Goal: Task Accomplishment & Management: Manage account settings

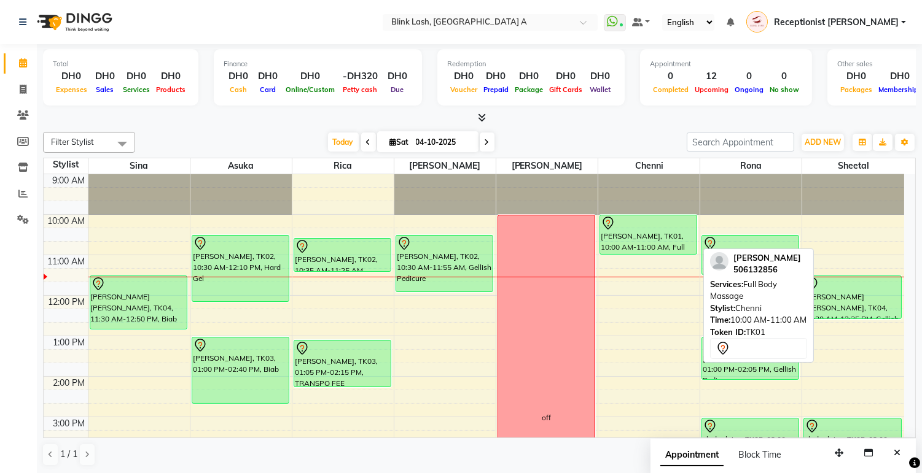
click at [641, 230] on div "[PERSON_NAME], TK01, 10:00 AM-11:00 AM, Full Body Massage" at bounding box center [648, 235] width 96 height 39
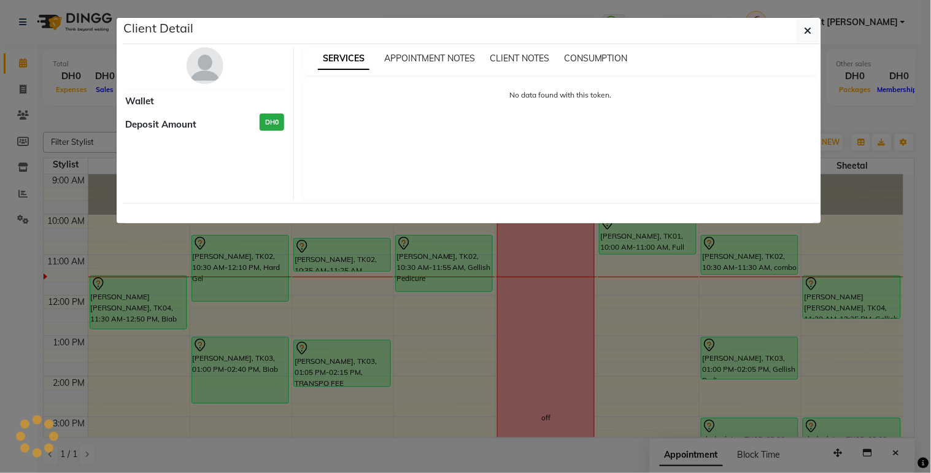
select select "7"
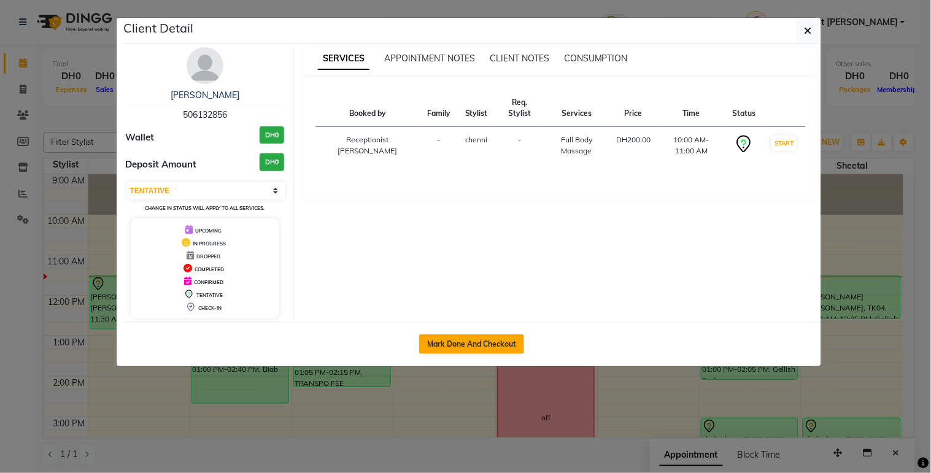
click at [511, 341] on button "Mark Done And Checkout" at bounding box center [471, 345] width 105 height 20
select select "service"
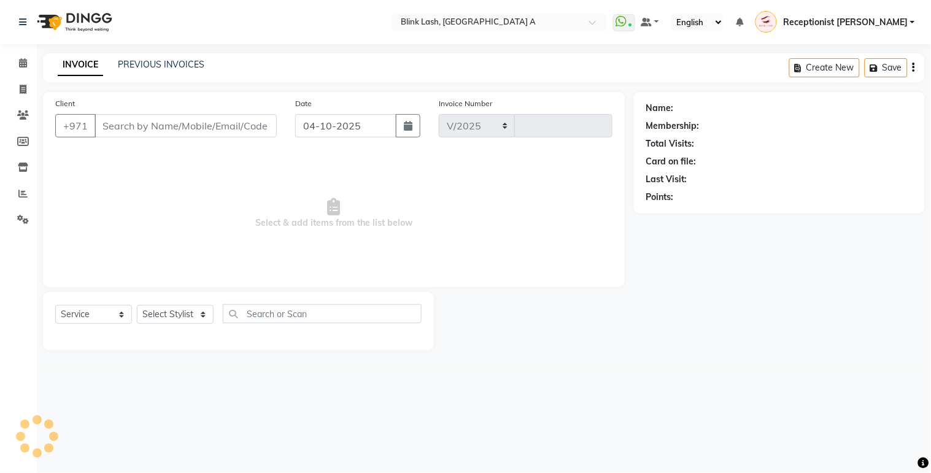
select select "5970"
type input "1888"
type input "506132856"
select select "57849"
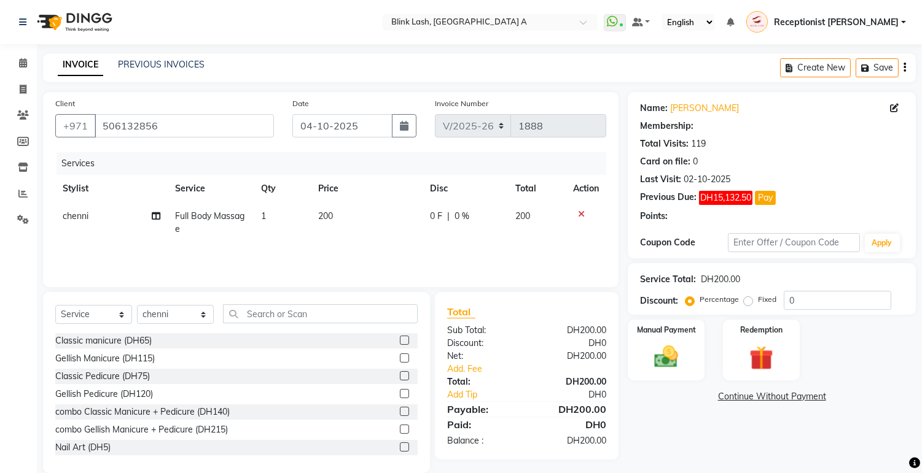
click at [825, 282] on div "Service Total: DH200.00" at bounding box center [771, 279] width 263 height 13
click at [820, 300] on input "0" at bounding box center [836, 300] width 107 height 19
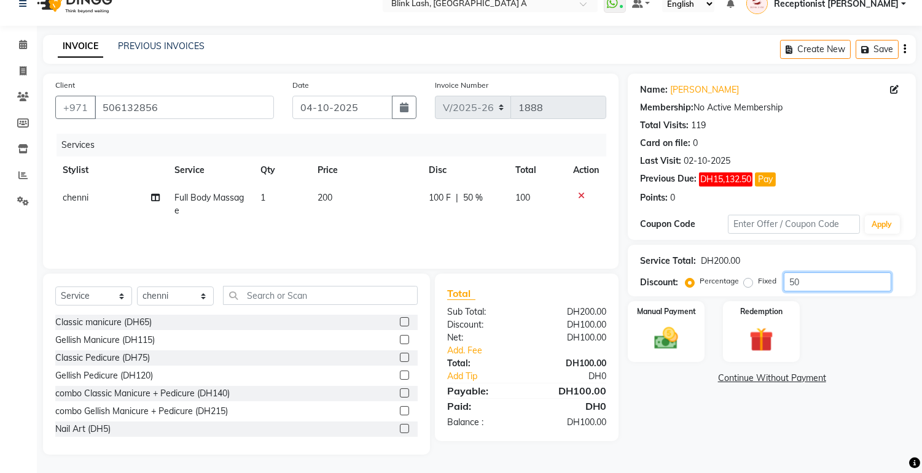
type input "50"
click at [803, 379] on link "Continue Without Payment" at bounding box center [771, 378] width 283 height 13
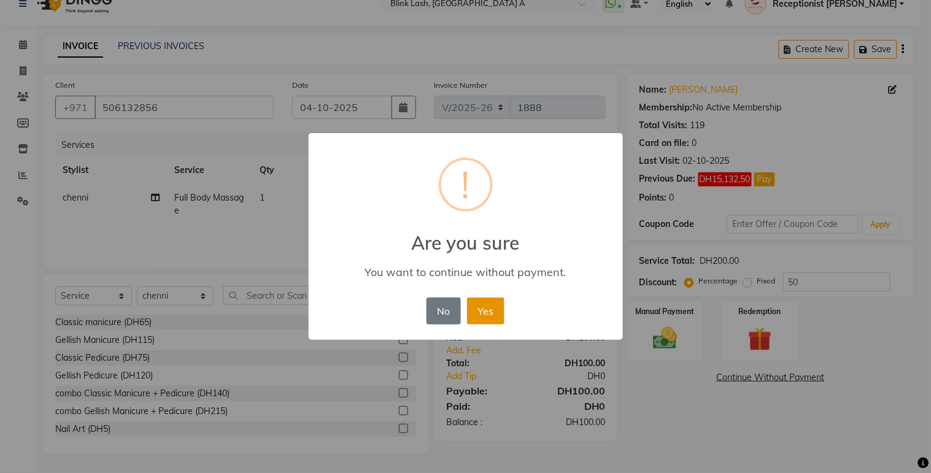
click at [481, 308] on button "Yes" at bounding box center [485, 311] width 37 height 27
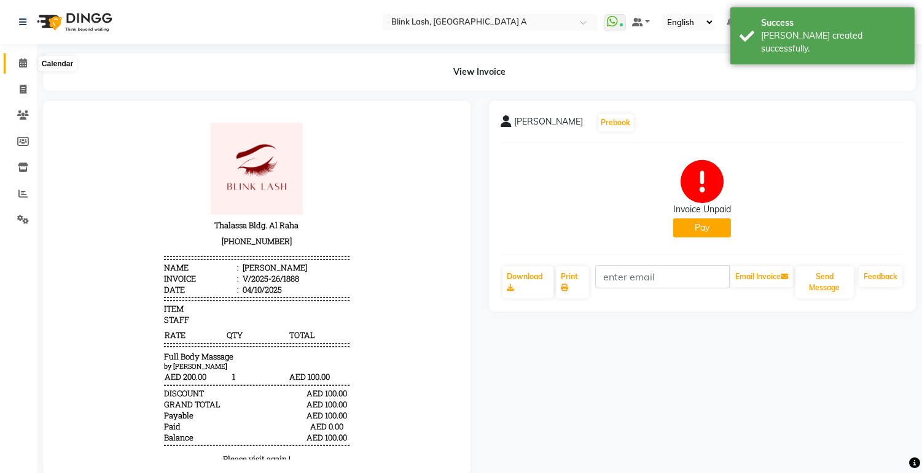
click at [25, 59] on icon at bounding box center [23, 62] width 8 height 9
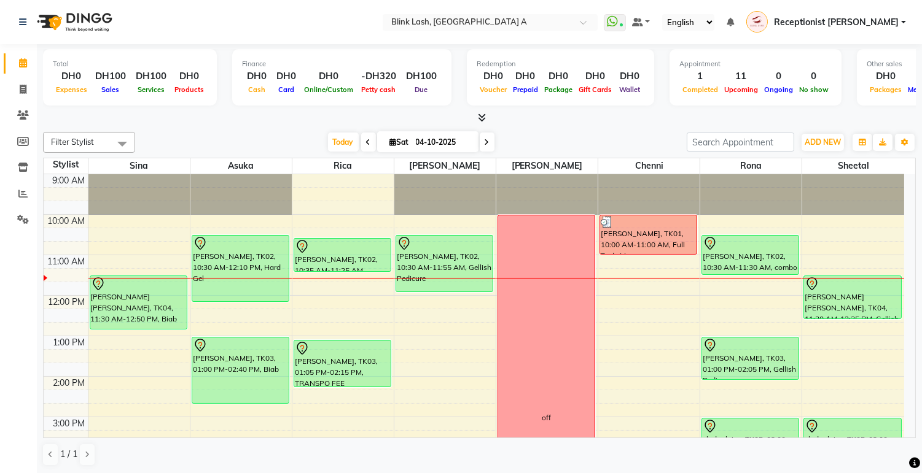
click at [366, 142] on icon at bounding box center [368, 142] width 5 height 7
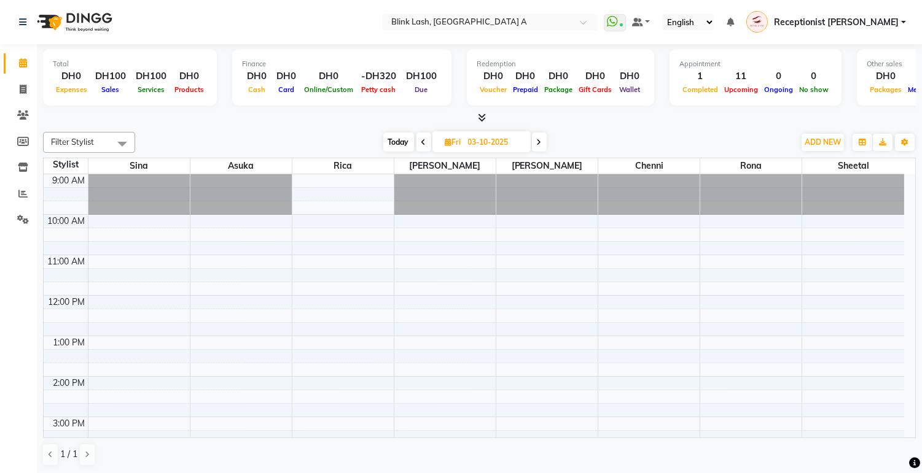
scroll to position [82, 0]
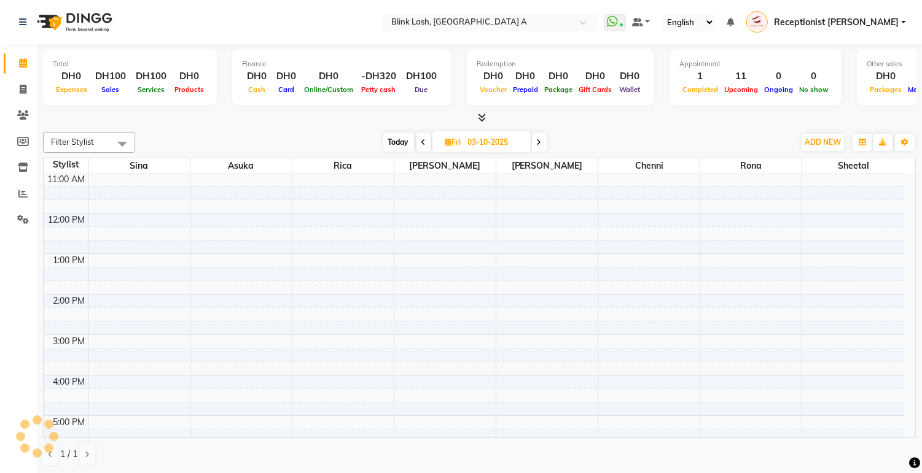
click at [538, 140] on icon at bounding box center [539, 142] width 5 height 7
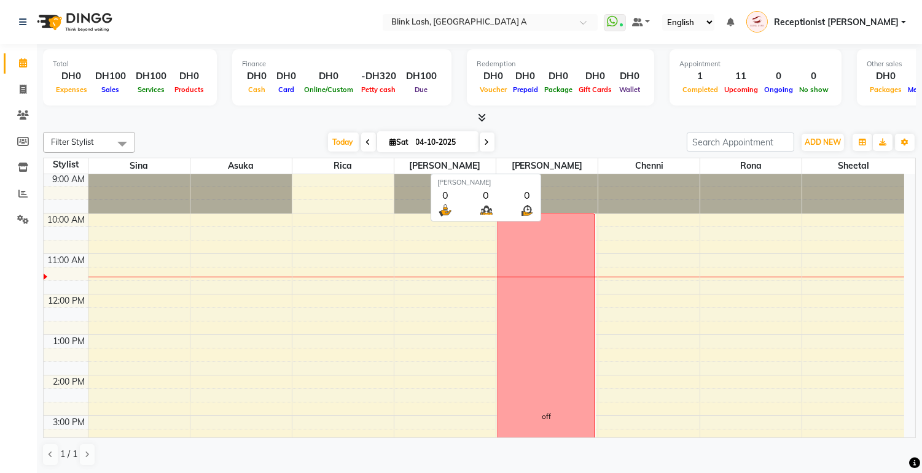
scroll to position [0, 0]
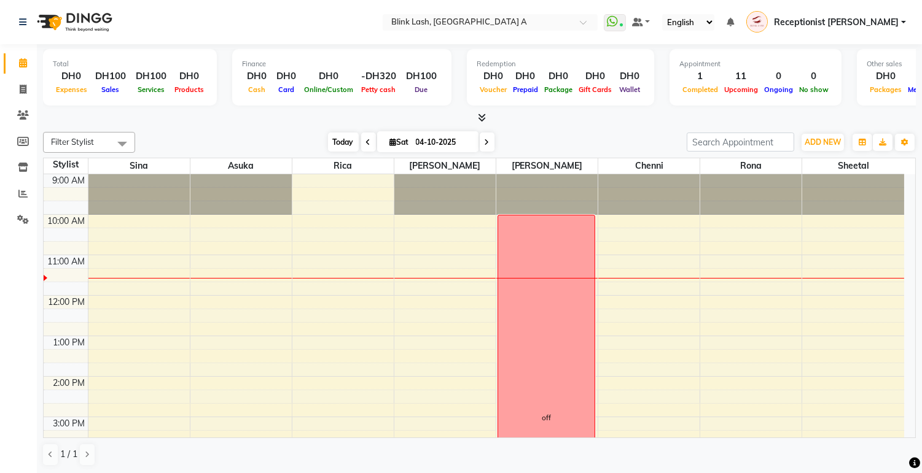
click at [330, 133] on span "Today" at bounding box center [343, 142] width 31 height 19
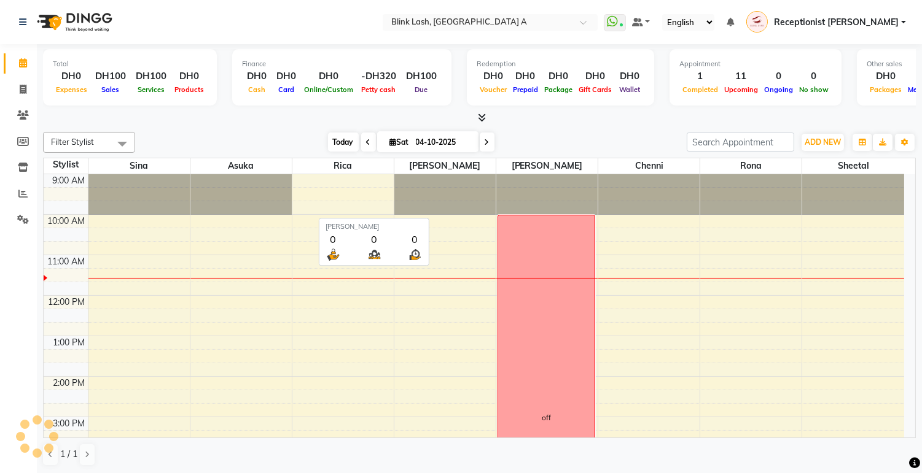
scroll to position [82, 0]
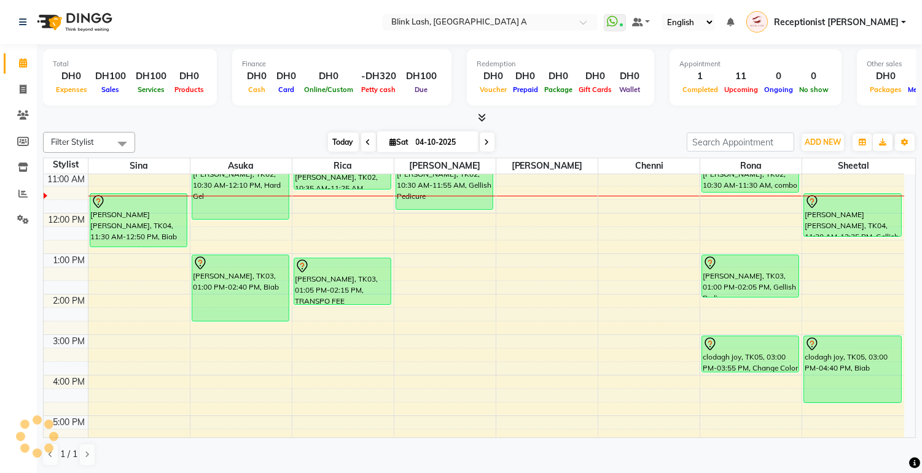
click at [330, 142] on span "Today" at bounding box center [343, 142] width 31 height 19
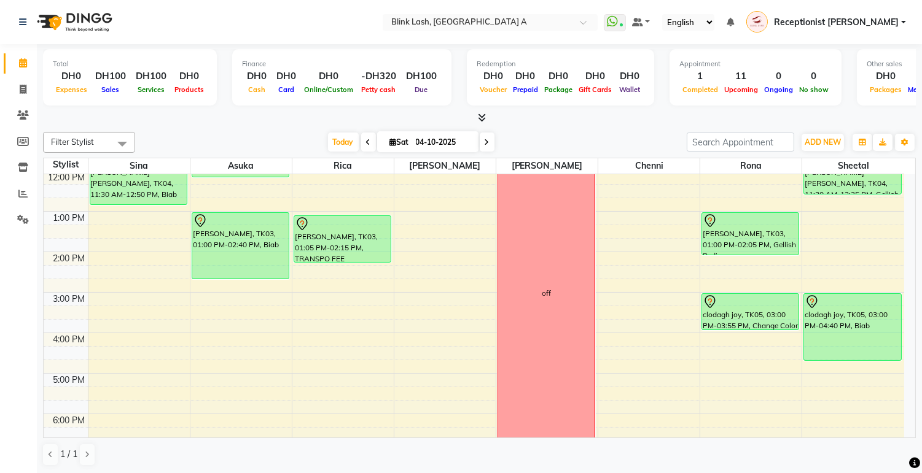
scroll to position [0, 0]
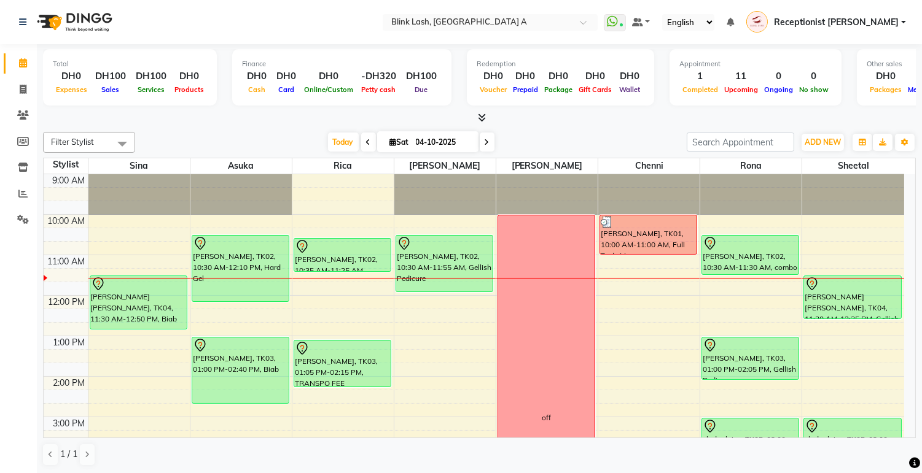
click at [484, 139] on icon at bounding box center [486, 142] width 5 height 7
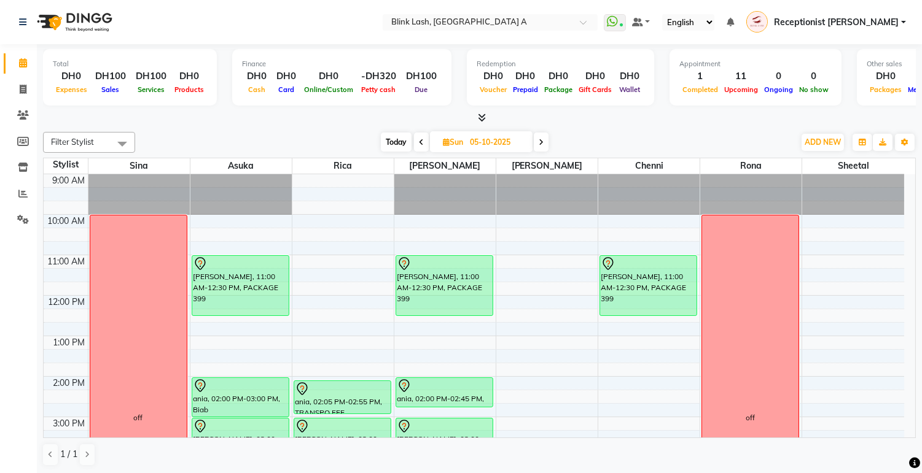
click at [539, 142] on icon at bounding box center [540, 142] width 5 height 7
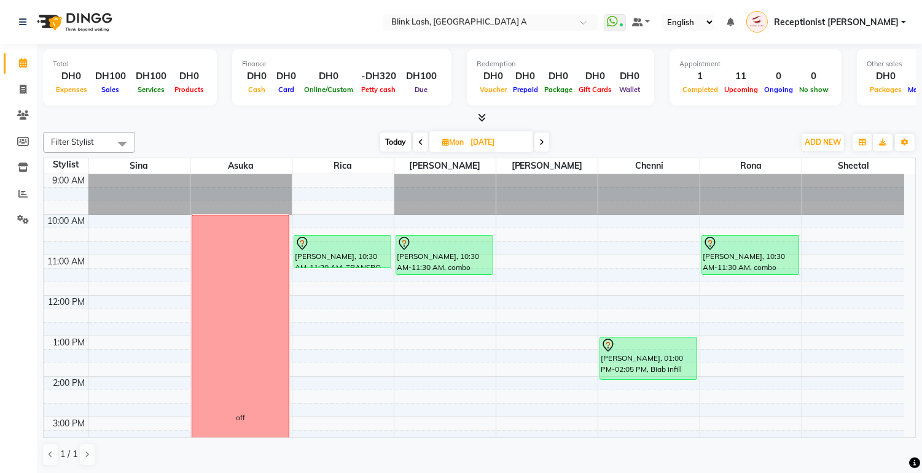
click at [542, 144] on icon at bounding box center [541, 142] width 5 height 7
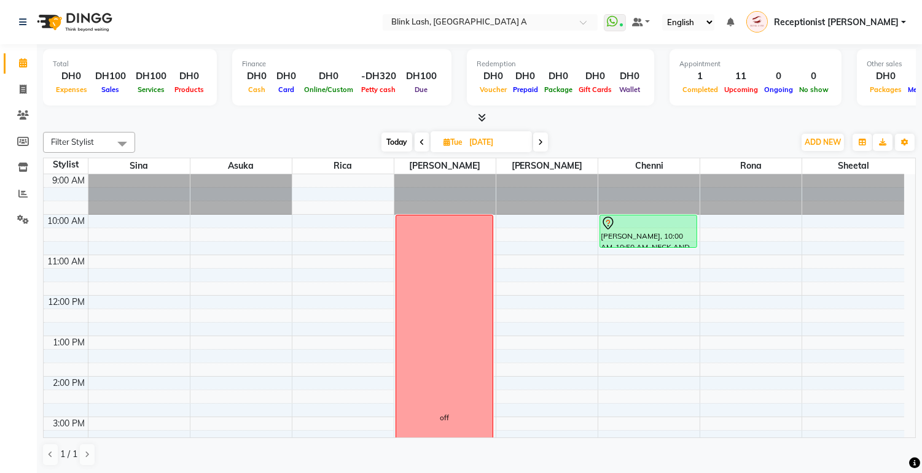
click at [399, 144] on span "Today" at bounding box center [396, 142] width 31 height 19
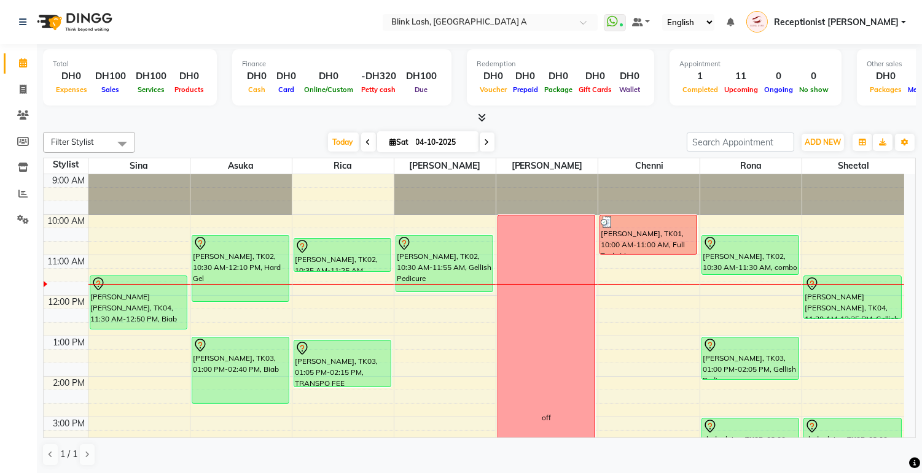
click at [489, 141] on span at bounding box center [487, 142] width 15 height 19
type input "05-10-2025"
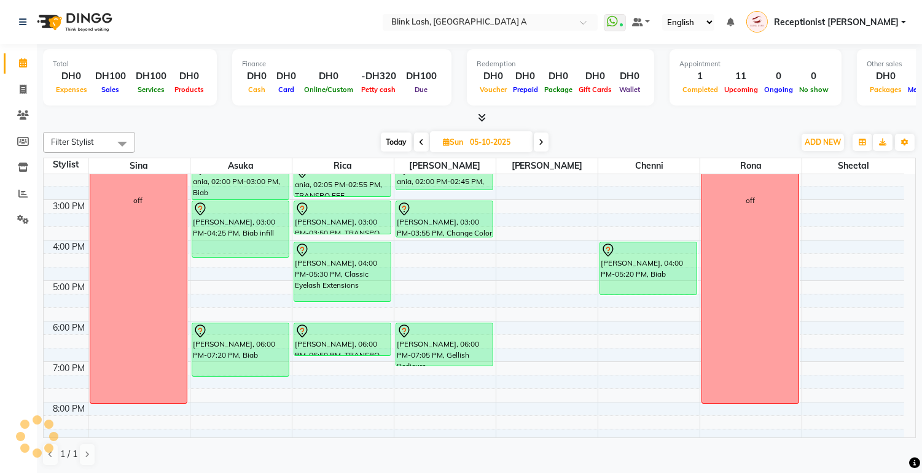
scroll to position [219, 0]
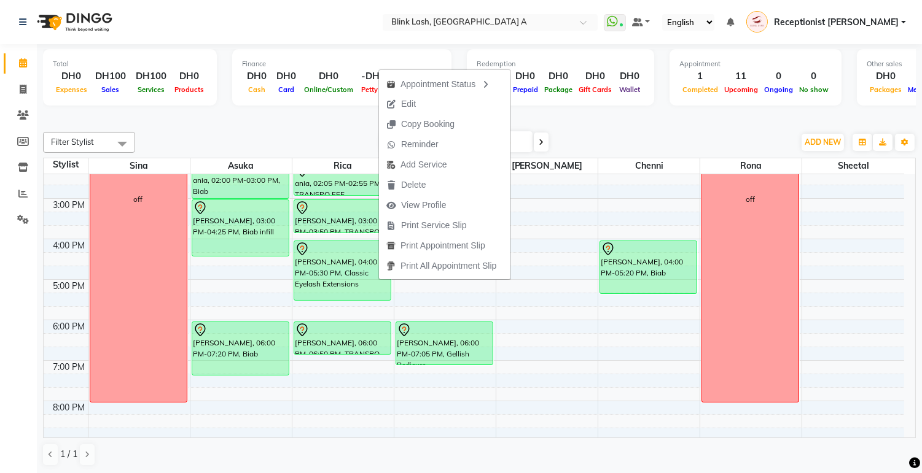
click at [415, 101] on span "Edit" at bounding box center [408, 104] width 15 height 13
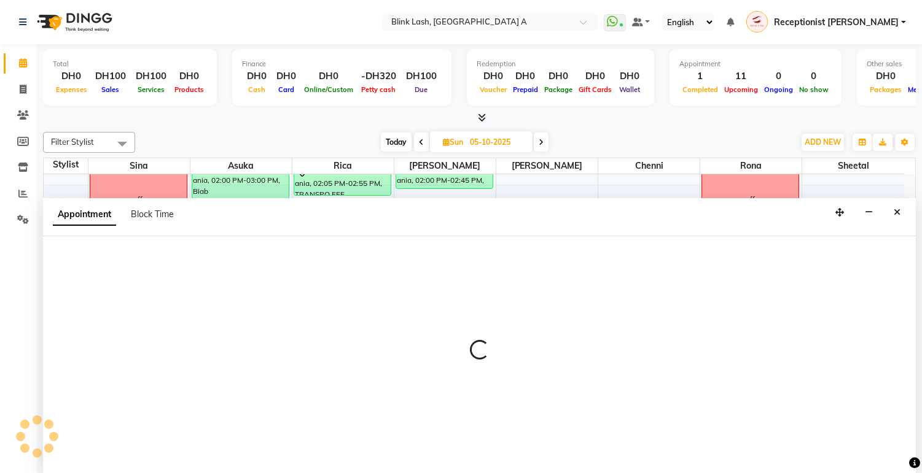
scroll to position [1, 0]
select select "tentative"
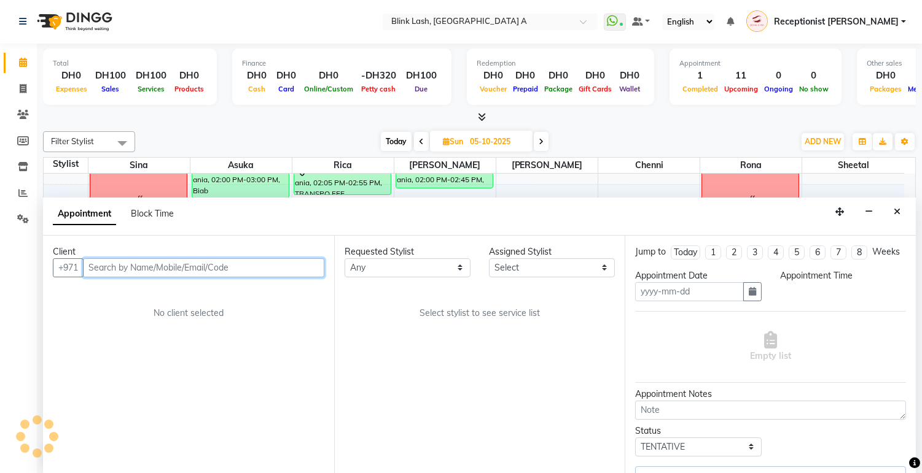
type input "05-10-2025"
select select "42464"
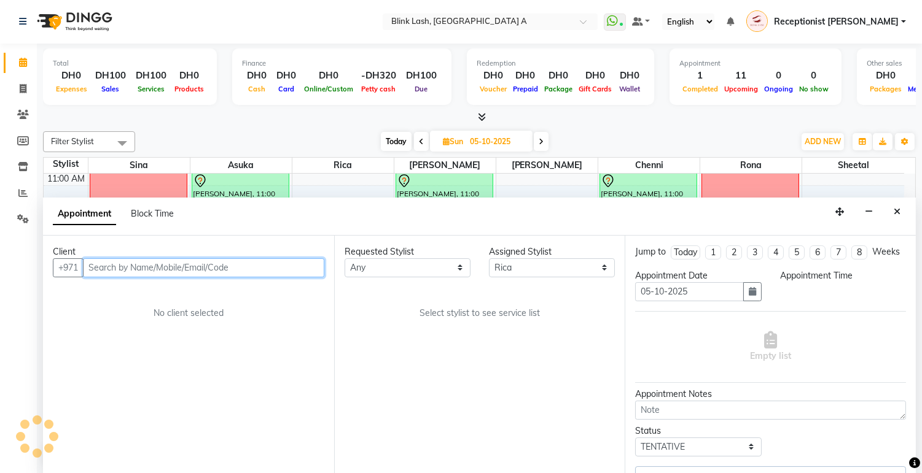
select select "960"
select select "2892"
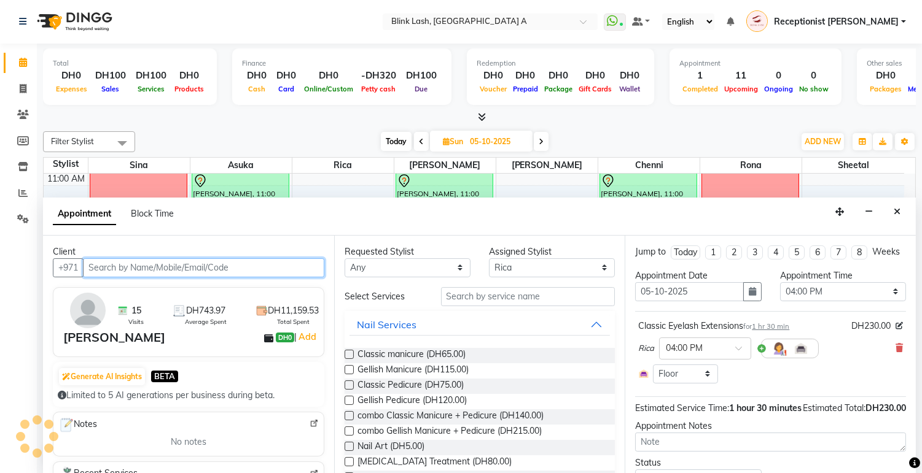
select select "2892"
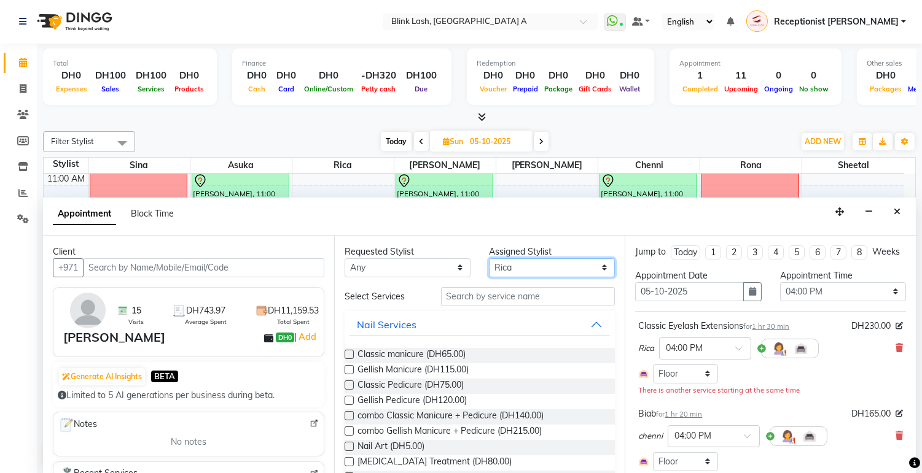
click at [561, 265] on select "Select [PERSON_NAME] [PERSON_NAME] Rica [PERSON_NAME]" at bounding box center [552, 267] width 126 height 19
select select "89364"
click at [489, 258] on select "Select [PERSON_NAME] [PERSON_NAME] Rica [PERSON_NAME]" at bounding box center [552, 267] width 126 height 19
click at [451, 402] on span "Gellish Pedicure (DH120.00)" at bounding box center [411, 401] width 109 height 15
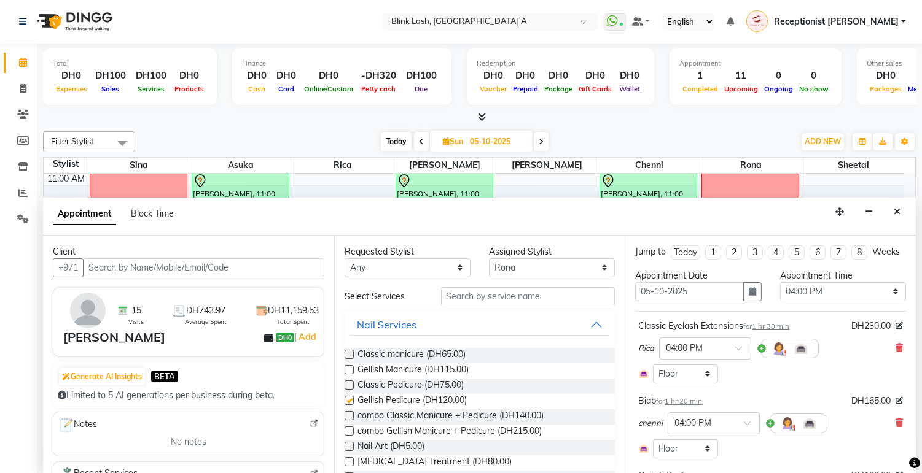
checkbox input "false"
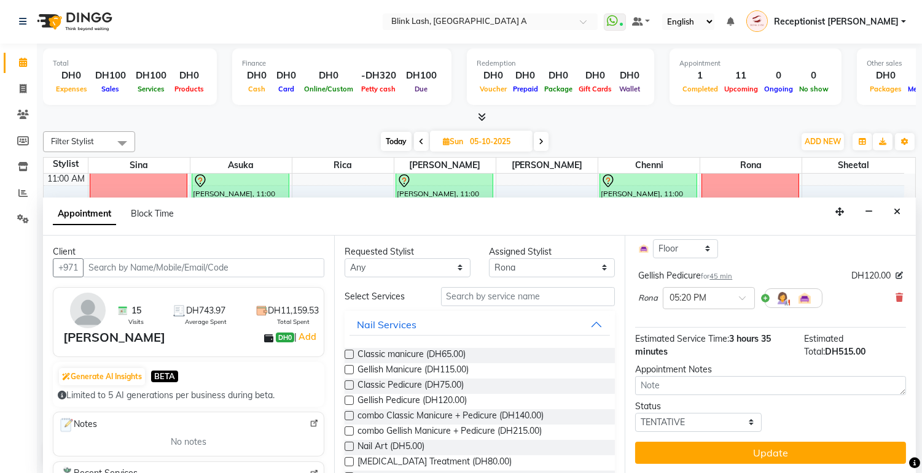
scroll to position [136, 0]
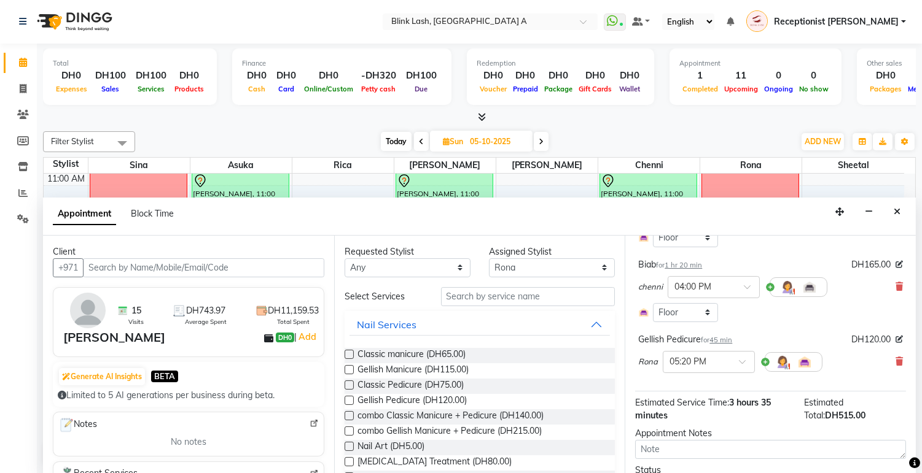
click at [884, 368] on div "[PERSON_NAME] × 05:20 PM" at bounding box center [770, 362] width 265 height 32
click at [895, 366] on icon at bounding box center [898, 361] width 7 height 9
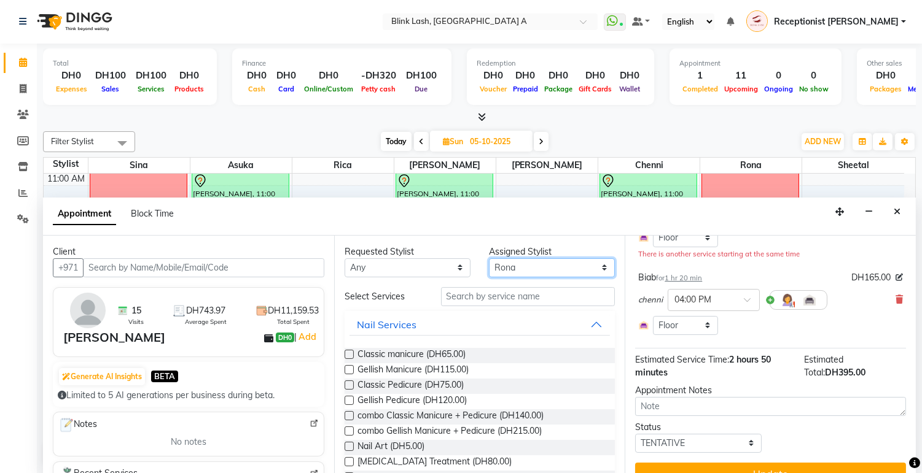
click at [579, 265] on select "Select [PERSON_NAME] [PERSON_NAME] Rica [PERSON_NAME]" at bounding box center [552, 267] width 126 height 19
select select "51148"
click at [489, 258] on select "Select [PERSON_NAME] [PERSON_NAME] Rica [PERSON_NAME]" at bounding box center [552, 267] width 126 height 19
click at [457, 401] on span "Gellish Pedicure (DH120.00)" at bounding box center [411, 401] width 109 height 15
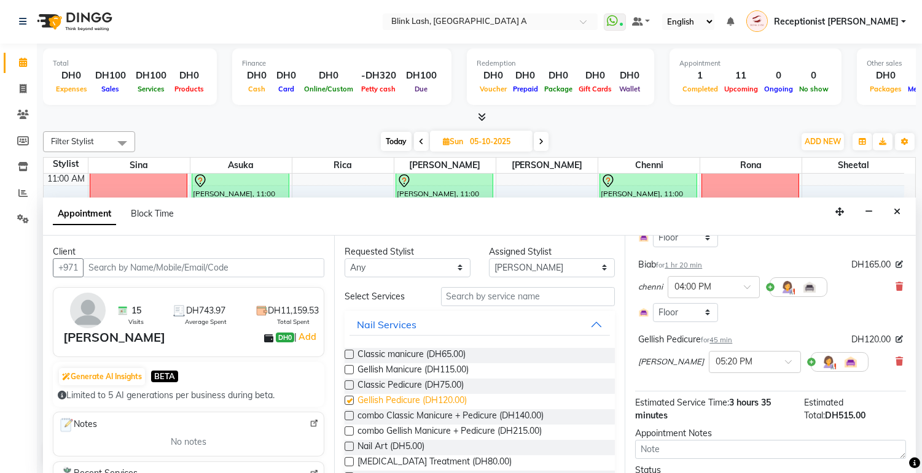
checkbox input "false"
click at [785, 372] on span at bounding box center [792, 365] width 15 height 13
click at [709, 443] on div "04:00 PM" at bounding box center [754, 432] width 91 height 23
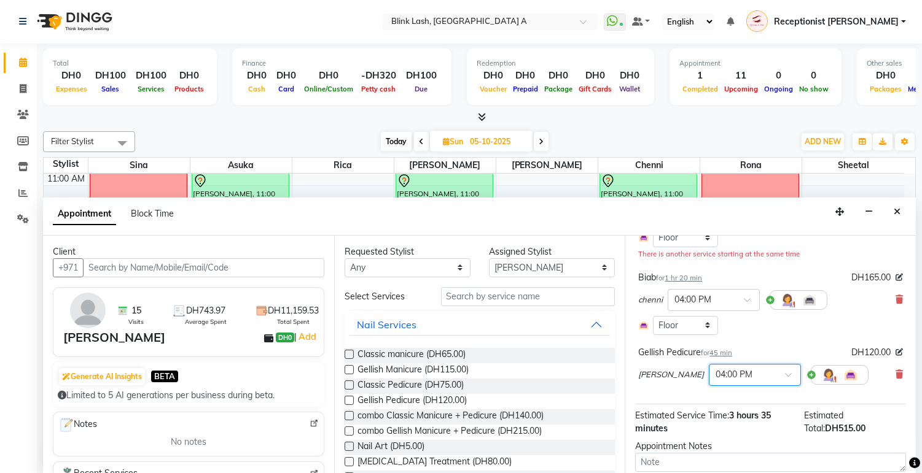
scroll to position [224, 0]
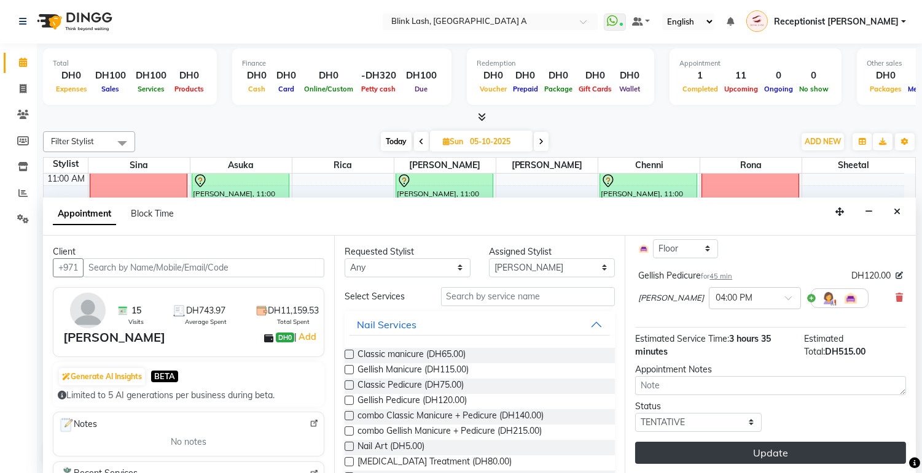
click at [815, 455] on button "Update" at bounding box center [770, 453] width 271 height 22
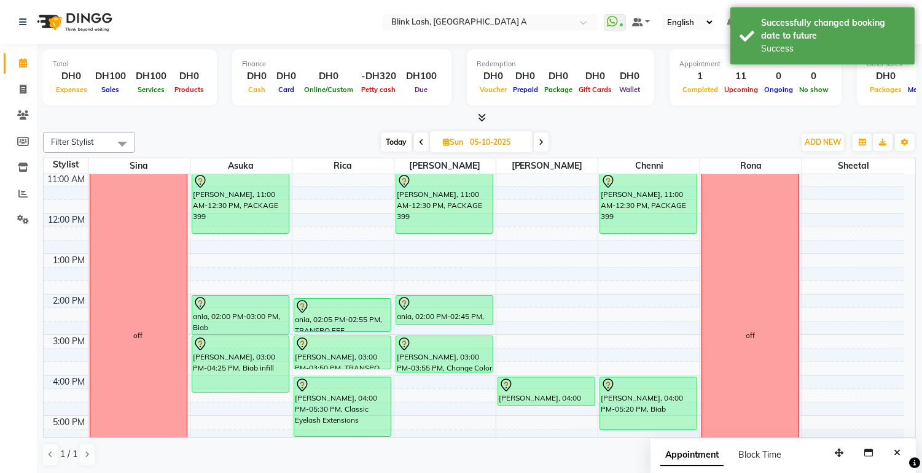
scroll to position [150, 0]
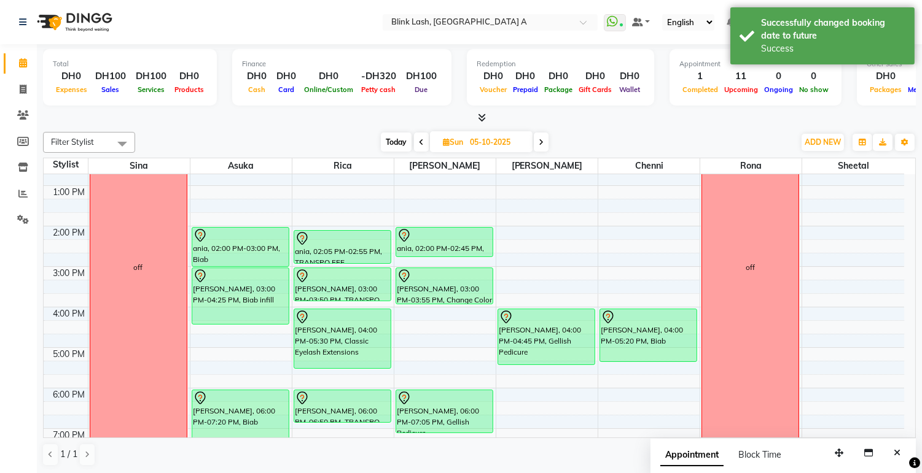
drag, startPoint x: 566, startPoint y: 335, endPoint x: 565, endPoint y: 344, distance: 9.9
click at [561, 355] on div "[PERSON_NAME], 04:00 PM-04:45 PM, Gellish Pedicure [PERSON_NAME], 04:00 PM-04:4…" at bounding box center [546, 327] width 101 height 607
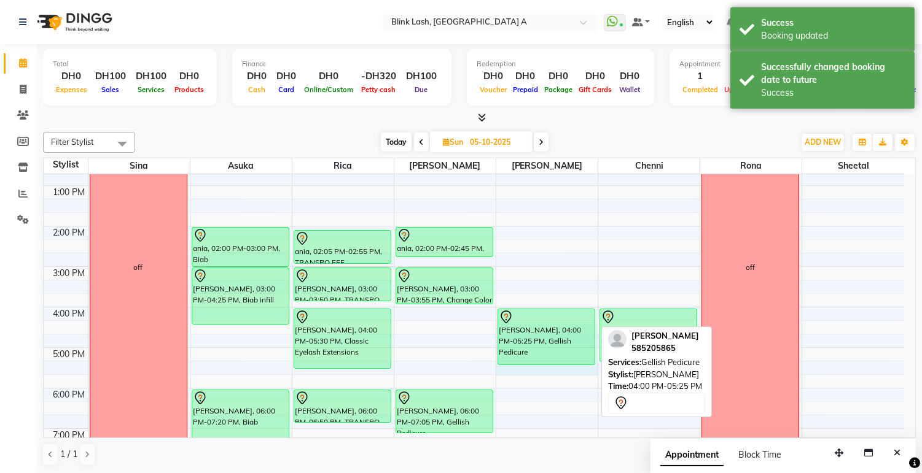
drag, startPoint x: 515, startPoint y: 367, endPoint x: 533, endPoint y: 333, distance: 37.9
click at [533, 333] on div "9:00 AM 10:00 AM 11:00 AM 12:00 PM 1:00 PM 2:00 PM 3:00 PM 4:00 PM 5:00 PM 6:00…" at bounding box center [474, 327] width 860 height 607
select select "51148"
select select "975"
select select "tentative"
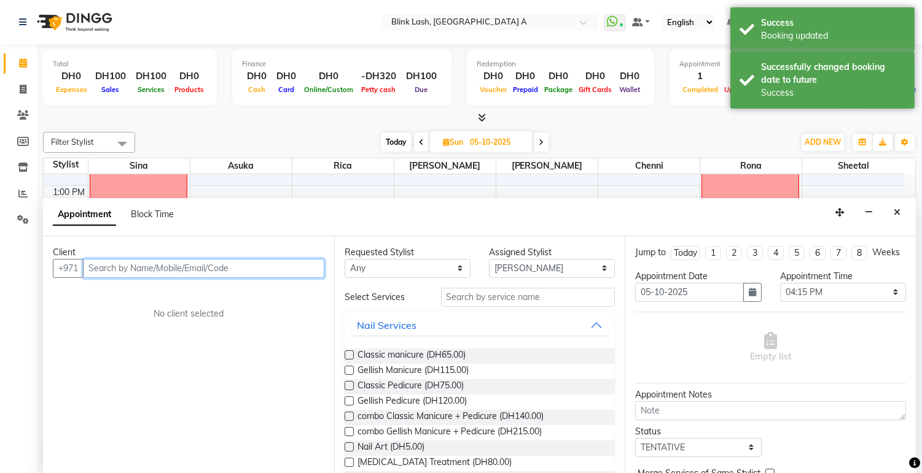
scroll to position [1, 0]
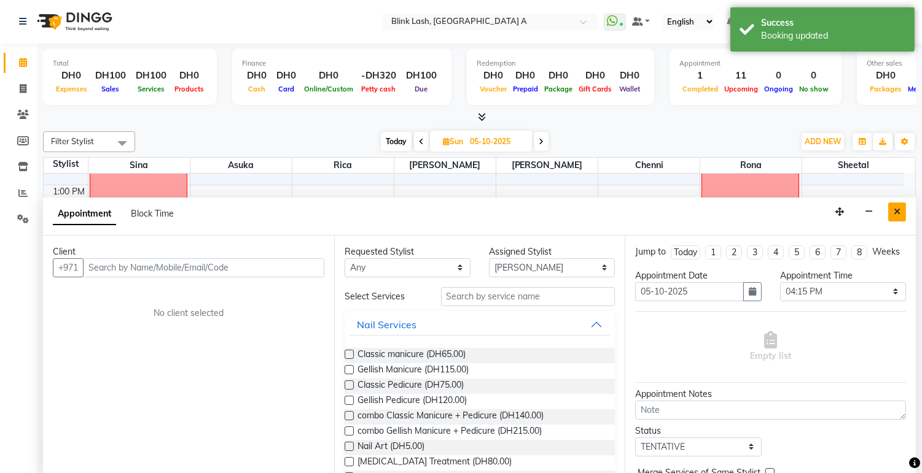
click at [898, 217] on button "Close" at bounding box center [897, 212] width 18 height 19
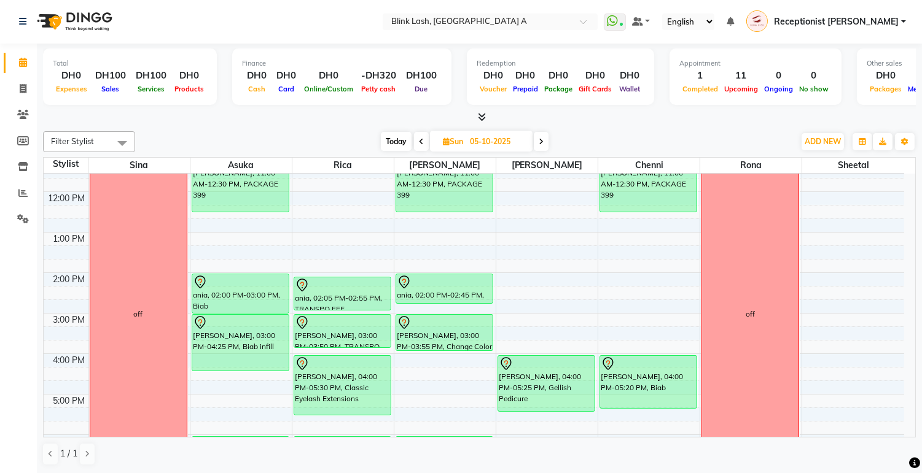
scroll to position [68, 0]
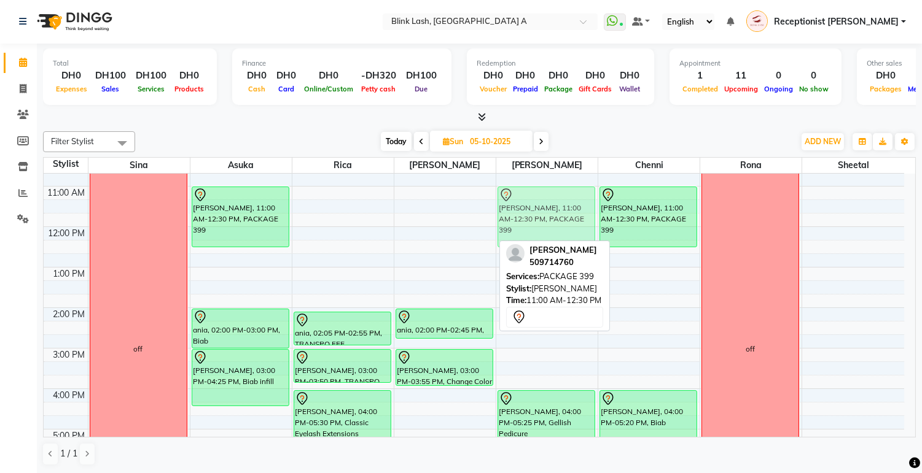
drag, startPoint x: 471, startPoint y: 221, endPoint x: 524, endPoint y: 221, distance: 52.8
click at [556, 221] on tr "off [PERSON_NAME], 11:00 AM-12:30 PM, PACKAGE 399 ania, 02:00 PM-03:00 PM, Biab…" at bounding box center [474, 409] width 860 height 607
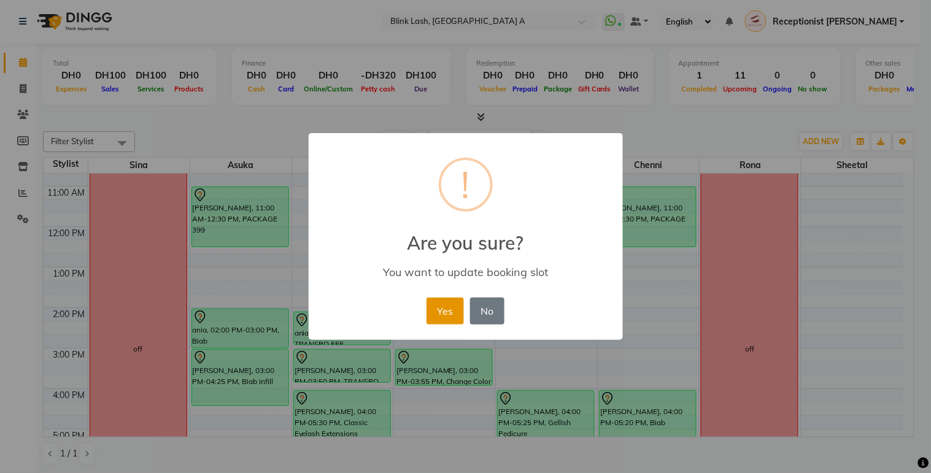
click at [443, 310] on button "Yes" at bounding box center [445, 311] width 37 height 27
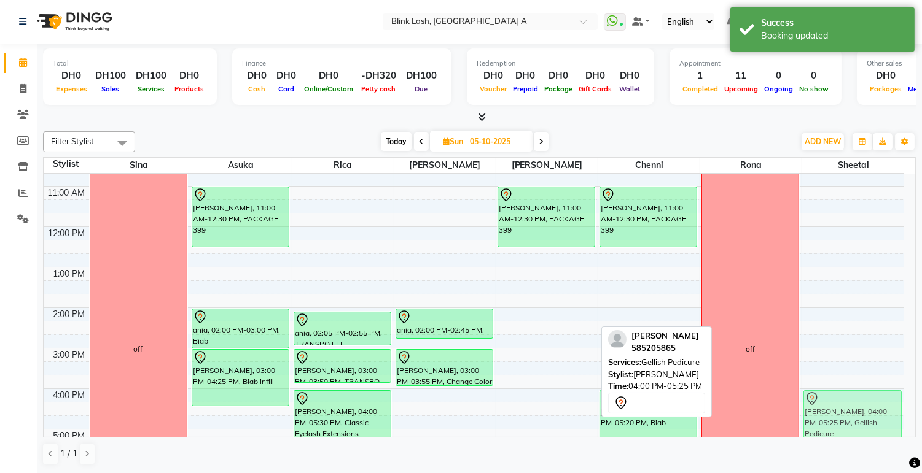
drag, startPoint x: 541, startPoint y: 418, endPoint x: 825, endPoint y: 411, distance: 284.3
click at [825, 411] on tr "off [PERSON_NAME], 11:00 AM-12:30 PM, PACKAGE 399 ania, 02:00 PM-03:00 PM, Biab…" at bounding box center [474, 409] width 860 height 607
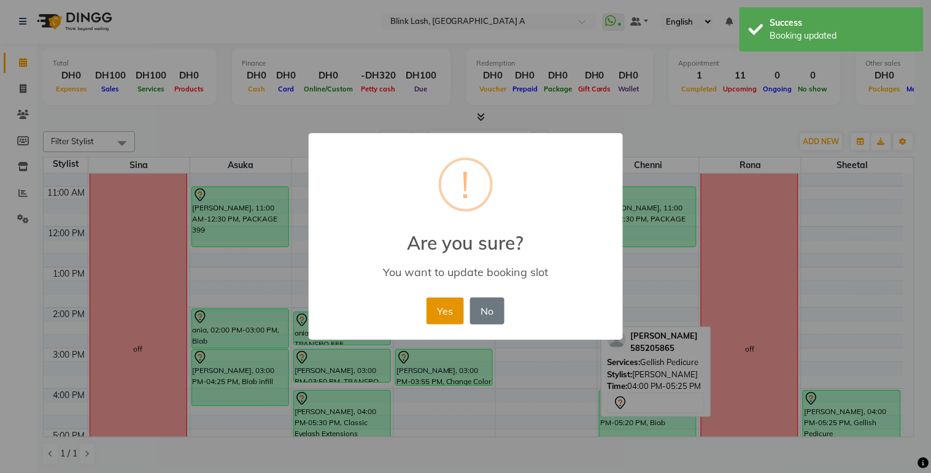
click at [445, 313] on button "Yes" at bounding box center [445, 311] width 37 height 27
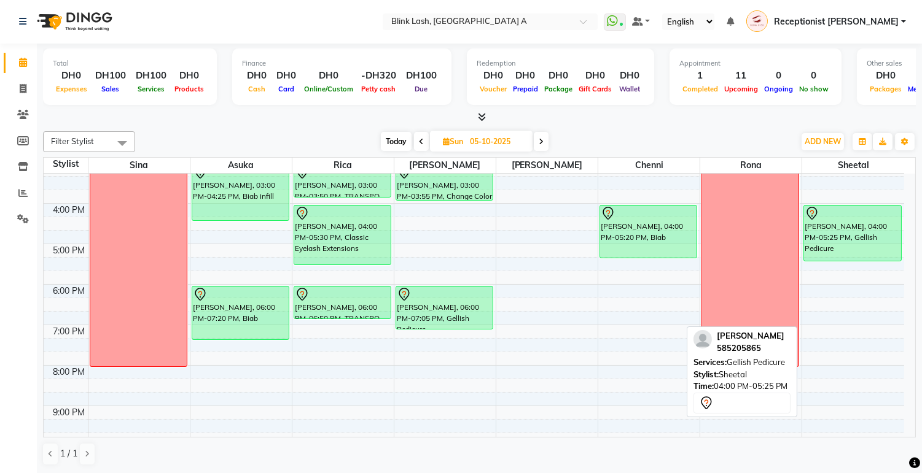
scroll to position [273, 0]
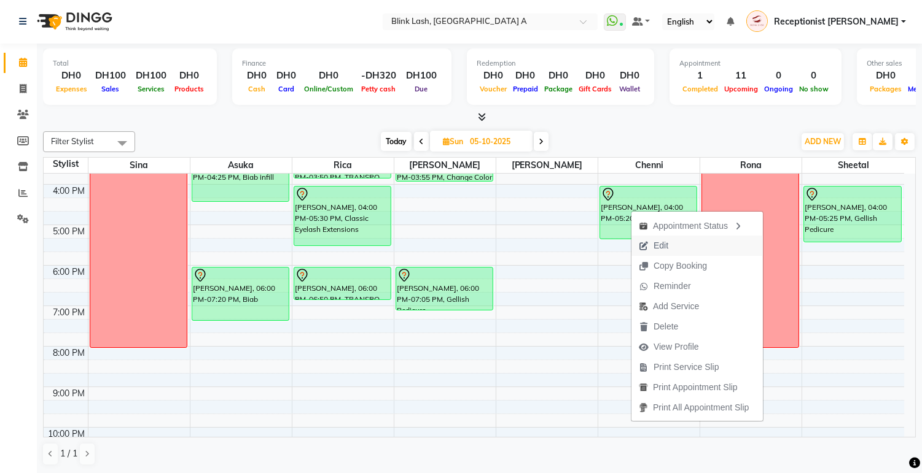
click at [662, 243] on span "Edit" at bounding box center [660, 245] width 15 height 13
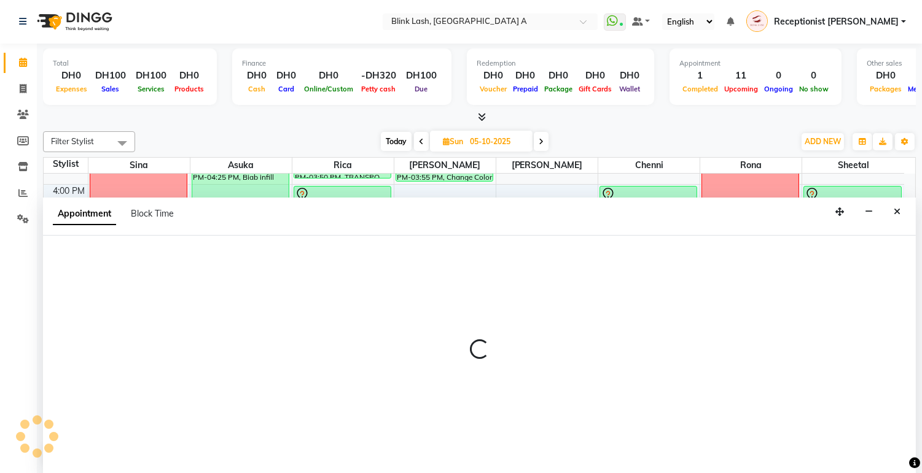
select select "tentative"
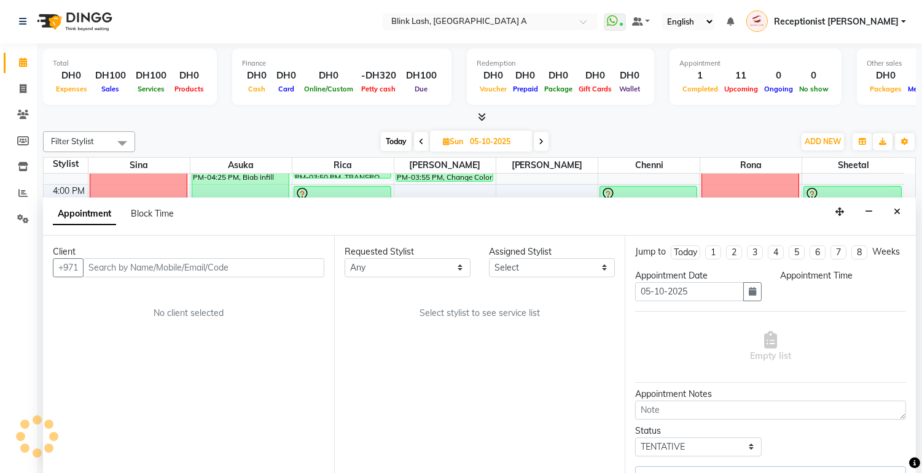
select select "42464"
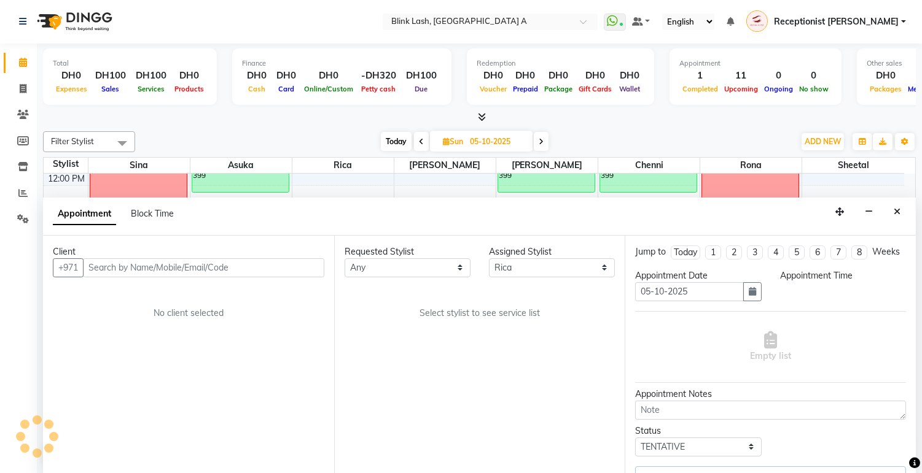
select select "960"
select select "2892"
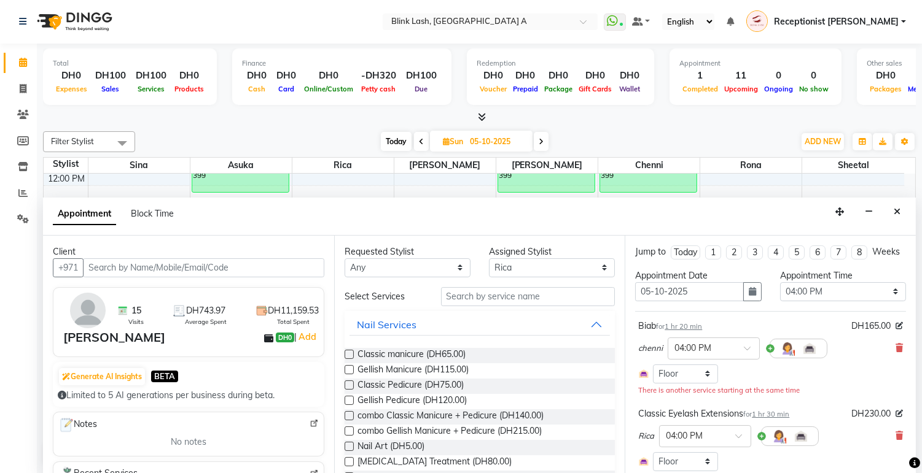
scroll to position [68, 0]
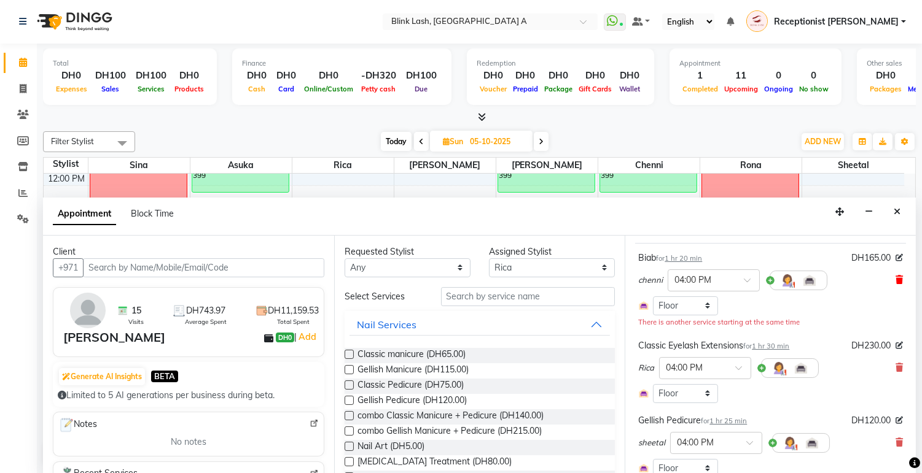
click at [895, 284] on icon at bounding box center [898, 280] width 7 height 9
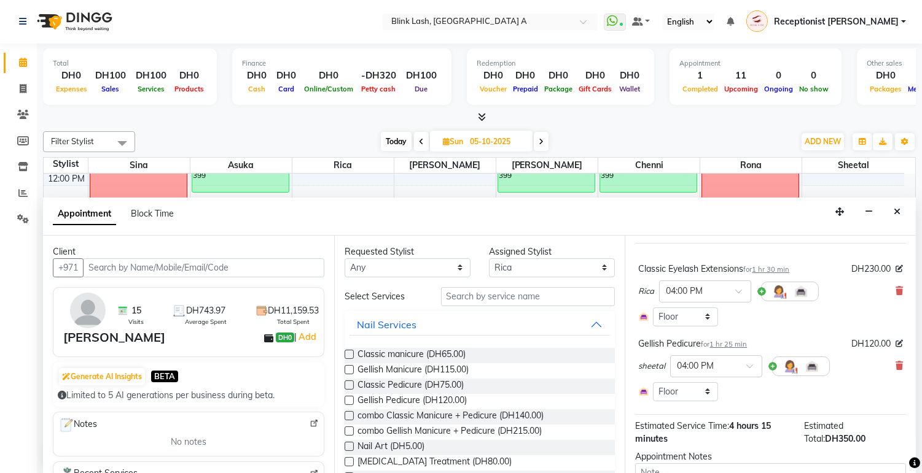
scroll to position [167, 0]
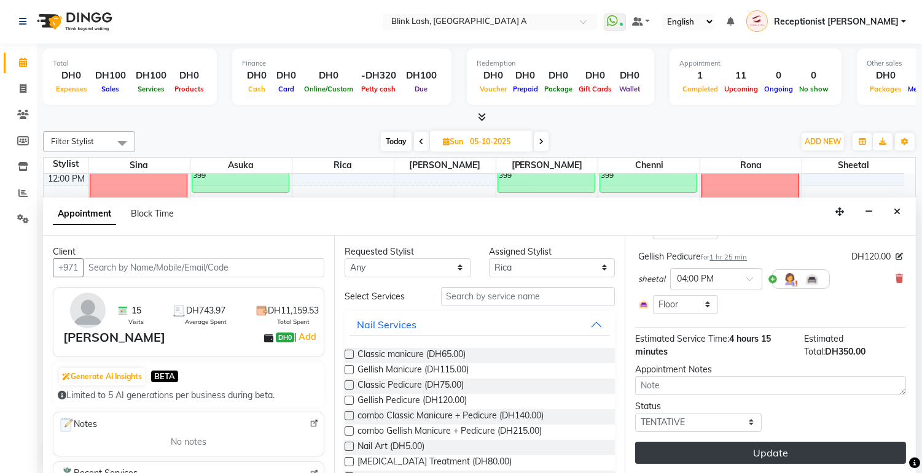
click at [861, 454] on button "Update" at bounding box center [770, 453] width 271 height 22
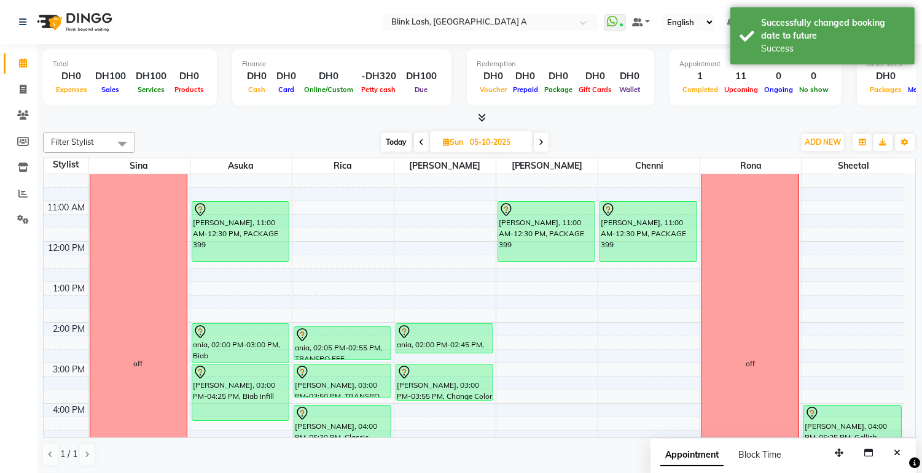
scroll to position [327, 0]
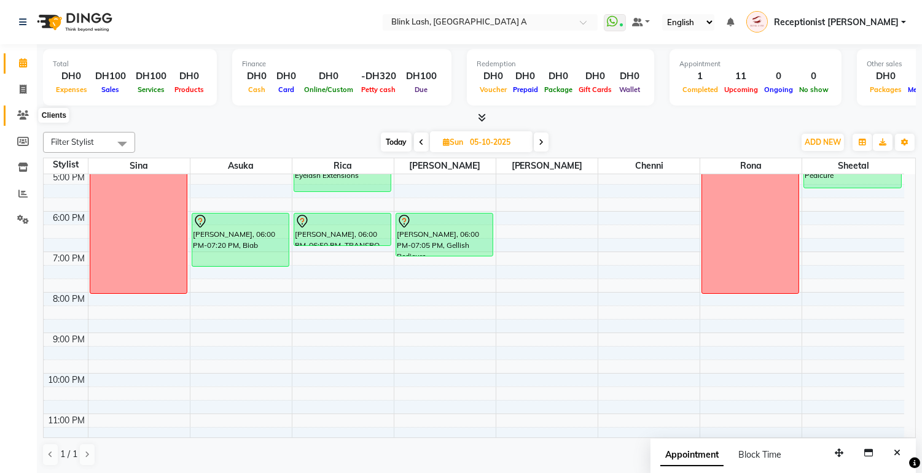
click at [17, 111] on icon at bounding box center [23, 115] width 12 height 9
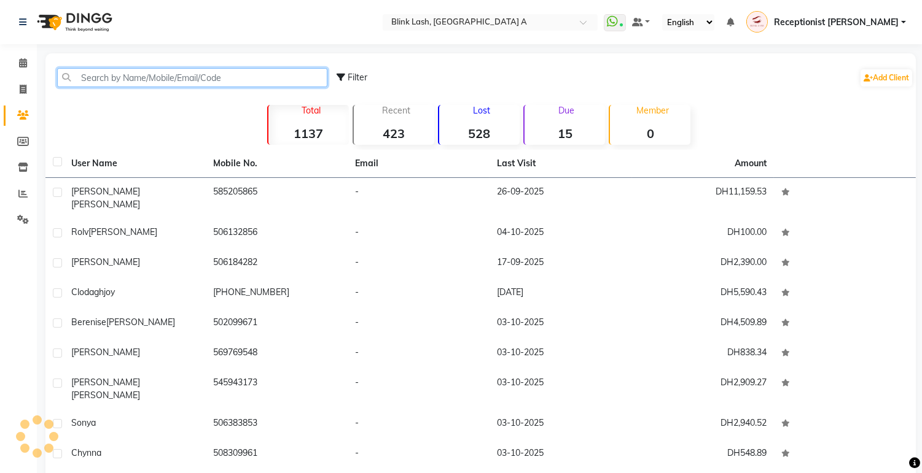
click at [100, 76] on input "text" at bounding box center [192, 77] width 270 height 19
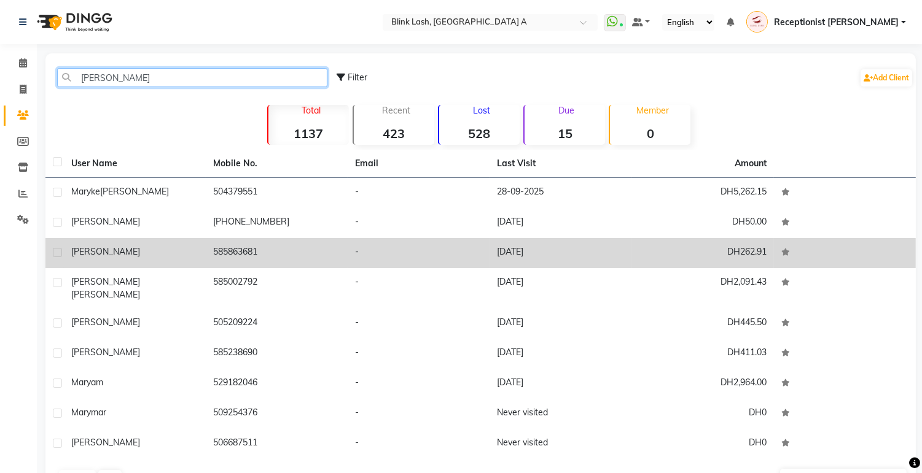
type input "[PERSON_NAME]"
click at [286, 260] on td "585863681" at bounding box center [277, 253] width 142 height 30
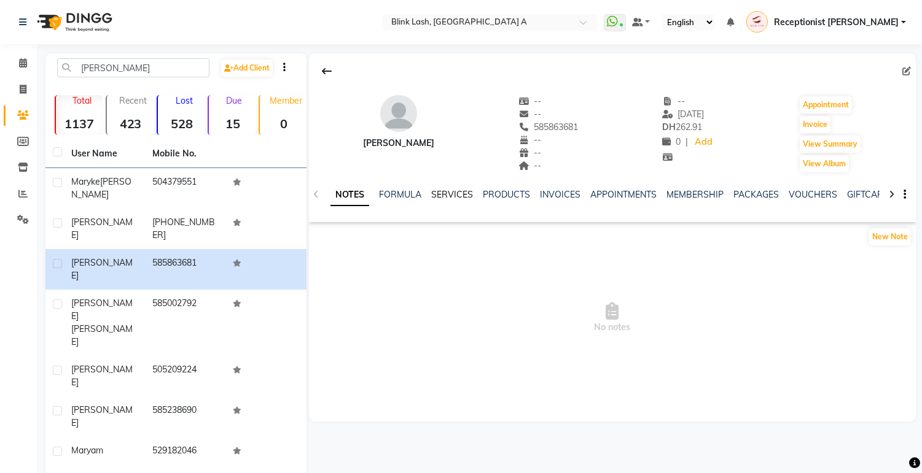
click at [458, 193] on link "SERVICES" at bounding box center [452, 194] width 42 height 11
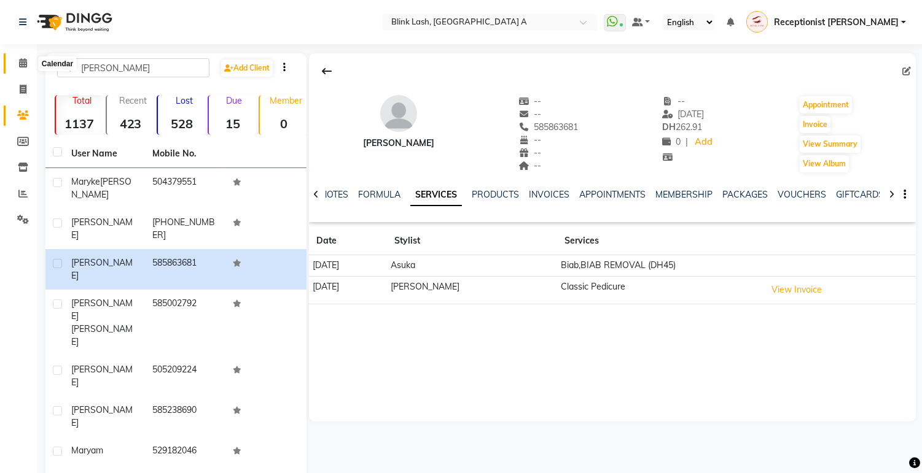
click at [20, 64] on icon at bounding box center [23, 62] width 8 height 9
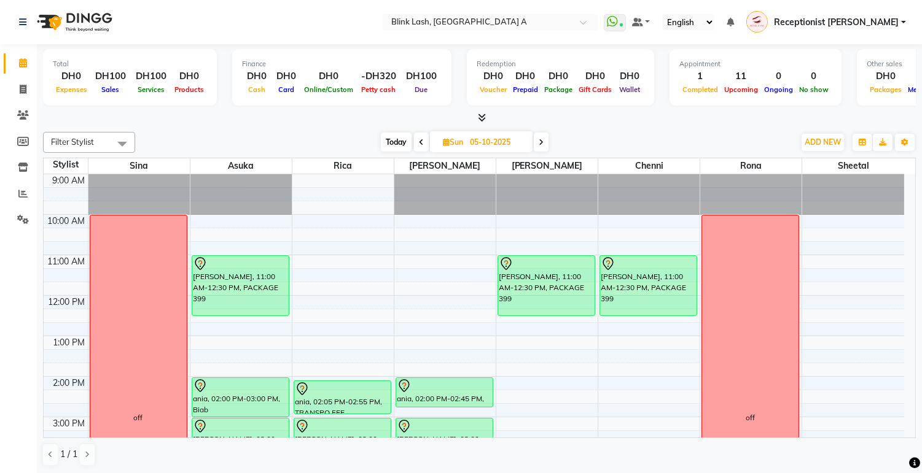
click at [437, 136] on span "[DATE]" at bounding box center [481, 141] width 103 height 21
click at [443, 138] on icon at bounding box center [446, 142] width 7 height 8
select select "10"
select select "2025"
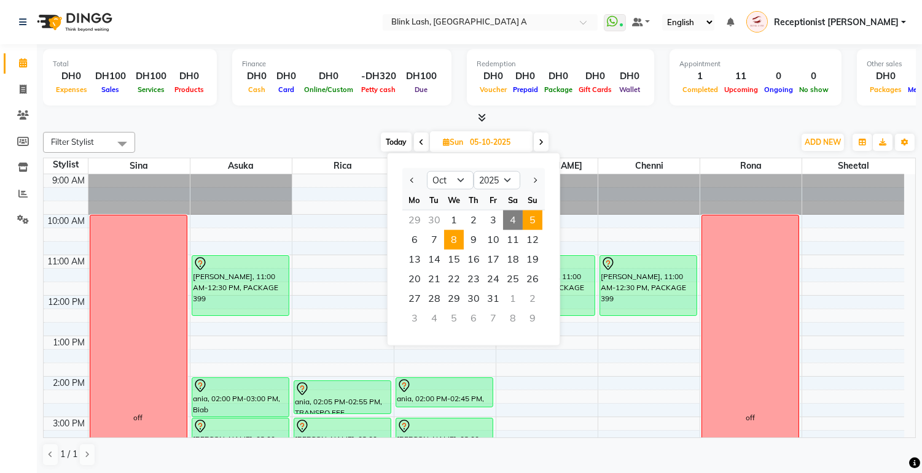
click at [453, 242] on span "8" at bounding box center [454, 240] width 20 height 20
type input "[DATE]"
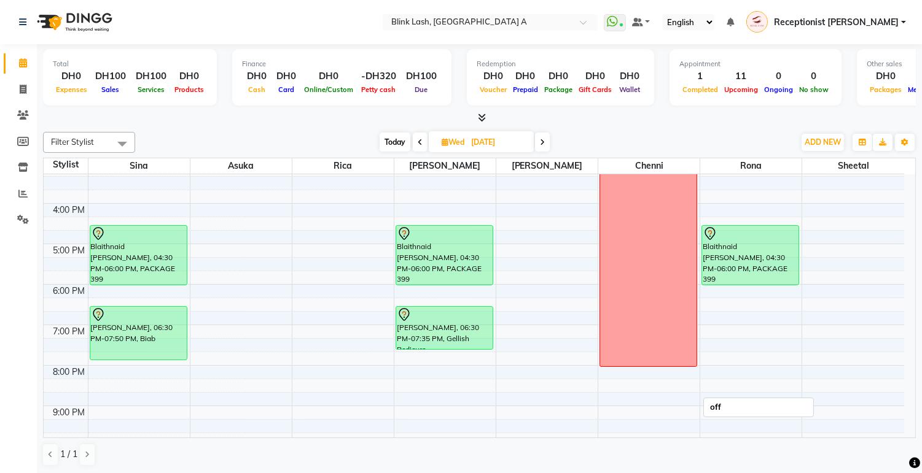
scroll to position [259, 0]
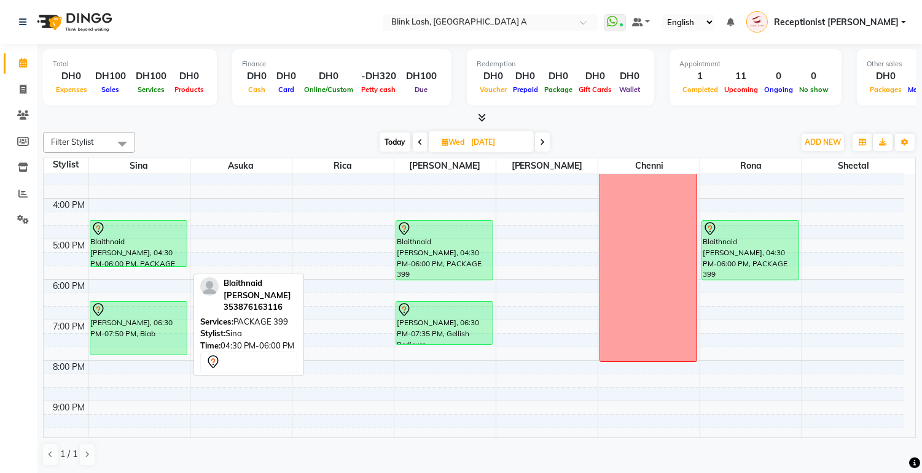
drag, startPoint x: 142, startPoint y: 281, endPoint x: 144, endPoint y: 266, distance: 14.8
click at [144, 266] on div "Blaithnaid [PERSON_NAME], 04:30 PM-06:00 PM, PACKAGE 399 [PERSON_NAME], 06:30 P…" at bounding box center [138, 218] width 101 height 607
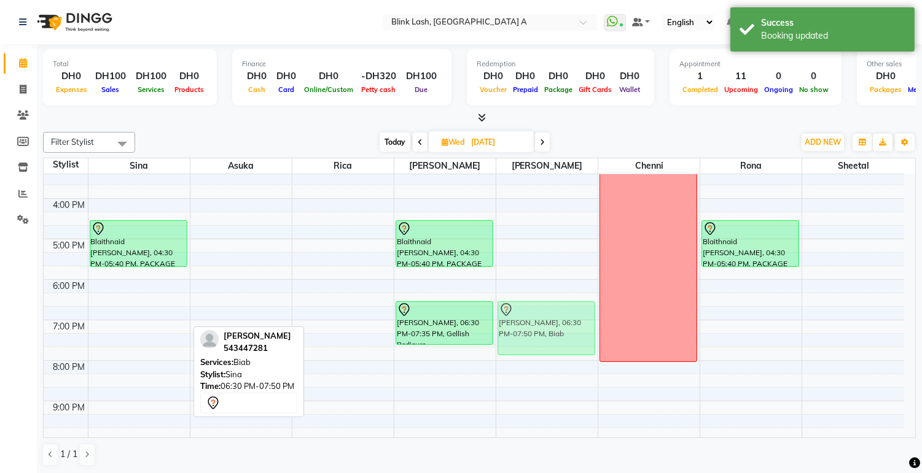
drag, startPoint x: 127, startPoint y: 326, endPoint x: 494, endPoint y: 321, distance: 366.6
click at [504, 321] on tr "Blaithnaid [PERSON_NAME], 04:30 PM-05:40 PM, PACKAGE 399 [PERSON_NAME], 06:30 P…" at bounding box center [474, 218] width 860 height 607
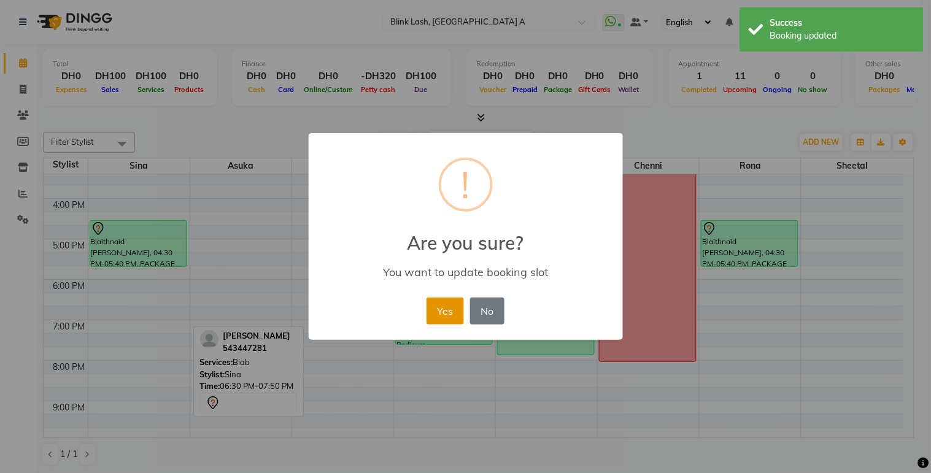
click at [438, 317] on button "Yes" at bounding box center [445, 311] width 37 height 27
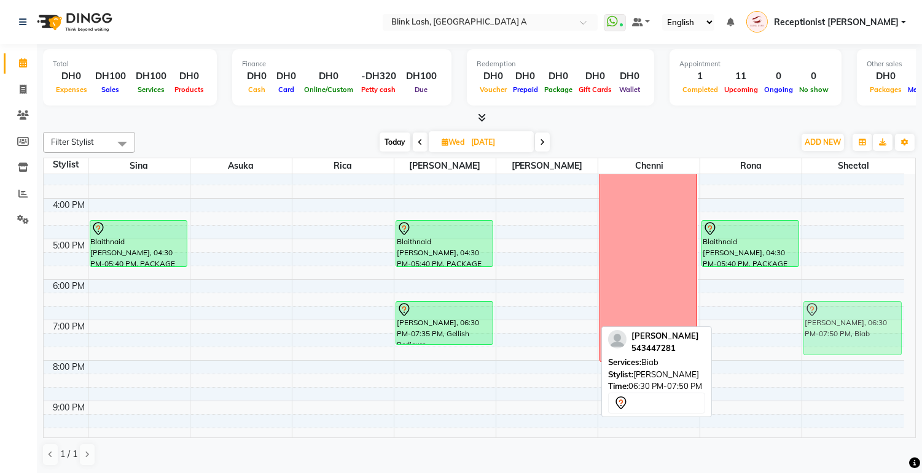
drag, startPoint x: 562, startPoint y: 333, endPoint x: 825, endPoint y: 328, distance: 262.8
click at [825, 328] on tr "Blaithnaid [PERSON_NAME], 04:30 PM-05:40 PM, PACKAGE 399 Blaithnaid [PERSON_NAM…" at bounding box center [474, 218] width 860 height 607
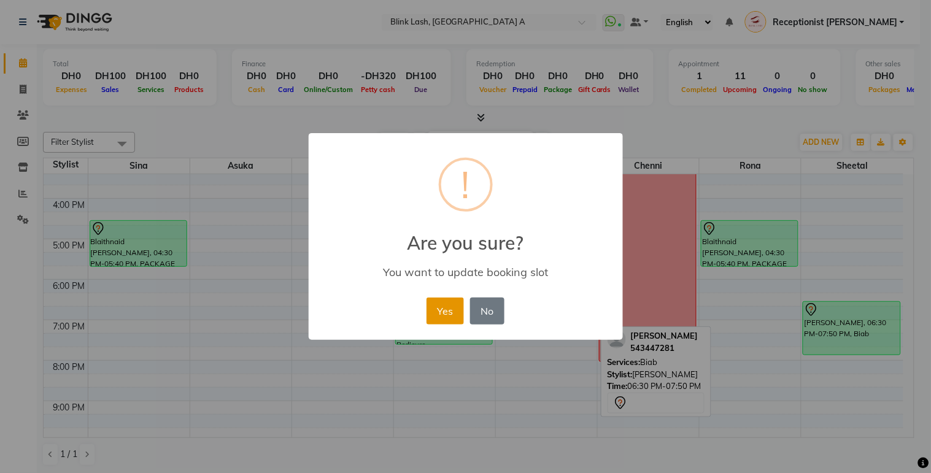
click at [449, 313] on button "Yes" at bounding box center [445, 311] width 37 height 27
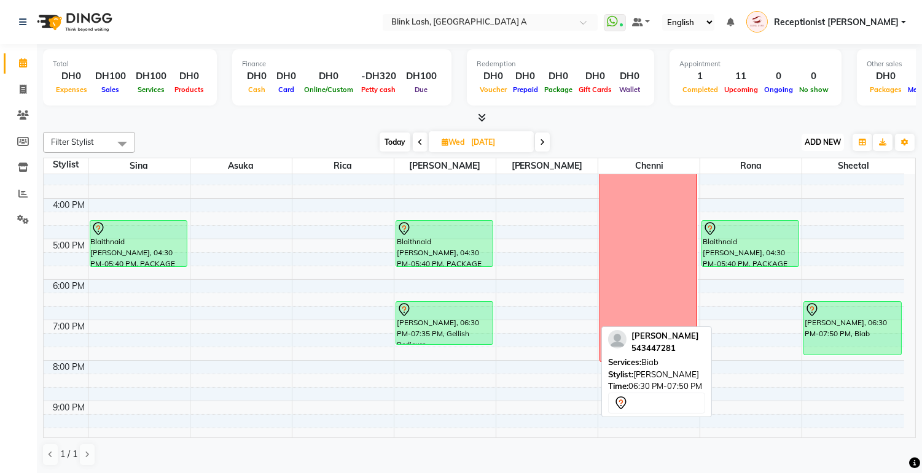
click at [812, 144] on span "ADD NEW" at bounding box center [822, 142] width 36 height 9
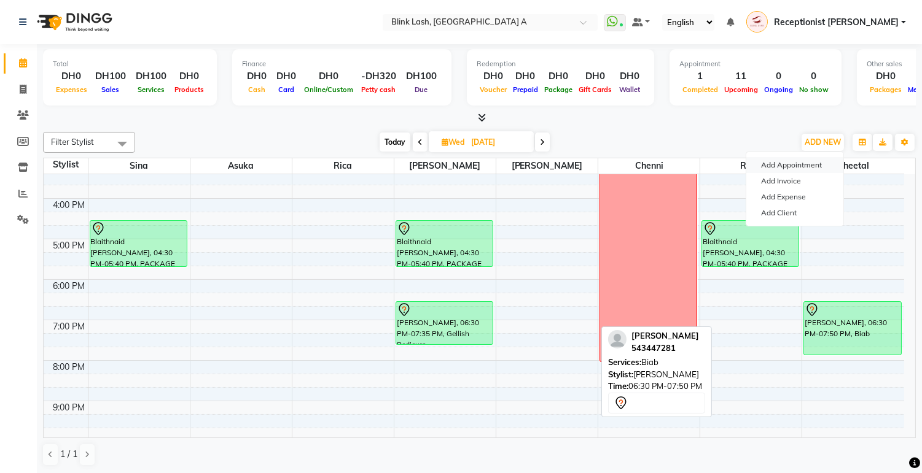
click at [783, 161] on button "Add Appointment" at bounding box center [794, 165] width 97 height 16
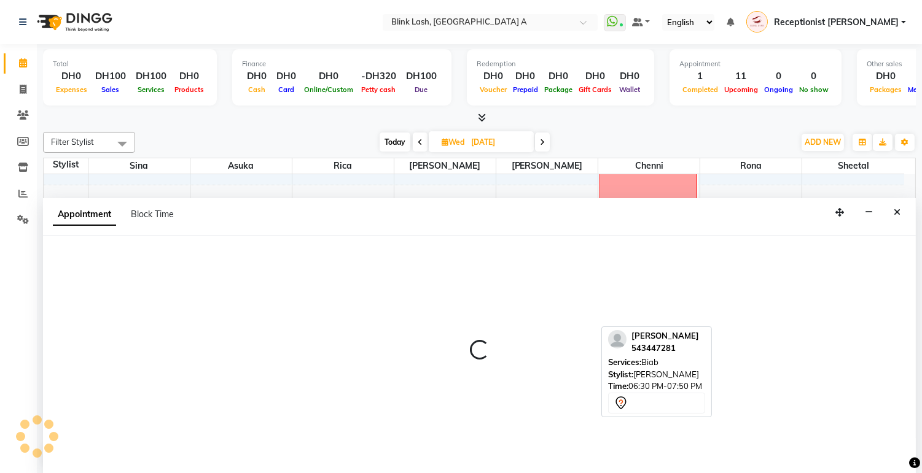
select select "tentative"
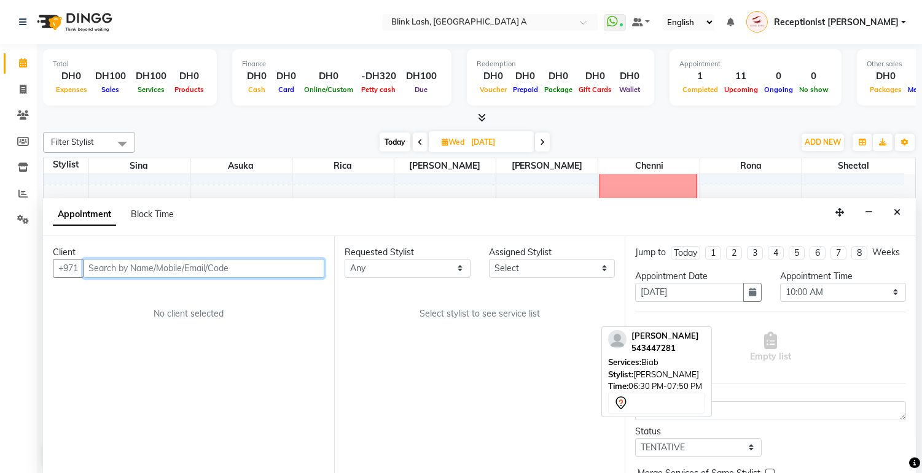
scroll to position [1, 0]
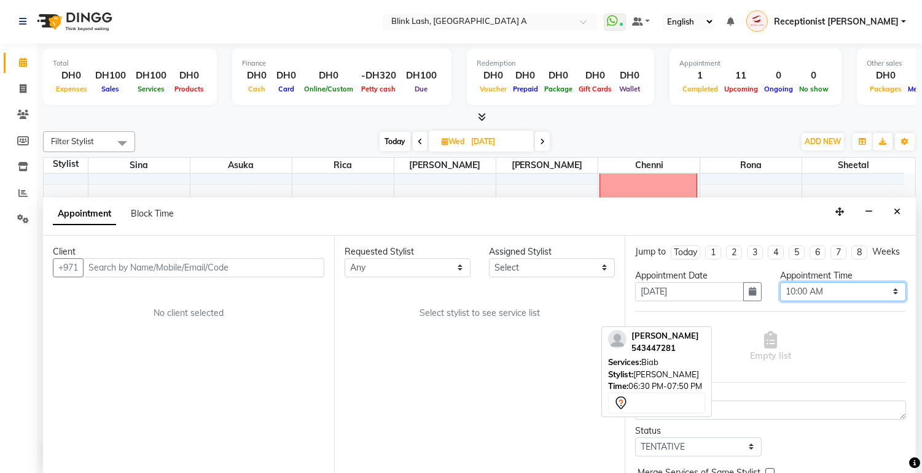
click at [868, 301] on select "Select 10:00 AM 10:05 AM 10:10 AM 10:15 AM 10:20 AM 10:25 AM 10:30 AM 10:35 AM …" at bounding box center [843, 291] width 126 height 19
click at [780, 293] on select "Select 10:00 AM 10:05 AM 10:10 AM 10:15 AM 10:20 AM 10:25 AM 10:30 AM 10:35 AM …" at bounding box center [843, 291] width 126 height 19
click at [856, 301] on select "Select 10:00 AM 10:05 AM 10:10 AM 10:15 AM 10:20 AM 10:25 AM 10:30 AM 10:35 AM …" at bounding box center [843, 291] width 126 height 19
select select "1050"
click at [780, 293] on select "Select 10:00 AM 10:05 AM 10:10 AM 10:15 AM 10:20 AM 10:25 AM 10:30 AM 10:35 AM …" at bounding box center [843, 291] width 126 height 19
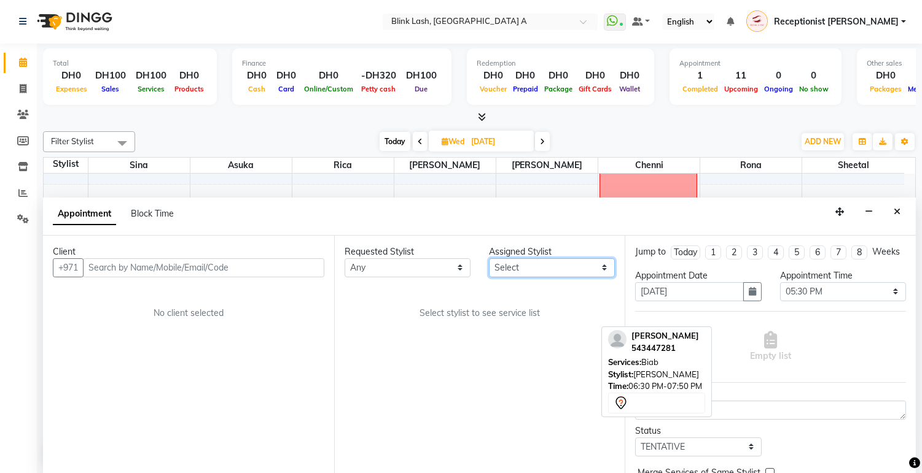
click at [582, 269] on select "Select [PERSON_NAME] [PERSON_NAME] Rica [PERSON_NAME]" at bounding box center [552, 267] width 126 height 19
select select "42462"
click at [489, 258] on select "Select [PERSON_NAME] [PERSON_NAME] Rica [PERSON_NAME]" at bounding box center [552, 267] width 126 height 19
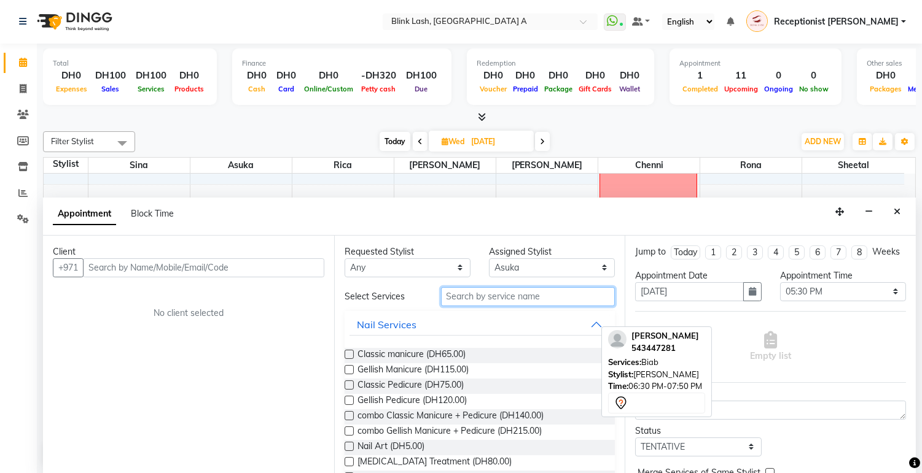
click at [485, 292] on input "text" at bounding box center [528, 296] width 174 height 19
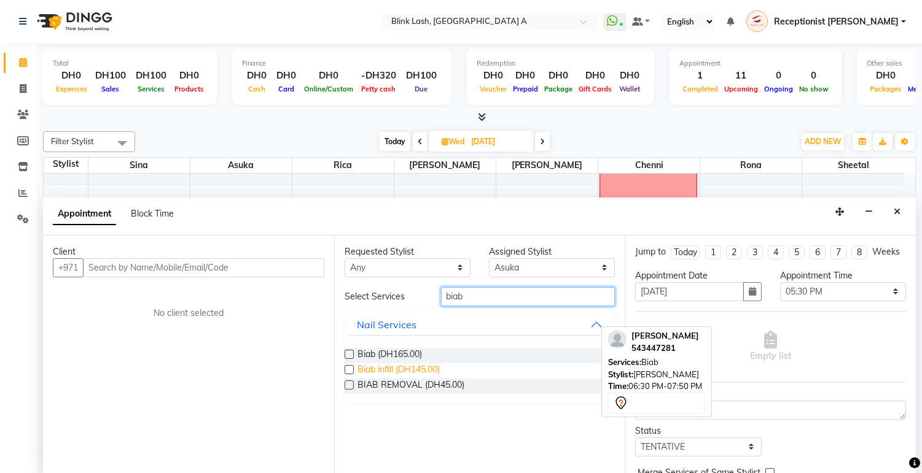
type input "biab"
click at [439, 371] on span "Biab infill (DH145.00)" at bounding box center [398, 370] width 82 height 15
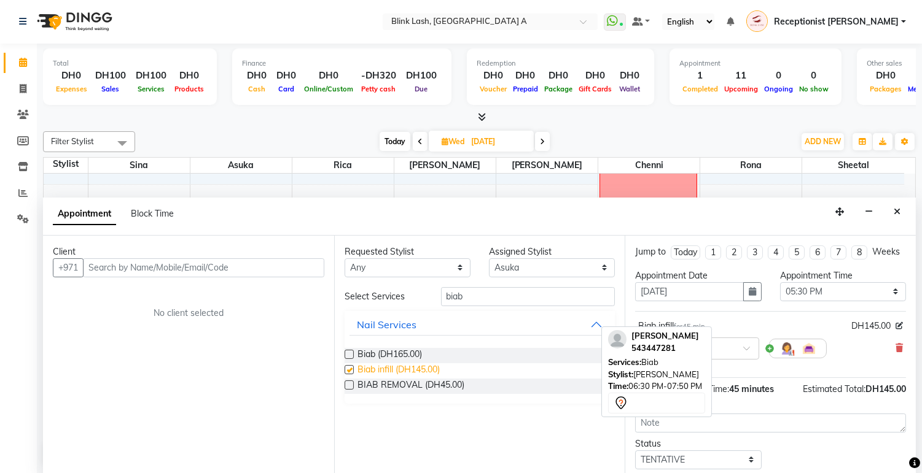
checkbox input "false"
click at [567, 255] on div "Assigned Stylist" at bounding box center [552, 252] width 126 height 13
click at [568, 256] on div "Assigned Stylist" at bounding box center [552, 252] width 126 height 13
click at [562, 263] on select "Select [PERSON_NAME] [PERSON_NAME] Rica [PERSON_NAME]" at bounding box center [552, 267] width 126 height 19
select select "51148"
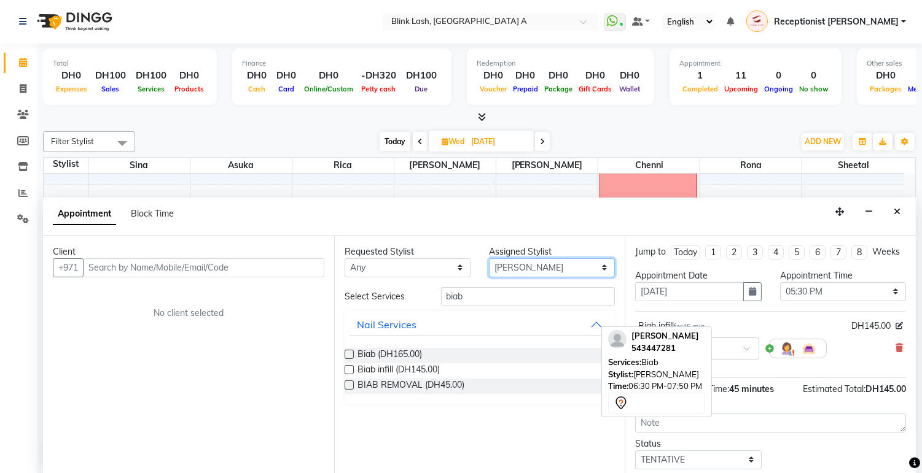
click at [489, 258] on select "Select [PERSON_NAME] [PERSON_NAME] Rica [PERSON_NAME]" at bounding box center [552, 267] width 126 height 19
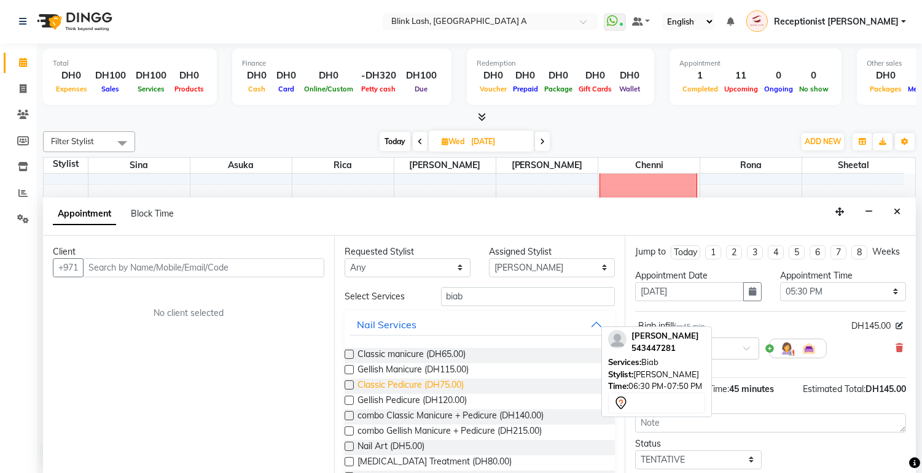
click at [453, 384] on span "Classic Pedicure (DH75.00)" at bounding box center [410, 386] width 106 height 15
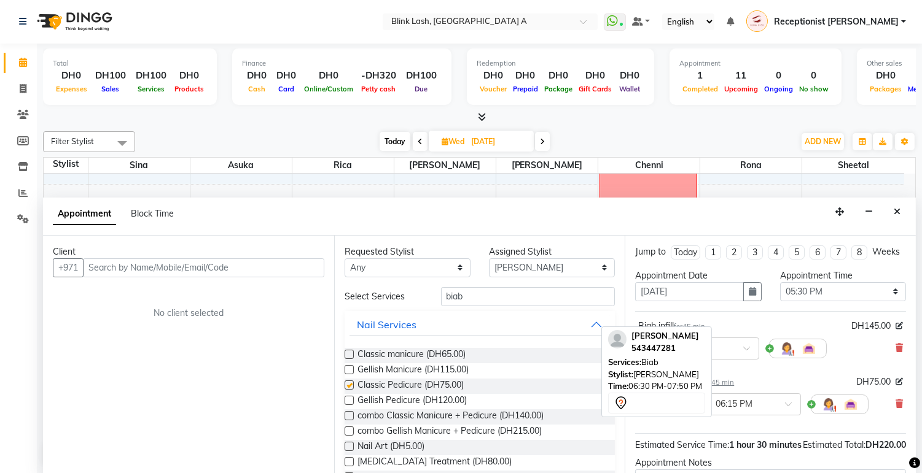
checkbox input "false"
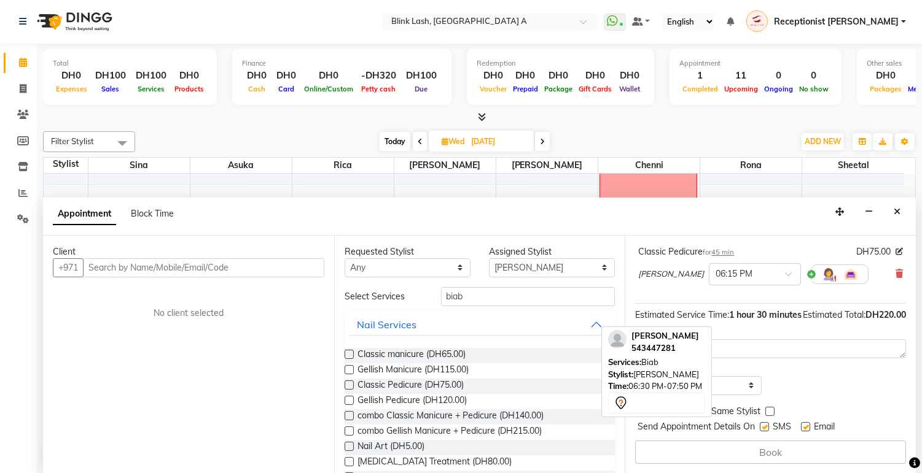
scroll to position [136, 0]
click at [742, 280] on div at bounding box center [754, 273] width 91 height 13
click at [709, 301] on div "05:30 PM" at bounding box center [754, 300] width 91 height 23
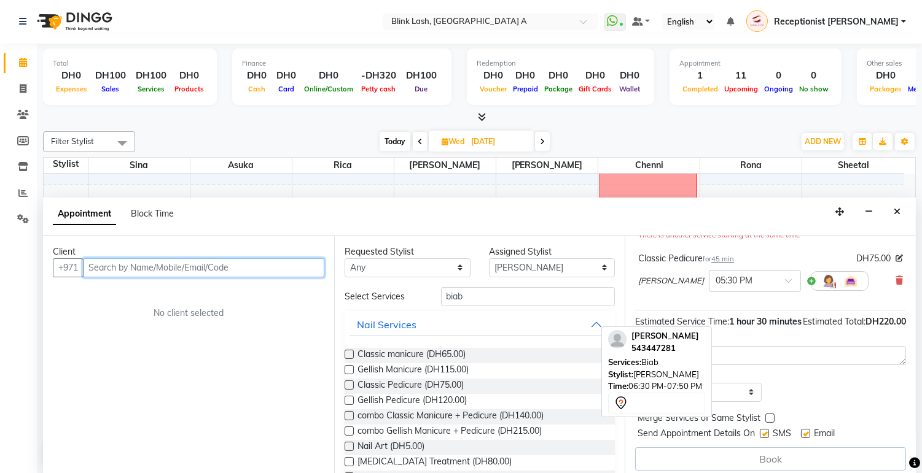
click at [276, 273] on input "text" at bounding box center [203, 267] width 241 height 19
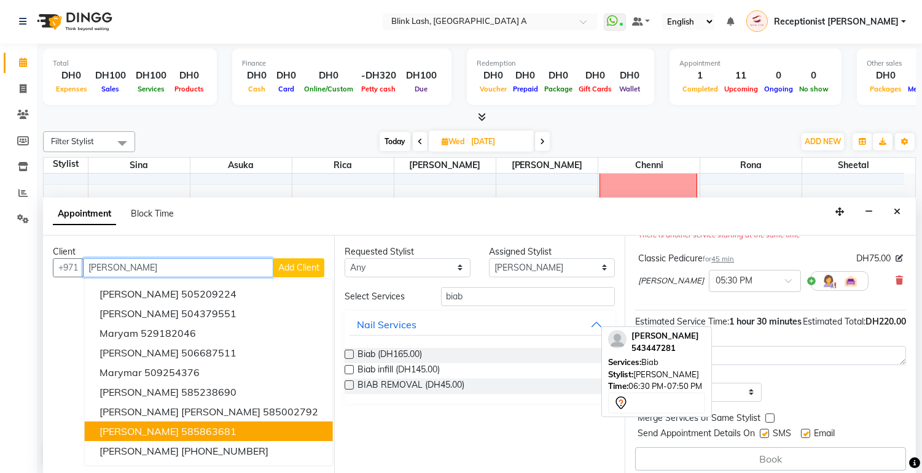
click at [185, 430] on button "[PERSON_NAME] 585863681" at bounding box center [209, 432] width 248 height 20
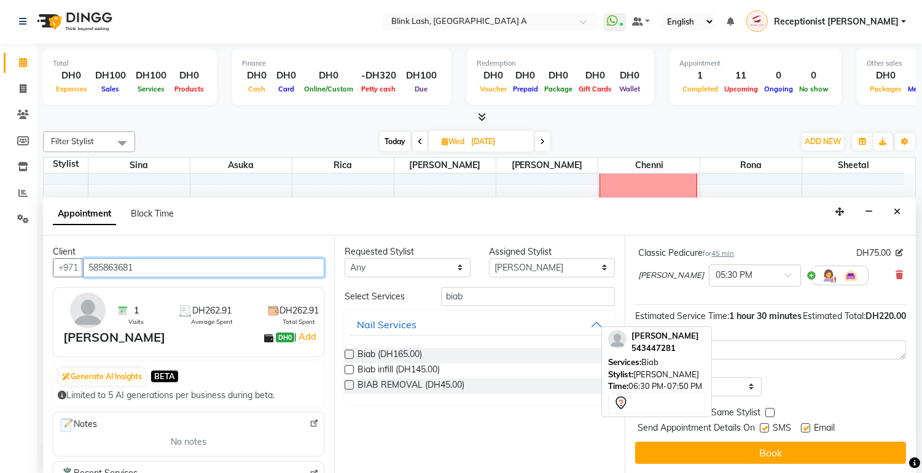
scroll to position [166, 0]
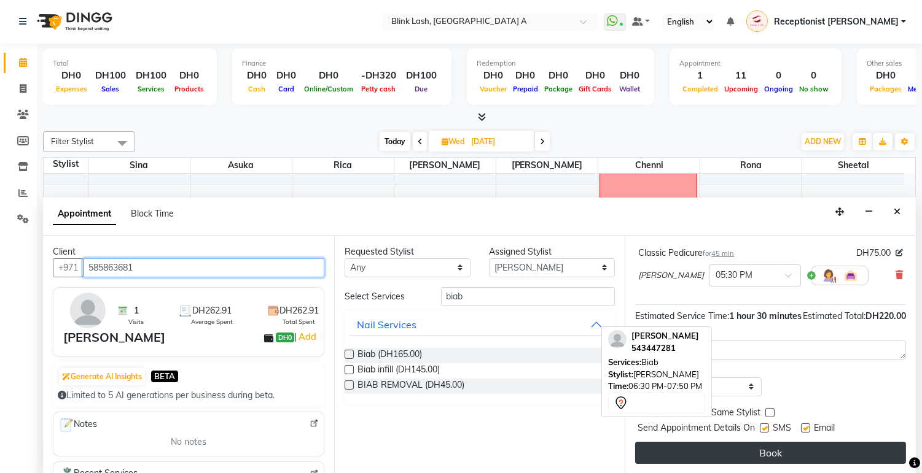
type input "585863681"
click at [740, 445] on button "Book" at bounding box center [770, 453] width 271 height 22
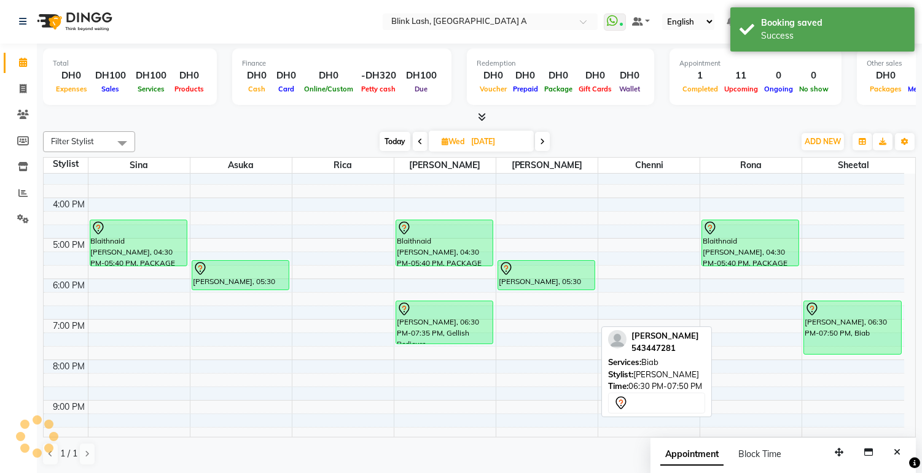
scroll to position [0, 0]
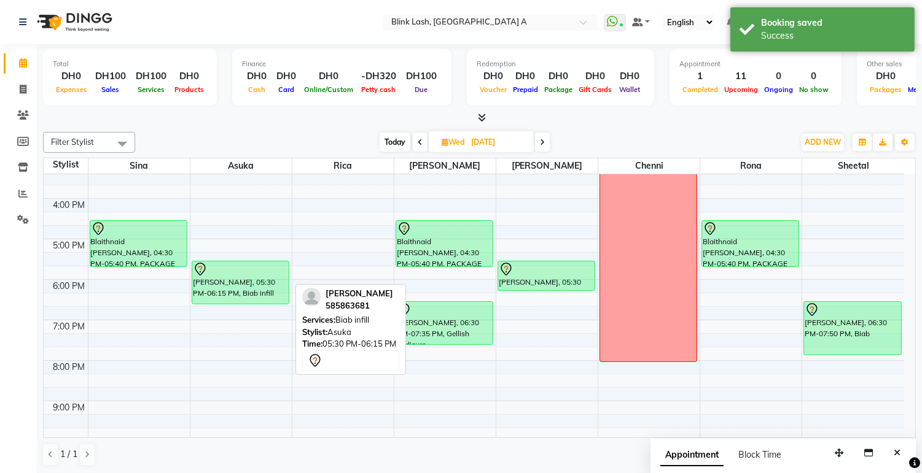
drag, startPoint x: 240, startPoint y: 289, endPoint x: 236, endPoint y: 301, distance: 13.0
click at [236, 301] on div "[PERSON_NAME], 05:30 PM-06:15 PM, Biab infill [PERSON_NAME], 05:30 PM-06:15 PM,…" at bounding box center [240, 218] width 101 height 607
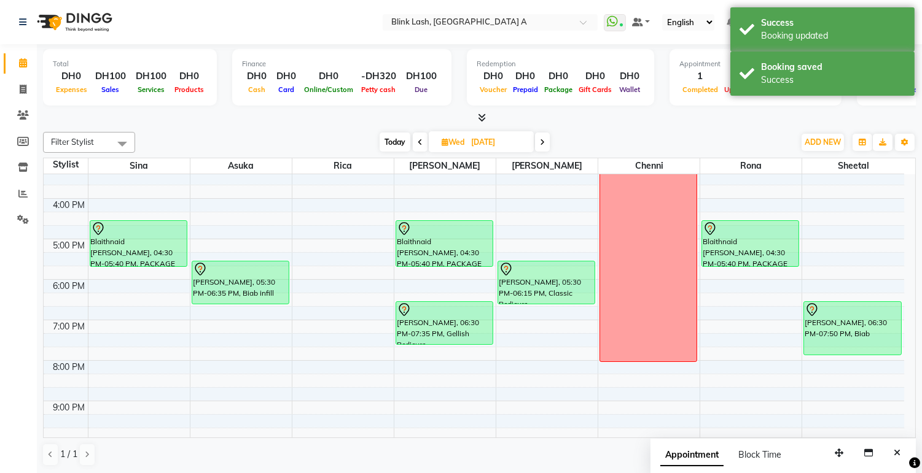
click at [562, 303] on div "[PERSON_NAME], 05:30 PM-06:15 PM, Classic Pedicure [PERSON_NAME], 05:30 PM-06:1…" at bounding box center [546, 218] width 101 height 607
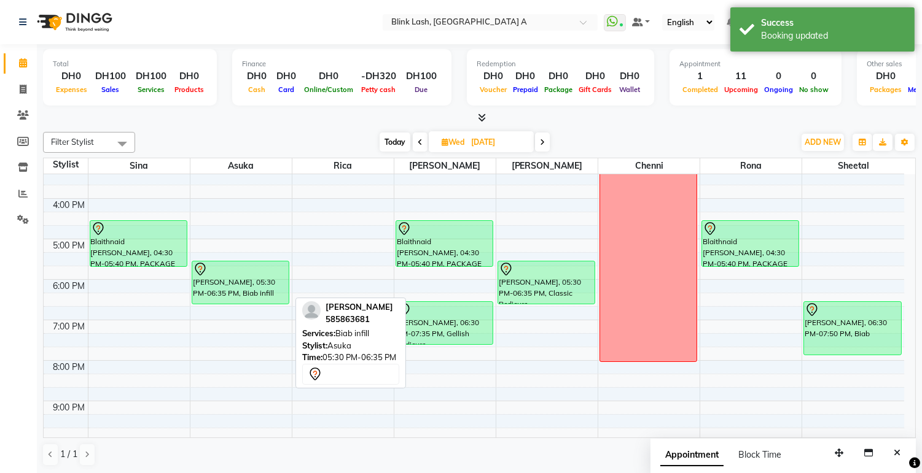
click at [278, 287] on div "[PERSON_NAME], 05:30 PM-06:35 PM, Biab infill" at bounding box center [240, 283] width 96 height 42
select select "7"
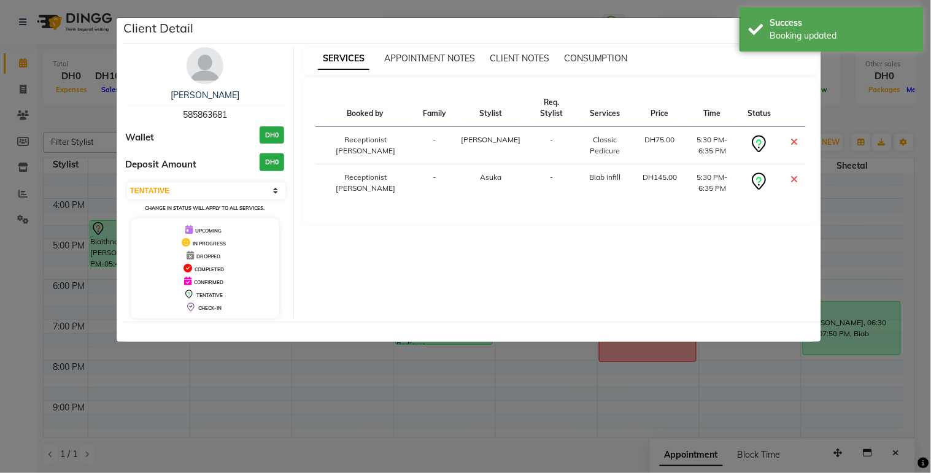
click at [206, 68] on img at bounding box center [205, 65] width 37 height 37
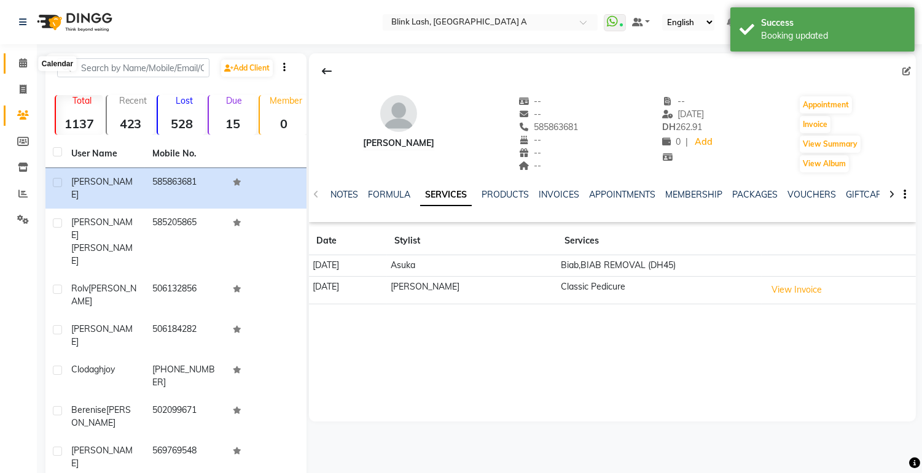
click at [20, 56] on span at bounding box center [22, 63] width 21 height 14
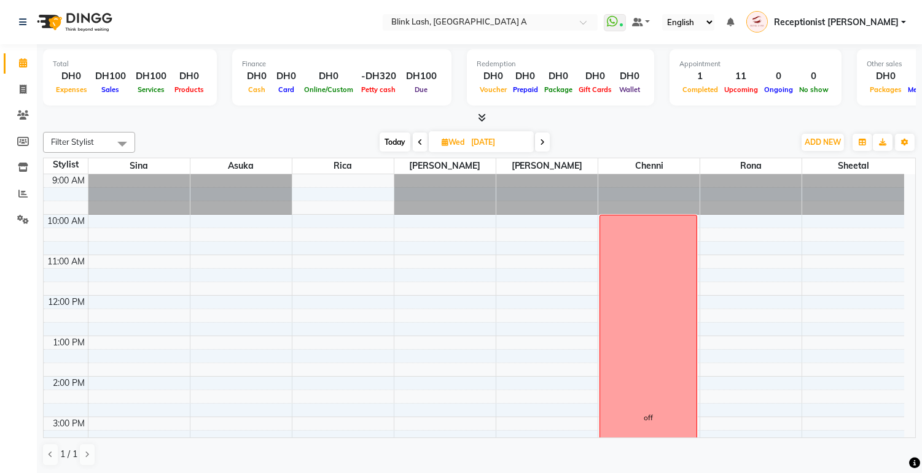
click at [410, 136] on div "[DATE] [DATE]" at bounding box center [464, 142] width 173 height 18
click at [406, 144] on span "Today" at bounding box center [394, 142] width 31 height 19
type input "04-10-2025"
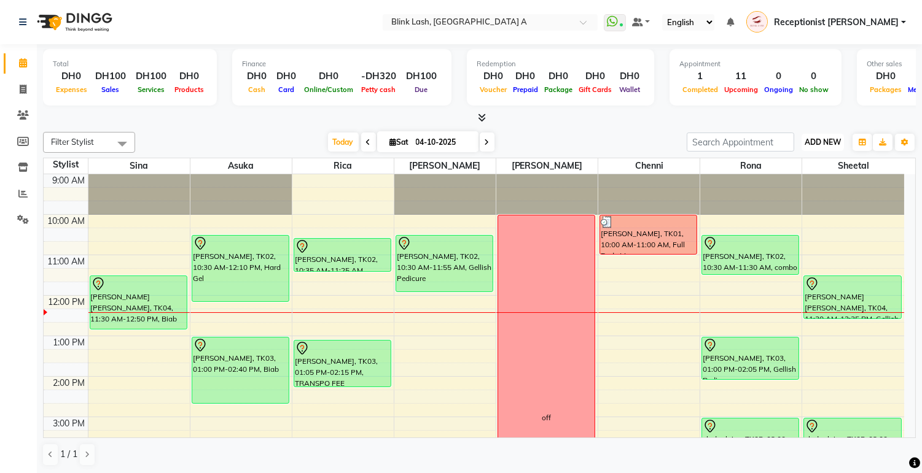
click at [807, 143] on span "ADD NEW" at bounding box center [822, 142] width 36 height 9
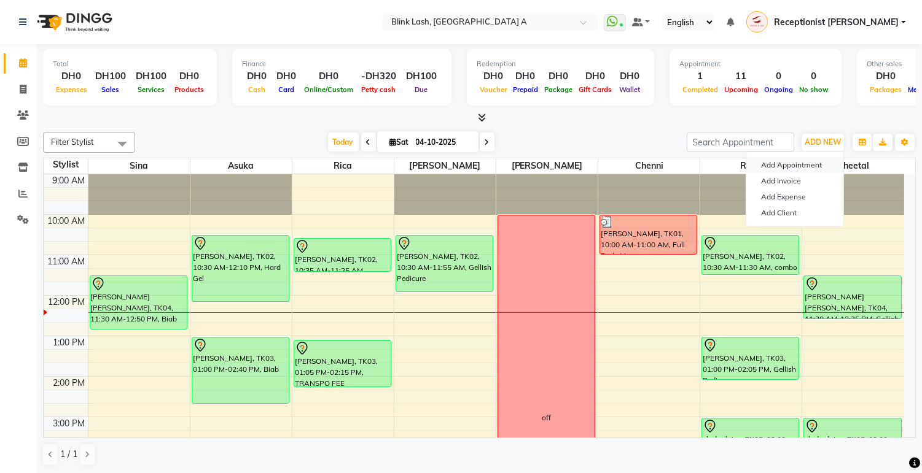
click at [800, 168] on button "Add Appointment" at bounding box center [794, 165] width 97 height 16
select select "tentative"
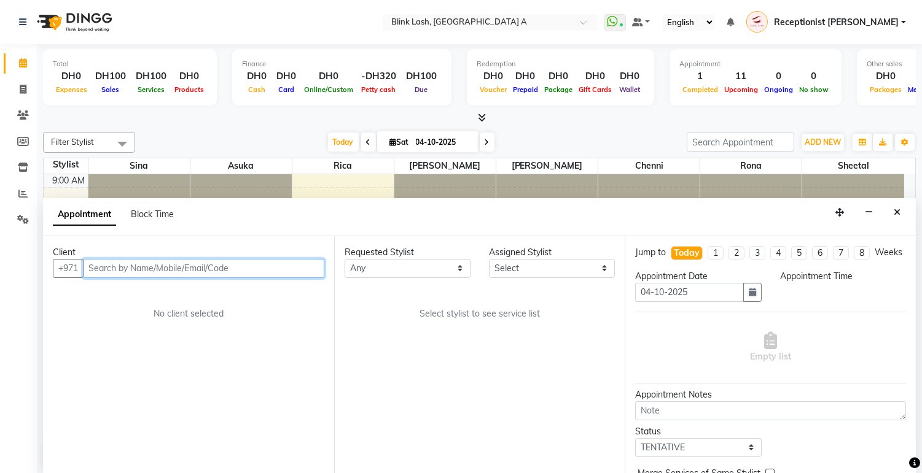
scroll to position [1, 0]
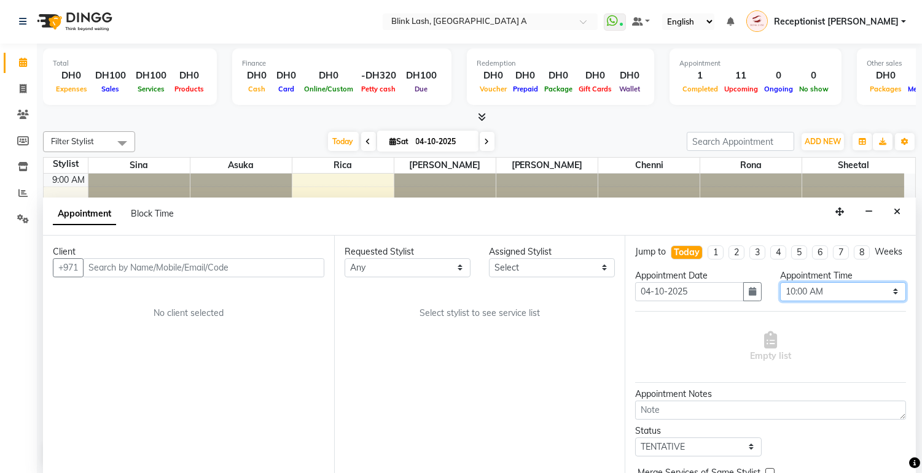
click at [869, 298] on select "Select 10:00 AM 10:05 AM 10:10 AM 10:15 AM 10:20 AM 10:25 AM 10:30 AM 10:35 AM …" at bounding box center [843, 291] width 126 height 19
select select "750"
click at [780, 293] on select "Select 10:00 AM 10:05 AM 10:10 AM 10:15 AM 10:20 AM 10:25 AM 10:30 AM 10:35 AM …" at bounding box center [843, 291] width 126 height 19
click at [600, 260] on select "Select [PERSON_NAME] [PERSON_NAME] Rica [PERSON_NAME]" at bounding box center [552, 267] width 126 height 19
click at [489, 258] on select "Select [PERSON_NAME] [PERSON_NAME] Rica [PERSON_NAME]" at bounding box center [552, 267] width 126 height 19
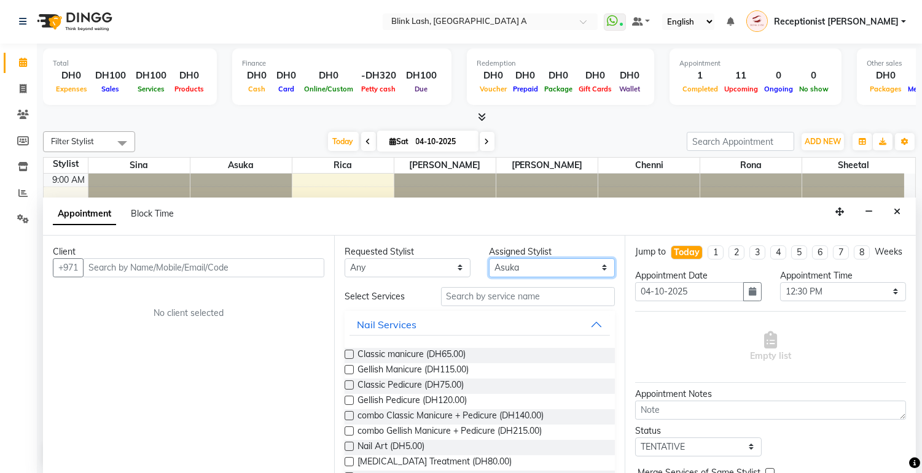
click at [582, 262] on select "Select [PERSON_NAME] [PERSON_NAME] Rica [PERSON_NAME]" at bounding box center [552, 267] width 126 height 19
select select "57849"
click at [489, 258] on select "Select [PERSON_NAME] [PERSON_NAME] Rica [PERSON_NAME]" at bounding box center [552, 267] width 126 height 19
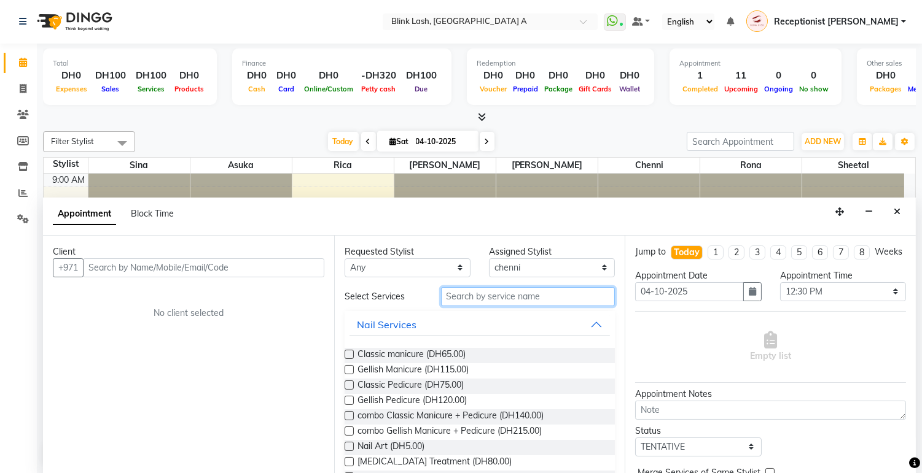
drag, startPoint x: 537, startPoint y: 292, endPoint x: 543, endPoint y: 293, distance: 6.3
click at [543, 290] on input "text" at bounding box center [528, 296] width 174 height 19
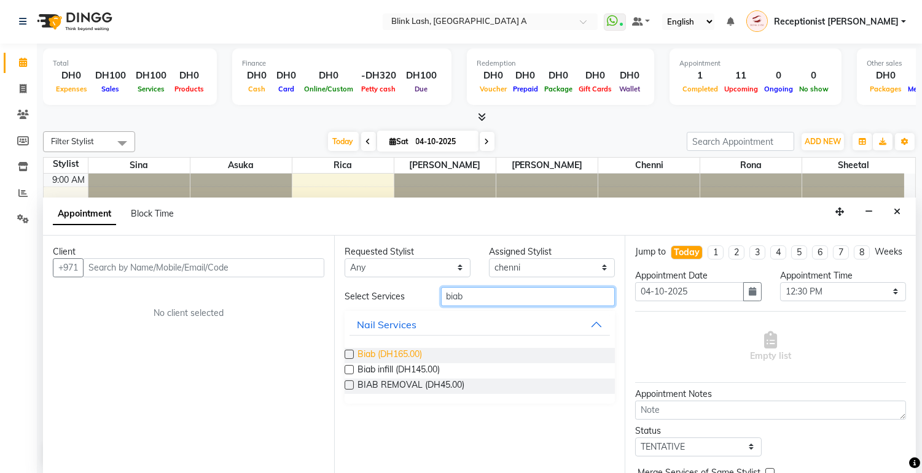
type input "biab"
click at [411, 350] on span "Biab (DH165.00)" at bounding box center [389, 355] width 64 height 15
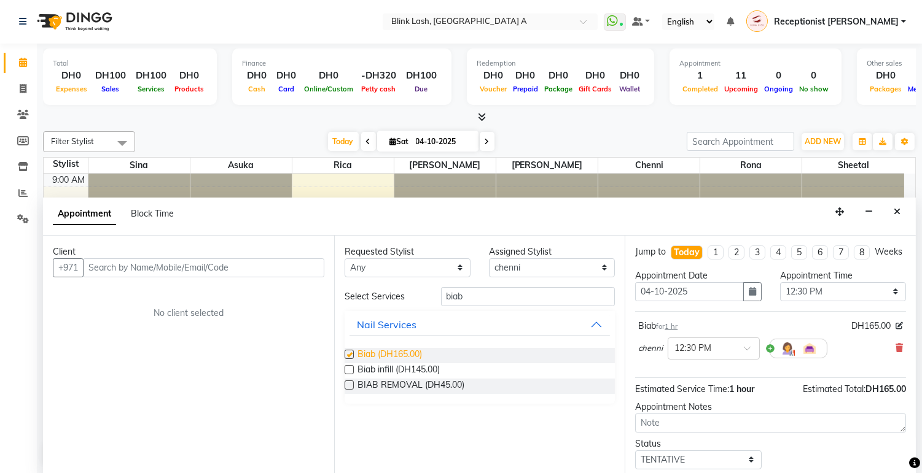
checkbox input "false"
click at [594, 265] on select "Select [PERSON_NAME] [PERSON_NAME] Rica [PERSON_NAME]" at bounding box center [552, 267] width 126 height 19
select select "93342"
click at [489, 258] on select "Select [PERSON_NAME] [PERSON_NAME] Rica [PERSON_NAME]" at bounding box center [552, 267] width 126 height 19
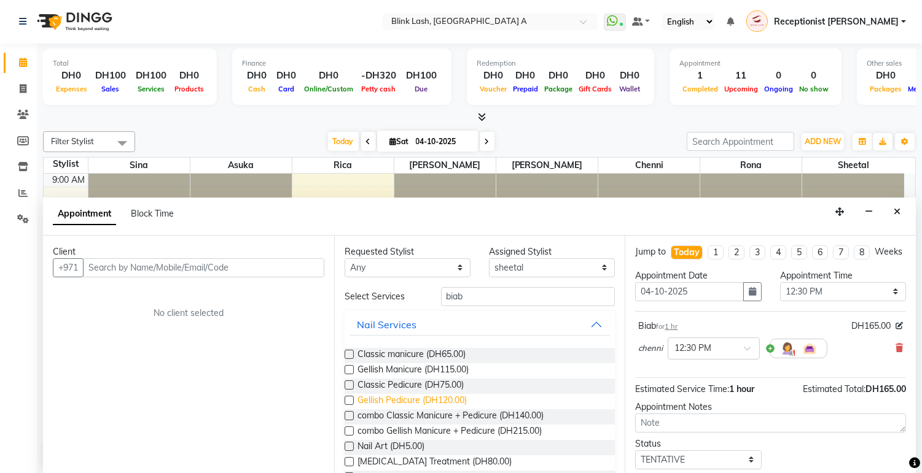
click at [458, 403] on span "Gellish Pedicure (DH120.00)" at bounding box center [411, 401] width 109 height 15
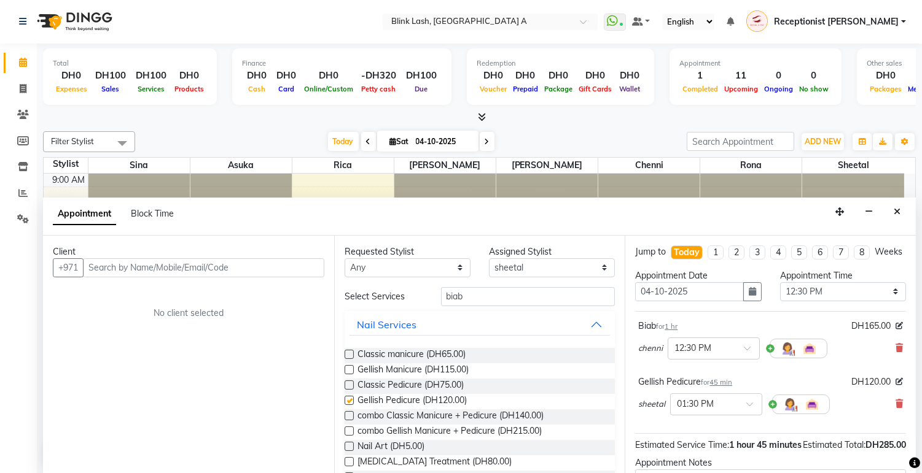
checkbox input "false"
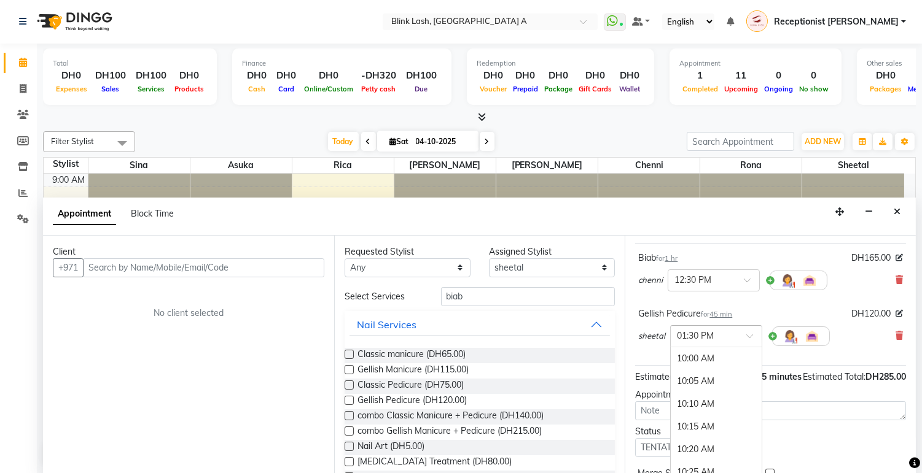
click at [729, 342] on input "text" at bounding box center [704, 335] width 54 height 13
click at [678, 370] on div "12:30 PM (Booked)" at bounding box center [715, 358] width 91 height 24
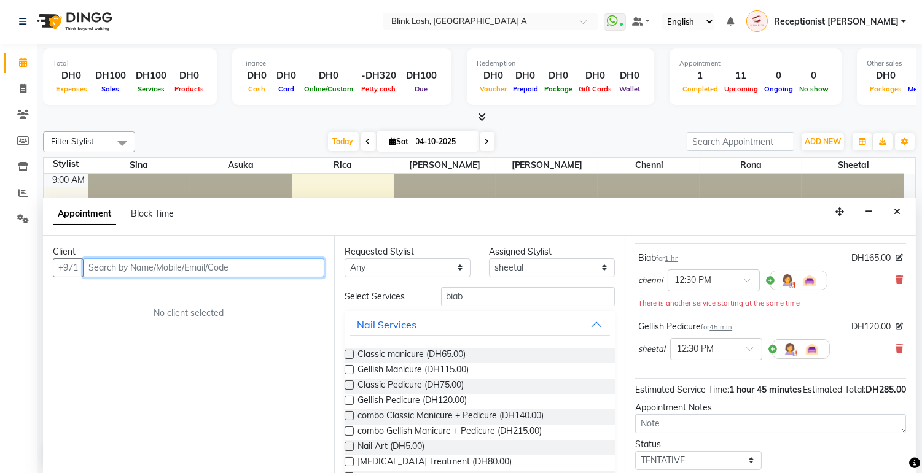
click at [175, 274] on input "text" at bounding box center [203, 267] width 241 height 19
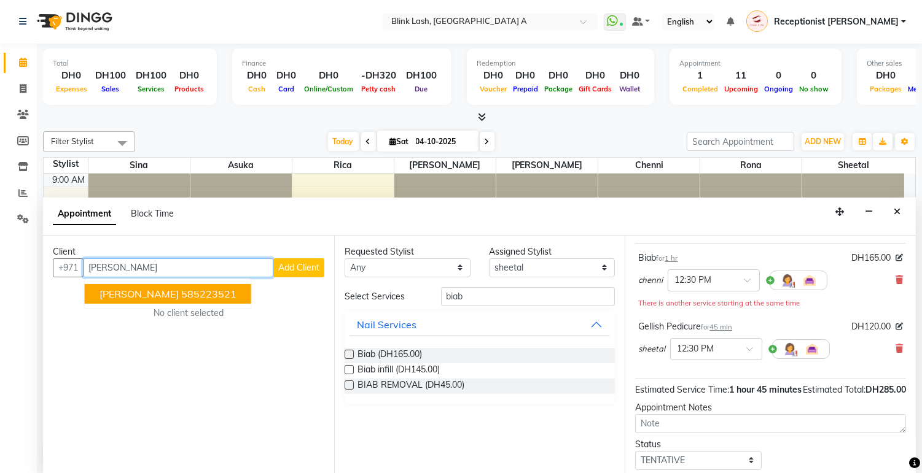
click at [179, 293] on span "[PERSON_NAME]" at bounding box center [138, 294] width 79 height 12
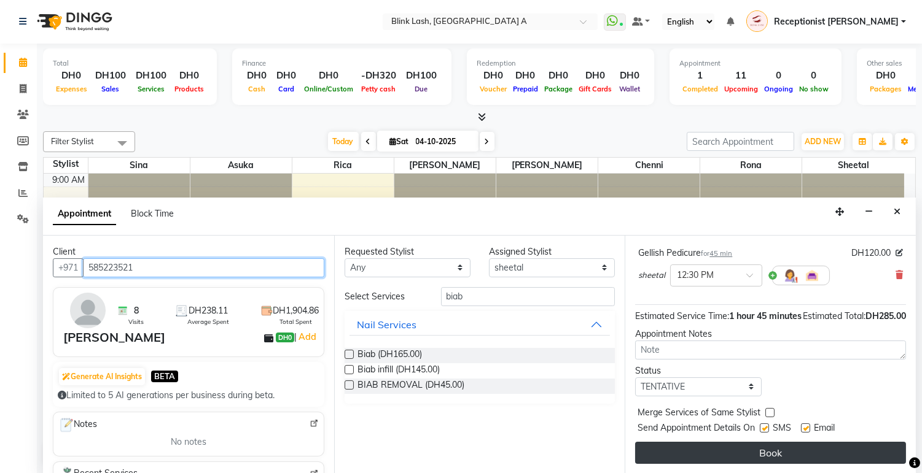
scroll to position [166, 0]
type input "585223521"
click at [857, 449] on button "Book" at bounding box center [770, 453] width 271 height 22
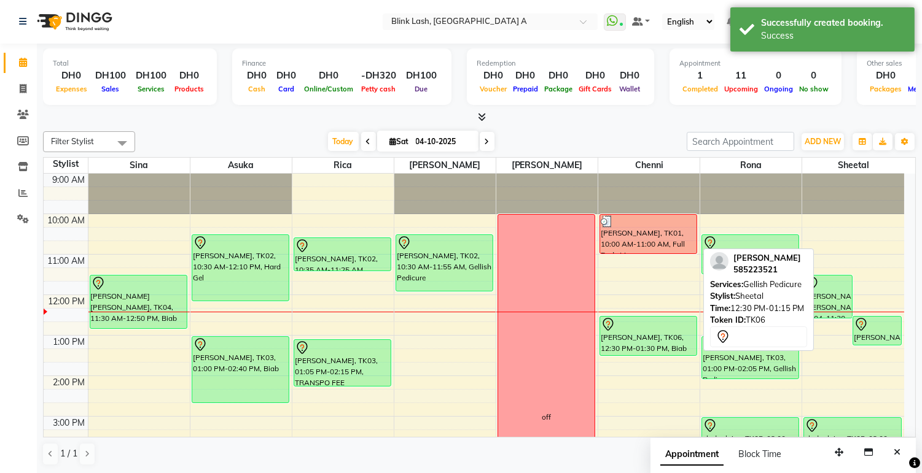
scroll to position [0, 0]
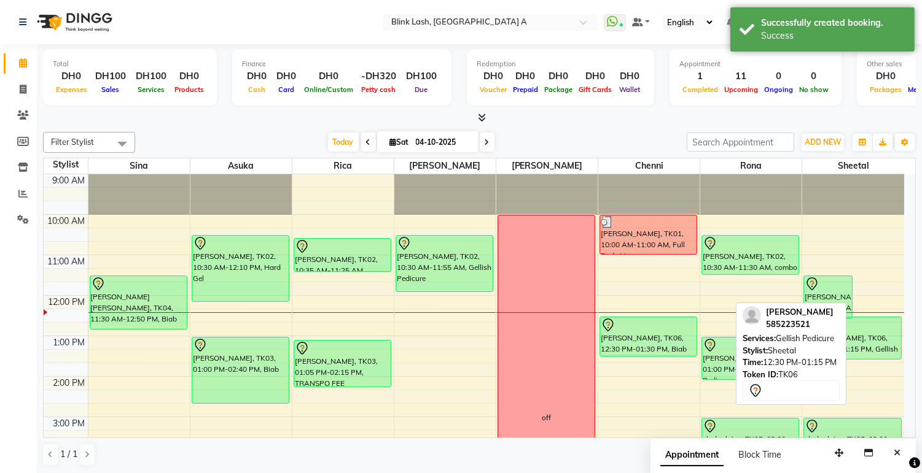
drag, startPoint x: 870, startPoint y: 344, endPoint x: 868, endPoint y: 351, distance: 7.6
click at [868, 351] on div "[PERSON_NAME] [PERSON_NAME], TK04, 11:30 AM-12:35 PM, Gellish Pedicure [PERSON_…" at bounding box center [853, 477] width 102 height 607
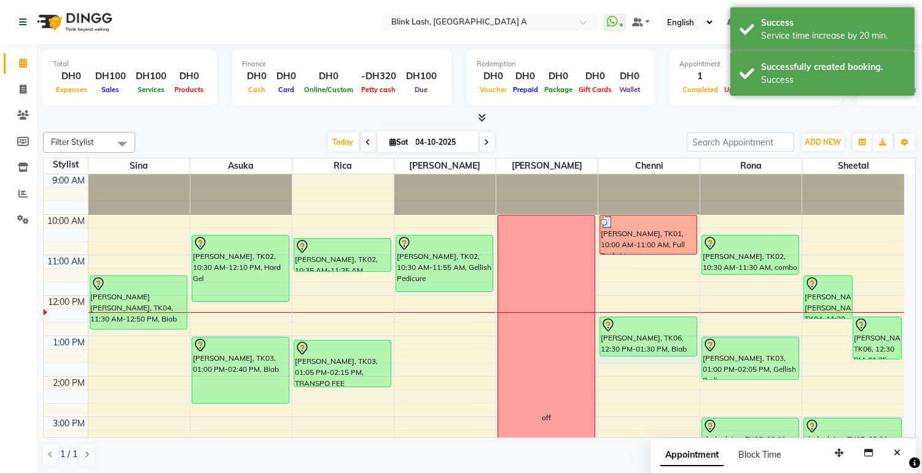
click at [655, 362] on div "9:00 AM 10:00 AM 11:00 AM 12:00 PM 1:00 PM 2:00 PM 3:00 PM 4:00 PM 5:00 PM 6:00…" at bounding box center [474, 477] width 860 height 607
select select "57849"
select select "tentative"
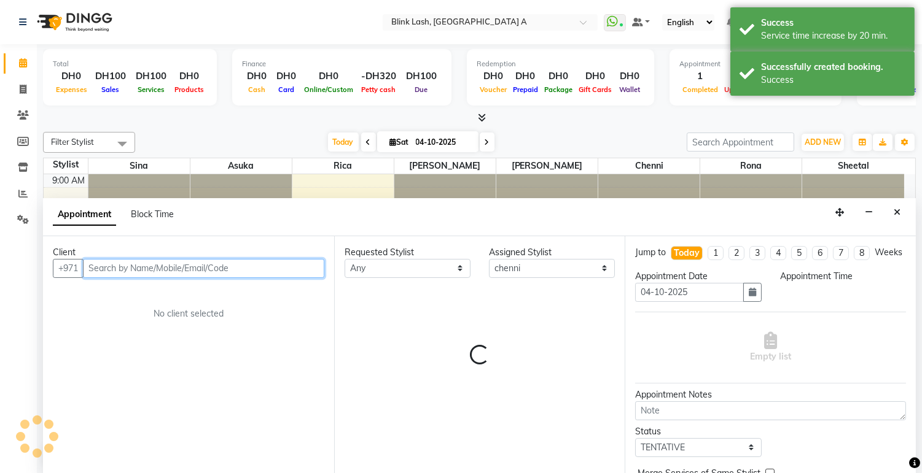
select select "795"
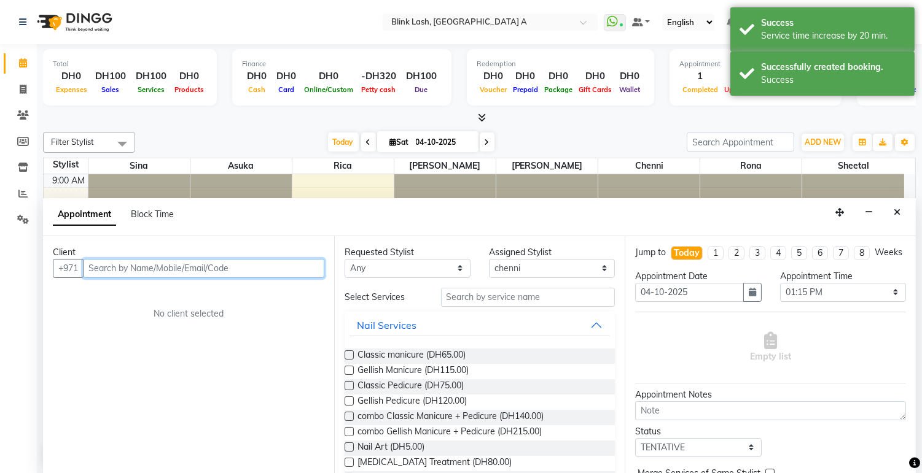
scroll to position [1, 0]
drag, startPoint x: 892, startPoint y: 220, endPoint x: 867, endPoint y: 241, distance: 32.7
click at [893, 218] on button "Close" at bounding box center [897, 212] width 18 height 19
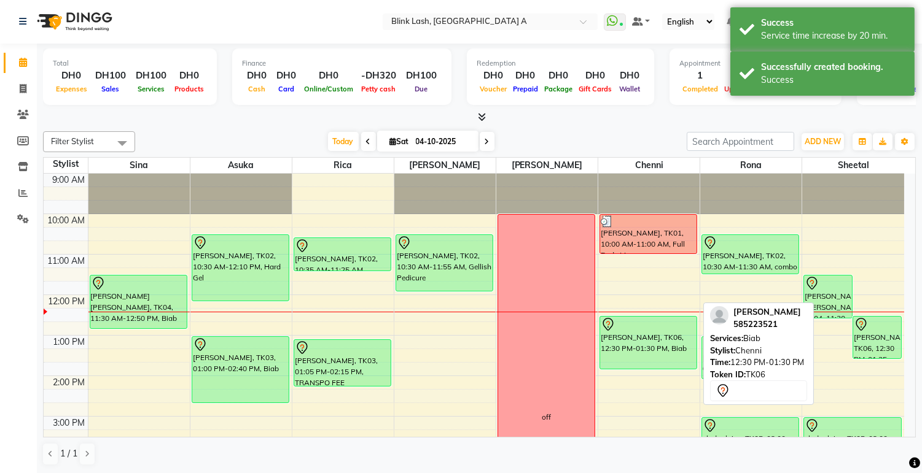
drag, startPoint x: 661, startPoint y: 354, endPoint x: 659, endPoint y: 371, distance: 17.9
click at [659, 371] on div "9:00 AM 10:00 AM 11:00 AM 12:00 PM 1:00 PM 2:00 PM 3:00 PM 4:00 PM 5:00 PM 6:00…" at bounding box center [474, 477] width 860 height 607
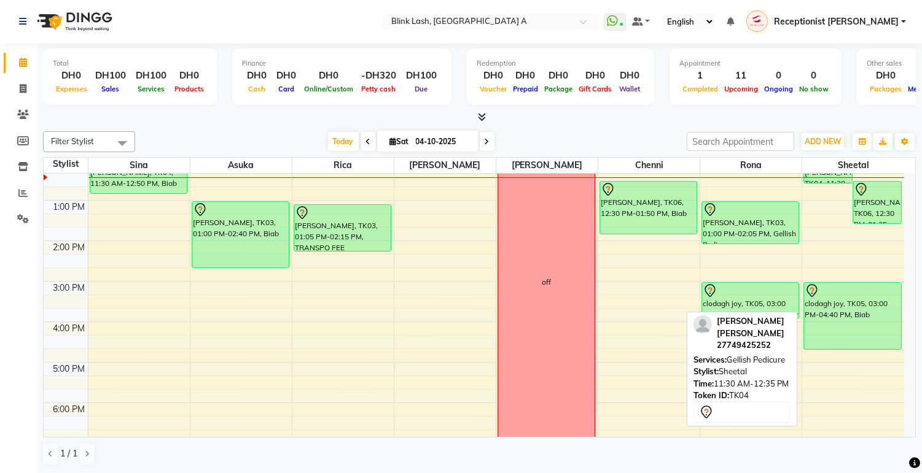
scroll to position [136, 0]
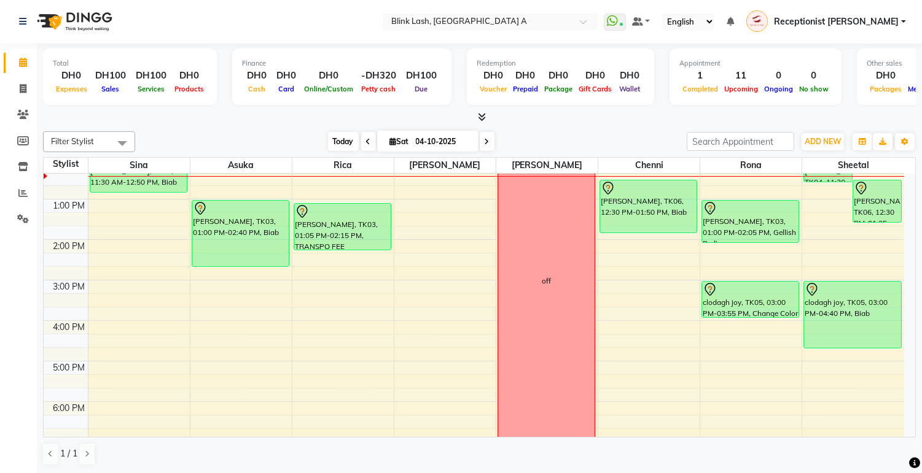
click at [341, 133] on span "Today" at bounding box center [343, 141] width 31 height 19
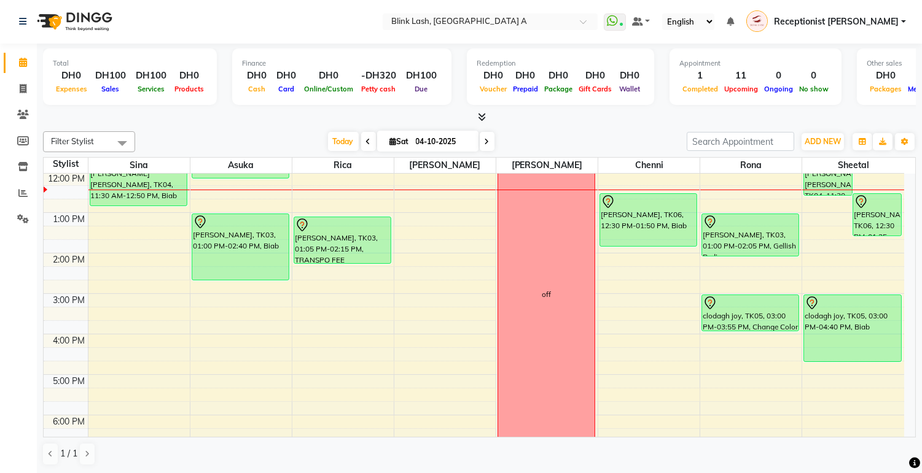
scroll to position [0, 0]
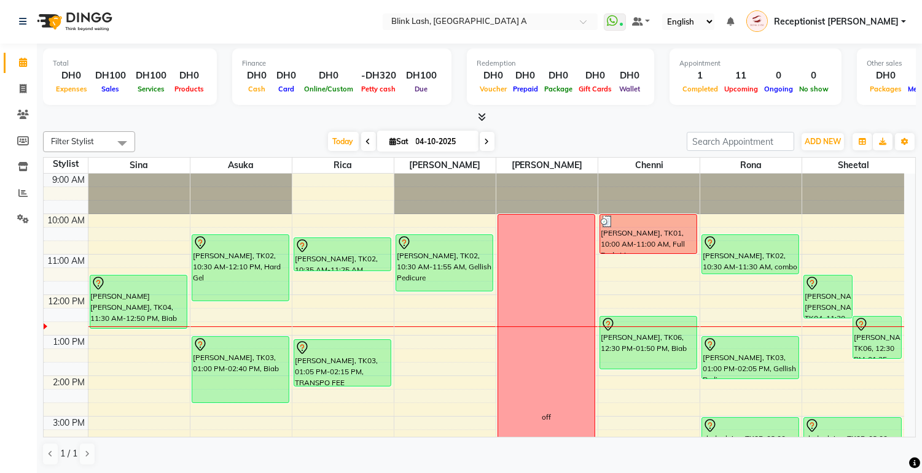
click at [370, 139] on span at bounding box center [368, 141] width 15 height 19
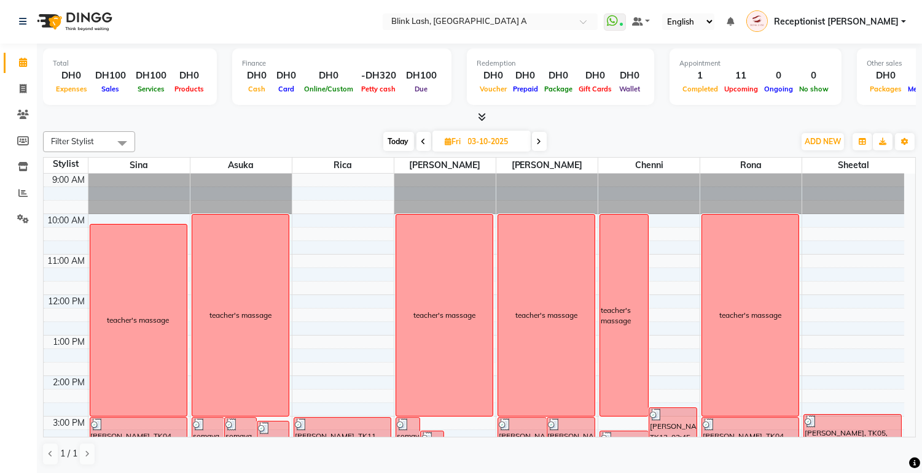
scroll to position [273, 0]
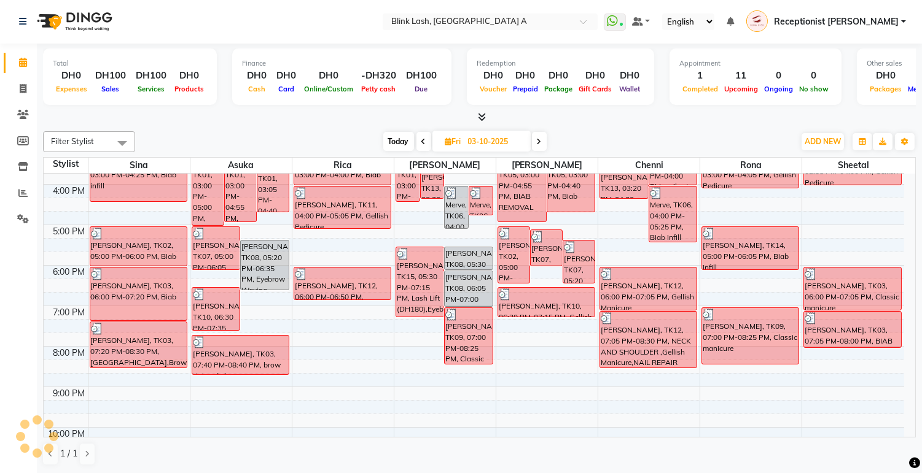
click at [424, 139] on icon at bounding box center [423, 141] width 5 height 7
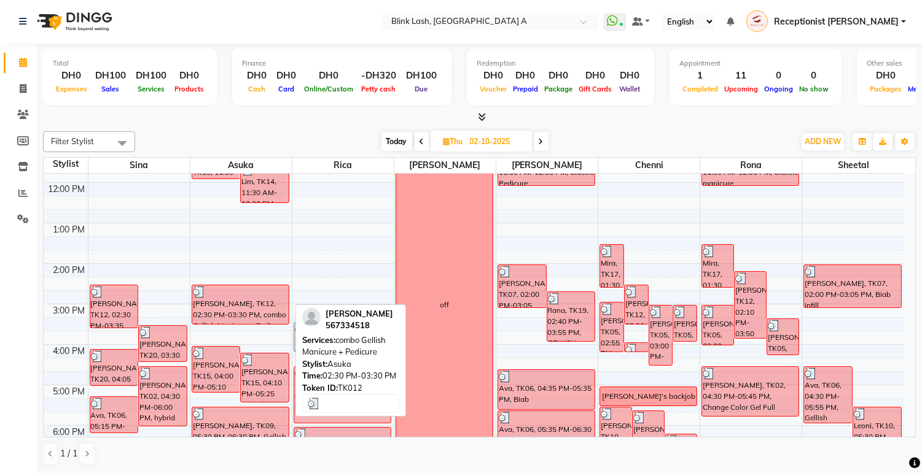
scroll to position [204, 0]
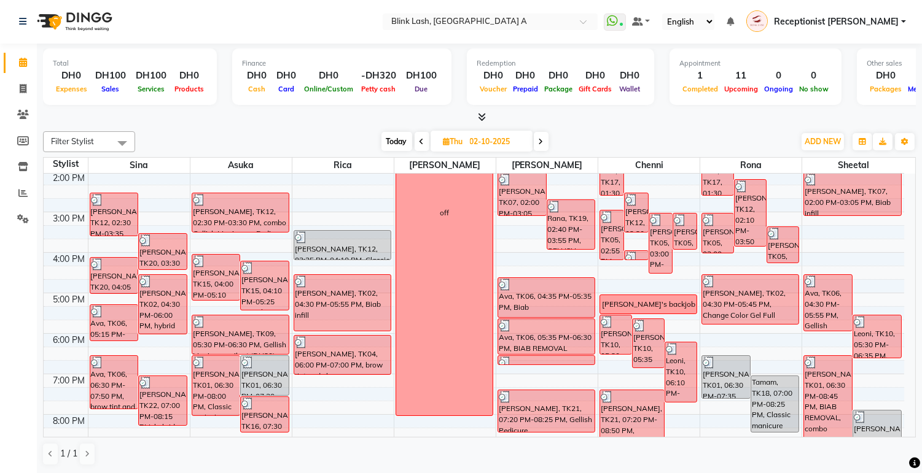
click at [387, 139] on span "Today" at bounding box center [396, 141] width 31 height 19
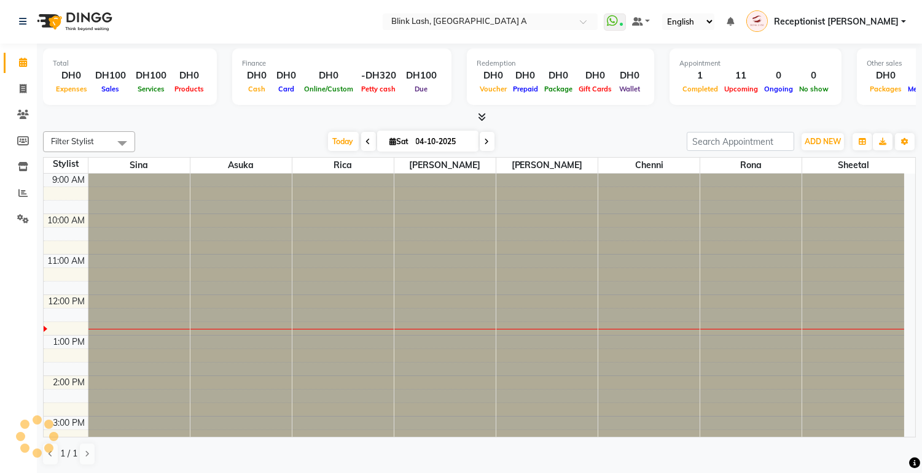
scroll to position [123, 0]
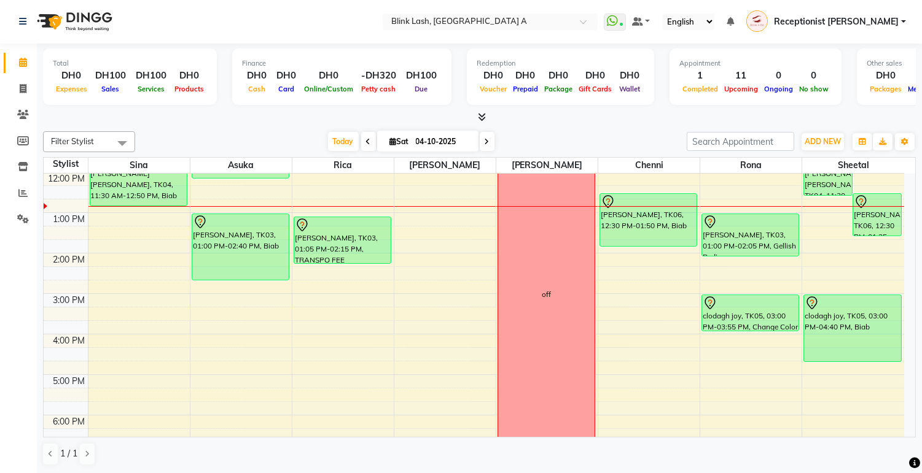
click at [484, 139] on icon at bounding box center [486, 141] width 5 height 7
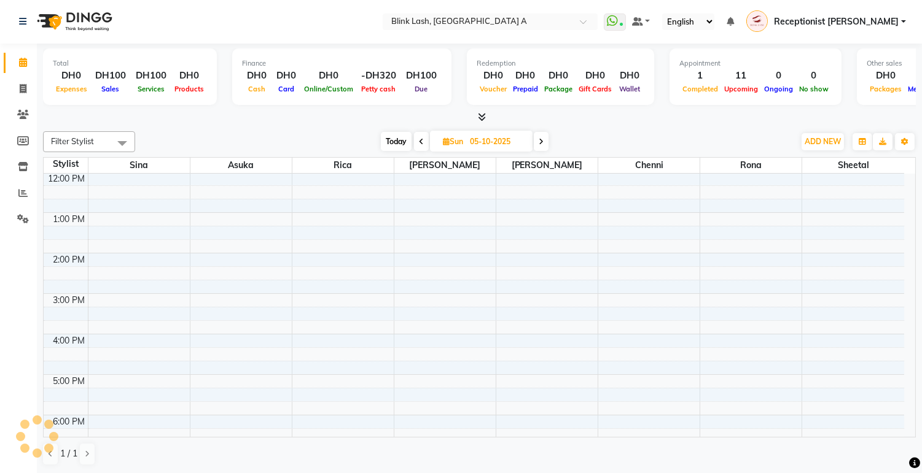
click at [542, 139] on icon at bounding box center [540, 141] width 5 height 7
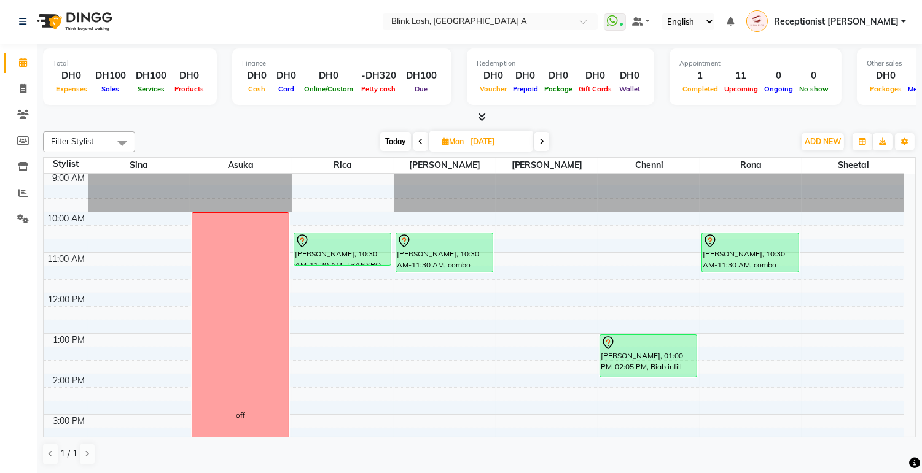
scroll to position [0, 0]
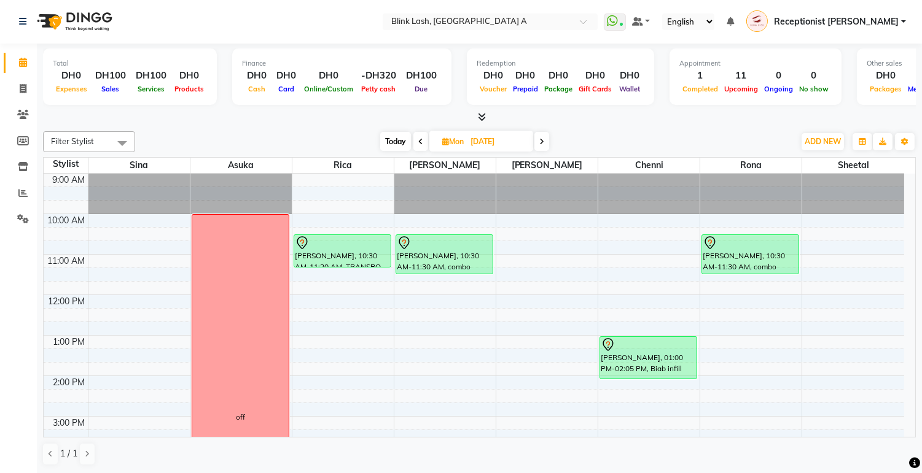
click at [544, 140] on icon at bounding box center [541, 141] width 5 height 7
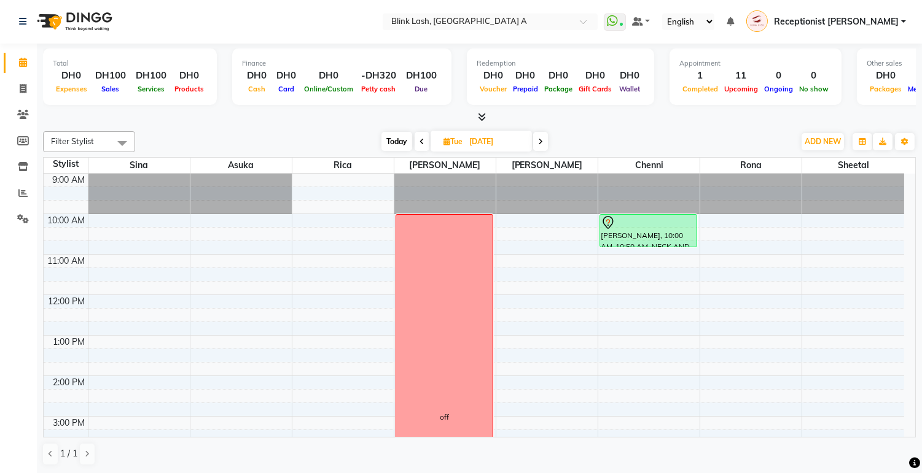
click at [402, 143] on span "Today" at bounding box center [396, 141] width 31 height 19
type input "04-10-2025"
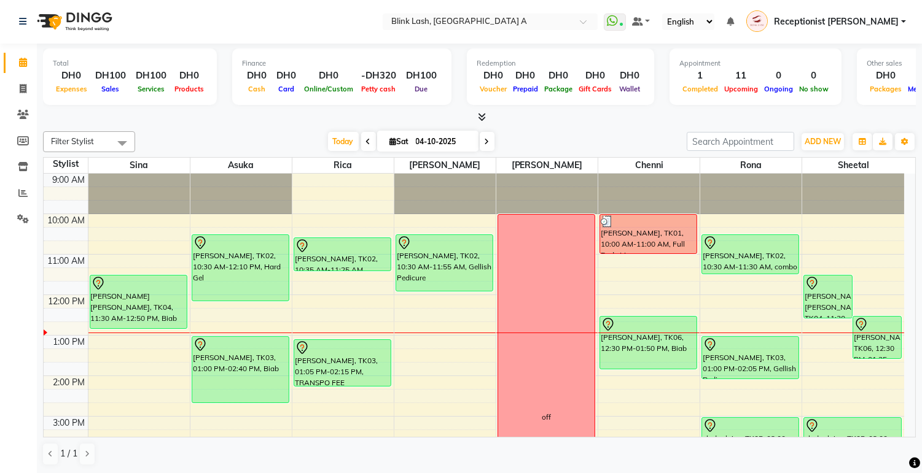
scroll to position [68, 0]
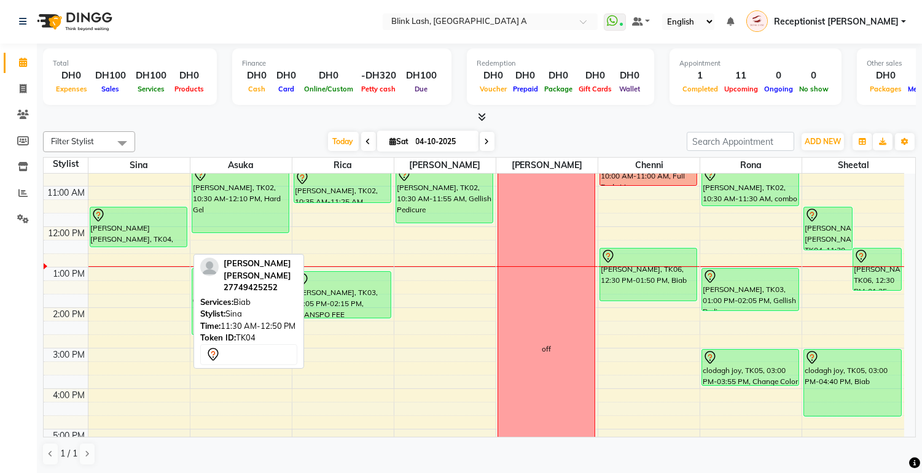
drag, startPoint x: 145, startPoint y: 257, endPoint x: 149, endPoint y: 246, distance: 11.1
click at [149, 246] on div "[PERSON_NAME] [PERSON_NAME], TK04, 11:30 AM-12:50 PM, Biab [PERSON_NAME] [PERSO…" at bounding box center [138, 409] width 101 height 607
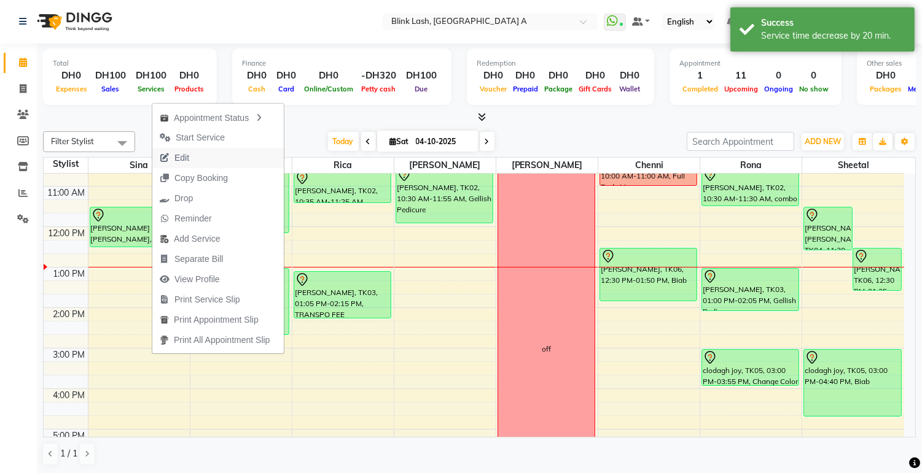
click at [185, 157] on span "Edit" at bounding box center [181, 158] width 15 height 13
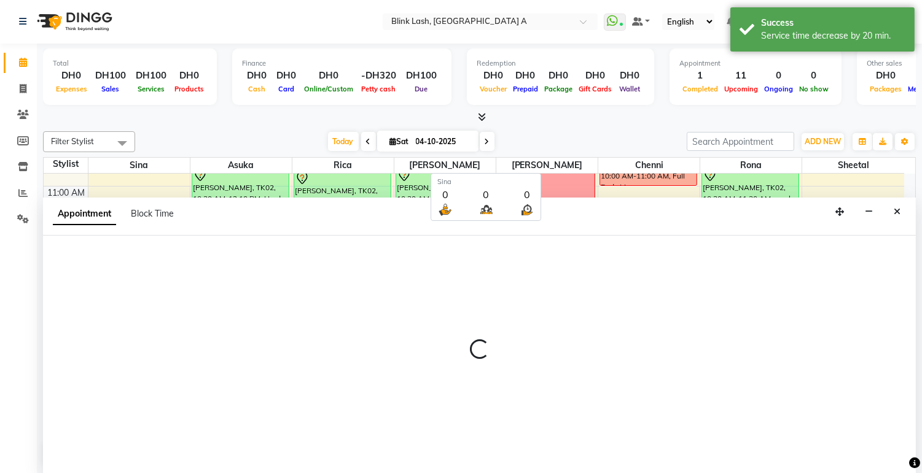
select select "tentative"
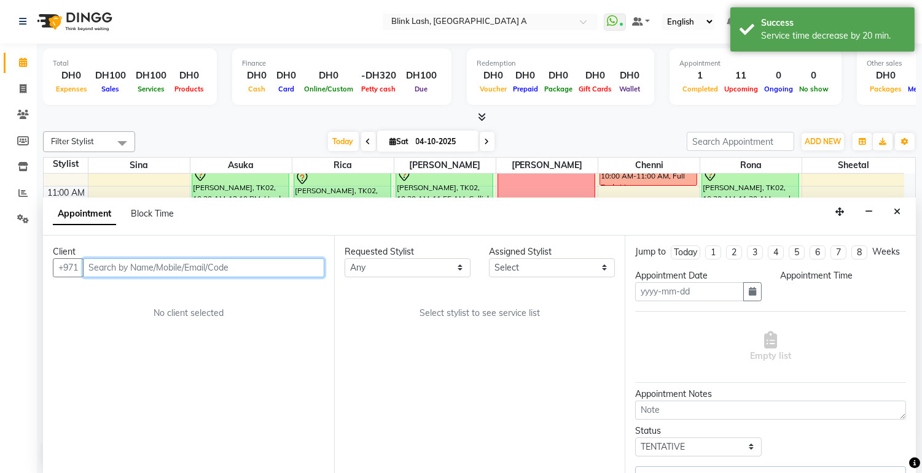
type input "04-10-2025"
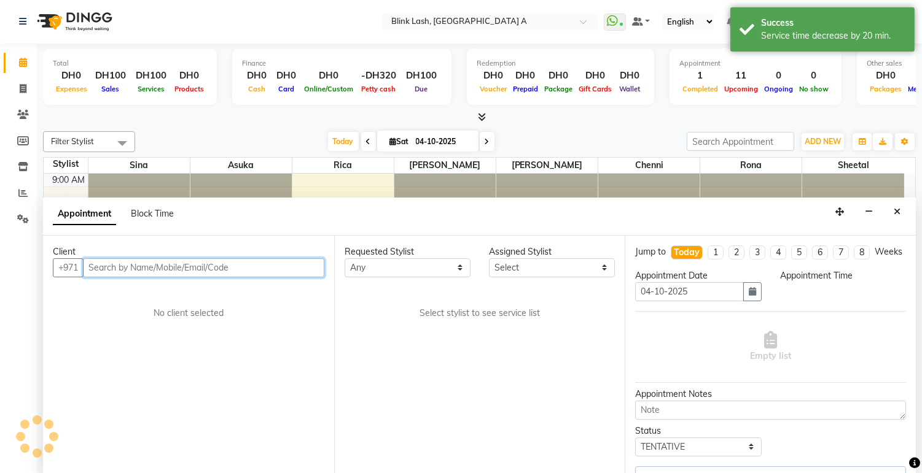
select select "690"
select select "42461"
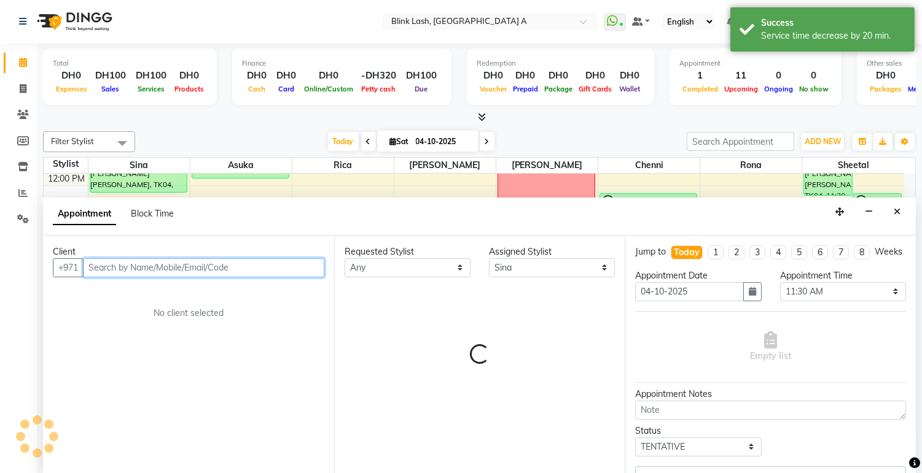
select select "2892"
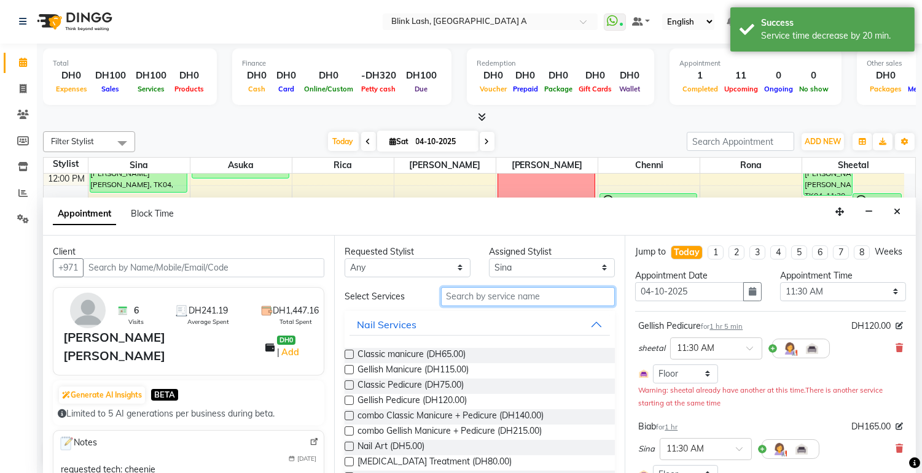
click at [539, 296] on input "text" at bounding box center [528, 296] width 174 height 19
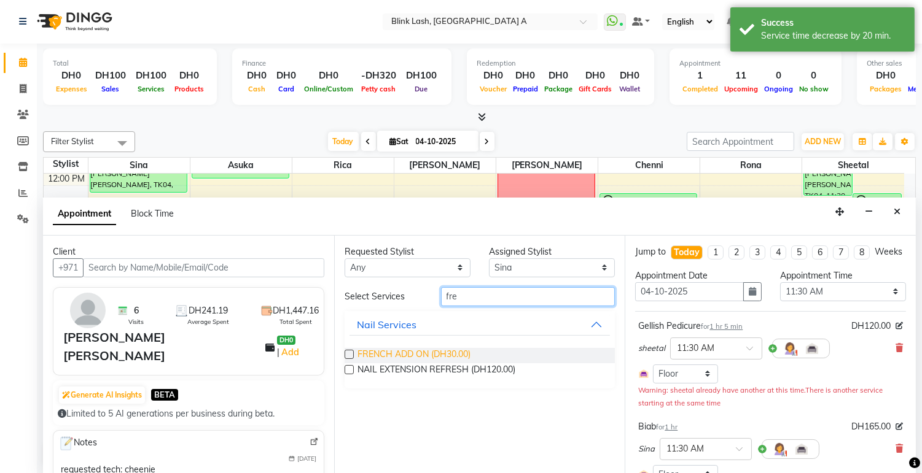
type input "fre"
click at [424, 352] on span "FRENCH ADD ON (DH30.00)" at bounding box center [413, 355] width 113 height 15
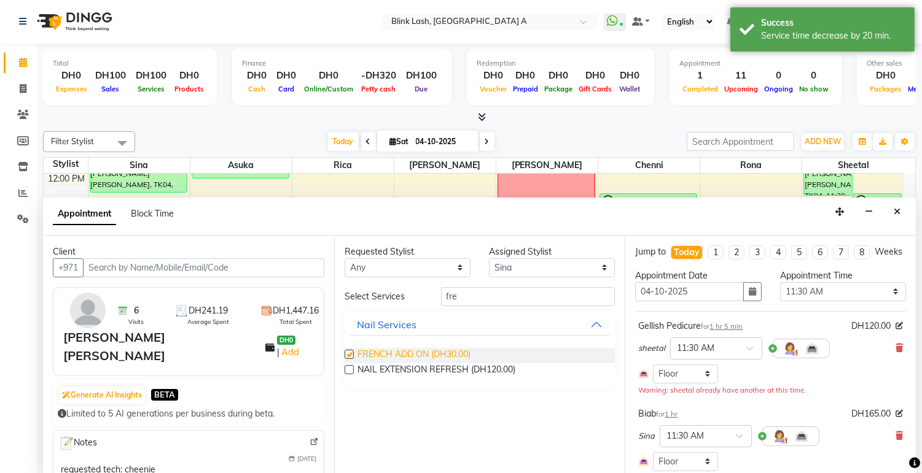
checkbox input "false"
click at [587, 301] on input "fre" at bounding box center [528, 296] width 174 height 19
type input "f"
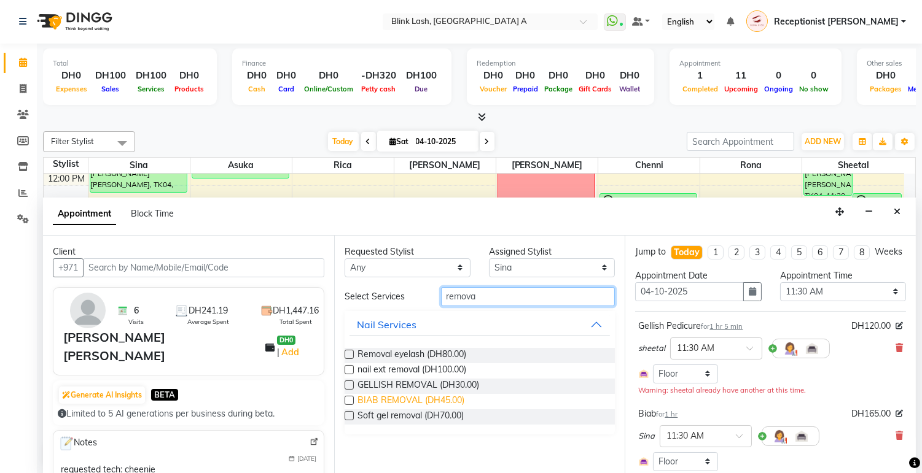
type input "remova"
click at [448, 397] on span "BIAB REMOVAL (DH45.00)" at bounding box center [410, 401] width 107 height 15
checkbox input "false"
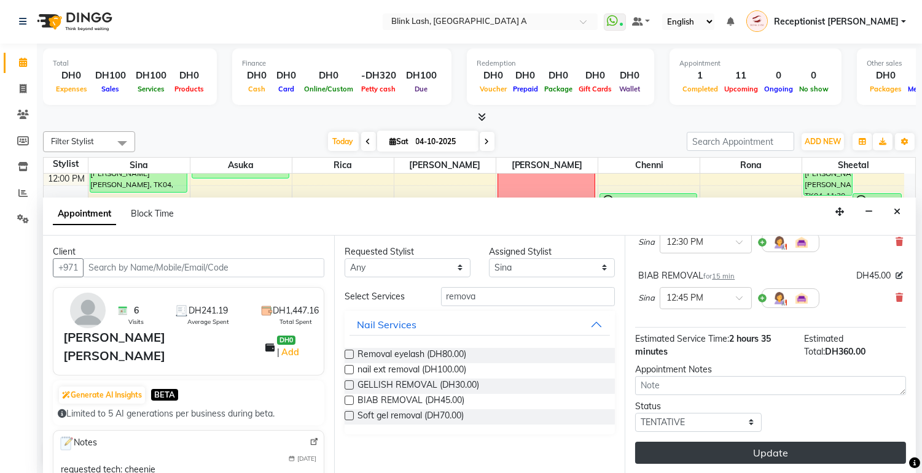
click at [775, 452] on button "Update" at bounding box center [770, 453] width 271 height 22
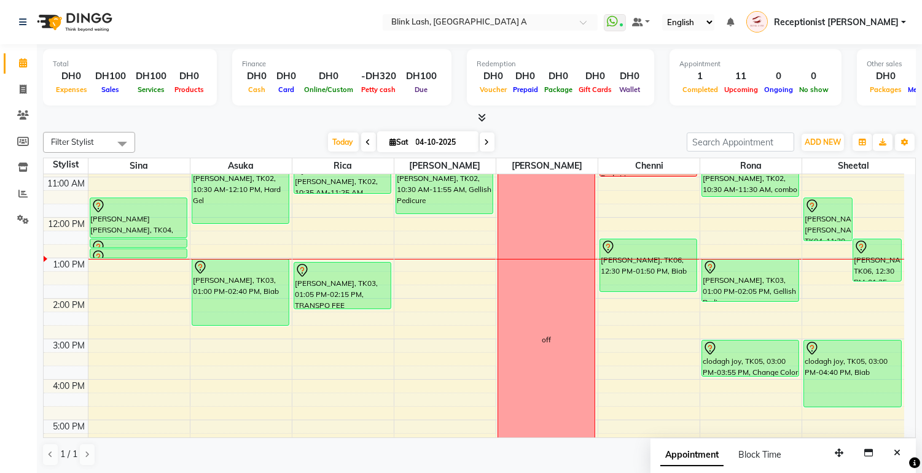
scroll to position [54, 0]
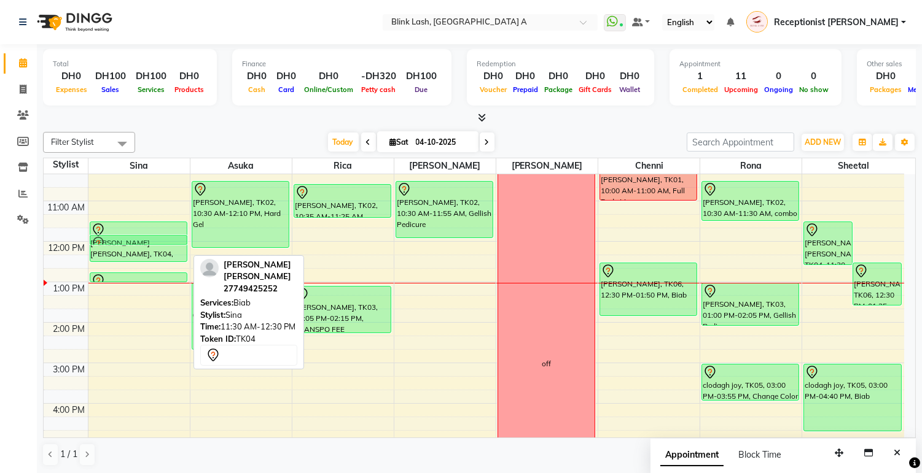
drag, startPoint x: 154, startPoint y: 265, endPoint x: 155, endPoint y: 234, distance: 30.7
click at [155, 234] on div "[PERSON_NAME] [PERSON_NAME], TK04, 11:30 AM-12:30 PM, Biab [PERSON_NAME] [PERSO…" at bounding box center [138, 423] width 101 height 607
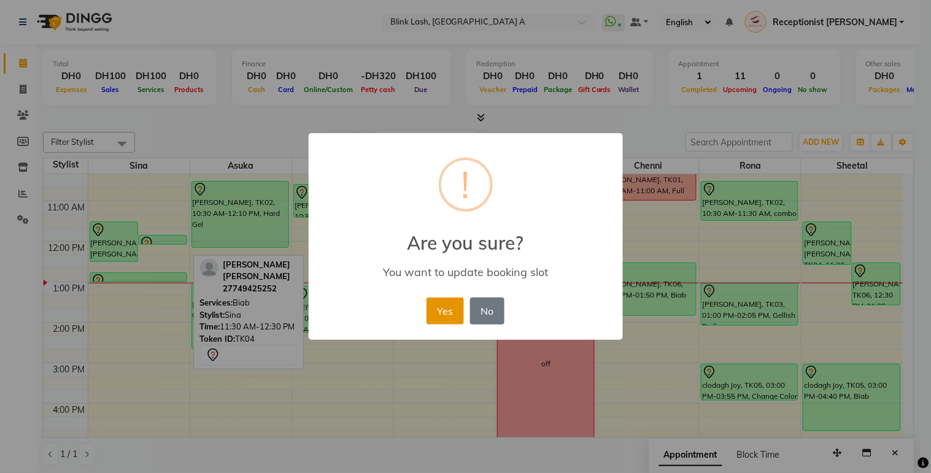
click at [457, 308] on button "Yes" at bounding box center [445, 311] width 37 height 27
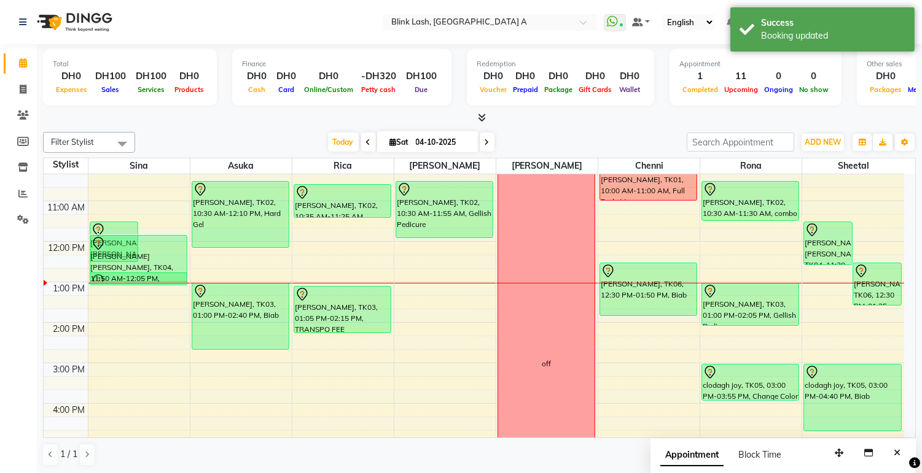
drag, startPoint x: 164, startPoint y: 241, endPoint x: 158, endPoint y: 263, distance: 22.3
click at [153, 274] on div "[PERSON_NAME] [PERSON_NAME], TK04, 11:30 AM-12:30 PM, Biab [PERSON_NAME] [PERSO…" at bounding box center [138, 423] width 101 height 607
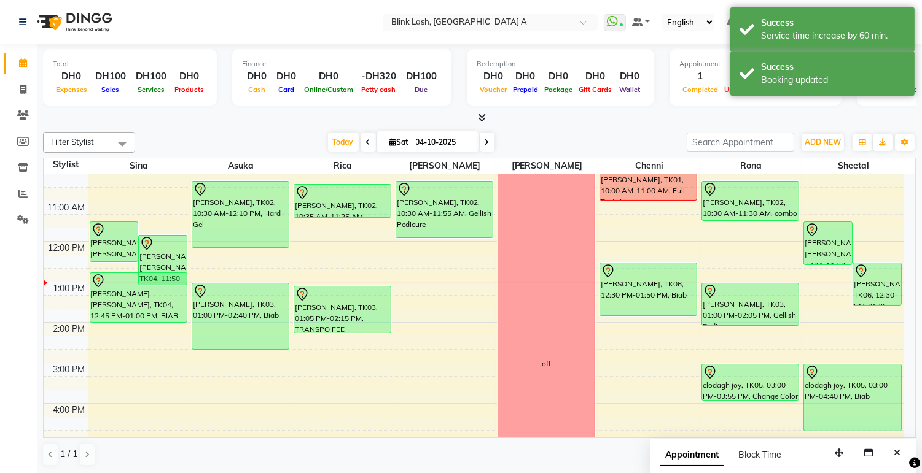
drag, startPoint x: 120, startPoint y: 281, endPoint x: 111, endPoint y: 321, distance: 41.7
click at [111, 321] on div "[PERSON_NAME] [PERSON_NAME], TK04, 11:30 AM-12:30 PM, Biab [PERSON_NAME] [PERSO…" at bounding box center [138, 423] width 101 height 607
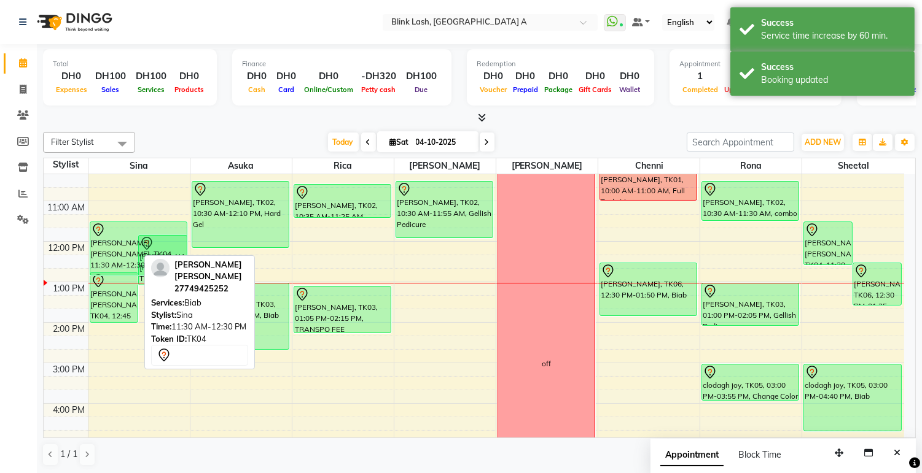
drag, startPoint x: 132, startPoint y: 258, endPoint x: 128, endPoint y: 268, distance: 11.3
click at [128, 270] on div "[PERSON_NAME] [PERSON_NAME], TK04, 11:30 AM-12:30 PM, Biab [PERSON_NAME] [PERSO…" at bounding box center [138, 423] width 101 height 607
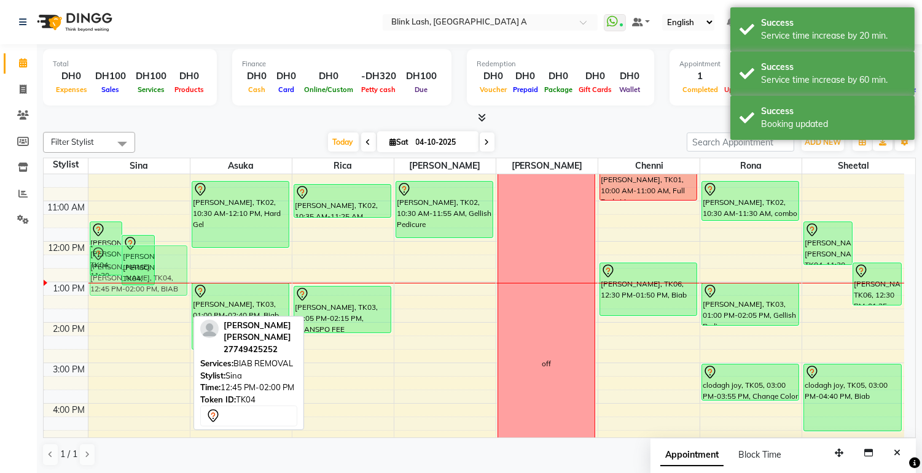
drag, startPoint x: 166, startPoint y: 289, endPoint x: 171, endPoint y: 265, distance: 24.3
click at [171, 265] on div "[PERSON_NAME] [PERSON_NAME], TK04, 11:30 AM-12:50 PM, Biab [PERSON_NAME] [PERSO…" at bounding box center [138, 423] width 101 height 607
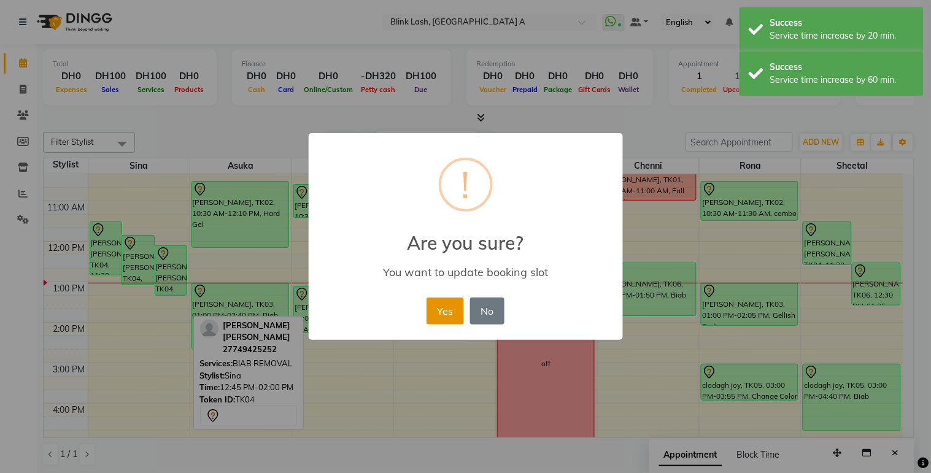
click at [443, 305] on button "Yes" at bounding box center [445, 311] width 37 height 27
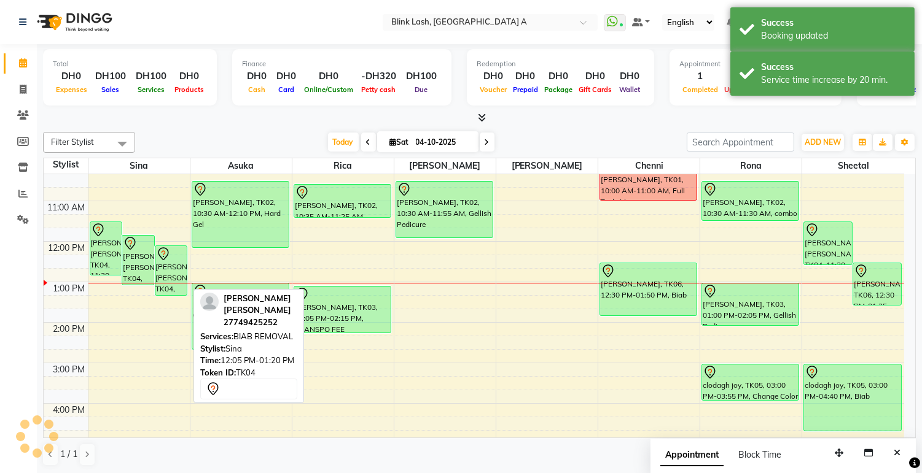
click at [170, 272] on div "[PERSON_NAME] [PERSON_NAME], TK04, 12:05 PM-01:20 PM, BIAB REMOVAL" at bounding box center [170, 270] width 31 height 49
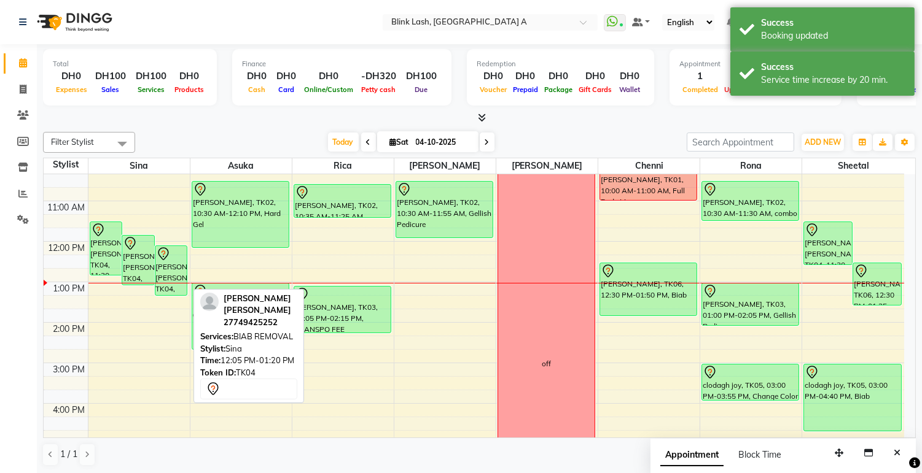
click at [170, 272] on div "[PERSON_NAME] [PERSON_NAME], TK04, 12:05 PM-01:20 PM, BIAB REMOVAL" at bounding box center [170, 270] width 31 height 49
select select "7"
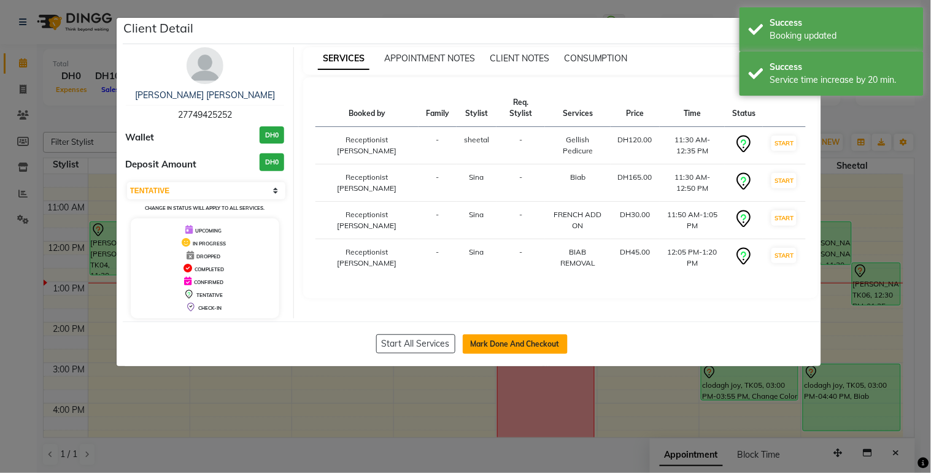
click at [556, 339] on button "Mark Done And Checkout" at bounding box center [515, 345] width 105 height 20
select select "service"
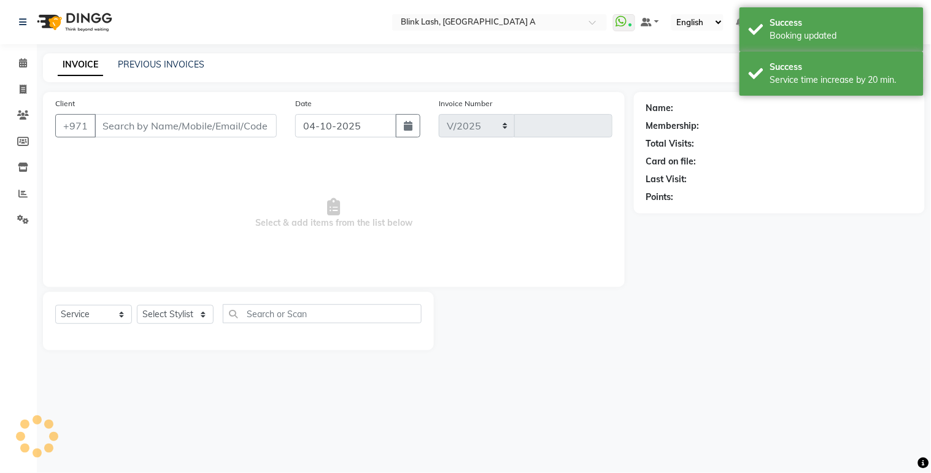
select select "5970"
type input "1889"
type input "27749425252"
select select "42461"
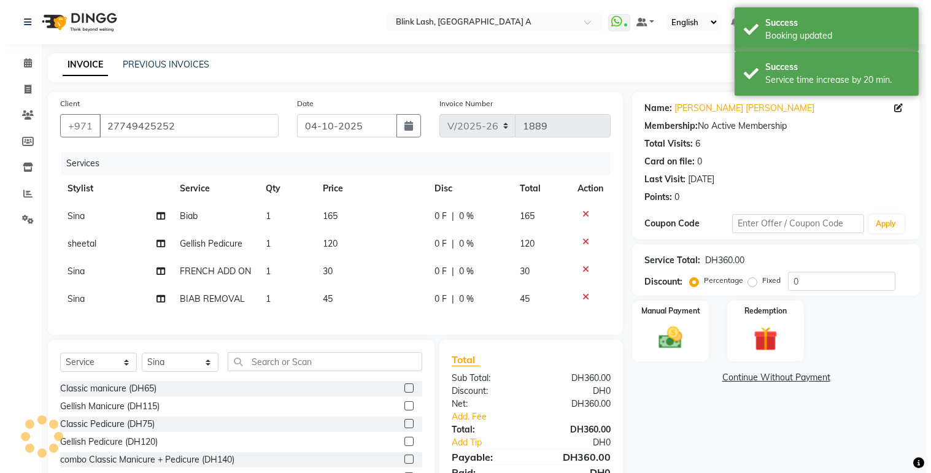
scroll to position [89, 0]
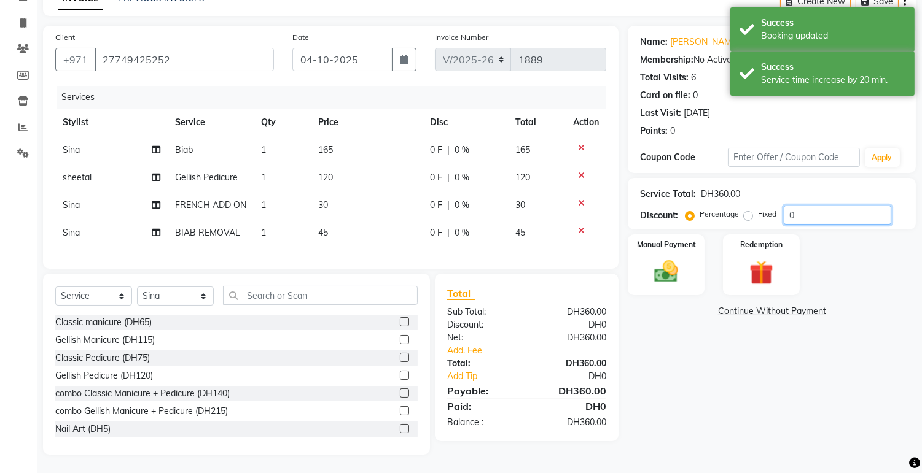
click at [801, 206] on input "0" at bounding box center [836, 215] width 107 height 19
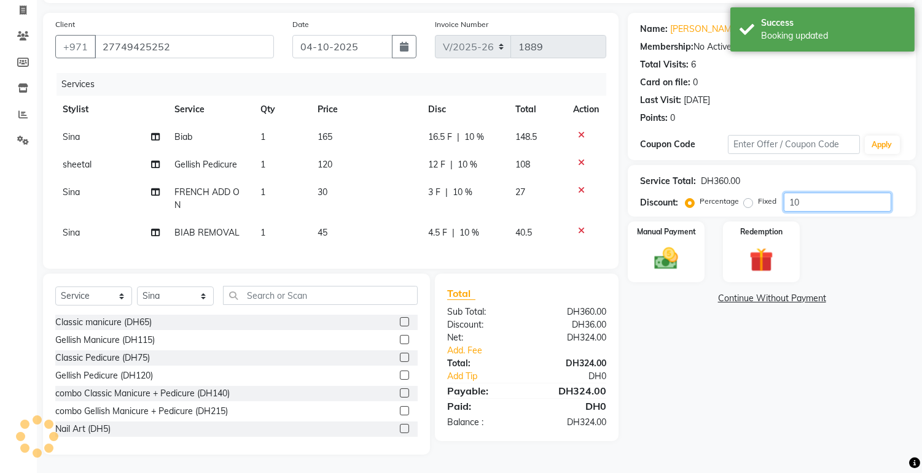
type input "10"
click at [847, 259] on div "Manual Payment Redemption" at bounding box center [771, 252] width 306 height 61
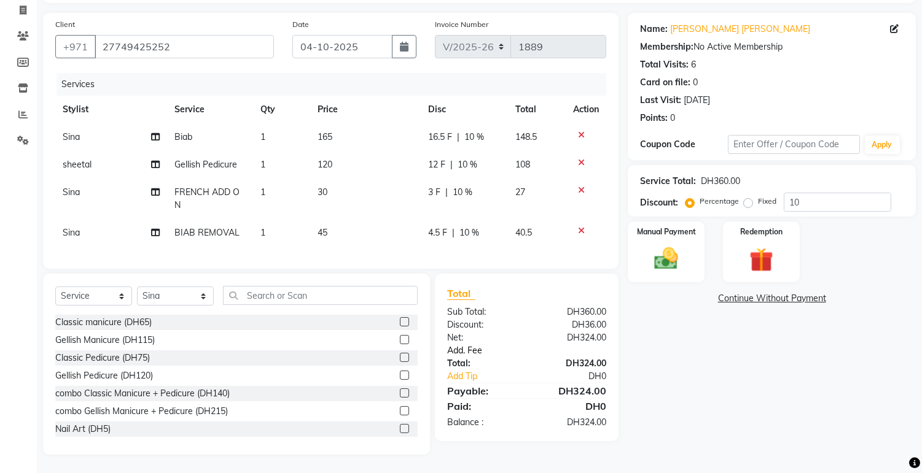
click at [475, 348] on link "Add. Fee" at bounding box center [526, 350] width 177 height 13
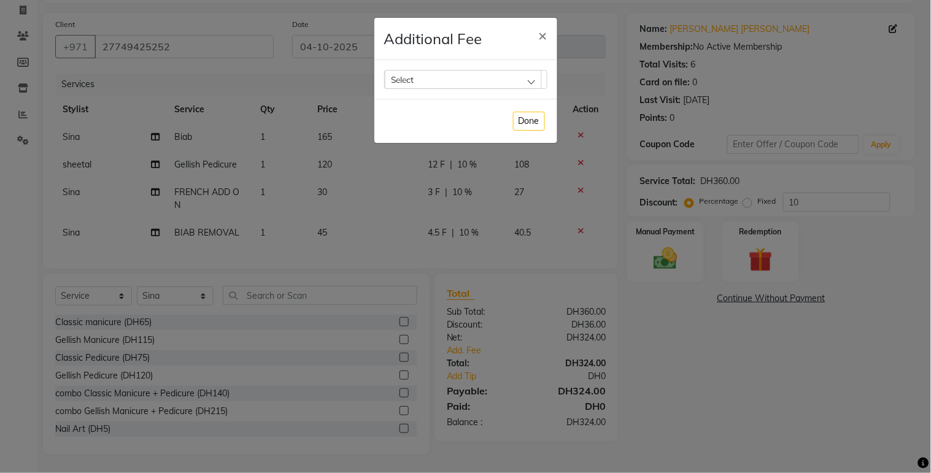
click at [476, 82] on div "Select" at bounding box center [463, 79] width 157 height 18
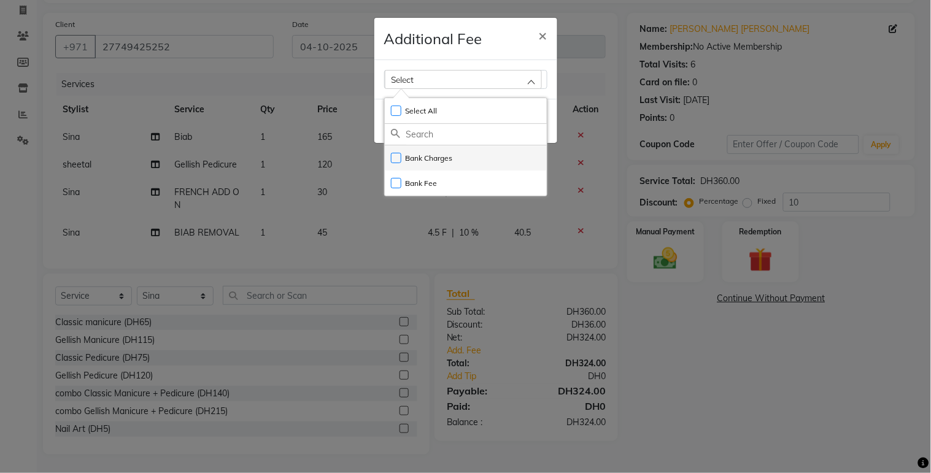
click at [425, 157] on label "Bank Charges" at bounding box center [422, 158] width 62 height 11
checkbox input "true"
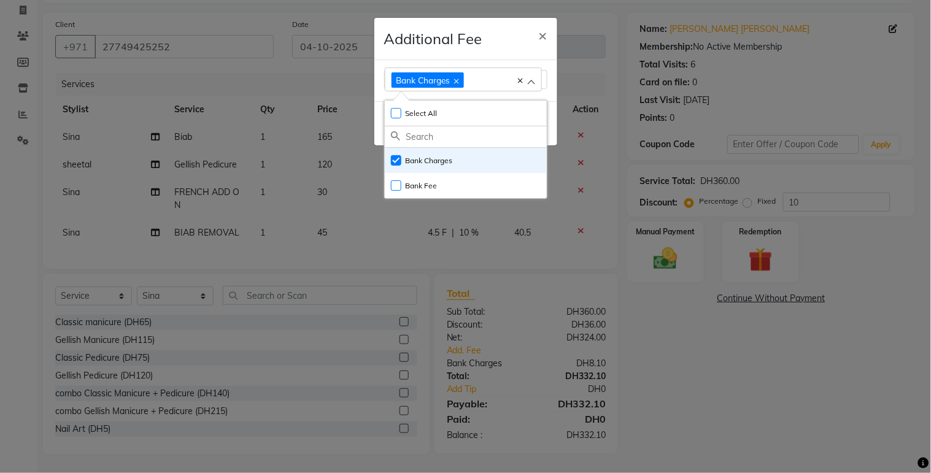
click at [667, 251] on ngb-modal-window "Additional Fee × Bank Charges Select All UnSelect All Bank Charges Bank Fee Done" at bounding box center [465, 236] width 931 height 473
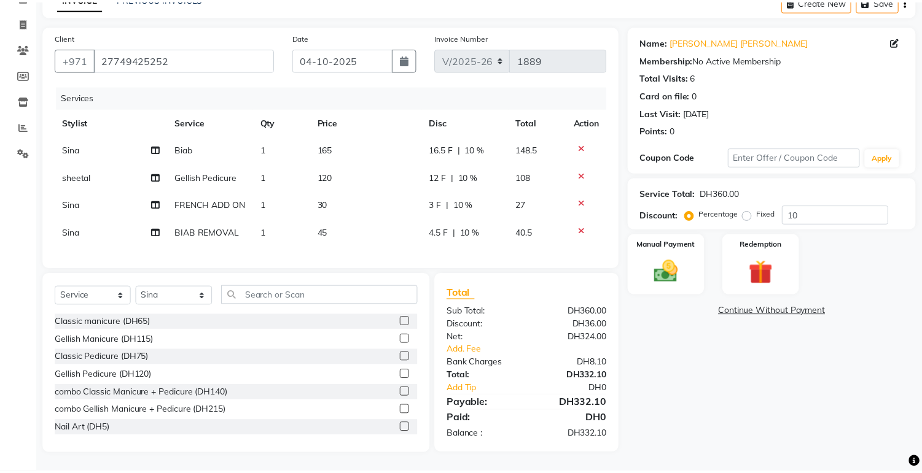
scroll to position [76, 0]
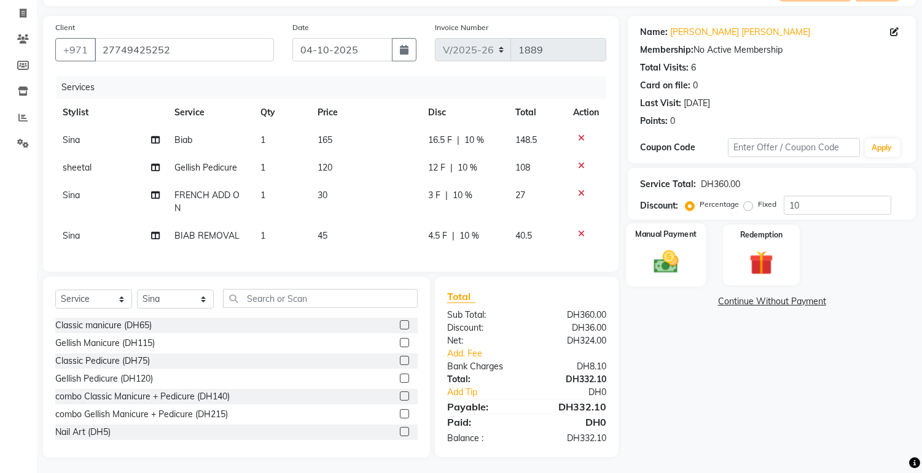
click at [671, 265] on img at bounding box center [666, 262] width 41 height 29
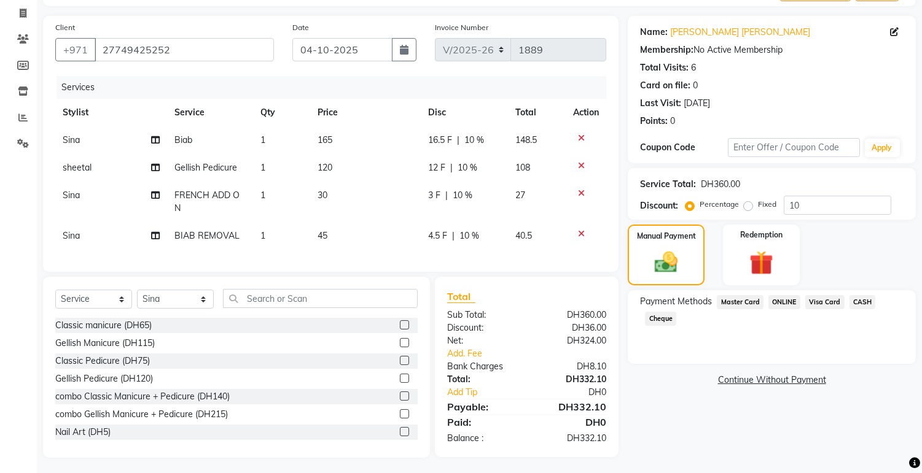
click at [812, 301] on span "Visa Card" at bounding box center [824, 302] width 39 height 14
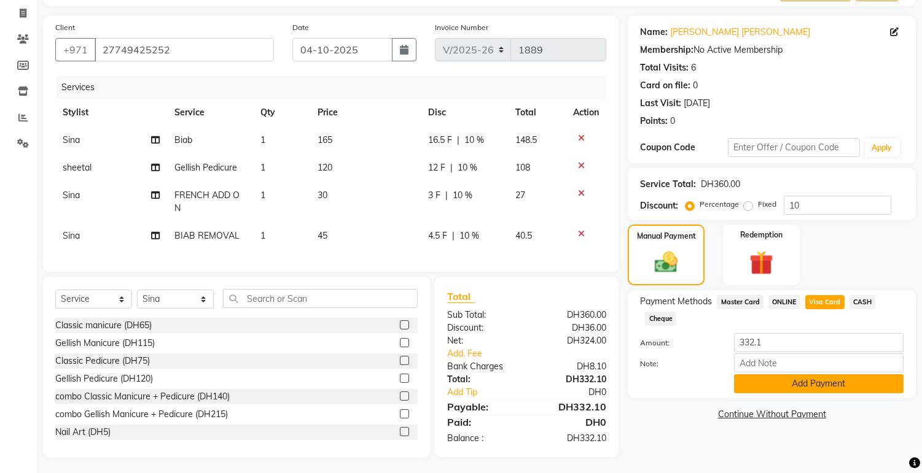
click at [809, 382] on button "Add Payment" at bounding box center [818, 384] width 169 height 19
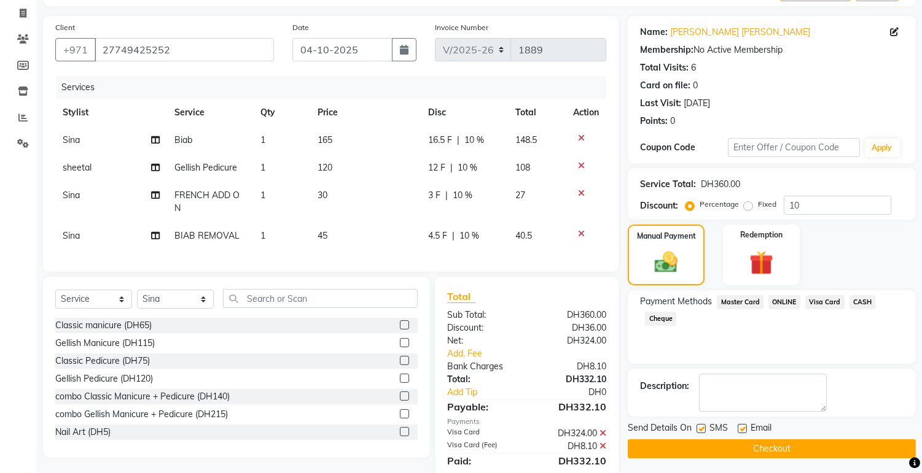
scroll to position [127, 0]
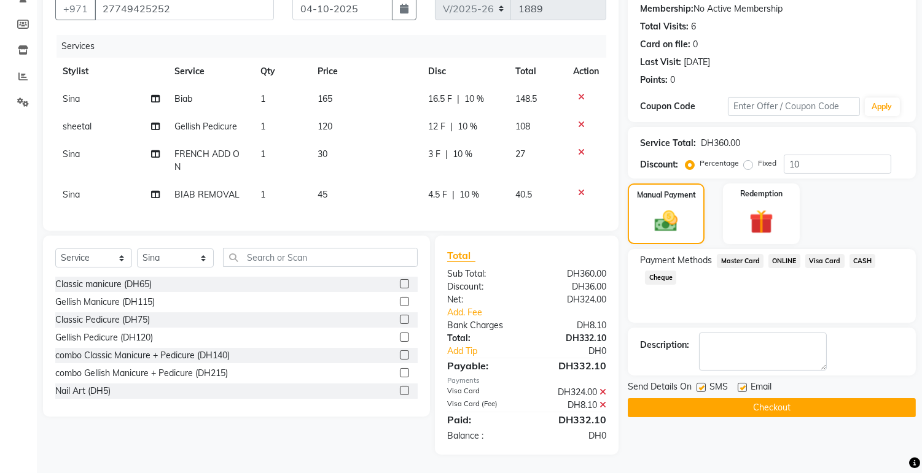
click at [809, 398] on button "Checkout" at bounding box center [771, 407] width 288 height 19
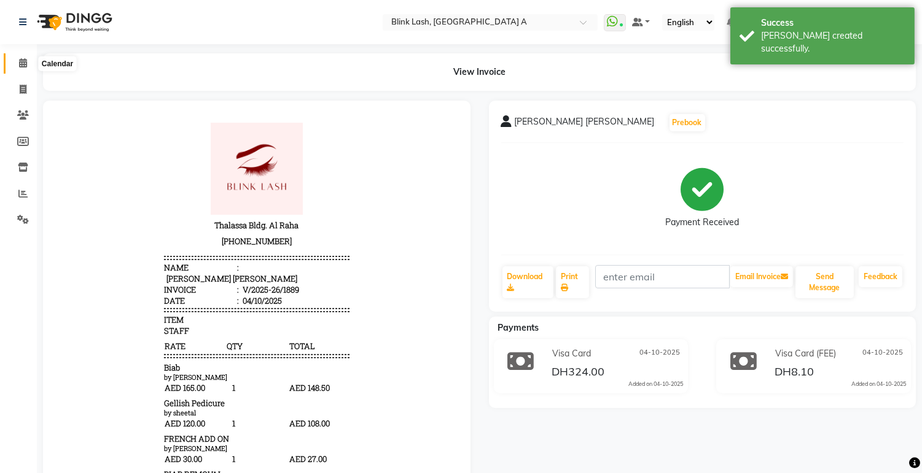
click at [27, 59] on span at bounding box center [22, 63] width 21 height 14
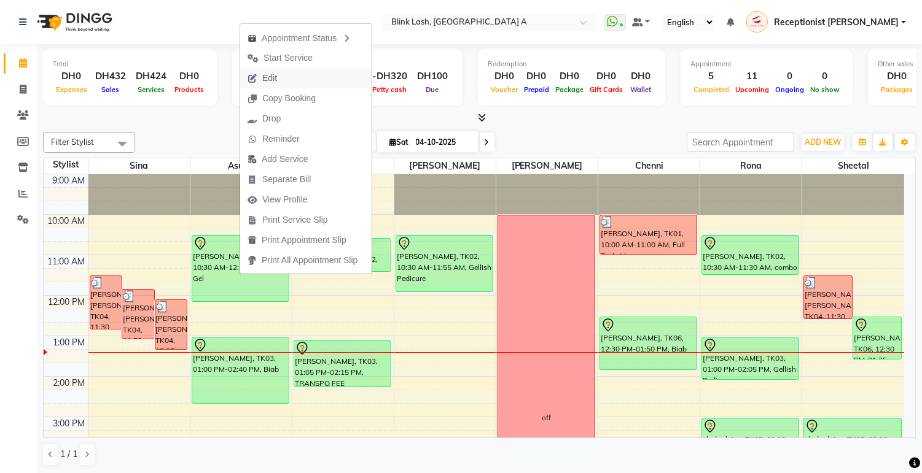
click at [278, 72] on span "Edit" at bounding box center [262, 78] width 44 height 20
select select "tentative"
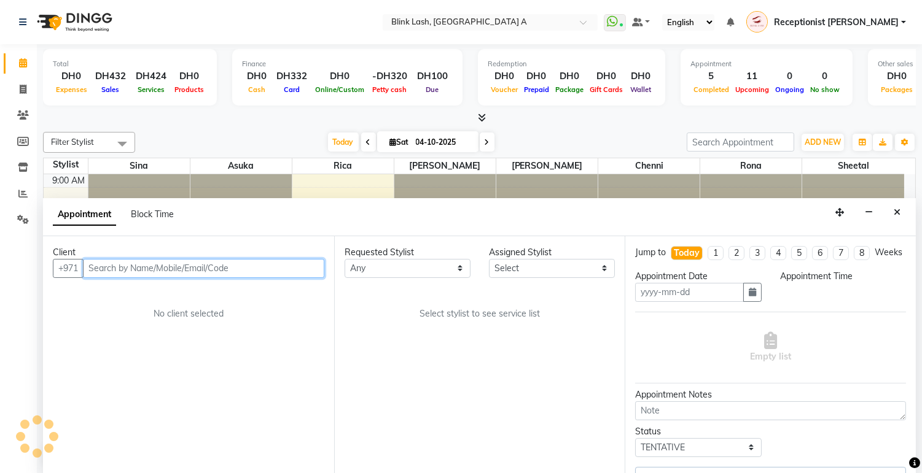
type input "04-10-2025"
select select "630"
select select "42464"
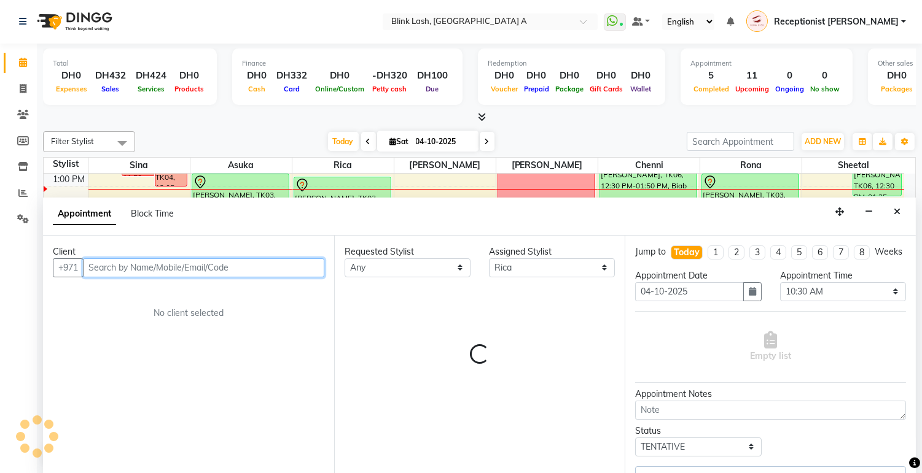
select select "2892"
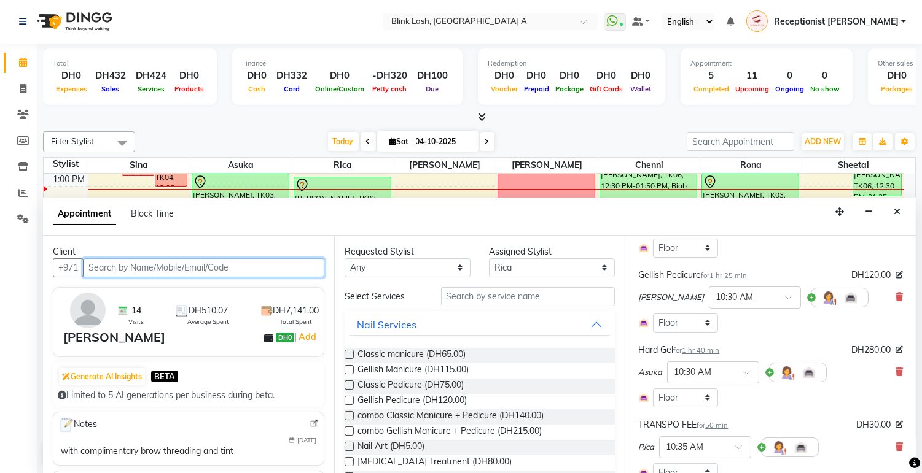
scroll to position [136, 0]
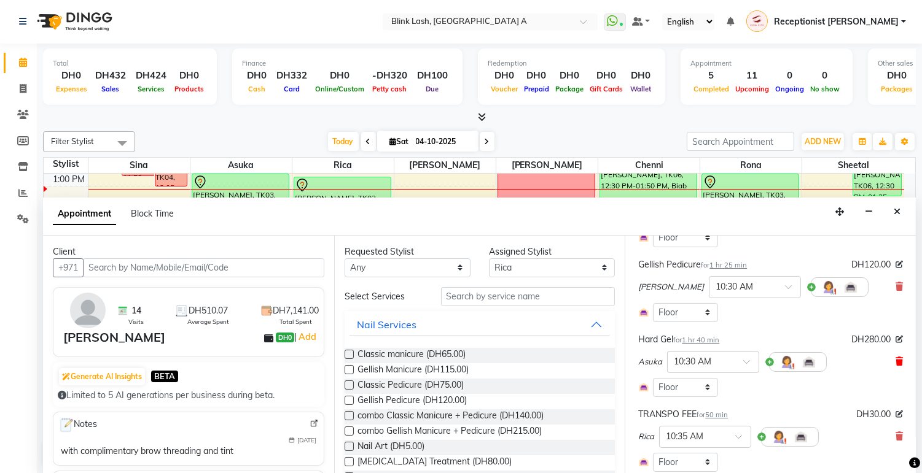
click at [895, 366] on span at bounding box center [898, 362] width 7 height 13
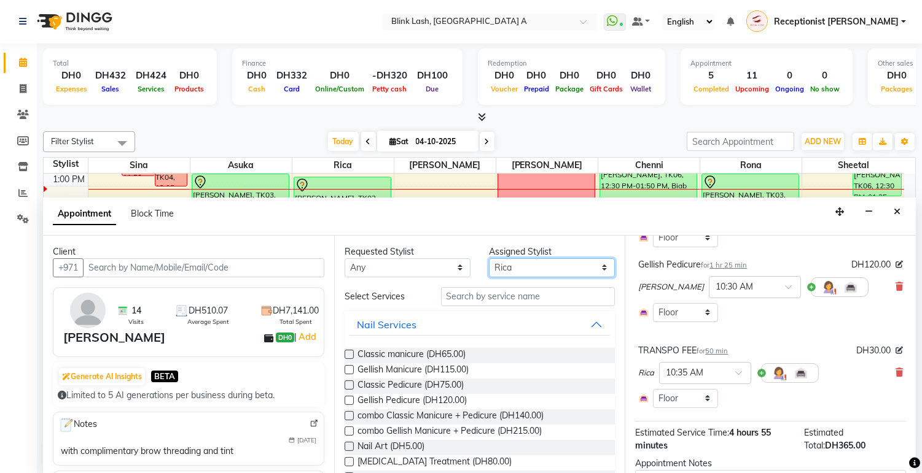
click at [556, 271] on select "Select [PERSON_NAME] [PERSON_NAME] Rica [PERSON_NAME]" at bounding box center [552, 267] width 126 height 19
select select "42462"
click at [489, 258] on select "Select [PERSON_NAME] [PERSON_NAME] Rica [PERSON_NAME]" at bounding box center [552, 267] width 126 height 19
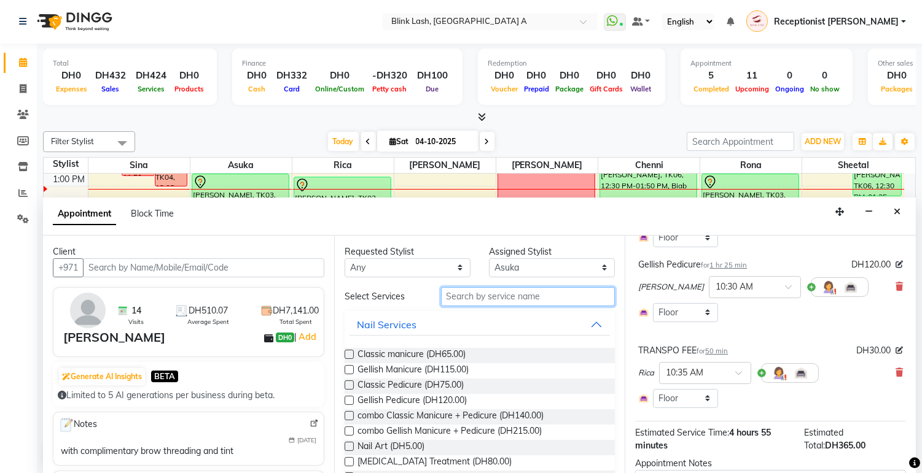
click at [538, 290] on input "text" at bounding box center [528, 296] width 174 height 19
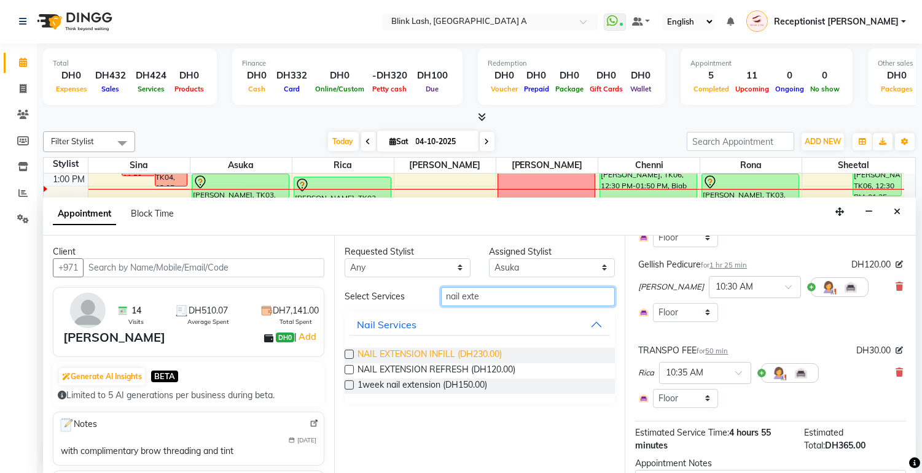
type input "nail exte"
click at [480, 353] on span "NAIL EXTENSION INFILL (DH230.00)" at bounding box center [429, 355] width 144 height 15
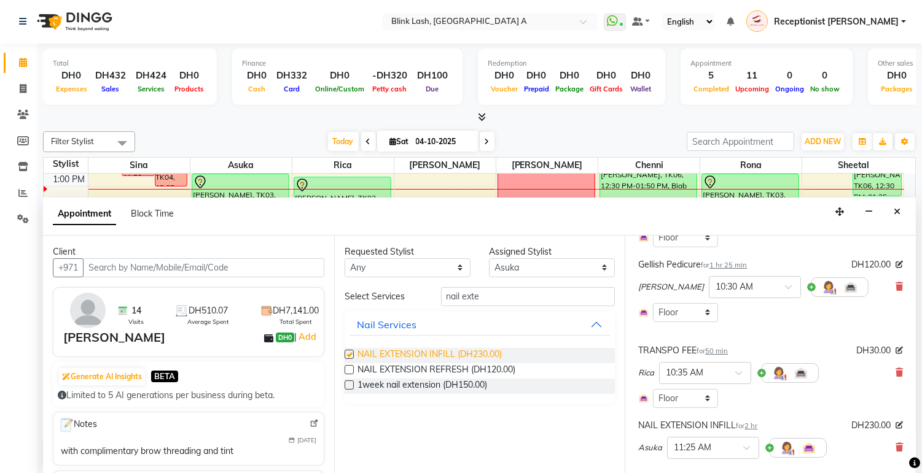
checkbox input "false"
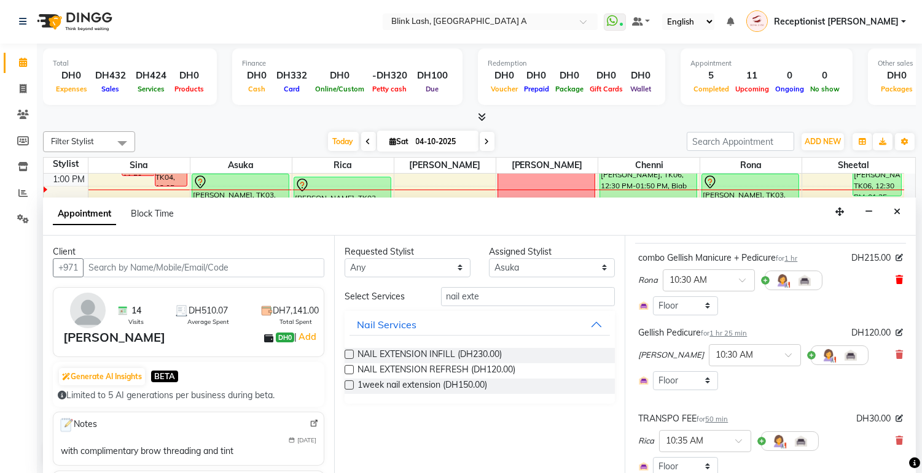
click at [895, 284] on icon at bounding box center [898, 280] width 7 height 9
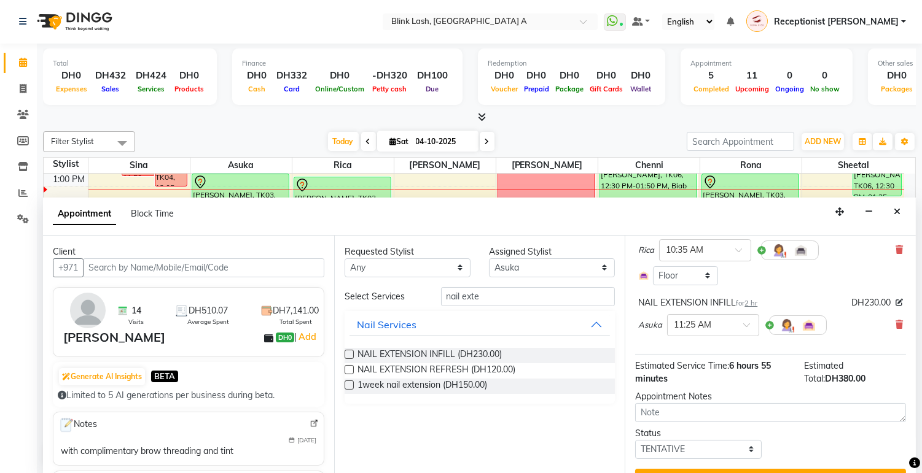
scroll to position [204, 0]
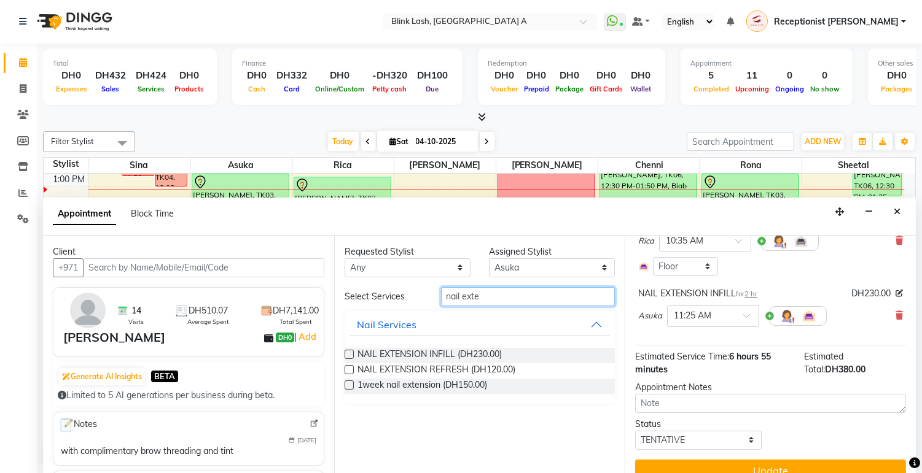
click at [572, 293] on input "nail exte" at bounding box center [528, 296] width 174 height 19
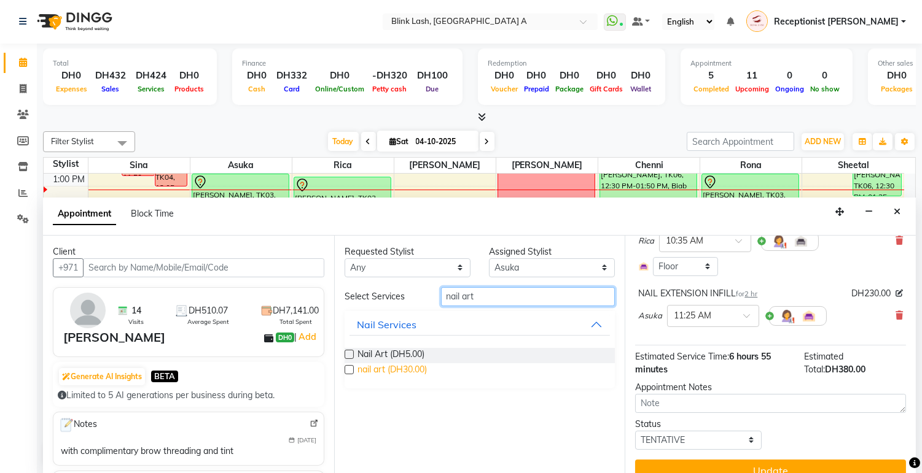
type input "nail art"
click at [406, 368] on span "nail art (DH30.00)" at bounding box center [391, 370] width 69 height 15
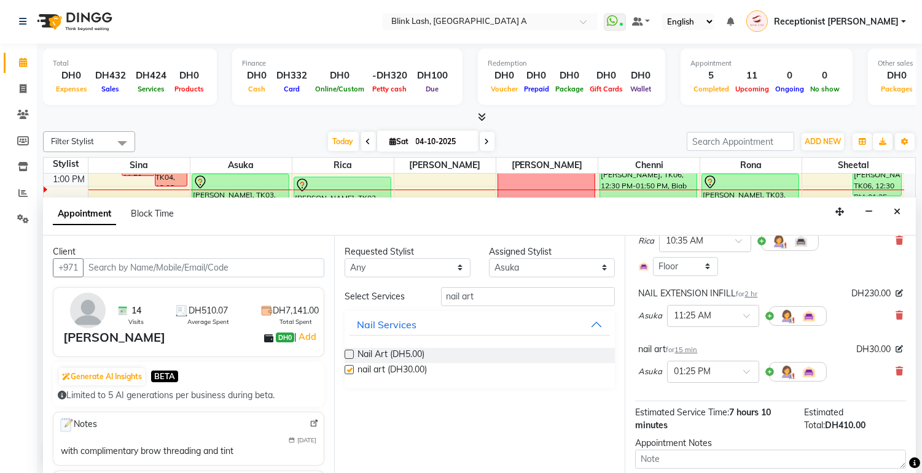
checkbox input "false"
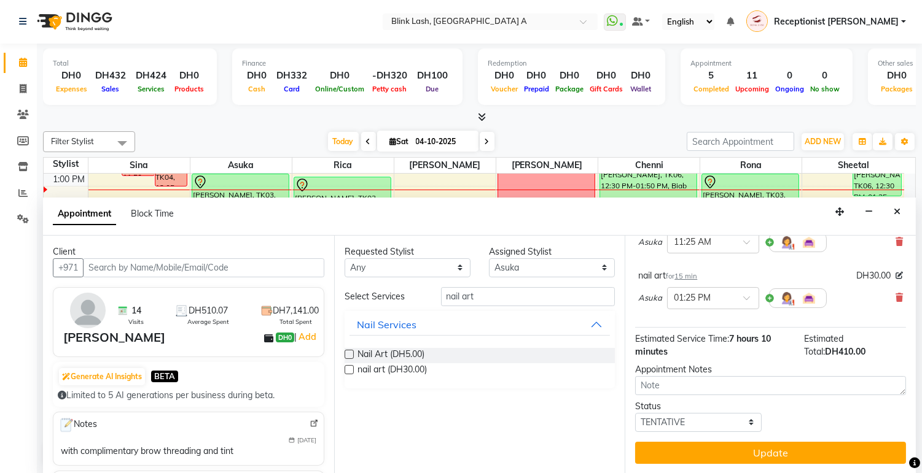
scroll to position [290, 0]
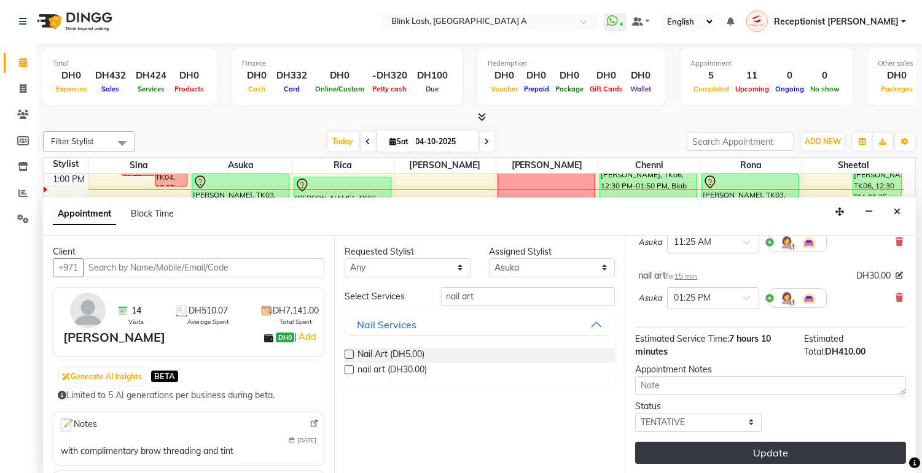
click at [833, 449] on button "Update" at bounding box center [770, 453] width 271 height 22
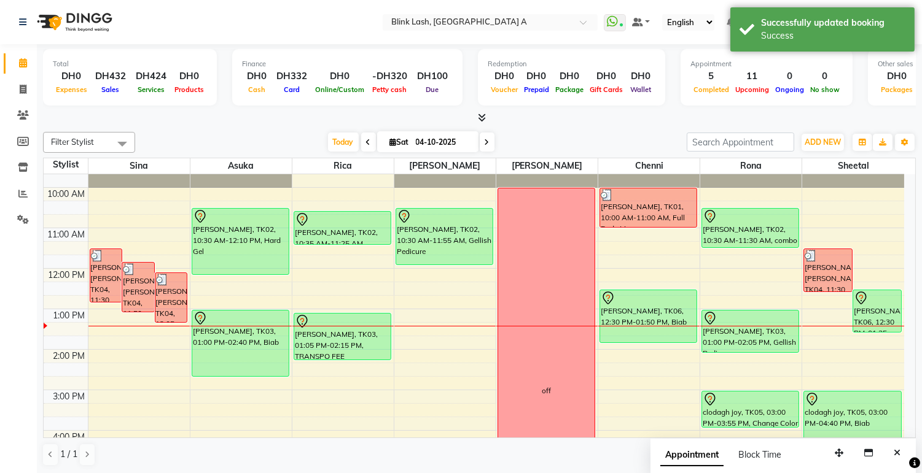
scroll to position [26, 0]
click at [814, 139] on span "ADD NEW" at bounding box center [822, 142] width 36 height 9
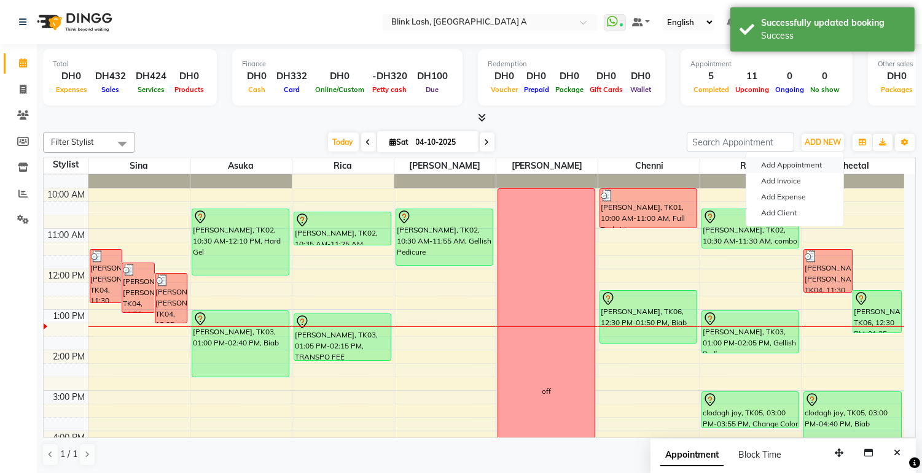
click at [807, 163] on button "Add Appointment" at bounding box center [794, 165] width 97 height 16
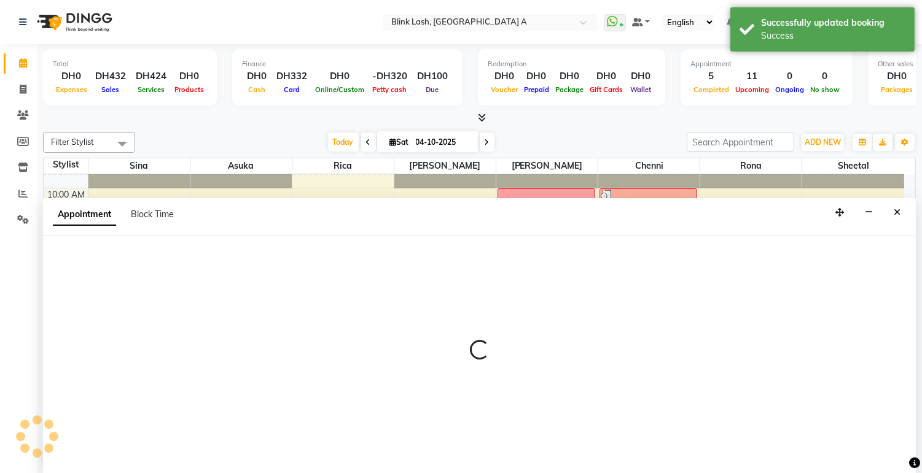
select select "tentative"
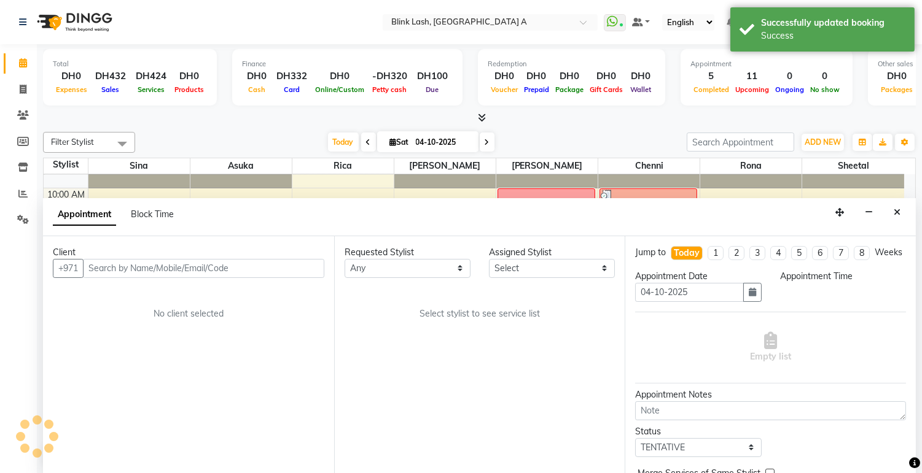
scroll to position [1, 0]
click at [596, 271] on select "Select [PERSON_NAME] [PERSON_NAME] Rica [PERSON_NAME]" at bounding box center [552, 267] width 126 height 19
click at [879, 296] on select "Select 10:00 AM 10:05 AM 10:10 AM 10:15 AM 10:20 AM 10:25 AM 10:30 AM 10:35 AM …" at bounding box center [843, 291] width 126 height 19
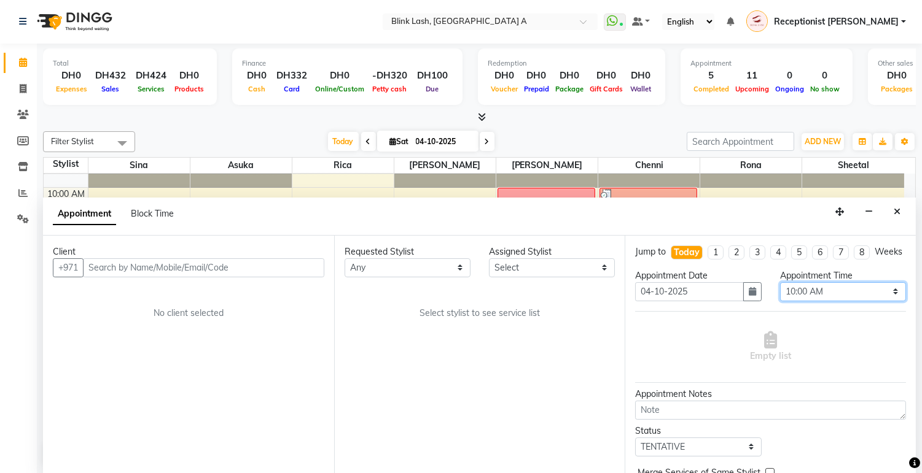
select select "630"
click at [780, 293] on select "Select 10:00 AM 10:05 AM 10:10 AM 10:15 AM 10:20 AM 10:25 AM 10:30 AM 10:35 AM …" at bounding box center [843, 291] width 126 height 19
click at [569, 262] on select "Select [PERSON_NAME] [PERSON_NAME] Rica [PERSON_NAME]" at bounding box center [552, 267] width 126 height 19
select select "89364"
click at [489, 258] on select "Select [PERSON_NAME] [PERSON_NAME] Rica [PERSON_NAME]" at bounding box center [552, 267] width 126 height 19
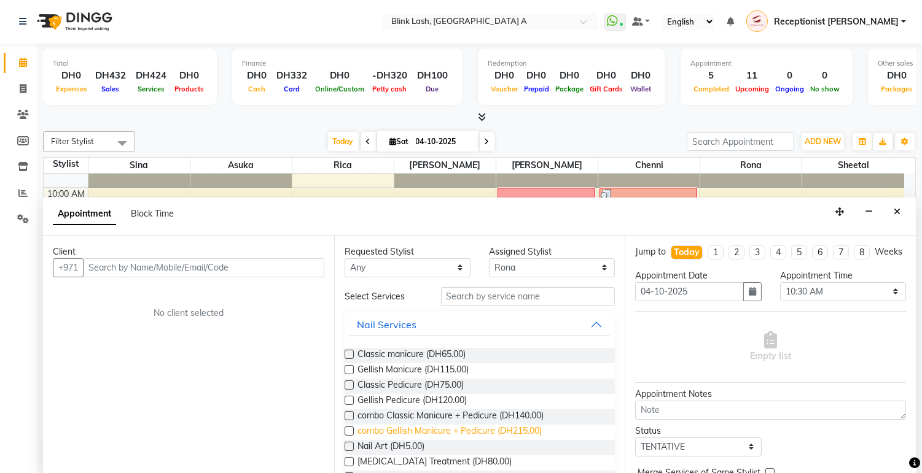
click at [481, 427] on span "combo Gellish Manicure + Pedicure (DH215.00)" at bounding box center [449, 432] width 184 height 15
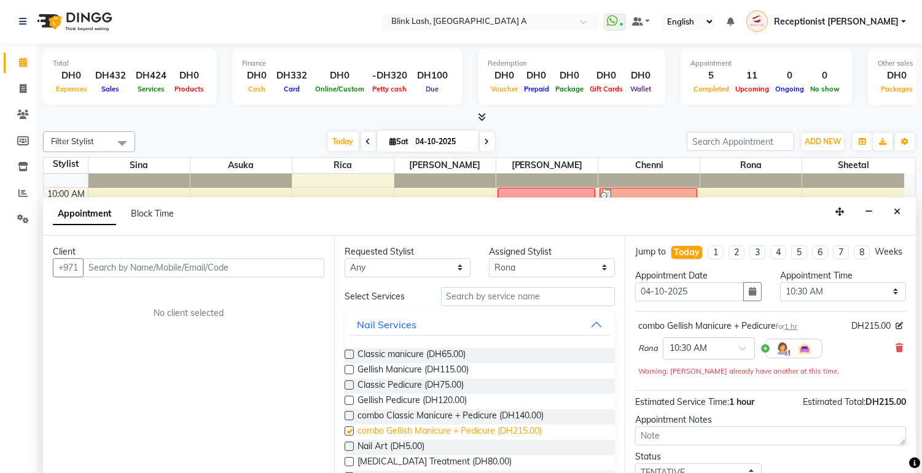
checkbox input "false"
click at [577, 265] on select "Select [PERSON_NAME] [PERSON_NAME] Rica [PERSON_NAME]" at bounding box center [552, 267] width 126 height 19
select select "42464"
click at [489, 258] on select "Select [PERSON_NAME] [PERSON_NAME] Rica [PERSON_NAME]" at bounding box center [552, 267] width 126 height 19
click at [525, 292] on input "text" at bounding box center [528, 296] width 174 height 19
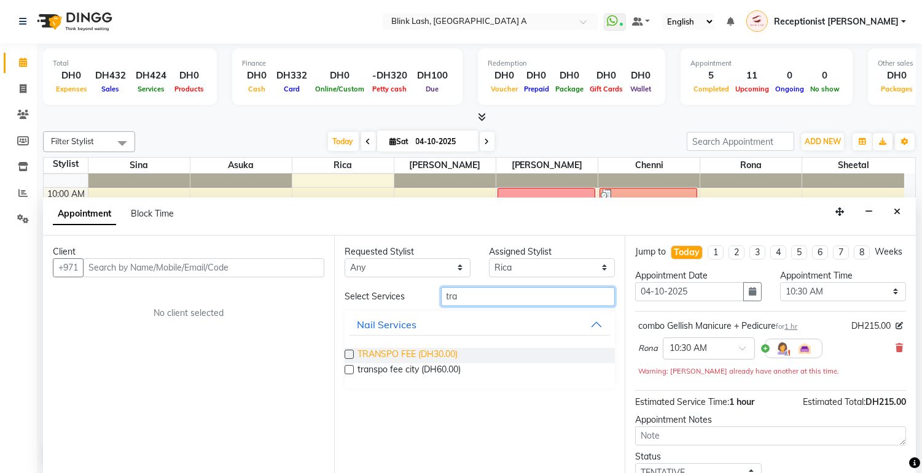
type input "tra"
click at [411, 353] on span "TRANSPO FEE (DH30.00)" at bounding box center [407, 355] width 100 height 15
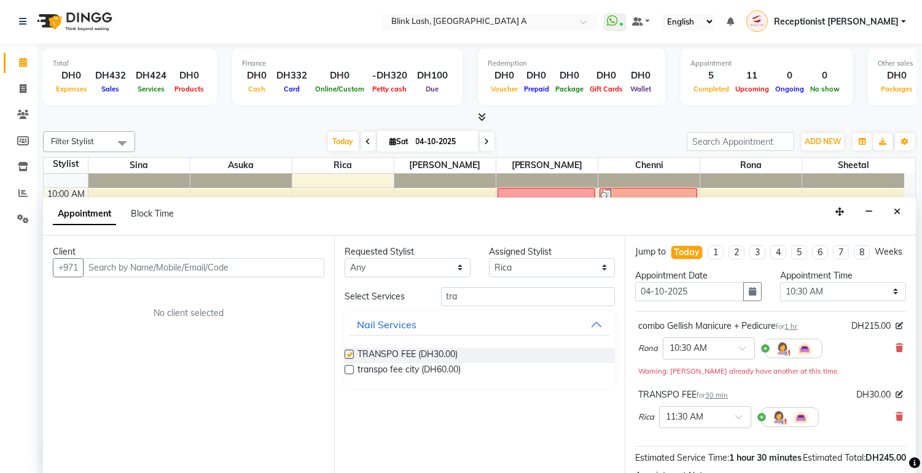
checkbox input "false"
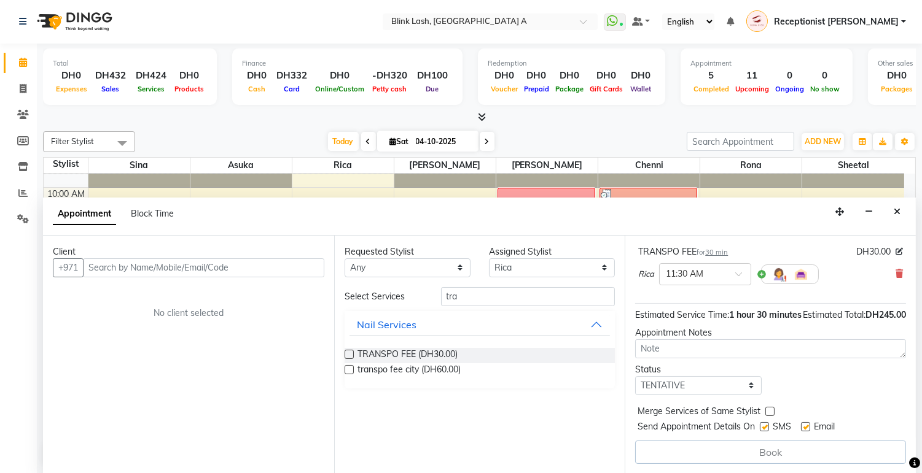
click at [764, 424] on label at bounding box center [764, 426] width 9 height 9
click at [764, 424] on input "checkbox" at bounding box center [764, 428] width 8 height 8
click at [765, 427] on label at bounding box center [764, 426] width 9 height 9
click at [765, 427] on input "checkbox" at bounding box center [764, 428] width 8 height 8
checkbox input "true"
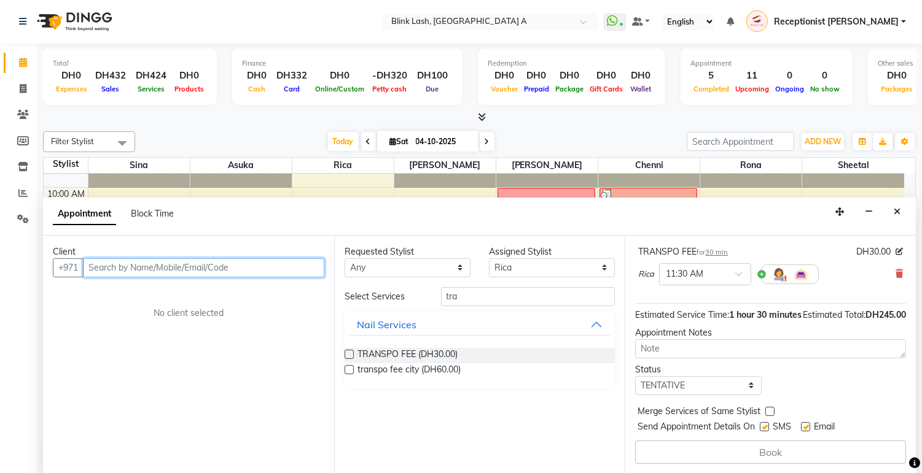
click at [247, 265] on input "text" at bounding box center [203, 267] width 241 height 19
click at [247, 265] on input "r" at bounding box center [203, 267] width 241 height 19
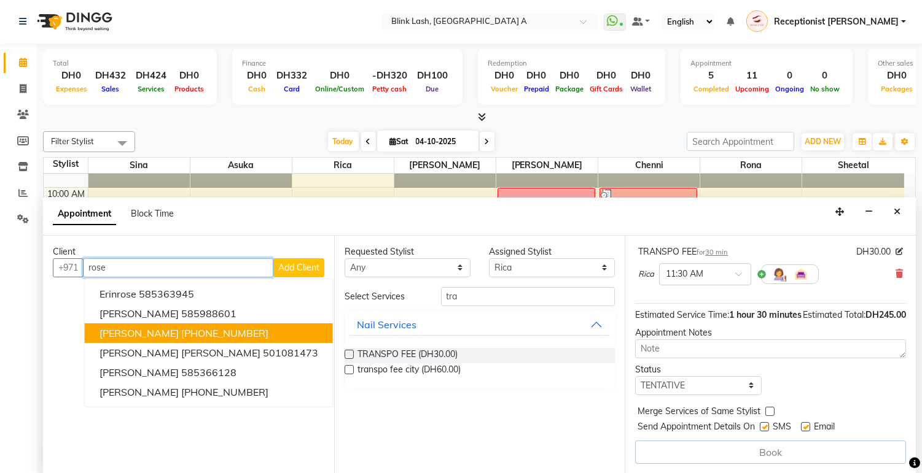
click at [189, 330] on ngb-highlight "[PHONE_NUMBER]" at bounding box center [224, 333] width 87 height 12
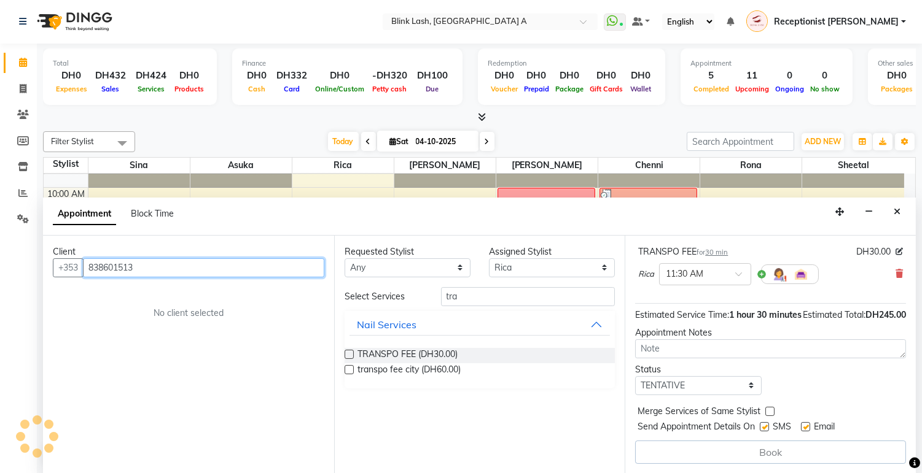
scroll to position [166, 0]
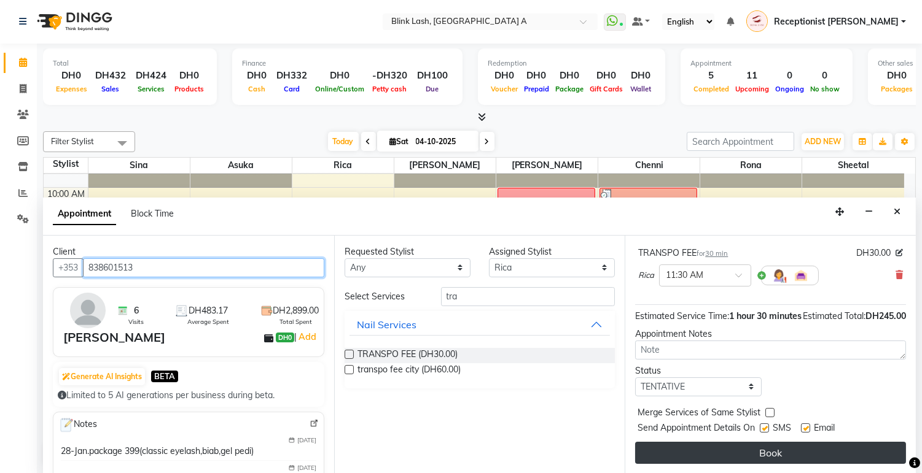
type input "838601513"
click at [800, 448] on button "Book" at bounding box center [770, 453] width 271 height 22
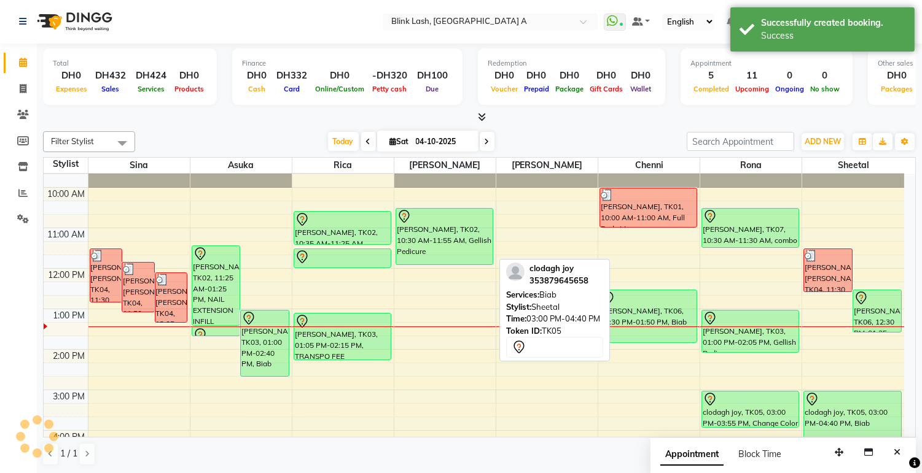
scroll to position [0, 0]
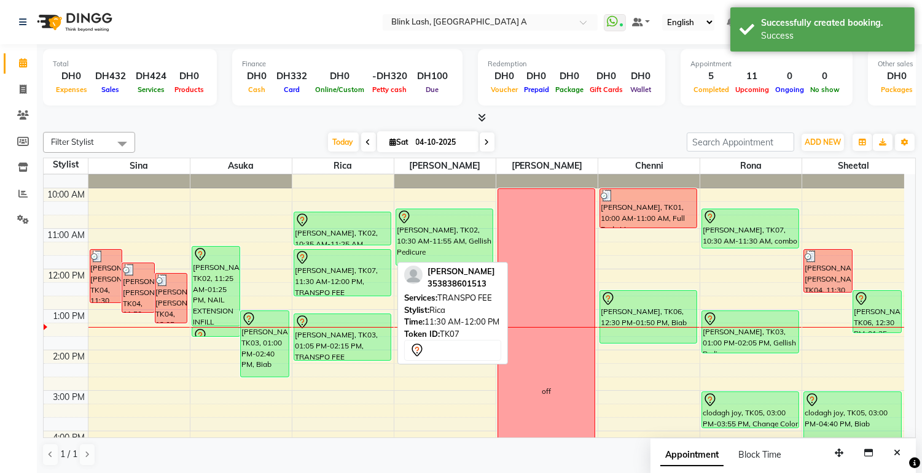
drag, startPoint x: 344, startPoint y: 266, endPoint x: 342, endPoint y: 284, distance: 18.6
click at [342, 284] on div "[PERSON_NAME], TK02, 10:35 AM-11:25 AM, TRANSPO FEE [PERSON_NAME], TK07, 11:30 …" at bounding box center [342, 451] width 101 height 607
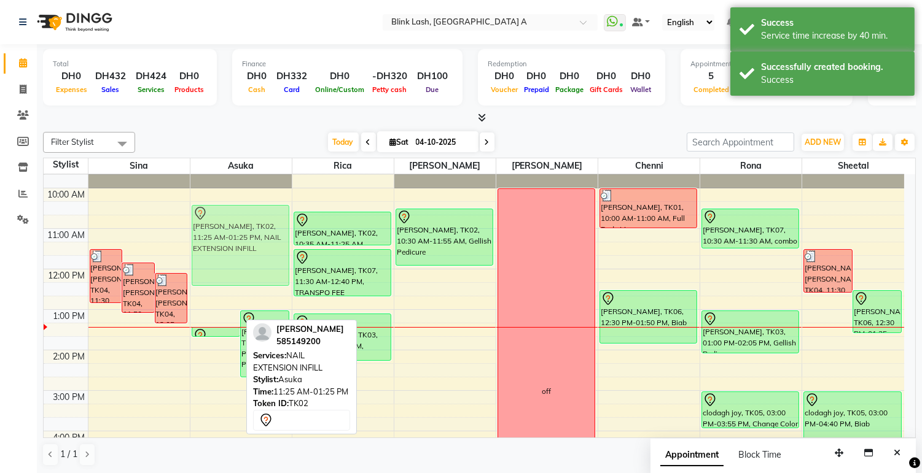
drag, startPoint x: 216, startPoint y: 284, endPoint x: 226, endPoint y: 249, distance: 36.4
click at [226, 249] on div "[PERSON_NAME], TK02, 11:25 AM-01:25 PM, NAIL EXTENSION INFILL [PERSON_NAME], TK…" at bounding box center [240, 451] width 101 height 607
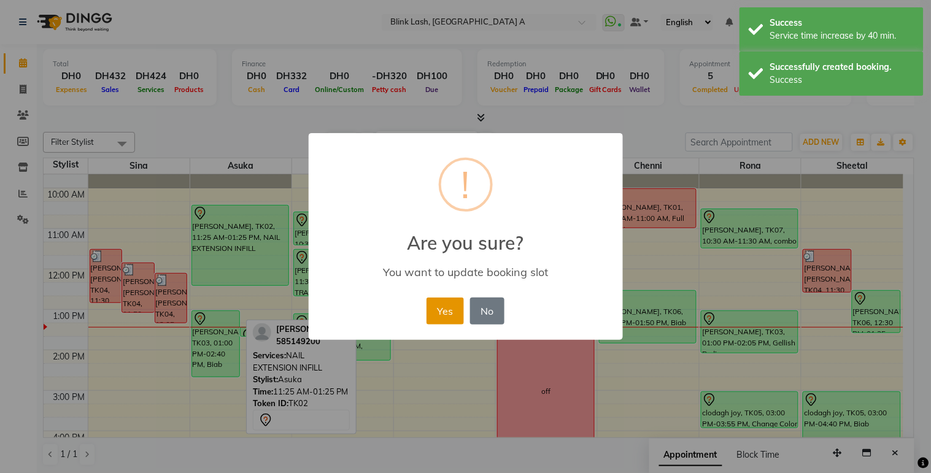
click at [433, 300] on button "Yes" at bounding box center [445, 311] width 37 height 27
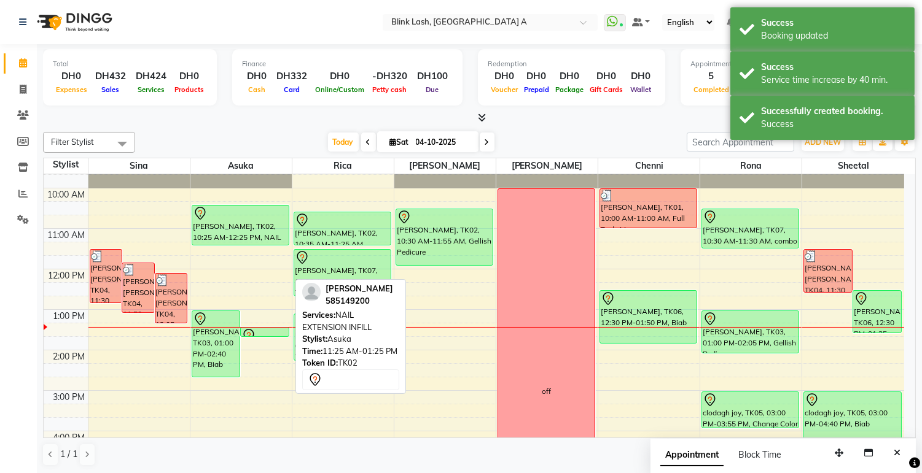
drag, startPoint x: 238, startPoint y: 284, endPoint x: 248, endPoint y: 249, distance: 35.9
click at [248, 249] on div "9:00 AM 10:00 AM 11:00 AM 12:00 PM 1:00 PM 2:00 PM 3:00 PM 4:00 PM 5:00 PM 6:00…" at bounding box center [474, 451] width 860 height 607
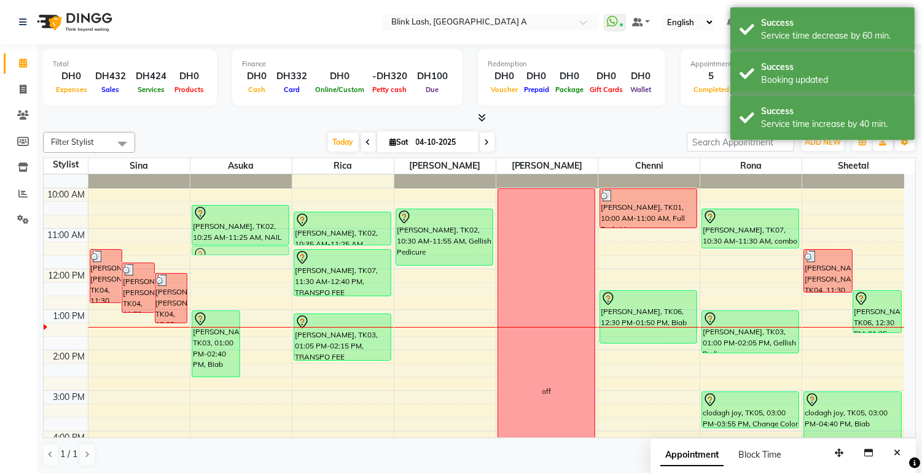
drag, startPoint x: 276, startPoint y: 328, endPoint x: 278, endPoint y: 244, distance: 83.5
click at [278, 148] on div "[PERSON_NAME], TK03, 01:00 PM-02:40 PM, [PERSON_NAME], TK02, 01:25 PM-01:40 PM,…" at bounding box center [241, 148] width 98 height 0
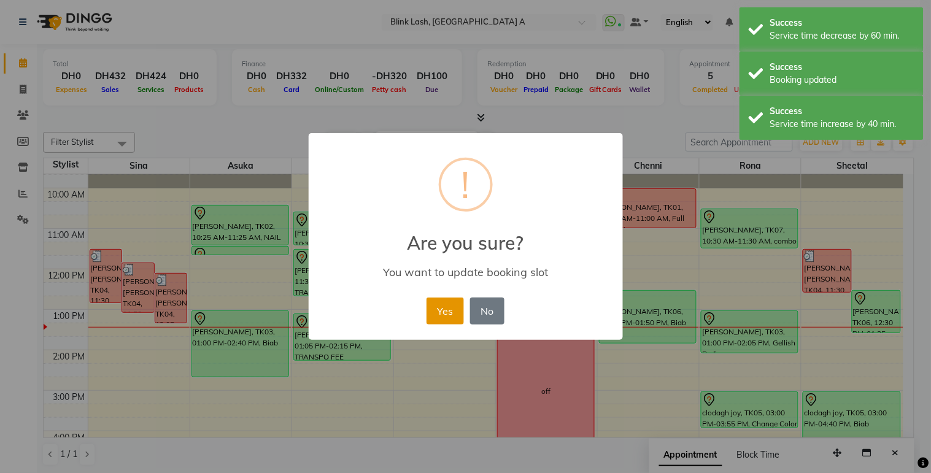
drag, startPoint x: 447, startPoint y: 316, endPoint x: 443, endPoint y: 310, distance: 7.0
click at [446, 313] on button "Yes" at bounding box center [445, 311] width 37 height 27
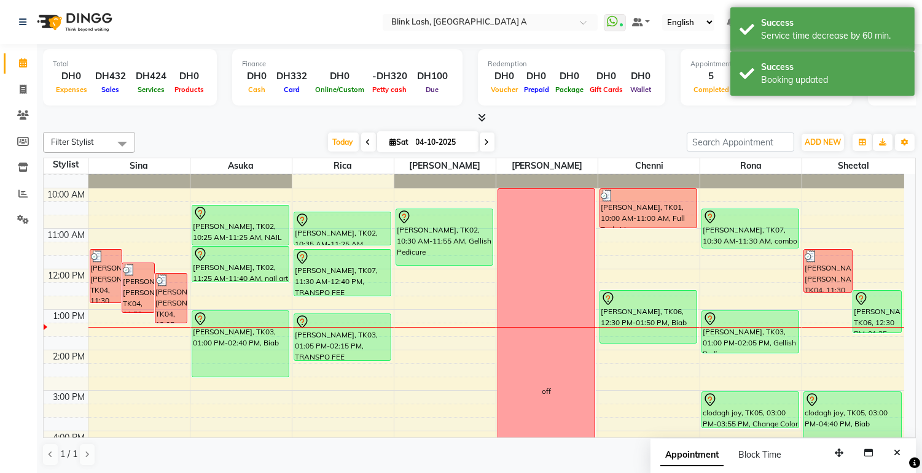
drag, startPoint x: 240, startPoint y: 252, endPoint x: 235, endPoint y: 278, distance: 26.3
click at [235, 278] on div "[PERSON_NAME], TK02, 10:25 AM-11:25 AM, NAIL EXTENSION INFILL [PERSON_NAME], TK…" at bounding box center [240, 451] width 101 height 607
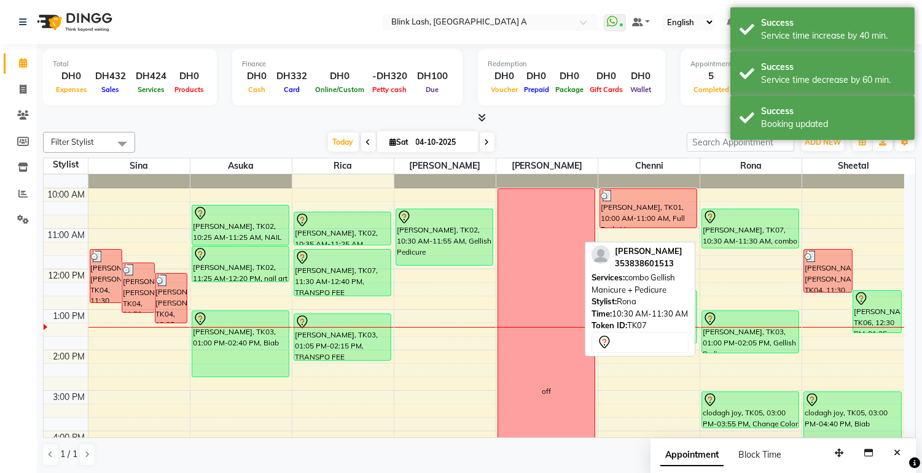
click at [752, 222] on div at bounding box center [749, 217] width 95 height 15
select select "7"
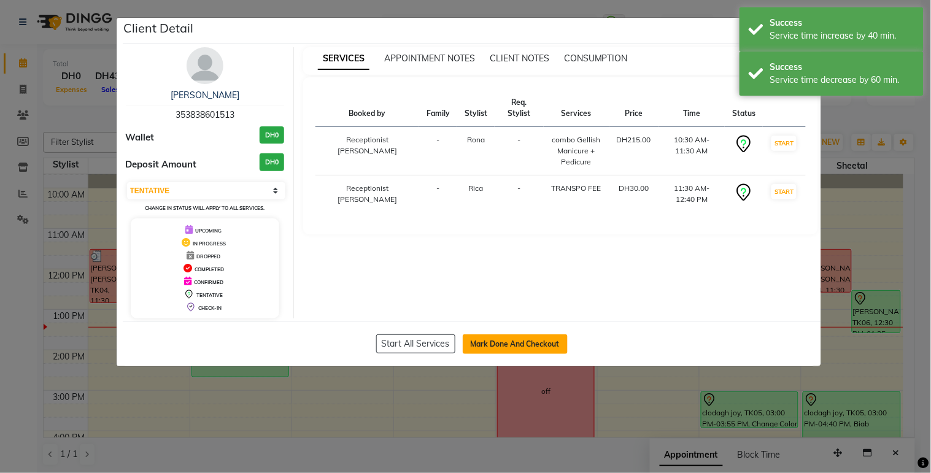
click at [541, 348] on button "Mark Done And Checkout" at bounding box center [515, 345] width 105 height 20
select select "service"
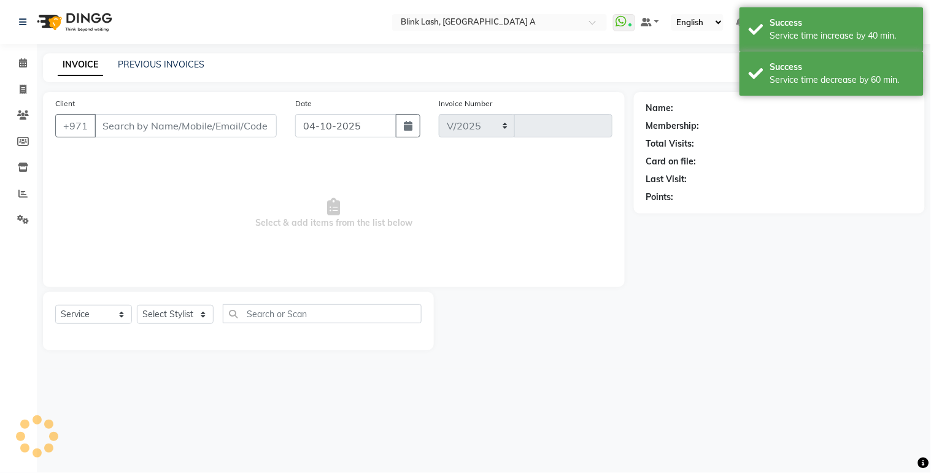
select select "5970"
type input "1890"
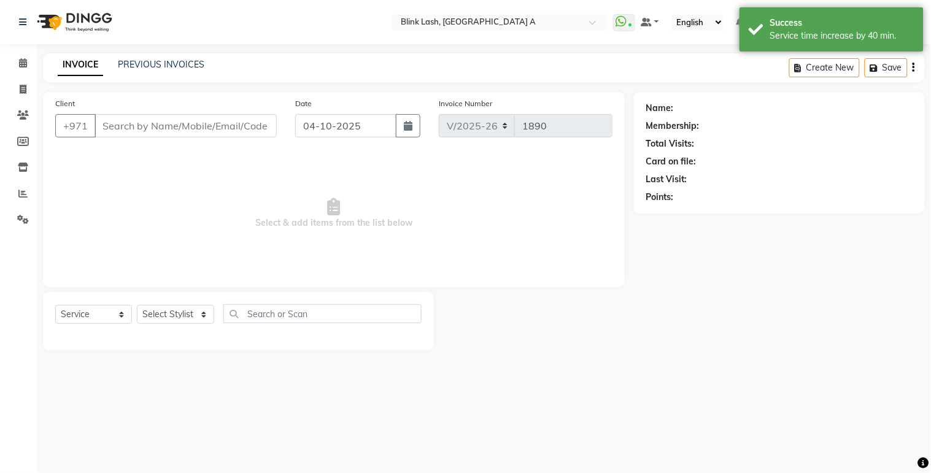
type input "353838601513"
select select "89364"
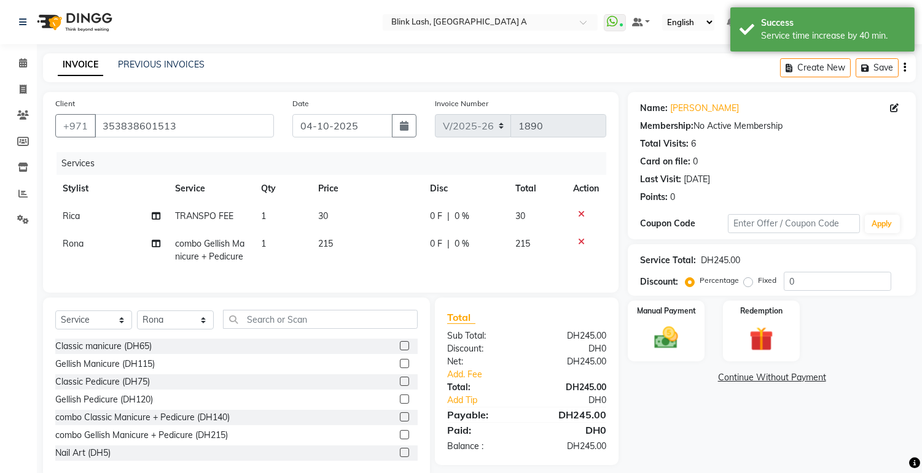
scroll to position [34, 0]
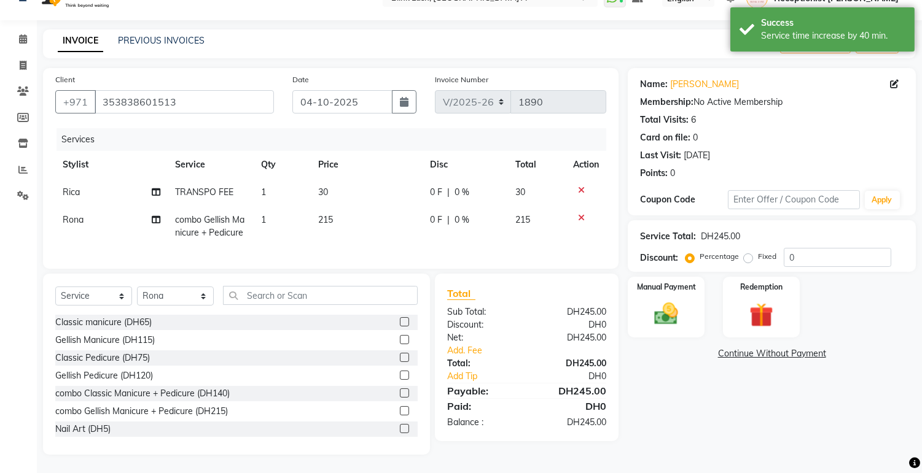
click at [327, 187] on span "30" at bounding box center [323, 192] width 10 height 11
select select "42464"
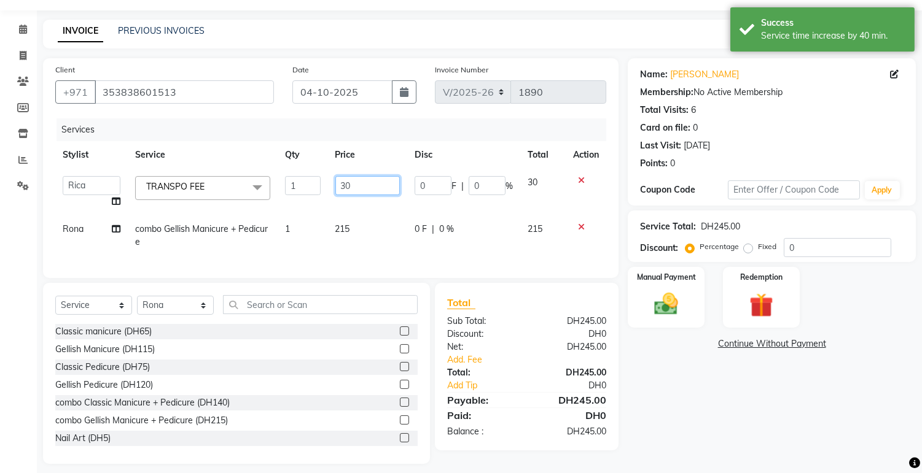
click at [354, 181] on input "30" at bounding box center [367, 185] width 64 height 19
type input "3"
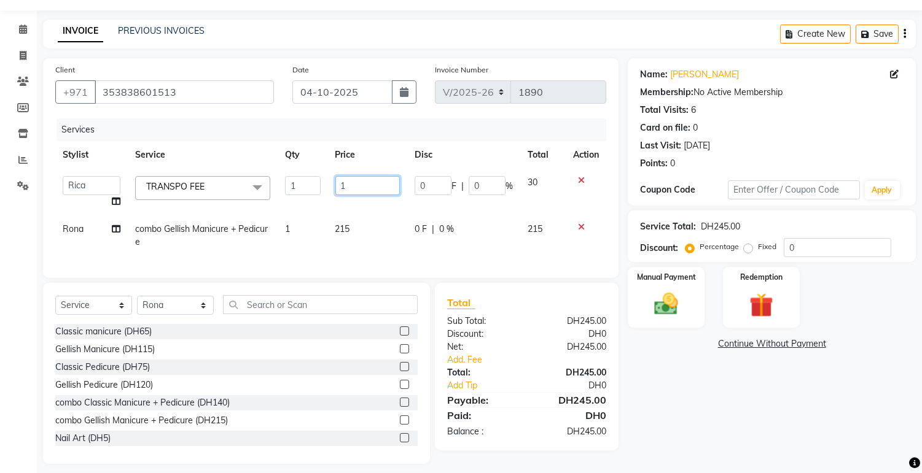
type input "15"
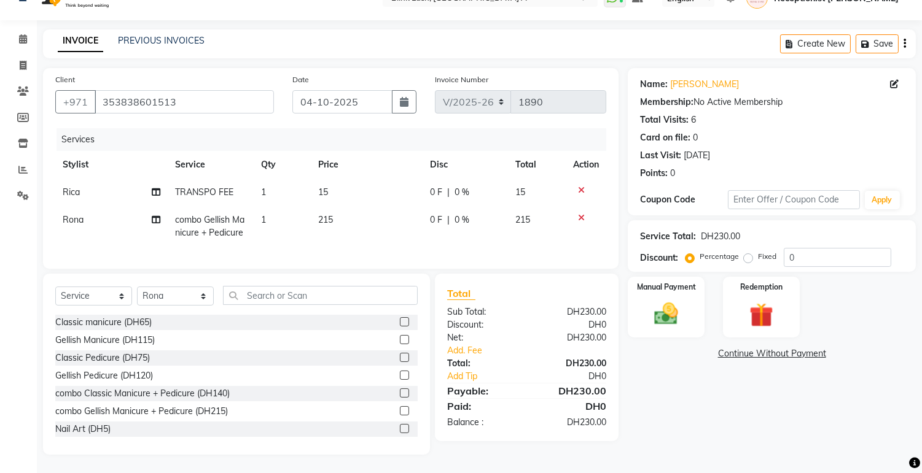
click at [371, 205] on tbody "Rica TRANSPO FEE 1 15 0 F | 0 % 15 Rona combo Gellish Manicure + Pedicure 1 215…" at bounding box center [330, 213] width 551 height 68
click at [803, 348] on link "Continue Without Payment" at bounding box center [771, 354] width 283 height 13
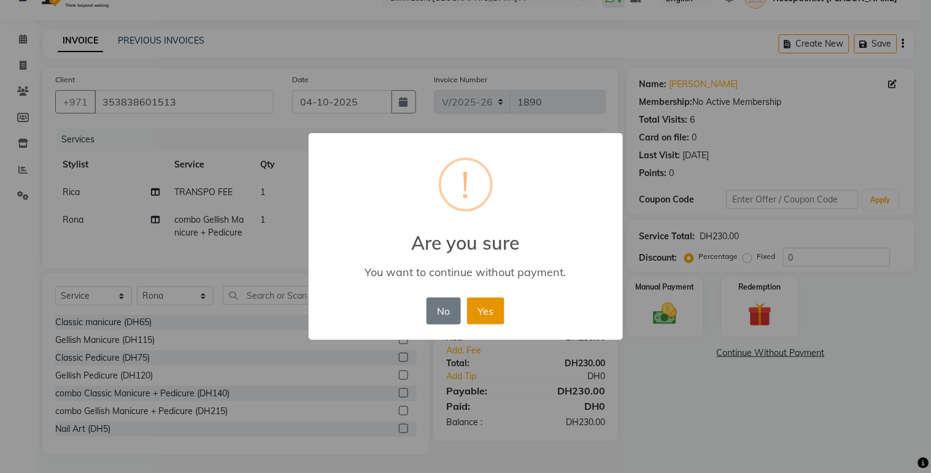
click at [486, 311] on button "Yes" at bounding box center [485, 311] width 37 height 27
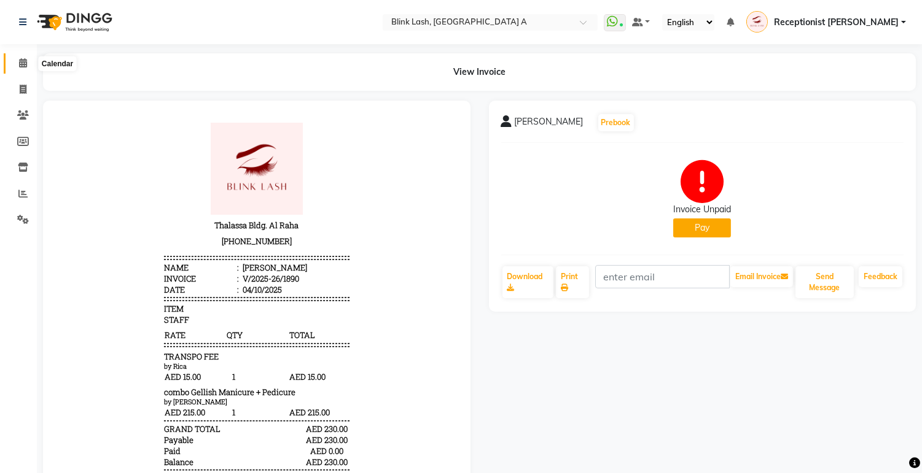
click at [19, 63] on icon at bounding box center [23, 62] width 8 height 9
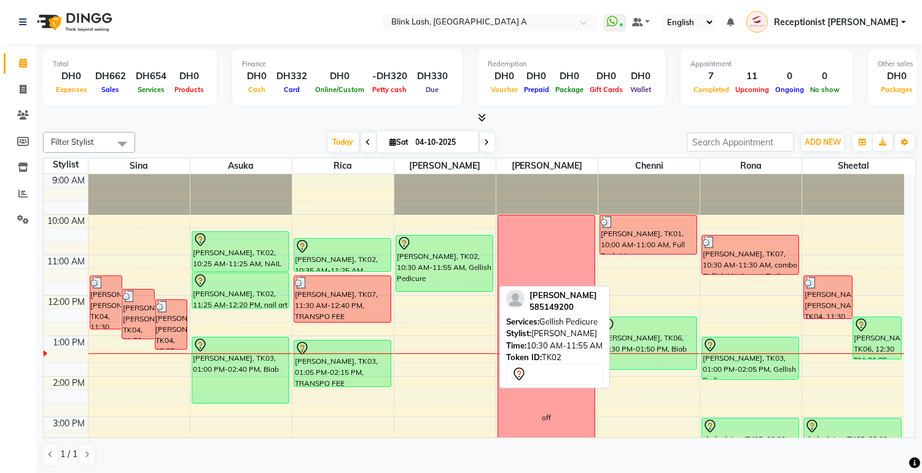
click at [451, 255] on div "[PERSON_NAME], TK02, 10:30 AM-11:55 AM, Gellish Pedicure" at bounding box center [444, 264] width 96 height 56
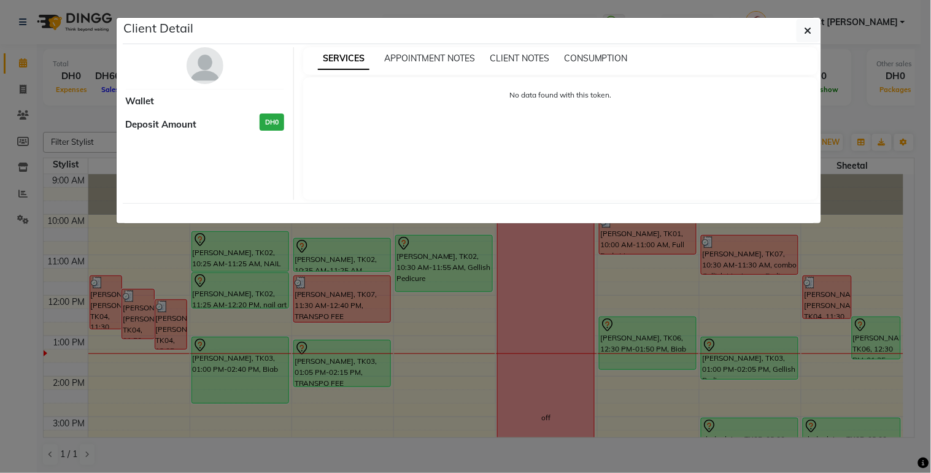
select select "7"
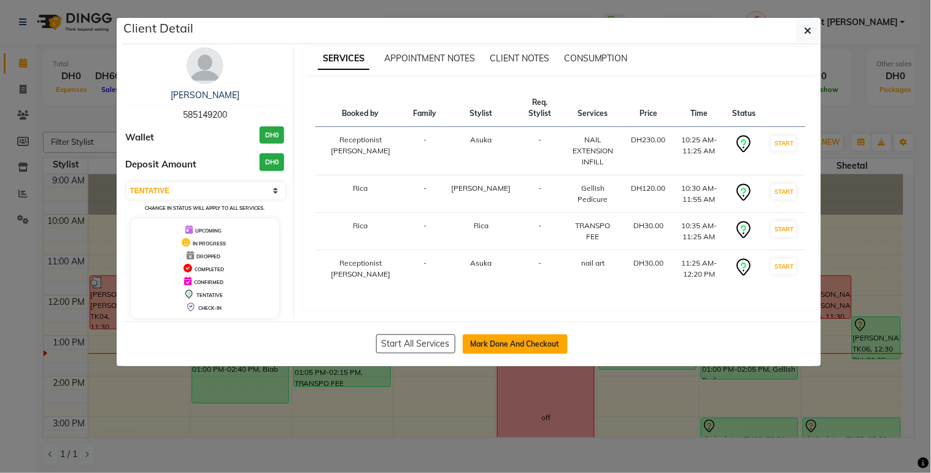
click at [553, 336] on button "Mark Done And Checkout" at bounding box center [515, 345] width 105 height 20
select select "service"
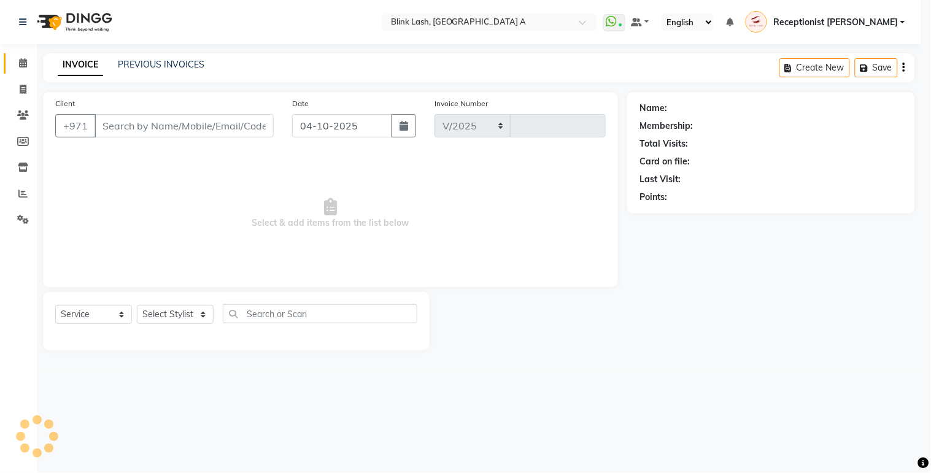
select select "5970"
type input "1891"
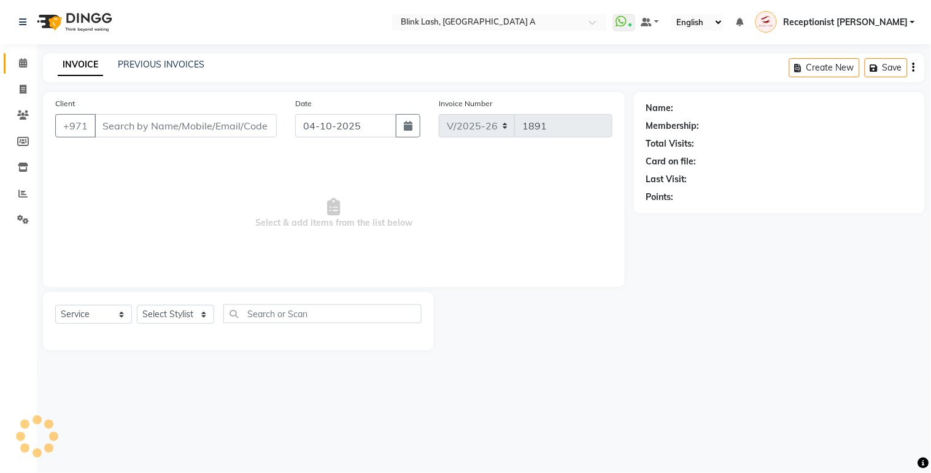
type input "585149200"
select select "42462"
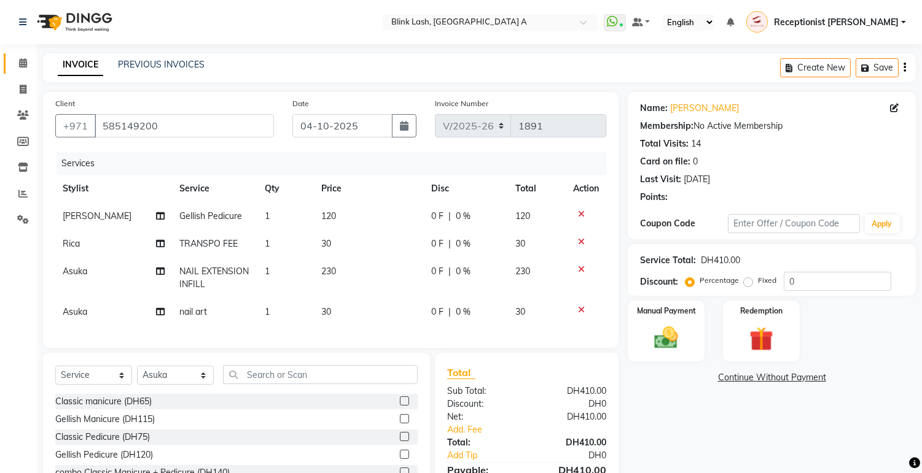
scroll to position [89, 0]
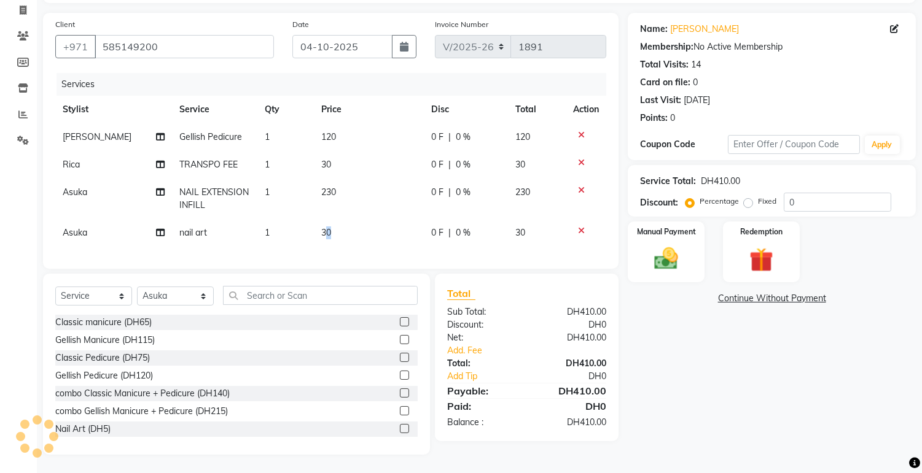
click at [327, 227] on span "30" at bounding box center [326, 232] width 10 height 11
select select "42462"
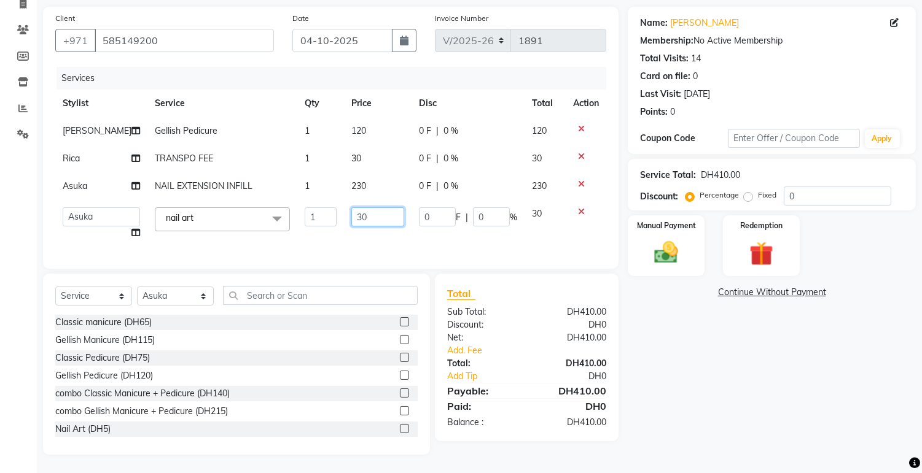
click at [371, 215] on input "30" at bounding box center [377, 217] width 53 height 19
type input "3"
type input "50"
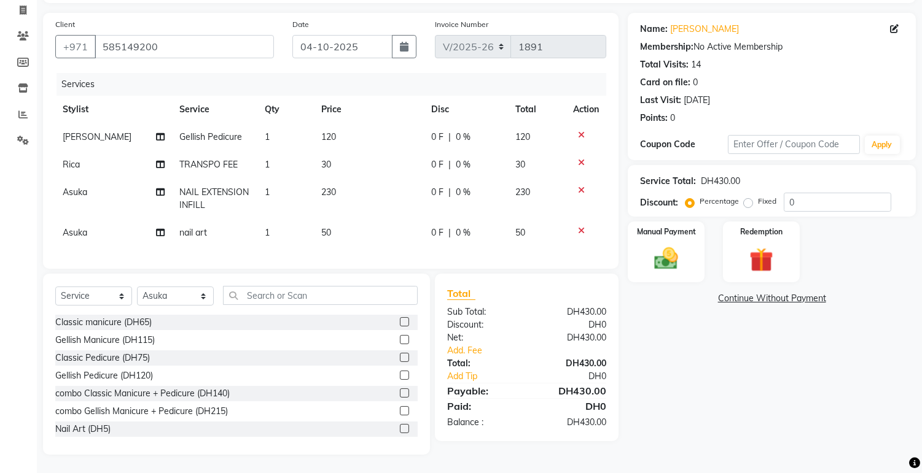
click at [334, 154] on td "30" at bounding box center [369, 165] width 110 height 28
select select "42464"
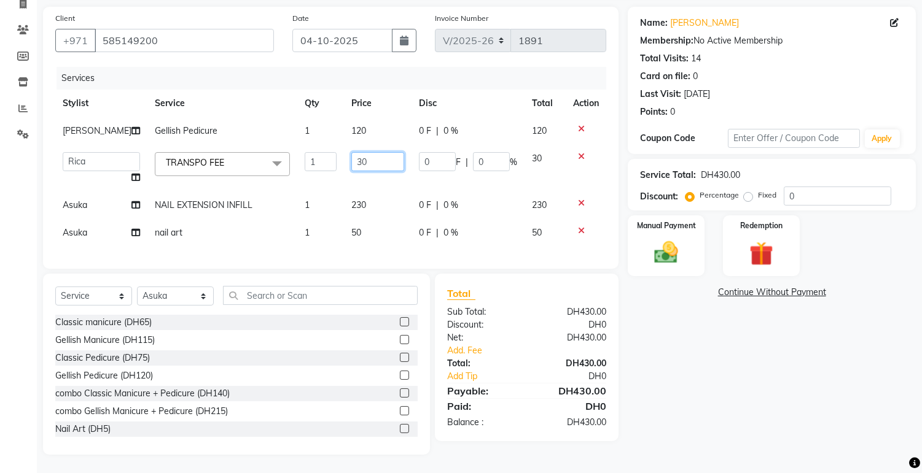
click at [364, 152] on input "30" at bounding box center [377, 161] width 53 height 19
type input "3"
type input "15"
click at [375, 185] on tbody "[PERSON_NAME] Pedicure 1 120 0 F | 0 % 120 Accounts [PERSON_NAME] [PERSON_NAME]…" at bounding box center [330, 182] width 551 height 130
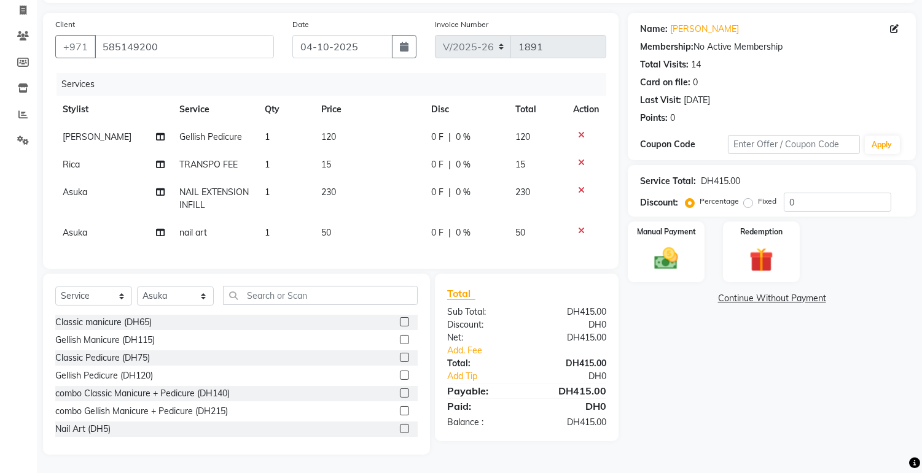
click at [769, 292] on link "Continue Without Payment" at bounding box center [771, 298] width 283 height 13
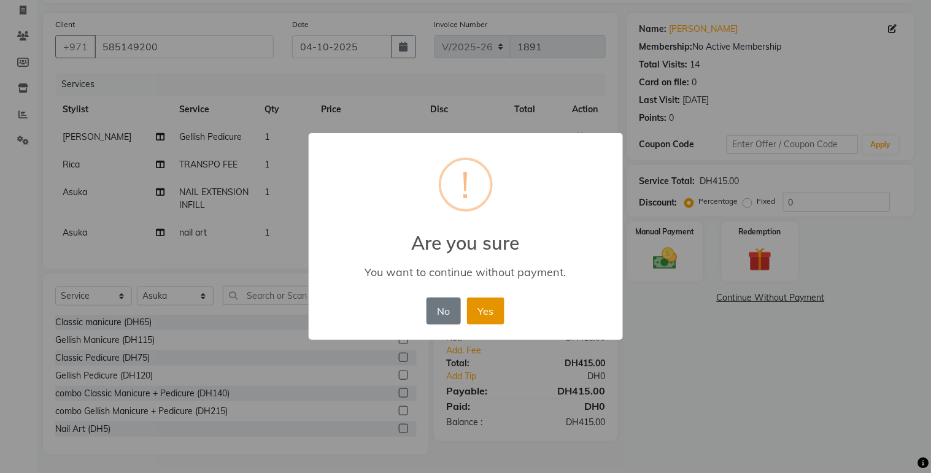
click at [486, 303] on button "Yes" at bounding box center [485, 311] width 37 height 27
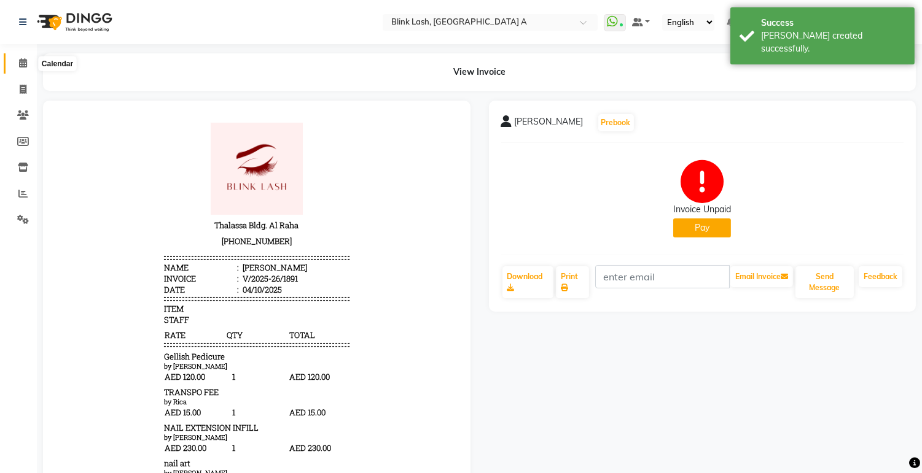
drag, startPoint x: 15, startPoint y: 63, endPoint x: 26, endPoint y: 71, distance: 13.6
click at [15, 63] on span at bounding box center [22, 63] width 21 height 14
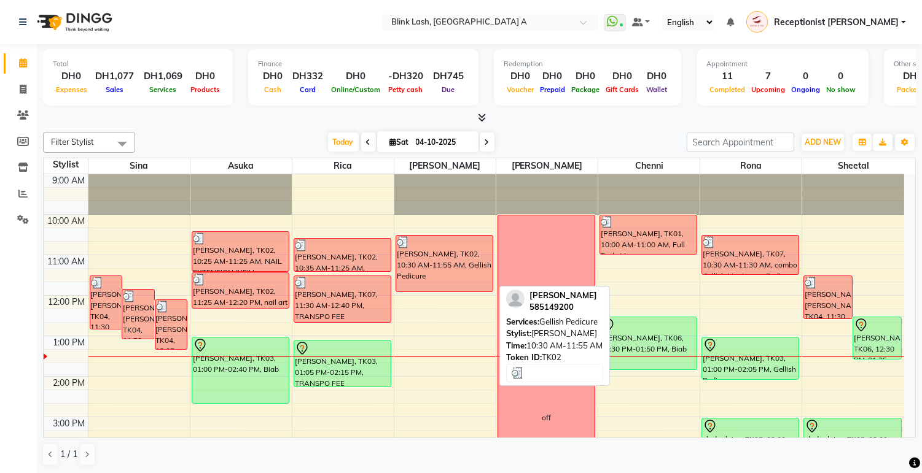
click at [430, 260] on div "[PERSON_NAME], TK02, 10:30 AM-11:55 AM, Gellish Pedicure" at bounding box center [444, 264] width 96 height 56
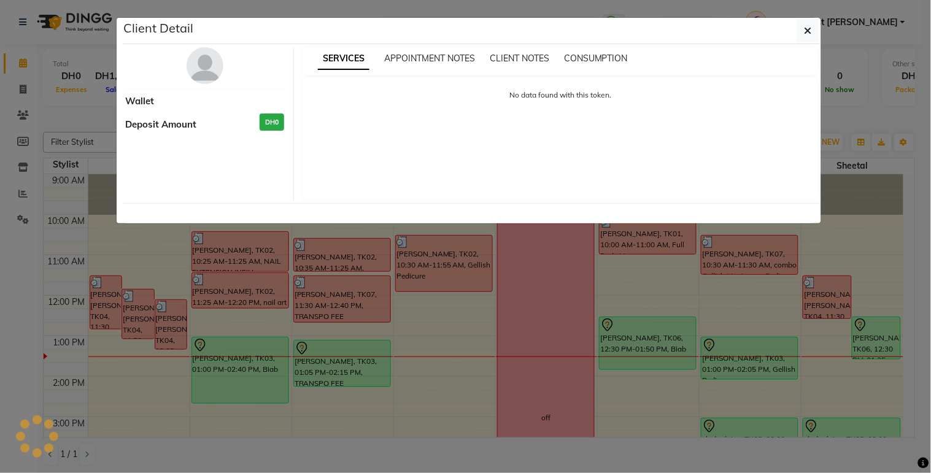
select select "3"
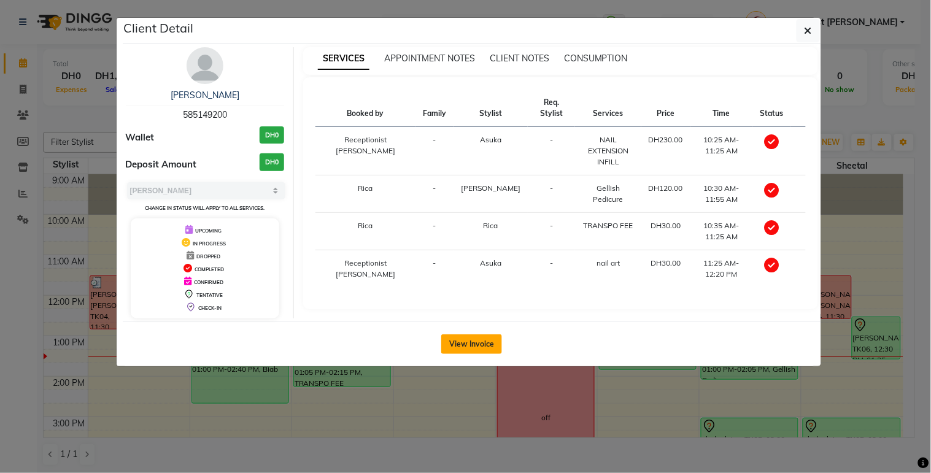
click at [476, 352] on button "View Invoice" at bounding box center [471, 345] width 61 height 20
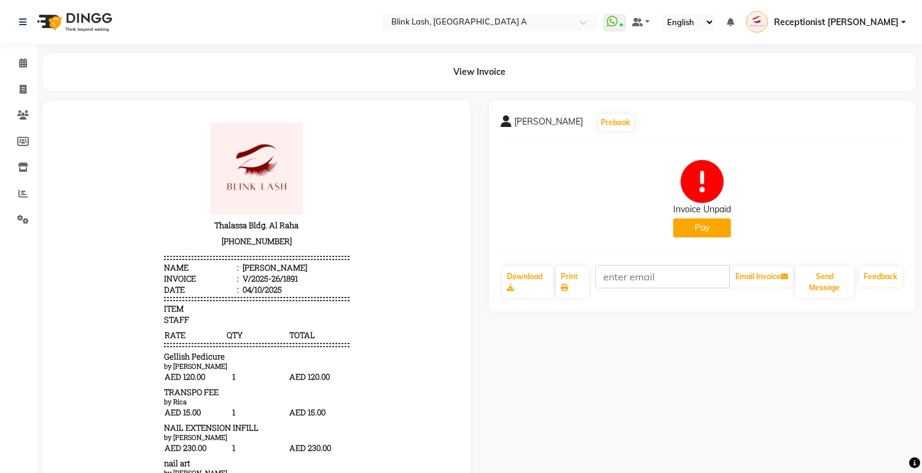
click at [710, 230] on button "Pay" at bounding box center [702, 228] width 58 height 19
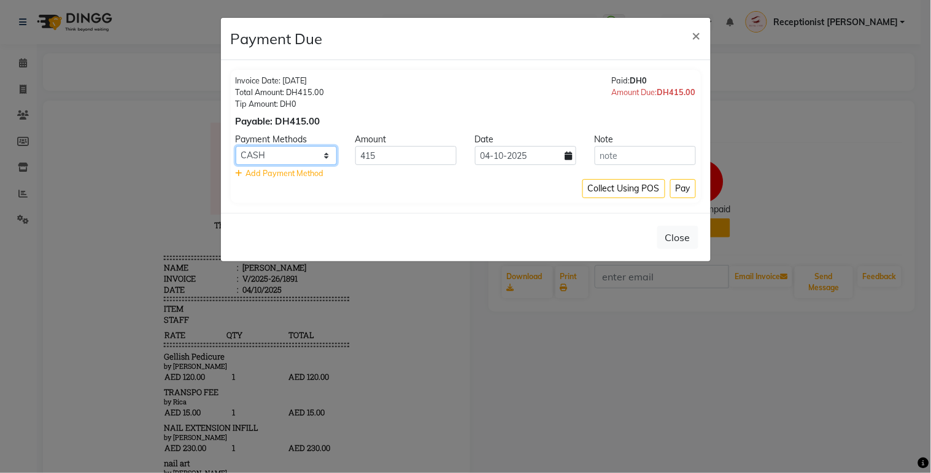
click at [317, 148] on select "Master Card ONLINE Visa Card CASH Cheque" at bounding box center [286, 155] width 101 height 19
select select "3"
click at [236, 146] on select "Master Card ONLINE Visa Card CASH Cheque" at bounding box center [286, 155] width 101 height 19
click at [691, 192] on button "Pay" at bounding box center [683, 188] width 26 height 19
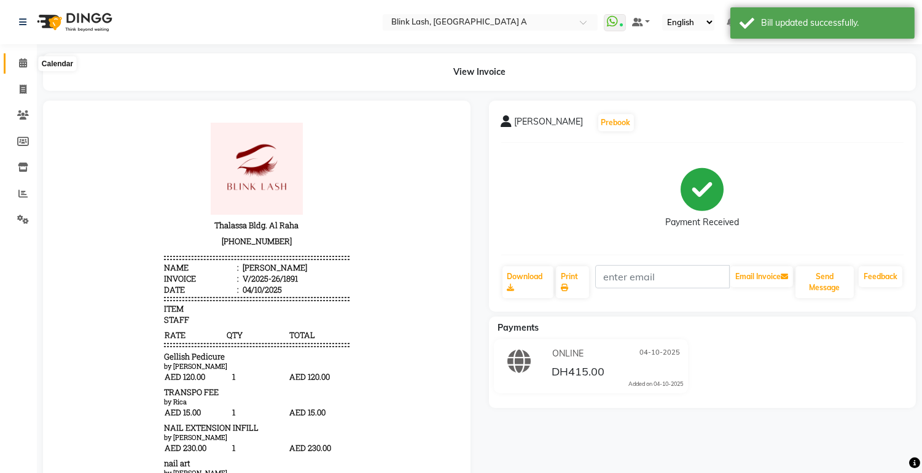
drag, startPoint x: 20, startPoint y: 56, endPoint x: 28, endPoint y: 52, distance: 9.1
click at [20, 56] on span at bounding box center [22, 63] width 21 height 14
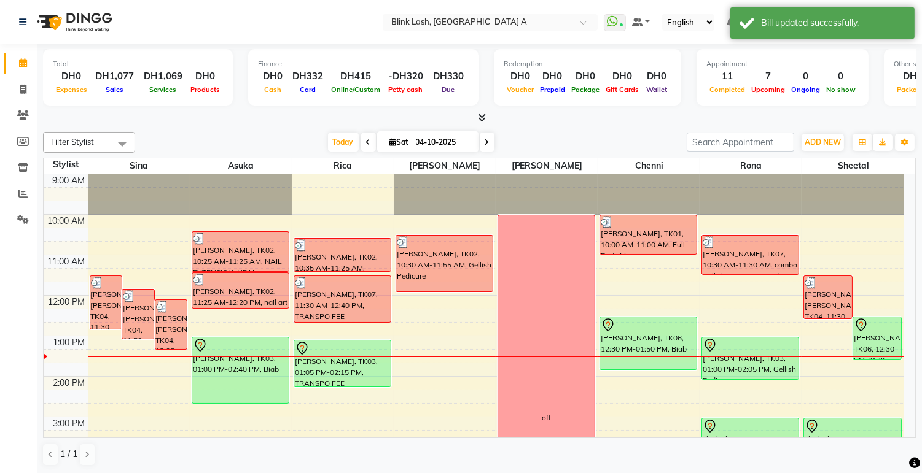
scroll to position [68, 0]
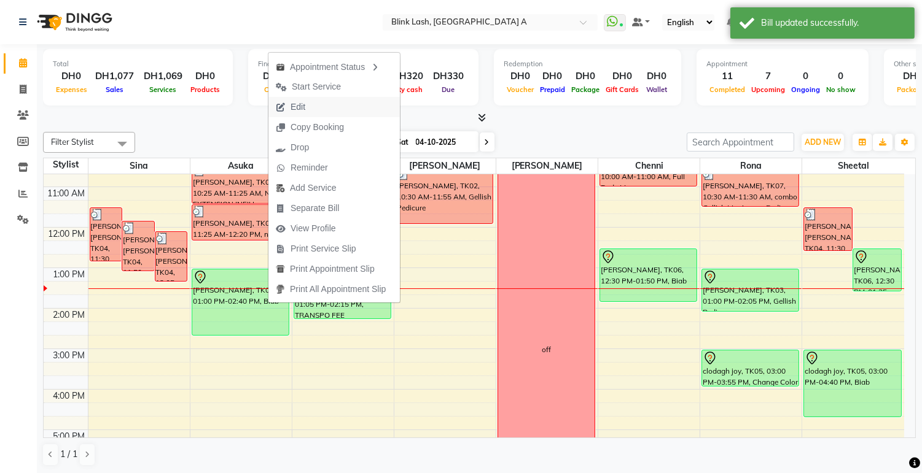
click at [302, 106] on span "Edit" at bounding box center [297, 107] width 15 height 13
select select "tentative"
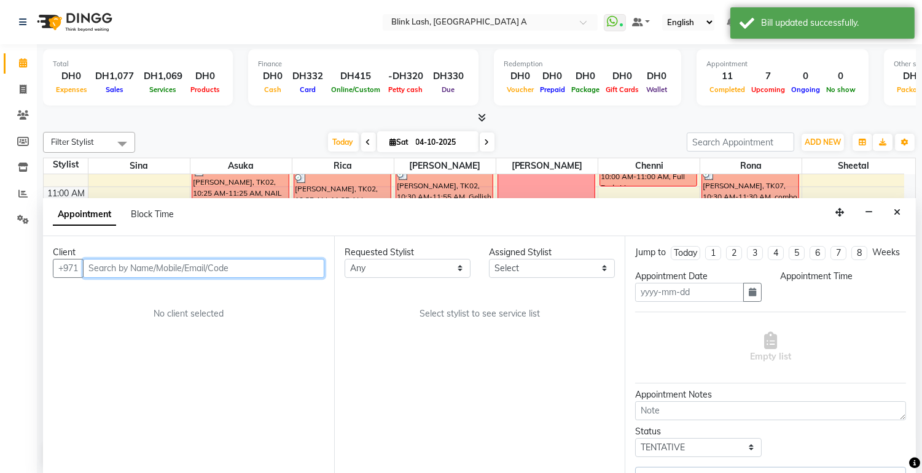
type input "04-10-2025"
select select "780"
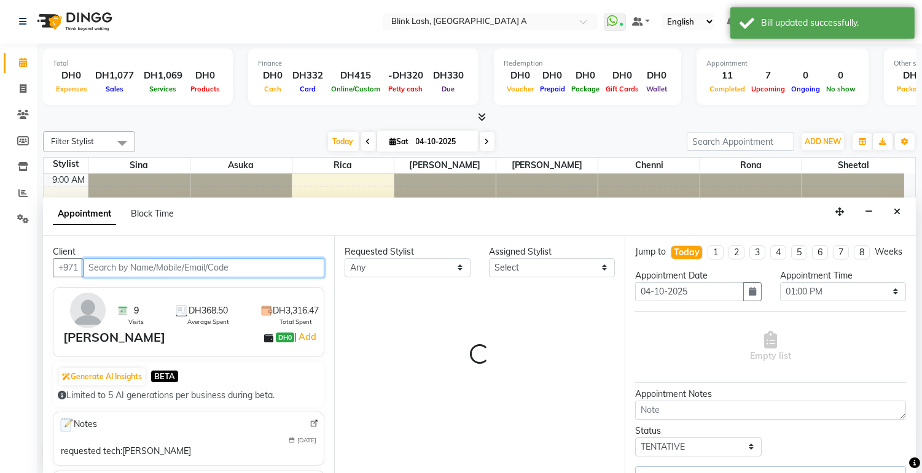
select select "42464"
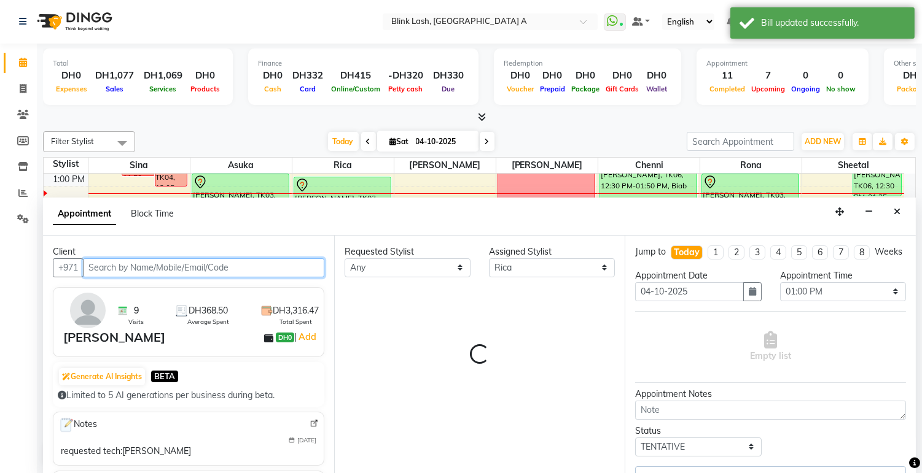
select select "2892"
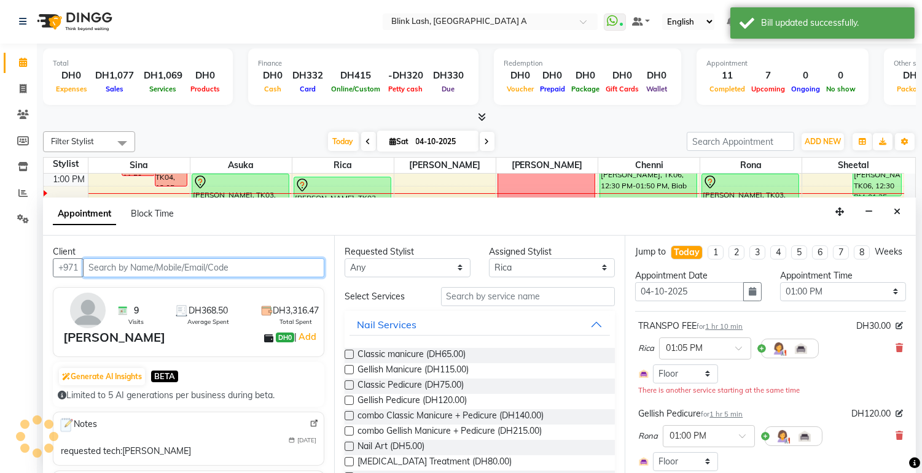
scroll to position [68, 0]
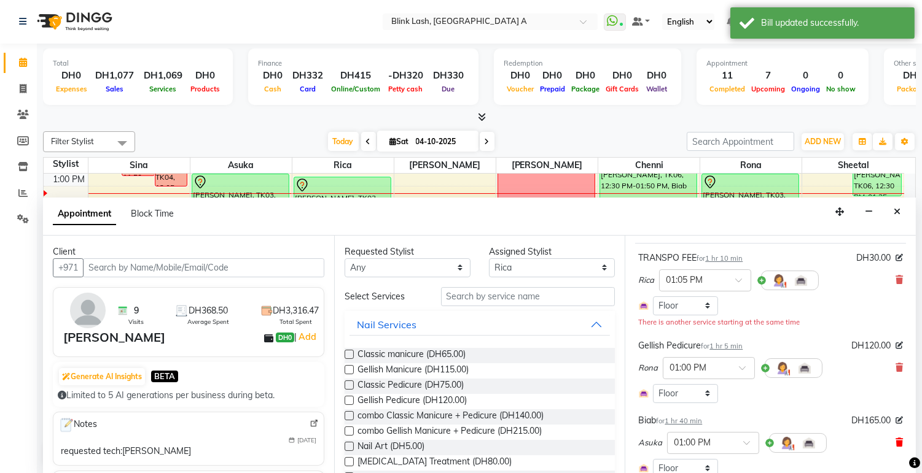
click at [895, 449] on span at bounding box center [898, 443] width 7 height 13
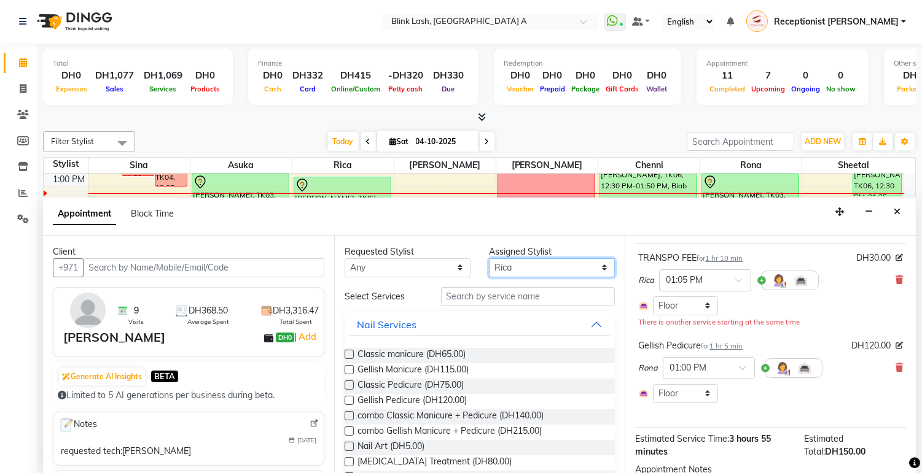
click at [535, 268] on select "Select [PERSON_NAME] [PERSON_NAME] Rica [PERSON_NAME]" at bounding box center [552, 267] width 126 height 19
select select "42462"
click at [489, 258] on select "Select [PERSON_NAME] [PERSON_NAME] Rica [PERSON_NAME]" at bounding box center [552, 267] width 126 height 19
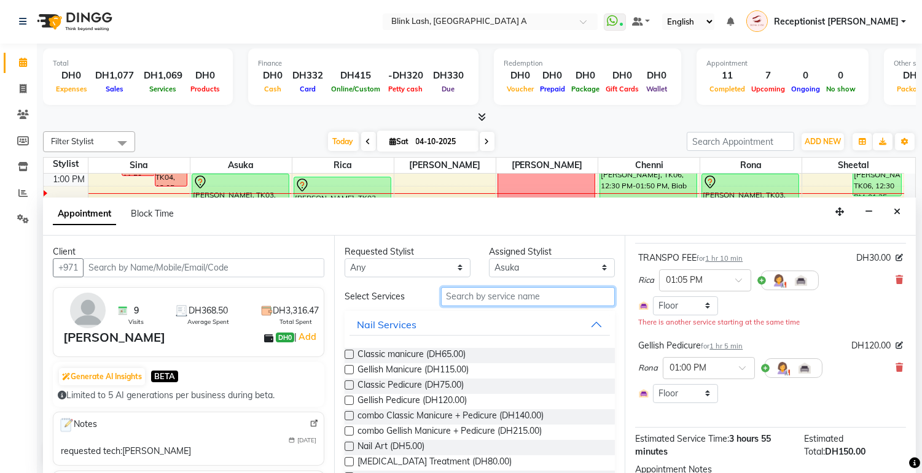
click at [523, 281] on div "Requested Stylist Any [PERSON_NAME] [PERSON_NAME] Rica [PERSON_NAME] Assigned S…" at bounding box center [479, 355] width 291 height 238
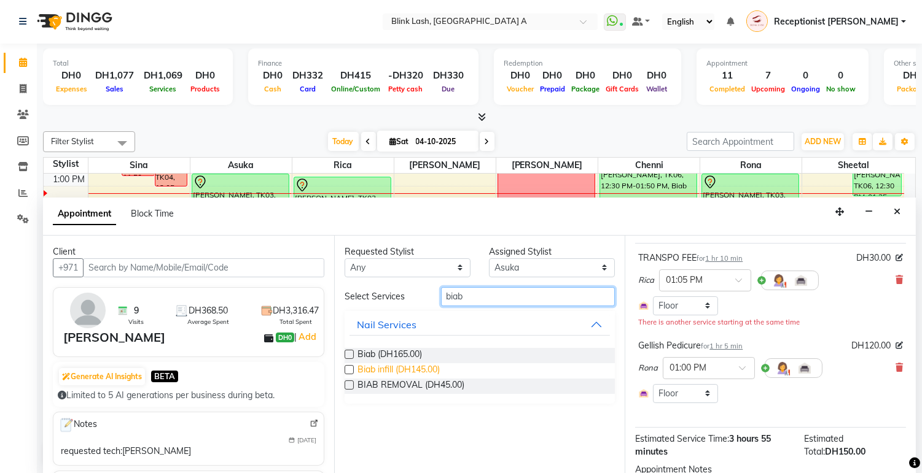
type input "biab"
click at [376, 371] on span "Biab infill (DH145.00)" at bounding box center [398, 370] width 82 height 15
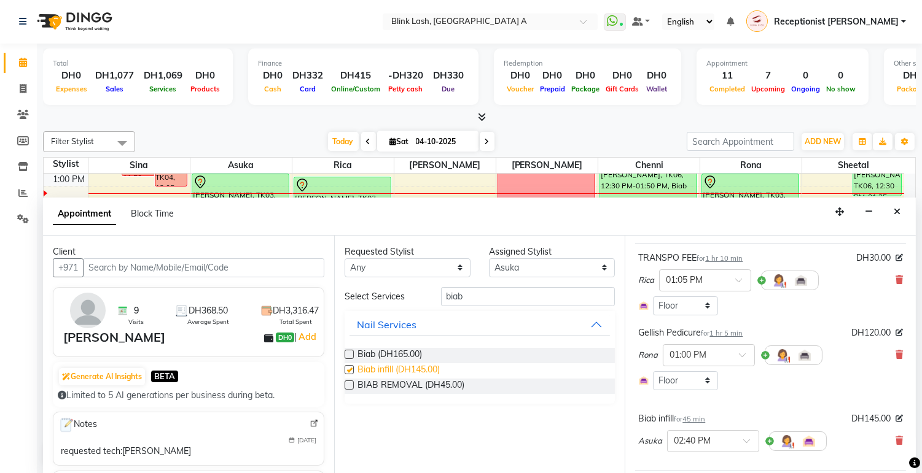
checkbox input "false"
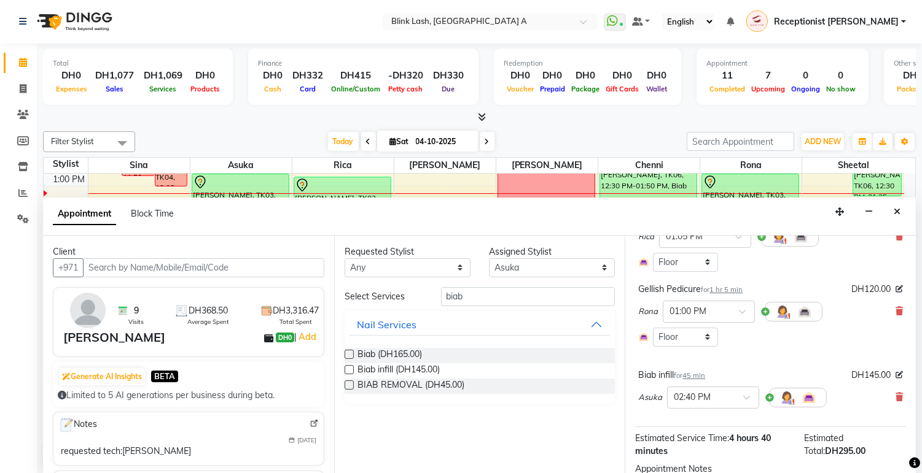
scroll to position [136, 0]
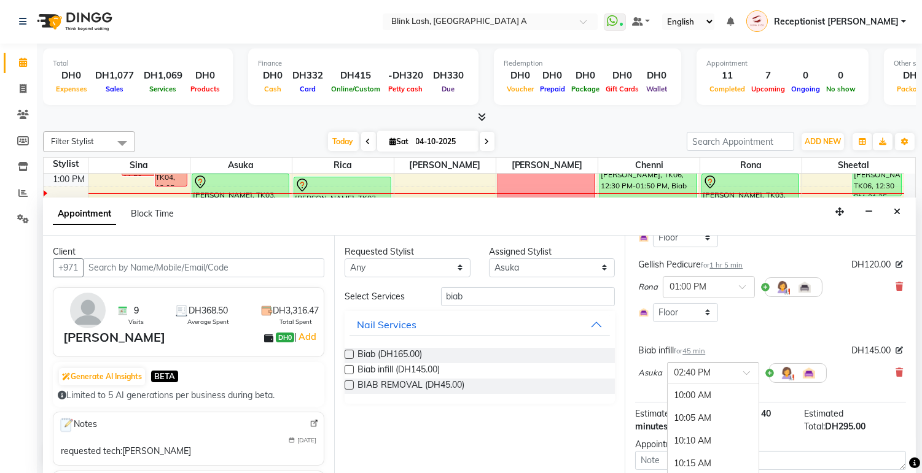
click at [737, 379] on div at bounding box center [712, 372] width 91 height 13
click at [694, 427] on div "01:00 PM" at bounding box center [712, 417] width 91 height 23
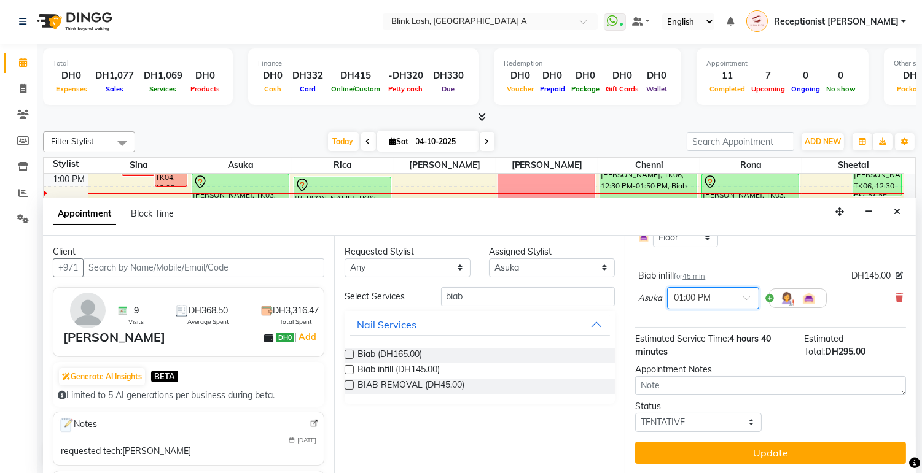
scroll to position [236, 0]
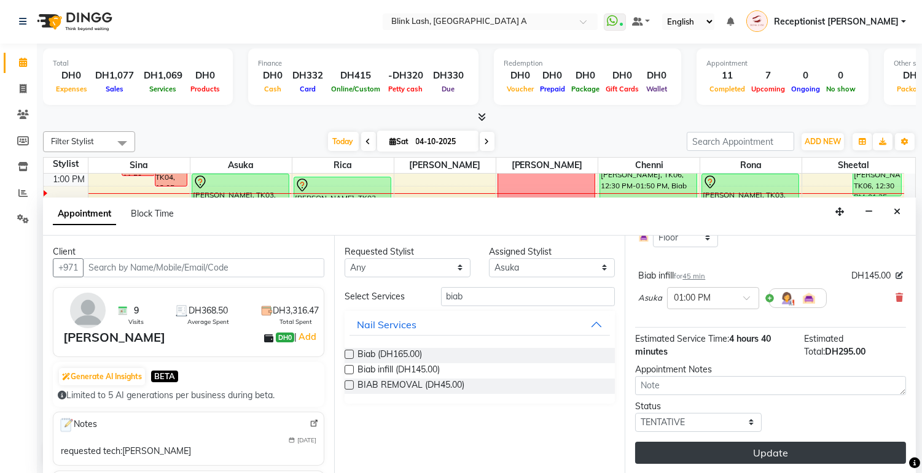
click at [788, 447] on button "Update" at bounding box center [770, 453] width 271 height 22
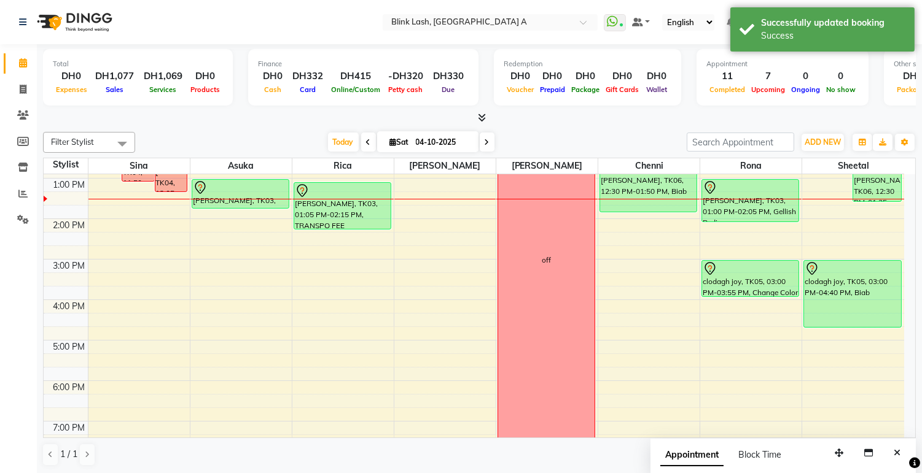
scroll to position [142, 0]
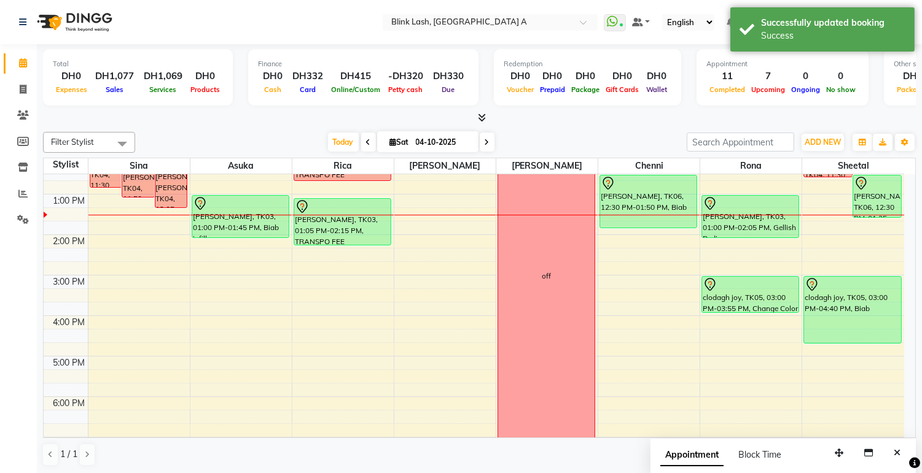
drag, startPoint x: 257, startPoint y: 222, endPoint x: 257, endPoint y: 235, distance: 12.9
click at [257, 235] on div "[PERSON_NAME], TK02, 10:25 AM-11:25 AM, NAIL EXTENSION INFILL [PERSON_NAME], TK…" at bounding box center [240, 336] width 101 height 607
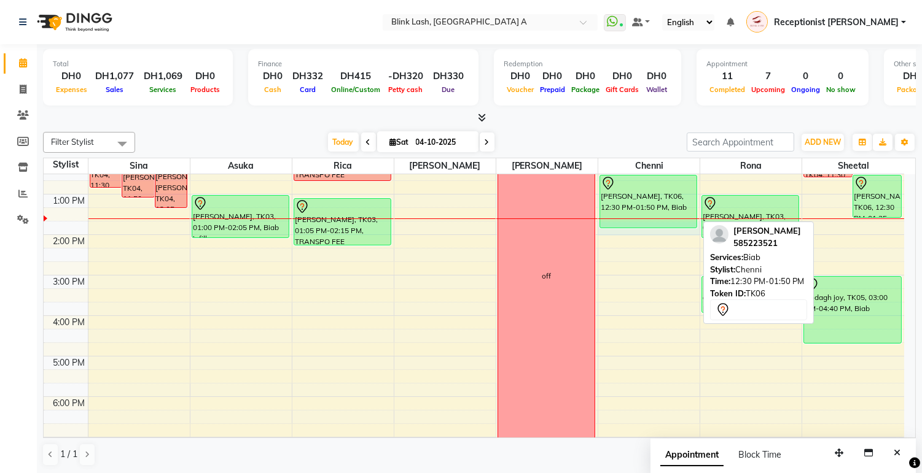
click at [653, 228] on div "9:00 AM 10:00 AM 11:00 AM 12:00 PM 1:00 PM 2:00 PM 3:00 PM 4:00 PM 5:00 PM 6:00…" at bounding box center [474, 336] width 860 height 607
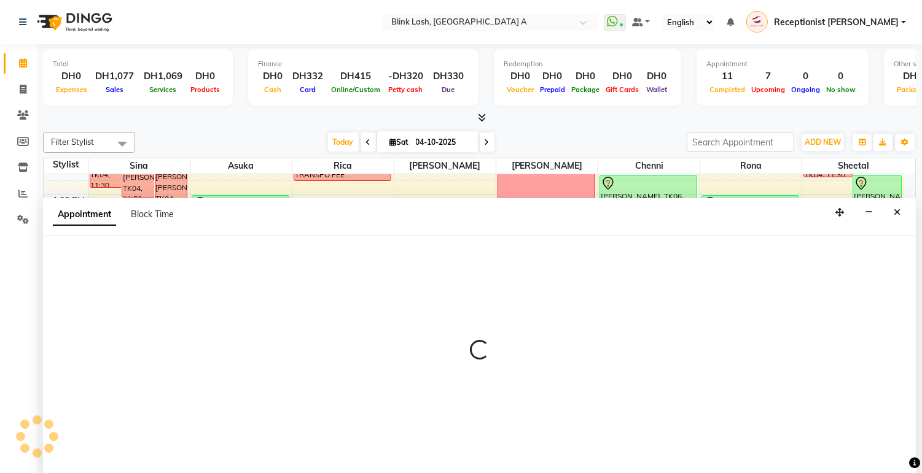
select select "57849"
select select "tentative"
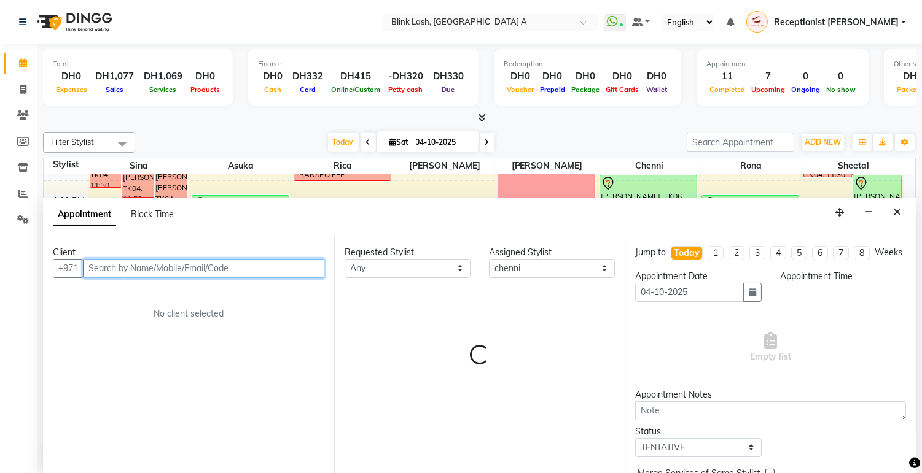
select select "825"
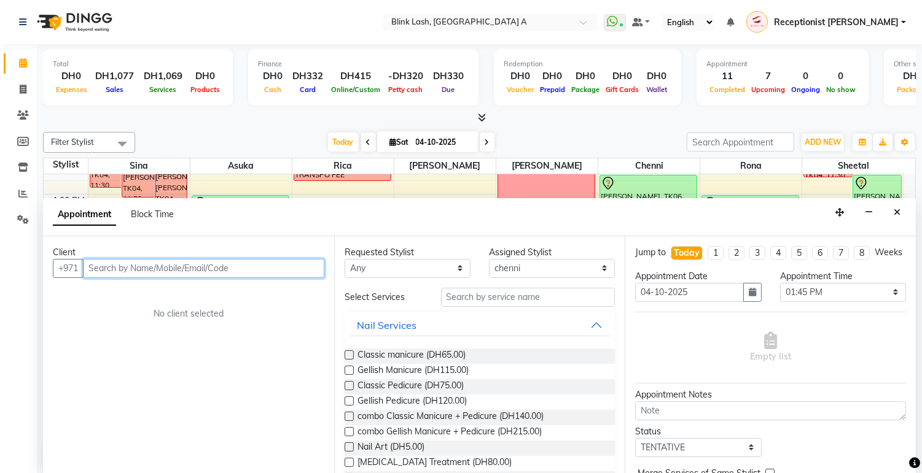
scroll to position [1, 0]
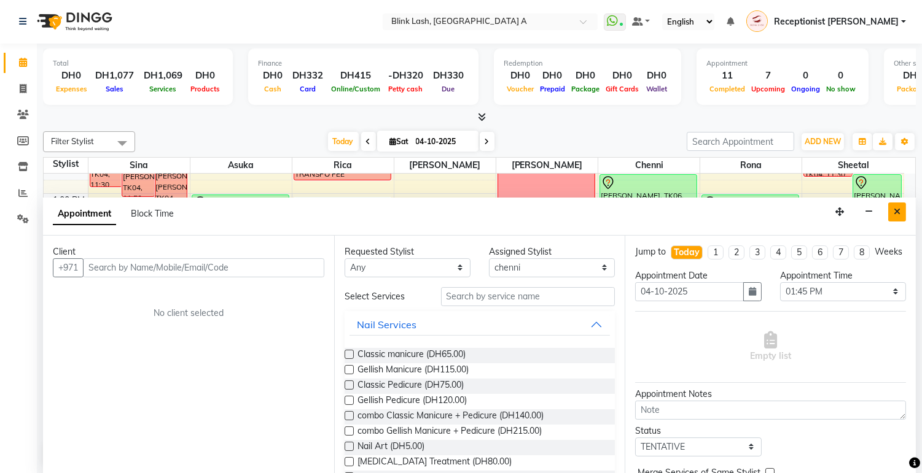
click at [901, 216] on button "Close" at bounding box center [897, 212] width 18 height 19
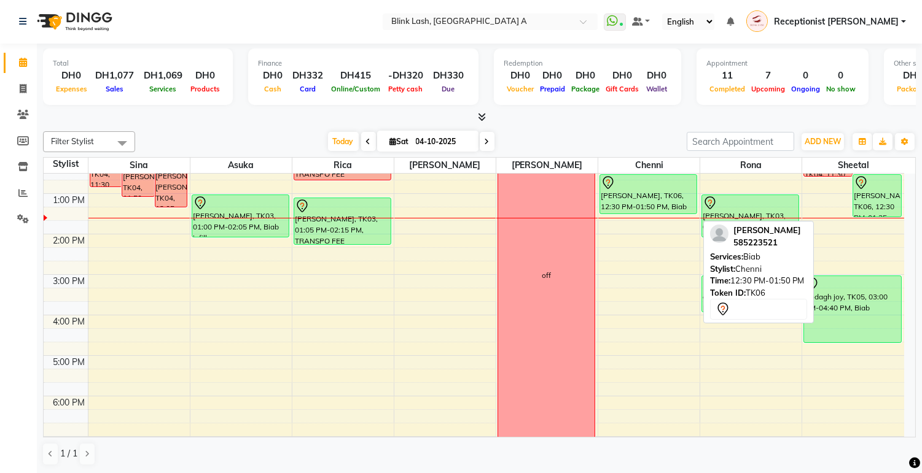
drag, startPoint x: 653, startPoint y: 225, endPoint x: 655, endPoint y: 216, distance: 10.0
click at [655, 216] on div "9:00 AM 10:00 AM 11:00 AM 12:00 PM 1:00 PM 2:00 PM 3:00 PM 4:00 PM 5:00 PM 6:00…" at bounding box center [474, 335] width 860 height 607
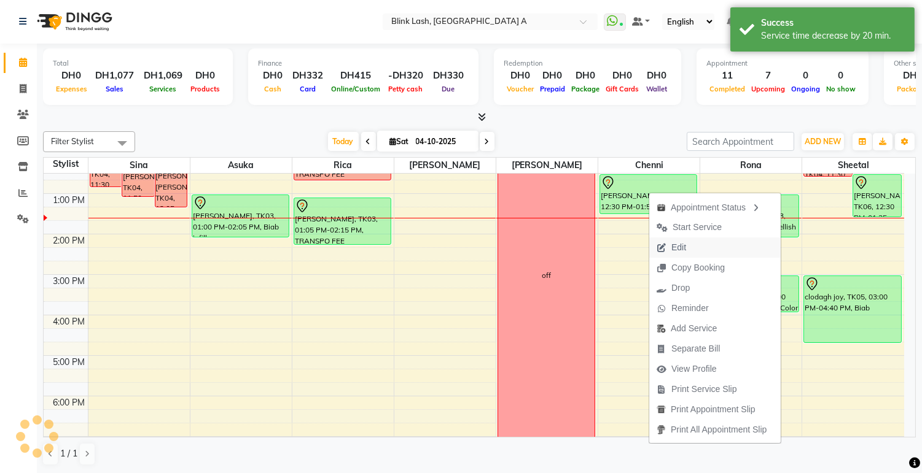
click at [674, 243] on span "Edit" at bounding box center [678, 247] width 15 height 13
select select "tentative"
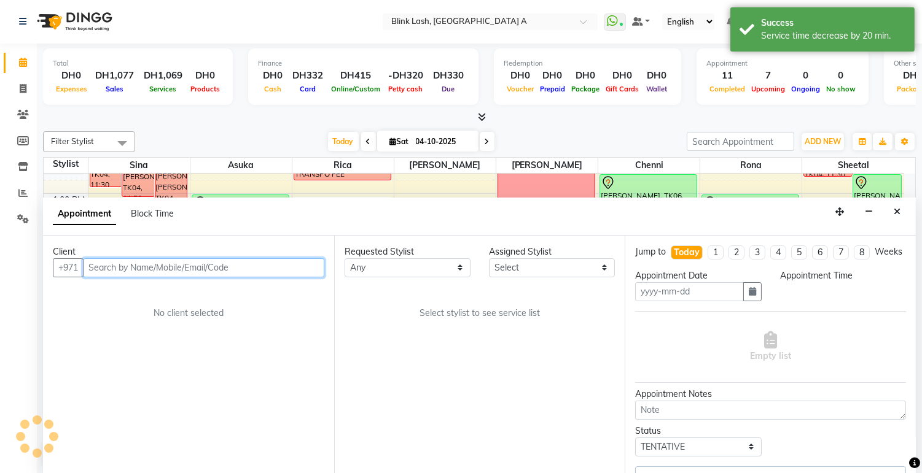
type input "04-10-2025"
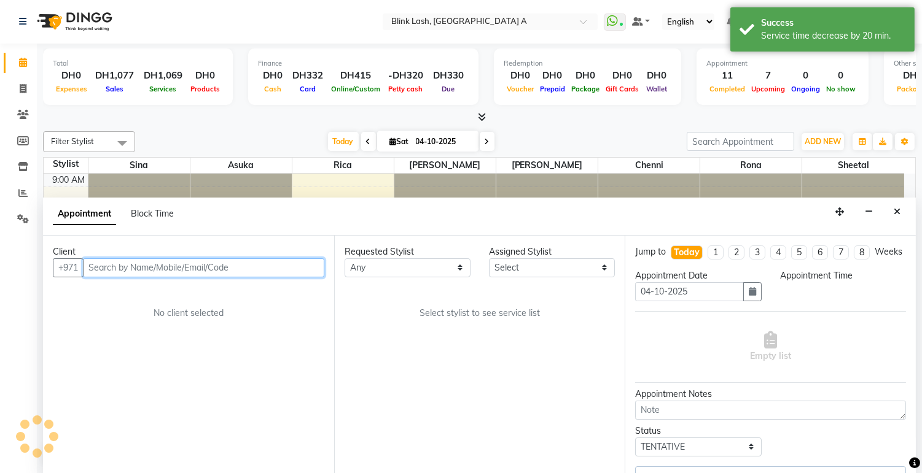
select select "93342"
select select "750"
select select "2892"
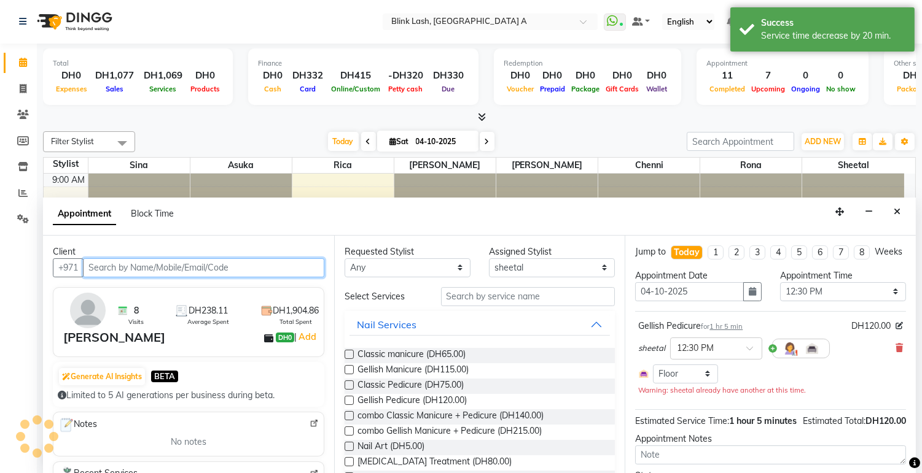
select select "2892"
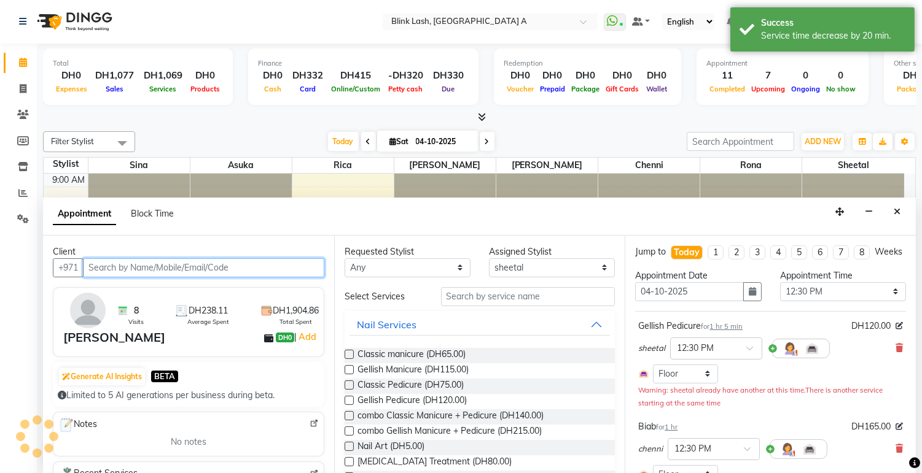
scroll to position [163, 0]
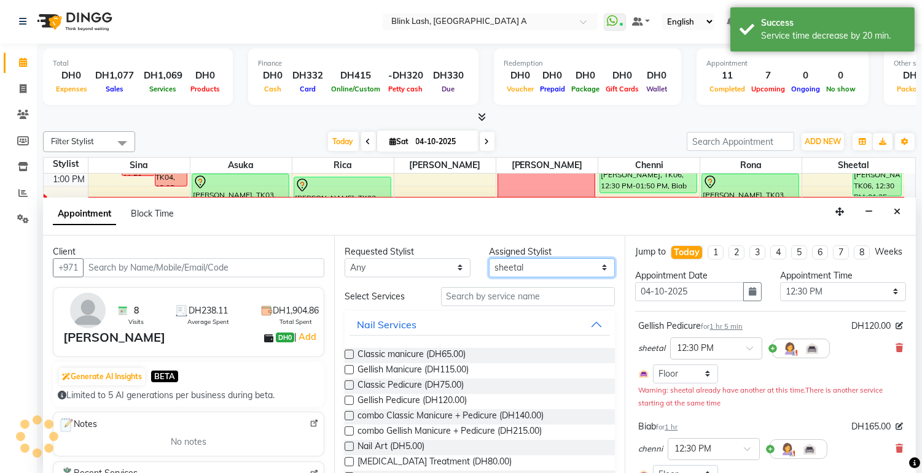
click at [585, 267] on select "Select [PERSON_NAME] [PERSON_NAME] Rica [PERSON_NAME]" at bounding box center [552, 267] width 126 height 19
select select "57849"
click at [489, 258] on select "Select [PERSON_NAME] [PERSON_NAME] Rica [PERSON_NAME]" at bounding box center [552, 267] width 126 height 19
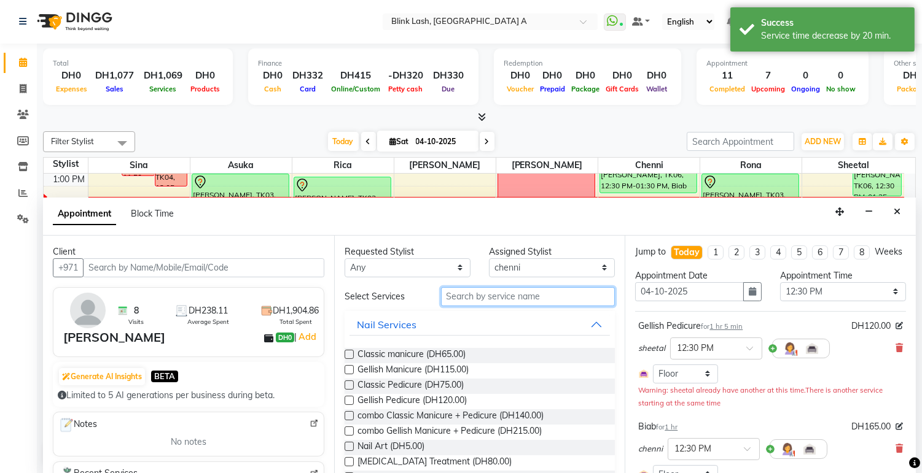
click at [559, 292] on input "text" at bounding box center [528, 296] width 174 height 19
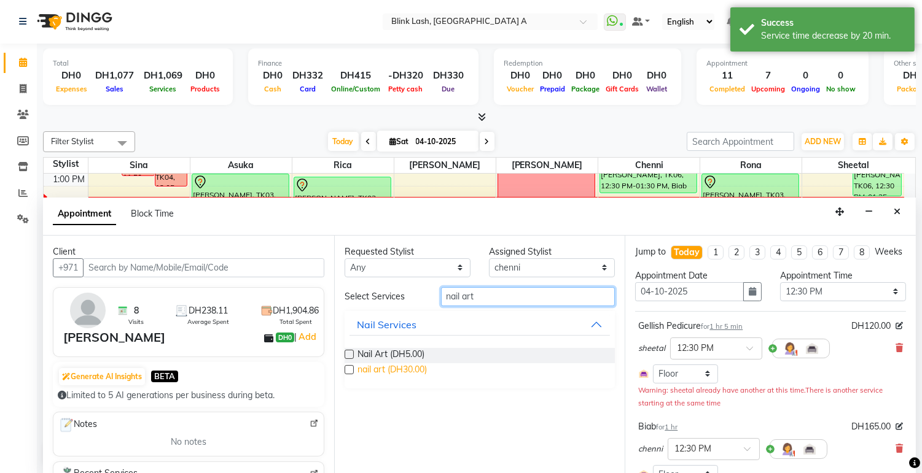
type input "nail art"
click at [391, 371] on span "nail art (DH30.00)" at bounding box center [391, 370] width 69 height 15
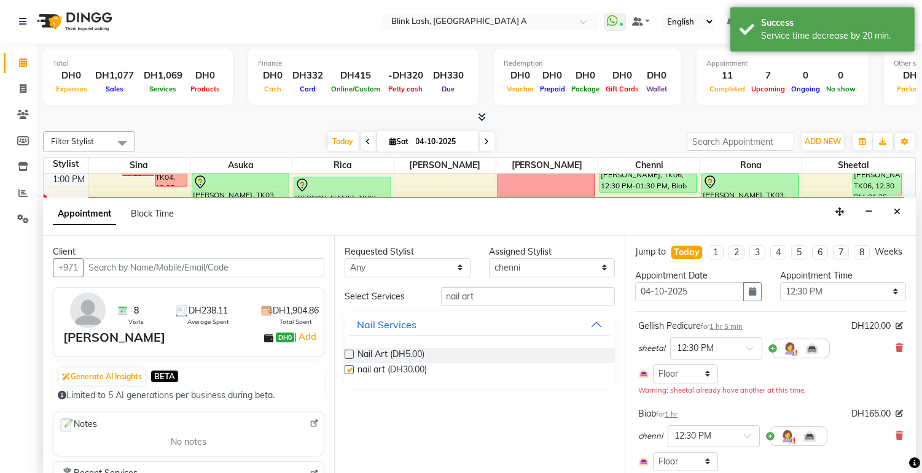
checkbox input "false"
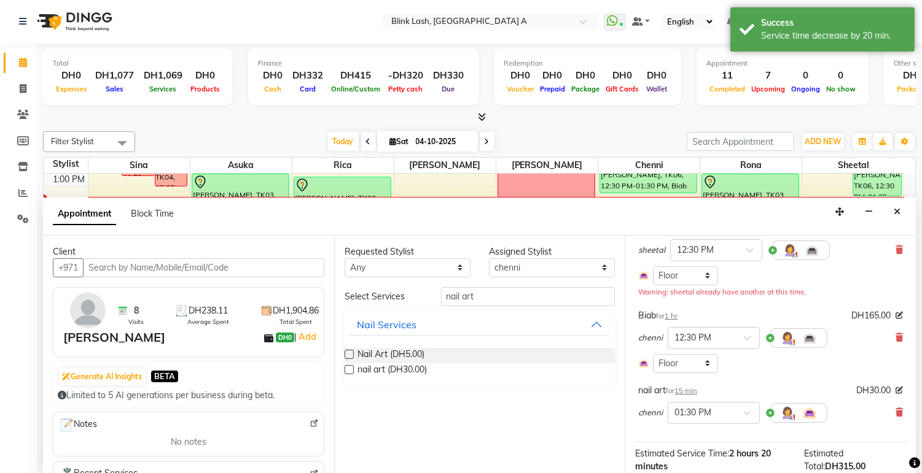
scroll to position [224, 0]
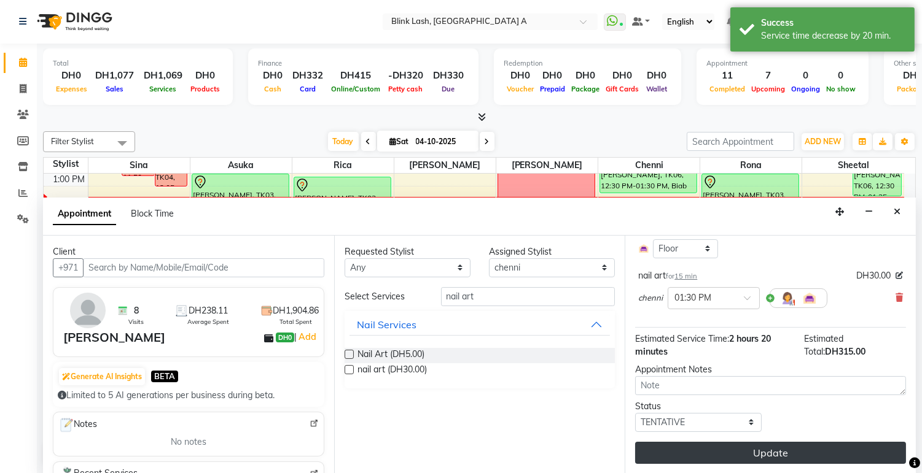
click at [776, 458] on button "Update" at bounding box center [770, 453] width 271 height 22
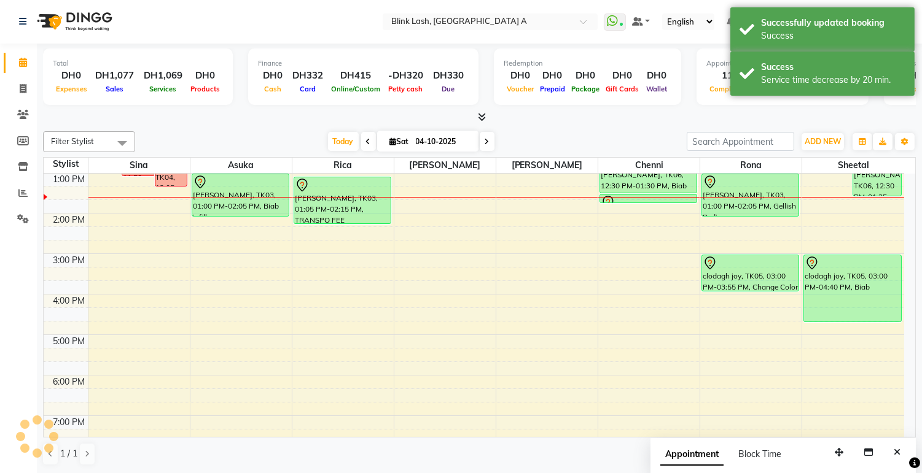
scroll to position [0, 0]
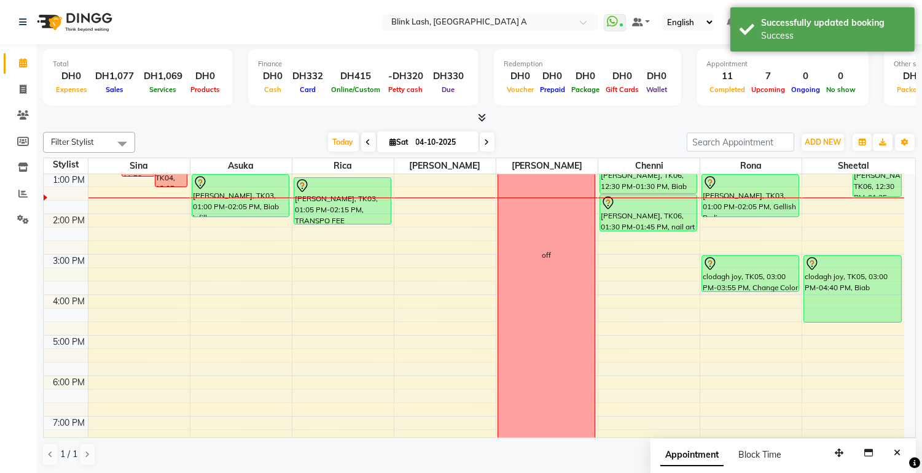
drag, startPoint x: 653, startPoint y: 203, endPoint x: 648, endPoint y: 236, distance: 34.0
click at [648, 236] on div "9:00 AM 10:00 AM 11:00 AM 12:00 PM 1:00 PM 2:00 PM 3:00 PM 4:00 PM 5:00 PM 6:00…" at bounding box center [474, 315] width 860 height 607
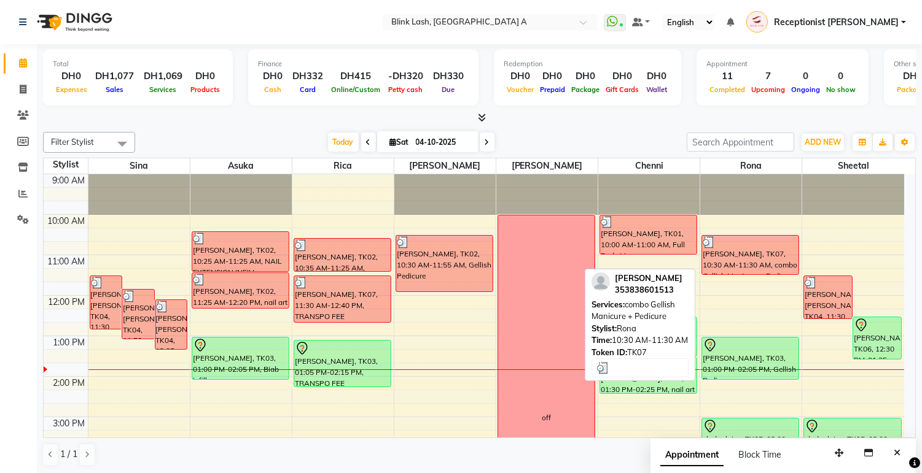
click at [748, 255] on div "[PERSON_NAME], TK07, 10:30 AM-11:30 AM, combo Gellish Manicure + Pedicure" at bounding box center [750, 255] width 96 height 39
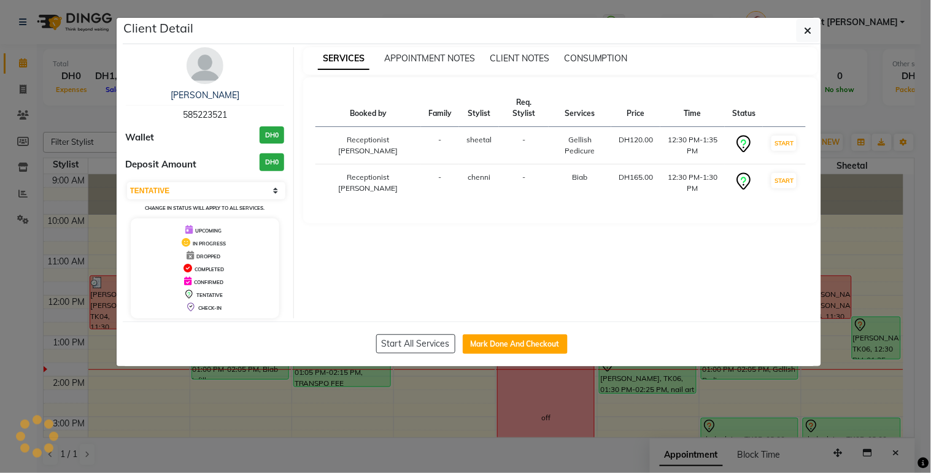
select select "3"
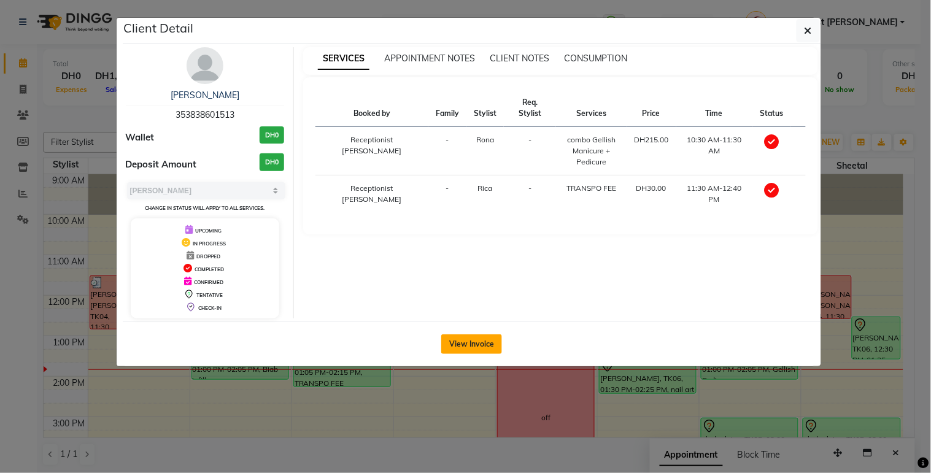
click at [494, 345] on button "View Invoice" at bounding box center [471, 345] width 61 height 20
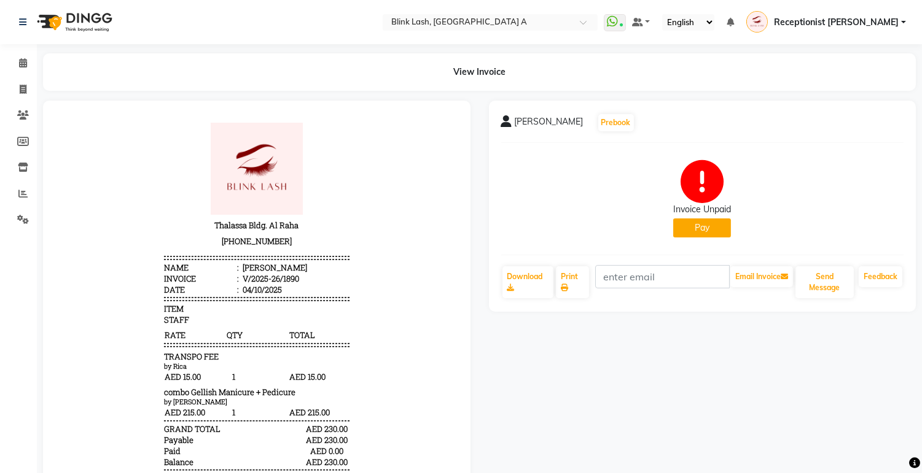
click at [697, 236] on button "Pay" at bounding box center [702, 228] width 58 height 19
select select "1"
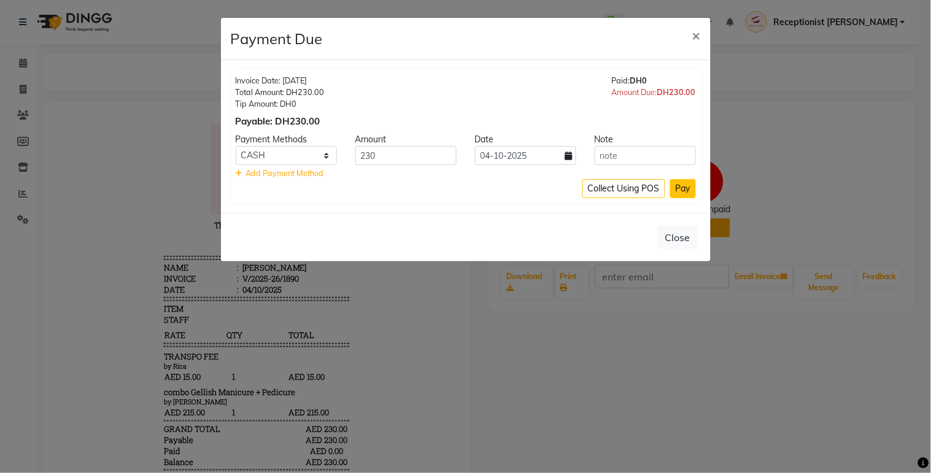
click at [686, 192] on button "Pay" at bounding box center [683, 188] width 26 height 19
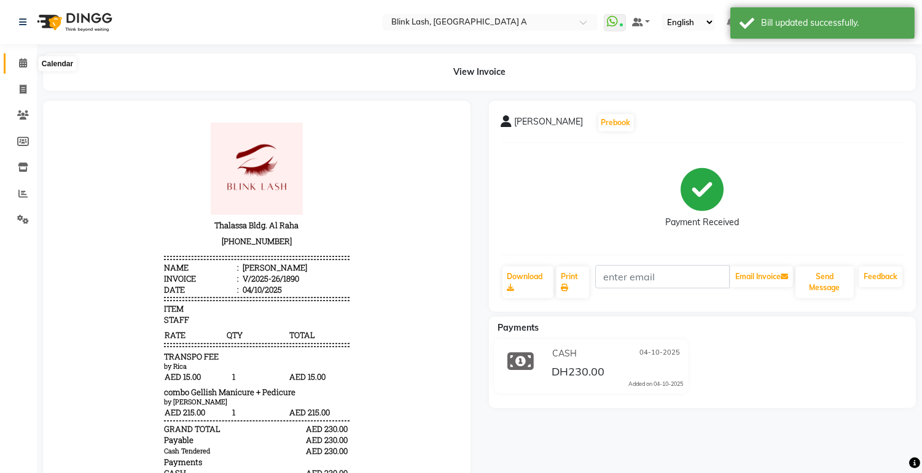
click at [15, 70] on span at bounding box center [22, 63] width 21 height 14
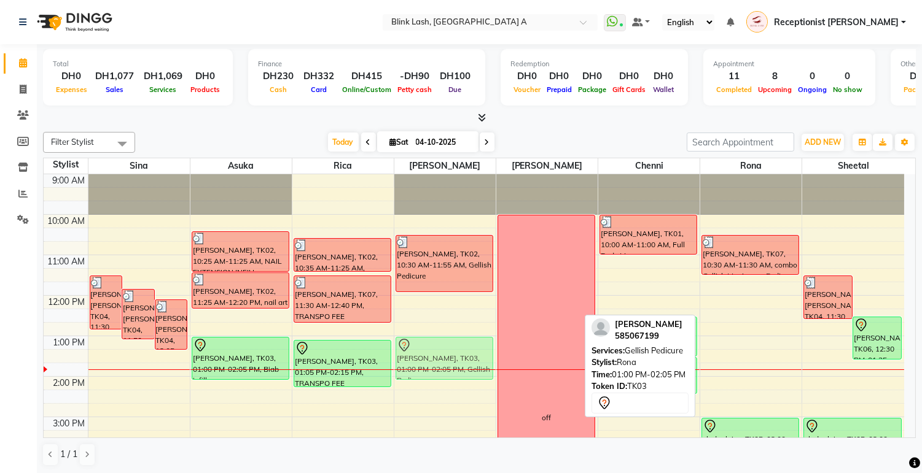
drag, startPoint x: 775, startPoint y: 354, endPoint x: 484, endPoint y: 351, distance: 291.7
click at [484, 351] on tr "[PERSON_NAME] [PERSON_NAME], TK04, 11:30 AM-12:50 PM, Biab [PERSON_NAME] [PERSO…" at bounding box center [474, 477] width 860 height 607
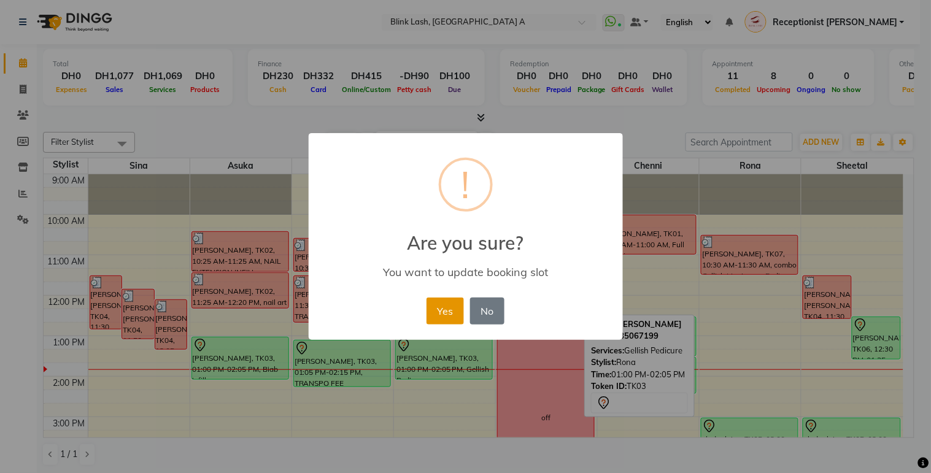
click at [446, 312] on button "Yes" at bounding box center [445, 311] width 37 height 27
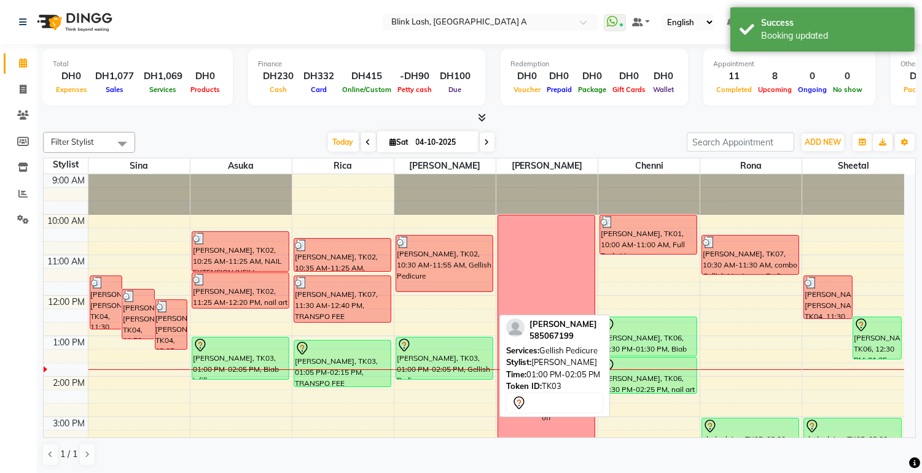
click at [450, 363] on div "[PERSON_NAME], TK03, 01:00 PM-02:05 PM, Gellish Pedicure" at bounding box center [444, 359] width 96 height 42
select select "7"
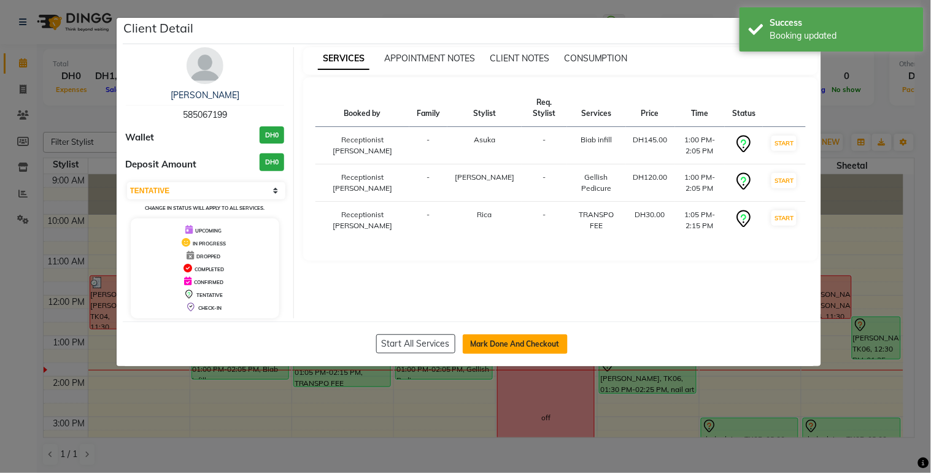
click at [523, 341] on button "Mark Done And Checkout" at bounding box center [515, 345] width 105 height 20
select select "service"
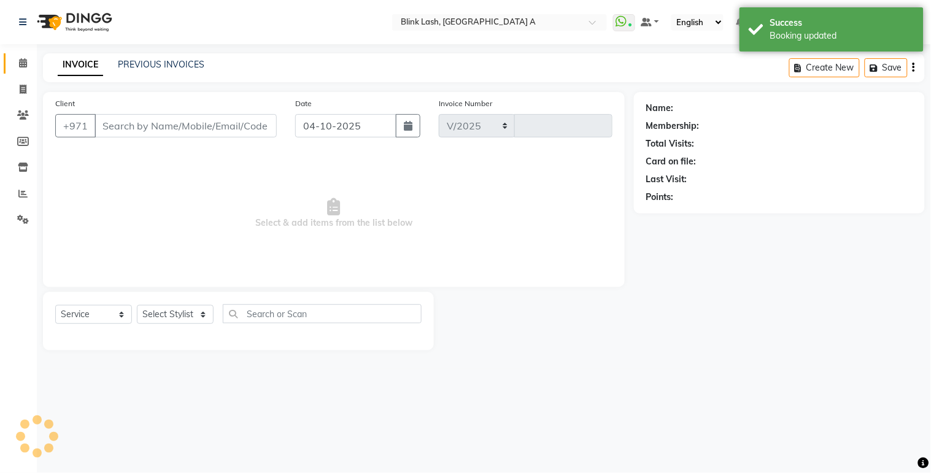
select select "5970"
type input "1892"
type input "585067199"
select select "42462"
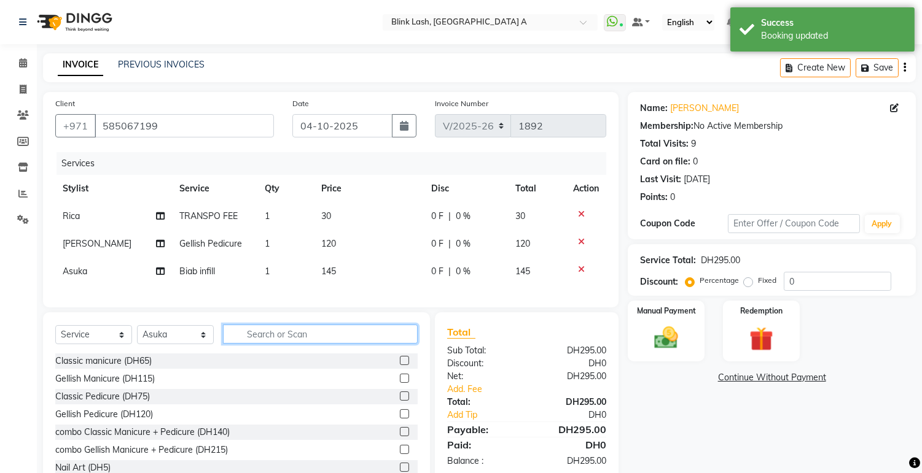
click at [357, 340] on input "text" at bounding box center [320, 334] width 195 height 19
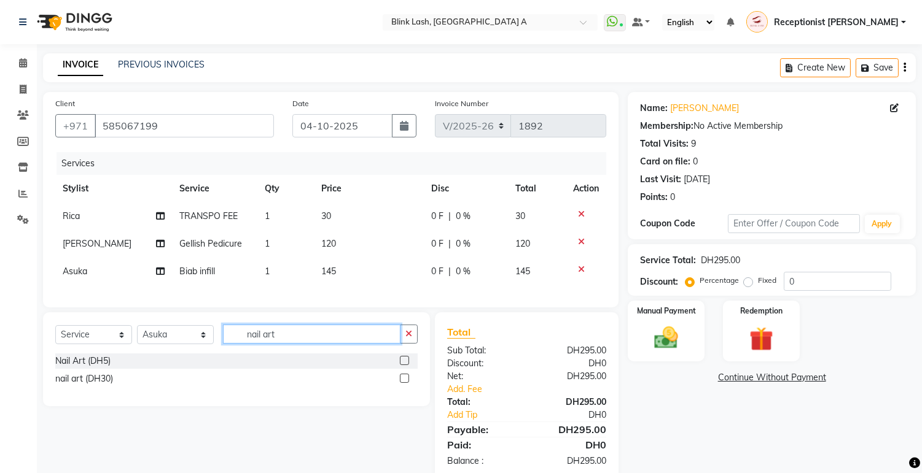
type input "nail art"
click at [400, 383] on label at bounding box center [404, 378] width 9 height 9
click at [400, 383] on input "checkbox" at bounding box center [404, 379] width 8 height 8
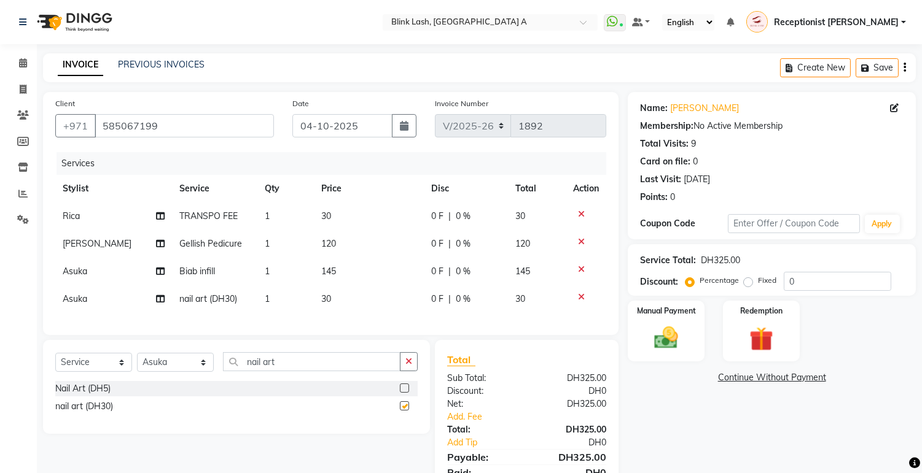
checkbox input "false"
click at [315, 301] on td "30" at bounding box center [369, 300] width 110 height 28
select select "42462"
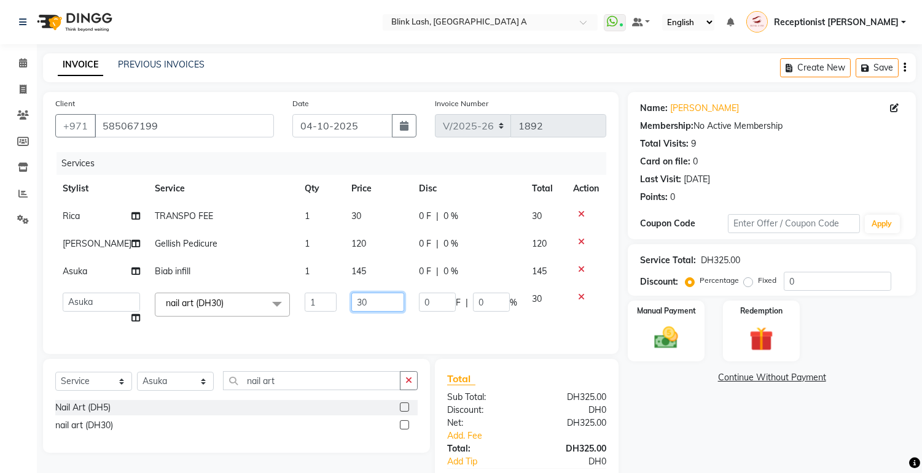
click at [355, 301] on input "30" at bounding box center [377, 302] width 53 height 19
type input "3"
type input "50"
click at [728, 406] on div "Name: [PERSON_NAME] Membership: No Active Membership Total Visits: 9 Card on fi…" at bounding box center [775, 309] width 297 height 435
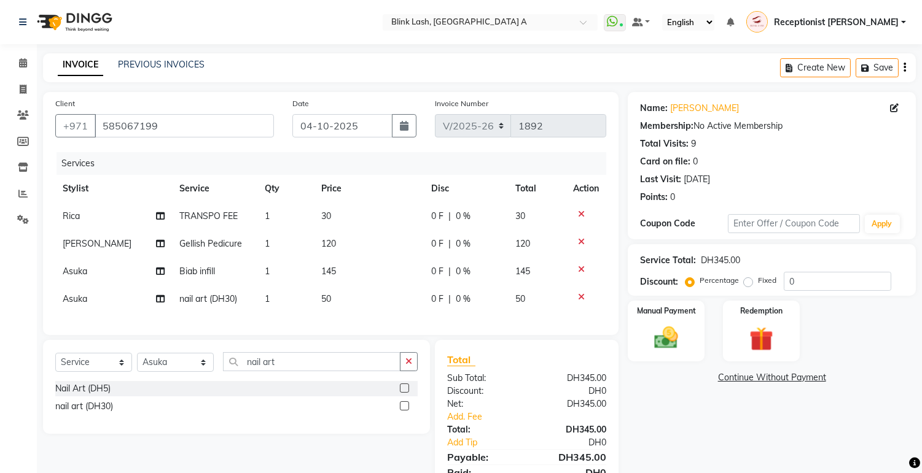
scroll to position [63, 0]
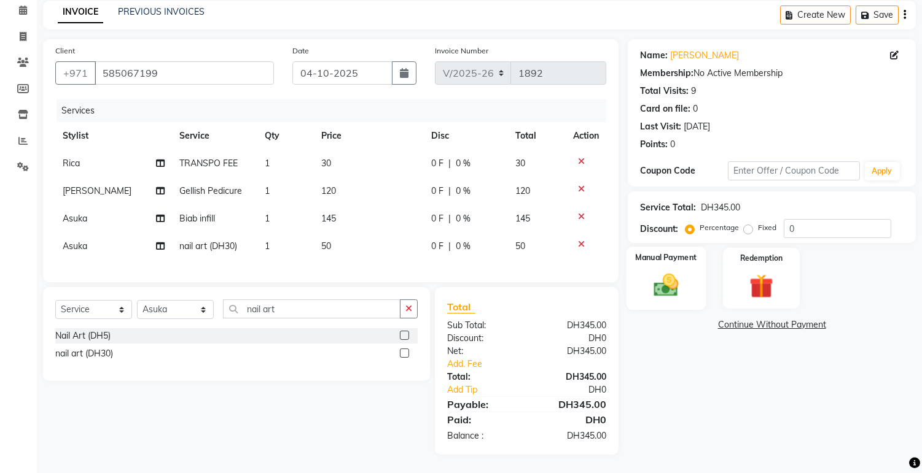
click at [667, 281] on img at bounding box center [666, 285] width 41 height 29
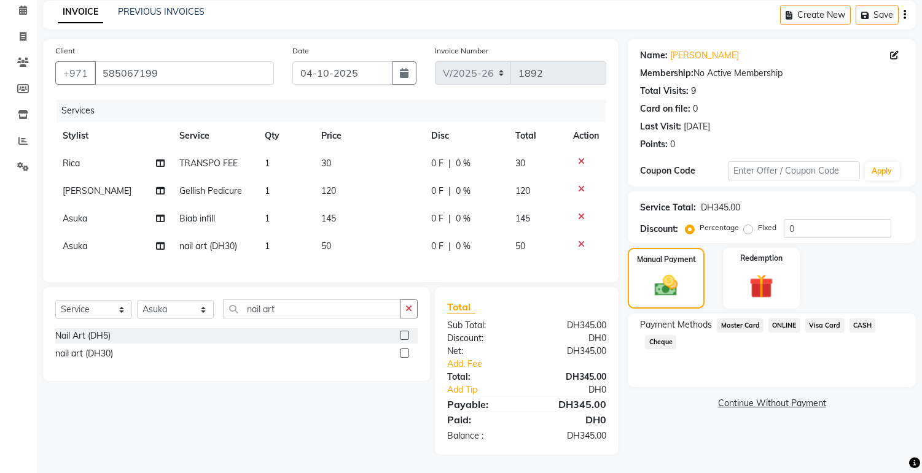
click at [784, 319] on span "ONLINE" at bounding box center [784, 326] width 32 height 14
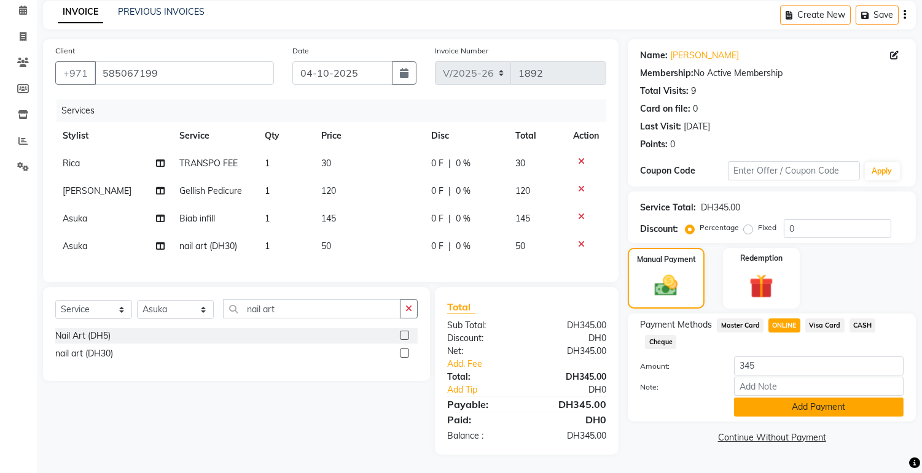
click at [812, 398] on button "Add Payment" at bounding box center [818, 407] width 169 height 19
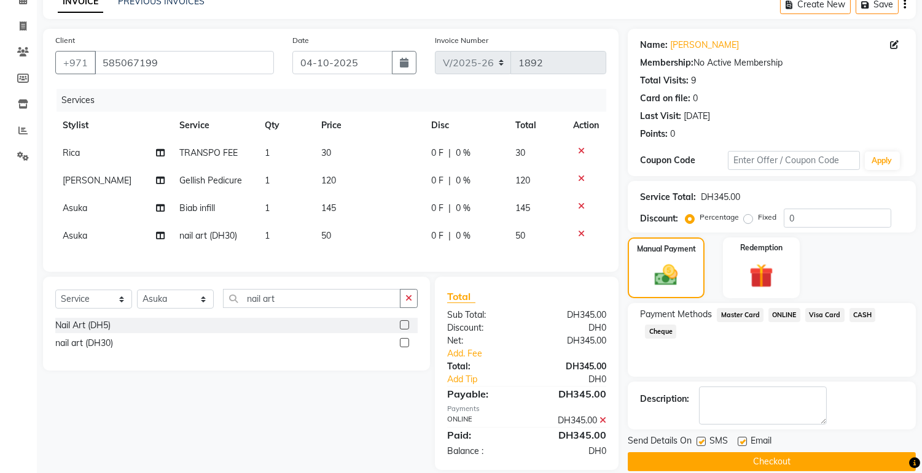
scroll to position [88, 0]
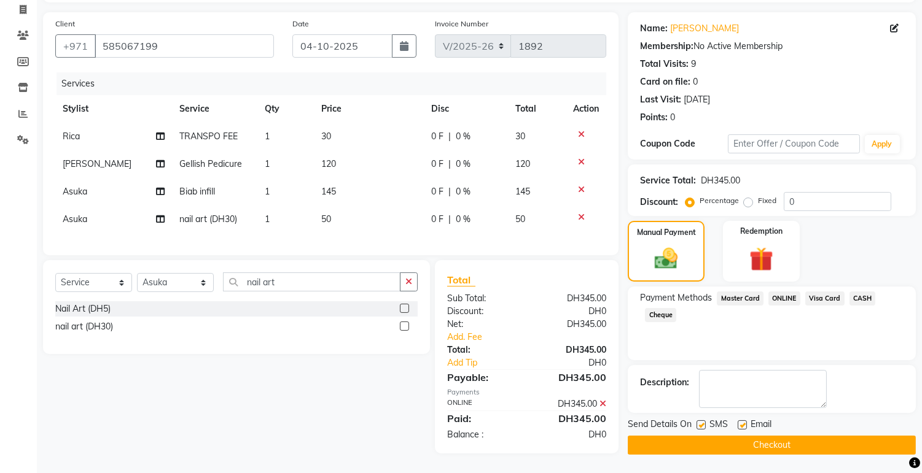
click at [840, 436] on button "Checkout" at bounding box center [771, 445] width 288 height 19
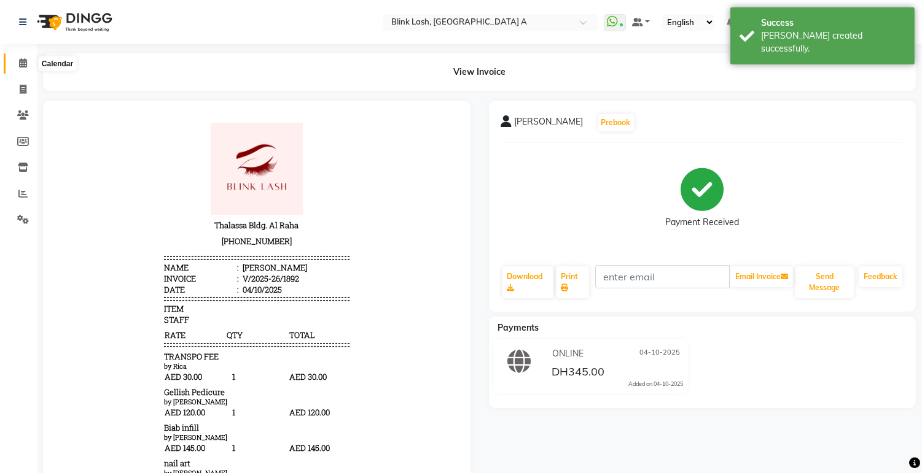
click at [25, 63] on icon at bounding box center [23, 62] width 8 height 9
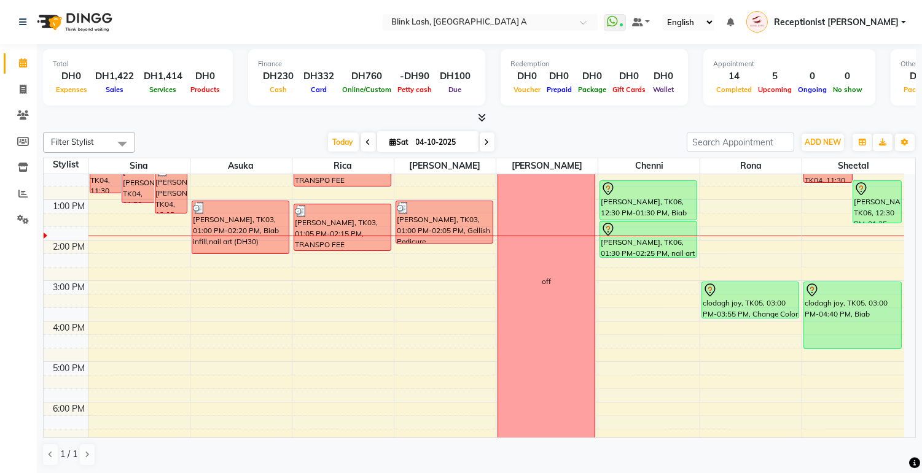
scroll to position [68, 0]
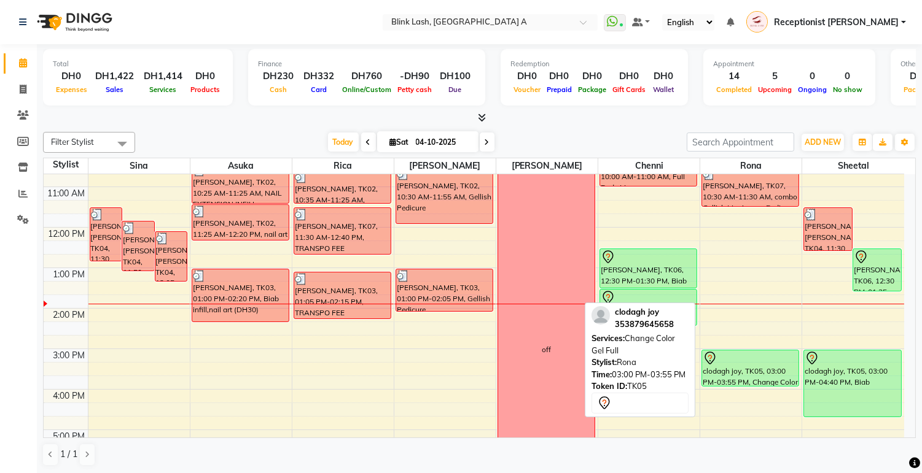
drag, startPoint x: 750, startPoint y: 384, endPoint x: 747, endPoint y: 389, distance: 6.6
click at [747, 389] on div "9:00 AM 10:00 AM 11:00 AM 12:00 PM 1:00 PM 2:00 PM 3:00 PM 4:00 PM 5:00 PM 6:00…" at bounding box center [474, 409] width 860 height 607
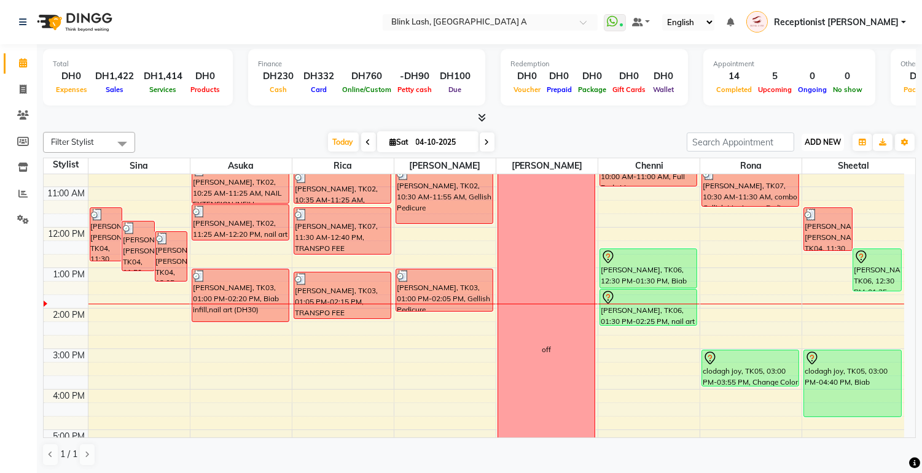
click at [814, 144] on span "ADD NEW" at bounding box center [822, 142] width 36 height 9
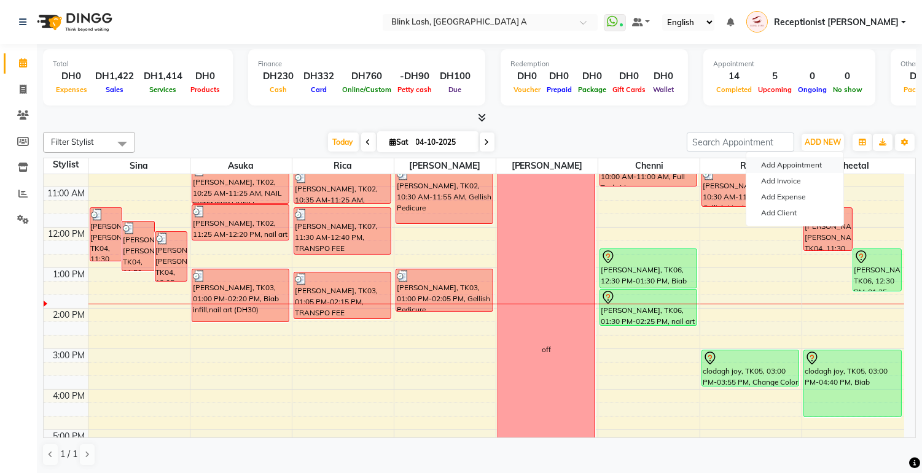
click at [799, 163] on button "Add Appointment" at bounding box center [794, 165] width 97 height 16
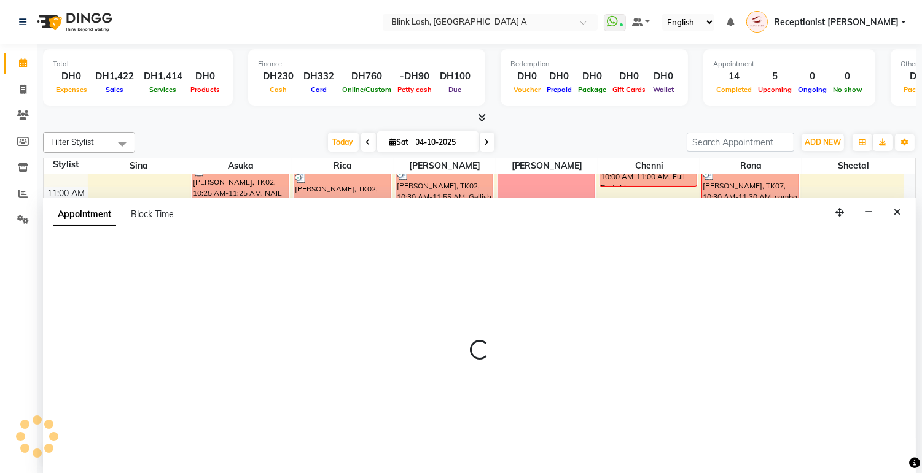
select select "tentative"
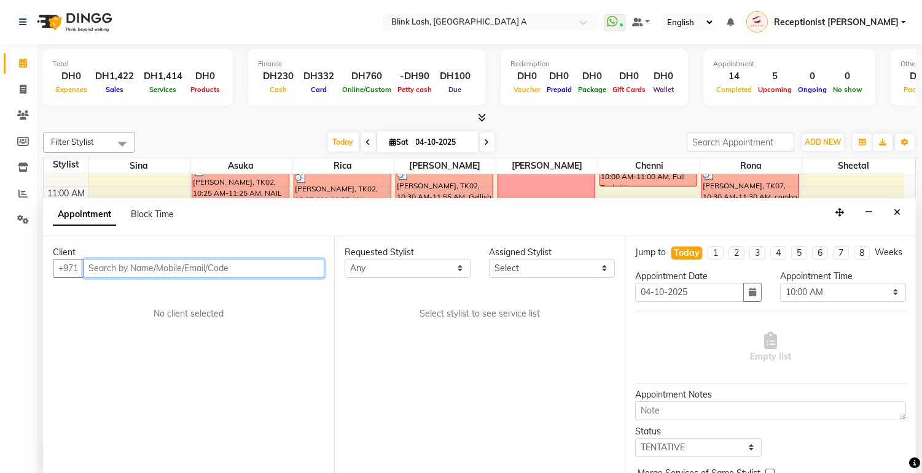
scroll to position [1, 0]
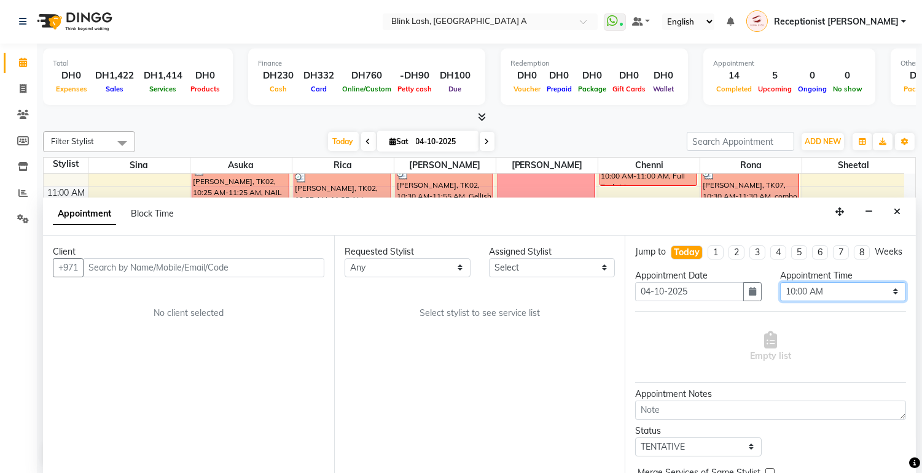
click at [870, 301] on select "Select 10:00 AM 10:05 AM 10:10 AM 10:15 AM 10:20 AM 10:25 AM 10:30 AM 10:35 AM …" at bounding box center [843, 291] width 126 height 19
select select "900"
click at [780, 293] on select "Select 10:00 AM 10:05 AM 10:10 AM 10:15 AM 10:20 AM 10:25 AM 10:30 AM 10:35 AM …" at bounding box center [843, 291] width 126 height 19
click at [597, 267] on select "Select [PERSON_NAME] [PERSON_NAME] Rica [PERSON_NAME]" at bounding box center [552, 267] width 126 height 19
click at [489, 258] on select "Select [PERSON_NAME] [PERSON_NAME] Rica [PERSON_NAME]" at bounding box center [552, 267] width 126 height 19
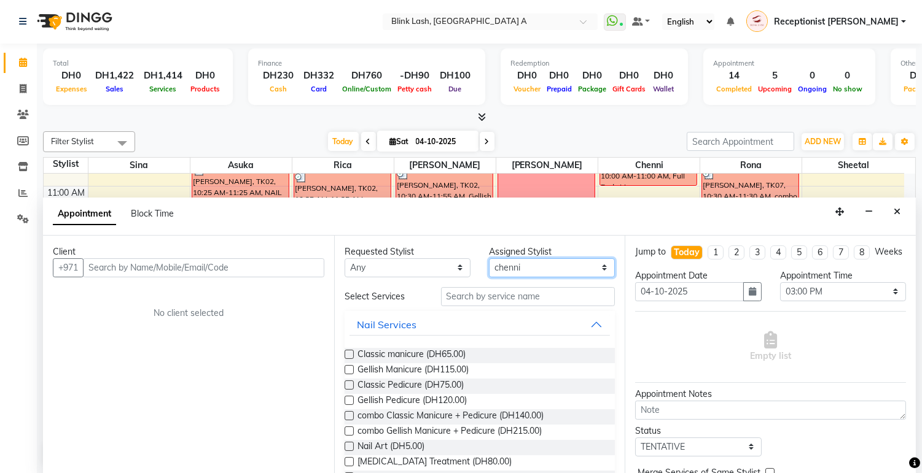
click at [583, 269] on select "Select [PERSON_NAME] [PERSON_NAME] Rica [PERSON_NAME]" at bounding box center [552, 267] width 126 height 19
select select "42461"
click at [489, 258] on select "Select [PERSON_NAME] [PERSON_NAME] Rica [PERSON_NAME]" at bounding box center [552, 267] width 126 height 19
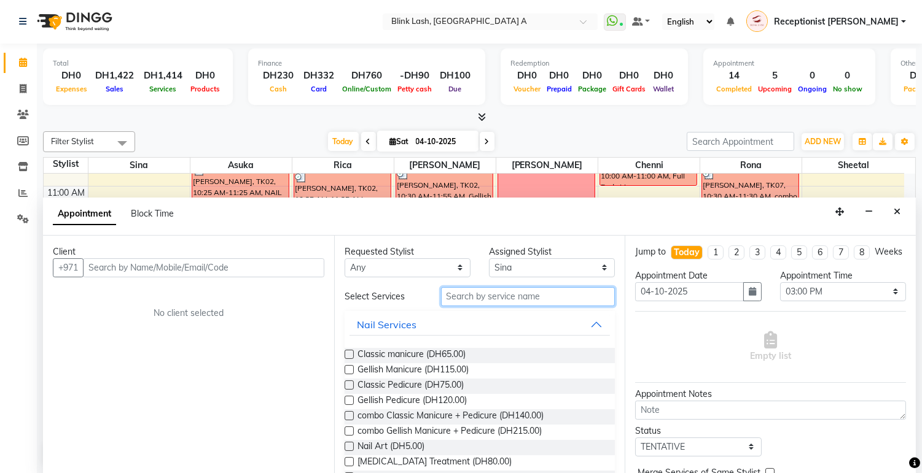
click at [525, 300] on input "text" at bounding box center [528, 296] width 174 height 19
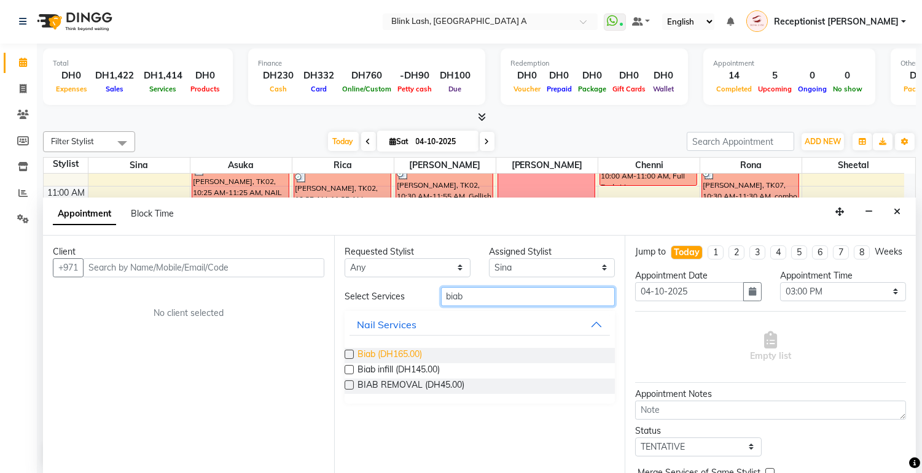
type input "biab"
click at [403, 352] on span "Biab (DH165.00)" at bounding box center [389, 355] width 64 height 15
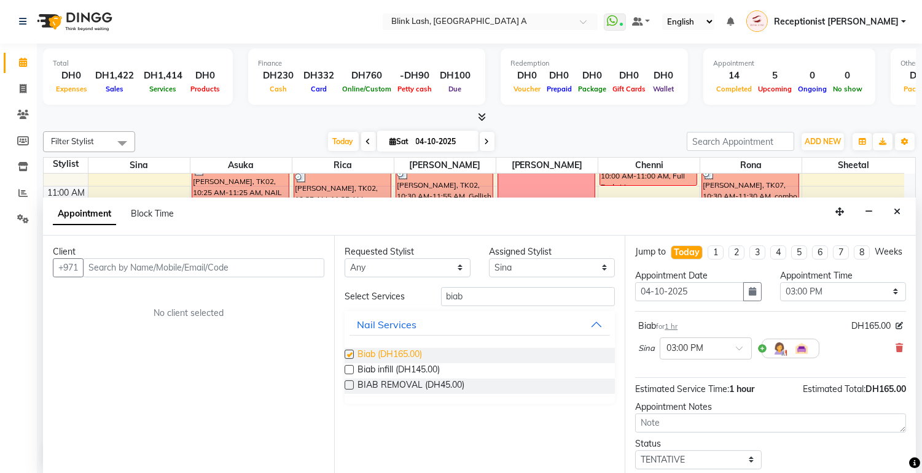
checkbox input "false"
click at [530, 268] on select "Select [PERSON_NAME] [PERSON_NAME] Rica [PERSON_NAME]" at bounding box center [552, 267] width 126 height 19
click at [489, 258] on select "Select [PERSON_NAME] [PERSON_NAME] Rica [PERSON_NAME]" at bounding box center [552, 267] width 126 height 19
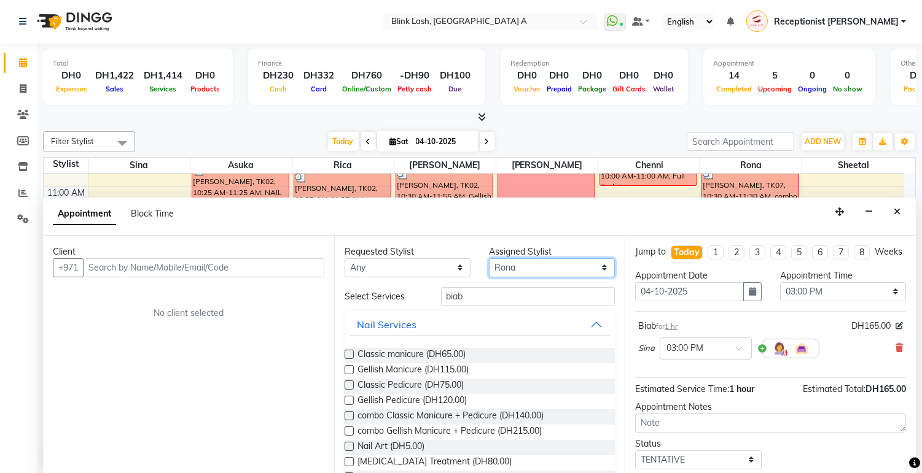
click at [559, 271] on select "Select [PERSON_NAME] [PERSON_NAME] Rica [PERSON_NAME]" at bounding box center [552, 267] width 126 height 19
select select "46934"
click at [489, 258] on select "Select [PERSON_NAME] [PERSON_NAME] Rica [PERSON_NAME]" at bounding box center [552, 267] width 126 height 19
click at [457, 397] on span "Gellish Pedicure (DH120.00)" at bounding box center [411, 401] width 109 height 15
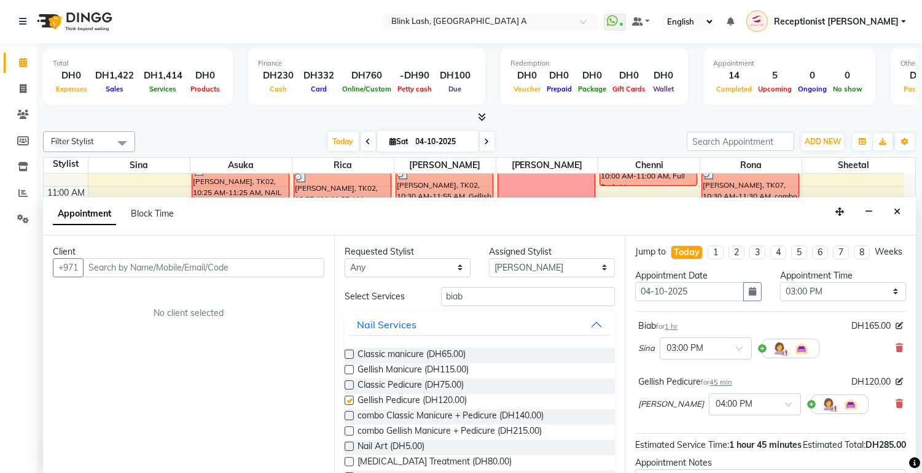
checkbox input "false"
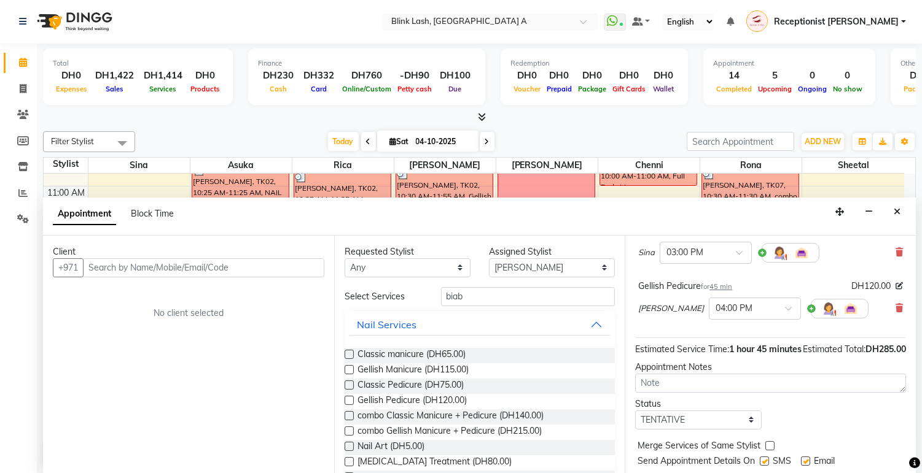
scroll to position [136, 0]
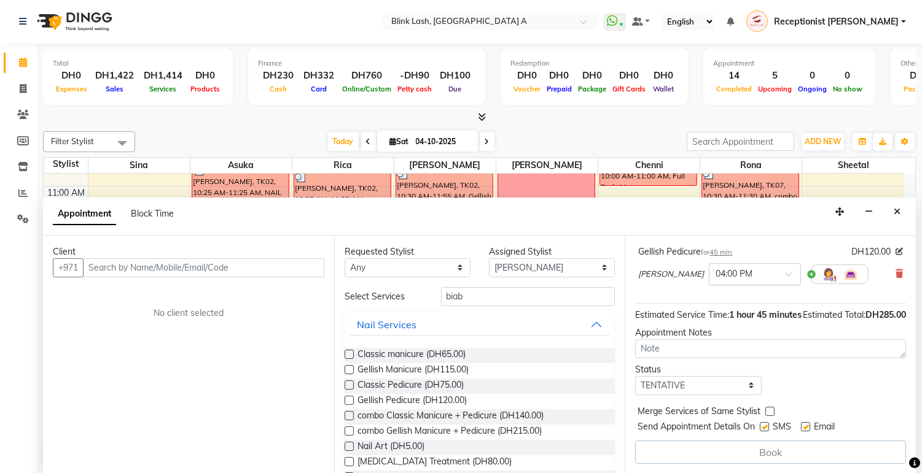
click at [744, 271] on div at bounding box center [754, 273] width 91 height 13
click at [709, 302] on div "03:00 PM" at bounding box center [754, 295] width 91 height 23
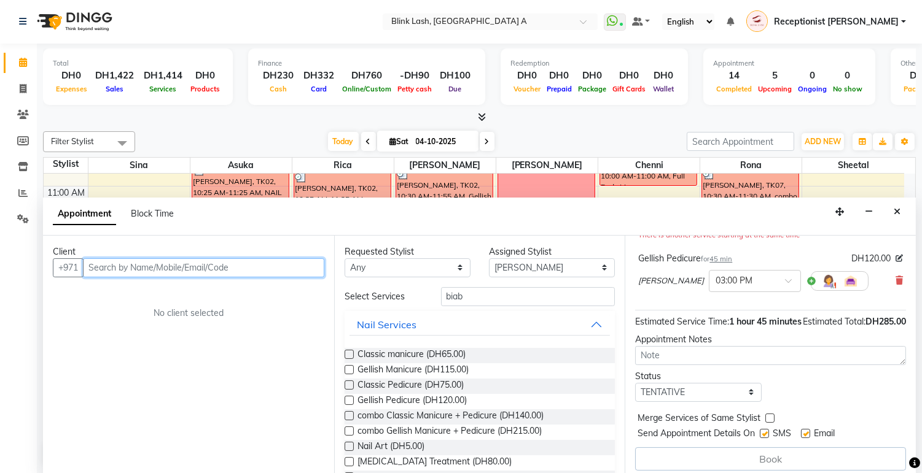
click at [295, 273] on input "text" at bounding box center [203, 267] width 241 height 19
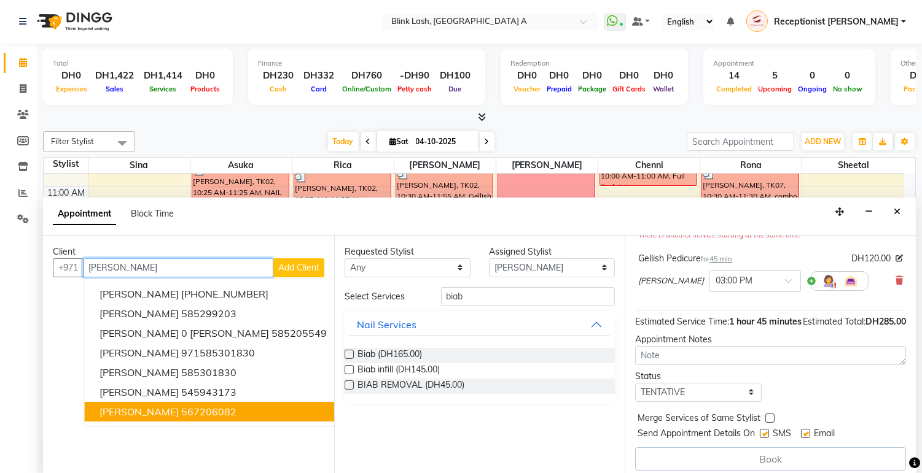
click at [181, 408] on ngb-highlight "567206082" at bounding box center [208, 412] width 55 height 12
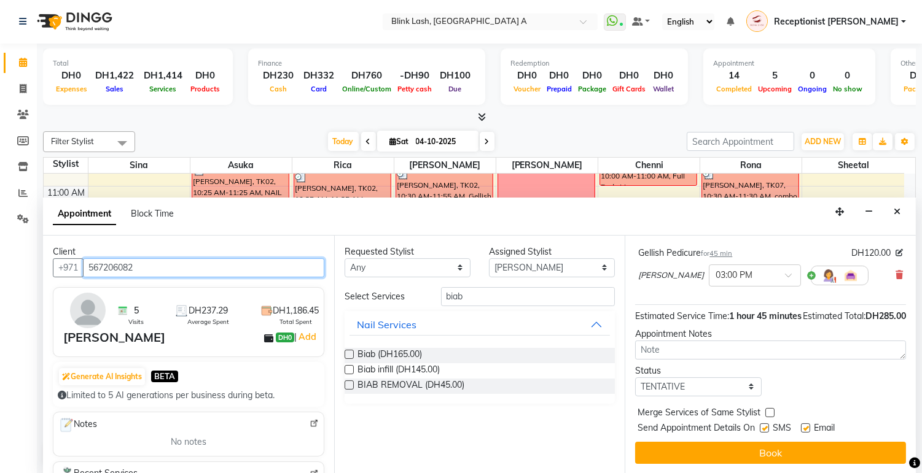
scroll to position [166, 0]
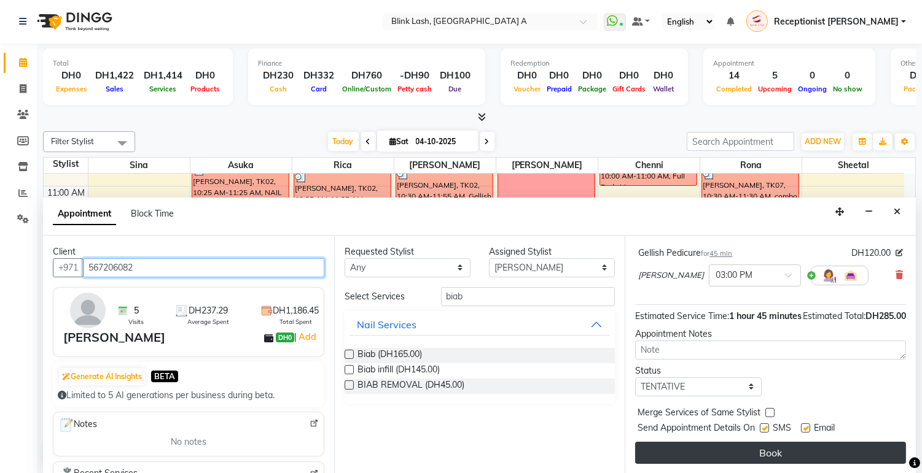
type input "567206082"
click at [808, 442] on button "Book" at bounding box center [770, 453] width 271 height 22
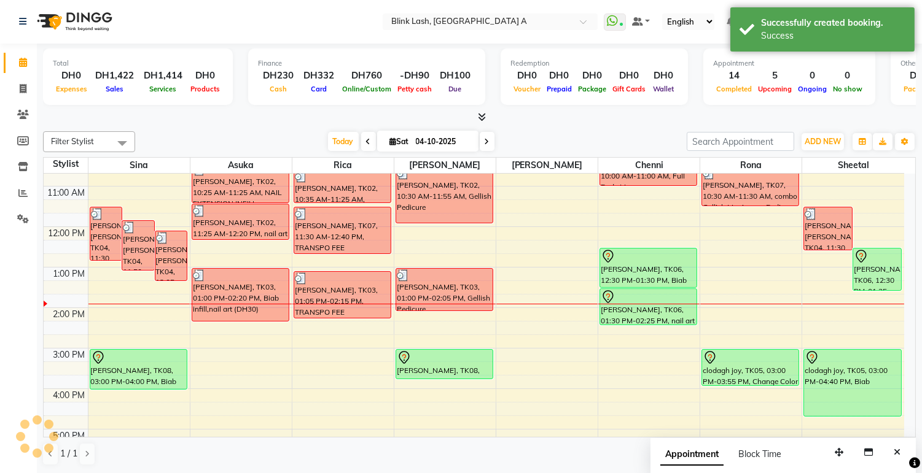
scroll to position [0, 0]
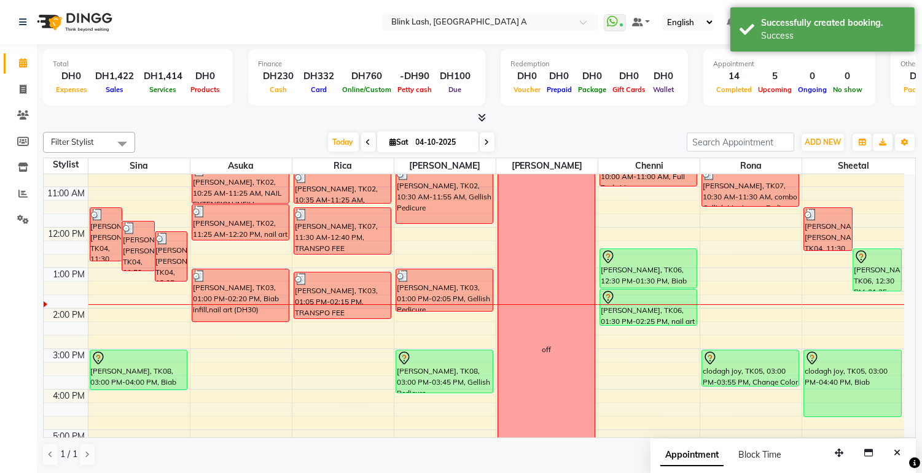
drag, startPoint x: 456, startPoint y: 381, endPoint x: 451, endPoint y: 393, distance: 12.9
click at [451, 393] on div "[PERSON_NAME], TK02, 10:30 AM-11:55 AM, Gellish Pedicure [PERSON_NAME], TK03, 0…" at bounding box center [444, 409] width 101 height 607
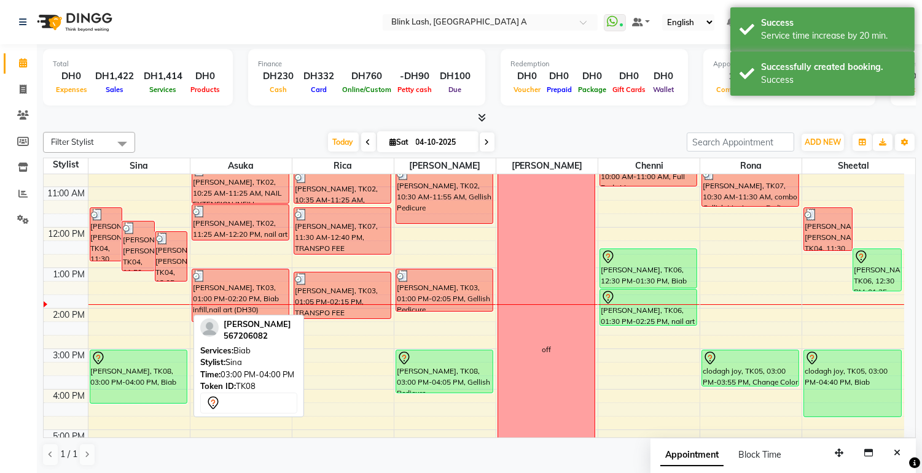
drag, startPoint x: 149, startPoint y: 387, endPoint x: 151, endPoint y: 394, distance: 7.2
click at [151, 394] on div "[PERSON_NAME] [PERSON_NAME], TK04, 11:30 AM-12:50 PM, Biab [PERSON_NAME] [PERSO…" at bounding box center [138, 409] width 101 height 607
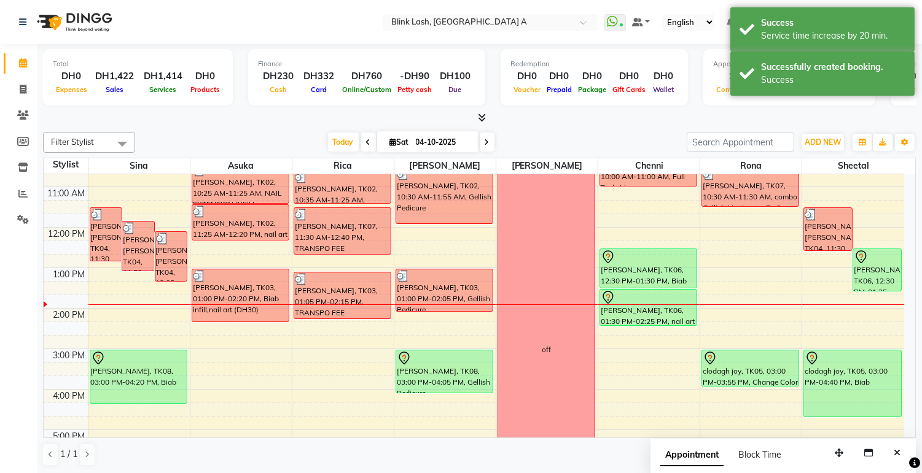
scroll to position [136, 0]
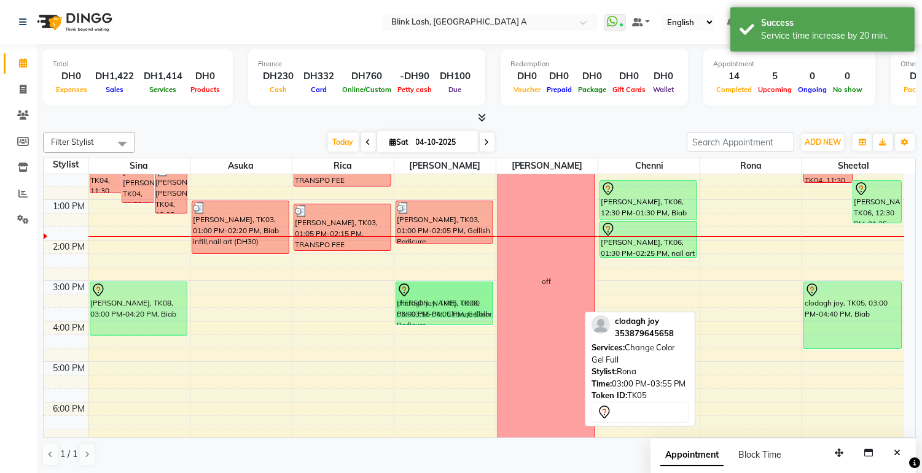
drag, startPoint x: 754, startPoint y: 292, endPoint x: 494, endPoint y: 297, distance: 260.4
click at [469, 297] on tr "[PERSON_NAME] [PERSON_NAME], TK04, 11:30 AM-12:50 PM, Biab [PERSON_NAME] [PERSO…" at bounding box center [474, 341] width 860 height 607
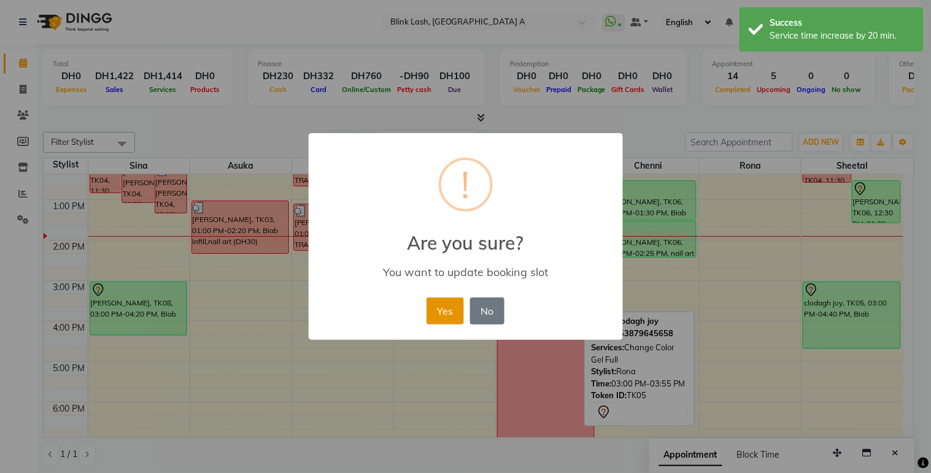
click at [453, 317] on button "Yes" at bounding box center [445, 311] width 37 height 27
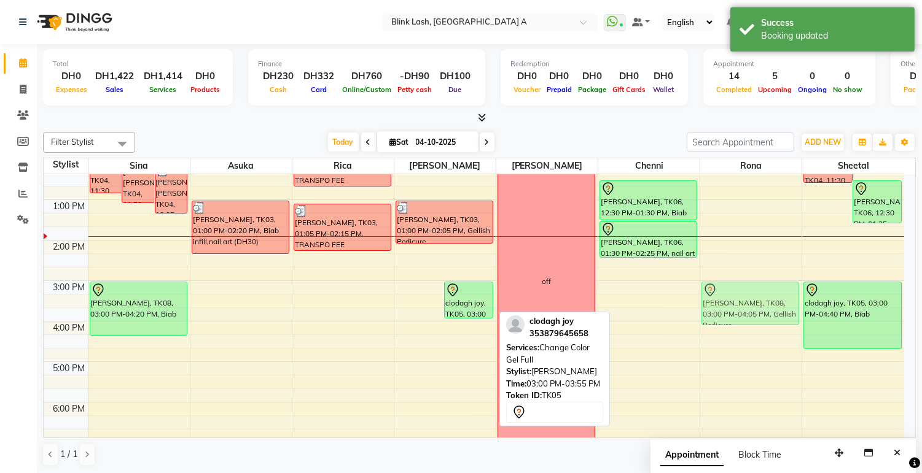
drag, startPoint x: 437, startPoint y: 307, endPoint x: 772, endPoint y: 304, distance: 335.9
click at [772, 304] on tr "[PERSON_NAME] [PERSON_NAME], TK04, 11:30 AM-12:50 PM, Biab [PERSON_NAME] [PERSO…" at bounding box center [474, 341] width 860 height 607
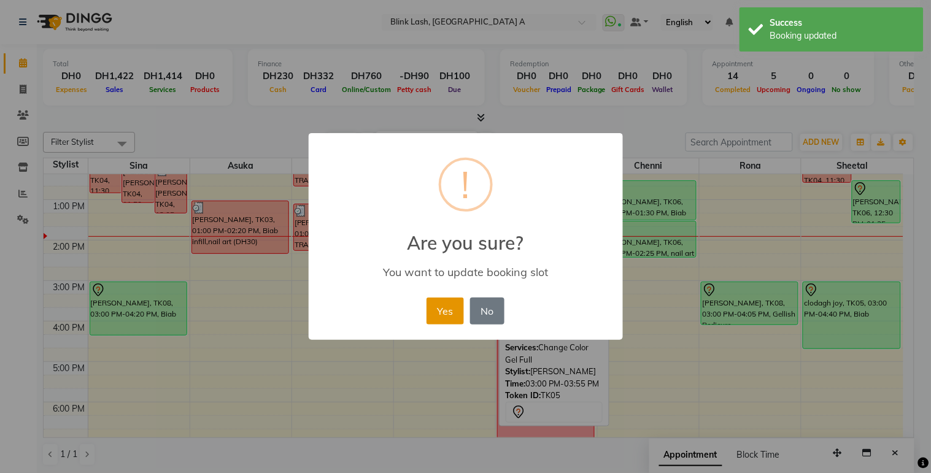
click at [446, 311] on button "Yes" at bounding box center [445, 311] width 37 height 27
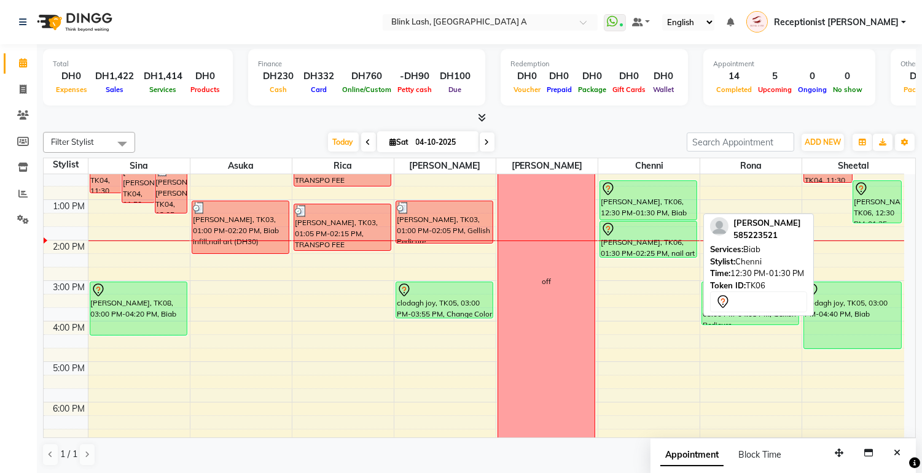
click at [632, 198] on div "[PERSON_NAME], TK06, 12:30 PM-01:30 PM, Biab" at bounding box center [648, 200] width 96 height 39
select select "7"
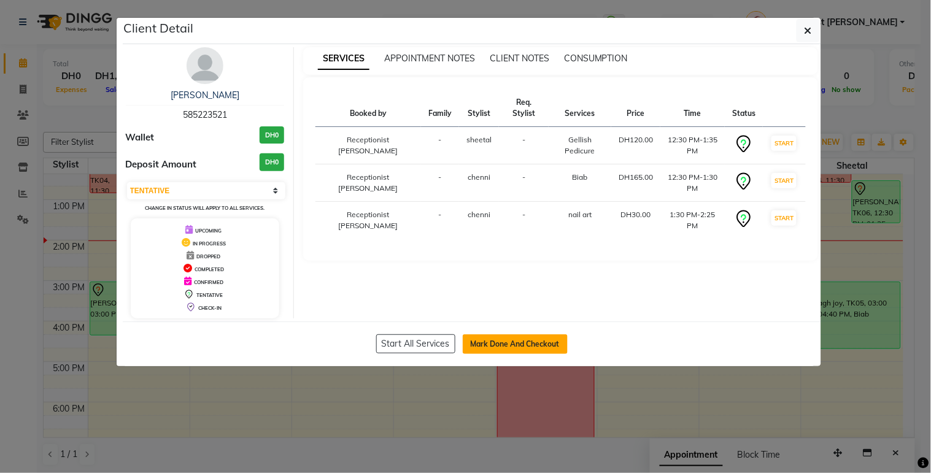
click at [495, 346] on button "Mark Done And Checkout" at bounding box center [515, 345] width 105 height 20
select select "service"
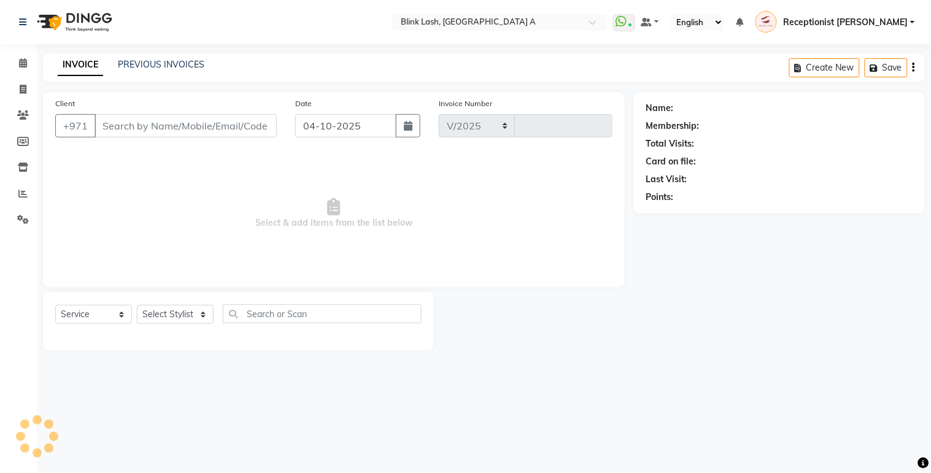
select select "5970"
type input "1893"
type input "585223521"
select select "57849"
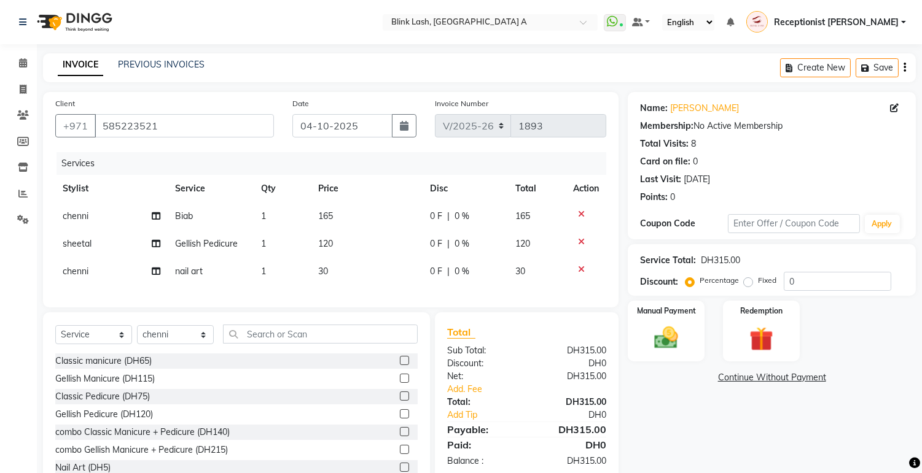
scroll to position [49, 0]
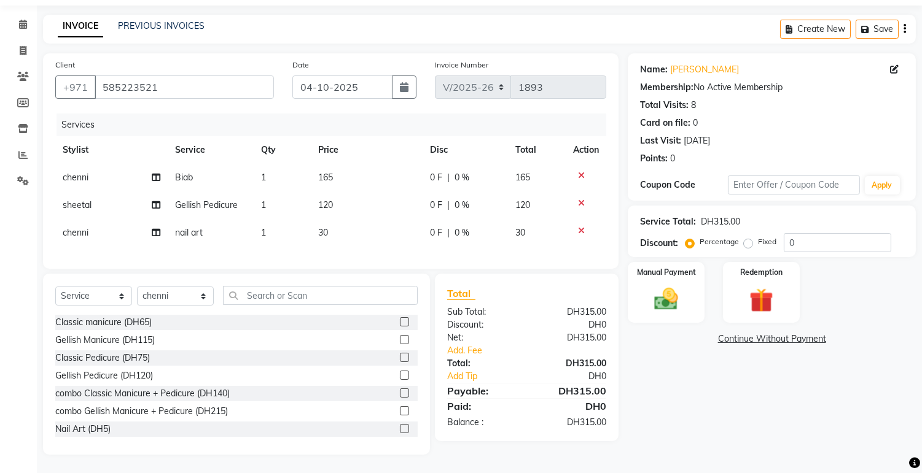
click at [268, 225] on td "1" at bounding box center [282, 233] width 57 height 28
select select "57849"
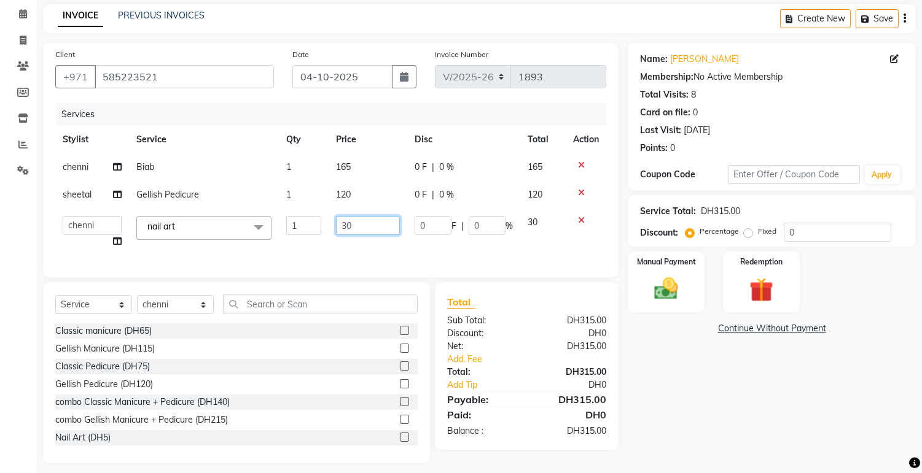
click at [345, 230] on input "30" at bounding box center [368, 225] width 64 height 19
type input "50"
click at [666, 382] on div "Name: [PERSON_NAME] Membership: No Active Membership Total Visits: 8 Card on fi…" at bounding box center [775, 253] width 297 height 421
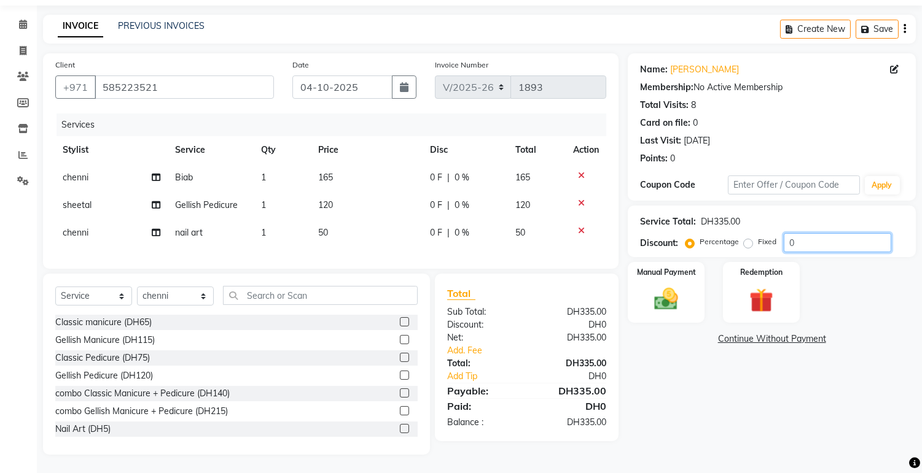
click at [823, 235] on input "0" at bounding box center [836, 242] width 107 height 19
type input "10"
click at [914, 287] on div "Manual Payment Redemption" at bounding box center [771, 292] width 306 height 61
click at [471, 346] on link "Add. Fee" at bounding box center [526, 350] width 177 height 13
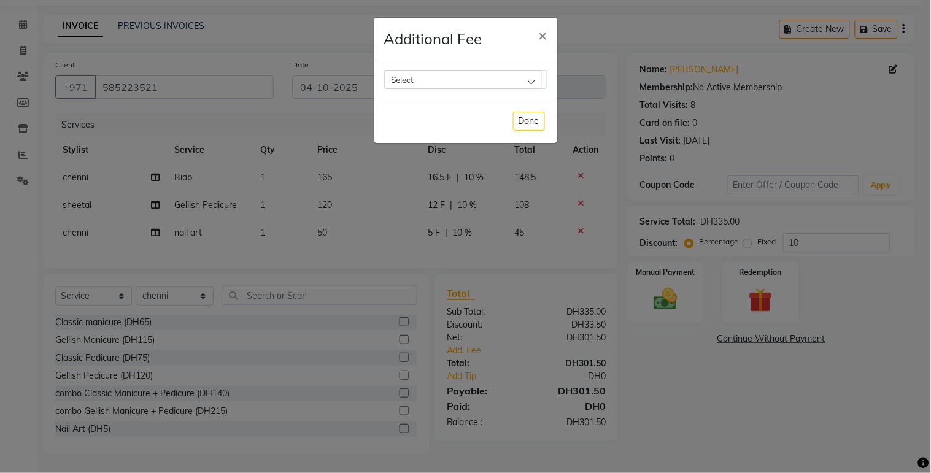
click at [425, 82] on div "Select" at bounding box center [463, 79] width 157 height 18
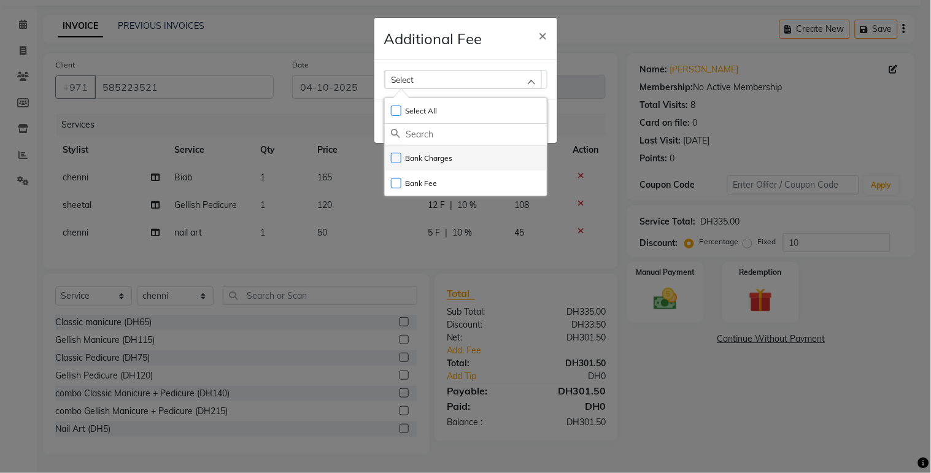
click at [415, 158] on label "Bank Charges" at bounding box center [422, 158] width 62 height 11
checkbox input "true"
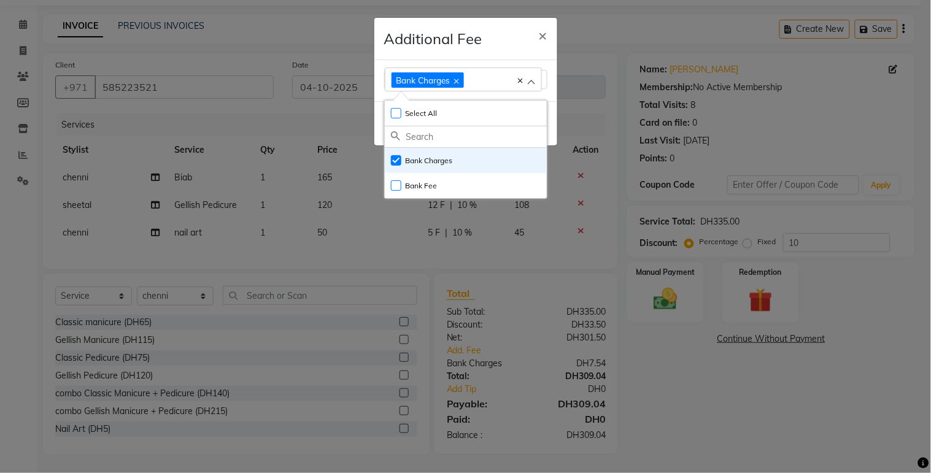
click at [700, 419] on ngb-modal-window "Additional Fee × Bank Charges Select All UnSelect All Bank Charges Bank Fee Done" at bounding box center [465, 236] width 931 height 473
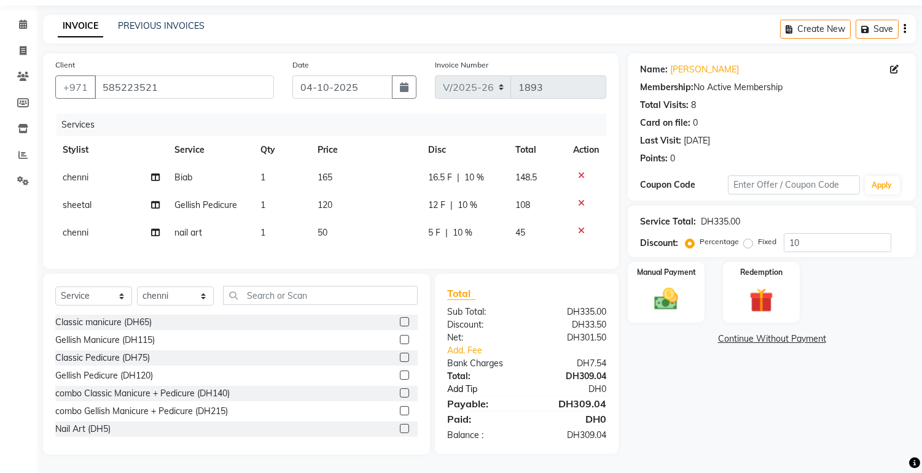
click at [460, 386] on link "Add Tip" at bounding box center [490, 389] width 104 height 13
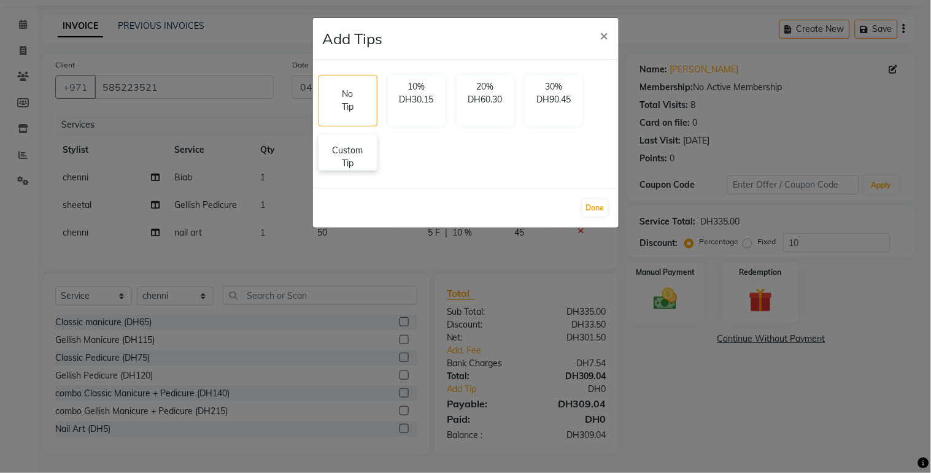
click at [340, 157] on p "Custom Tip" at bounding box center [348, 157] width 43 height 26
select select "57849"
select select "93342"
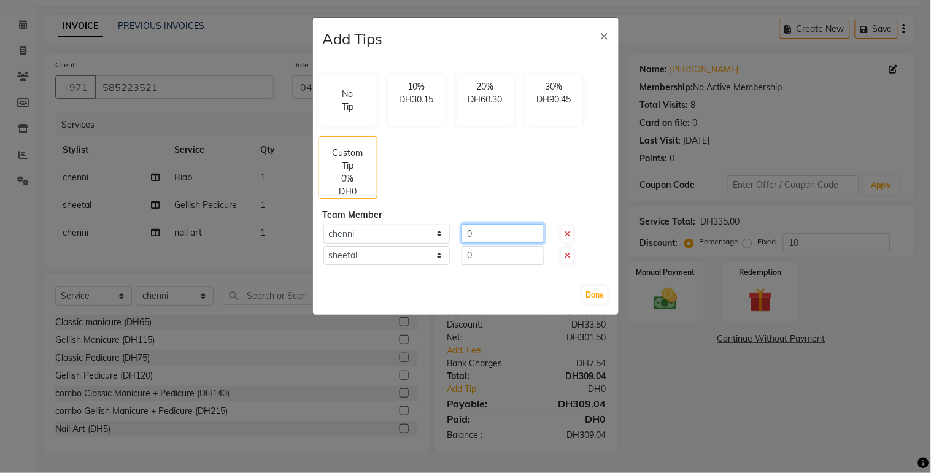
click at [488, 229] on input "0" at bounding box center [503, 233] width 83 height 19
type input "10"
click at [491, 247] on input "0" at bounding box center [503, 255] width 83 height 19
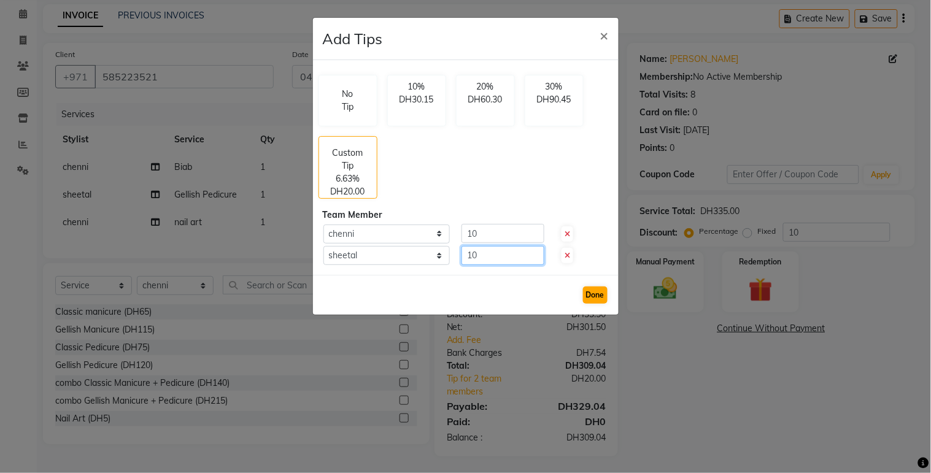
type input "10"
click at [605, 292] on button "Done" at bounding box center [595, 295] width 25 height 17
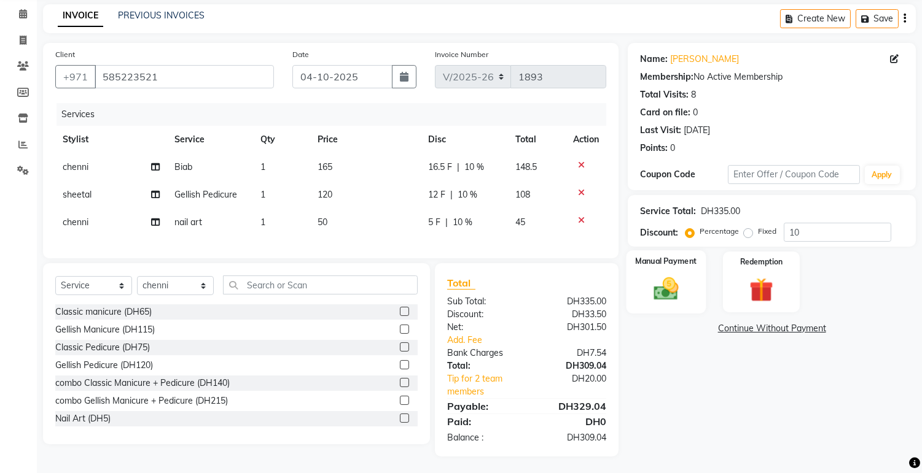
click at [669, 284] on img at bounding box center [666, 289] width 41 height 29
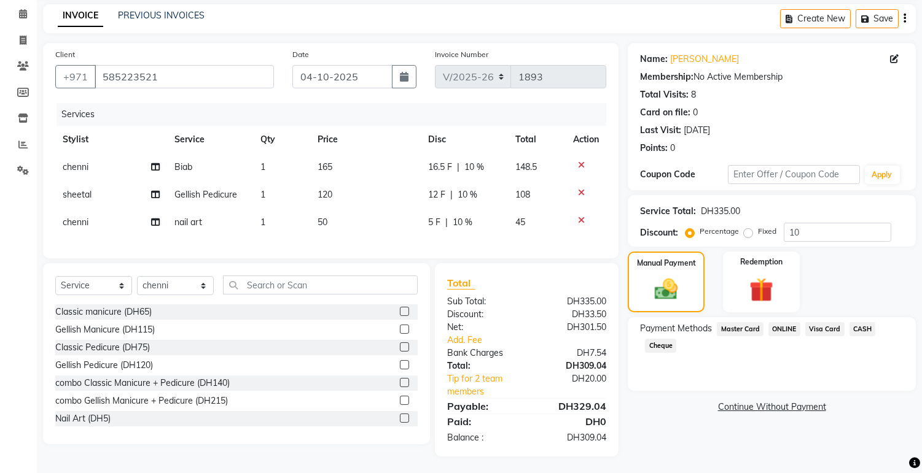
click at [814, 328] on span "Visa Card" at bounding box center [824, 329] width 39 height 14
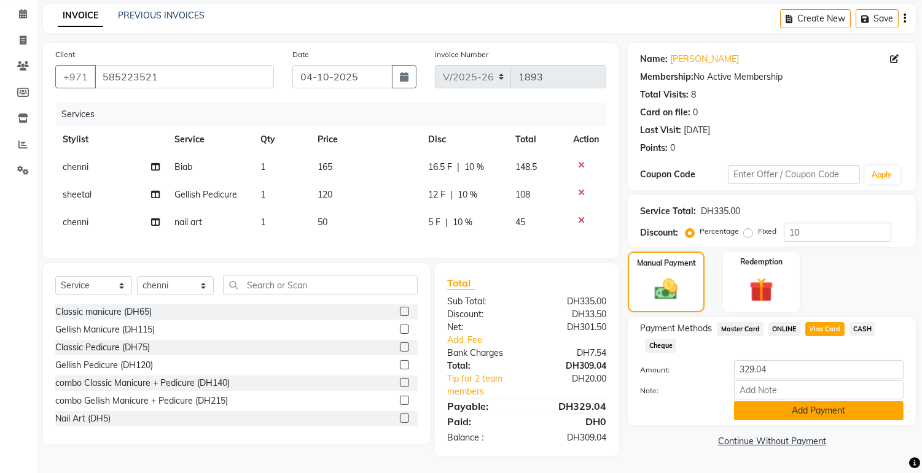
click at [818, 410] on button "Add Payment" at bounding box center [818, 411] width 169 height 19
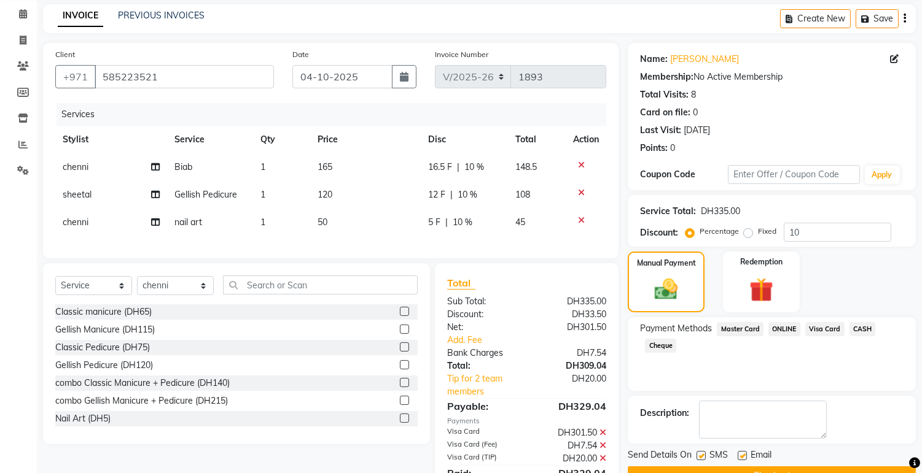
click at [829, 467] on button "Checkout" at bounding box center [771, 476] width 288 height 19
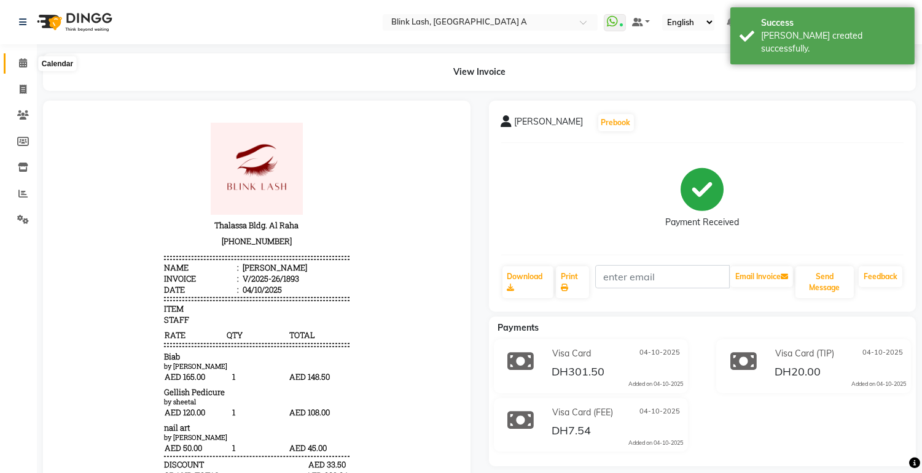
click at [23, 60] on icon at bounding box center [23, 62] width 8 height 9
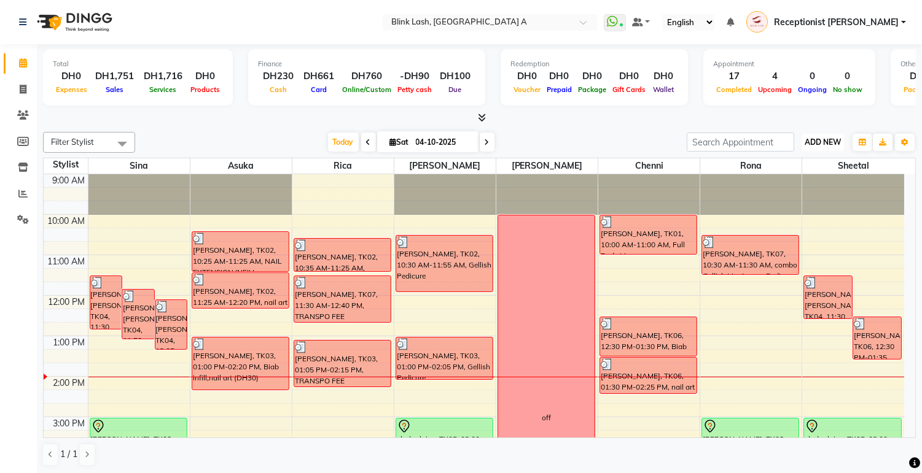
click at [824, 139] on span "ADD NEW" at bounding box center [822, 142] width 36 height 9
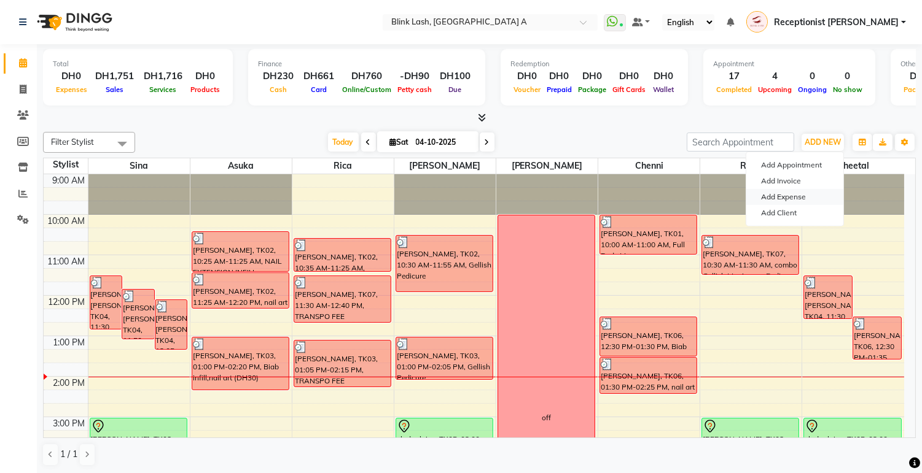
click at [795, 196] on link "Add Expense" at bounding box center [794, 197] width 97 height 16
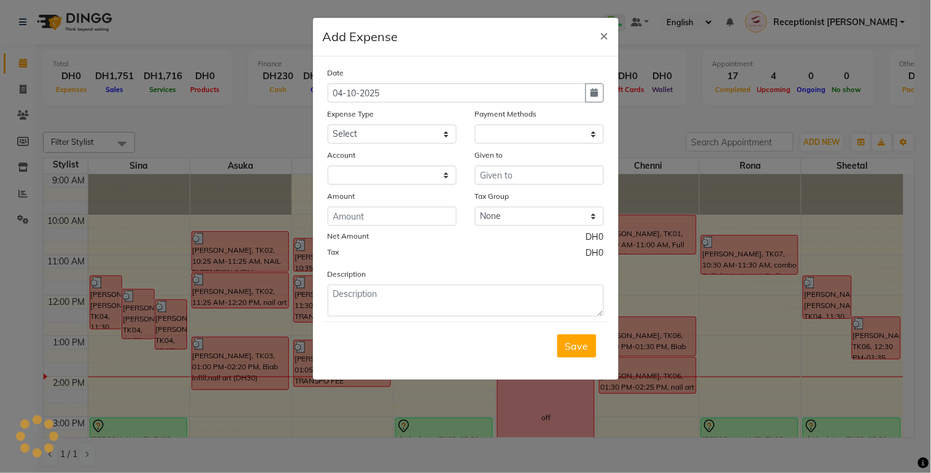
select select "1"
select select "4947"
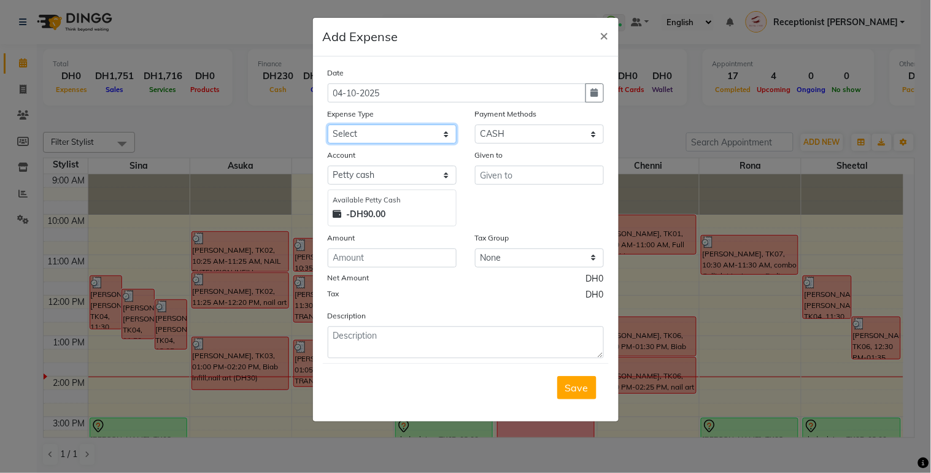
click at [408, 138] on select "Select ACCOMODATIONS RENT Advance Salary Bank charges carlift Car maintenance C…" at bounding box center [392, 134] width 129 height 19
select select "16077"
click at [328, 125] on select "Select ACCOMODATIONS RENT Advance Salary Bank charges carlift Car maintenance C…" at bounding box center [392, 134] width 129 height 19
click at [518, 176] on input "text" at bounding box center [539, 175] width 129 height 19
type input "Cheenie,Sheetal"
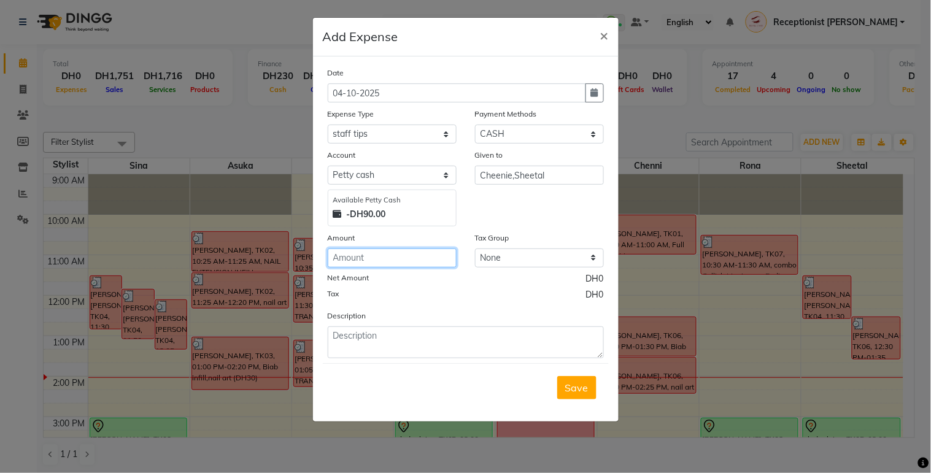
click at [430, 252] on input "number" at bounding box center [392, 258] width 129 height 19
type input "20"
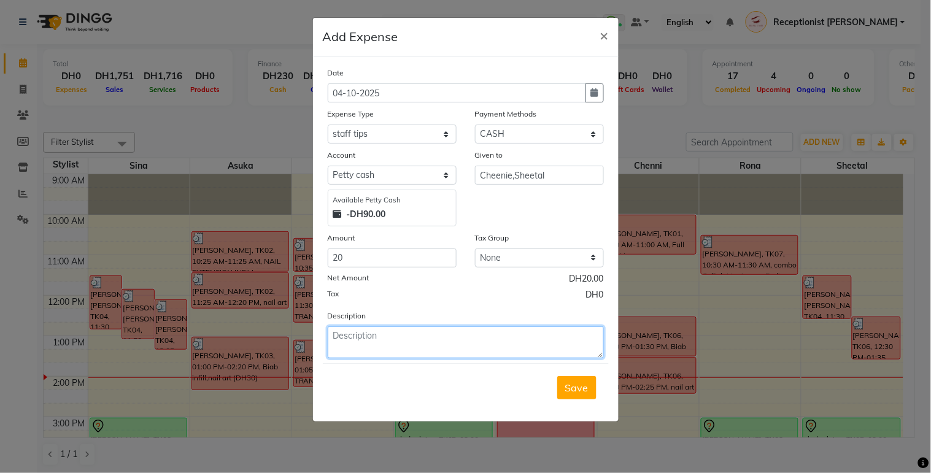
click at [413, 332] on textarea at bounding box center [466, 343] width 276 height 32
type textarea "tips given by Ms.Dorieann"
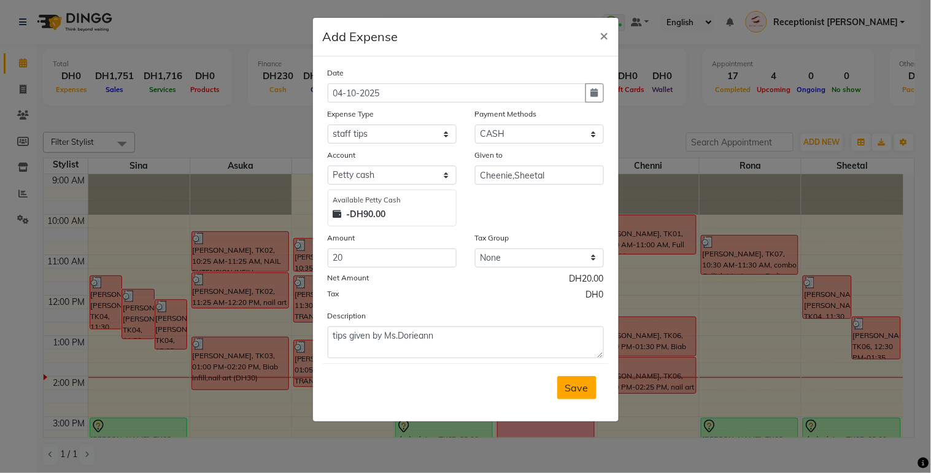
click at [575, 391] on span "Save" at bounding box center [576, 388] width 23 height 12
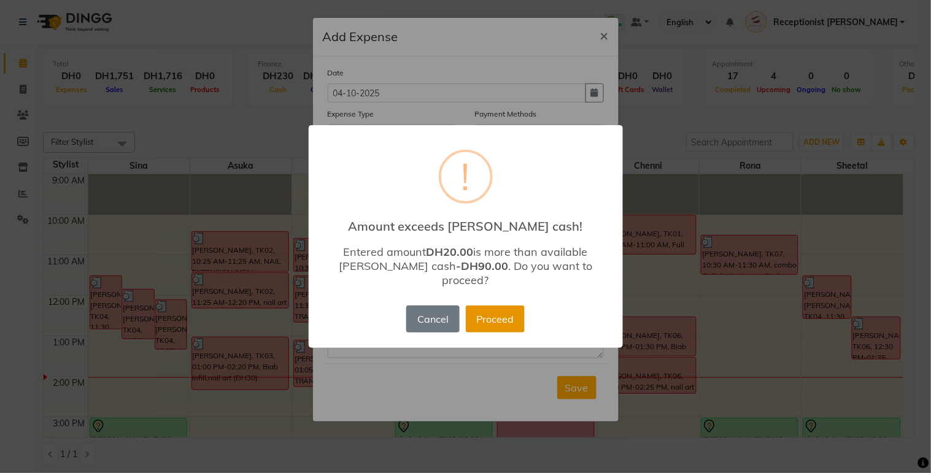
click at [508, 306] on button "Proceed" at bounding box center [495, 319] width 59 height 27
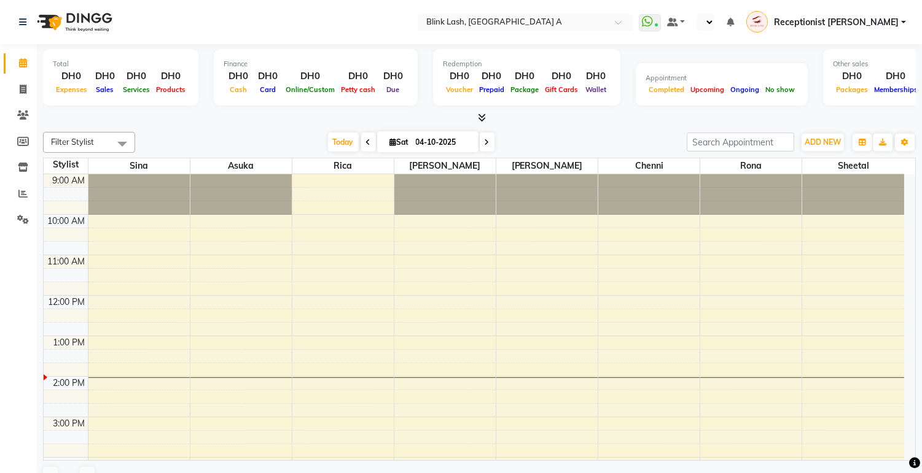
select select "en"
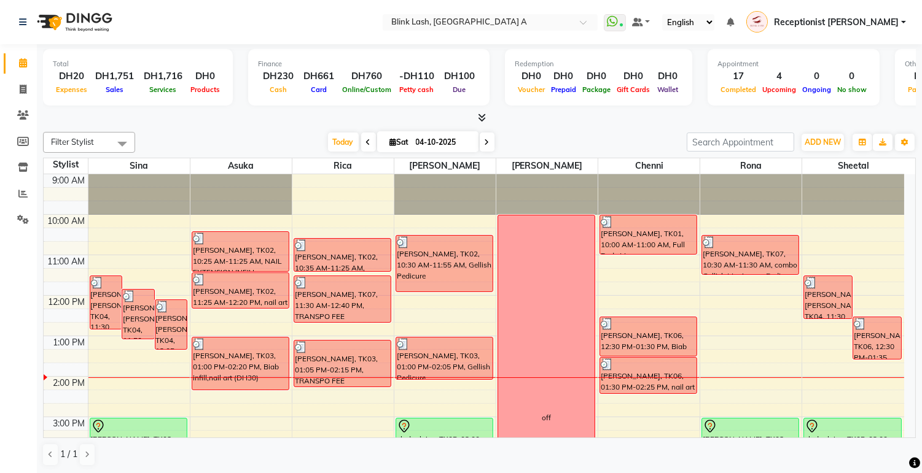
scroll to position [68, 0]
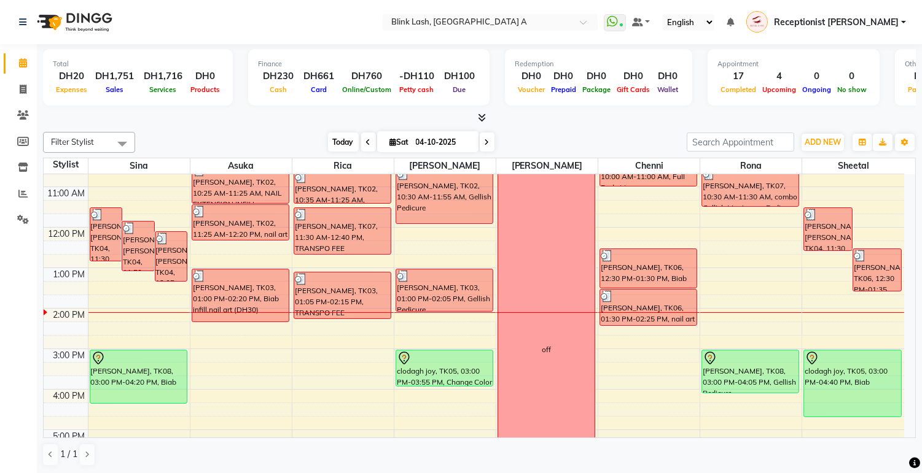
click at [335, 141] on span "Today" at bounding box center [343, 142] width 31 height 19
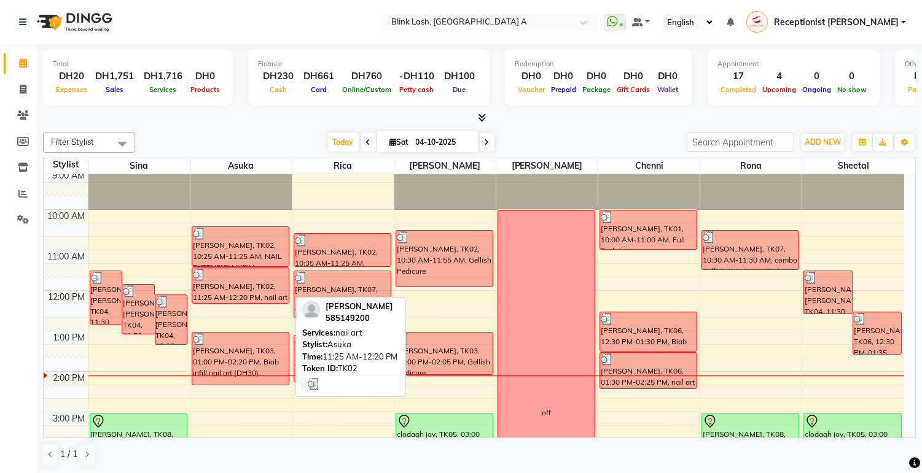
scroll to position [74, 0]
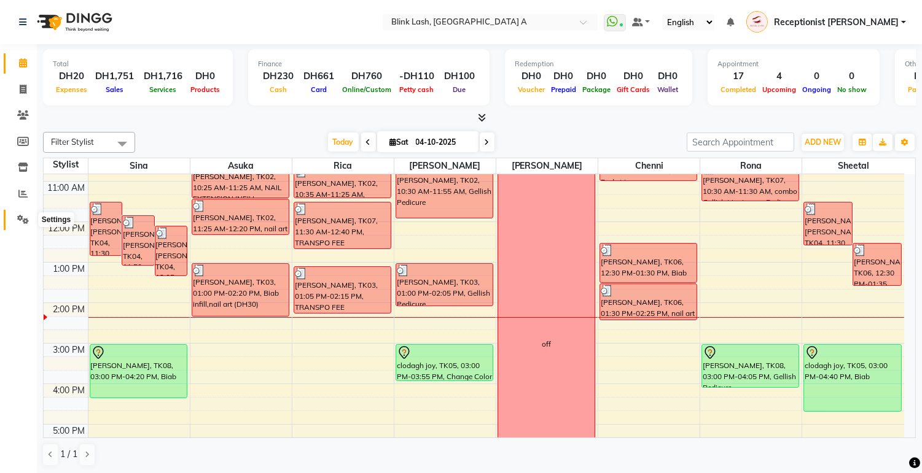
click at [17, 213] on span at bounding box center [22, 220] width 21 height 14
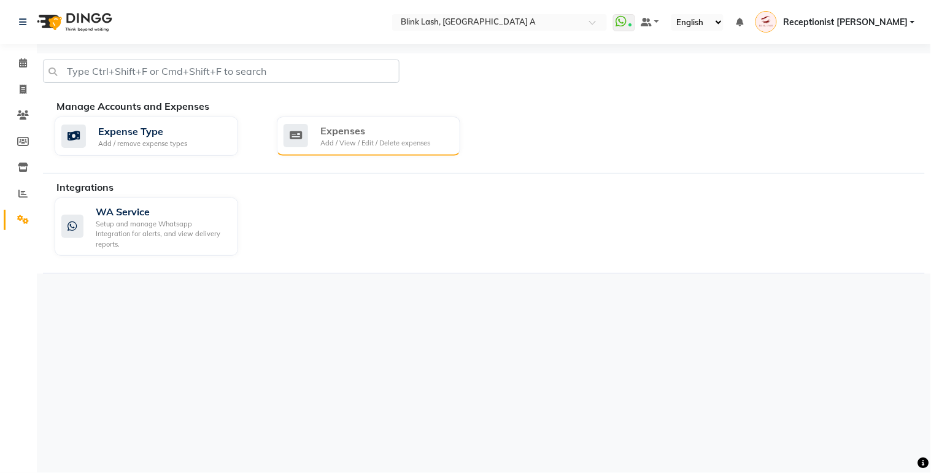
click at [317, 146] on div "Expenses Add / View / Edit / Delete expenses" at bounding box center [367, 135] width 167 height 25
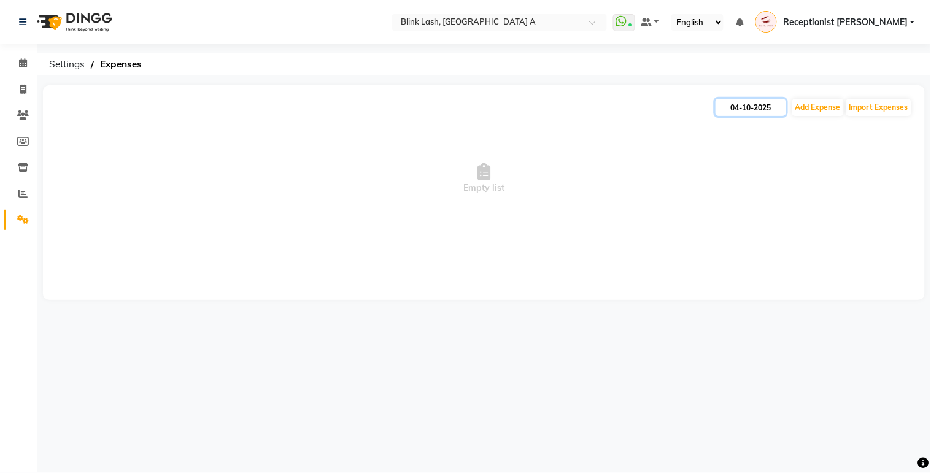
click at [750, 108] on input "04-10-2025" at bounding box center [751, 107] width 71 height 17
select select "10"
select select "2025"
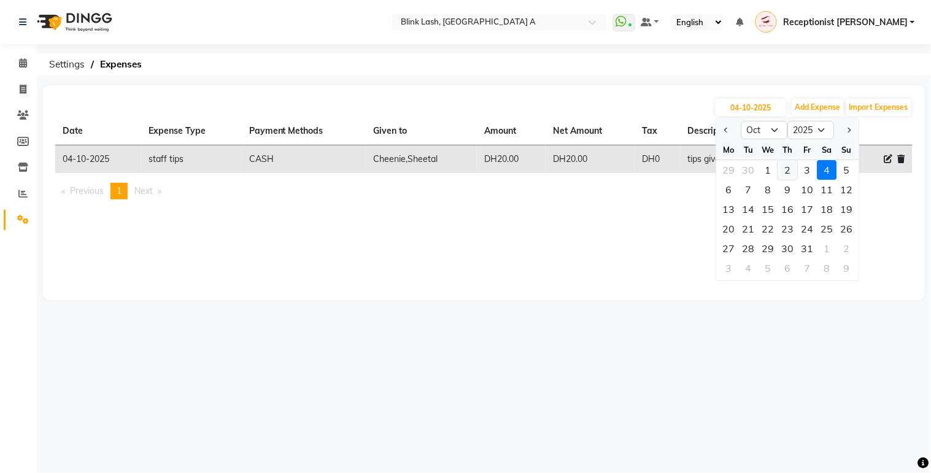
click at [784, 168] on div "2" at bounding box center [789, 170] width 20 height 20
type input "02-10-2025"
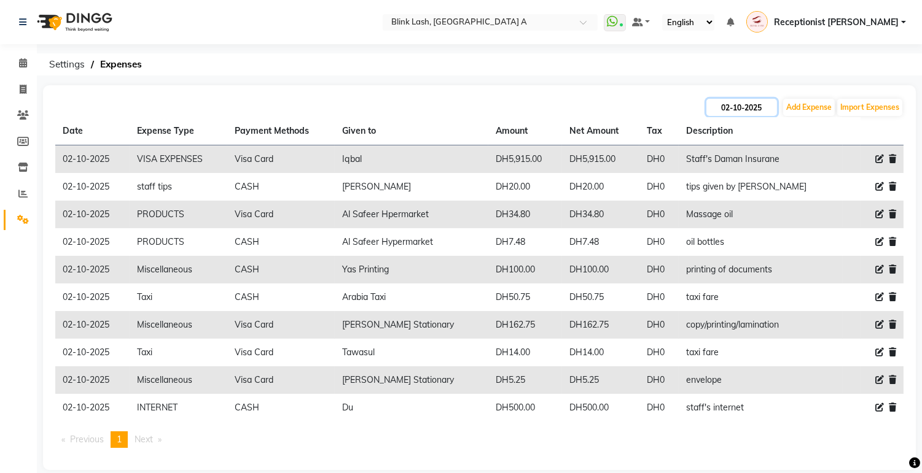
click at [750, 111] on input "02-10-2025" at bounding box center [741, 107] width 71 height 17
select select "10"
select select "2025"
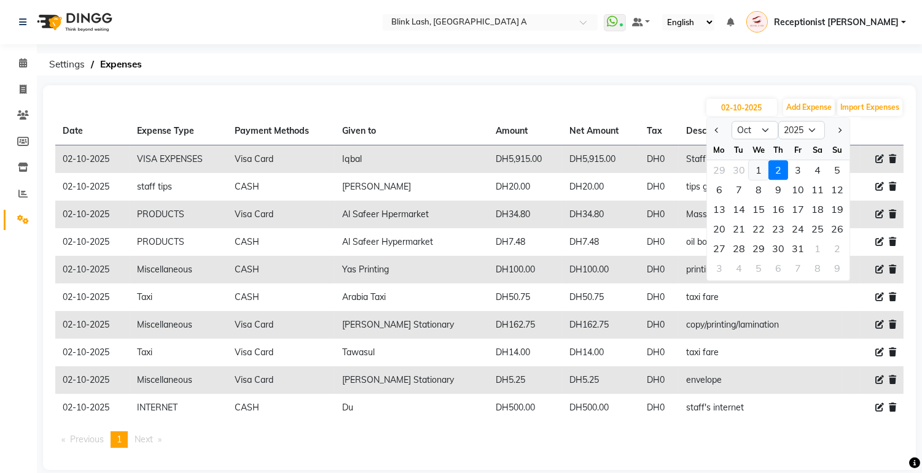
click at [756, 170] on div "1" at bounding box center [758, 170] width 20 height 20
type input "01-10-2025"
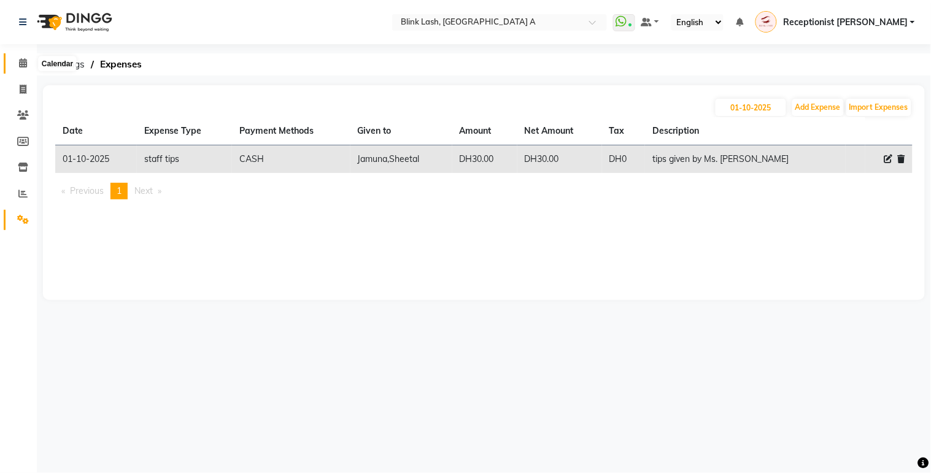
click at [22, 64] on icon at bounding box center [23, 62] width 8 height 9
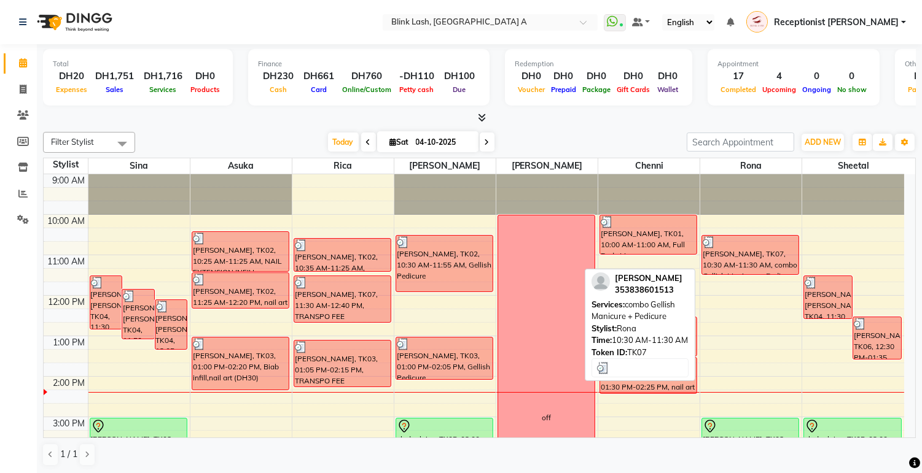
click at [740, 260] on div "[PERSON_NAME], TK07, 10:30 AM-11:30 AM, combo Gellish Manicure + Pedicure" at bounding box center [750, 255] width 96 height 39
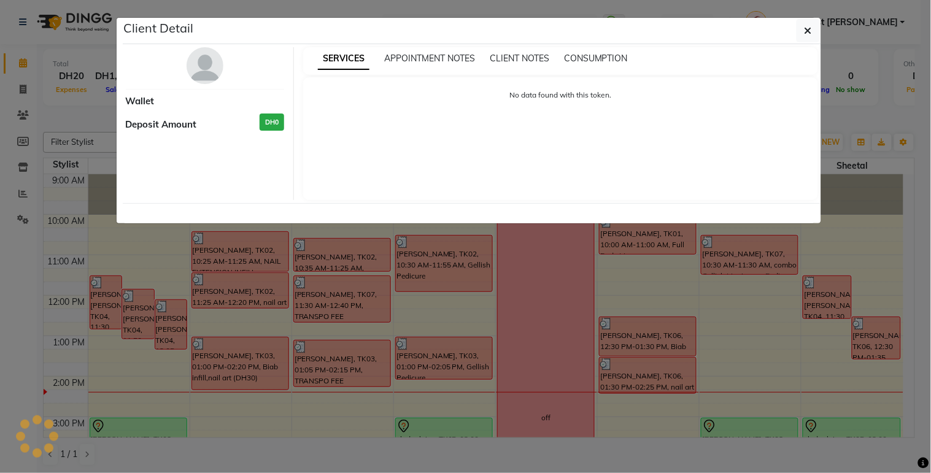
select select "3"
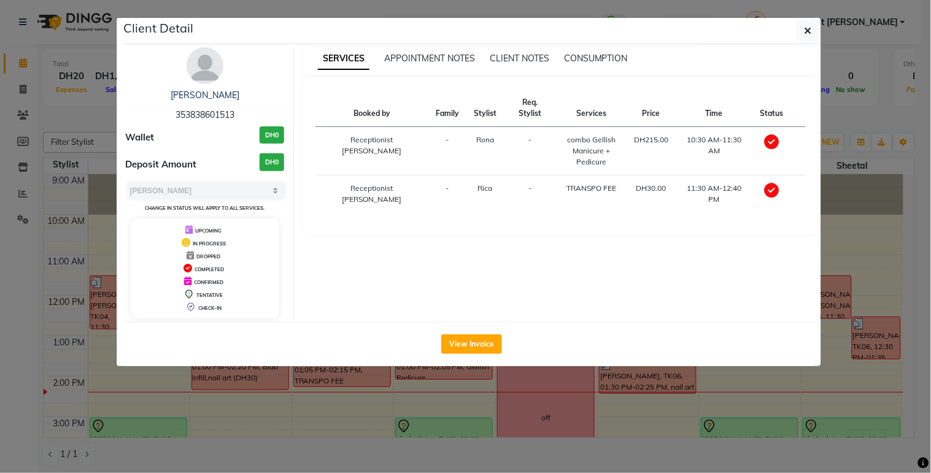
click at [495, 332] on div "View Invoice" at bounding box center [472, 344] width 699 height 45
click at [491, 343] on button "View Invoice" at bounding box center [471, 345] width 61 height 20
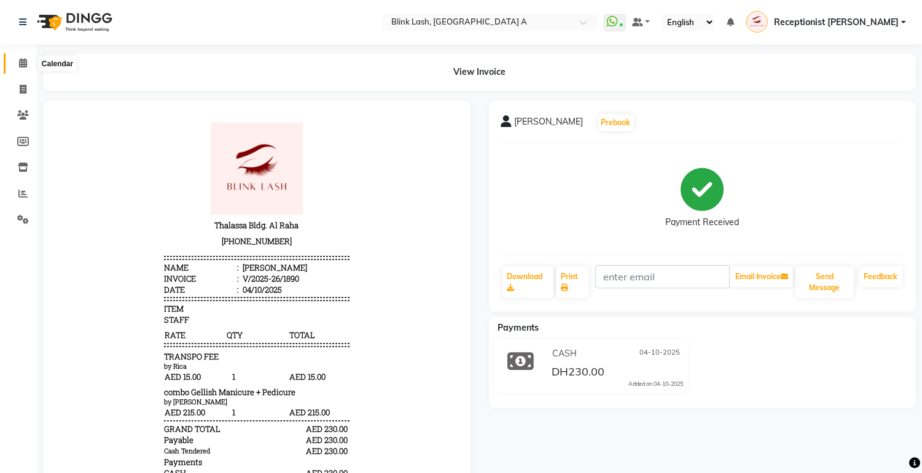
click at [33, 57] on span at bounding box center [22, 63] width 21 height 14
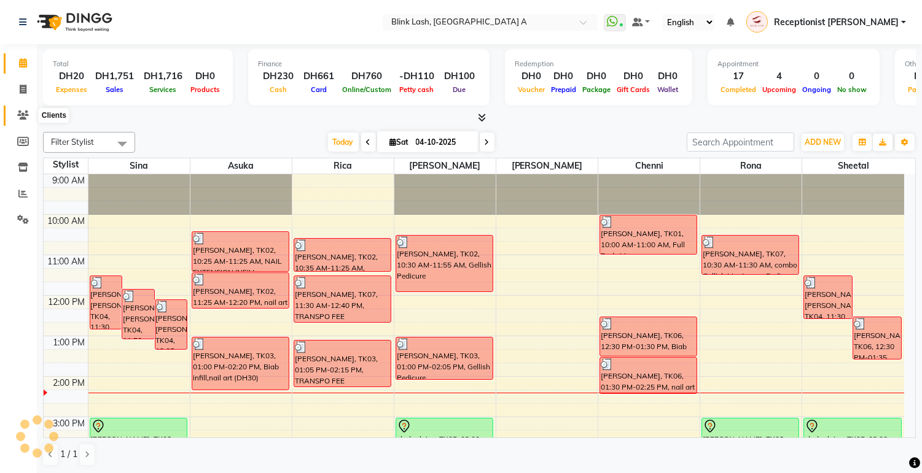
click at [25, 114] on icon at bounding box center [23, 115] width 12 height 9
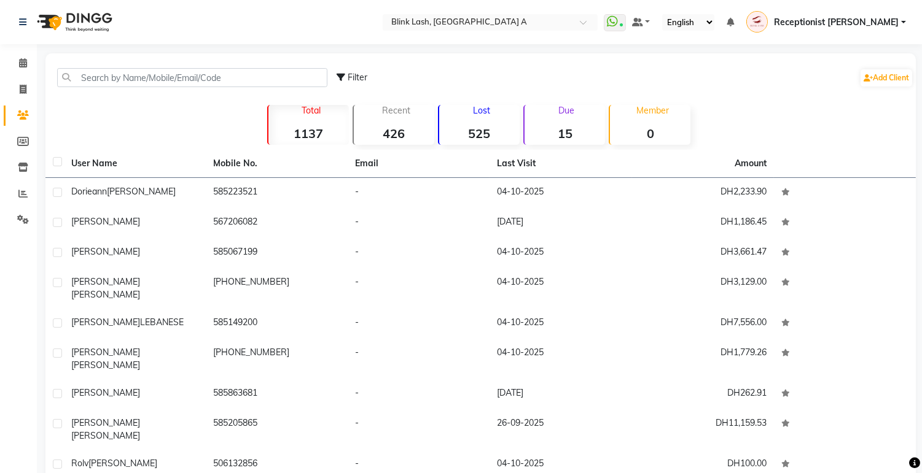
click at [567, 123] on div "Due 15" at bounding box center [564, 125] width 82 height 40
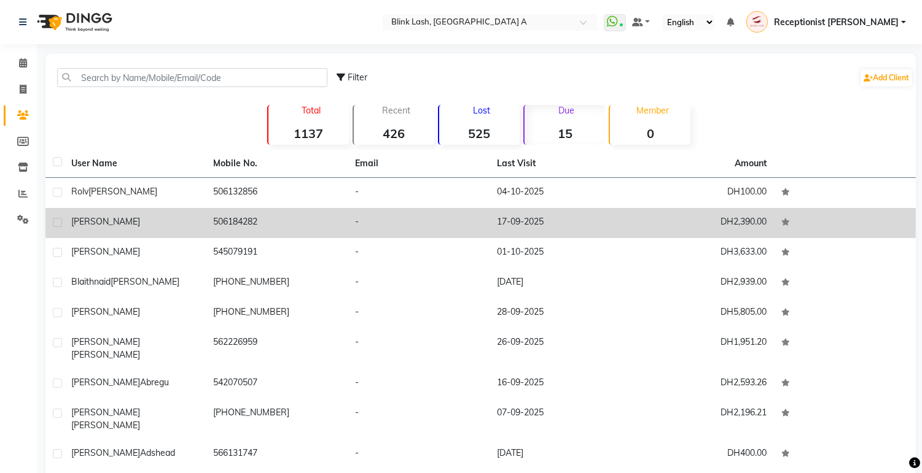
click at [273, 228] on td "506184282" at bounding box center [277, 223] width 142 height 30
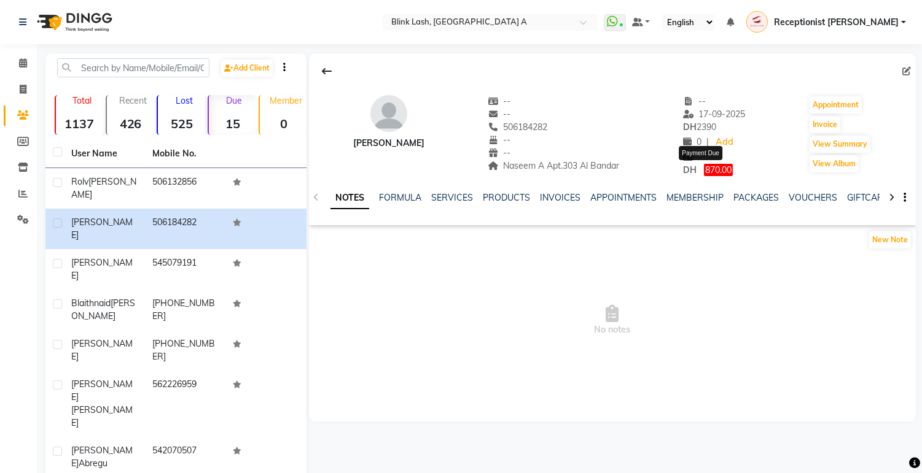
click at [704, 173] on span "870.00" at bounding box center [718, 170] width 29 height 12
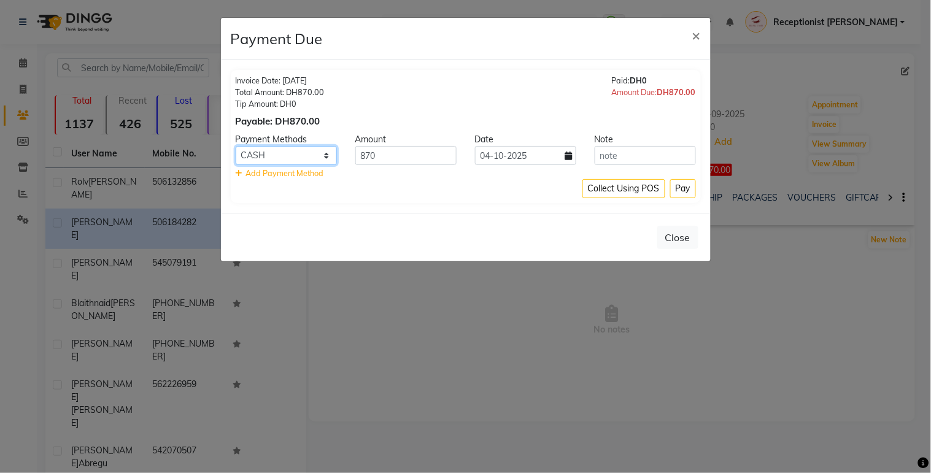
click at [321, 158] on select "Master Card ONLINE Visa Card CASH Cheque" at bounding box center [286, 155] width 101 height 19
select select "3"
click at [236, 146] on select "Master Card ONLINE Visa Card CASH Cheque" at bounding box center [286, 155] width 101 height 19
click at [682, 185] on button "Pay" at bounding box center [683, 188] width 26 height 19
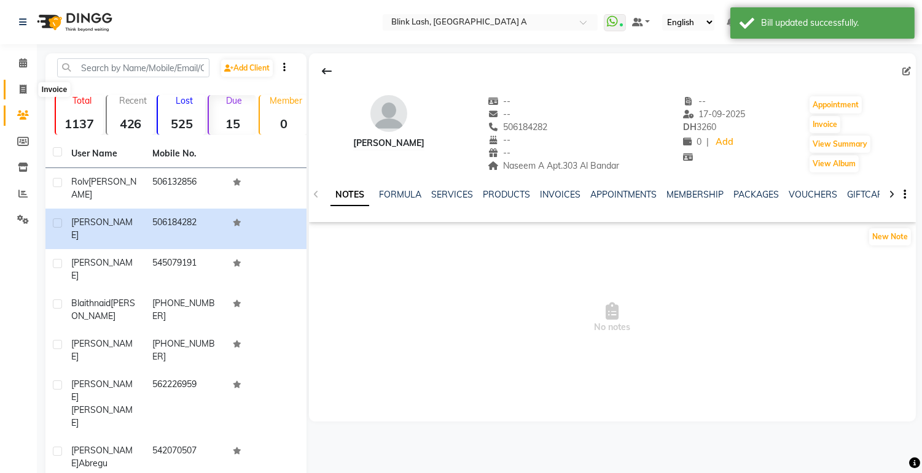
click at [17, 84] on span at bounding box center [22, 90] width 21 height 14
select select "service"
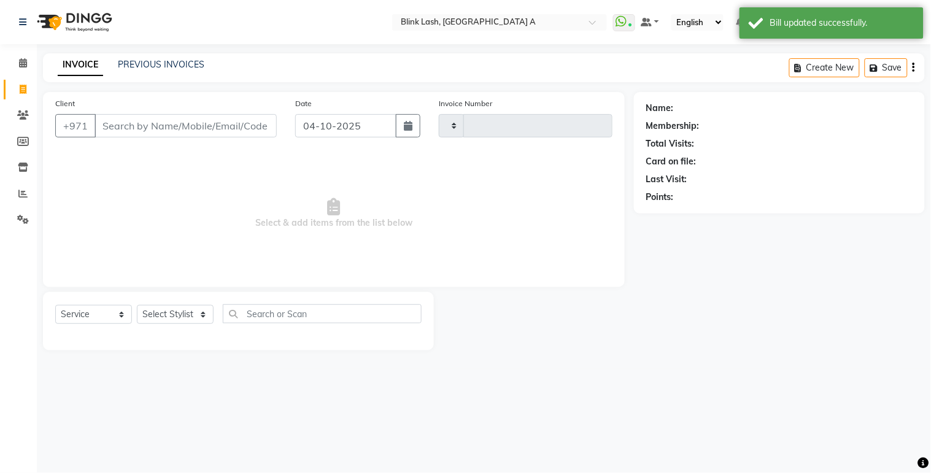
type input "1894"
select select "5970"
click at [139, 119] on input "Client" at bounding box center [186, 125] width 182 height 23
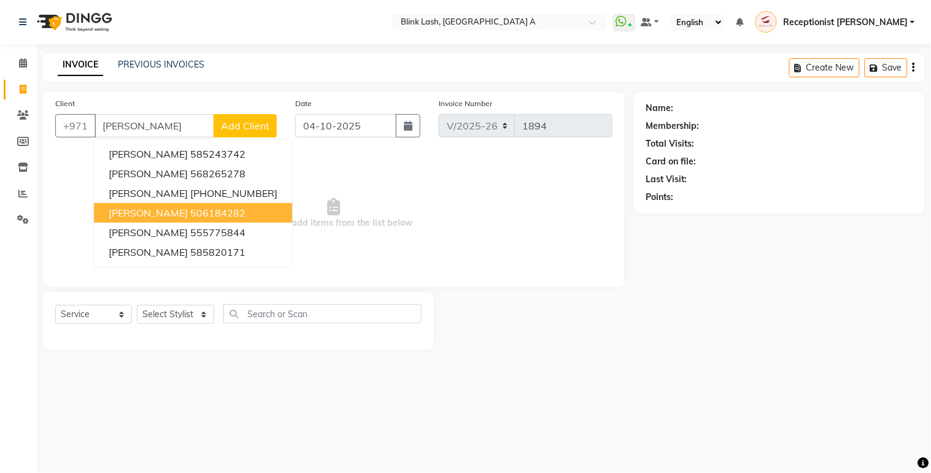
click at [146, 212] on span "[PERSON_NAME]" at bounding box center [148, 213] width 79 height 12
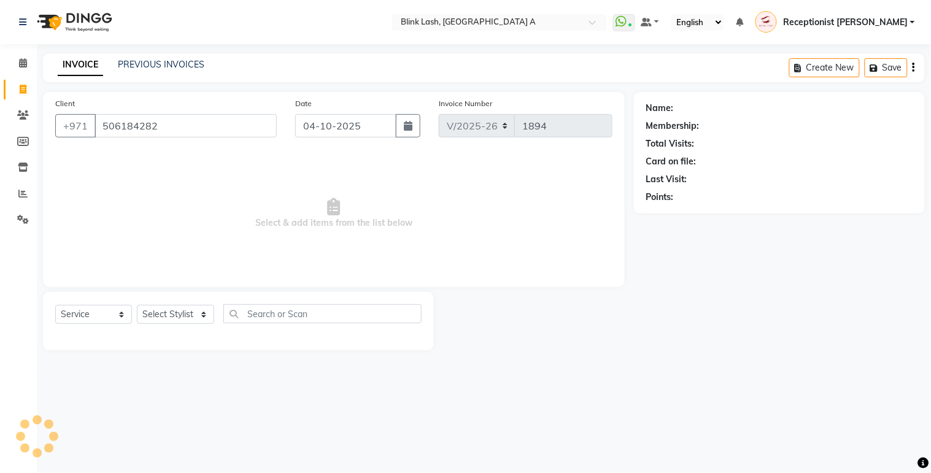
type input "506184282"
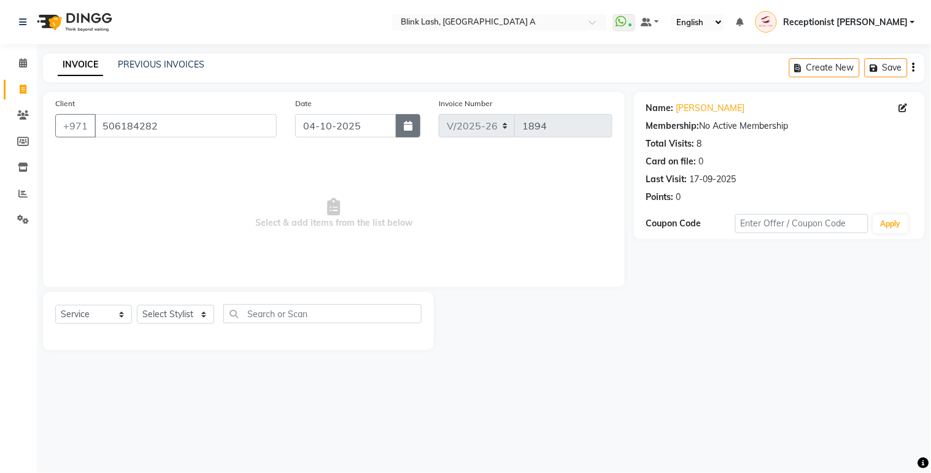
click at [410, 124] on icon "button" at bounding box center [408, 126] width 9 height 10
select select "10"
select select "2025"
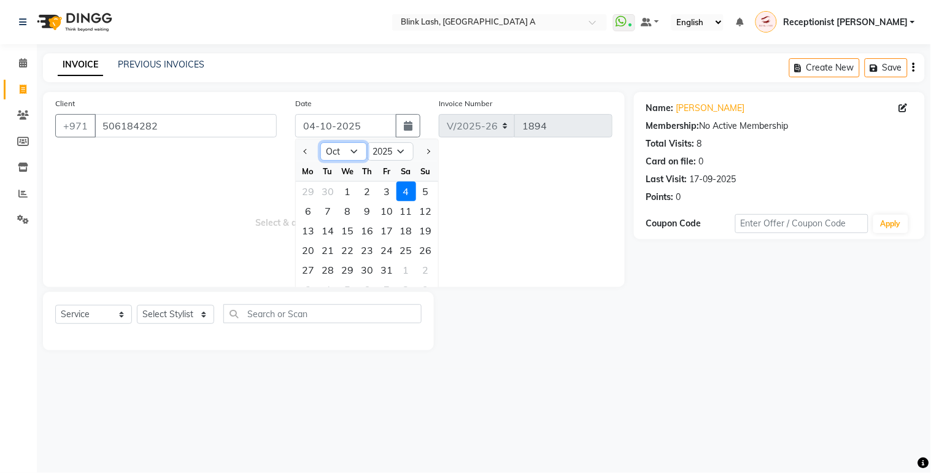
click at [358, 146] on select "Jan Feb Mar Apr May Jun Jul Aug Sep Oct Nov Dec" at bounding box center [344, 151] width 47 height 18
select select "9"
click at [321, 142] on select "Jan Feb Mar Apr May Jun Jul Aug Sep Oct Nov Dec" at bounding box center [344, 151] width 47 height 18
click at [346, 226] on div "17" at bounding box center [348, 231] width 20 height 20
type input "17-09-2025"
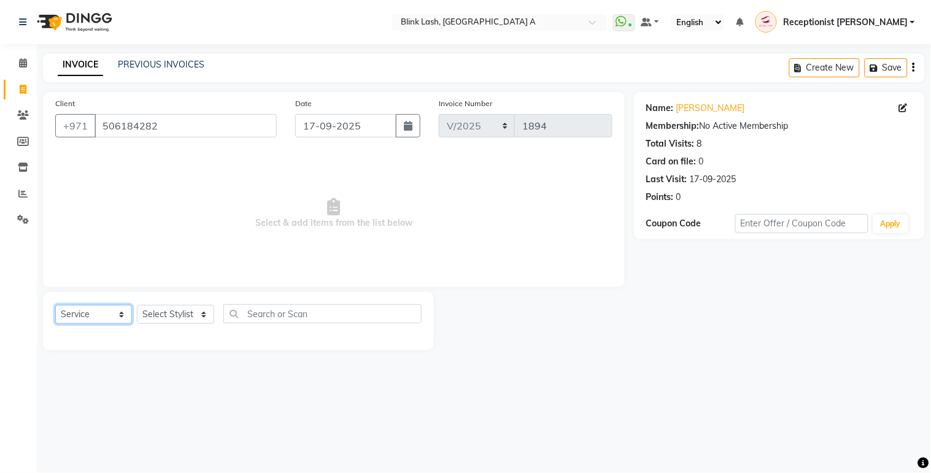
click at [118, 313] on select "Select Service Product Membership Package Voucher Prepaid Gift Card" at bounding box center [93, 314] width 77 height 19
click at [55, 306] on select "Select Service Product Membership Package Voucher Prepaid Gift Card" at bounding box center [93, 314] width 77 height 19
click at [192, 317] on select "Select Stylist Accounts Asuka chenni INGRID jumana Receptionist lyn Rica Rona s…" at bounding box center [175, 314] width 77 height 19
click at [32, 119] on span at bounding box center [22, 116] width 21 height 14
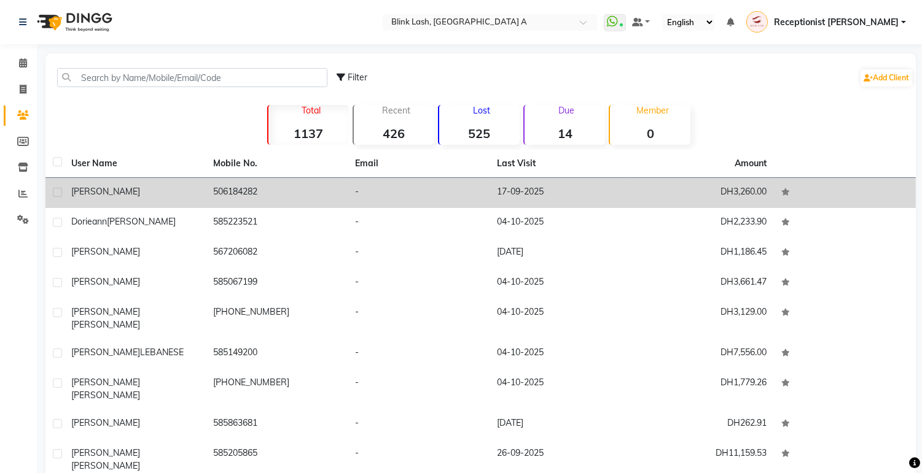
click at [109, 196] on div "[PERSON_NAME]" at bounding box center [134, 191] width 127 height 13
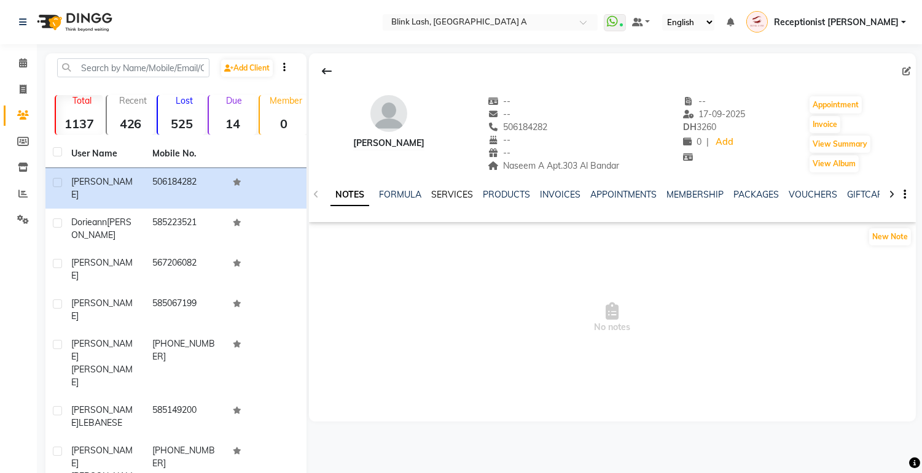
click at [462, 192] on link "SERVICES" at bounding box center [452, 194] width 42 height 11
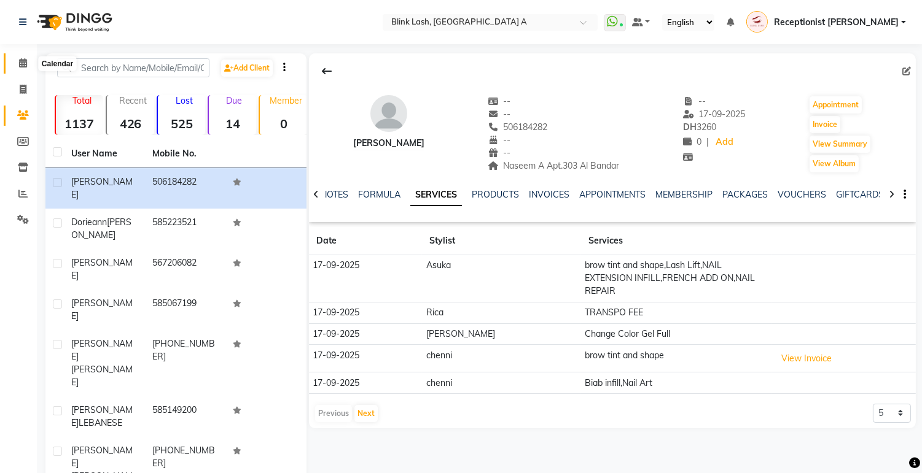
click at [21, 63] on icon at bounding box center [23, 62] width 8 height 9
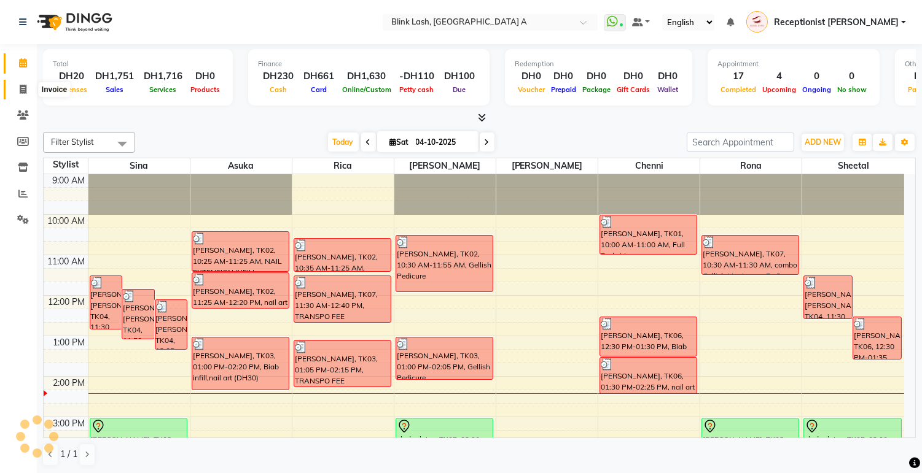
click at [23, 93] on icon at bounding box center [23, 89] width 7 height 9
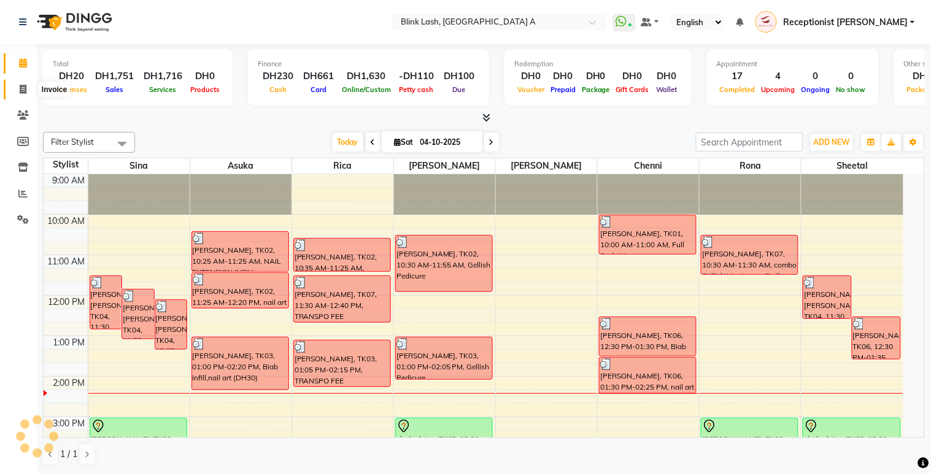
select select "service"
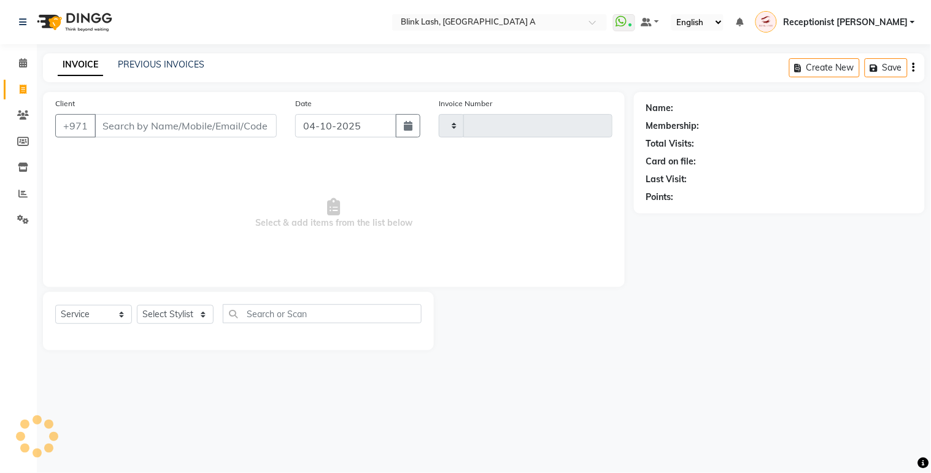
type input "1894"
select select "5970"
click at [141, 124] on input "Client" at bounding box center [186, 125] width 182 height 23
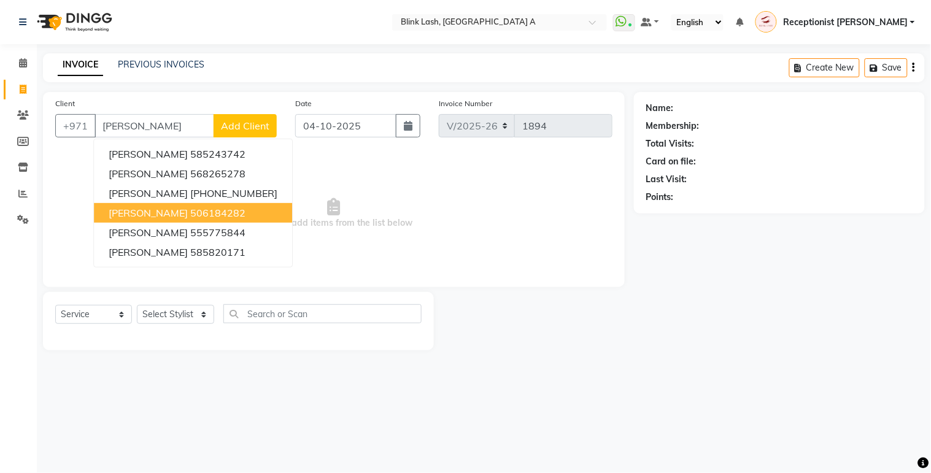
click at [190, 211] on ngb-highlight "506184282" at bounding box center [217, 213] width 55 height 12
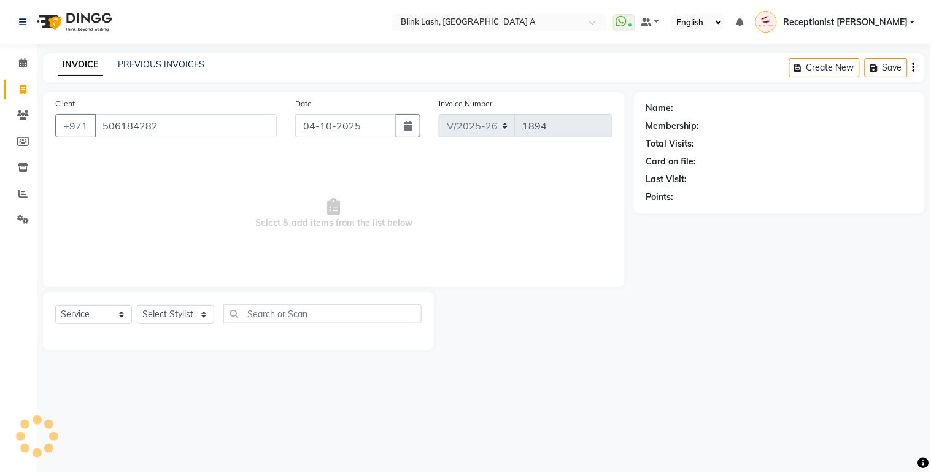
type input "506184282"
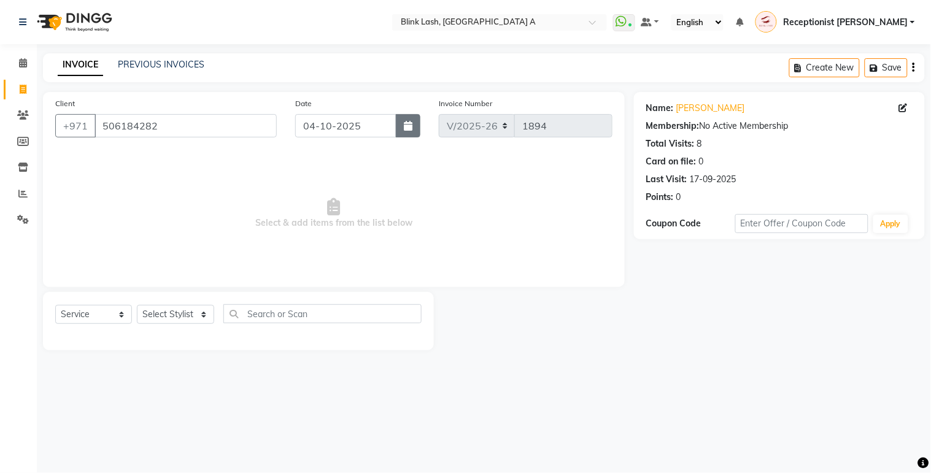
click at [406, 130] on icon "button" at bounding box center [408, 126] width 9 height 10
select select "10"
select select "2025"
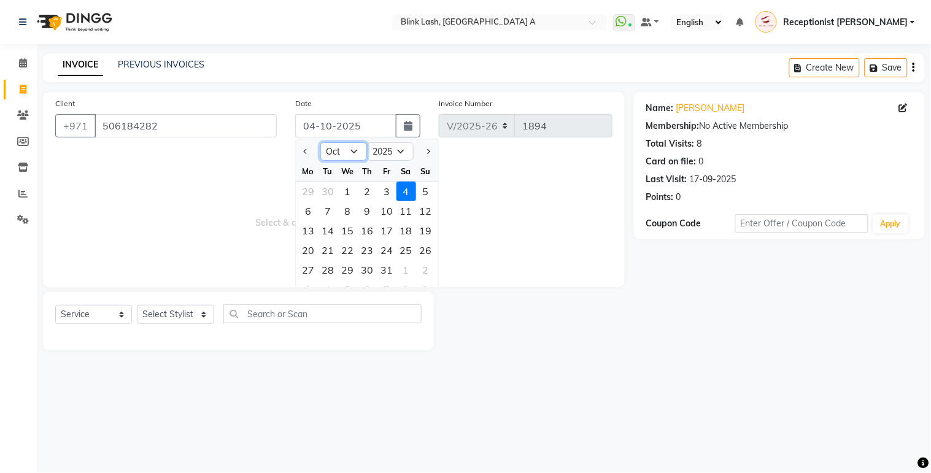
click at [348, 149] on select "Jan Feb Mar Apr May Jun Jul Aug Sep Oct Nov Dec" at bounding box center [344, 151] width 47 height 18
select select "9"
click at [321, 142] on select "Jan Feb Mar Apr May Jun Jul Aug Sep Oct Nov Dec" at bounding box center [344, 151] width 47 height 18
click at [348, 223] on div "17" at bounding box center [348, 231] width 20 height 20
type input "17-09-2025"
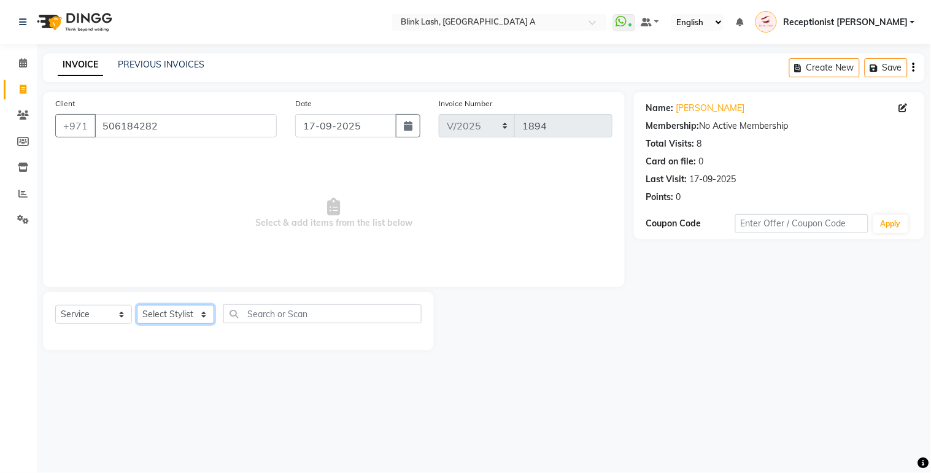
click at [190, 305] on select "Select Stylist Accounts Asuka chenni INGRID jumana Receptionist lyn Rica Rona s…" at bounding box center [175, 314] width 77 height 19
select select "51148"
click at [137, 306] on select "Select Stylist Accounts Asuka chenni INGRID jumana Receptionist lyn Rica Rona s…" at bounding box center [175, 314] width 77 height 19
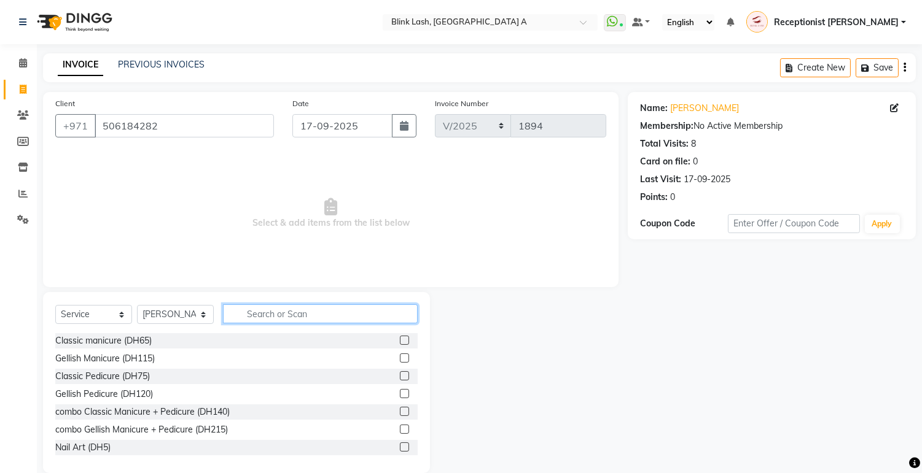
click at [254, 315] on input "text" at bounding box center [320, 314] width 195 height 19
click at [400, 390] on label at bounding box center [404, 393] width 9 height 9
click at [400, 390] on input "checkbox" at bounding box center [404, 394] width 8 height 8
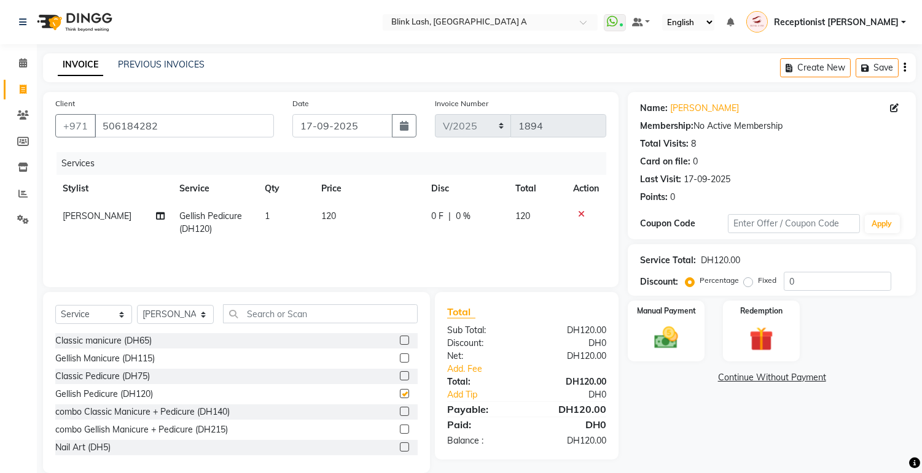
checkbox input "false"
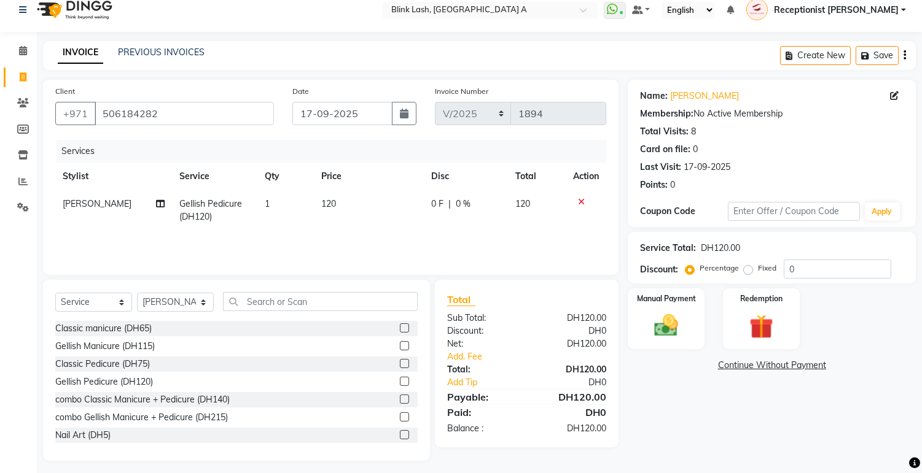
scroll to position [18, 0]
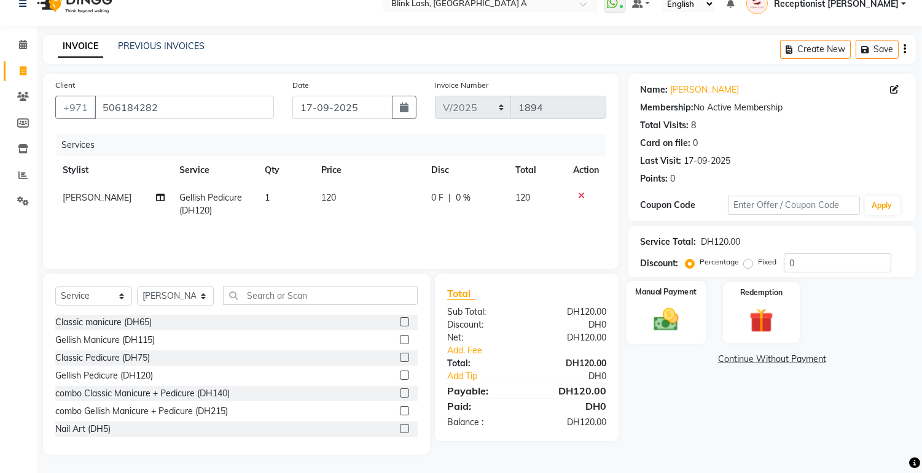
click at [658, 321] on img at bounding box center [666, 320] width 41 height 29
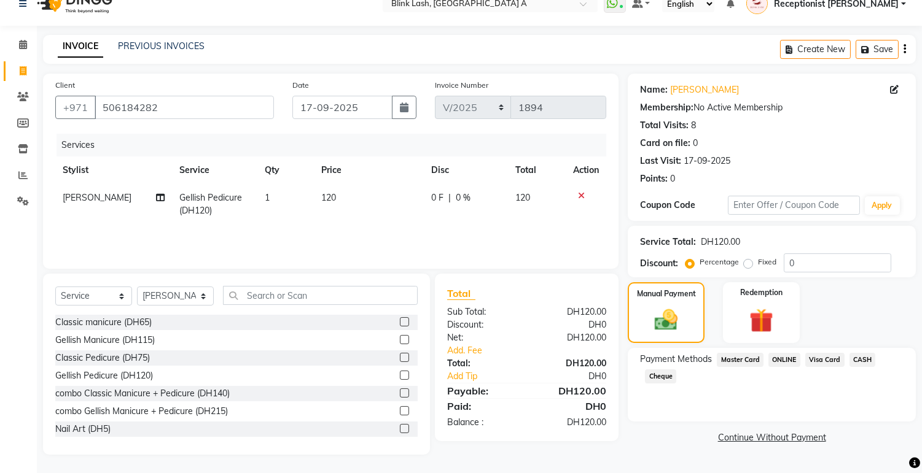
click at [780, 361] on span "ONLINE" at bounding box center [784, 360] width 32 height 14
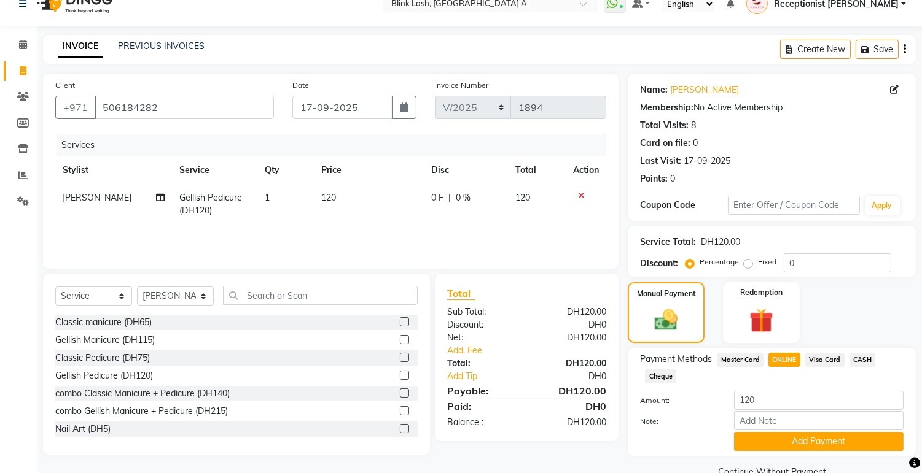
scroll to position [45, 0]
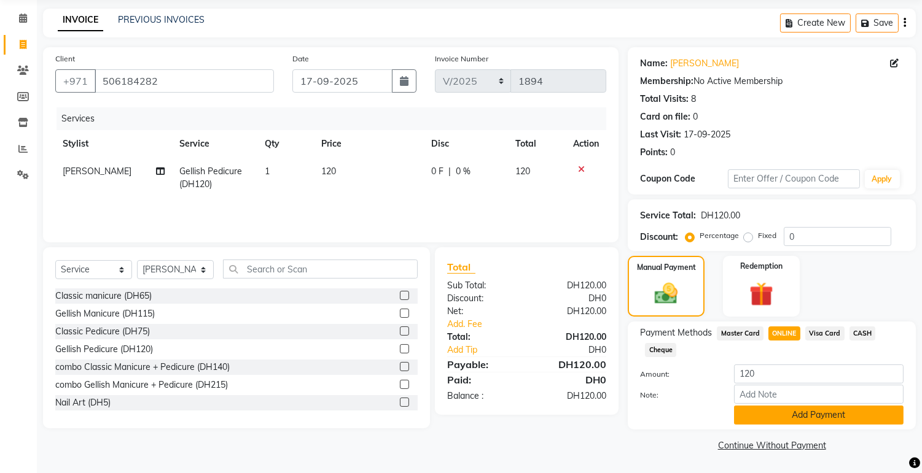
click at [817, 408] on button "Add Payment" at bounding box center [818, 415] width 169 height 19
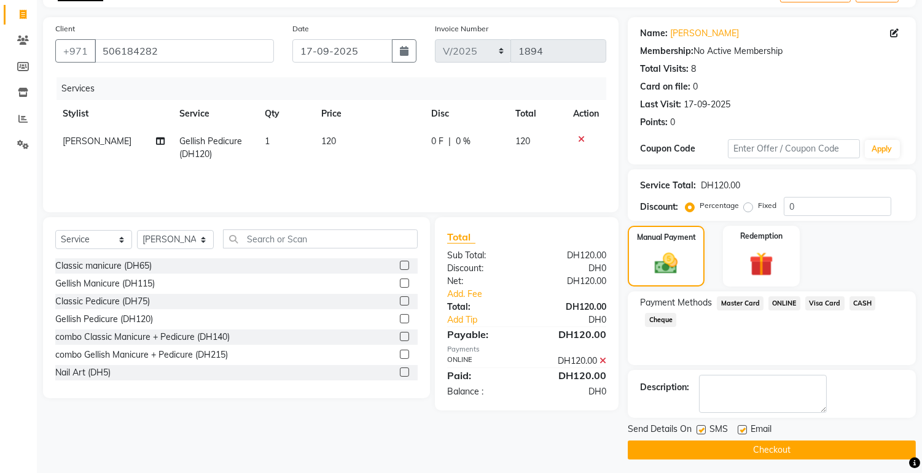
scroll to position [79, 0]
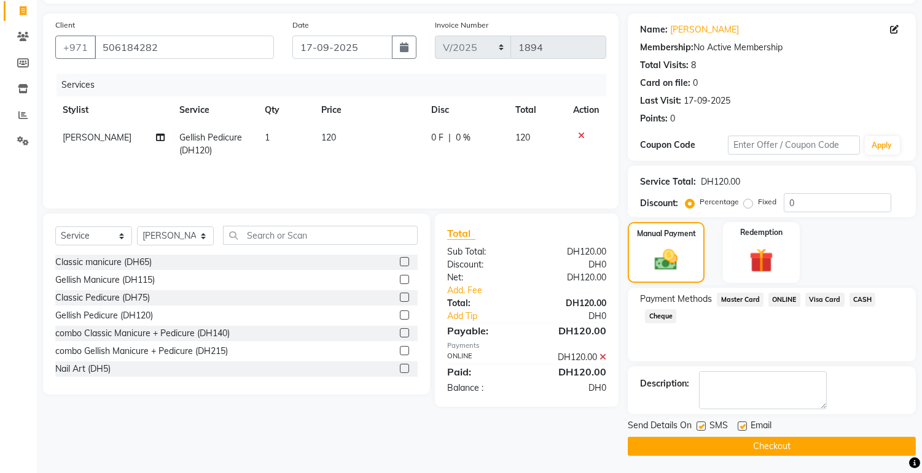
click at [825, 444] on button "Checkout" at bounding box center [771, 446] width 288 height 19
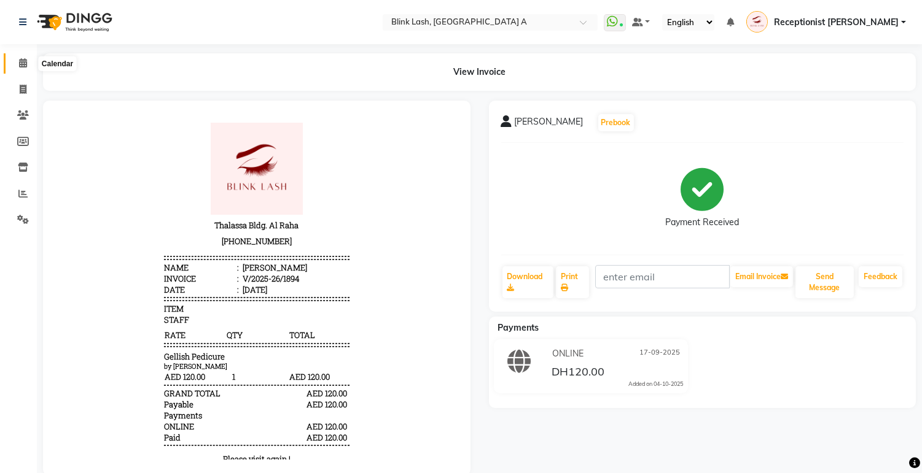
click at [22, 68] on icon at bounding box center [23, 62] width 8 height 9
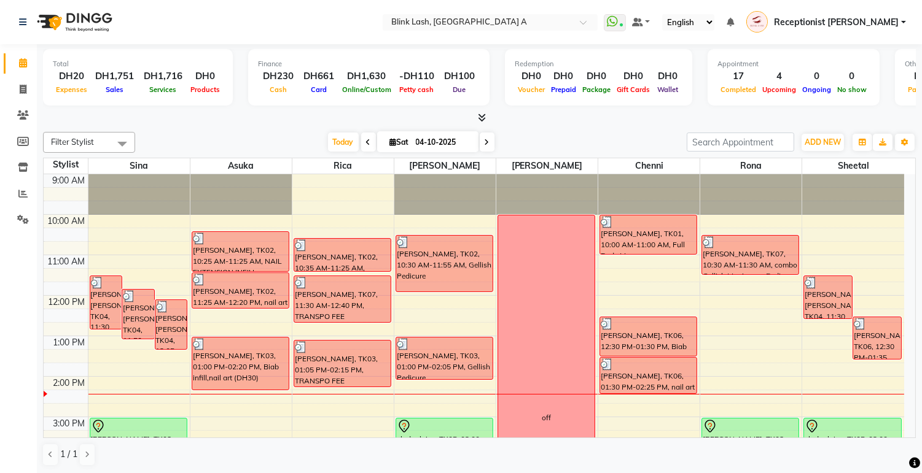
click at [390, 142] on icon at bounding box center [393, 142] width 7 height 8
select select "10"
select select "2025"
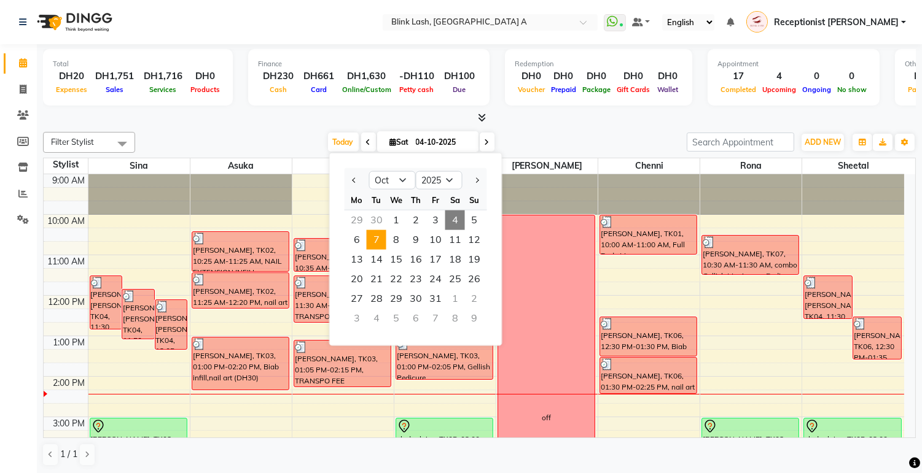
click at [377, 246] on span "7" at bounding box center [377, 240] width 20 height 20
type input "[DATE]"
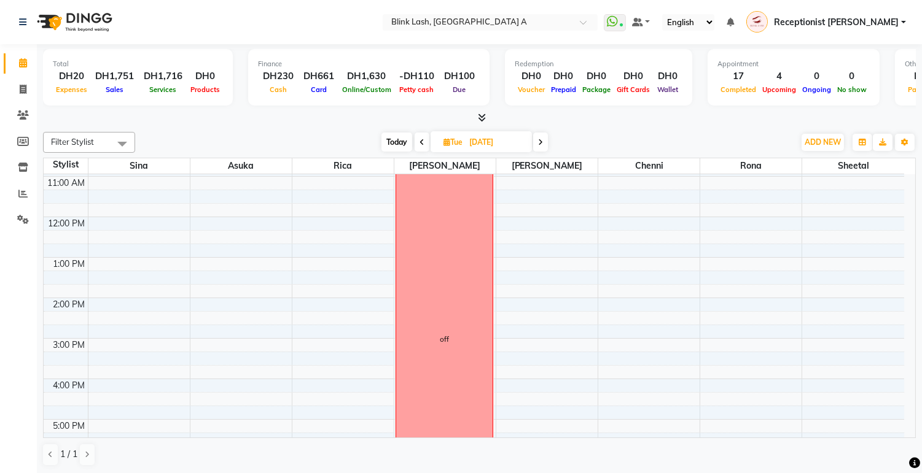
scroll to position [74, 0]
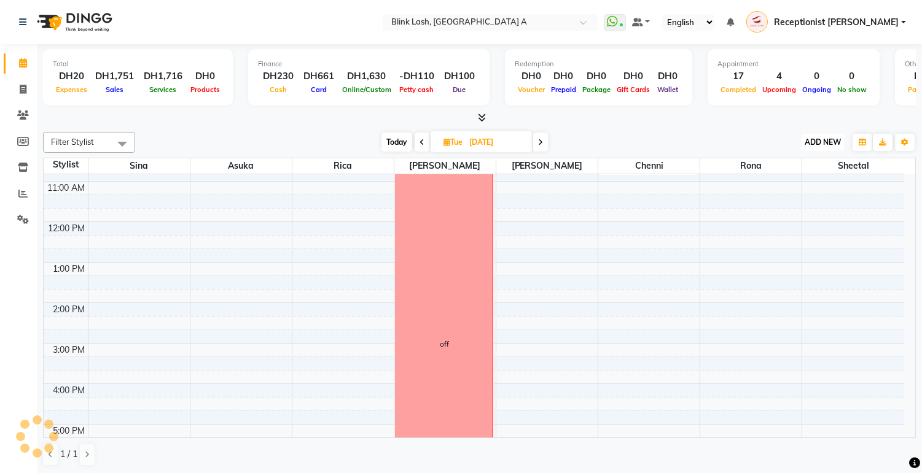
click at [815, 134] on button "ADD NEW Toggle Dropdown" at bounding box center [822, 142] width 42 height 17
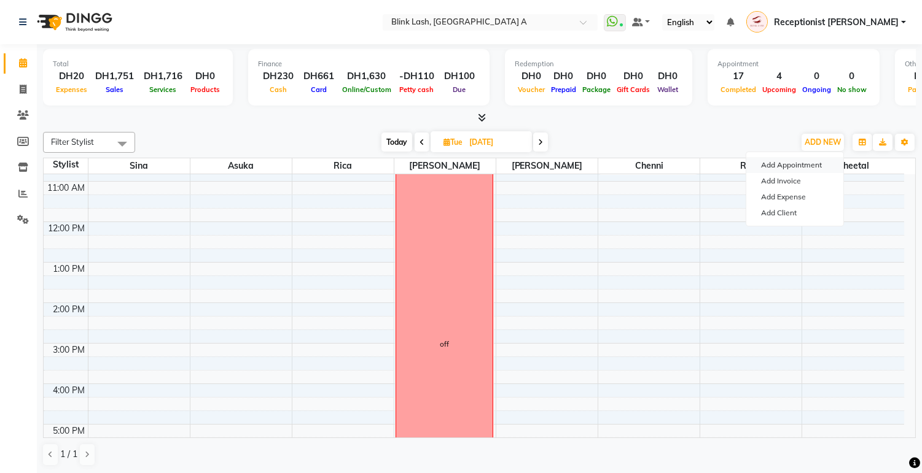
click at [795, 168] on button "Add Appointment" at bounding box center [794, 165] width 97 height 16
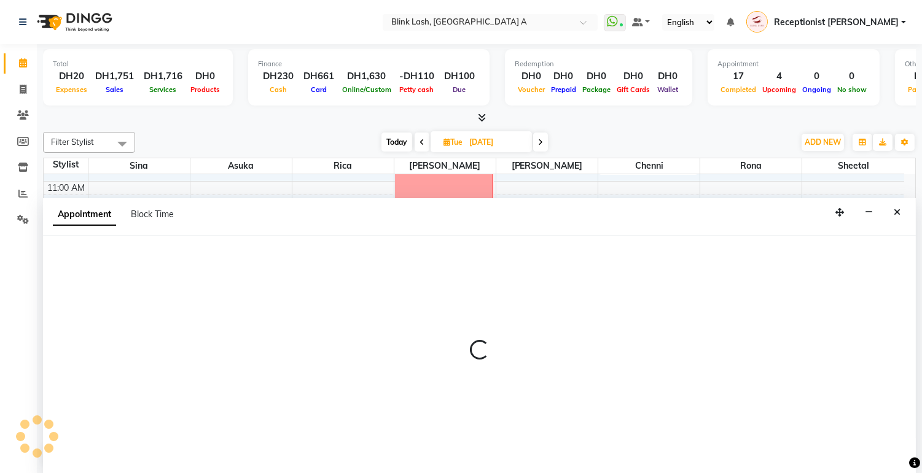
scroll to position [1, 0]
select select "600"
select select "tentative"
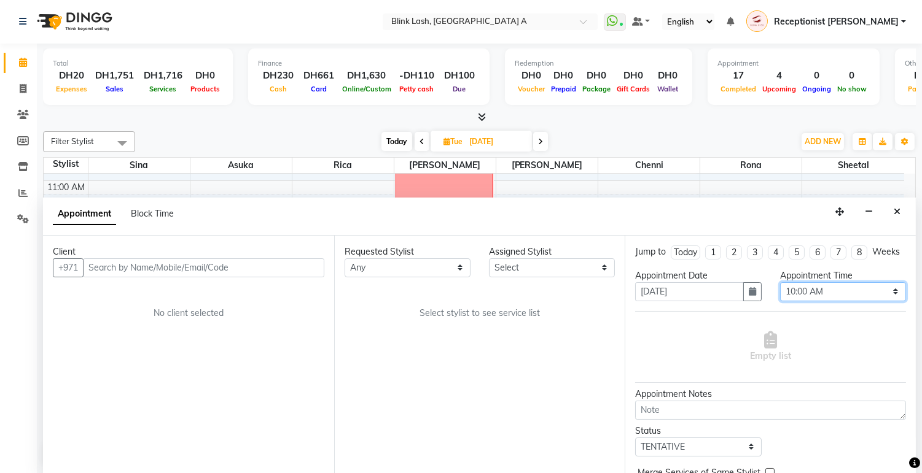
drag, startPoint x: 855, startPoint y: 303, endPoint x: 861, endPoint y: 292, distance: 12.9
click at [857, 301] on select "Select 10:00 AM 10:05 AM 10:10 AM 10:15 AM 10:20 AM 10:25 AM 10:30 AM 10:35 AM …" at bounding box center [843, 291] width 126 height 19
select select "1020"
click at [780, 293] on select "Select 10:00 AM 10:05 AM 10:10 AM 10:15 AM 10:20 AM 10:25 AM 10:30 AM 10:35 AM …" at bounding box center [843, 291] width 126 height 19
click at [588, 260] on select "Select [PERSON_NAME] [PERSON_NAME] Rica [PERSON_NAME]" at bounding box center [552, 267] width 126 height 19
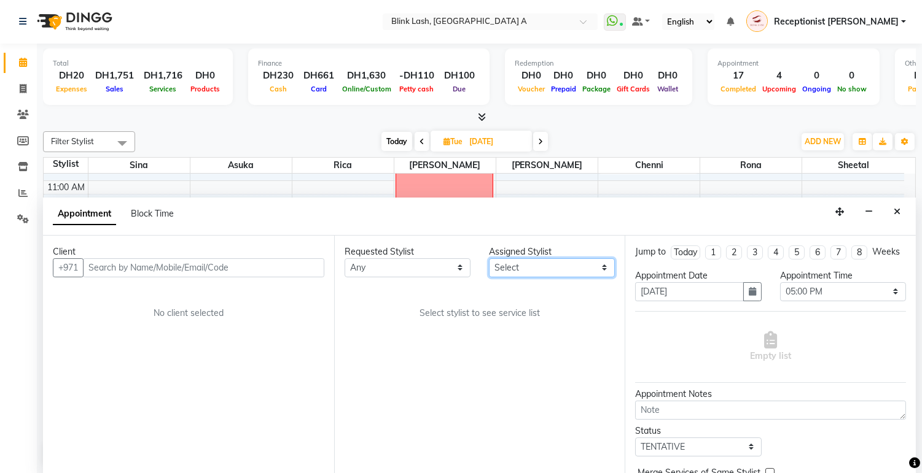
select select "42462"
click at [489, 258] on select "Select [PERSON_NAME] [PERSON_NAME] Rica [PERSON_NAME]" at bounding box center [552, 267] width 126 height 19
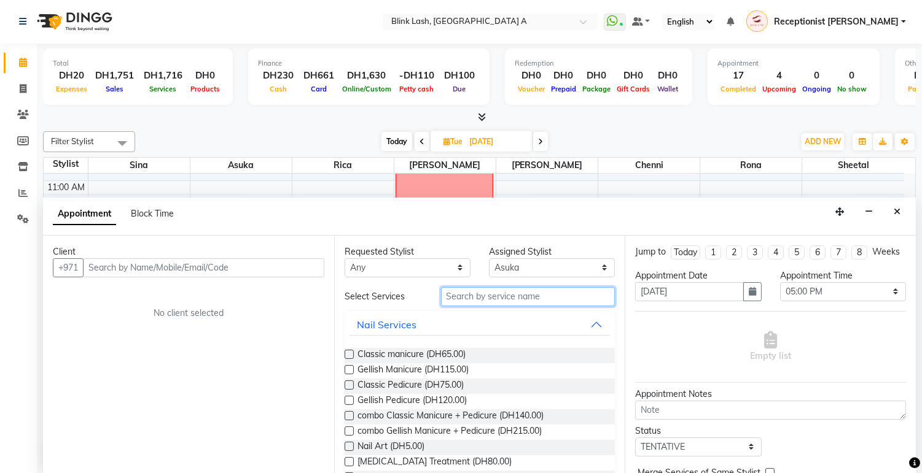
click at [535, 292] on input "text" at bounding box center [528, 296] width 174 height 19
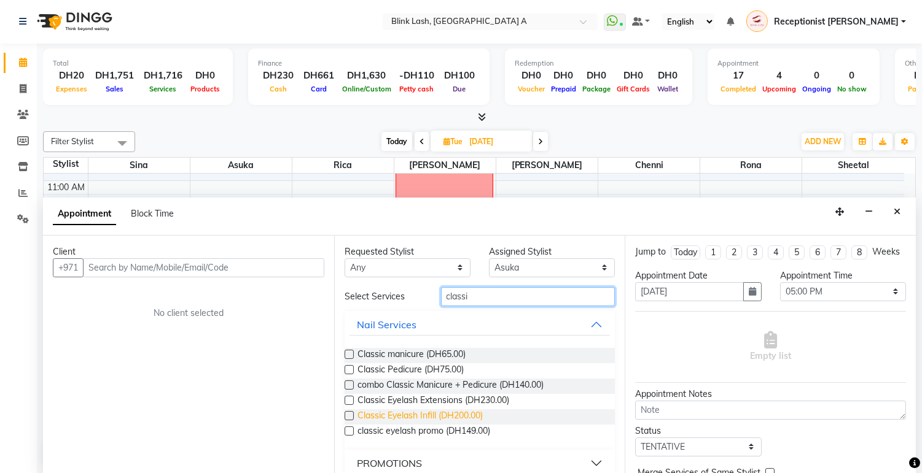
type input "classi"
click at [458, 410] on span "Classic Eyelash Infill (DH200.00)" at bounding box center [419, 417] width 125 height 15
checkbox input "false"
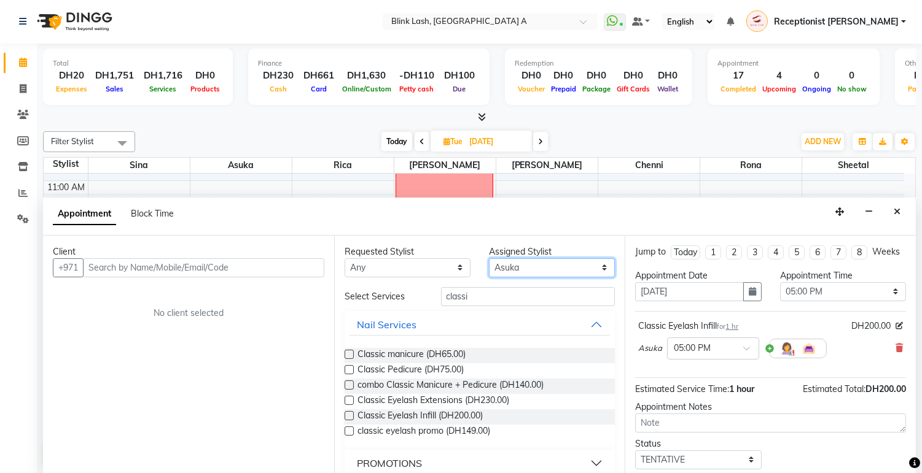
click at [566, 265] on select "Select [PERSON_NAME] [PERSON_NAME] Rica [PERSON_NAME]" at bounding box center [552, 267] width 126 height 19
select select "46934"
click at [489, 258] on select "Select [PERSON_NAME] [PERSON_NAME] Rica [PERSON_NAME]" at bounding box center [552, 267] width 126 height 19
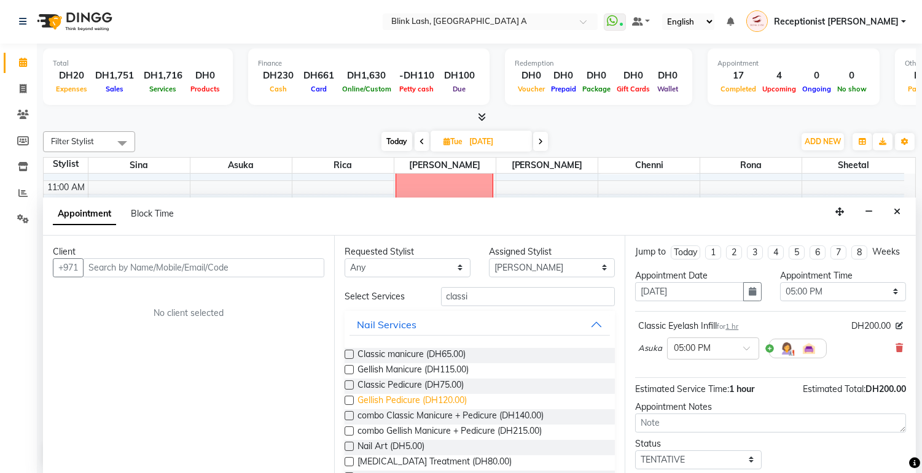
click at [459, 400] on span "Gellish Pedicure (DH120.00)" at bounding box center [411, 401] width 109 height 15
checkbox input "false"
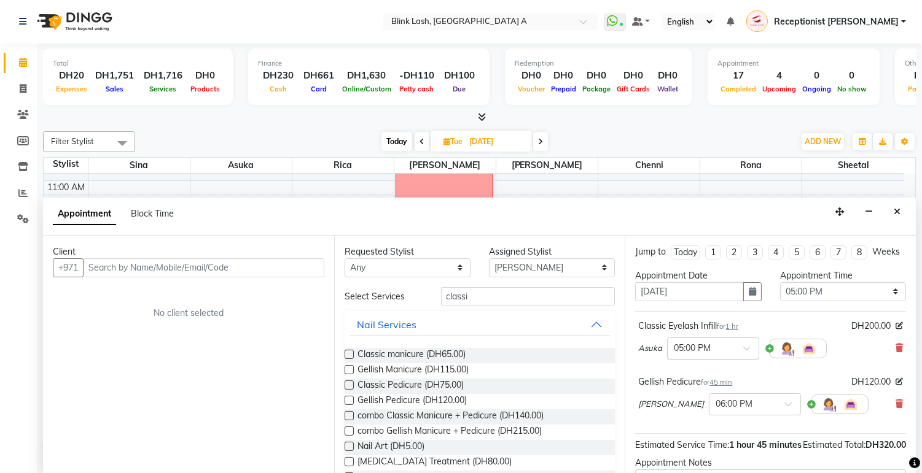
scroll to position [68, 0]
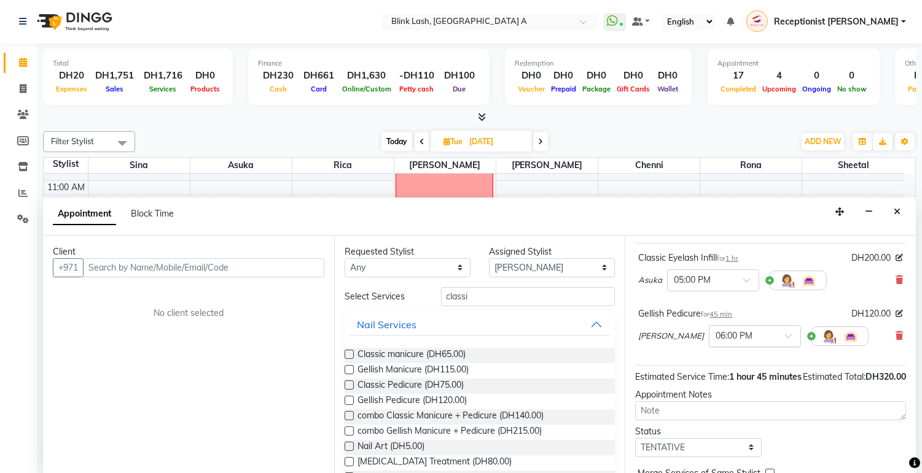
click at [728, 342] on input "text" at bounding box center [742, 335] width 54 height 13
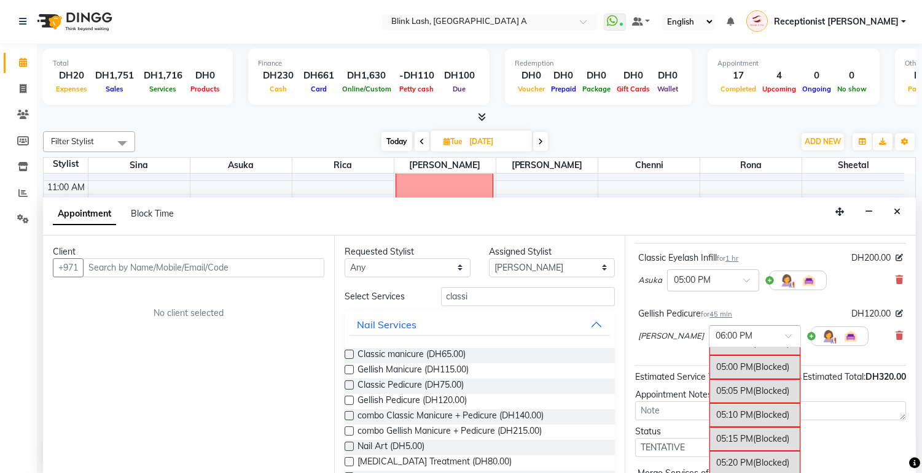
scroll to position [1900, 0]
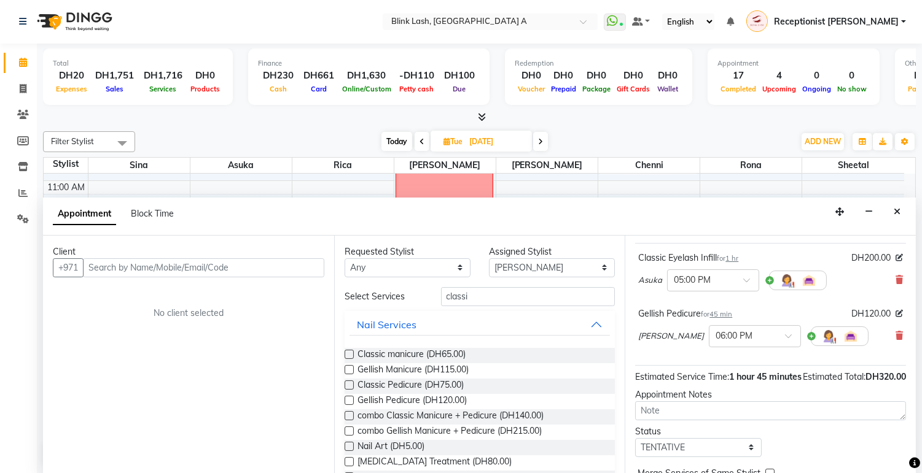
click at [894, 348] on div "Gellish Pedicure for 45 min DH120.00 INGRID × 06:00 PM" at bounding box center [770, 330] width 271 height 51
click at [895, 340] on icon at bounding box center [898, 336] width 7 height 9
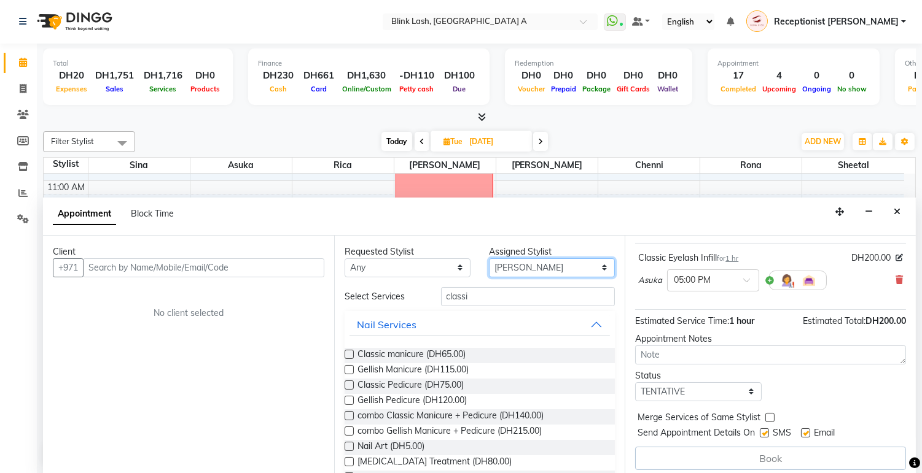
click at [547, 260] on select "Select [PERSON_NAME] [PERSON_NAME] Rica [PERSON_NAME]" at bounding box center [552, 267] width 126 height 19
select select "89364"
click at [489, 258] on select "Select [PERSON_NAME] [PERSON_NAME] Rica [PERSON_NAME]" at bounding box center [552, 267] width 126 height 19
click at [453, 401] on span "Gellish Pedicure (DH120.00)" at bounding box center [411, 401] width 109 height 15
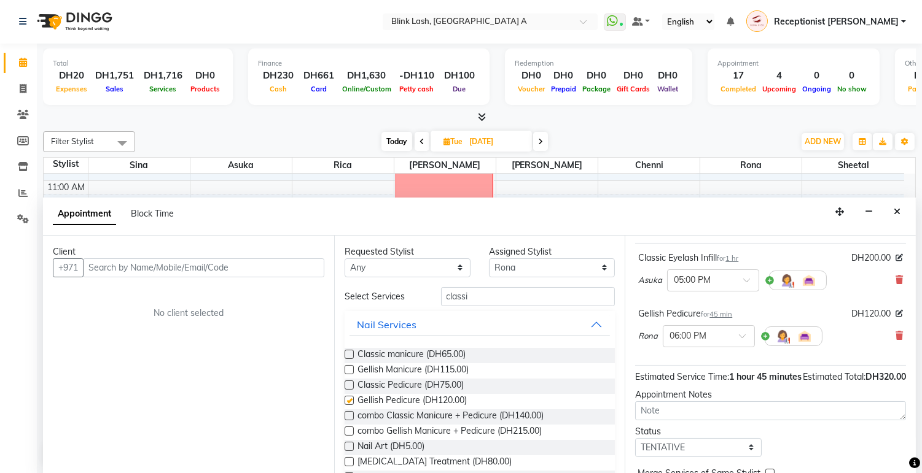
checkbox input "false"
click at [732, 342] on div at bounding box center [708, 335] width 91 height 13
click at [691, 438] on div "05:00 PM" at bounding box center [708, 430] width 91 height 23
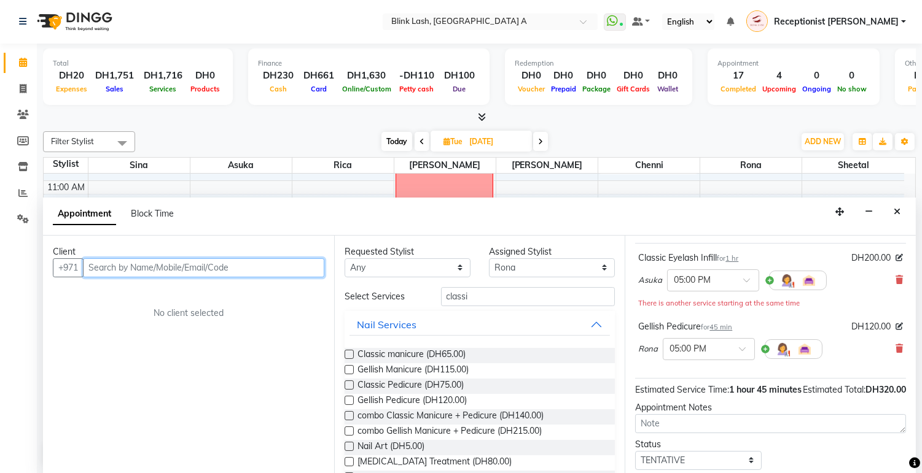
click at [181, 273] on input "text" at bounding box center [203, 267] width 241 height 19
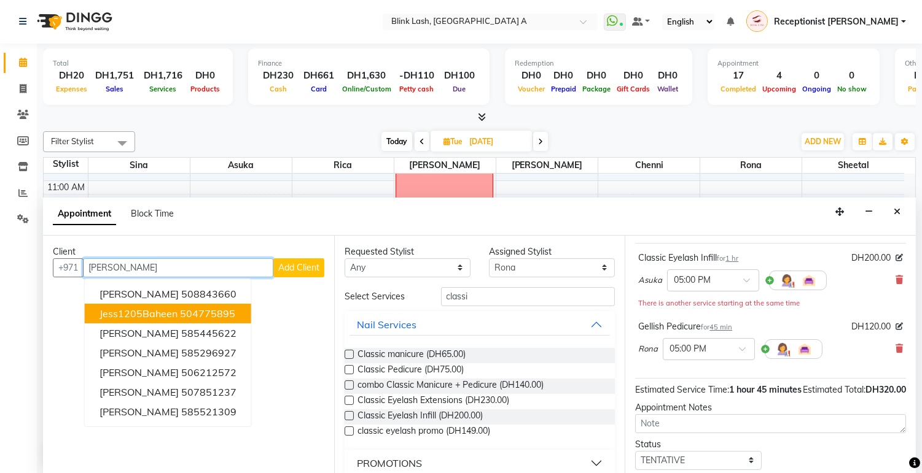
click at [165, 308] on span "Jess1205Baheen" at bounding box center [138, 314] width 78 height 12
type input "504775895"
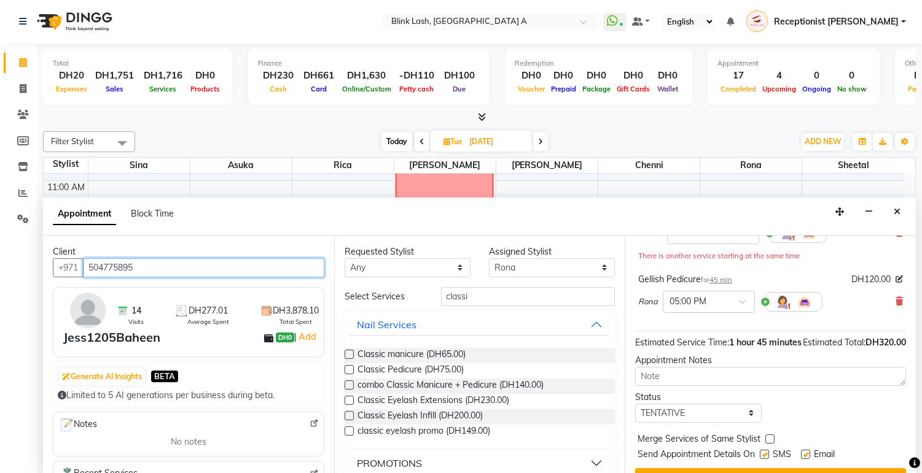
scroll to position [166, 0]
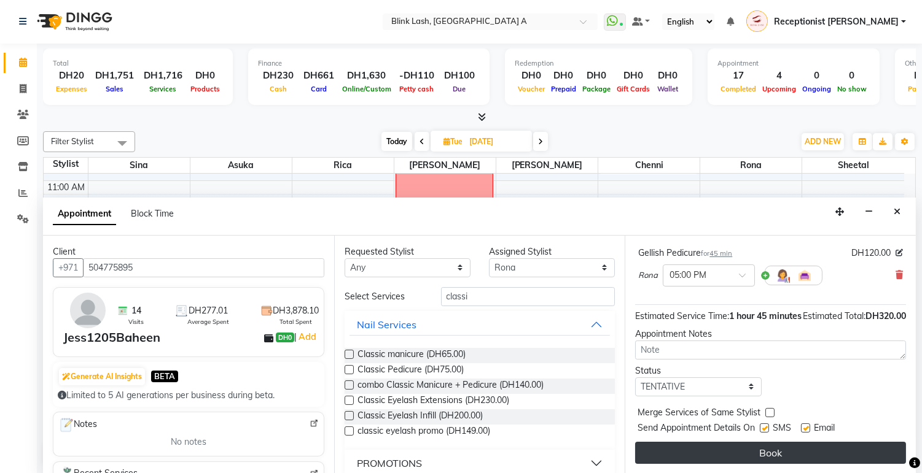
click at [825, 454] on button "Book" at bounding box center [770, 453] width 271 height 22
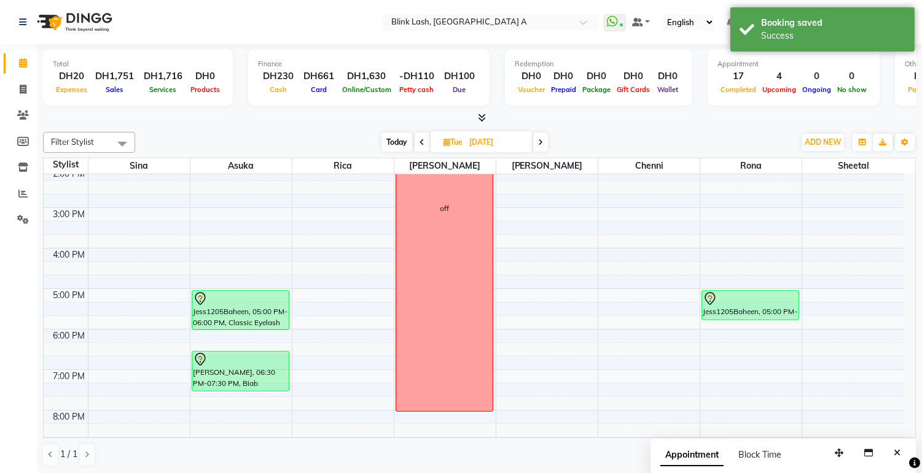
scroll to position [210, 0]
drag, startPoint x: 740, startPoint y: 317, endPoint x: 737, endPoint y: 342, distance: 25.4
click at [737, 342] on div "9:00 AM 10:00 AM 11:00 AM 12:00 PM 1:00 PM 2:00 PM 3:00 PM 4:00 PM 5:00 PM 6:00…" at bounding box center [474, 267] width 860 height 607
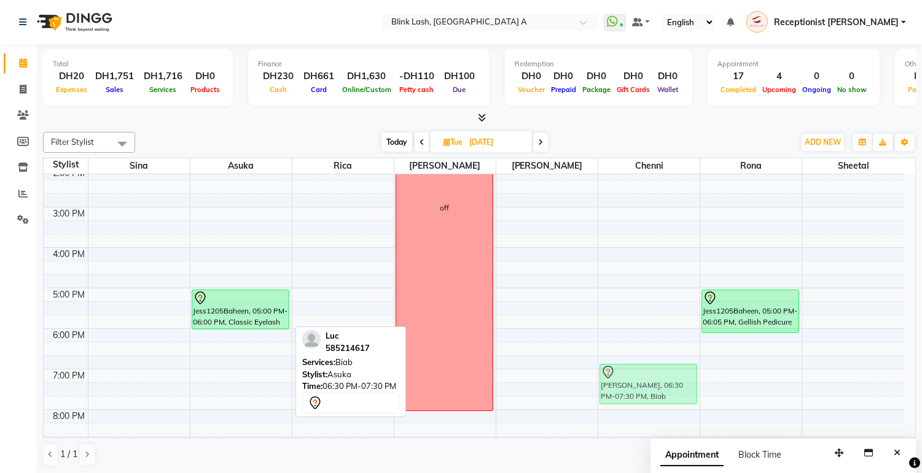
drag, startPoint x: 230, startPoint y: 376, endPoint x: 596, endPoint y: 384, distance: 366.0
click at [596, 384] on div "9:00 AM 10:00 AM 11:00 AM 12:00 PM 1:00 PM 2:00 PM 3:00 PM 4:00 PM 5:00 PM 6:00…" at bounding box center [474, 267] width 860 height 607
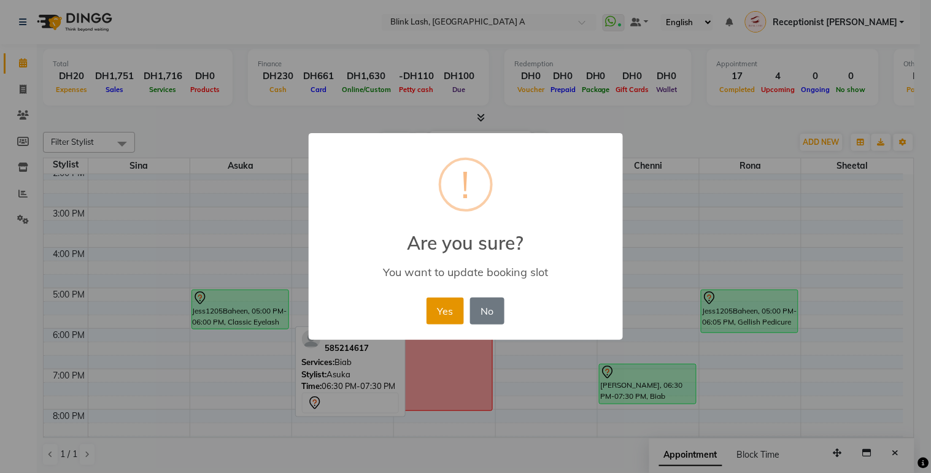
click at [450, 313] on button "Yes" at bounding box center [445, 311] width 37 height 27
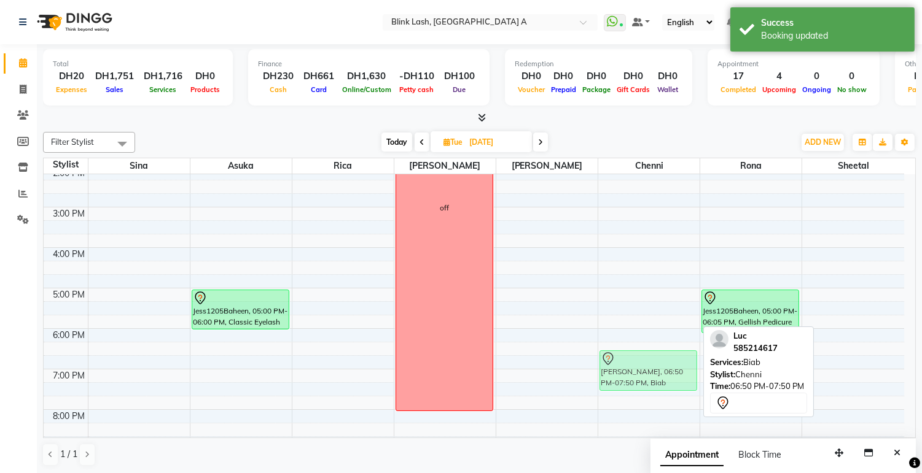
drag, startPoint x: 643, startPoint y: 378, endPoint x: 643, endPoint y: 370, distance: 8.6
click at [643, 370] on div "rolv jonasen, 10:00 AM-10:50 AM, NECK AND SHOULDER Luc, 06:50 PM-07:50 PM, Biab…" at bounding box center [648, 267] width 101 height 607
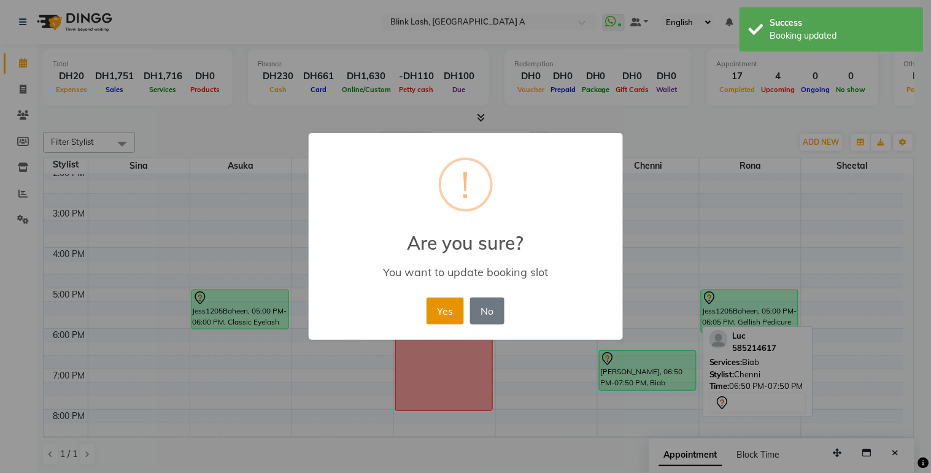
click at [450, 316] on button "Yes" at bounding box center [445, 311] width 37 height 27
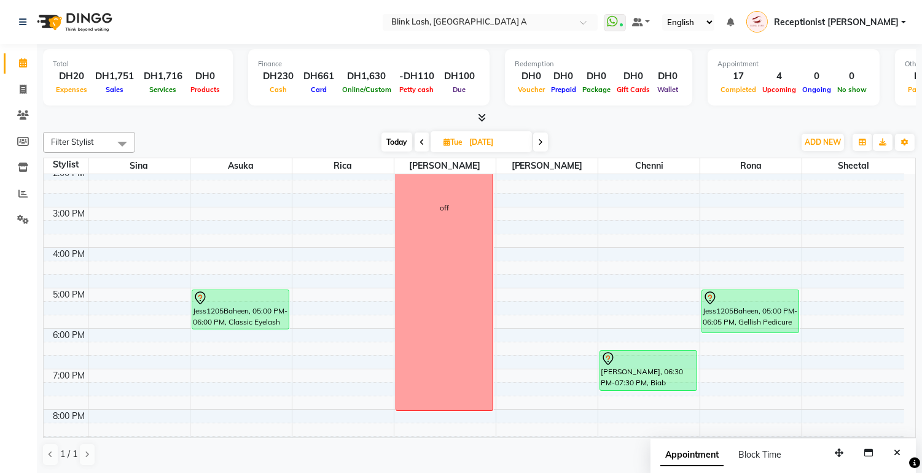
click at [390, 133] on span "Today" at bounding box center [396, 142] width 31 height 19
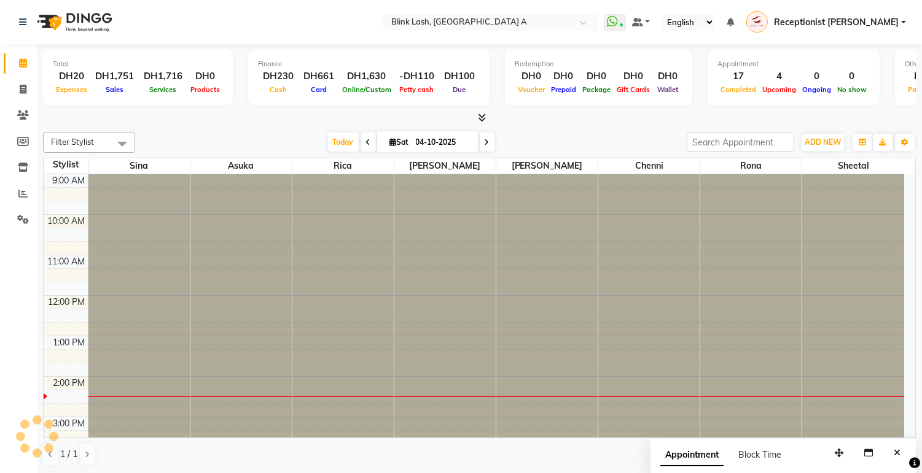
scroll to position [204, 0]
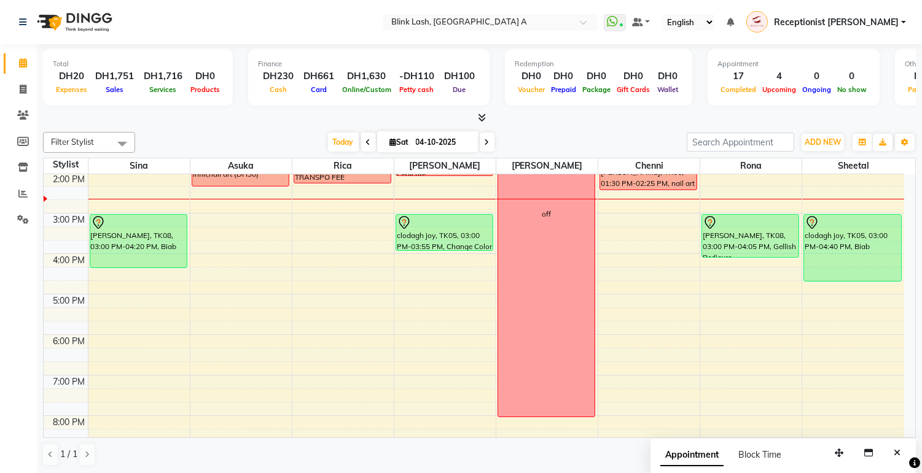
click at [484, 144] on icon at bounding box center [486, 142] width 5 height 7
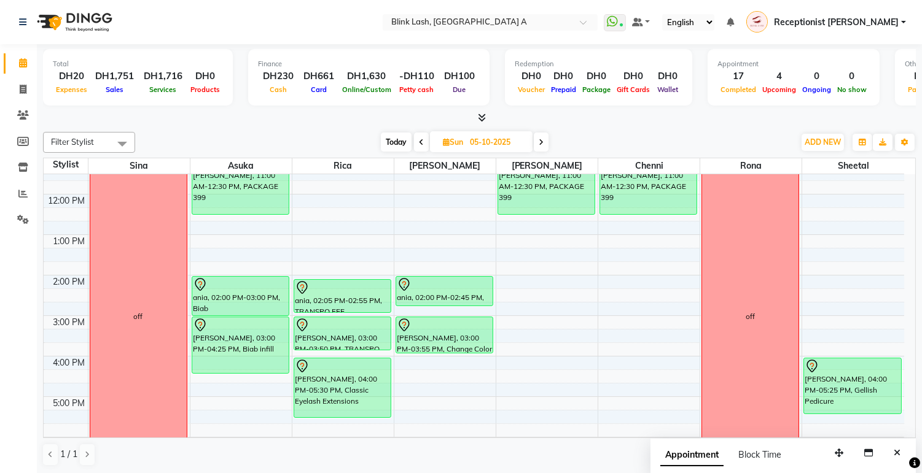
scroll to position [68, 0]
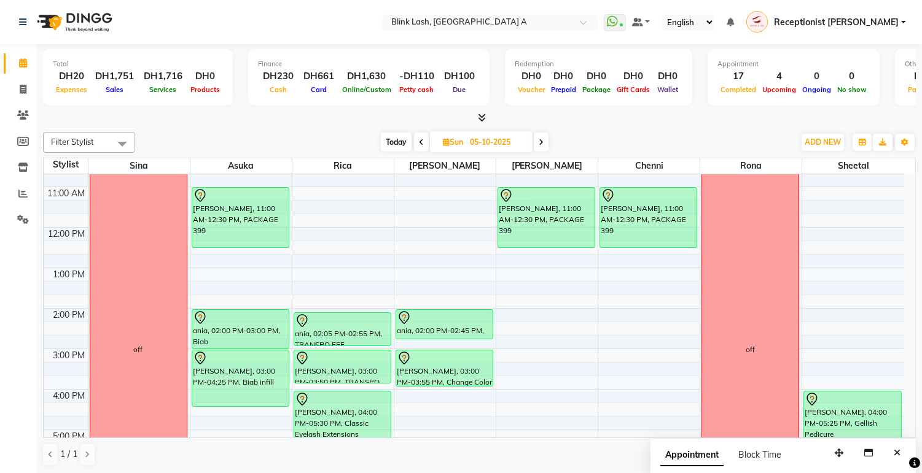
click at [392, 139] on span "Today" at bounding box center [396, 142] width 31 height 19
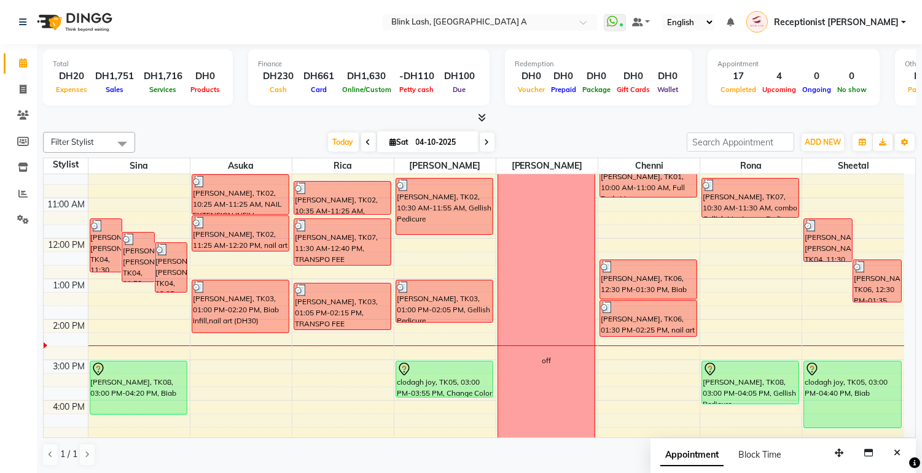
scroll to position [136, 0]
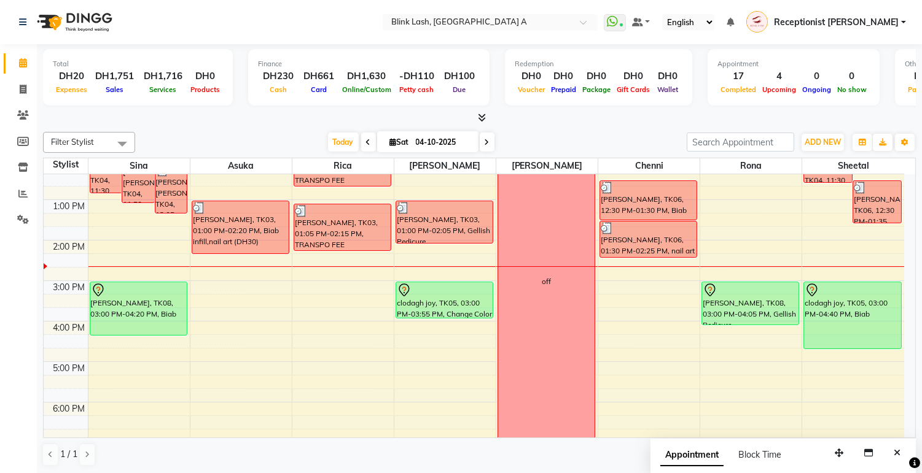
click at [494, 139] on div "Today Sat 04-10-2025" at bounding box center [410, 142] width 539 height 18
click at [487, 140] on span at bounding box center [487, 142] width 15 height 19
type input "05-10-2025"
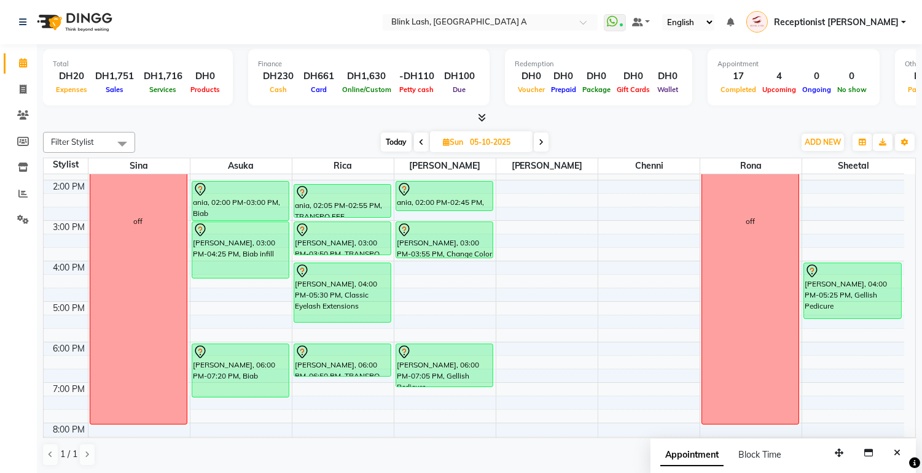
scroll to position [204, 0]
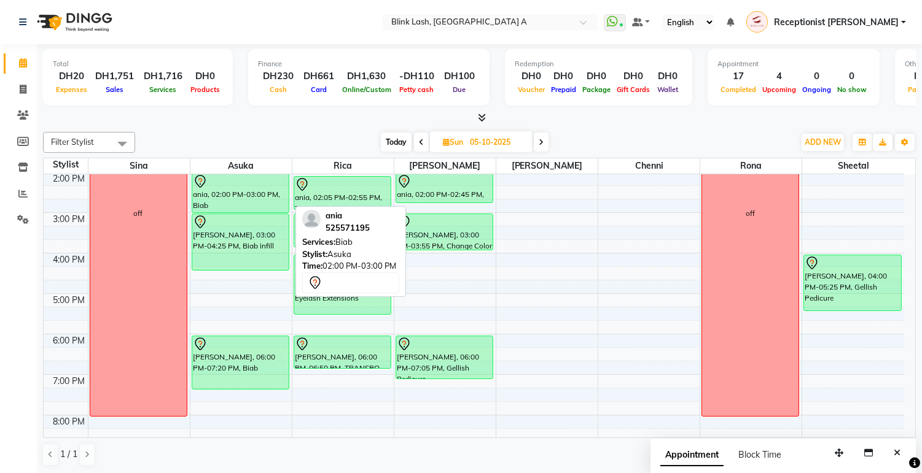
click at [280, 185] on div at bounding box center [240, 181] width 95 height 15
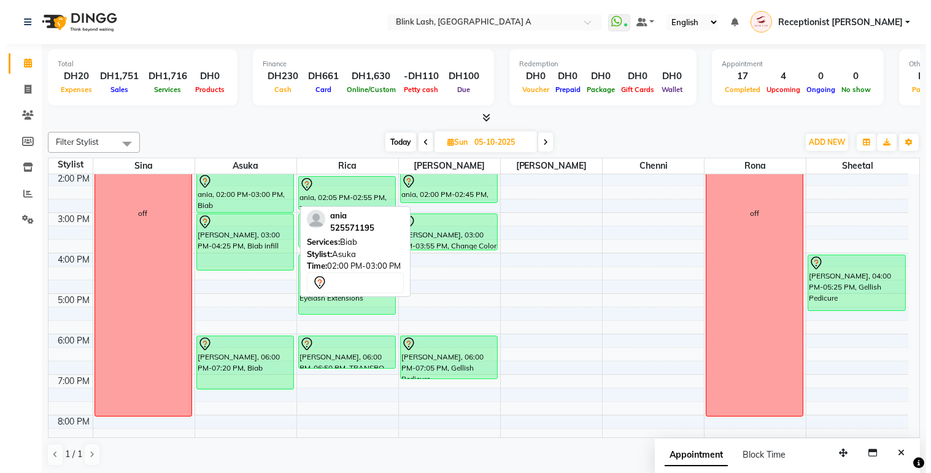
select select "7"
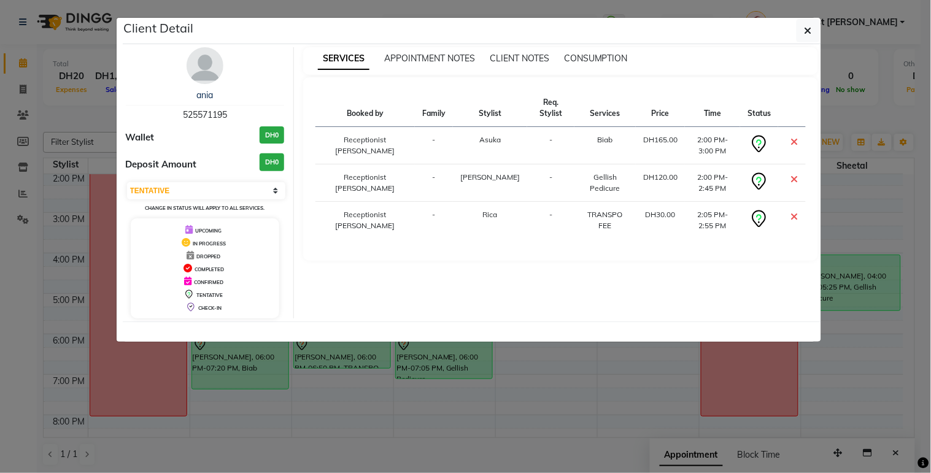
click at [203, 71] on img at bounding box center [205, 65] width 37 height 37
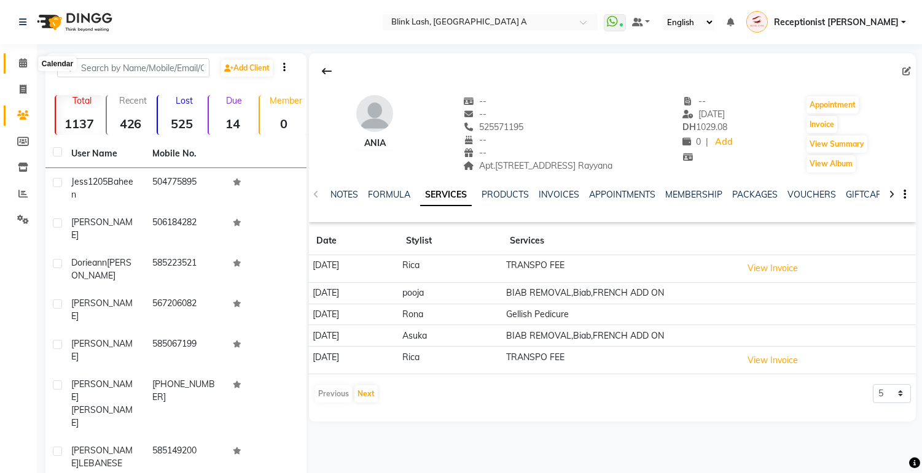
click at [20, 56] on span at bounding box center [22, 63] width 21 height 14
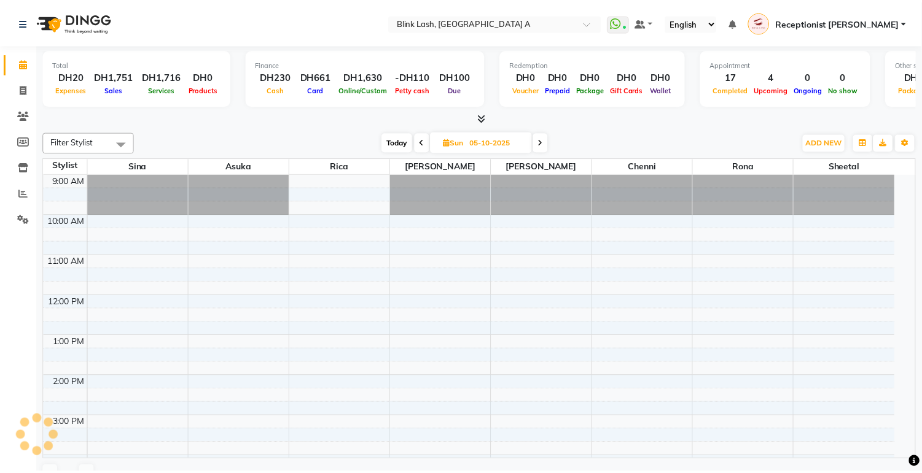
scroll to position [204, 0]
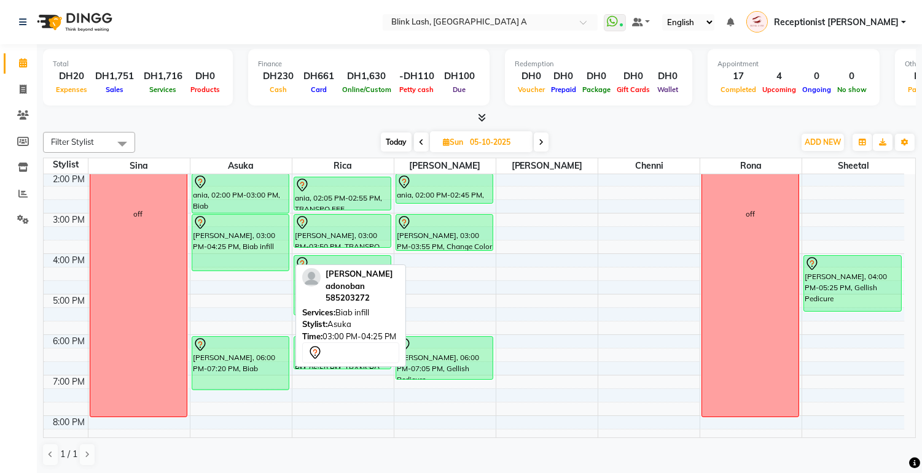
click at [246, 248] on div "[PERSON_NAME], 03:00 PM-04:25 PM, Biab infill" at bounding box center [240, 243] width 96 height 56
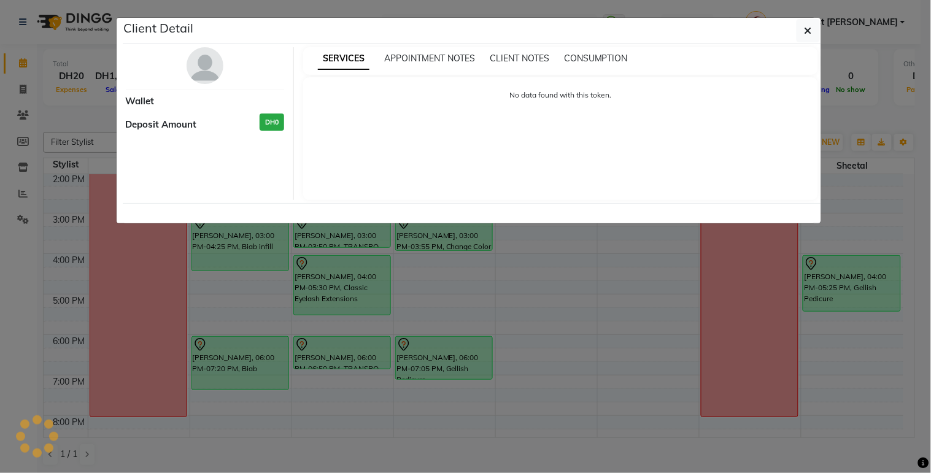
select select "7"
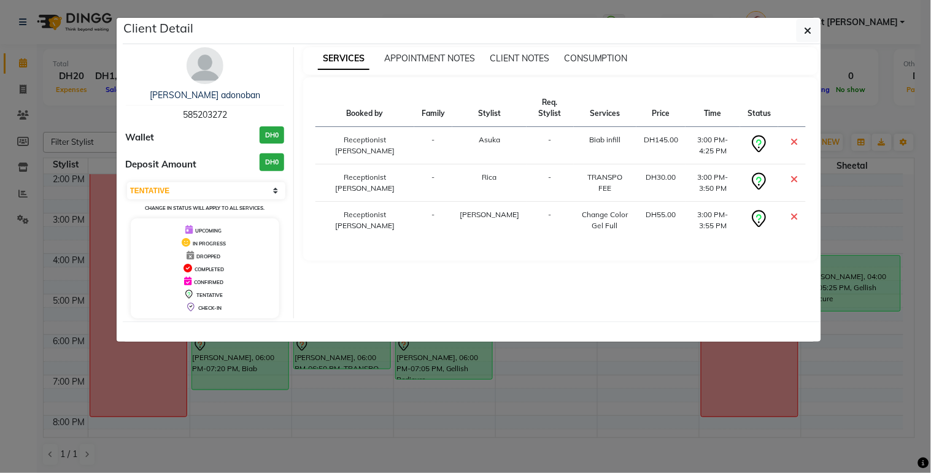
click at [211, 62] on img at bounding box center [205, 65] width 37 height 37
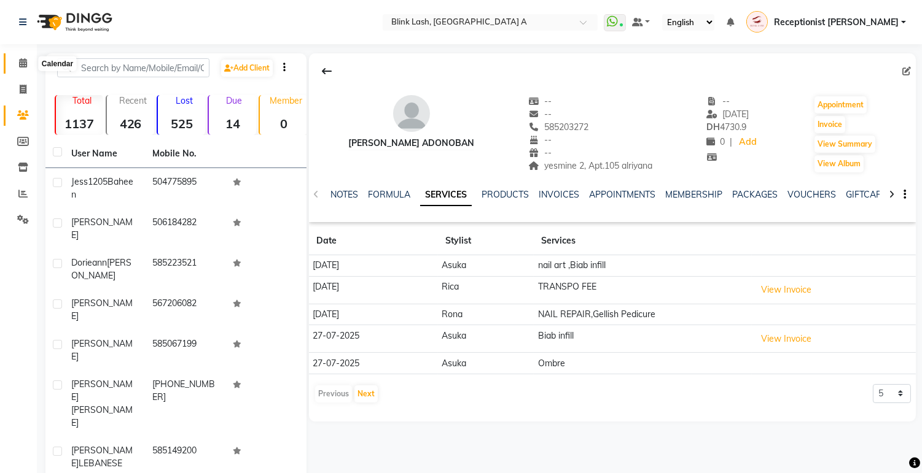
click at [31, 61] on span at bounding box center [22, 63] width 21 height 14
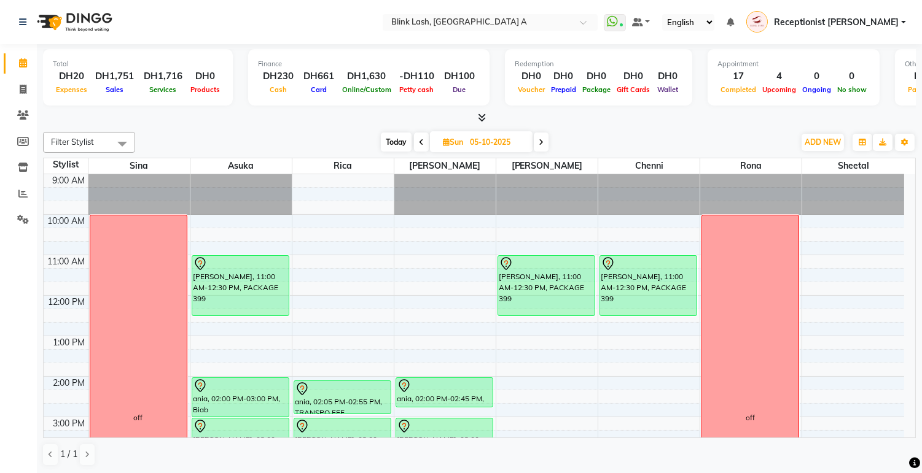
click at [382, 139] on span "Today" at bounding box center [396, 142] width 31 height 19
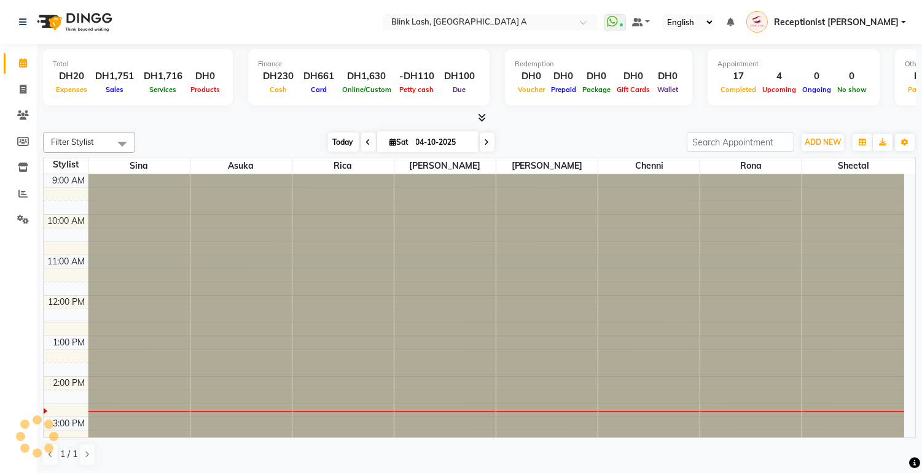
scroll to position [204, 0]
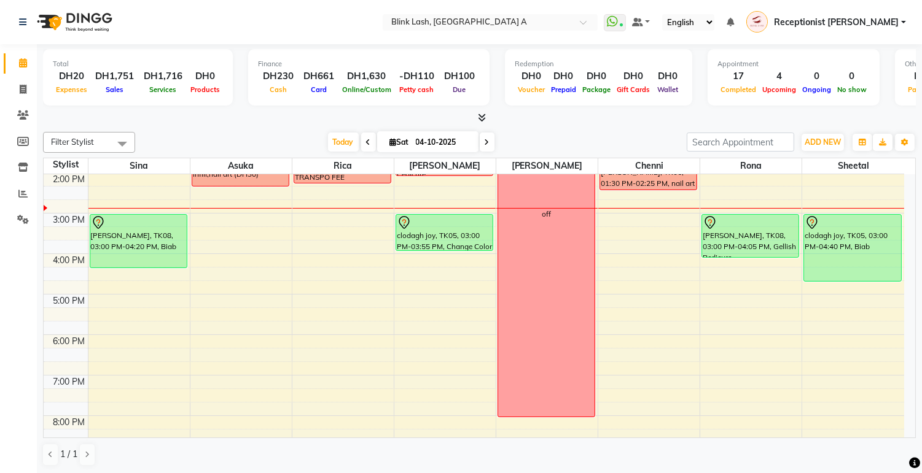
click at [480, 136] on span at bounding box center [487, 142] width 15 height 19
type input "05-10-2025"
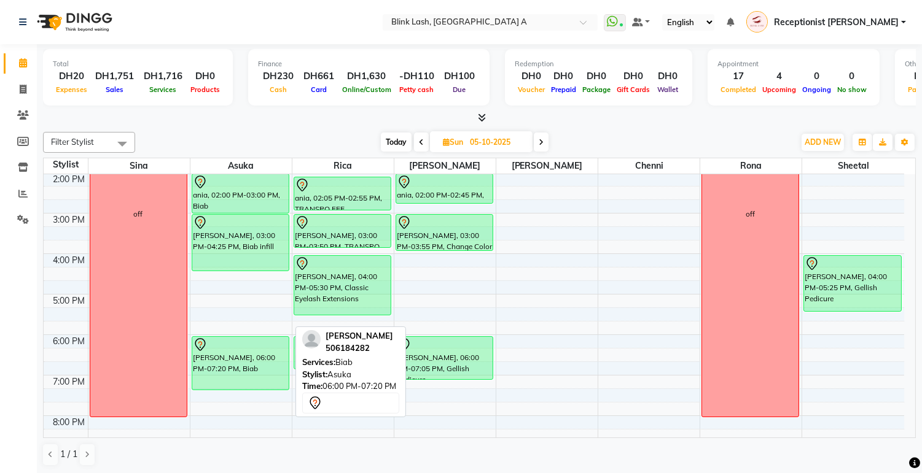
click at [243, 358] on div "[PERSON_NAME], 06:00 PM-07:20 PM, Biab" at bounding box center [240, 363] width 96 height 53
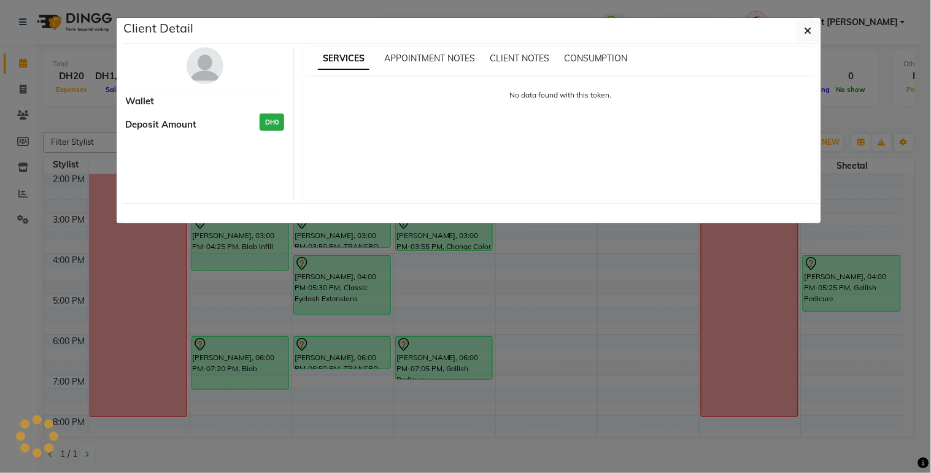
select select "7"
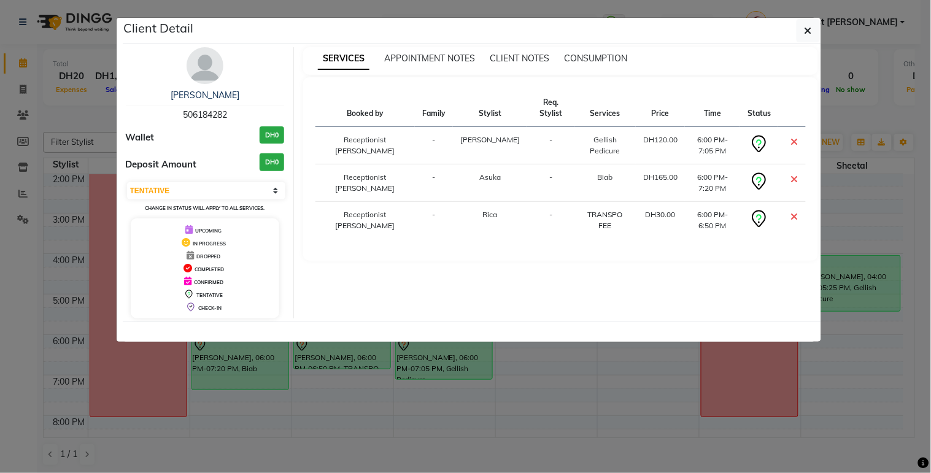
click at [209, 83] on img at bounding box center [205, 65] width 37 height 37
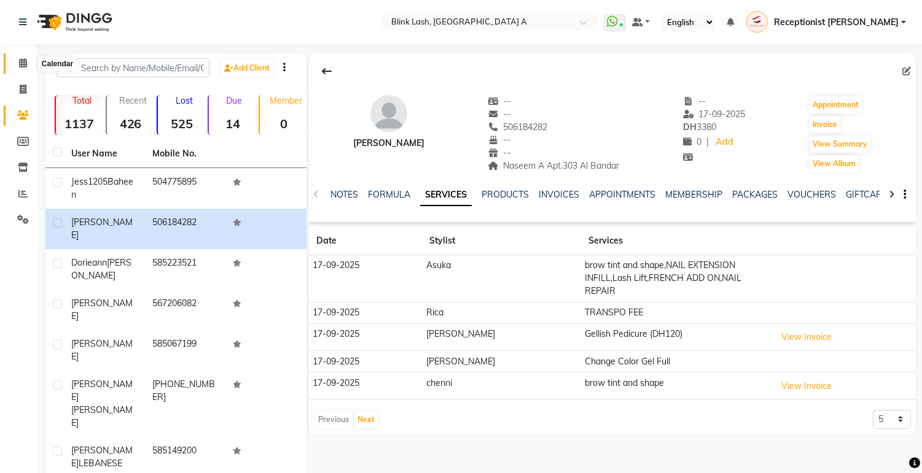
click at [20, 63] on icon at bounding box center [23, 62] width 8 height 9
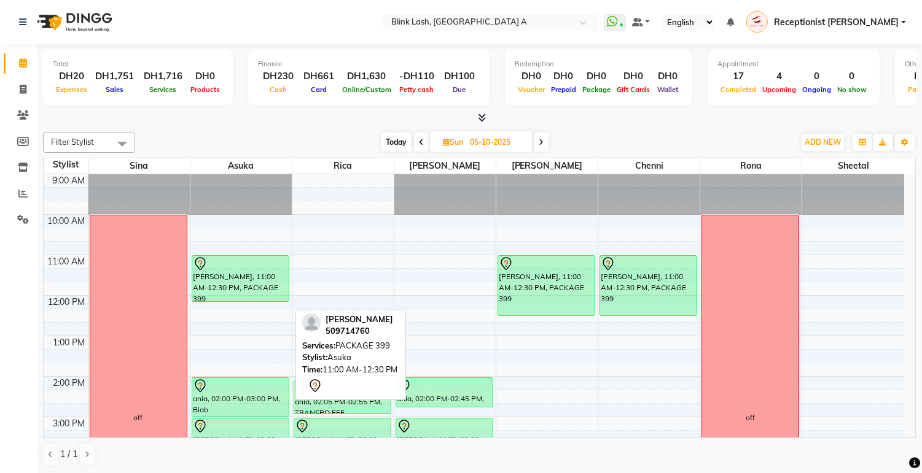
drag, startPoint x: 252, startPoint y: 316, endPoint x: 257, endPoint y: 301, distance: 15.0
click at [257, 301] on div "Michelle Schwarz, 11:00 AM-12:30 PM, PACKAGE 399 ania, 02:00 PM-03:00 PM, Biab …" at bounding box center [240, 477] width 101 height 607
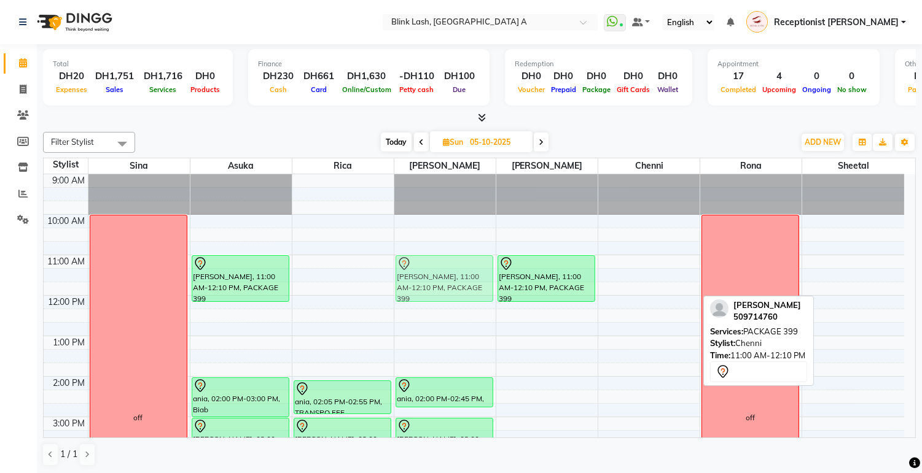
drag, startPoint x: 657, startPoint y: 275, endPoint x: 498, endPoint y: 274, distance: 159.0
click at [481, 274] on tr "off Michelle Schwarz, 11:00 AM-12:10 PM, PACKAGE 399 ania, 02:00 PM-03:00 PM, B…" at bounding box center [474, 477] width 860 height 607
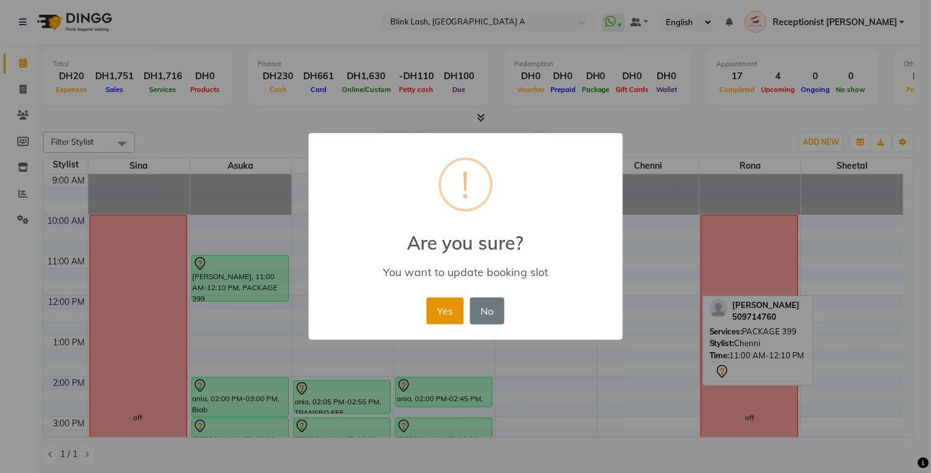
click at [447, 309] on button "Yes" at bounding box center [445, 311] width 37 height 27
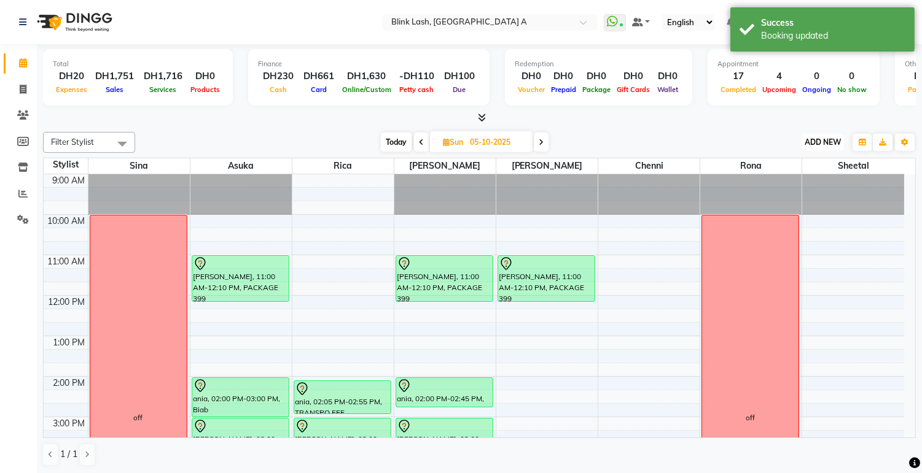
click at [826, 143] on span "ADD NEW" at bounding box center [822, 142] width 36 height 9
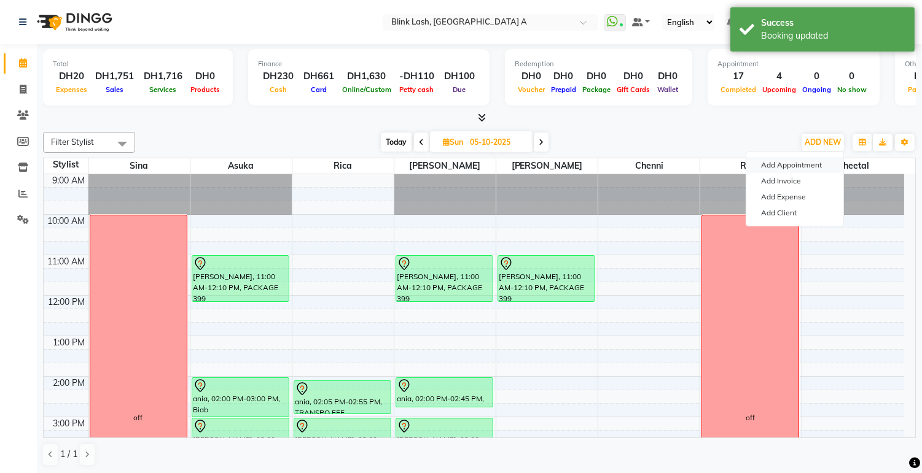
click at [809, 163] on button "Add Appointment" at bounding box center [794, 165] width 97 height 16
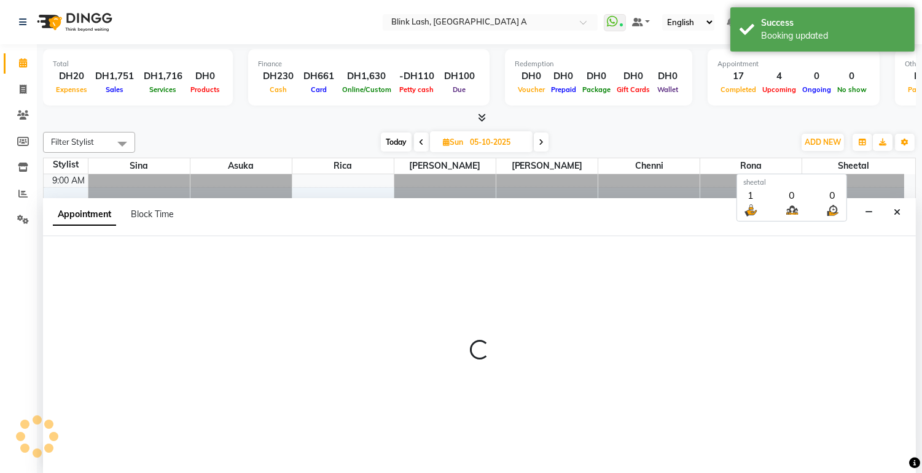
scroll to position [1, 0]
select select "600"
select select "tentative"
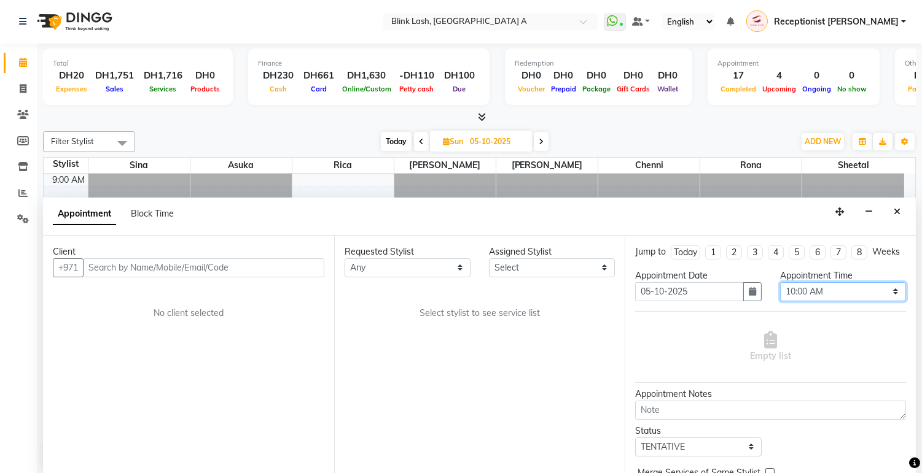
click at [863, 298] on select "Select 10:00 AM 10:05 AM 10:10 AM 10:15 AM 10:20 AM 10:25 AM 10:30 AM 10:35 AM …" at bounding box center [843, 291] width 126 height 19
select select "690"
click at [780, 293] on select "Select 10:00 AM 10:05 AM 10:10 AM 10:15 AM 10:20 AM 10:25 AM 10:30 AM 10:35 AM …" at bounding box center [843, 291] width 126 height 19
click at [588, 265] on select "Select [PERSON_NAME] [PERSON_NAME] Rica [PERSON_NAME]" at bounding box center [552, 267] width 126 height 19
select select "57849"
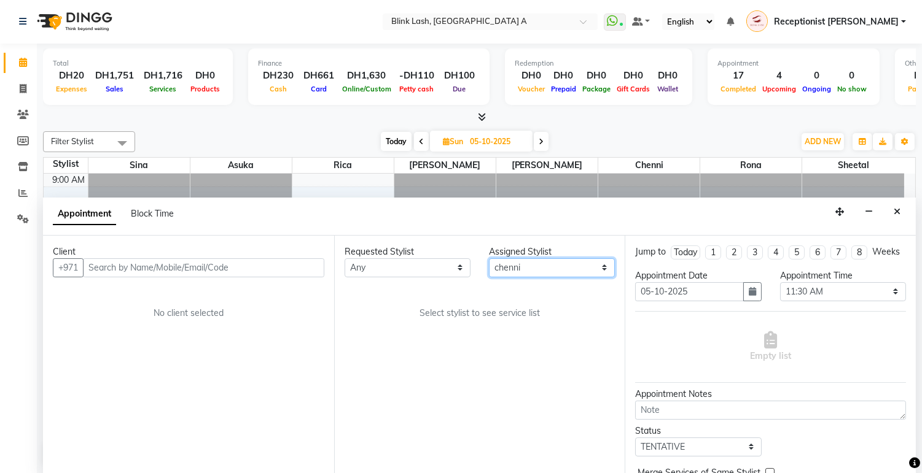
click at [489, 258] on select "Select [PERSON_NAME] [PERSON_NAME] Rica [PERSON_NAME]" at bounding box center [552, 267] width 126 height 19
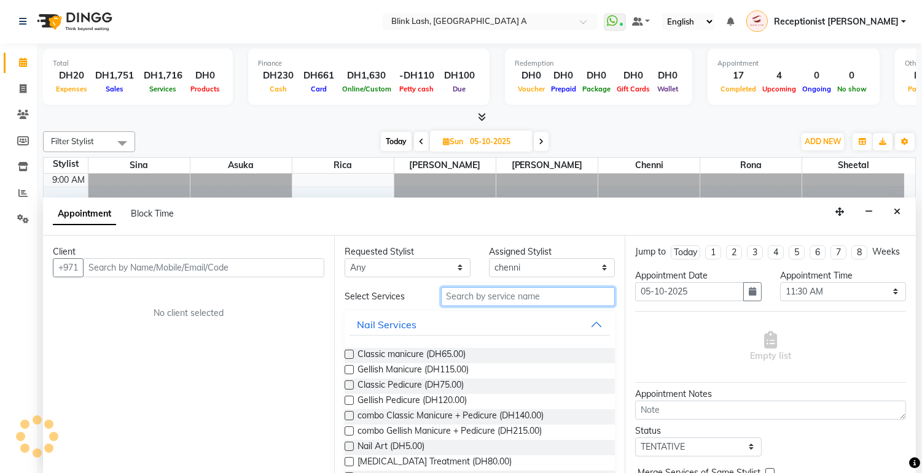
drag, startPoint x: 575, startPoint y: 315, endPoint x: 565, endPoint y: 299, distance: 18.7
click at [565, 299] on input "text" at bounding box center [528, 296] width 174 height 19
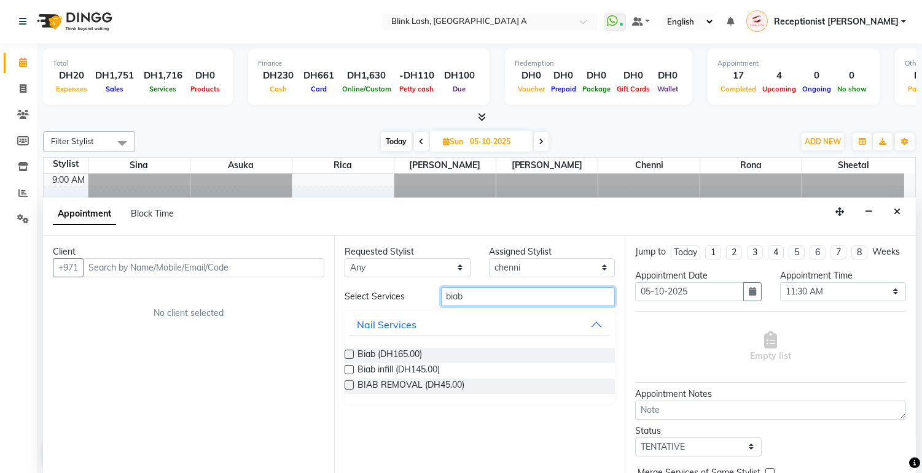
type input "biab"
click at [408, 345] on div "Biab (DH165.00) Biab infill (DH145.00) BIAB REMOVAL (DH45.00)" at bounding box center [479, 371] width 271 height 66
click at [408, 348] on span "Biab (DH165.00)" at bounding box center [389, 355] width 64 height 15
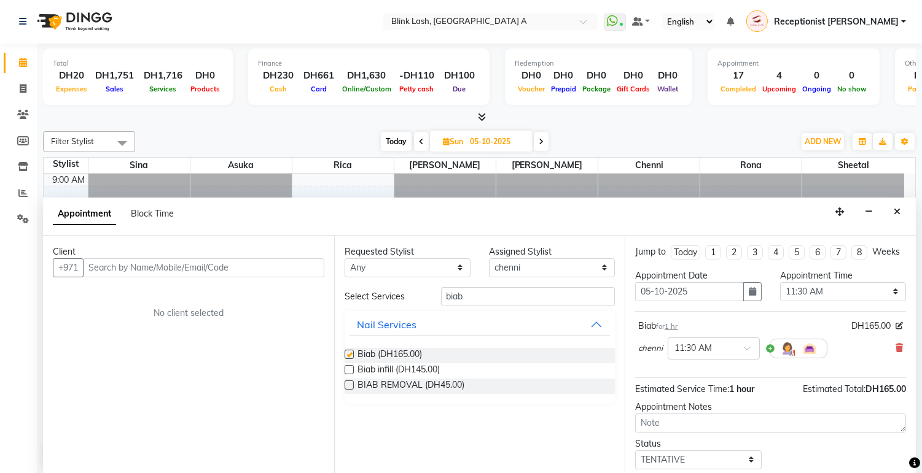
checkbox input "false"
click at [553, 262] on select "Select [PERSON_NAME] [PERSON_NAME] Rica [PERSON_NAME]" at bounding box center [552, 267] width 126 height 19
select select "93342"
click at [489, 258] on select "Select [PERSON_NAME] [PERSON_NAME] Rica [PERSON_NAME]" at bounding box center [552, 267] width 126 height 19
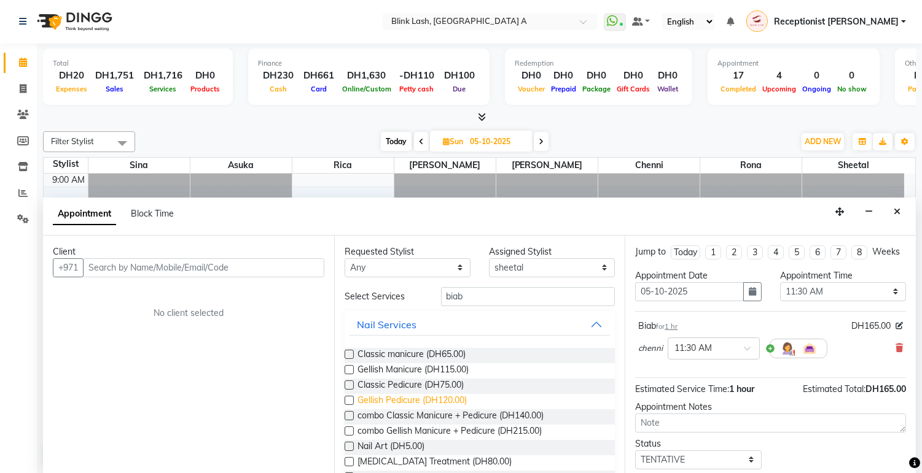
click at [459, 399] on span "Gellish Pedicure (DH120.00)" at bounding box center [411, 401] width 109 height 15
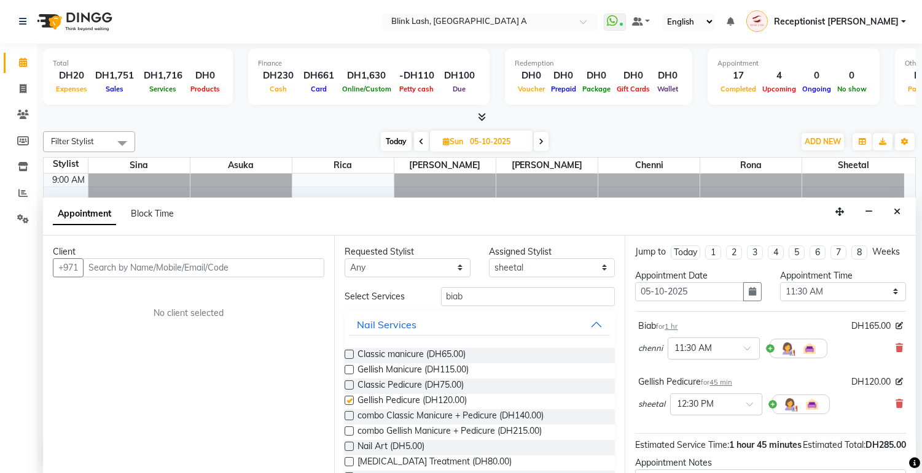
checkbox input "false"
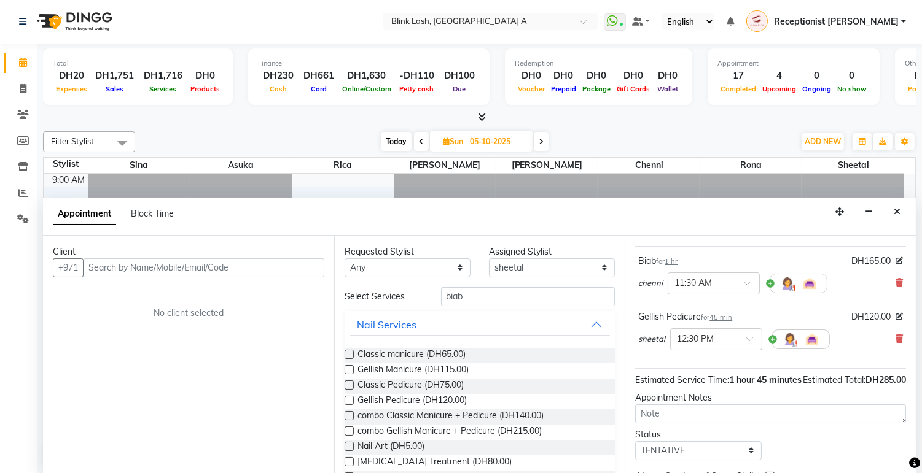
scroll to position [136, 0]
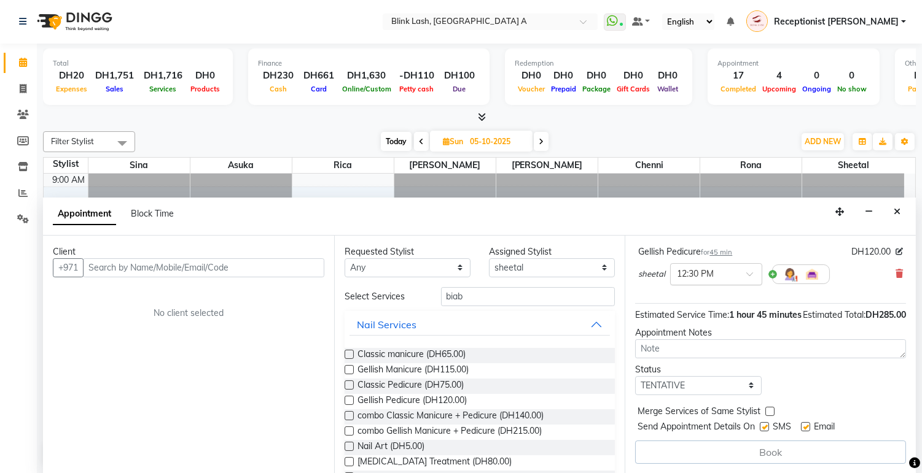
click at [740, 278] on div at bounding box center [715, 273] width 91 height 13
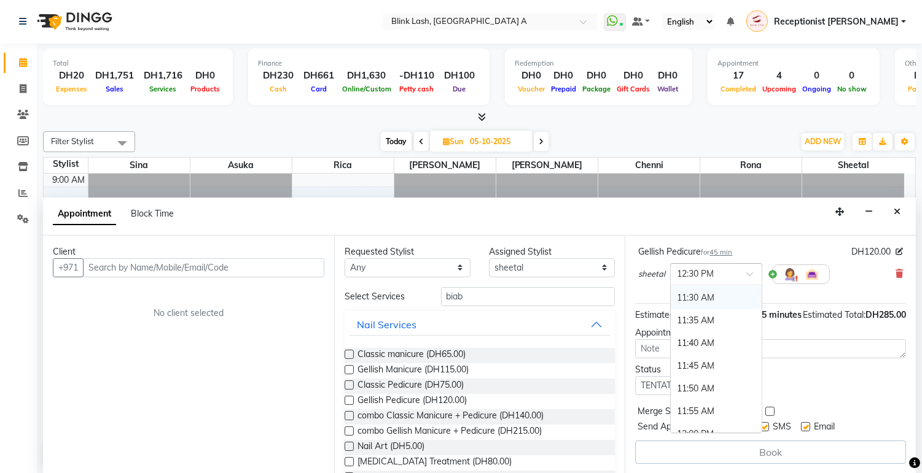
click at [704, 302] on div "11:30 AM" at bounding box center [715, 298] width 91 height 23
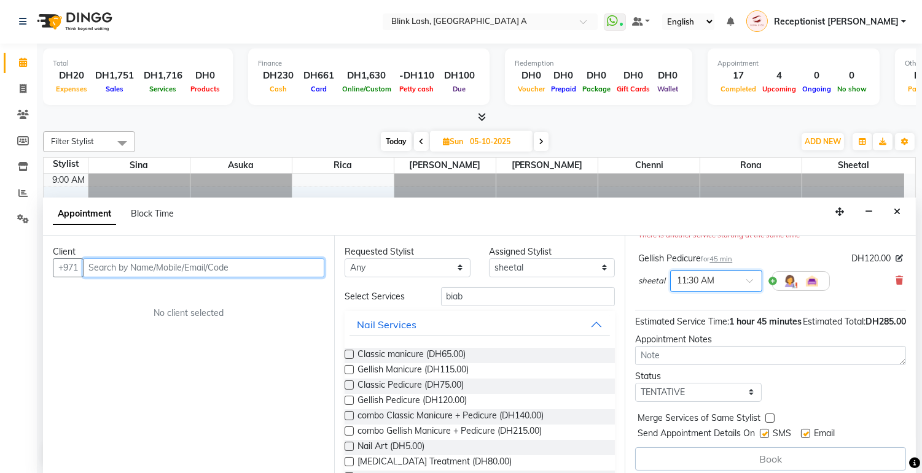
click at [237, 264] on input "text" at bounding box center [203, 267] width 241 height 19
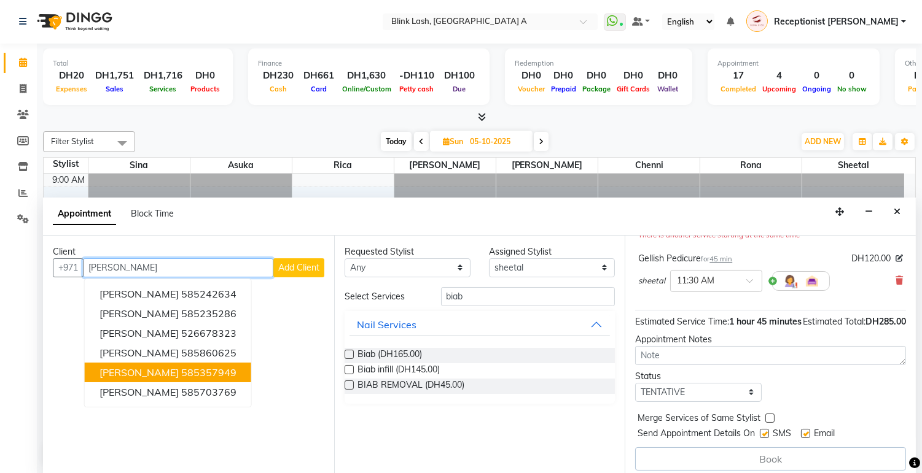
click at [144, 369] on span "Amy Burke" at bounding box center [138, 373] width 79 height 12
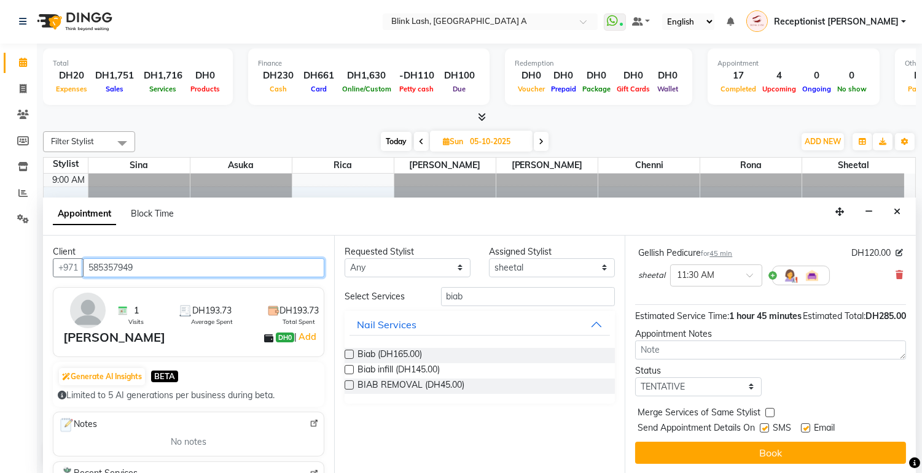
scroll to position [166, 0]
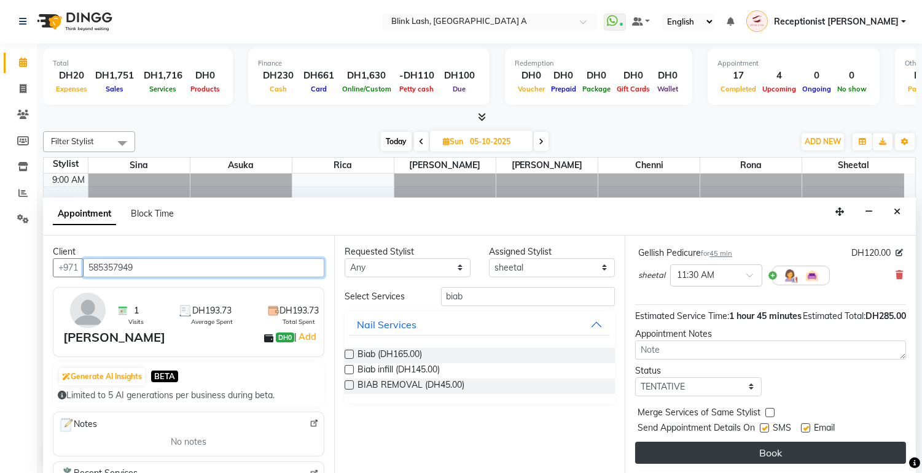
type input "585357949"
click at [868, 456] on button "Book" at bounding box center [770, 453] width 271 height 22
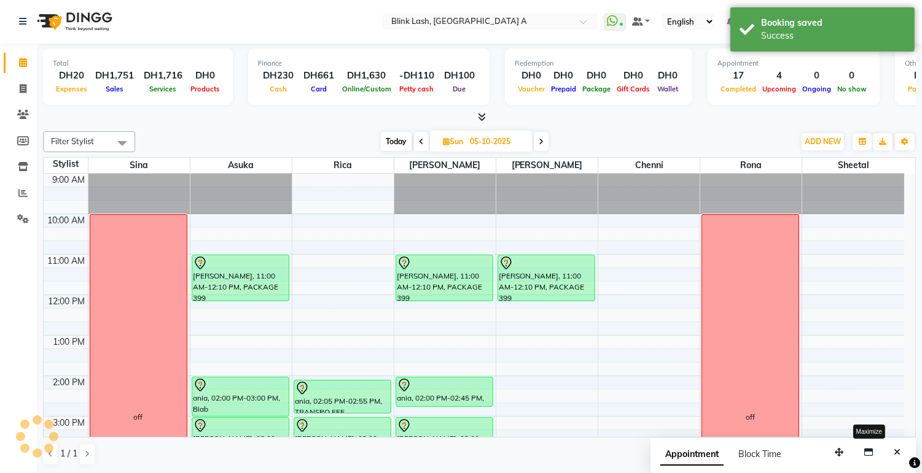
scroll to position [0, 0]
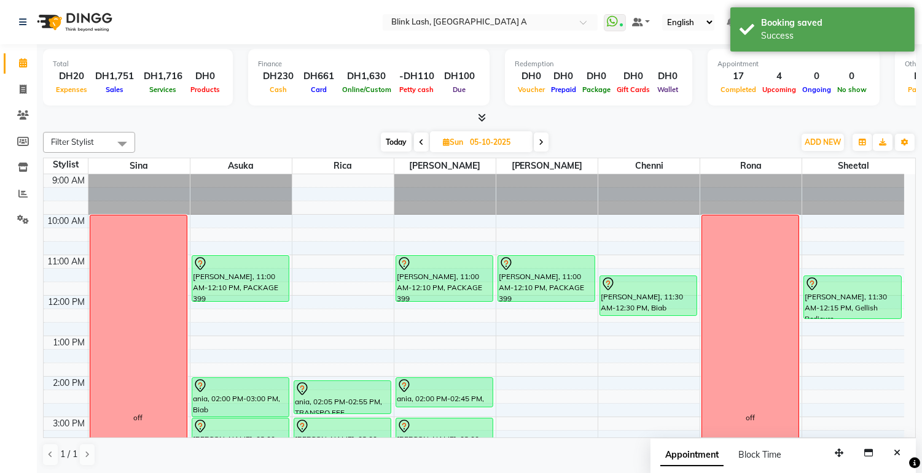
drag, startPoint x: 839, startPoint y: 305, endPoint x: 837, endPoint y: 312, distance: 6.9
click at [837, 312] on div "Amy Burke, 11:30 AM-12:15 PM, Gellish Pedicure shauna Horgan, 04:00 PM-05:25 PM…" at bounding box center [853, 477] width 102 height 607
drag, startPoint x: 647, startPoint y: 314, endPoint x: 642, endPoint y: 326, distance: 12.4
click at [642, 326] on div "Amy Burke, 11:30 AM-12:30 PM, Biab Amy Burke, 11:30 AM-12:30 PM, Biab" at bounding box center [648, 477] width 101 height 607
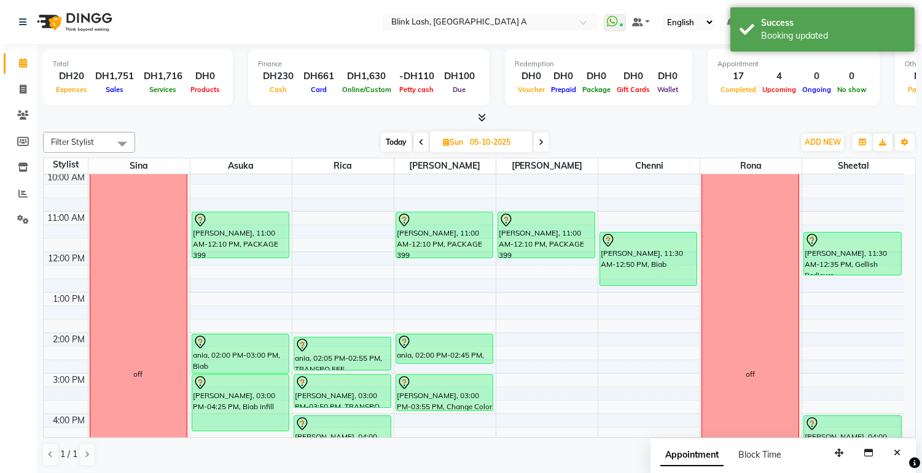
scroll to position [68, 0]
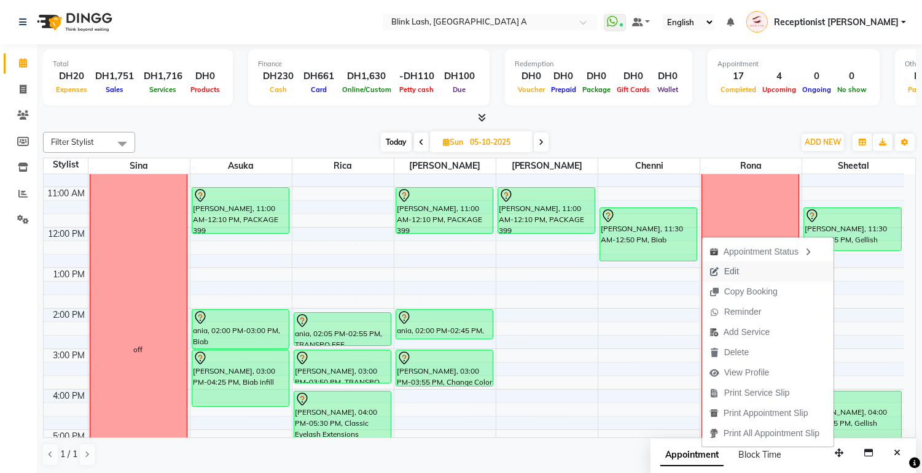
click at [724, 273] on span "Edit" at bounding box center [731, 271] width 15 height 13
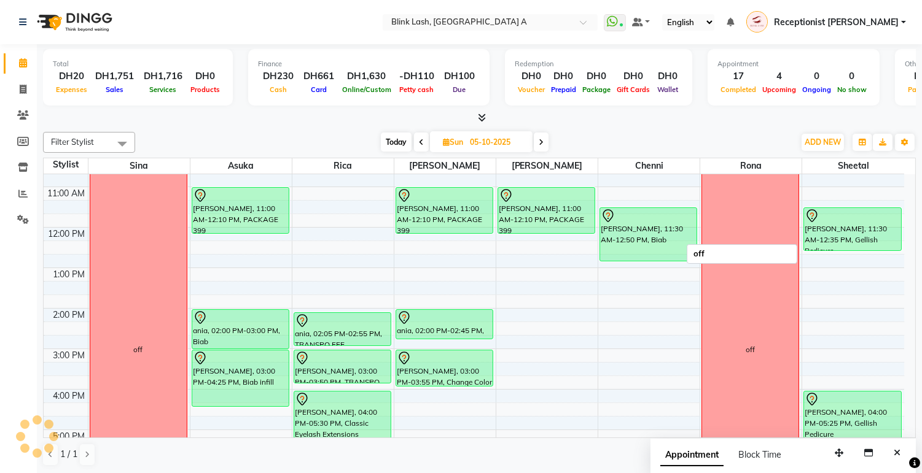
select select "tentative"
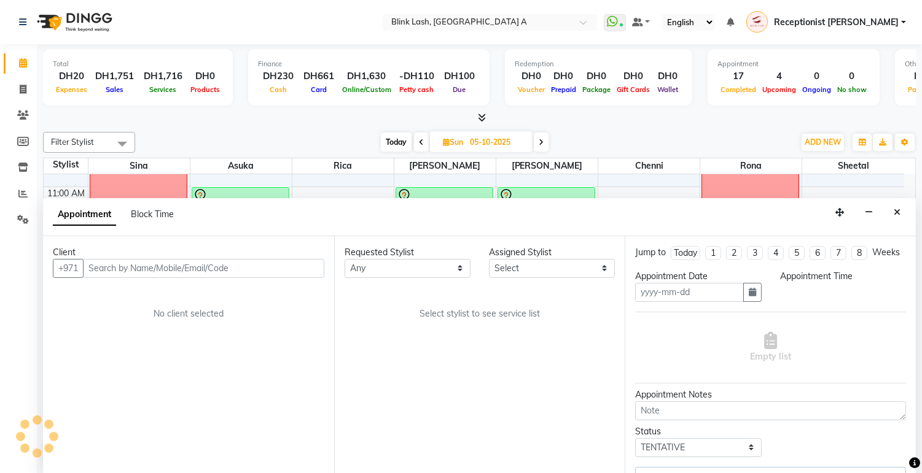
scroll to position [1, 0]
type input "05-10-2025"
select select "93342"
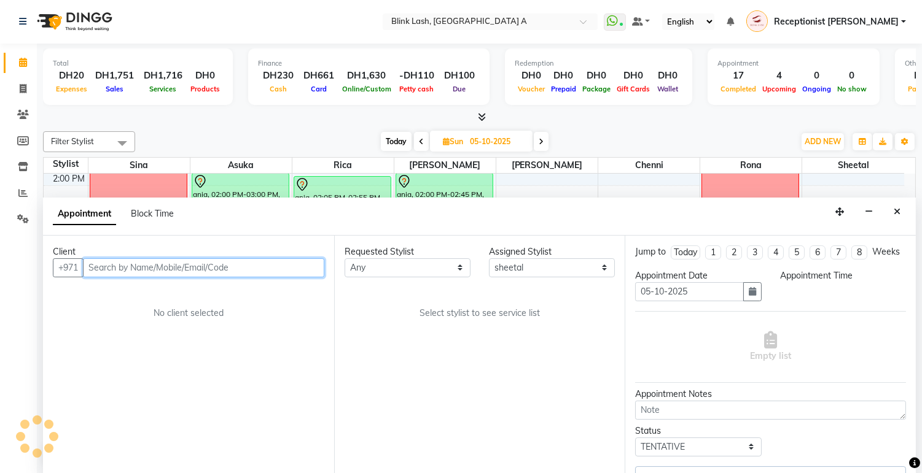
select select "690"
select select "2892"
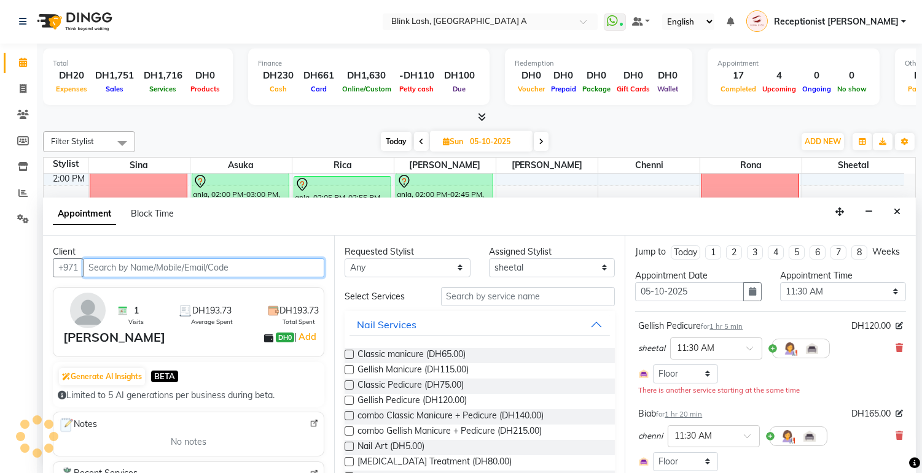
scroll to position [204, 0]
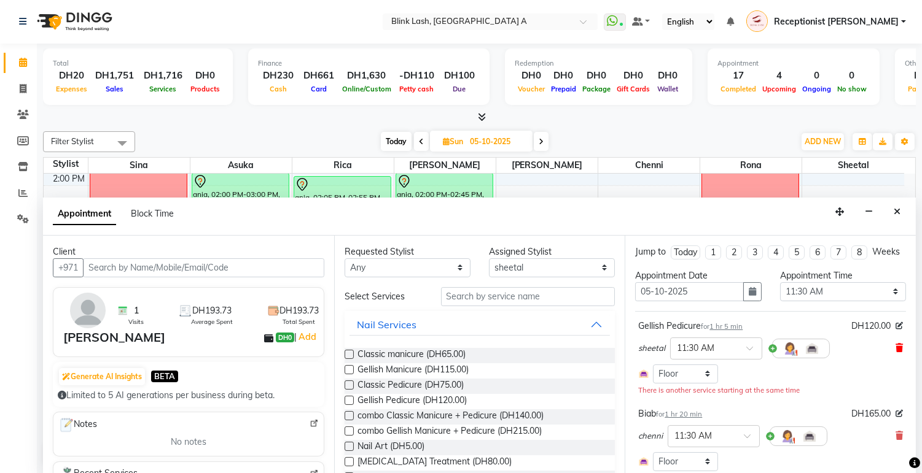
click at [895, 352] on icon at bounding box center [898, 348] width 7 height 9
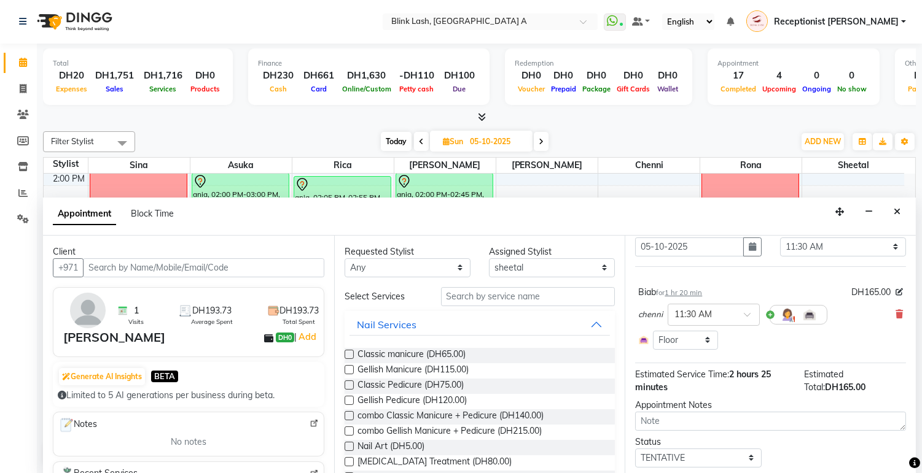
scroll to position [92, 0]
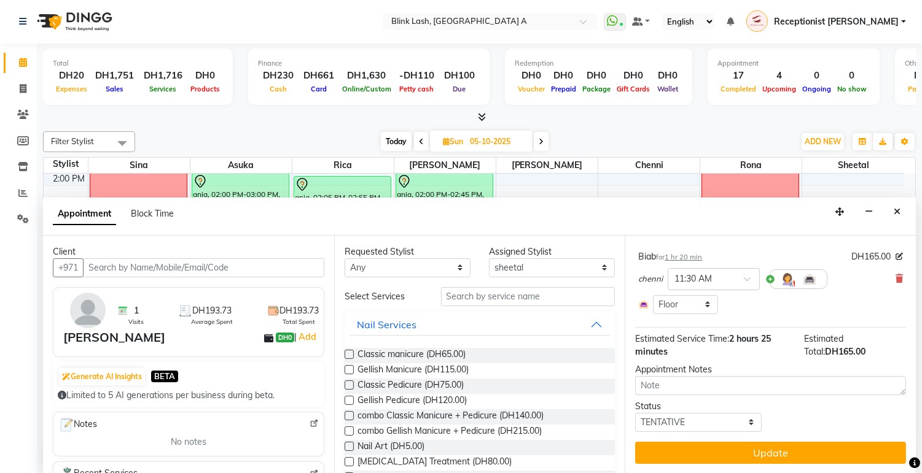
click at [858, 447] on button "Update" at bounding box center [770, 453] width 271 height 22
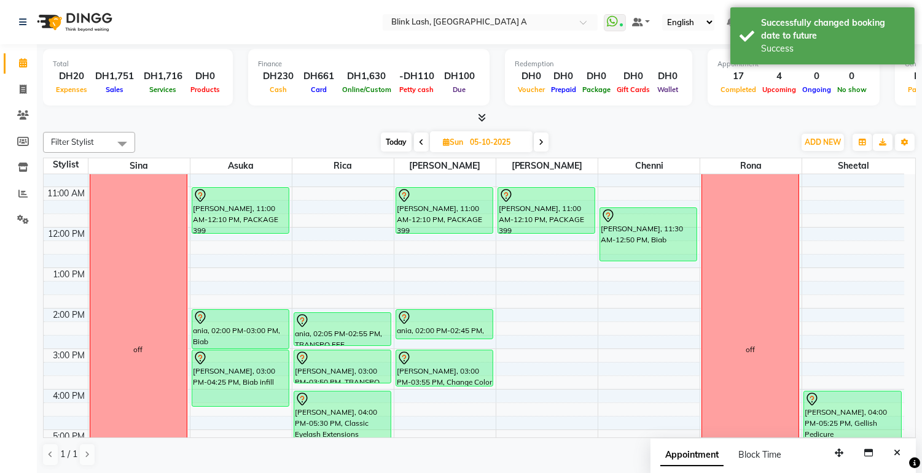
scroll to position [68, 0]
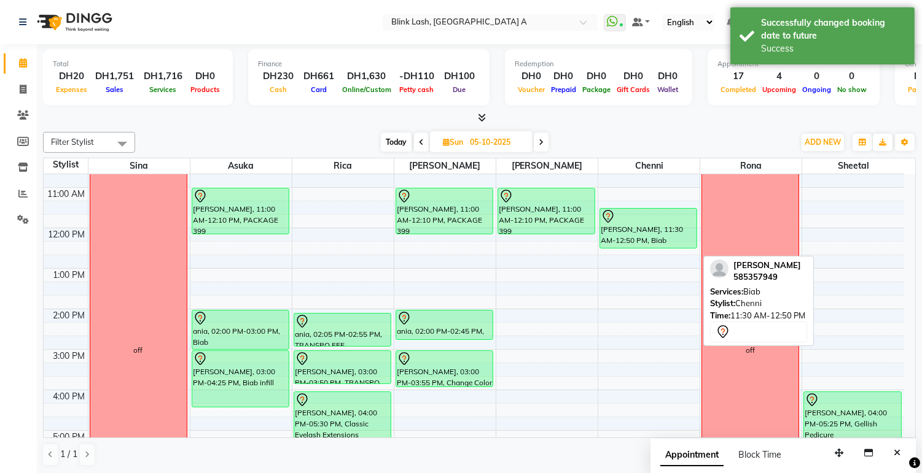
drag, startPoint x: 652, startPoint y: 259, endPoint x: 653, endPoint y: 244, distance: 15.4
click at [653, 244] on div "Amy Burke, 11:30 AM-12:50 PM, Biab Amy Burke, 11:30 AM-12:50 PM, Biab" at bounding box center [648, 410] width 101 height 607
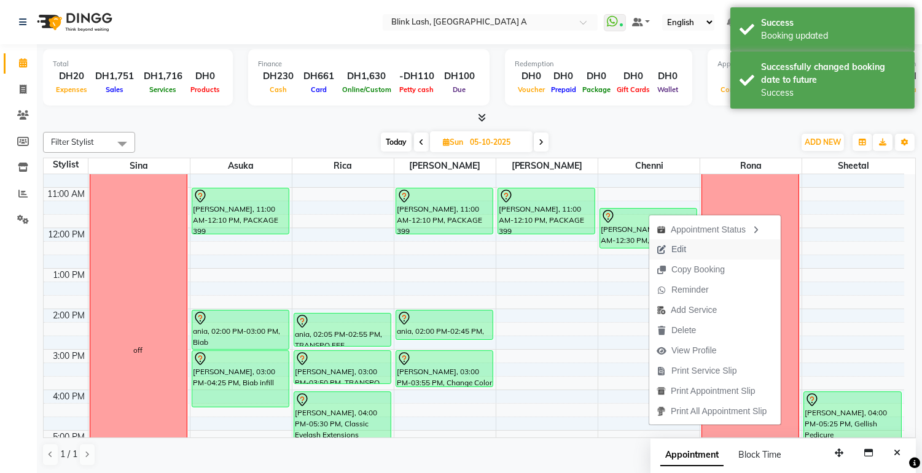
click at [671, 243] on span "Edit" at bounding box center [678, 249] width 15 height 13
select select "tentative"
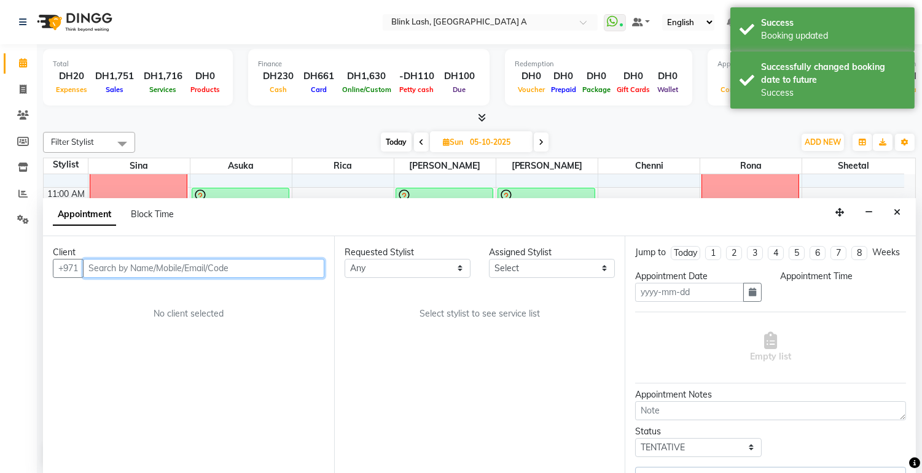
type input "05-10-2025"
select select "690"
select select "57849"
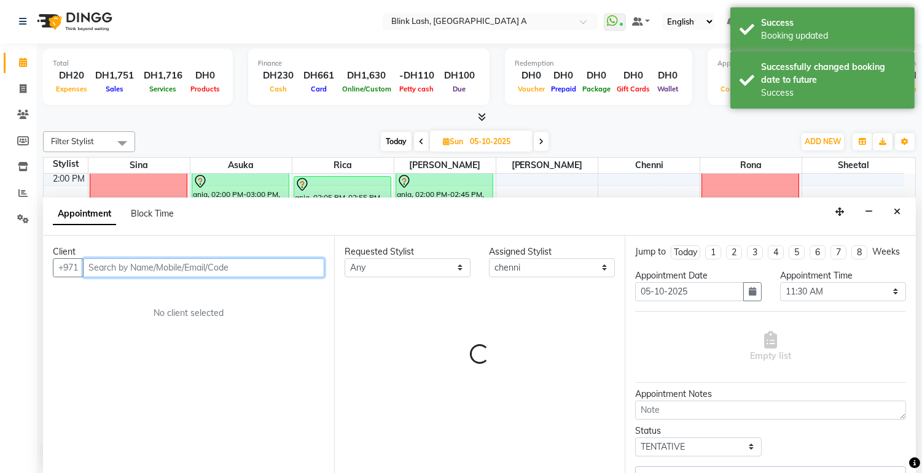
select select "2892"
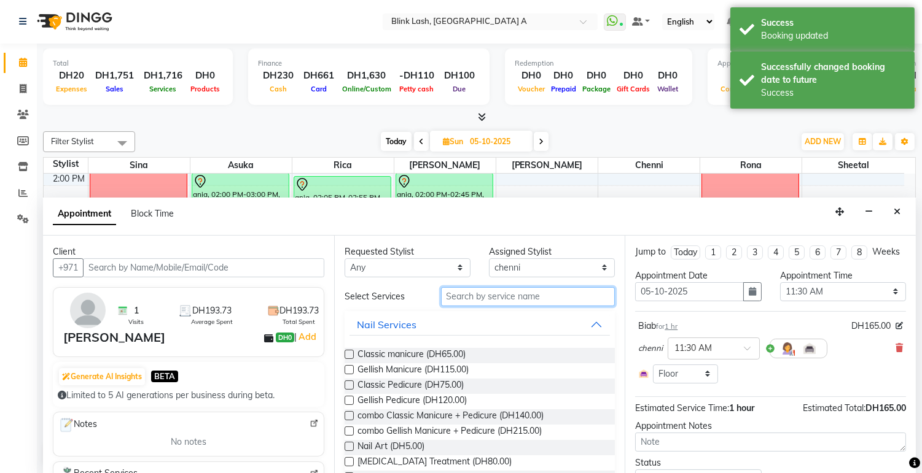
click at [540, 287] on input "text" at bounding box center [528, 296] width 174 height 19
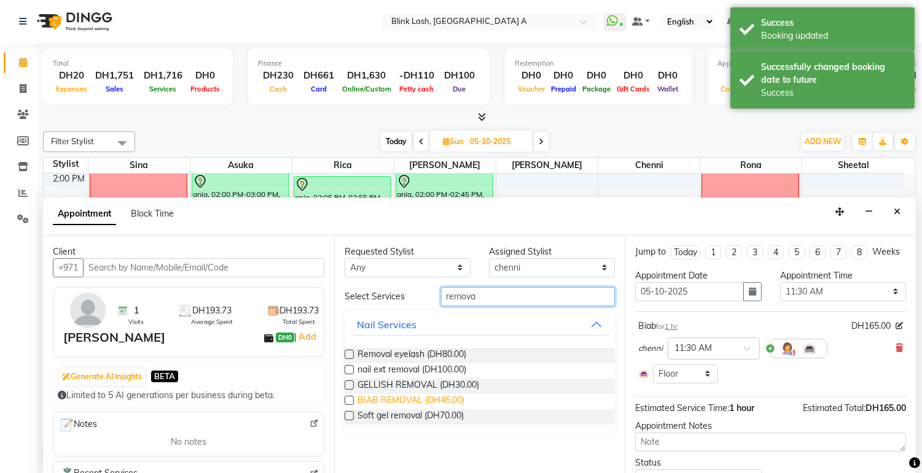
type input "remova"
click at [449, 400] on span "BIAB REMOVAL (DH45.00)" at bounding box center [410, 401] width 107 height 15
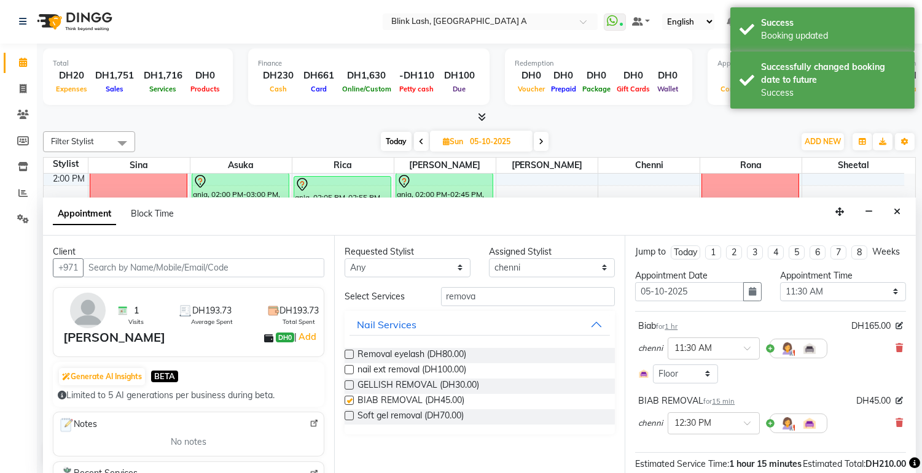
checkbox input "false"
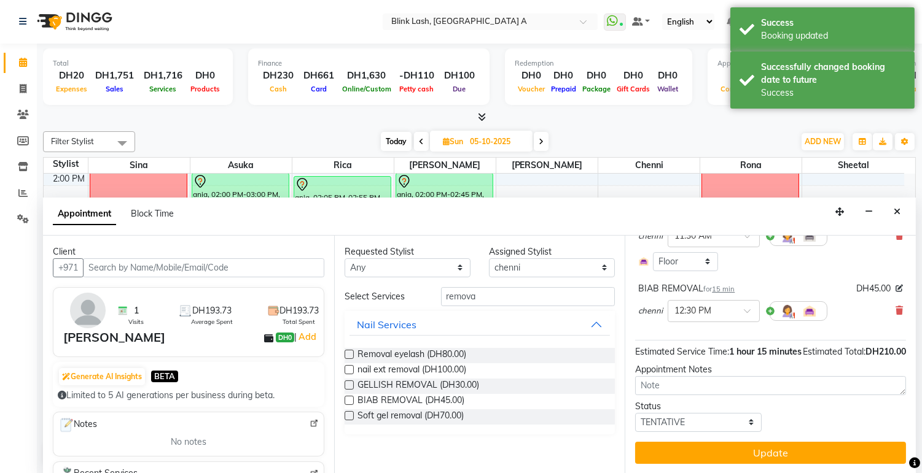
scroll to position [137, 0]
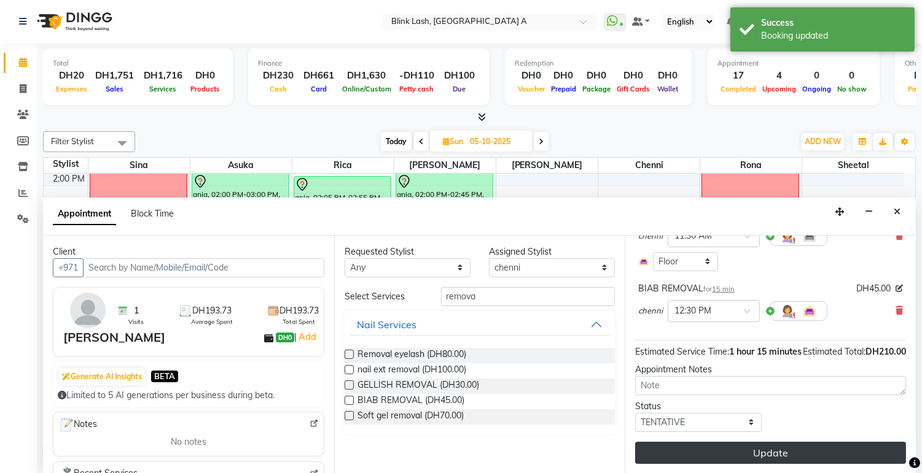
click at [769, 445] on button "Update" at bounding box center [770, 453] width 271 height 22
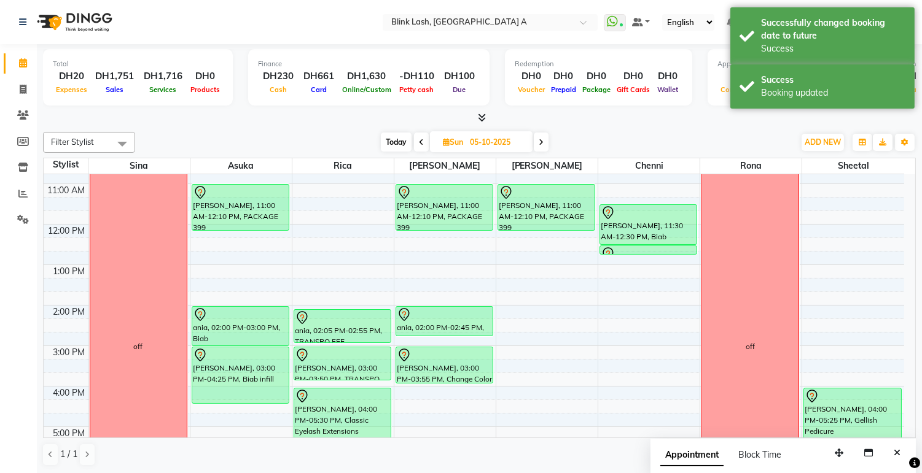
scroll to position [68, 0]
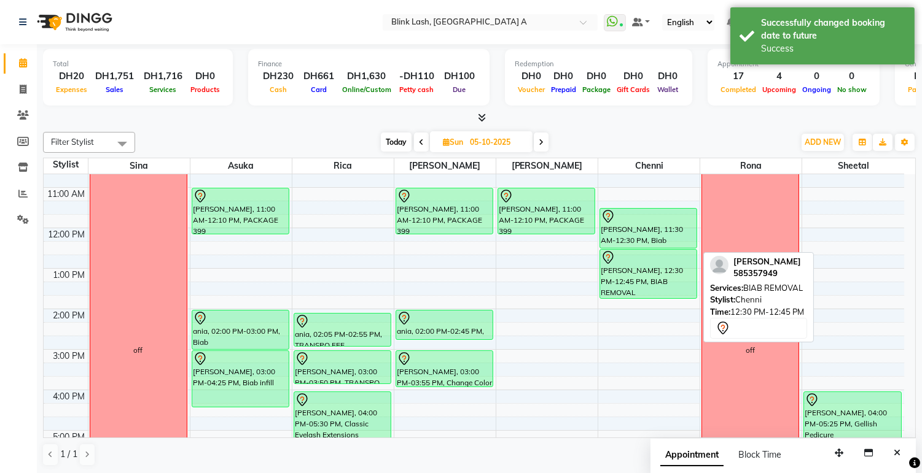
drag, startPoint x: 651, startPoint y: 258, endPoint x: 642, endPoint y: 299, distance: 42.3
click at [642, 299] on div "9:00 AM 10:00 AM 11:00 AM 12:00 PM 1:00 PM 2:00 PM 3:00 PM 4:00 PM 5:00 PM 6:00…" at bounding box center [474, 410] width 860 height 607
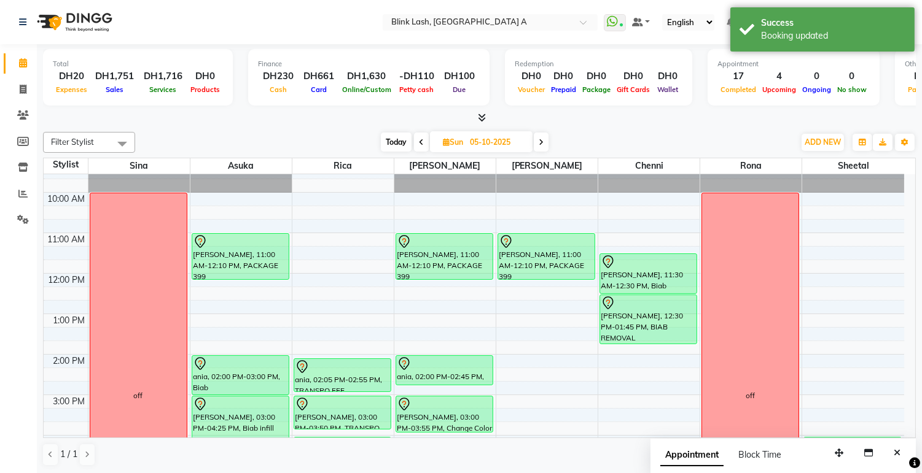
scroll to position [0, 0]
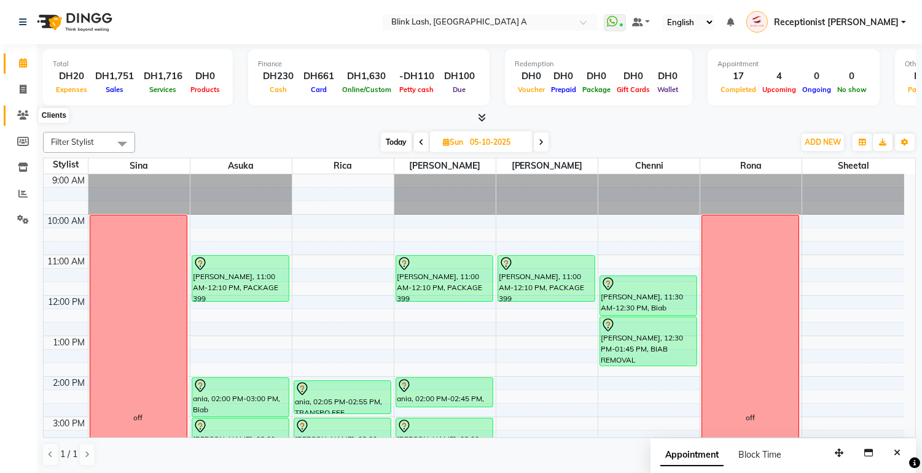
click at [18, 120] on icon at bounding box center [23, 115] width 12 height 9
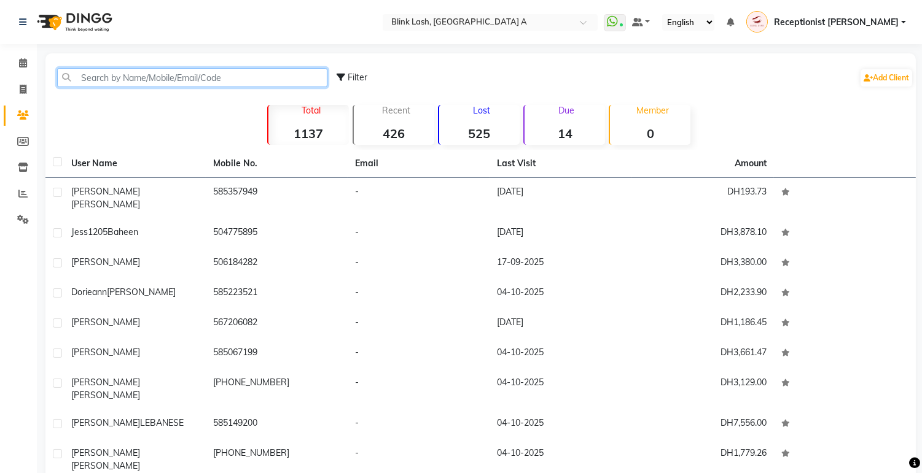
click at [131, 80] on input "text" at bounding box center [192, 77] width 270 height 19
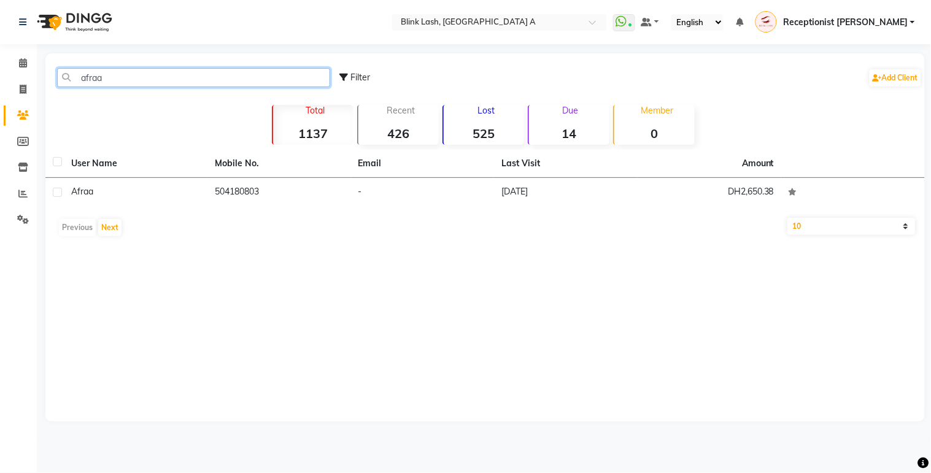
type input "afraa"
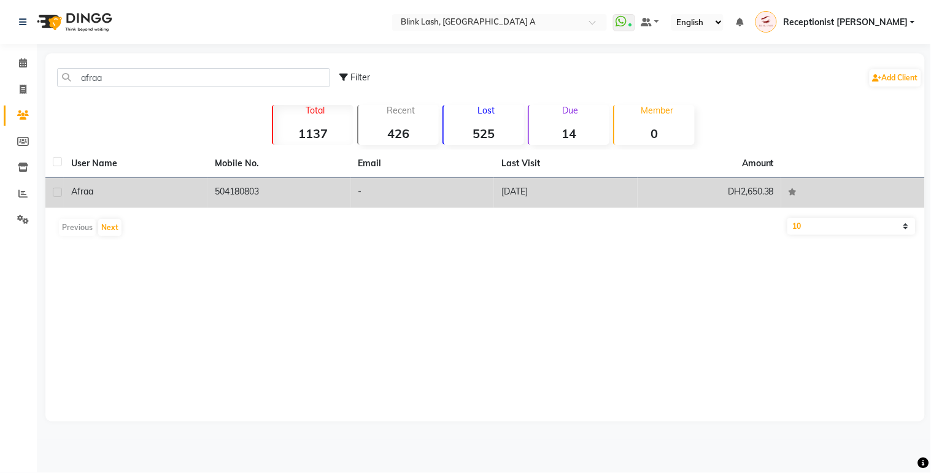
click at [140, 190] on div "Afraa" at bounding box center [135, 191] width 129 height 13
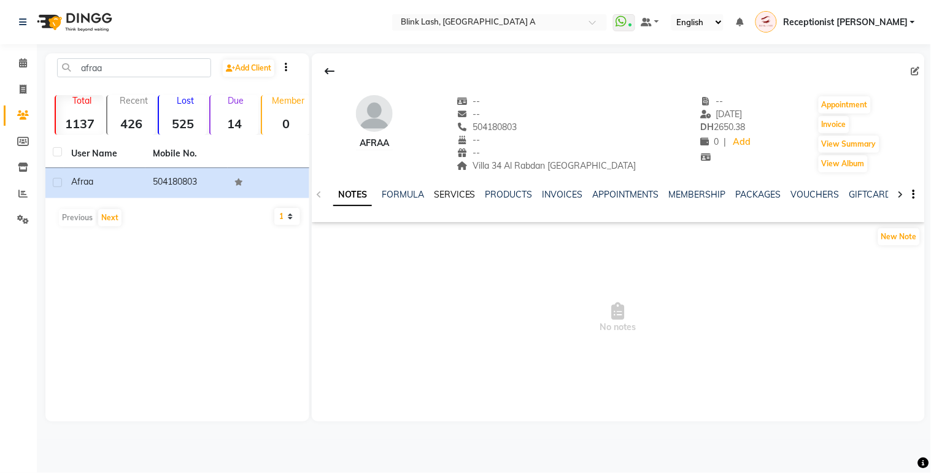
click at [450, 197] on link "SERVICES" at bounding box center [455, 194] width 42 height 11
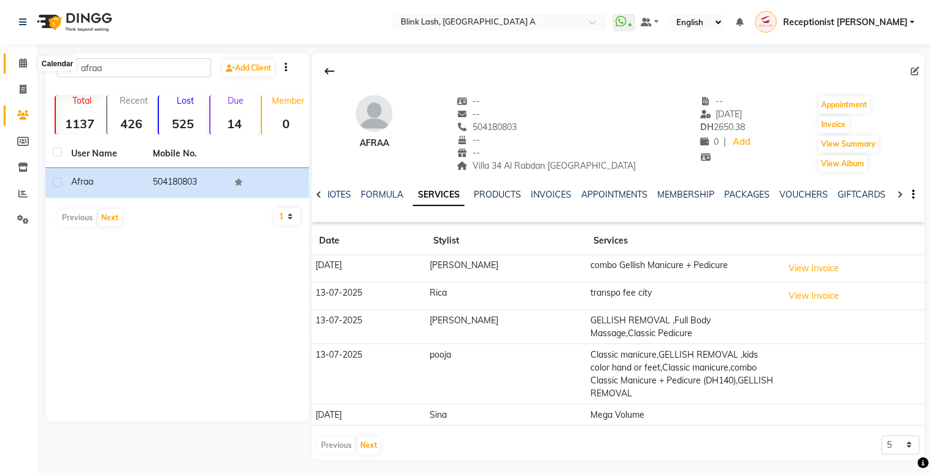
click at [15, 56] on span at bounding box center [22, 63] width 21 height 14
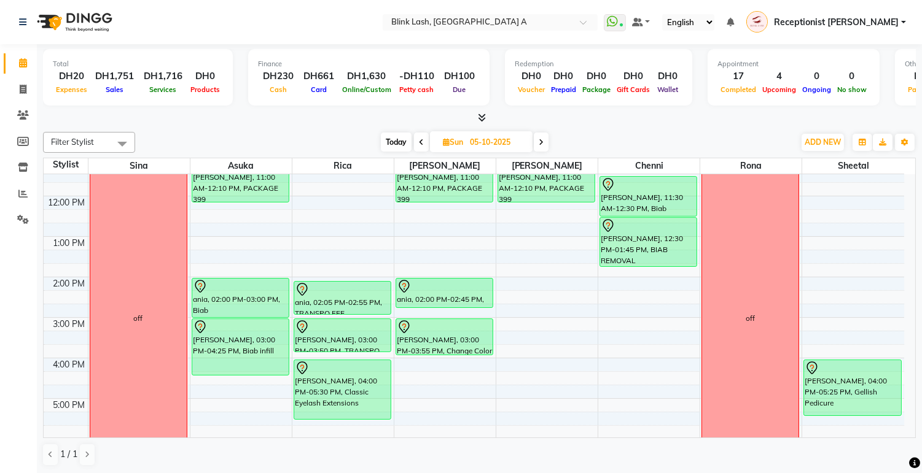
scroll to position [68, 0]
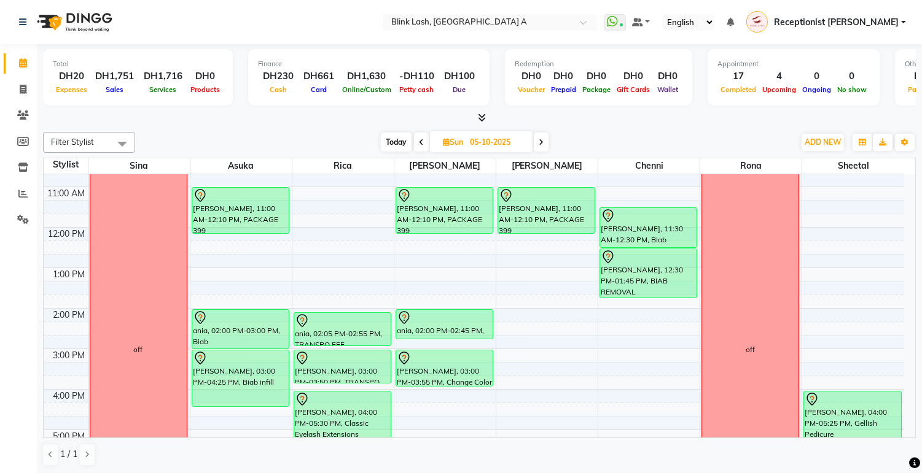
click at [397, 144] on span "Today" at bounding box center [396, 142] width 31 height 19
type input "04-10-2025"
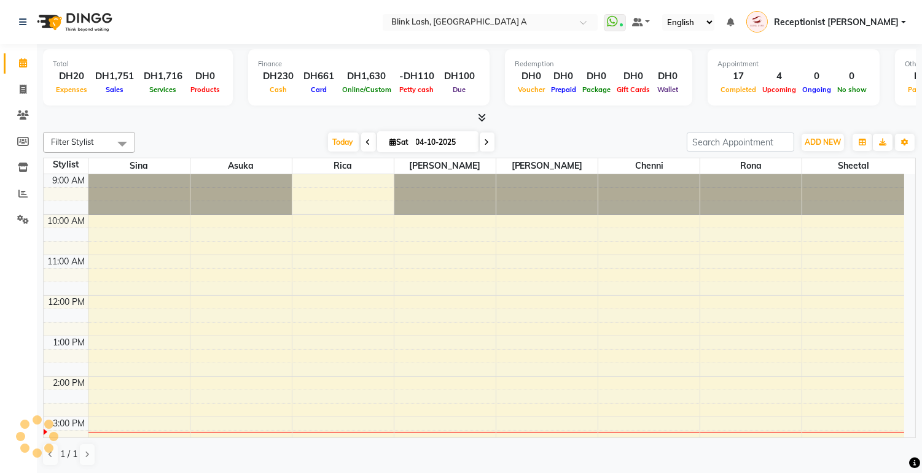
scroll to position [244, 0]
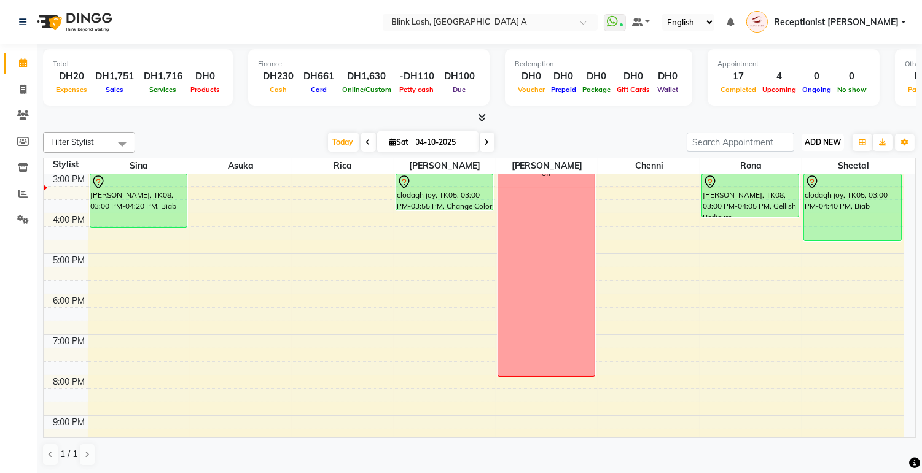
click at [823, 145] on span "ADD NEW" at bounding box center [822, 142] width 36 height 9
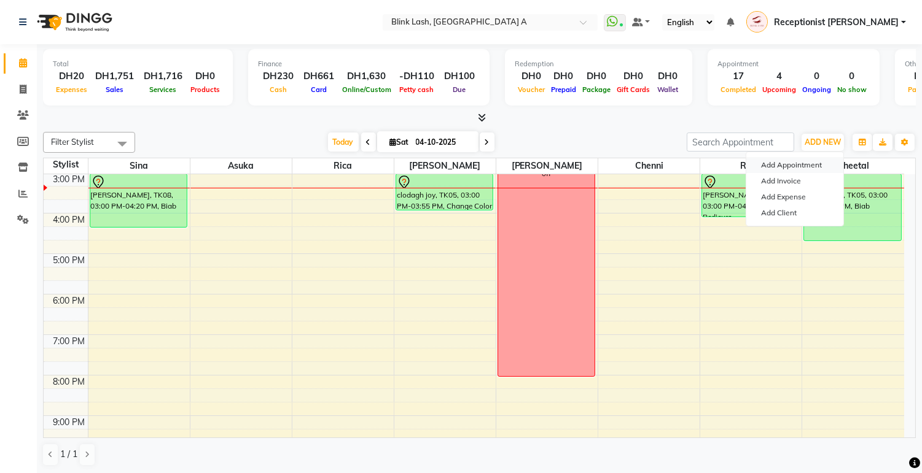
click at [806, 169] on button "Add Appointment" at bounding box center [794, 165] width 97 height 16
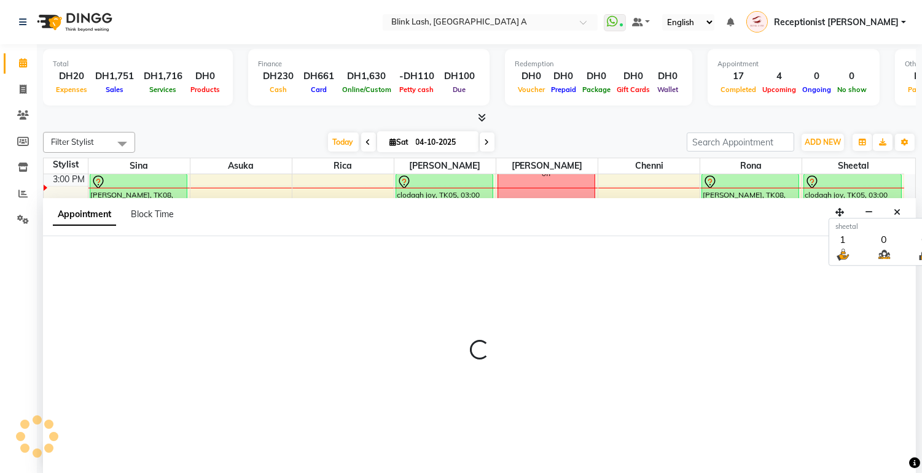
scroll to position [1, 0]
select select "600"
select select "tentative"
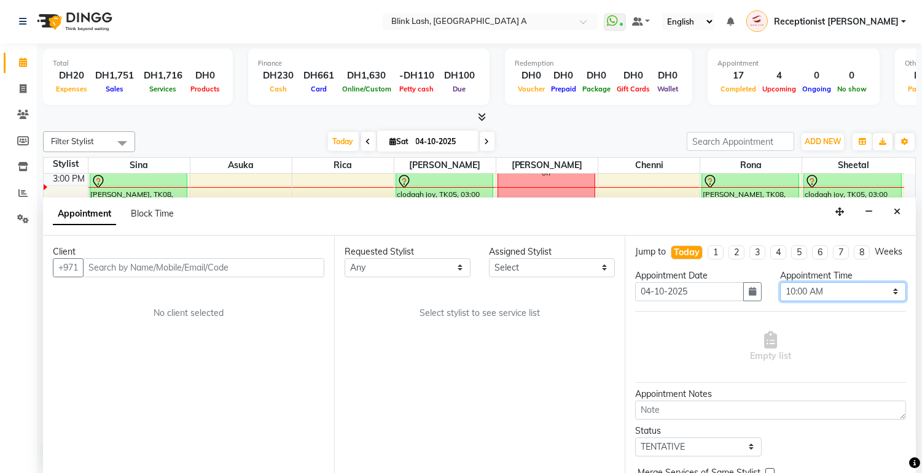
drag, startPoint x: 867, startPoint y: 302, endPoint x: 866, endPoint y: 295, distance: 7.5
click at [867, 301] on select "Select 10:00 AM 10:05 AM 10:10 AM 10:15 AM 10:20 AM 10:25 AM 10:30 AM 10:35 AM …" at bounding box center [843, 291] width 126 height 19
select select "960"
click at [780, 293] on select "Select 10:00 AM 10:05 AM 10:10 AM 10:15 AM 10:20 AM 10:25 AM 10:30 AM 10:35 AM …" at bounding box center [843, 291] width 126 height 19
click at [592, 265] on select "Select [PERSON_NAME] [PERSON_NAME] Rica [PERSON_NAME]" at bounding box center [552, 267] width 126 height 19
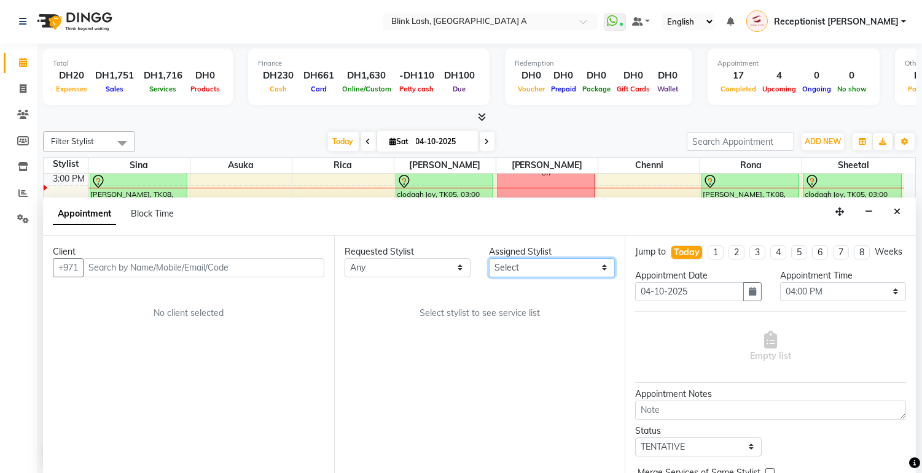
select select "42462"
click at [489, 258] on select "Select [PERSON_NAME] [PERSON_NAME] Rica [PERSON_NAME]" at bounding box center [552, 267] width 126 height 19
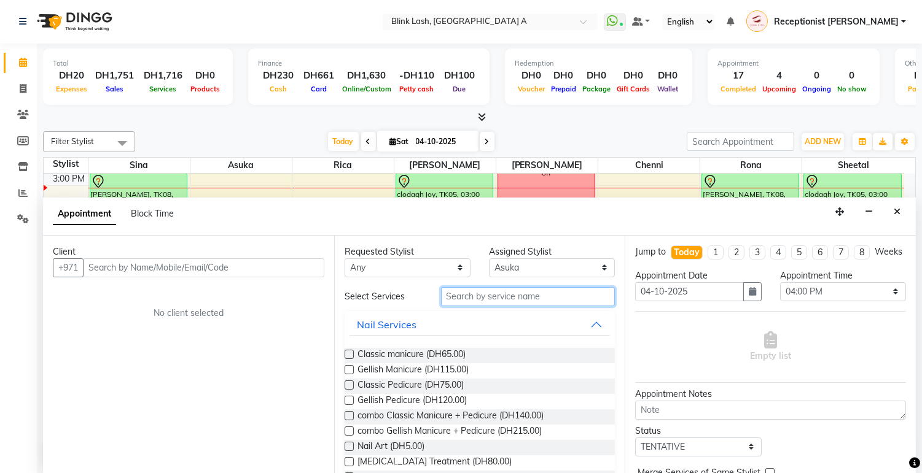
click at [525, 295] on input "text" at bounding box center [528, 296] width 174 height 19
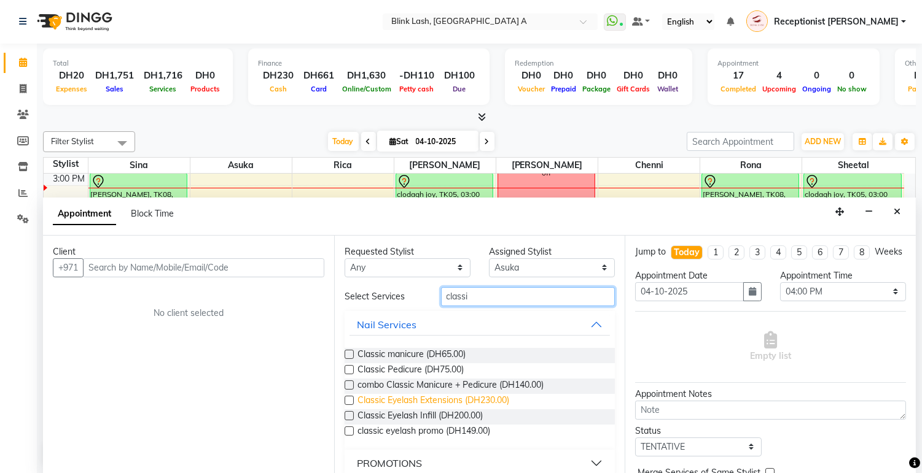
type input "classi"
click at [468, 402] on span "Classic Eyelash Extensions (DH230.00)" at bounding box center [433, 401] width 152 height 15
checkbox input "false"
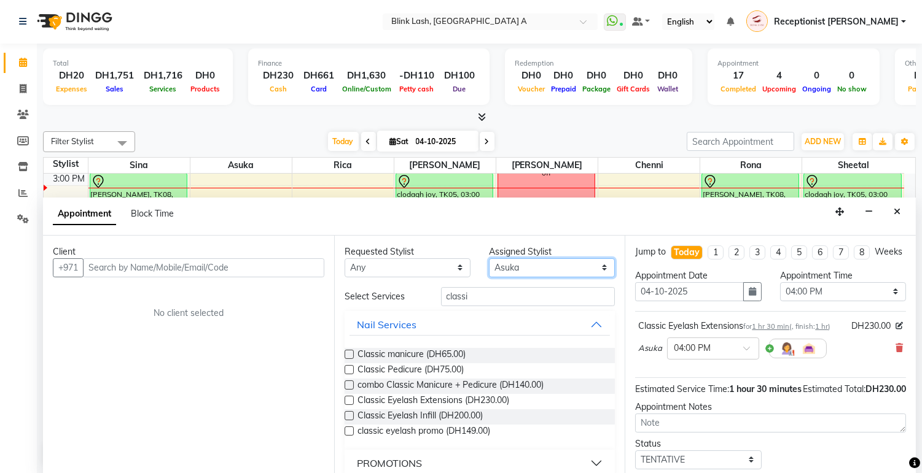
click at [534, 264] on select "Select [PERSON_NAME] [PERSON_NAME] Rica [PERSON_NAME]" at bounding box center [552, 267] width 126 height 19
select select "57849"
click at [489, 258] on select "Select [PERSON_NAME] [PERSON_NAME] Rica [PERSON_NAME]" at bounding box center [552, 267] width 126 height 19
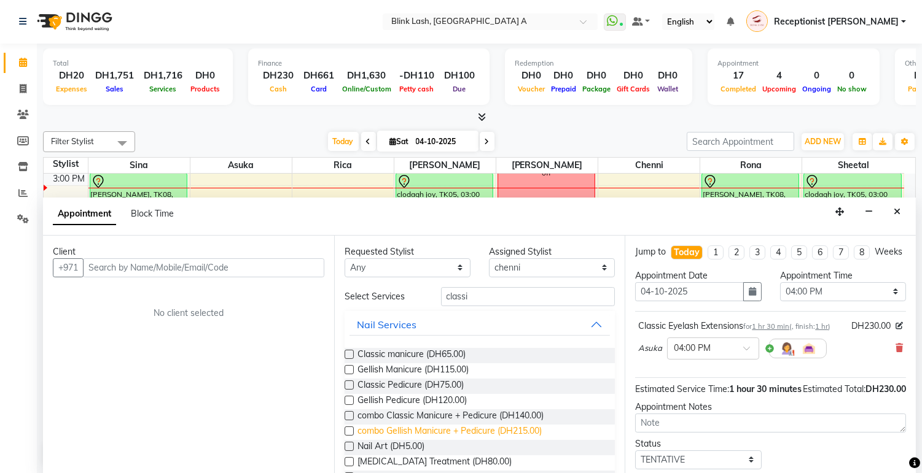
click at [482, 427] on span "combo Gellish Manicure + Pedicure (DH215.00)" at bounding box center [449, 432] width 184 height 15
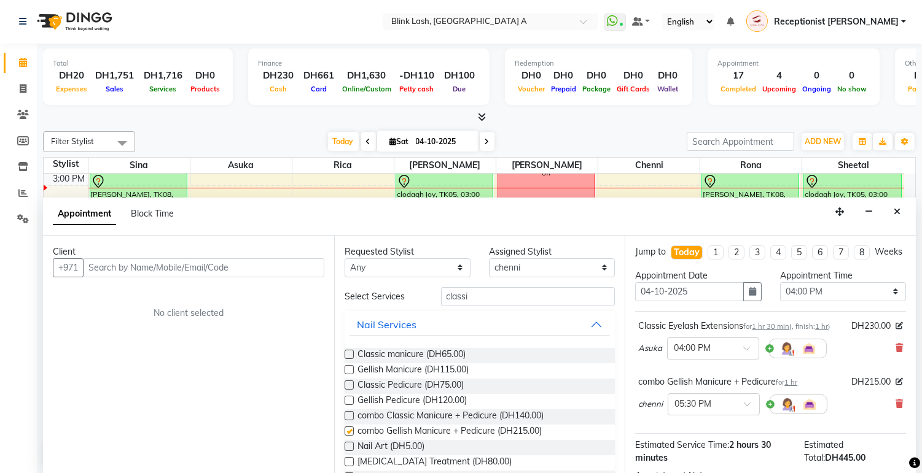
checkbox input "false"
click at [589, 263] on select "Select [PERSON_NAME] [PERSON_NAME] Rica [PERSON_NAME]" at bounding box center [552, 267] width 126 height 19
select select "42464"
click at [489, 258] on select "Select [PERSON_NAME] [PERSON_NAME] Rica [PERSON_NAME]" at bounding box center [552, 267] width 126 height 19
click at [524, 297] on input "classi" at bounding box center [528, 296] width 174 height 19
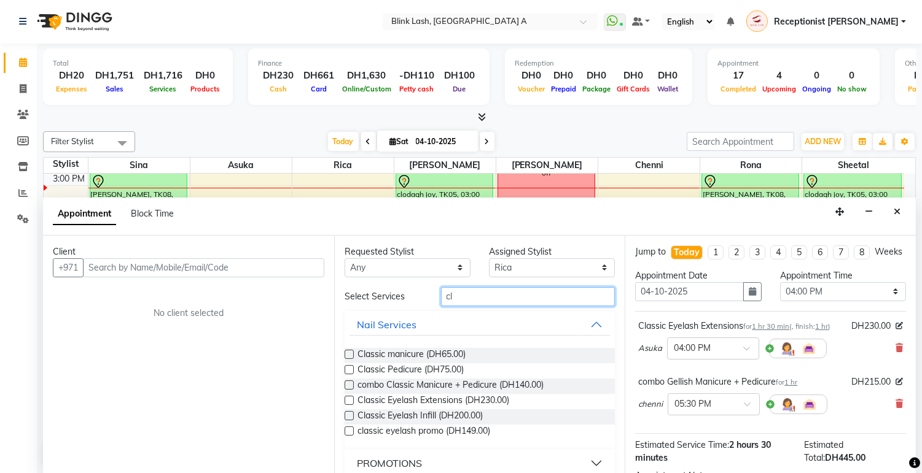
type input "c"
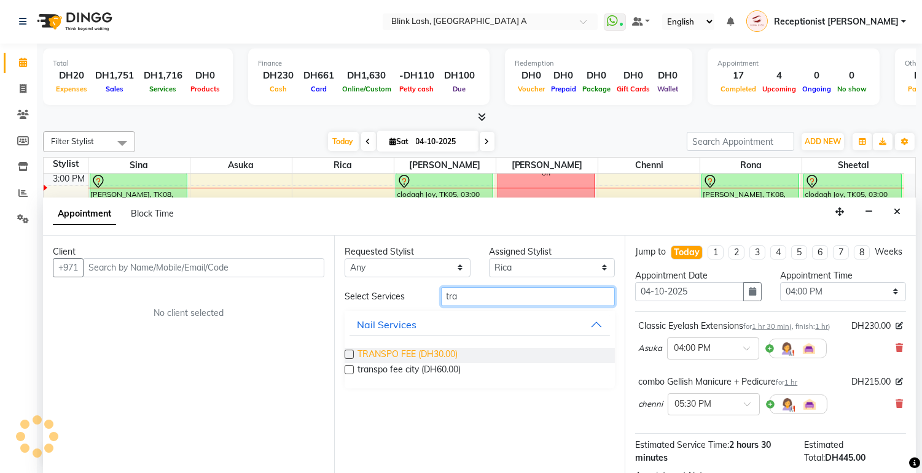
type input "tra"
click at [445, 354] on span "TRANSPO FEE (DH30.00)" at bounding box center [407, 355] width 100 height 15
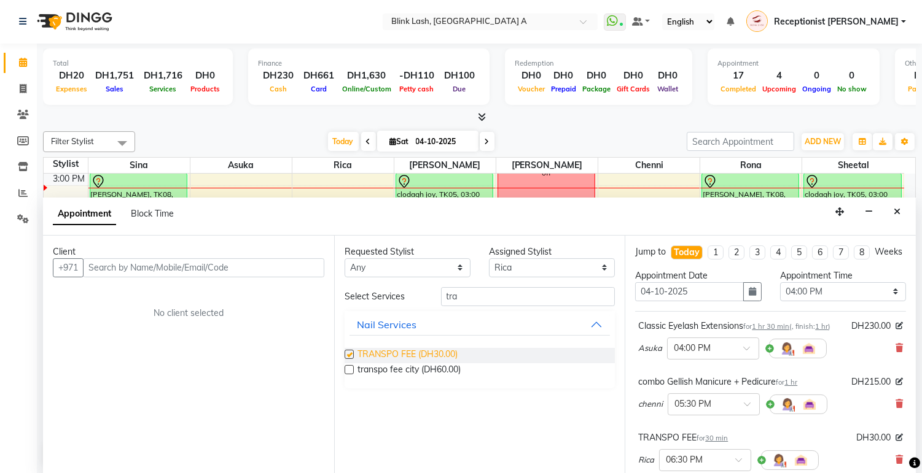
checkbox input "false"
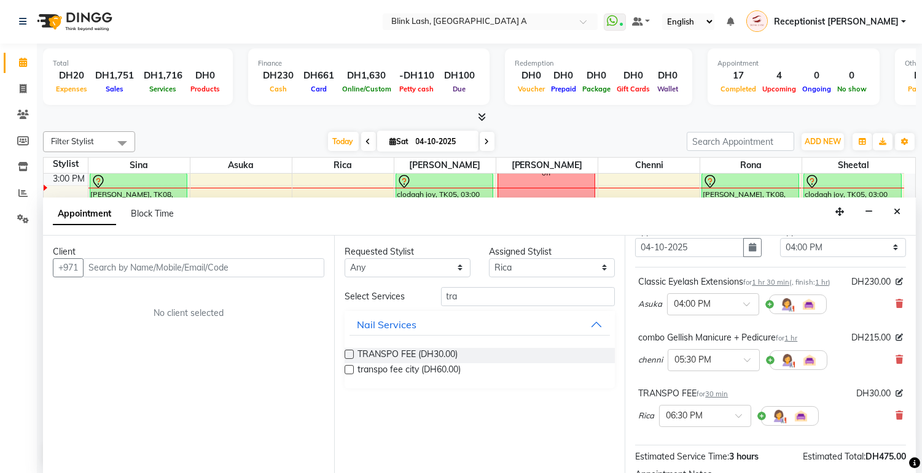
scroll to position [68, 0]
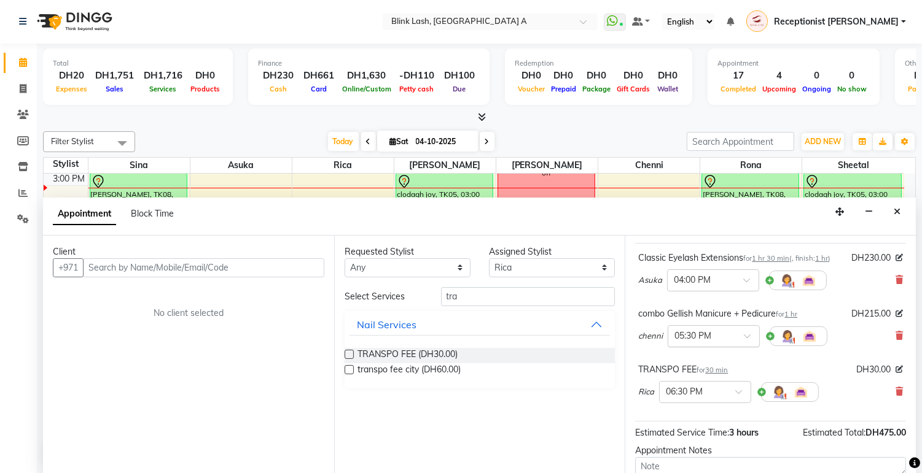
click at [734, 342] on div at bounding box center [713, 335] width 91 height 13
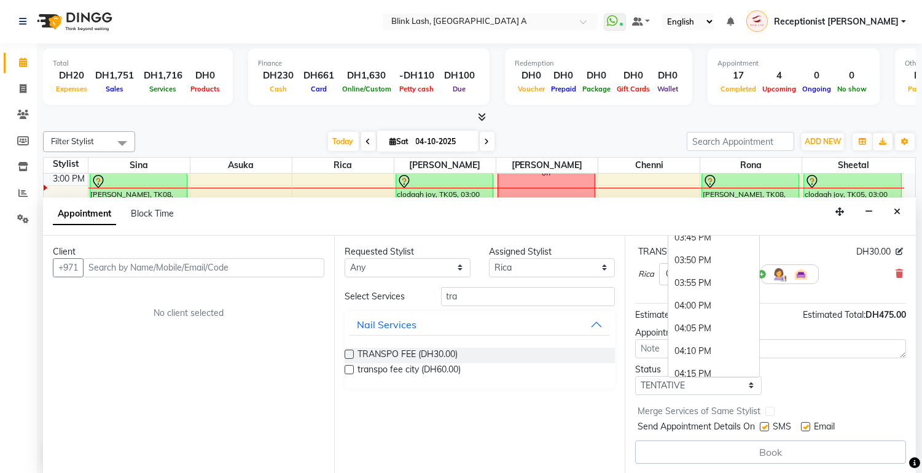
scroll to position [1612, 0]
click at [704, 308] on div "04:00 PM" at bounding box center [713, 307] width 91 height 23
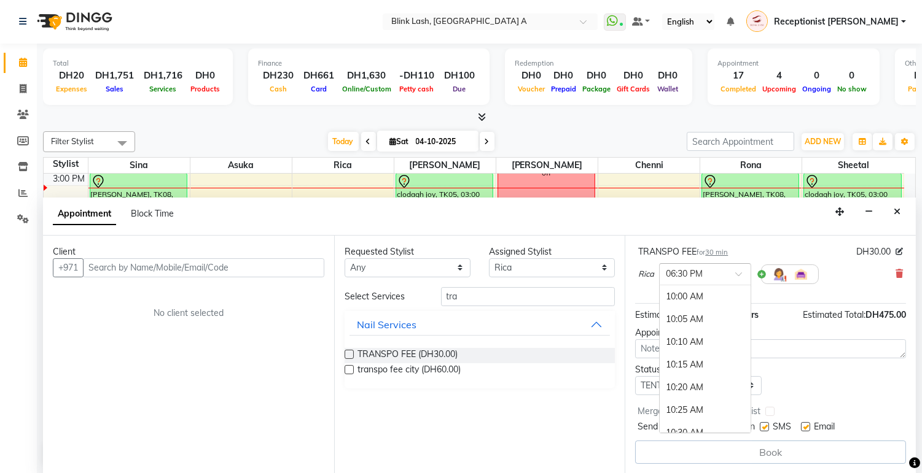
click at [726, 277] on div at bounding box center [704, 273] width 91 height 13
click at [690, 364] on div "04:00 PM" at bounding box center [704, 362] width 91 height 23
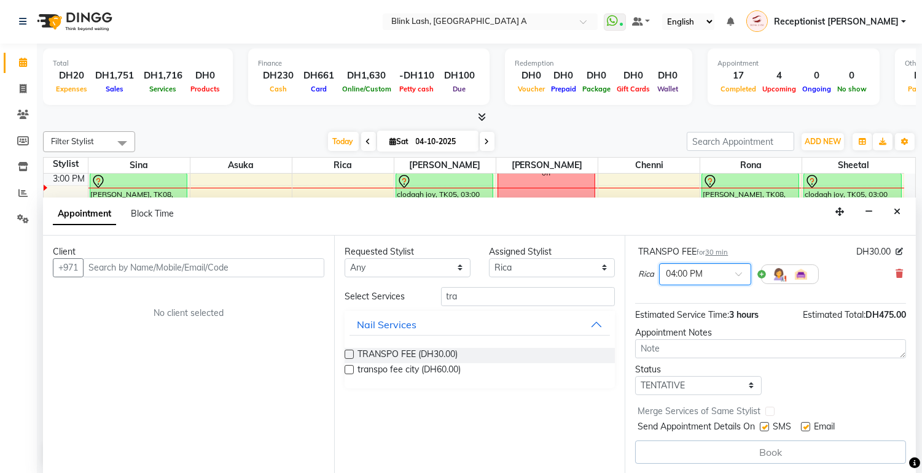
scroll to position [223, 0]
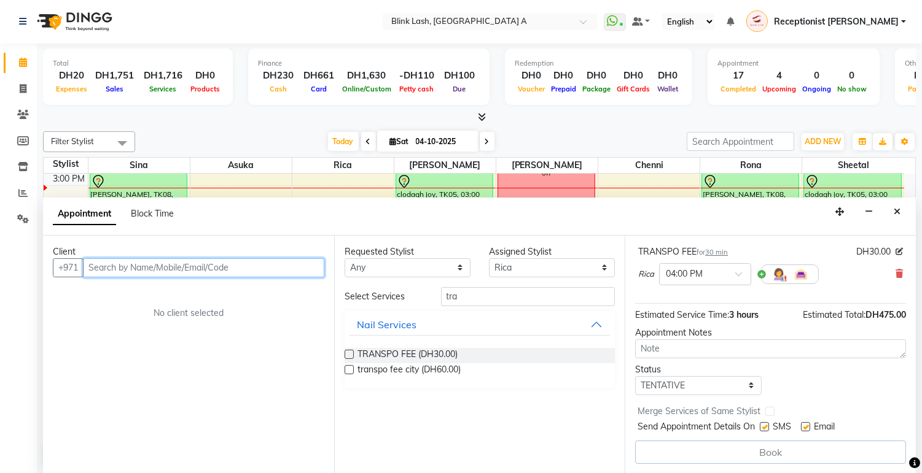
click at [211, 271] on input "text" at bounding box center [203, 267] width 241 height 19
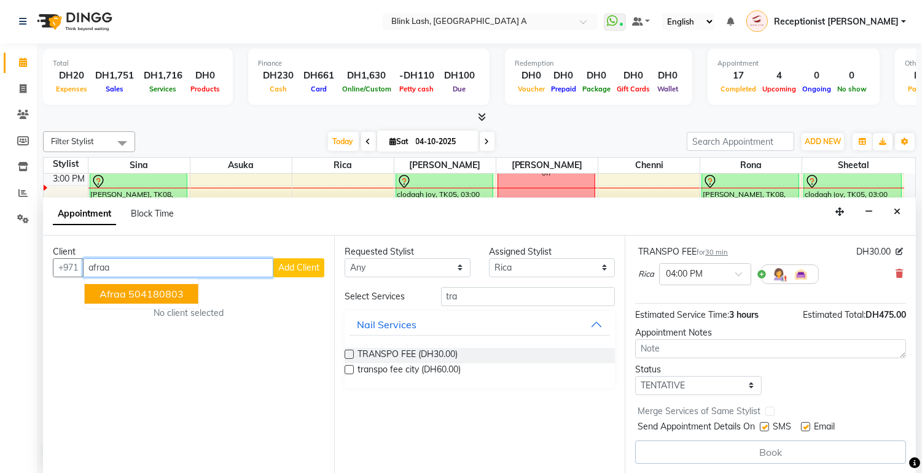
click at [161, 291] on ngb-highlight "504180803" at bounding box center [155, 294] width 55 height 12
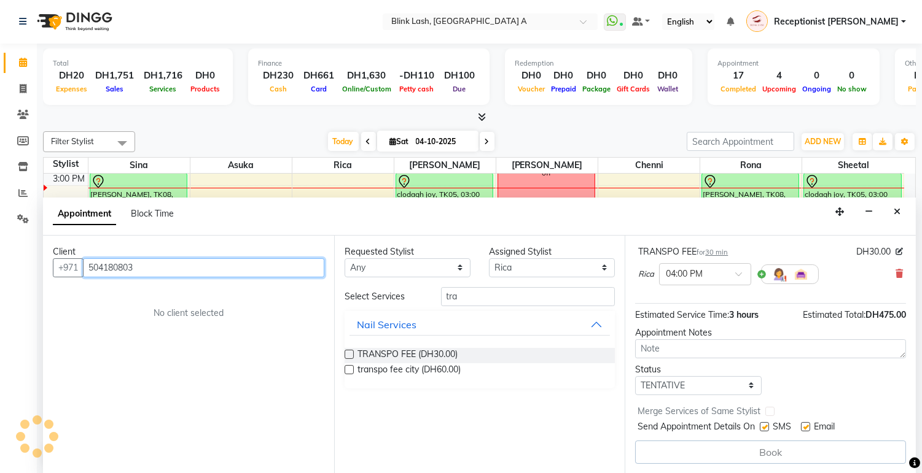
scroll to position [222, 0]
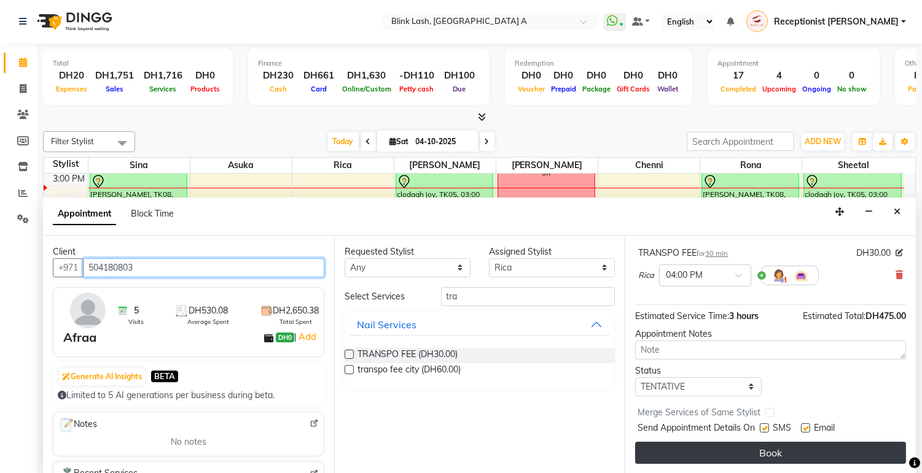
type input "504180803"
click at [771, 445] on button "Book" at bounding box center [770, 453] width 271 height 22
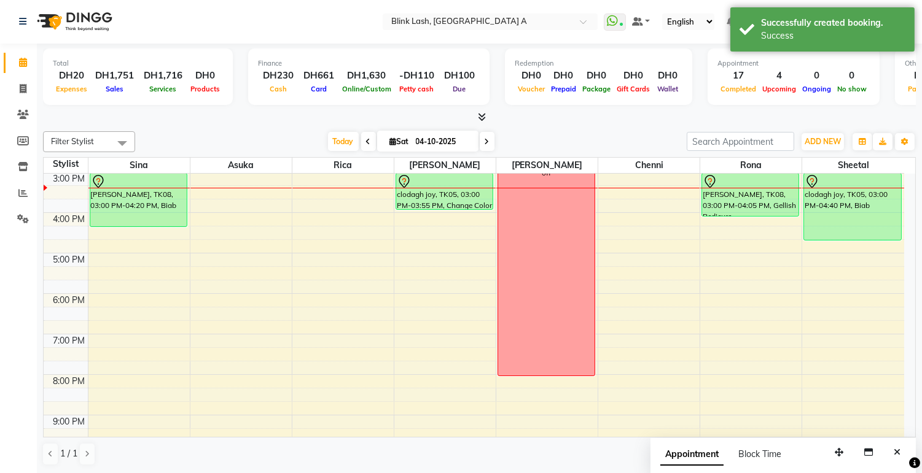
scroll to position [0, 0]
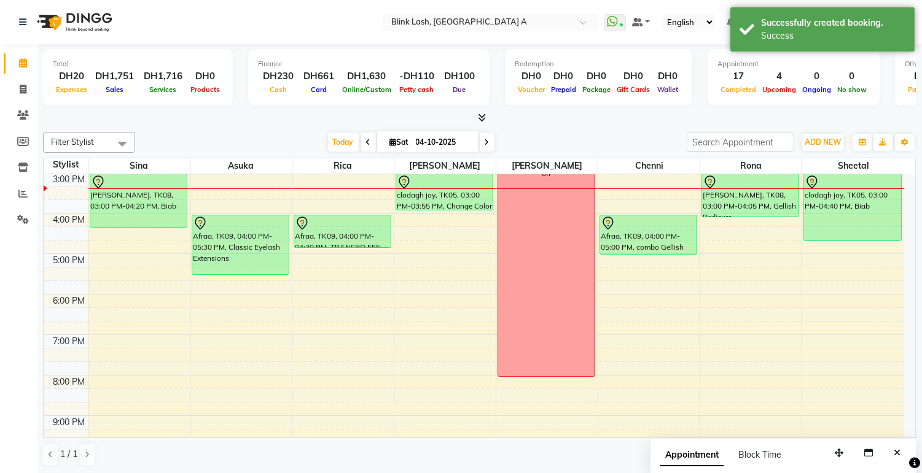
drag, startPoint x: 352, startPoint y: 233, endPoint x: 352, endPoint y: 241, distance: 8.0
click at [352, 242] on div "RACHEL LEBANESE, TK02, 10:35 AM-11:25 AM, TRANSPO FEE Roseann Keyes, TK07, 11:3…" at bounding box center [342, 233] width 101 height 607
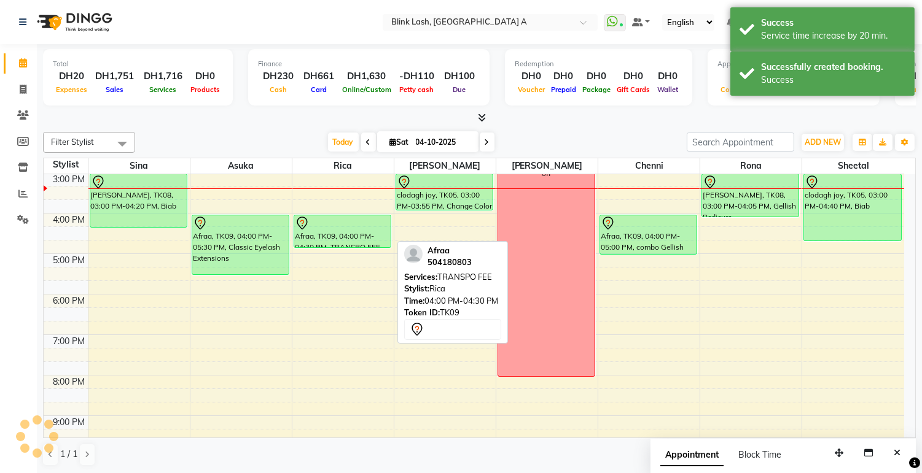
click at [355, 219] on div at bounding box center [342, 223] width 95 height 15
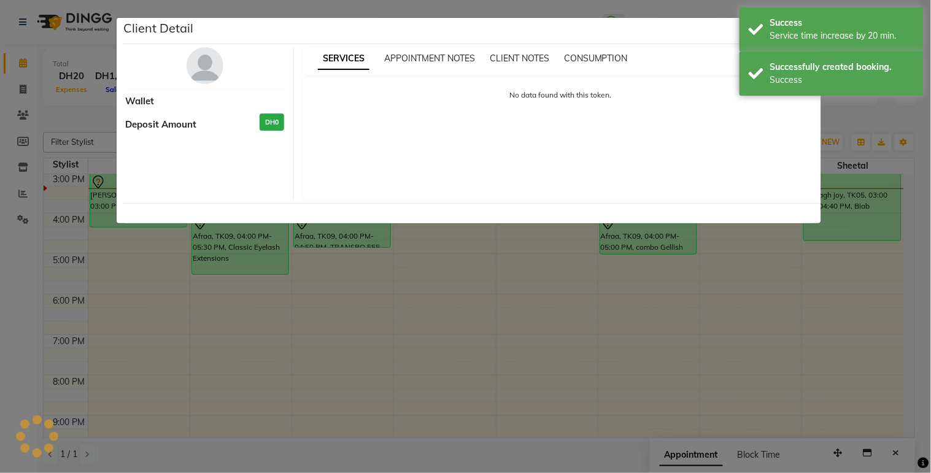
select select "7"
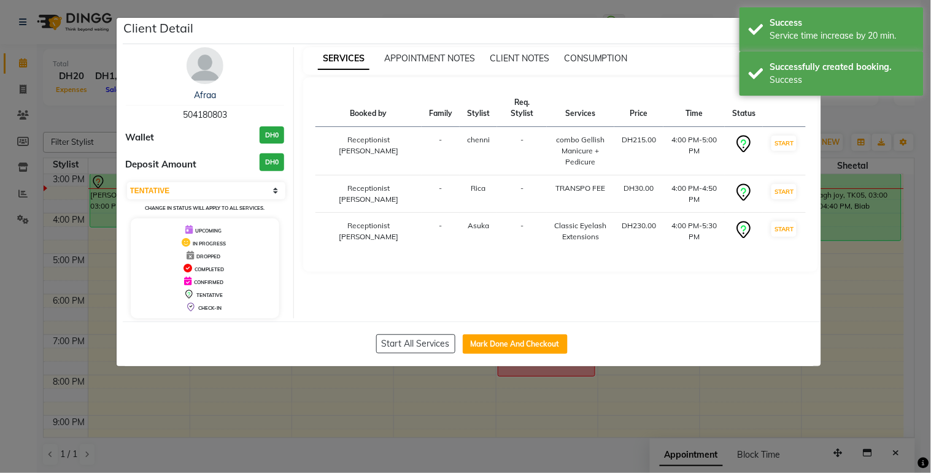
click at [193, 58] on img at bounding box center [205, 65] width 37 height 37
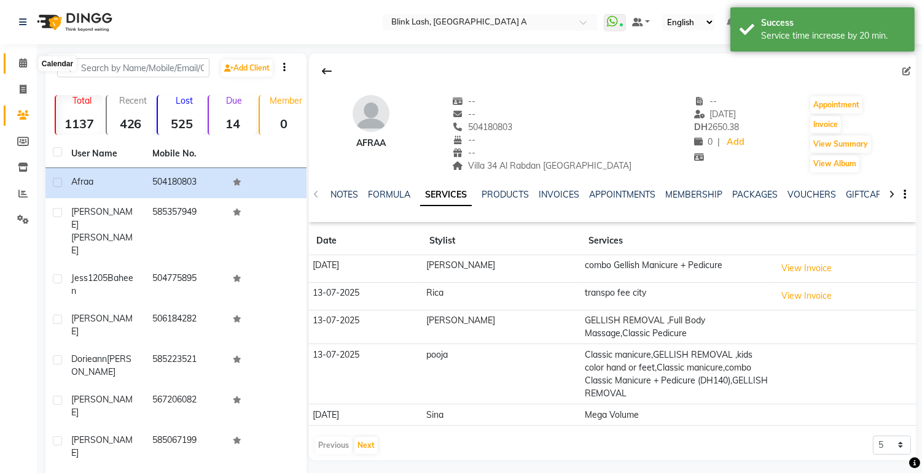
click at [15, 68] on span at bounding box center [22, 63] width 21 height 14
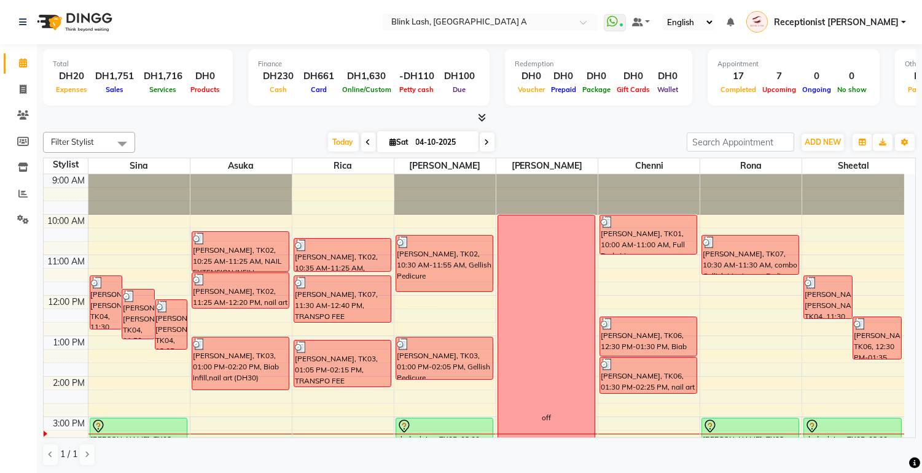
scroll to position [204, 0]
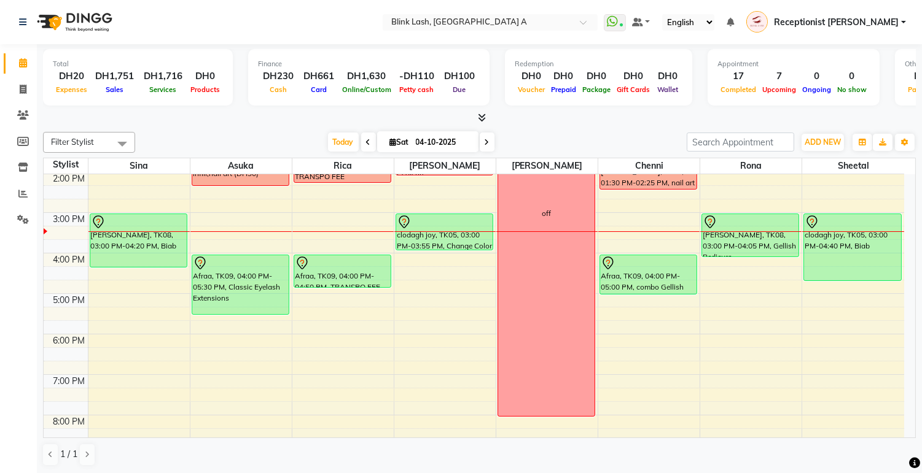
click at [387, 143] on span "Sat" at bounding box center [399, 142] width 25 height 9
select select "10"
select select "2025"
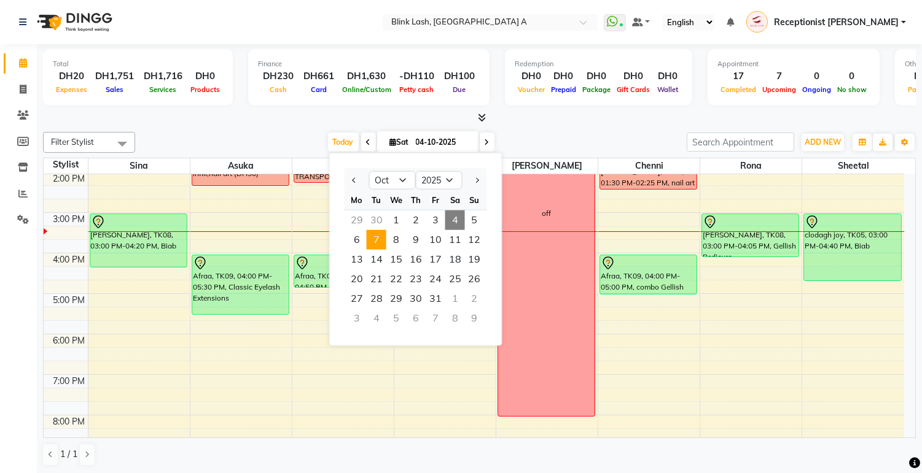
click at [378, 243] on span "7" at bounding box center [377, 240] width 20 height 20
type input "[DATE]"
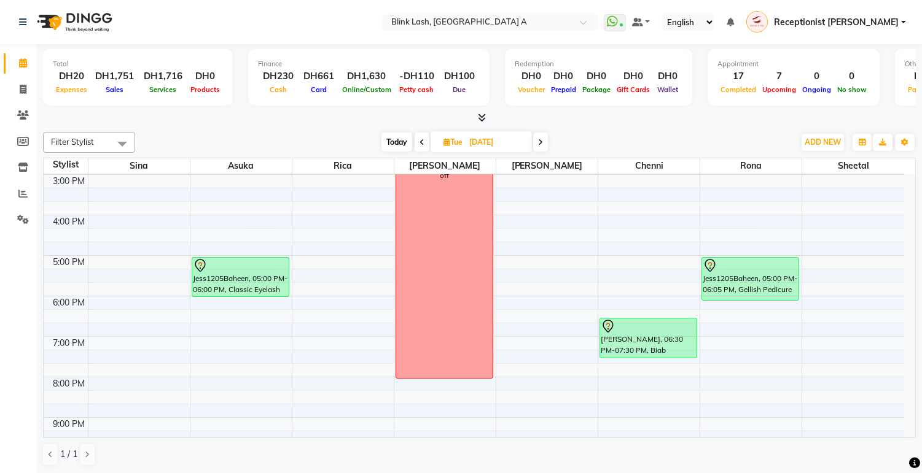
scroll to position [210, 0]
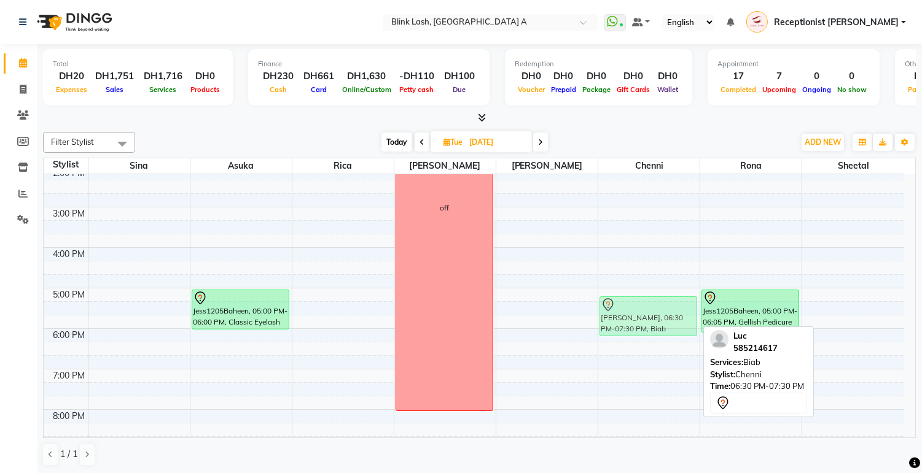
drag, startPoint x: 645, startPoint y: 372, endPoint x: 645, endPoint y: 322, distance: 50.3
click at [645, 322] on div "rolv jonasen, 10:00 AM-10:50 AM, NECK AND SHOULDER Luc, 06:30 PM-07:30 PM, Biab…" at bounding box center [648, 267] width 101 height 607
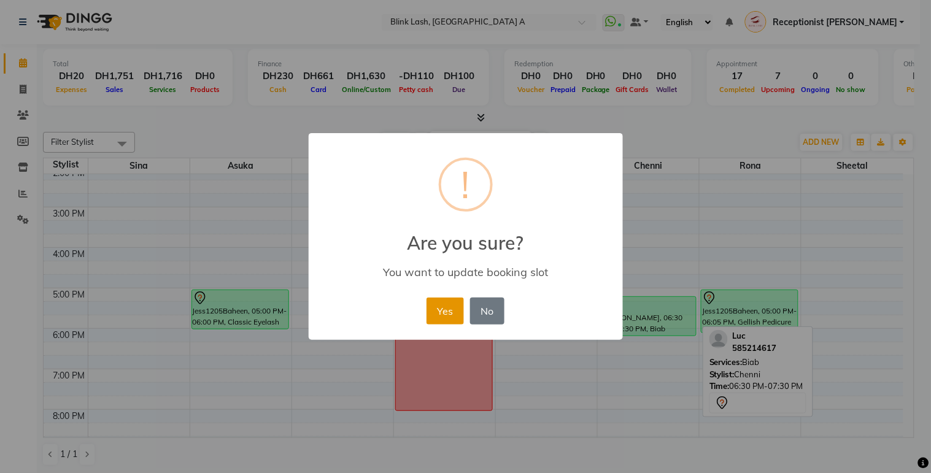
click at [442, 313] on button "Yes" at bounding box center [445, 311] width 37 height 27
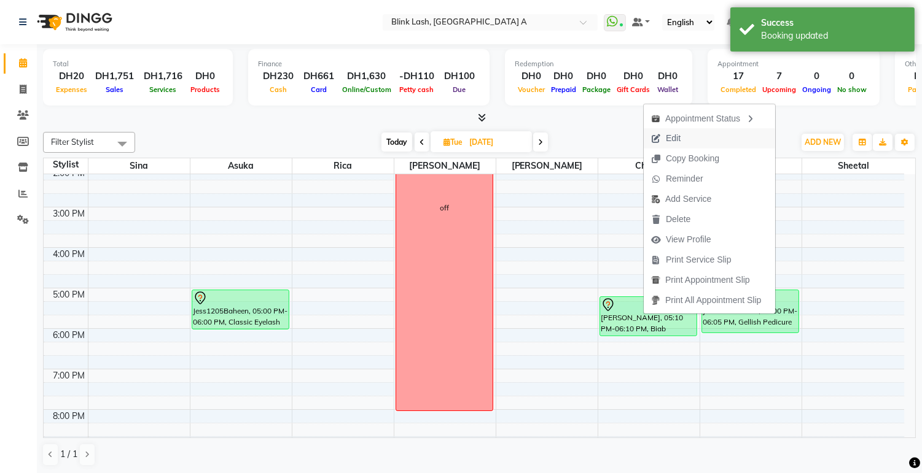
click at [684, 140] on span "Edit" at bounding box center [665, 138] width 44 height 20
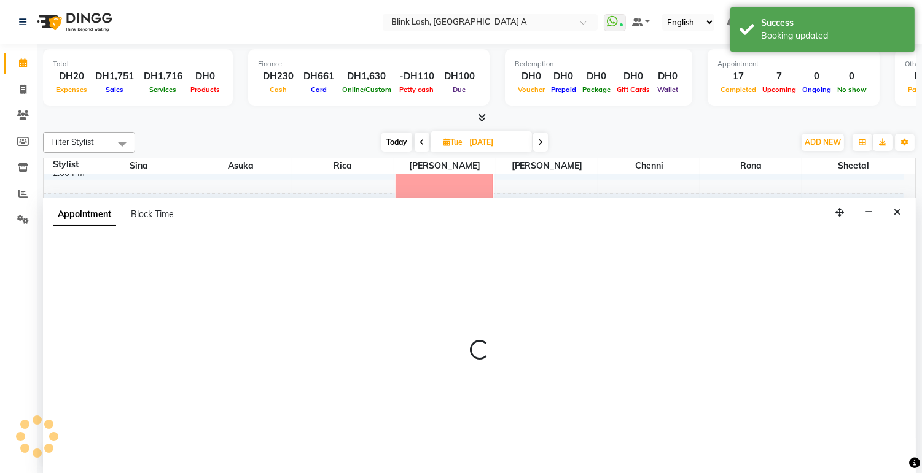
scroll to position [1, 0]
select select "tentative"
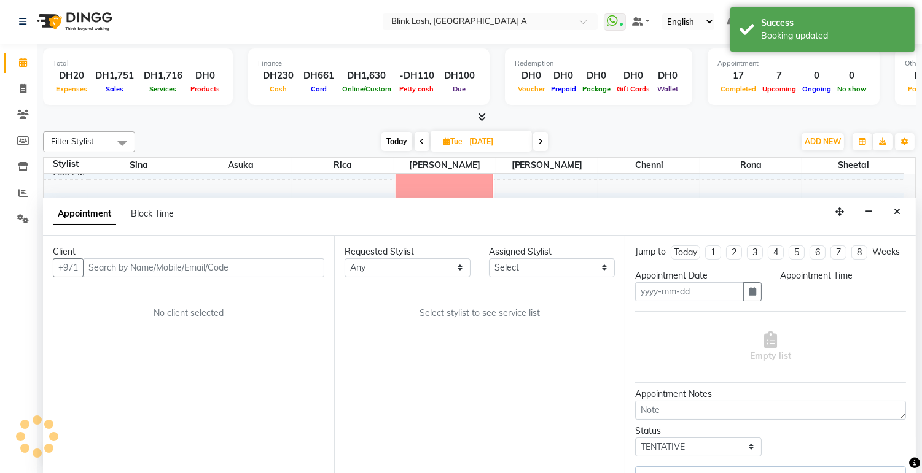
type input "[DATE]"
select select "1030"
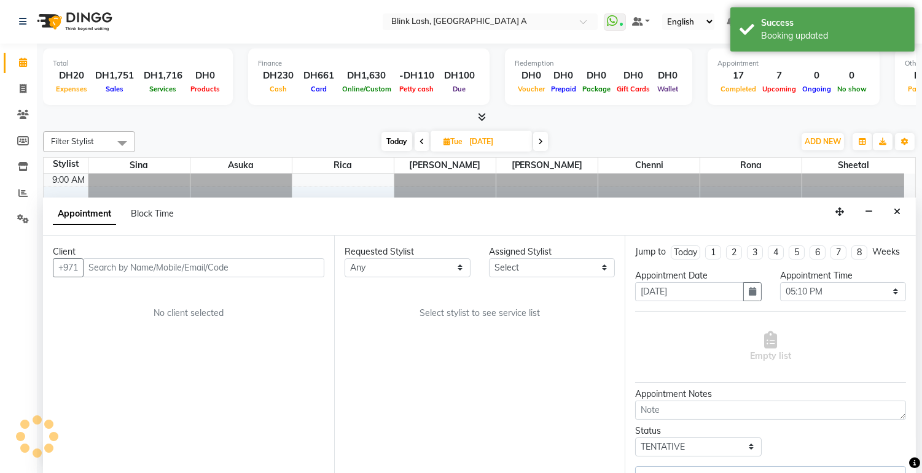
select select "57849"
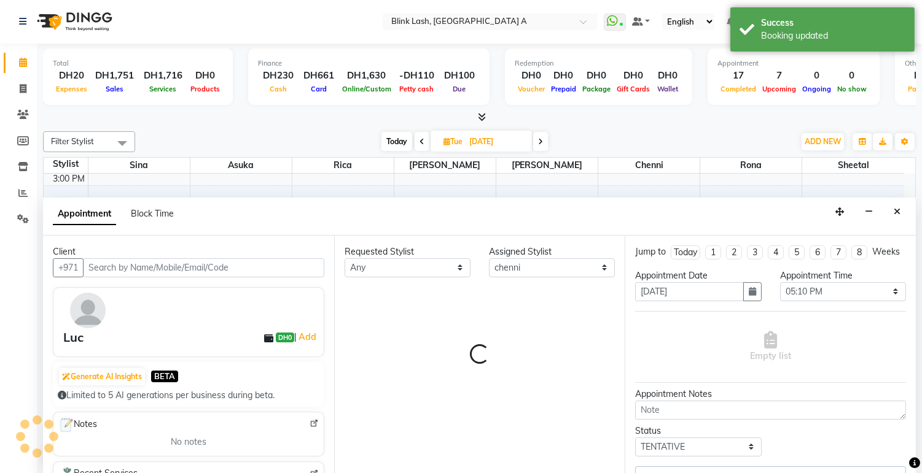
select select "2892"
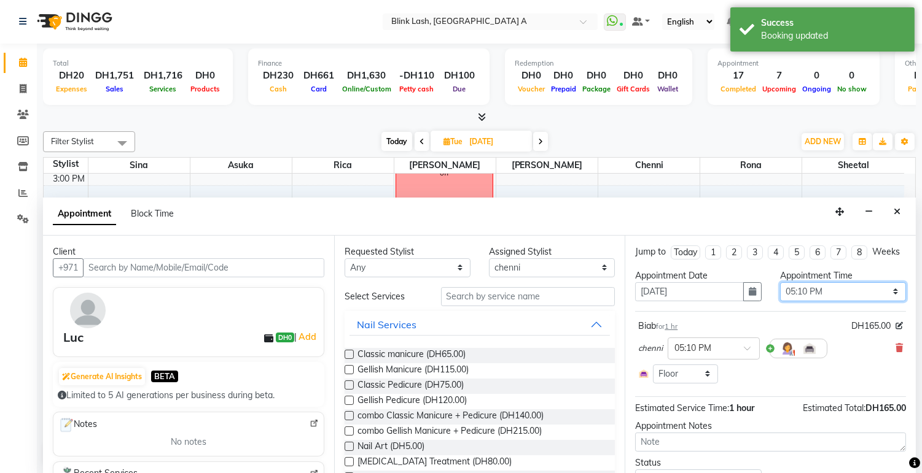
click at [883, 301] on select "Select 10:00 AM 10:05 AM 10:10 AM 10:15 AM 10:20 AM 10:25 AM 10:30 AM 10:35 AM …" at bounding box center [843, 291] width 126 height 19
select select "1020"
click at [780, 293] on select "Select 10:00 AM 10:05 AM 10:10 AM 10:15 AM 10:20 AM 10:25 AM 10:30 AM 10:35 AM …" at bounding box center [843, 291] width 126 height 19
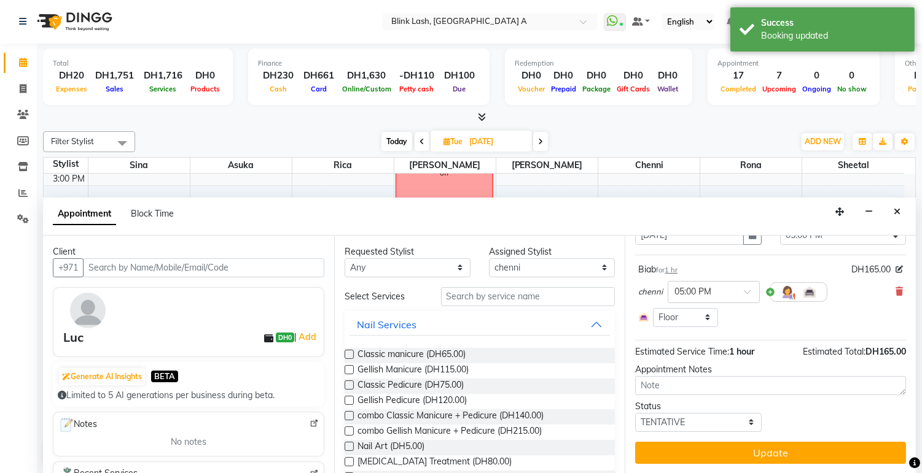
click at [845, 458] on button "Update" at bounding box center [770, 453] width 271 height 22
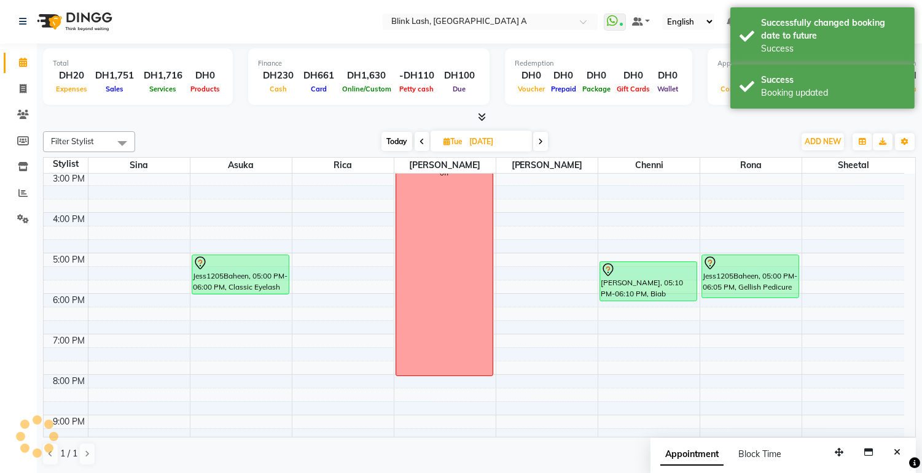
scroll to position [0, 0]
click at [655, 305] on div "rolv jonasen, 10:00 AM-10:50 AM, NECK AND SHOULDER Luc, 05:00 PM-06:00 PM, Biab…" at bounding box center [648, 233] width 101 height 607
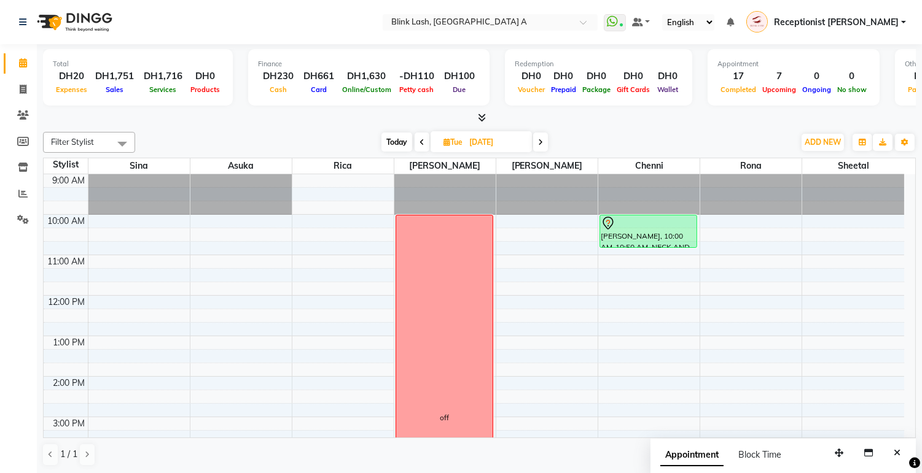
click at [390, 144] on span "Today" at bounding box center [396, 142] width 31 height 19
type input "04-10-2025"
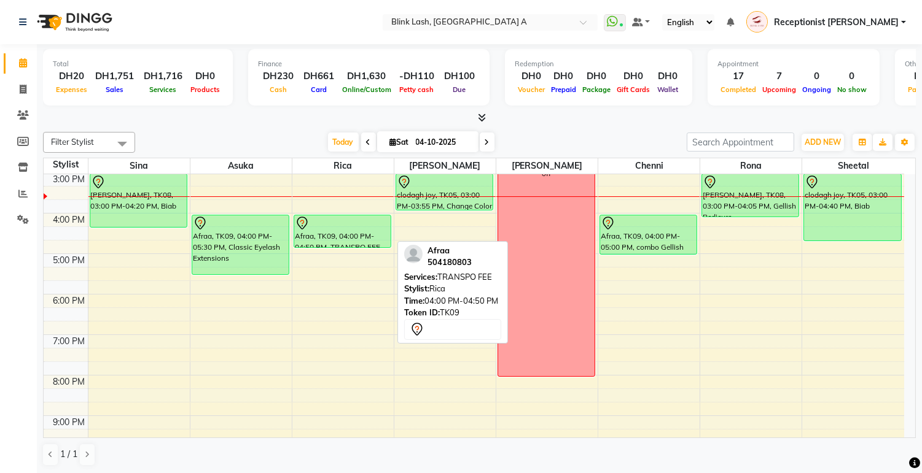
click at [363, 238] on div "Afraa, TK09, 04:00 PM-04:50 PM, TRANSPO FEE" at bounding box center [342, 232] width 96 height 32
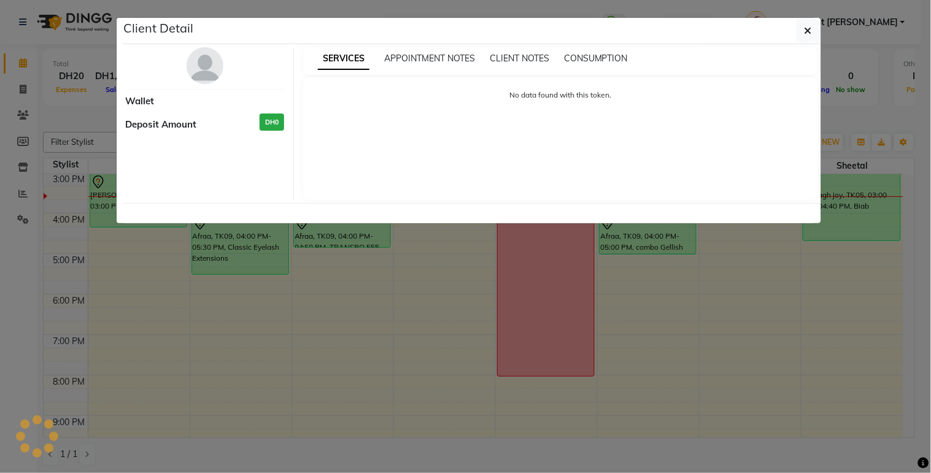
select select "7"
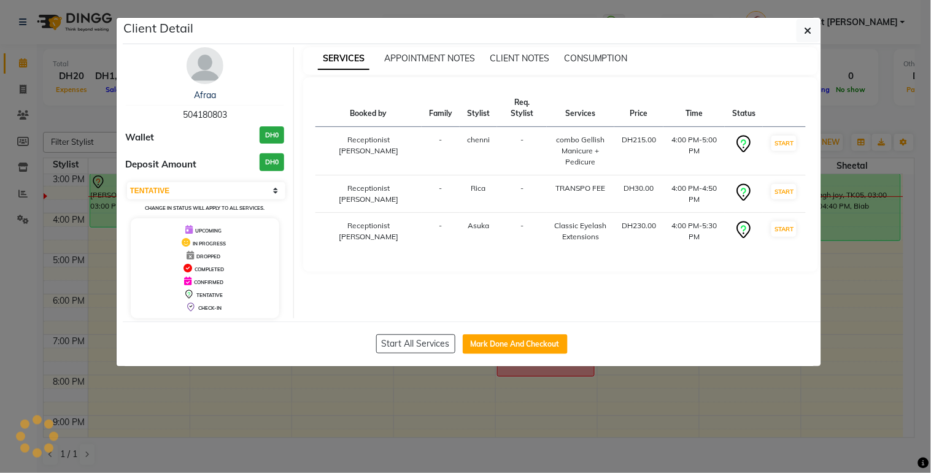
click at [219, 65] on img at bounding box center [205, 65] width 37 height 37
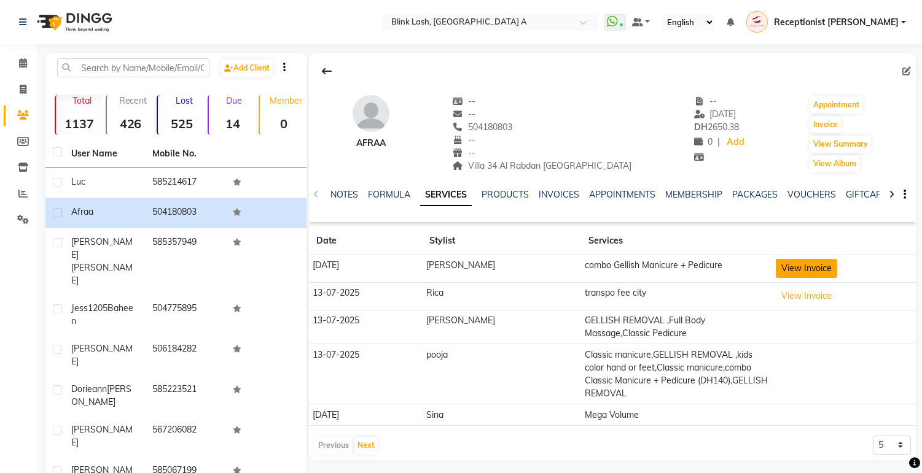
click at [783, 265] on button "View Invoice" at bounding box center [805, 268] width 61 height 19
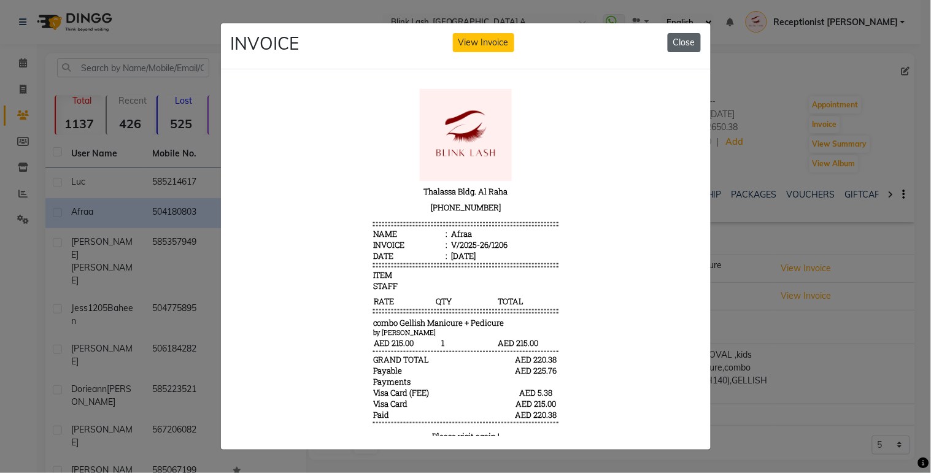
click at [680, 33] on button "Close" at bounding box center [684, 42] width 33 height 19
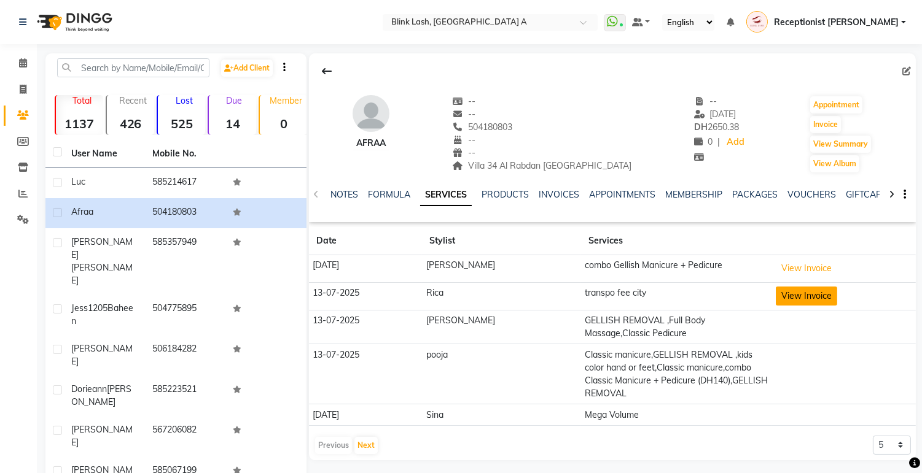
click at [805, 295] on button "View Invoice" at bounding box center [805, 296] width 61 height 19
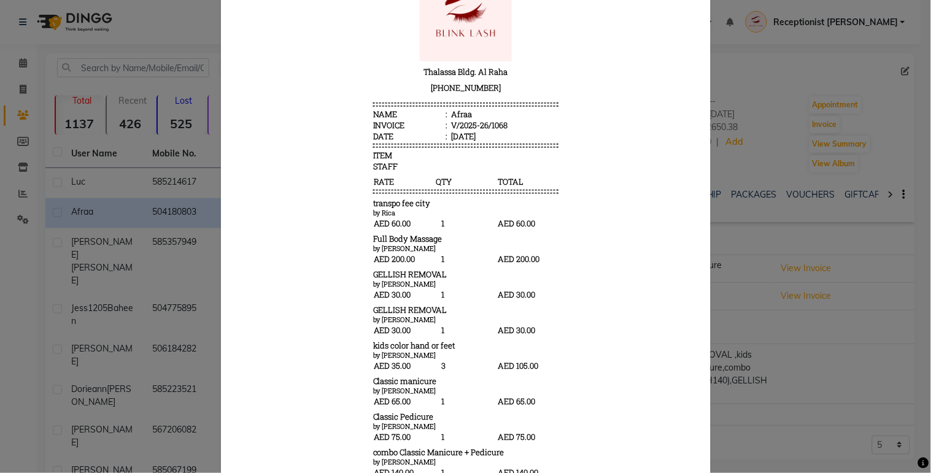
scroll to position [136, 0]
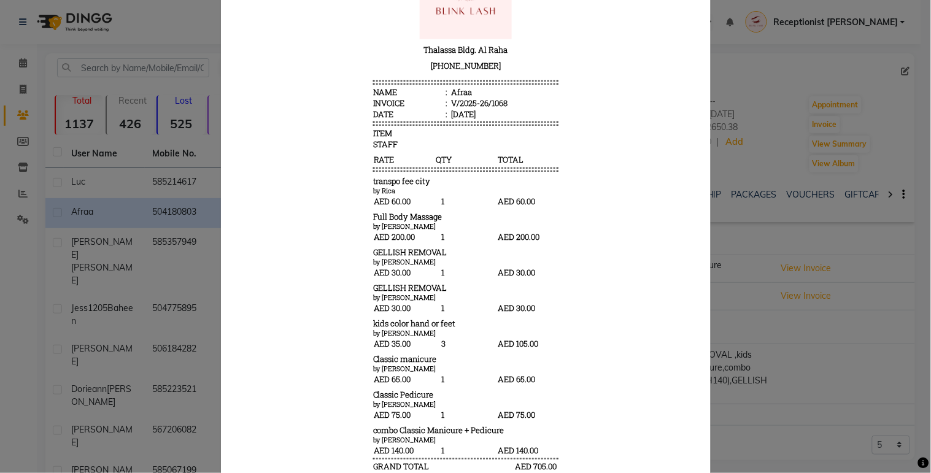
click at [744, 87] on ngb-modal-window "INVOICE View Invoice Close" at bounding box center [465, 236] width 931 height 473
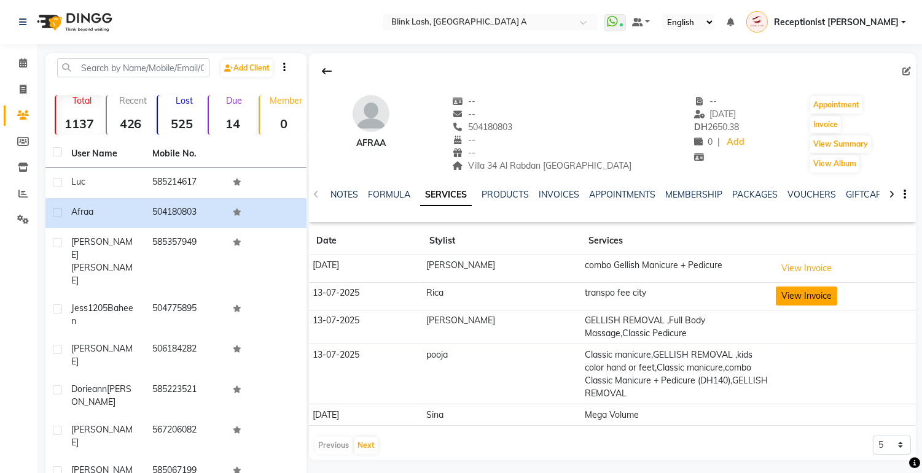
click at [793, 298] on button "View Invoice" at bounding box center [805, 296] width 61 height 19
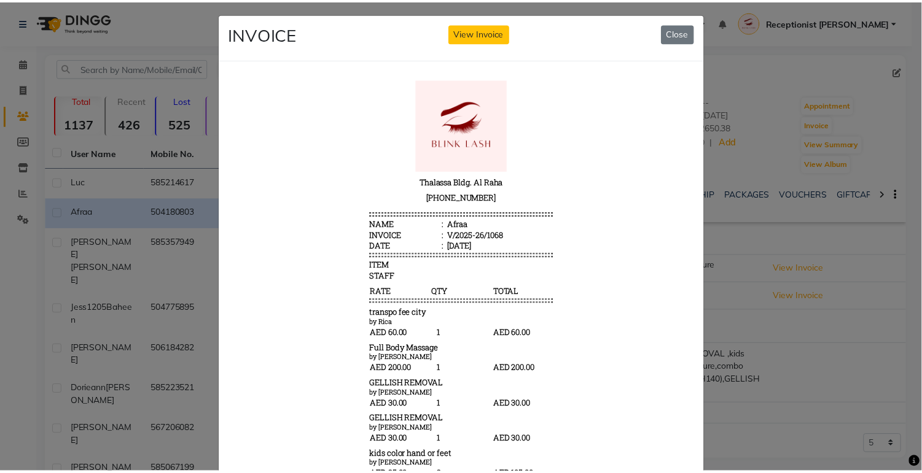
scroll to position [0, 0]
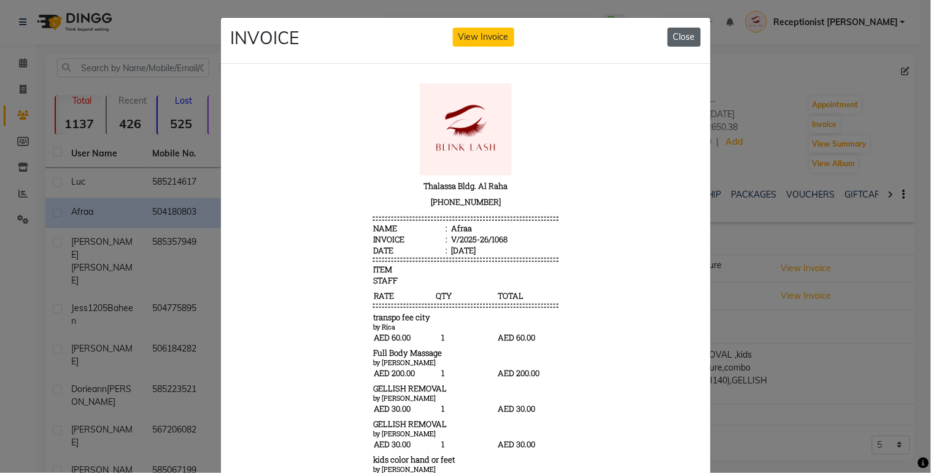
click at [682, 33] on button "Close" at bounding box center [684, 37] width 33 height 19
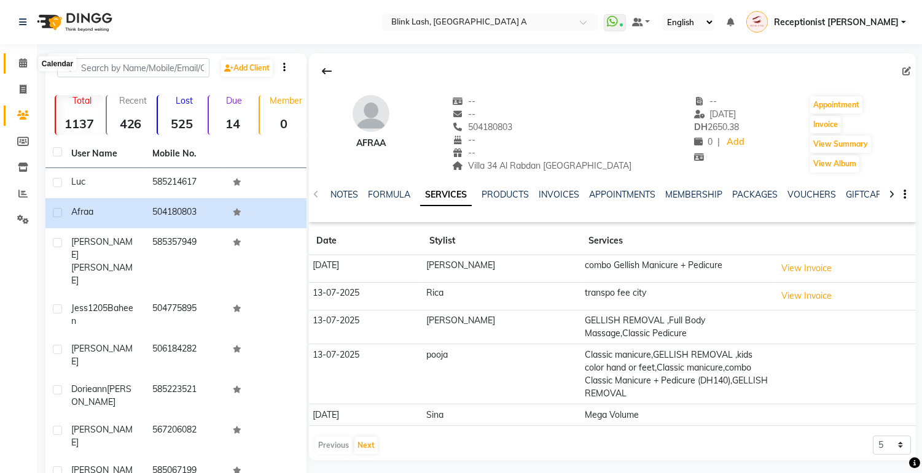
click at [27, 60] on span at bounding box center [22, 63] width 21 height 14
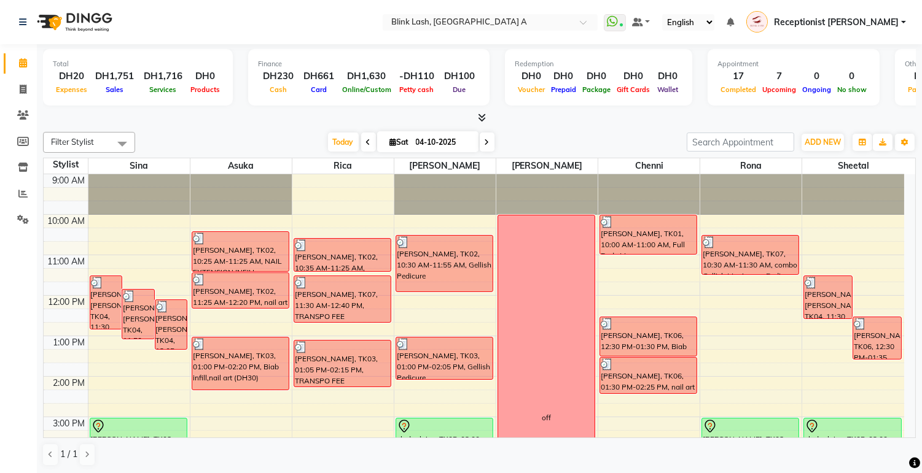
click at [486, 146] on span at bounding box center [487, 142] width 15 height 19
type input "05-10-2025"
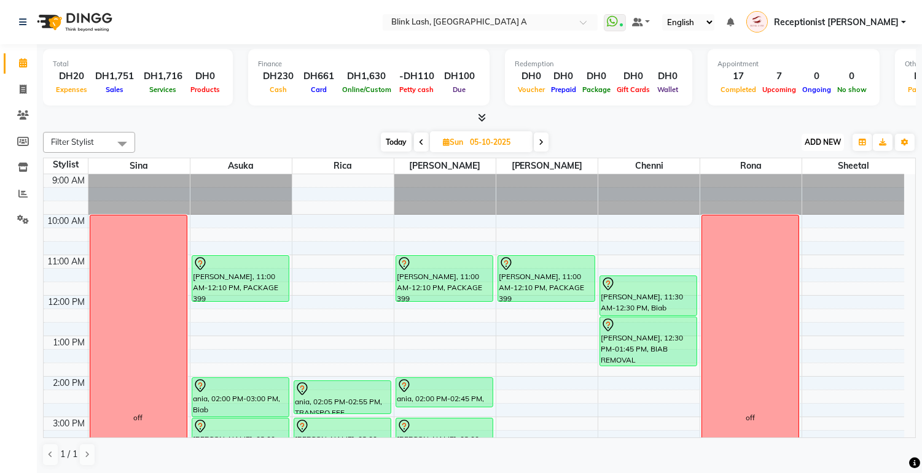
click at [824, 142] on span "ADD NEW" at bounding box center [822, 142] width 36 height 9
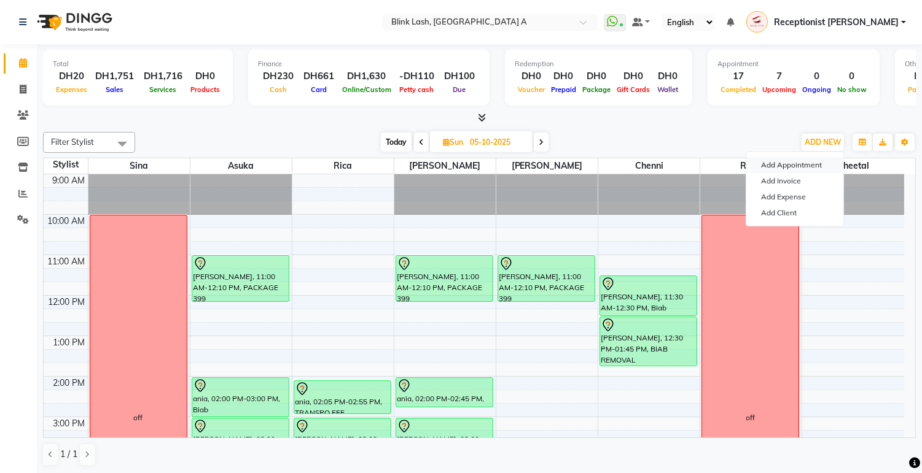
click at [807, 163] on button "Add Appointment" at bounding box center [794, 165] width 97 height 16
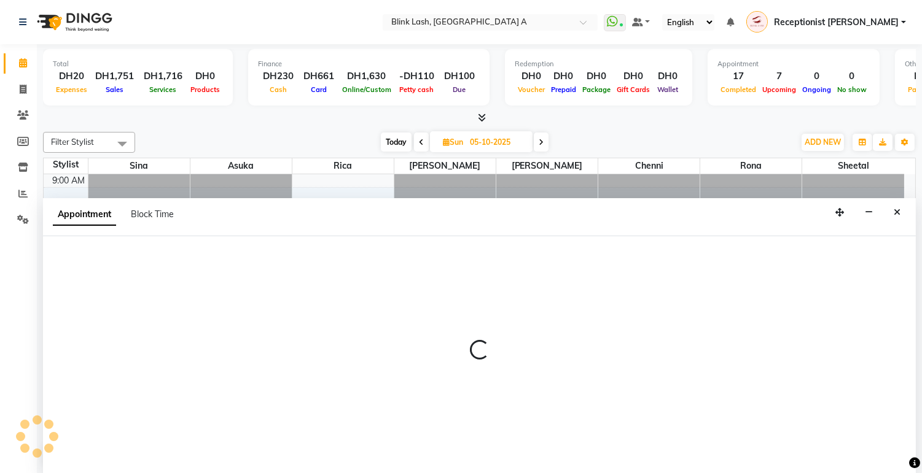
scroll to position [1, 0]
select select "600"
select select "tentative"
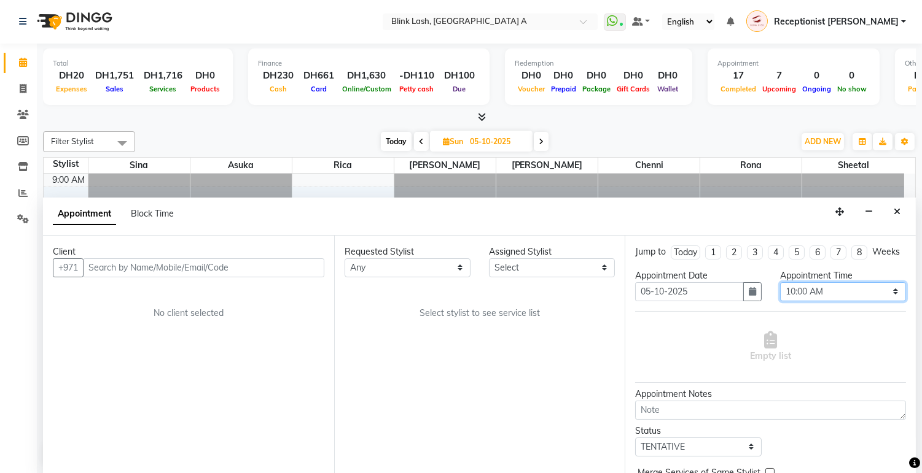
click at [861, 301] on select "Select 10:00 AM 10:05 AM 10:10 AM 10:15 AM 10:20 AM 10:25 AM 10:30 AM 10:35 AM …" at bounding box center [843, 291] width 126 height 19
click at [543, 268] on select "Select [PERSON_NAME] [PERSON_NAME] Rica [PERSON_NAME]" at bounding box center [552, 267] width 126 height 19
select select "42462"
click at [489, 258] on select "Select [PERSON_NAME] [PERSON_NAME] Rica [PERSON_NAME]" at bounding box center [552, 267] width 126 height 19
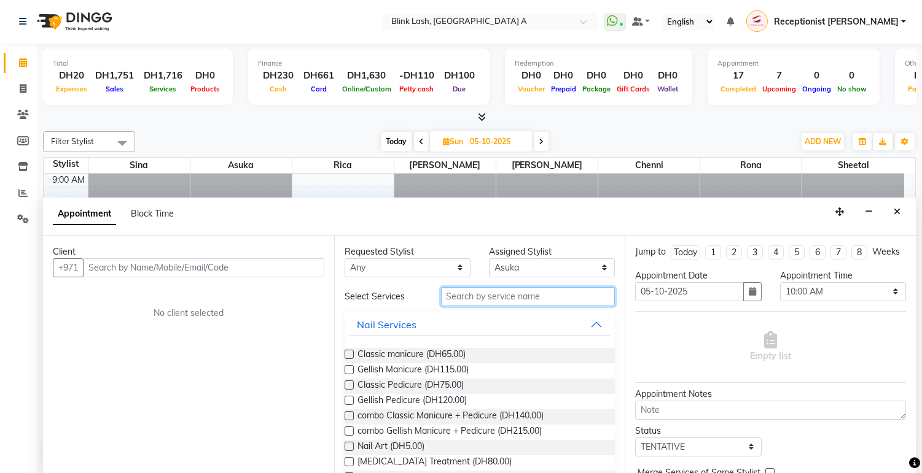
click at [529, 297] on input "text" at bounding box center [528, 296] width 174 height 19
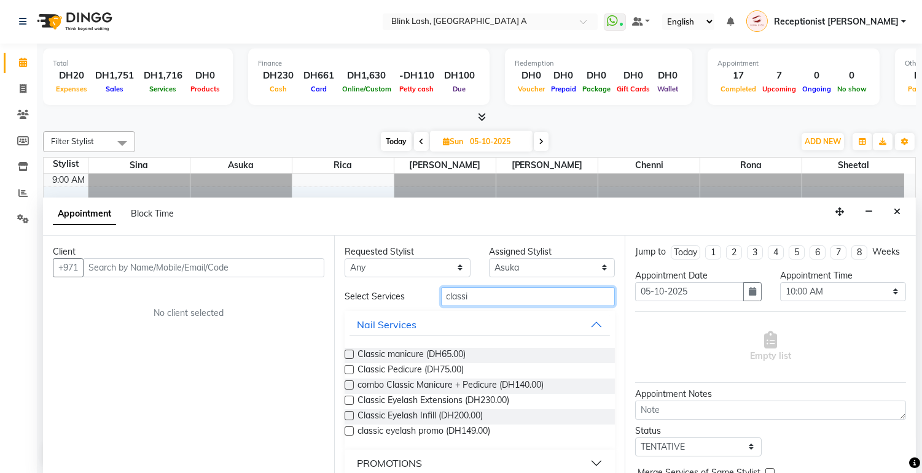
type input "classi"
click at [900, 212] on button "Close" at bounding box center [897, 212] width 18 height 19
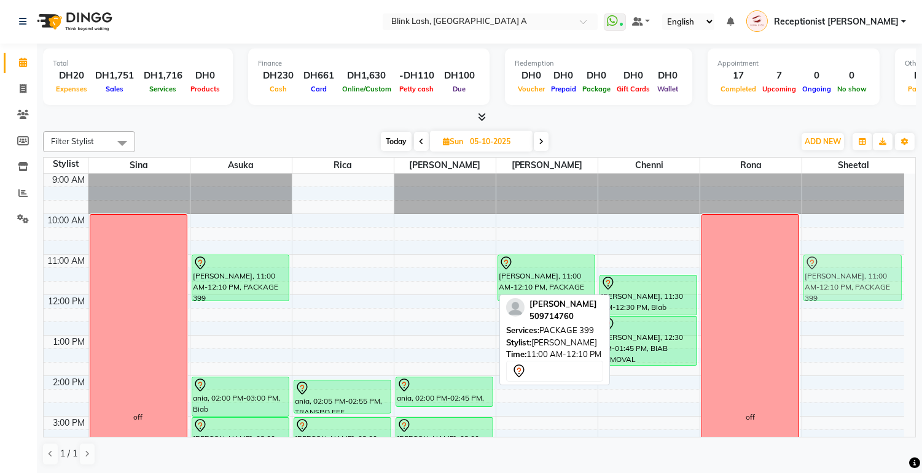
drag, startPoint x: 459, startPoint y: 280, endPoint x: 819, endPoint y: 281, distance: 360.4
click at [819, 281] on tr "off Michelle Schwarz, 11:00 AM-12:10 PM, PACKAGE 399 ania, 02:00 PM-03:00 PM, B…" at bounding box center [474, 477] width 860 height 607
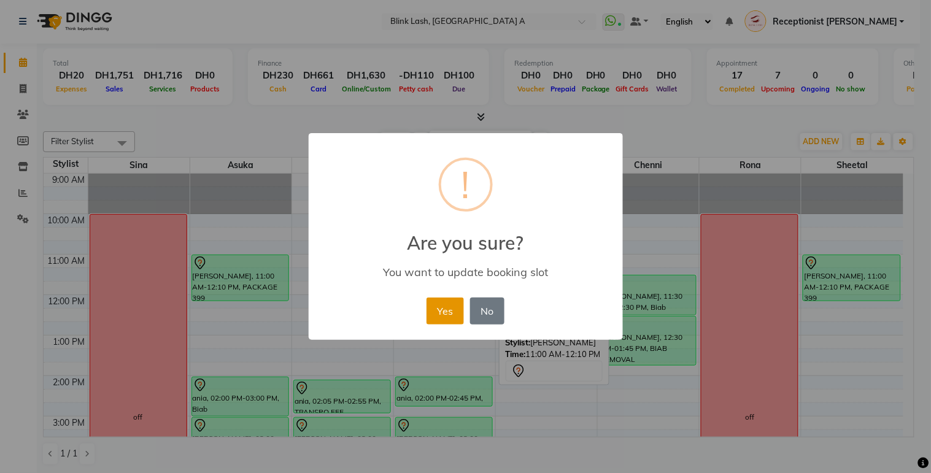
click at [430, 309] on button "Yes" at bounding box center [445, 311] width 37 height 27
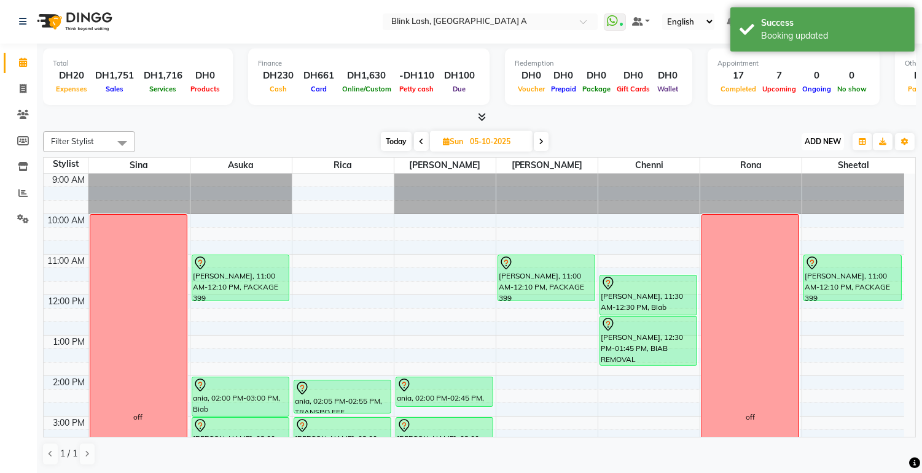
click at [814, 139] on span "ADD NEW" at bounding box center [822, 141] width 36 height 9
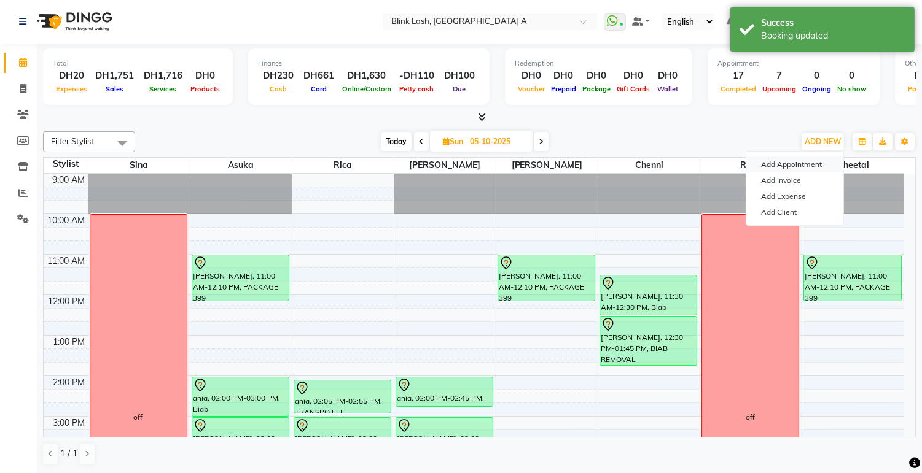
click at [787, 166] on button "Add Appointment" at bounding box center [794, 165] width 97 height 16
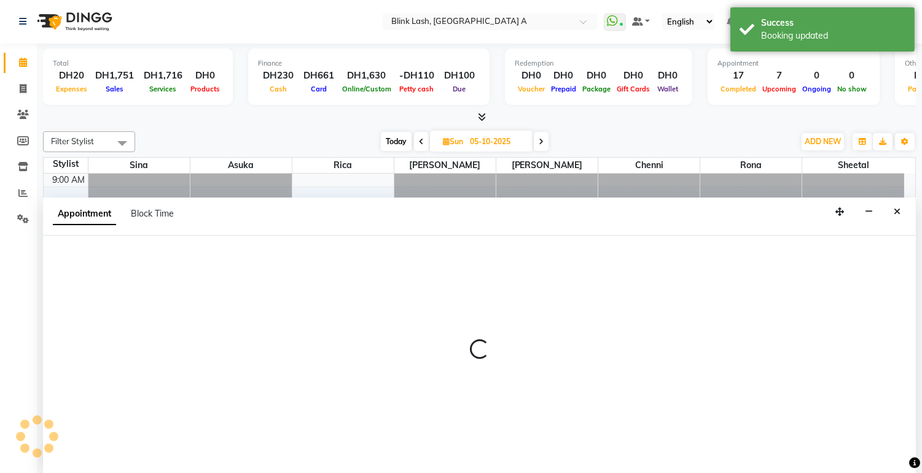
select select "600"
select select "tentative"
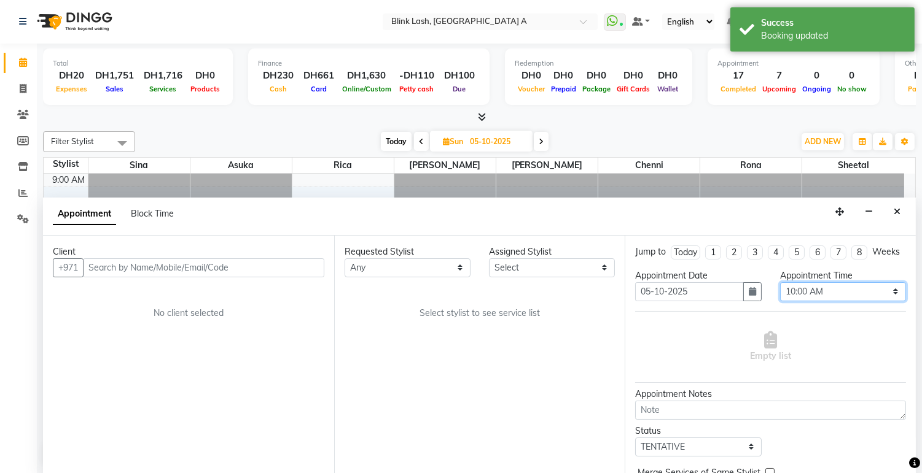
click at [836, 297] on select "Select 10:00 AM 10:05 AM 10:10 AM 10:15 AM 10:20 AM 10:25 AM 10:30 AM 10:35 AM …" at bounding box center [843, 291] width 126 height 19
click at [562, 274] on select "Select [PERSON_NAME] [PERSON_NAME] Rica [PERSON_NAME]" at bounding box center [552, 267] width 126 height 19
select select "42464"
click at [489, 258] on select "Select [PERSON_NAME] [PERSON_NAME] Rica [PERSON_NAME]" at bounding box center [552, 267] width 126 height 19
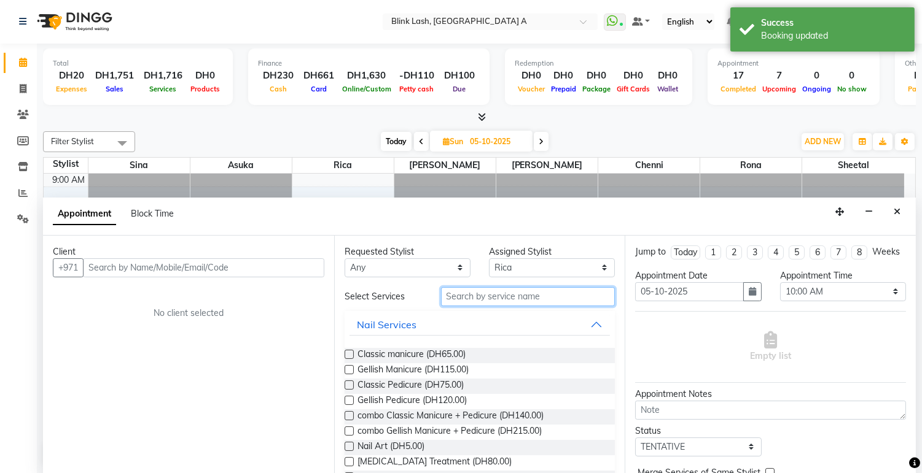
click at [531, 297] on input "text" at bounding box center [528, 296] width 174 height 19
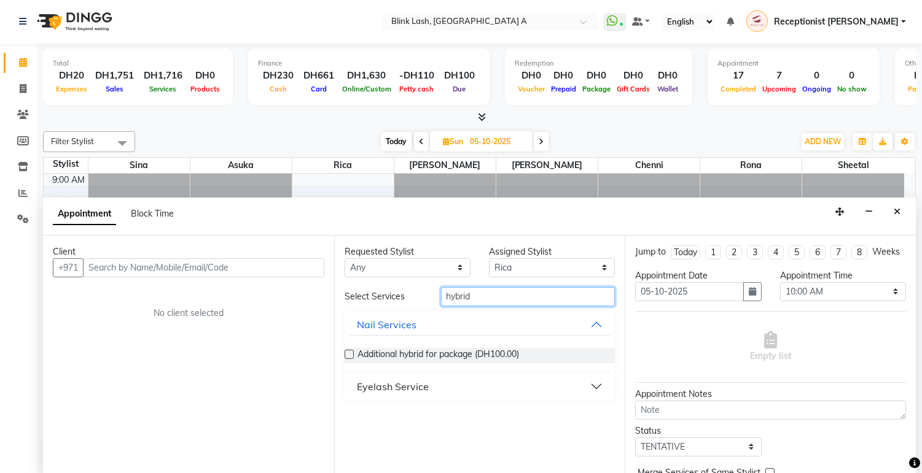
type input "hybrid"
click at [593, 382] on button "Eyelash Service" at bounding box center [479, 387] width 261 height 22
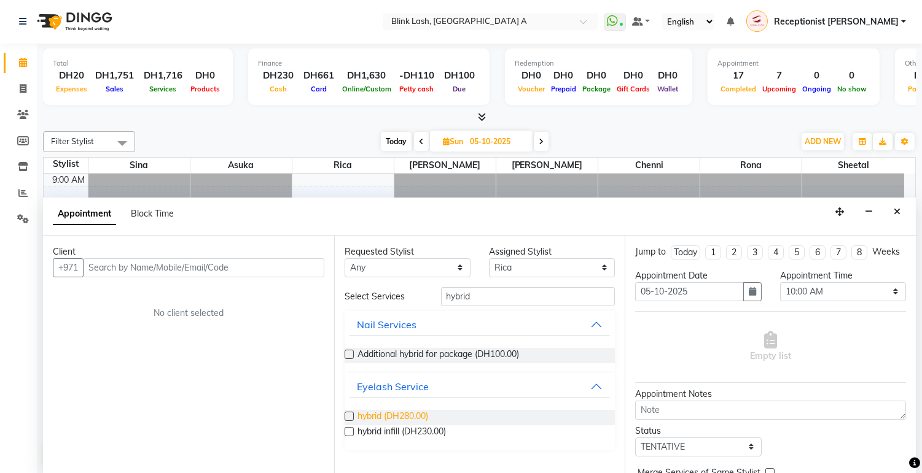
click at [410, 416] on span "hybrid (DH280.00)" at bounding box center [392, 417] width 71 height 15
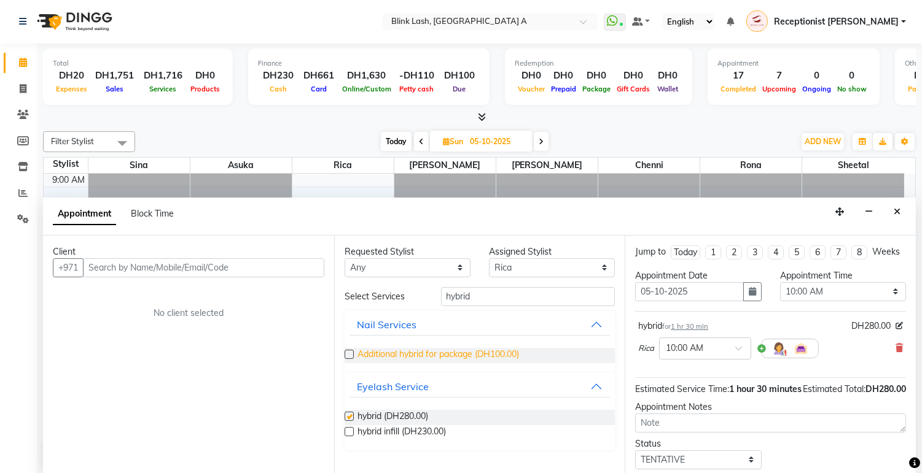
checkbox input "false"
click at [576, 272] on select "Select [PERSON_NAME] [PERSON_NAME] Rica [PERSON_NAME]" at bounding box center [552, 267] width 126 height 19
select select "46934"
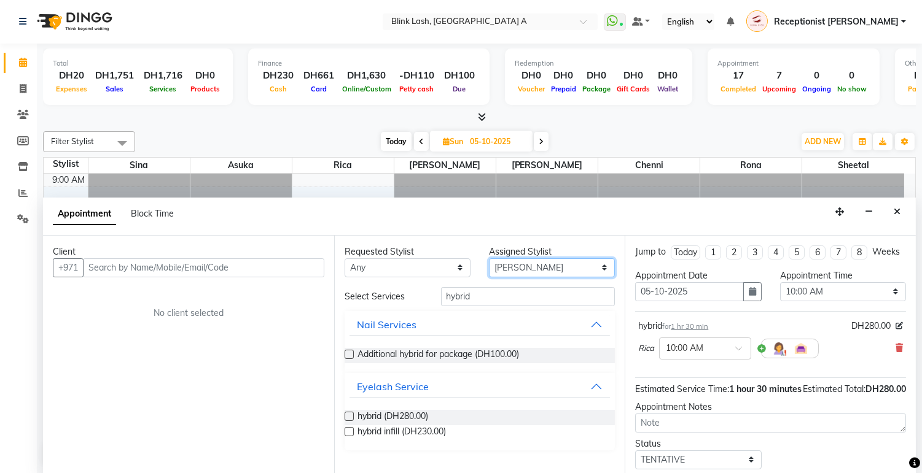
click at [489, 258] on select "Select [PERSON_NAME] [PERSON_NAME] Rica [PERSON_NAME]" at bounding box center [552, 267] width 126 height 19
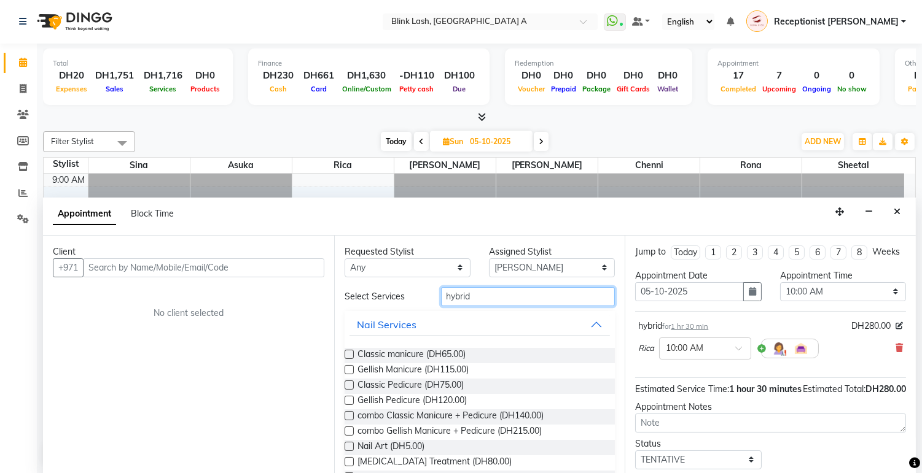
click at [526, 301] on input "hybrid" at bounding box center [528, 296] width 174 height 19
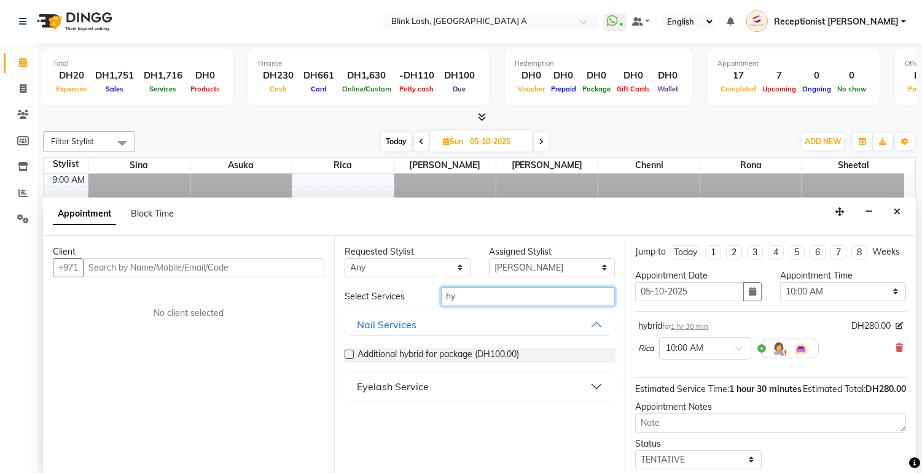
type input "h"
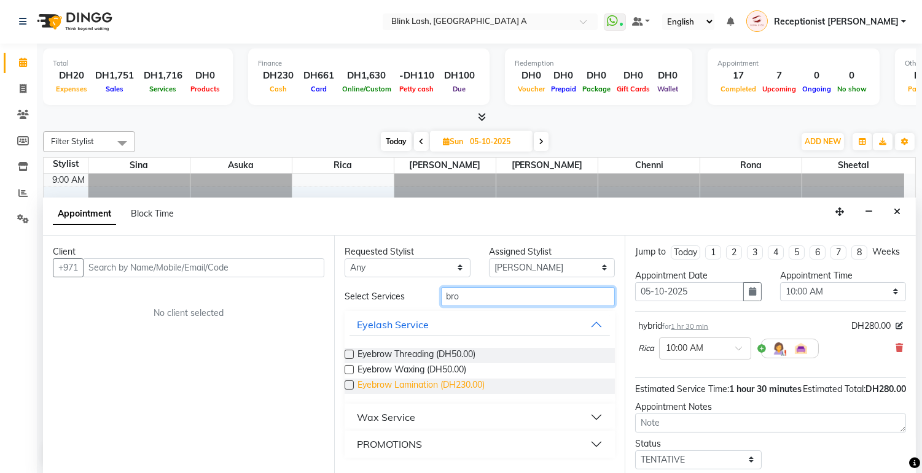
type input "bro"
click at [467, 383] on span "Eyebrow Lamination (DH230.00)" at bounding box center [420, 386] width 127 height 15
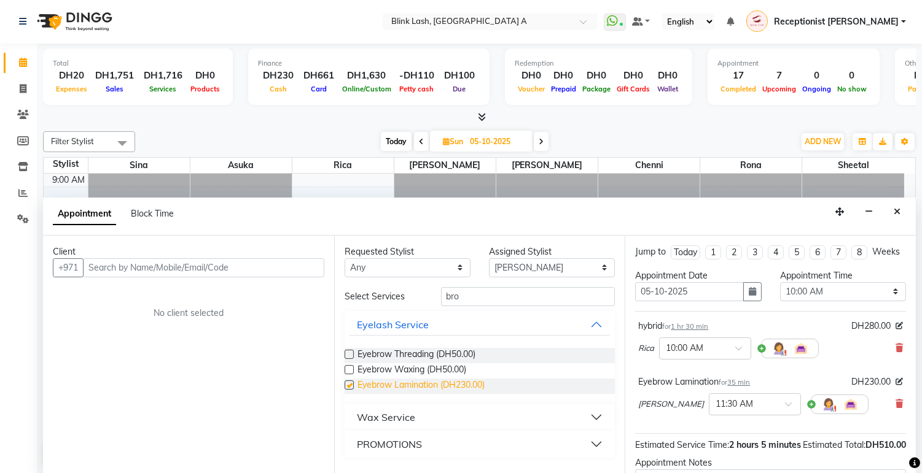
checkbox input "false"
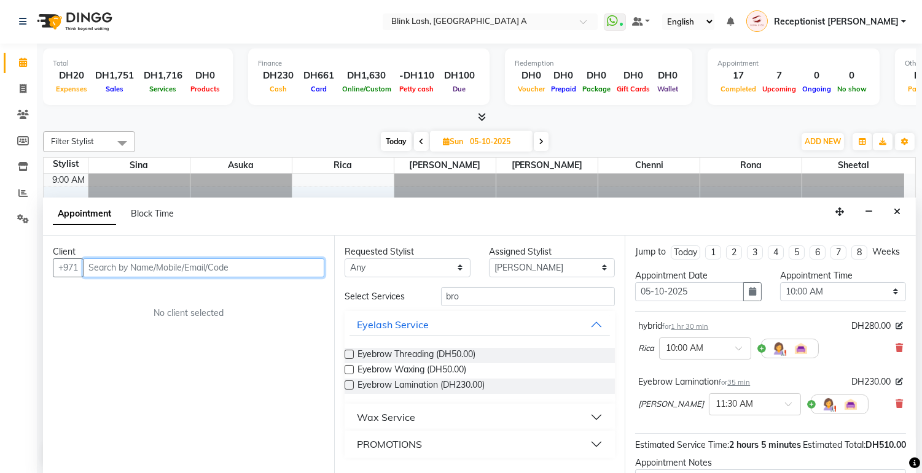
click at [226, 270] on input "text" at bounding box center [203, 267] width 241 height 19
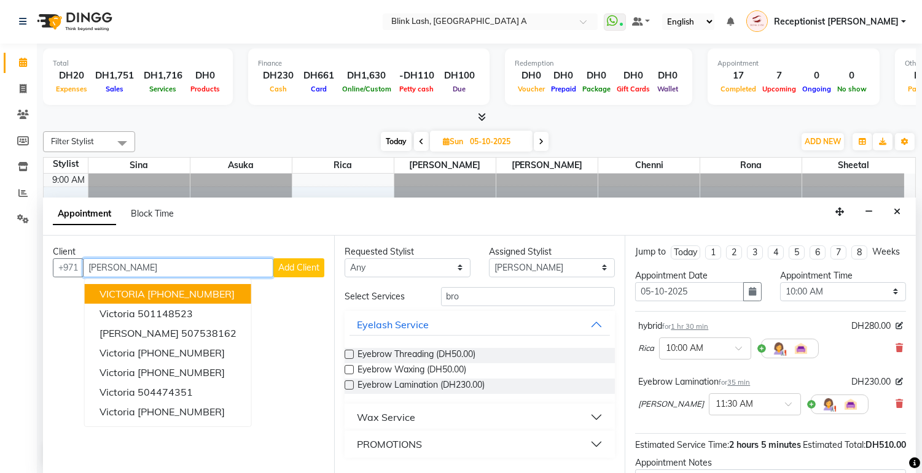
click at [215, 288] on ngb-highlight "+44 7508766714" at bounding box center [190, 294] width 87 height 12
type input "7508766714"
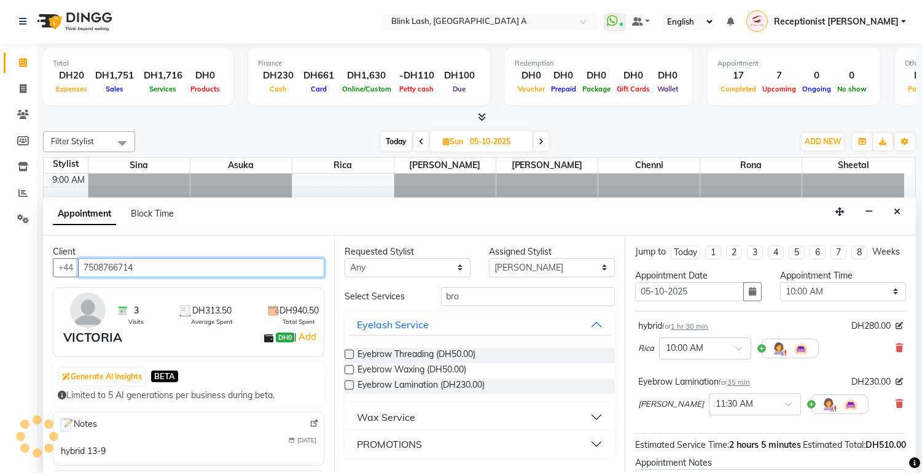
scroll to position [153, 0]
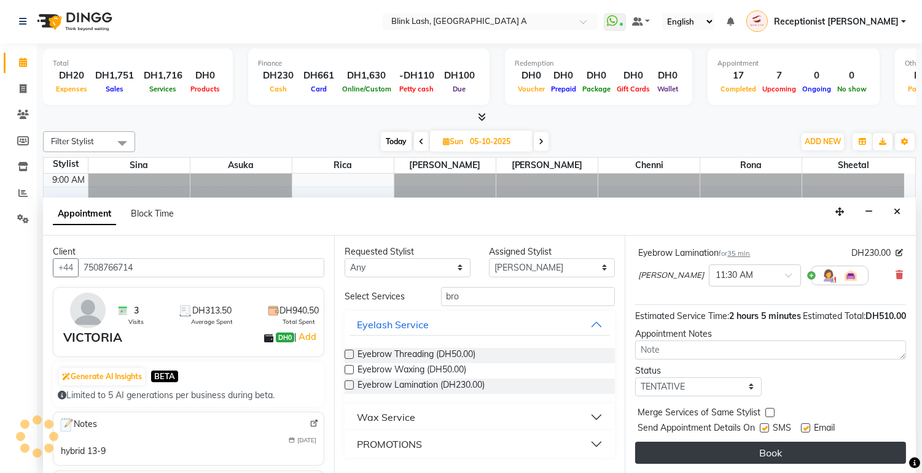
click at [861, 442] on button "Book" at bounding box center [770, 453] width 271 height 22
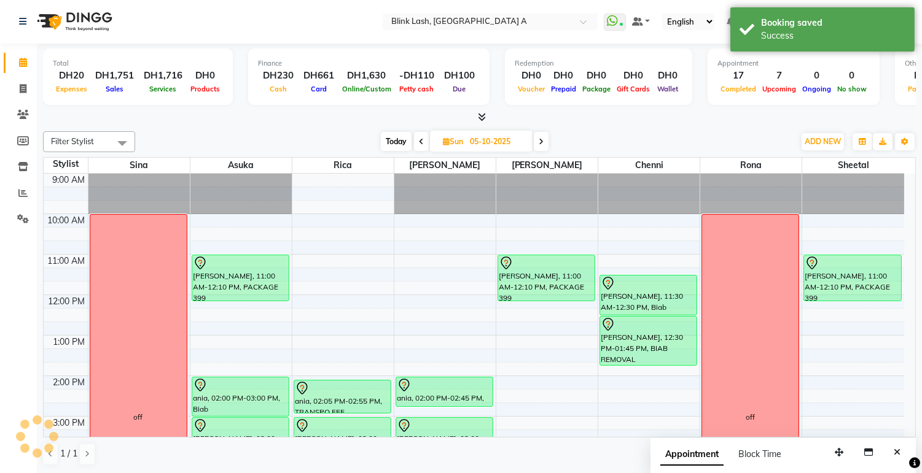
scroll to position [0, 0]
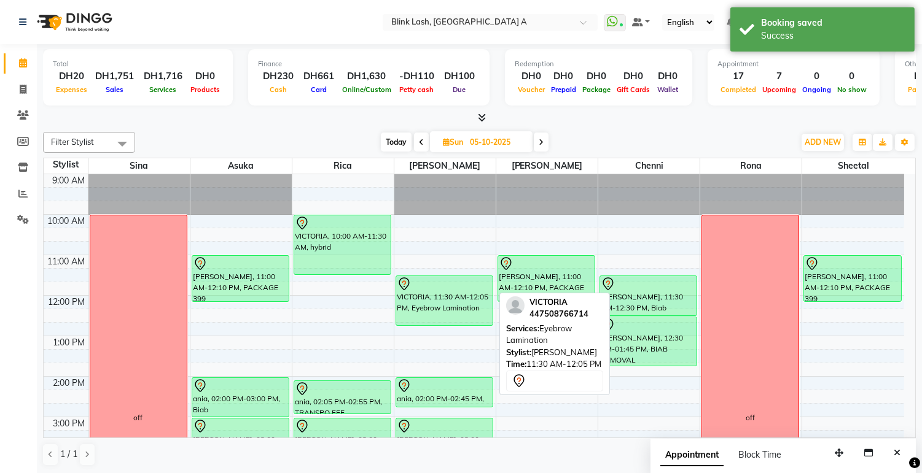
drag, startPoint x: 459, startPoint y: 296, endPoint x: 456, endPoint y: 329, distance: 33.3
click at [456, 329] on div "9:00 AM 10:00 AM 11:00 AM 12:00 PM 1:00 PM 2:00 PM 3:00 PM 4:00 PM 5:00 PM 6:00…" at bounding box center [474, 477] width 860 height 607
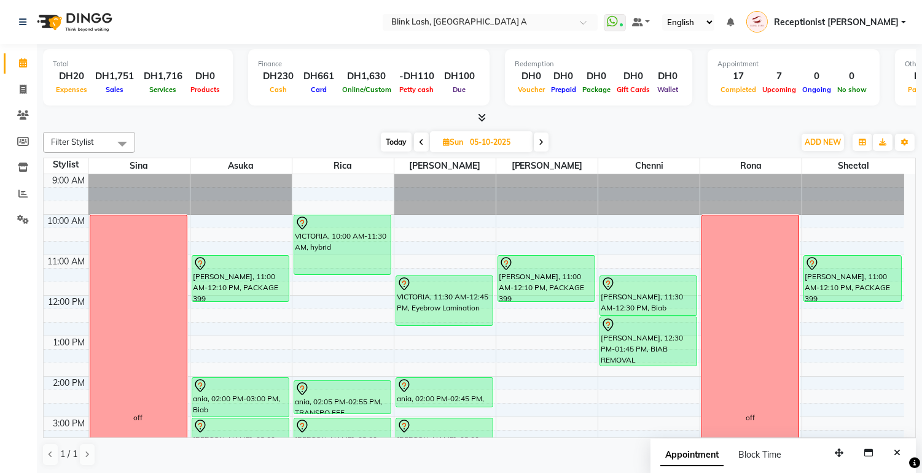
click at [401, 134] on span "Today" at bounding box center [396, 142] width 31 height 19
type input "04-10-2025"
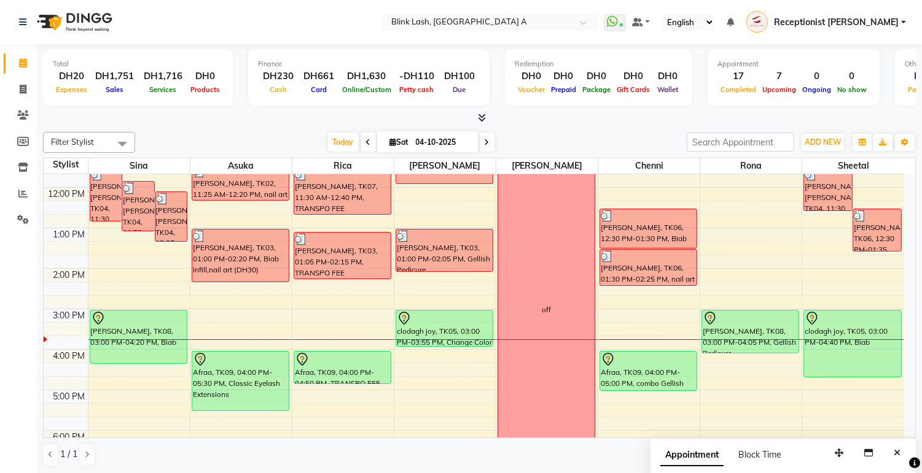
scroll to position [176, 0]
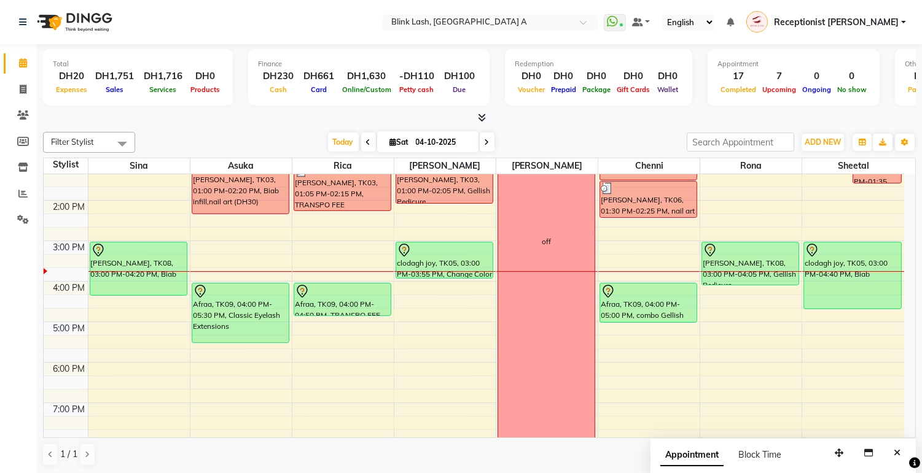
click at [478, 112] on span at bounding box center [479, 118] width 13 height 13
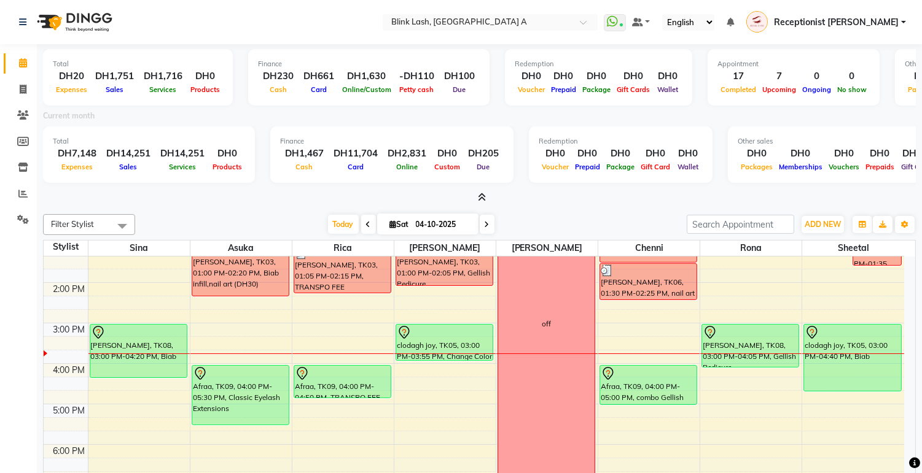
click at [481, 195] on icon at bounding box center [482, 197] width 8 height 9
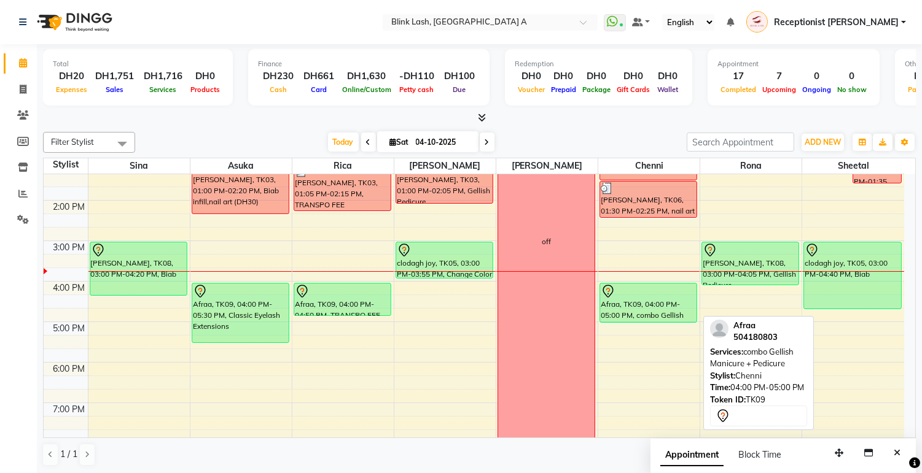
scroll to position [40, 0]
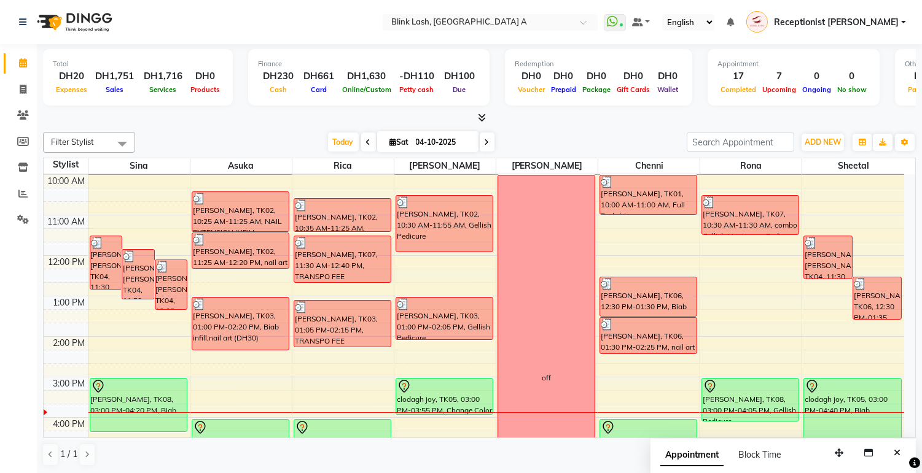
click at [479, 108] on div "Total DH20 Expenses DH1,751 Sales DH1,716 Services DH0 Products Finance DH230 C…" at bounding box center [479, 79] width 872 height 60
click at [479, 109] on div "Total DH20 Expenses DH1,751 Sales DH1,716 Services DH0 Products Finance DH230 C…" at bounding box center [479, 84] width 872 height 80
click at [481, 114] on icon at bounding box center [482, 117] width 8 height 9
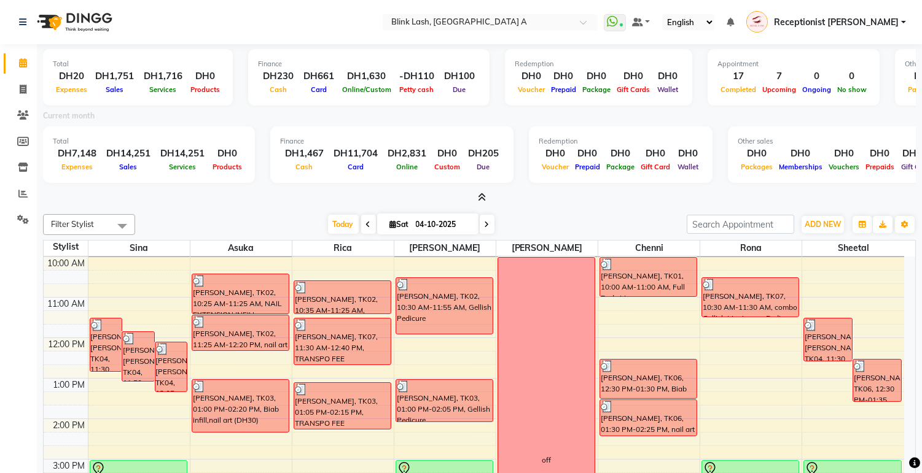
click at [483, 193] on icon at bounding box center [482, 197] width 8 height 9
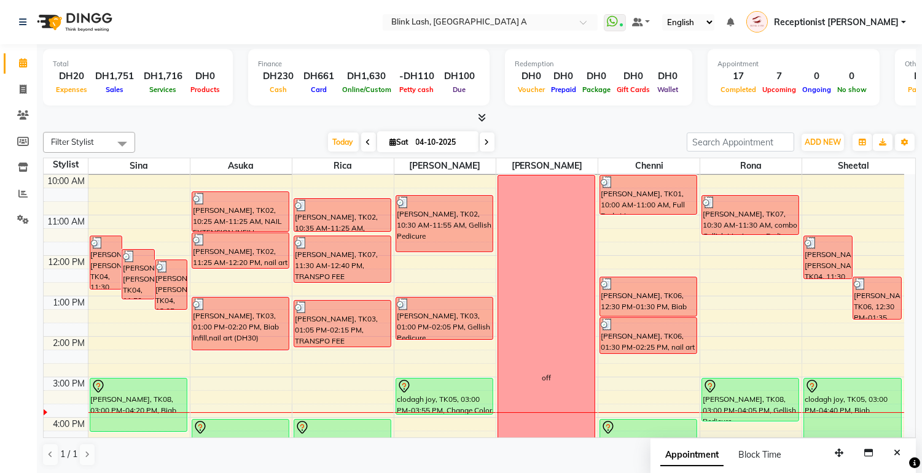
scroll to position [176, 0]
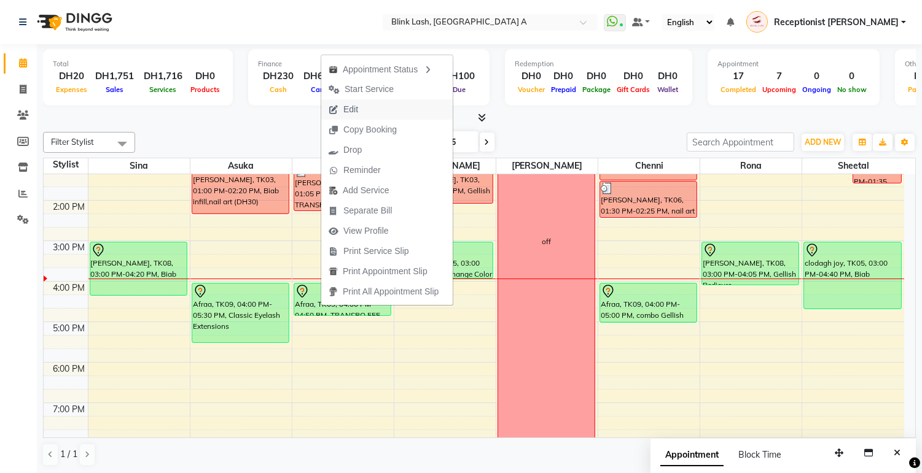
click at [348, 111] on span "Edit" at bounding box center [350, 109] width 15 height 13
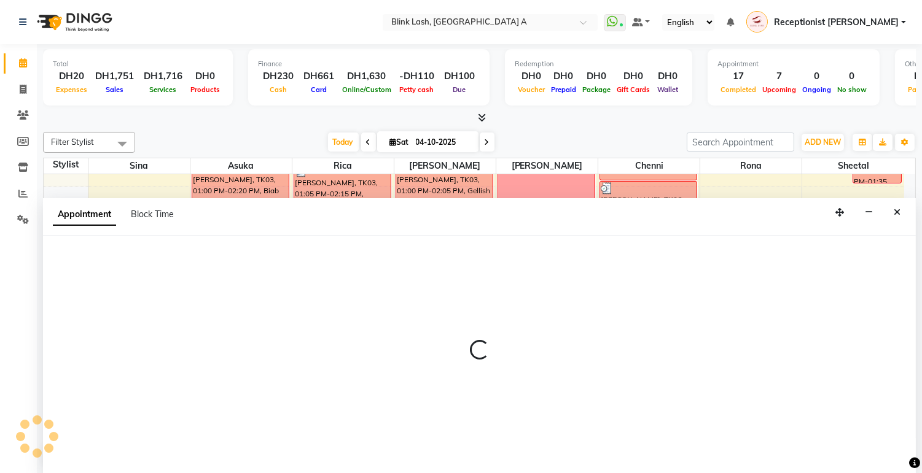
scroll to position [1, 0]
select select "tentative"
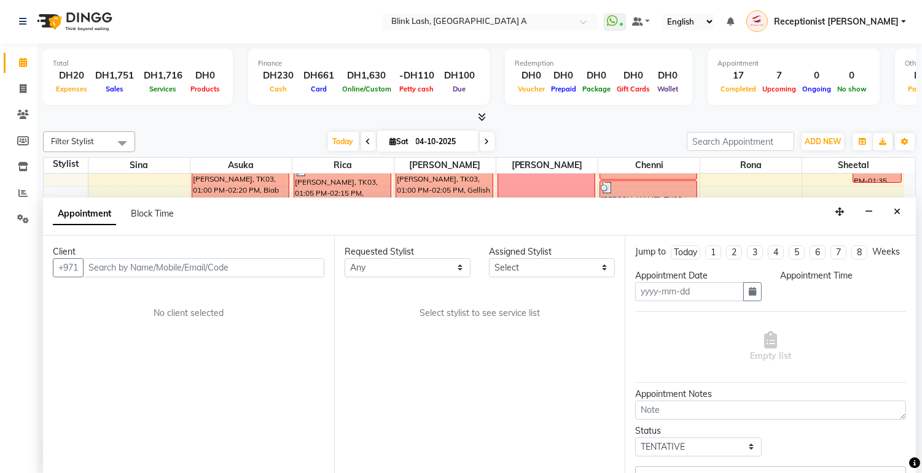
type input "04-10-2025"
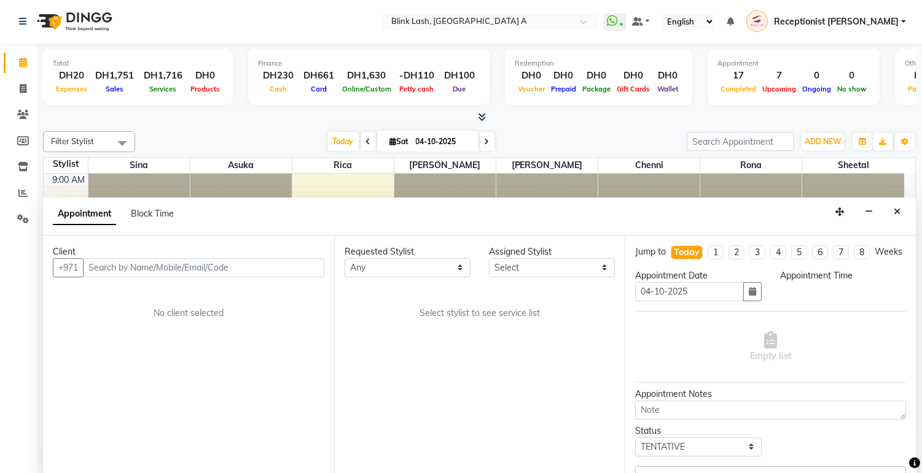
select select "42464"
select select "960"
select select "2892"
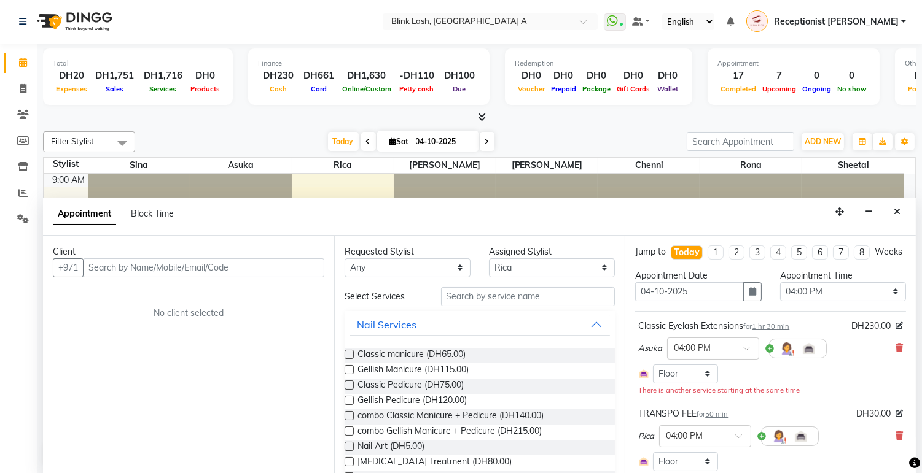
select select "2892"
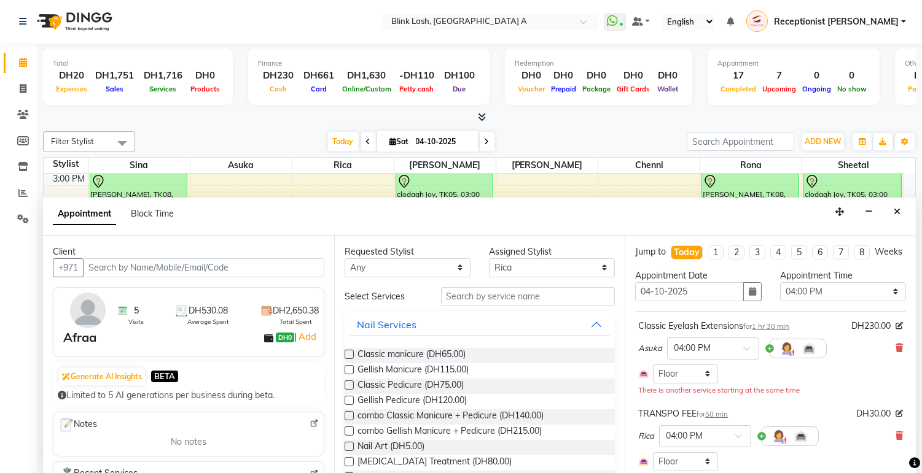
scroll to position [68, 0]
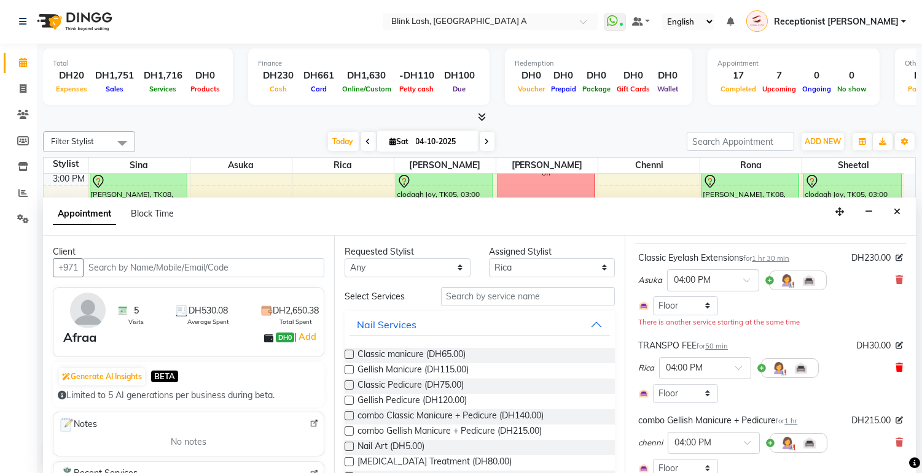
click at [895, 372] on icon at bounding box center [898, 367] width 7 height 9
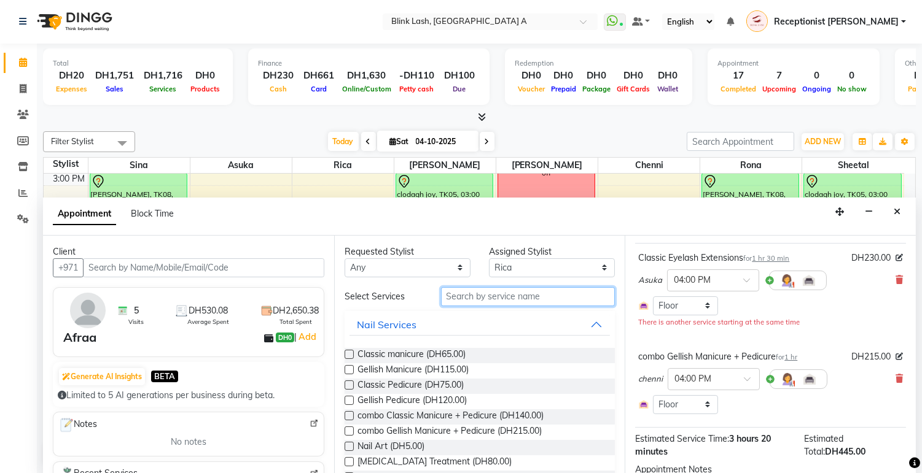
click at [561, 290] on input "text" at bounding box center [528, 296] width 174 height 19
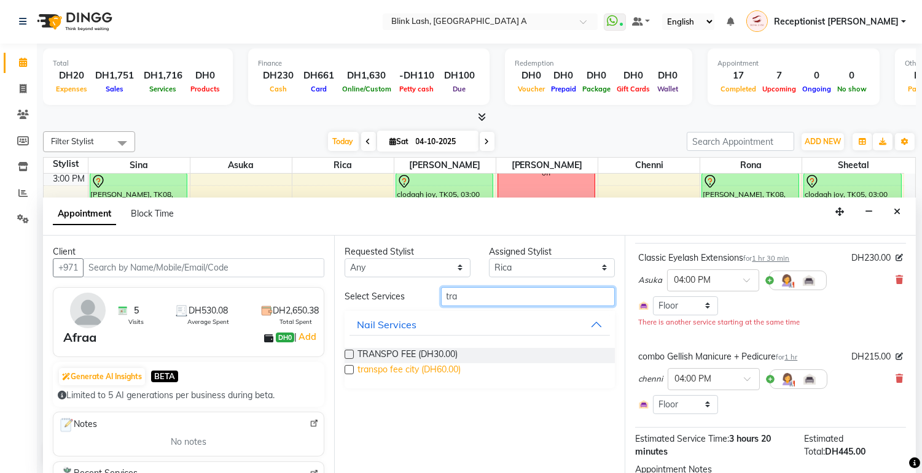
type input "tra"
click at [390, 375] on span "transpo fee city (DH60.00)" at bounding box center [408, 370] width 103 height 15
checkbox input "false"
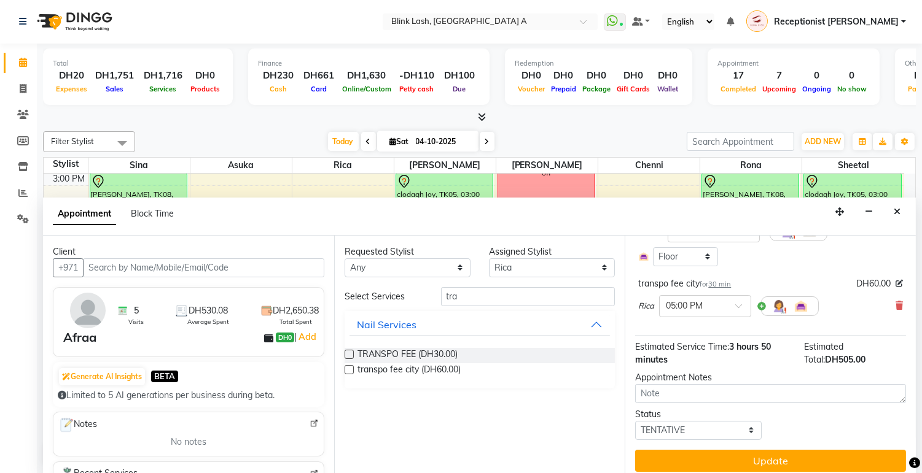
scroll to position [204, 0]
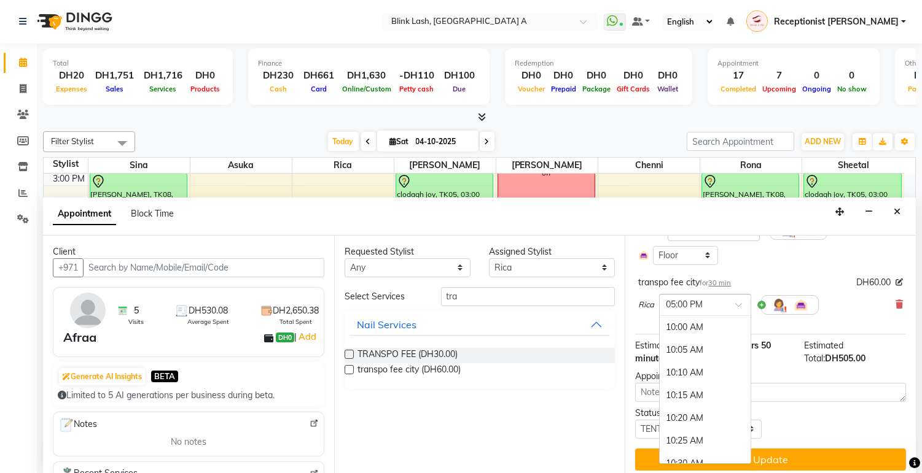
click at [729, 311] on div at bounding box center [704, 304] width 91 height 13
click at [707, 403] on div "04:00 PM" at bounding box center [704, 393] width 91 height 23
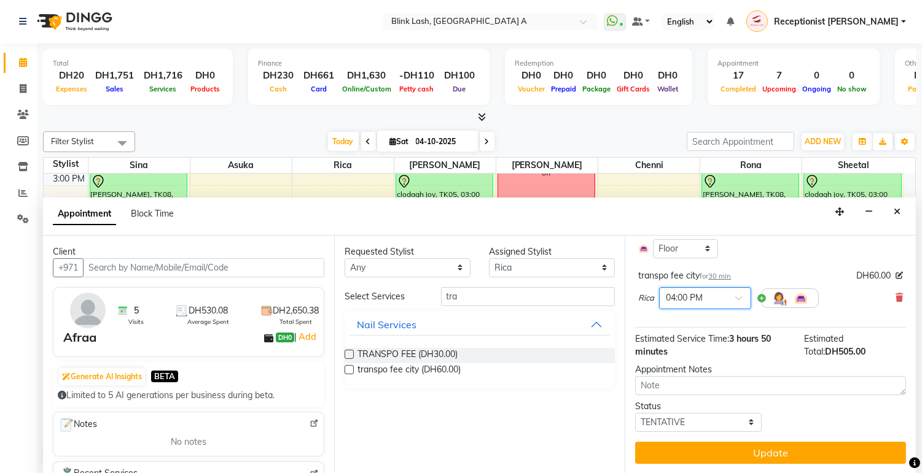
scroll to position [236, 0]
click at [790, 449] on button "Update" at bounding box center [770, 453] width 271 height 22
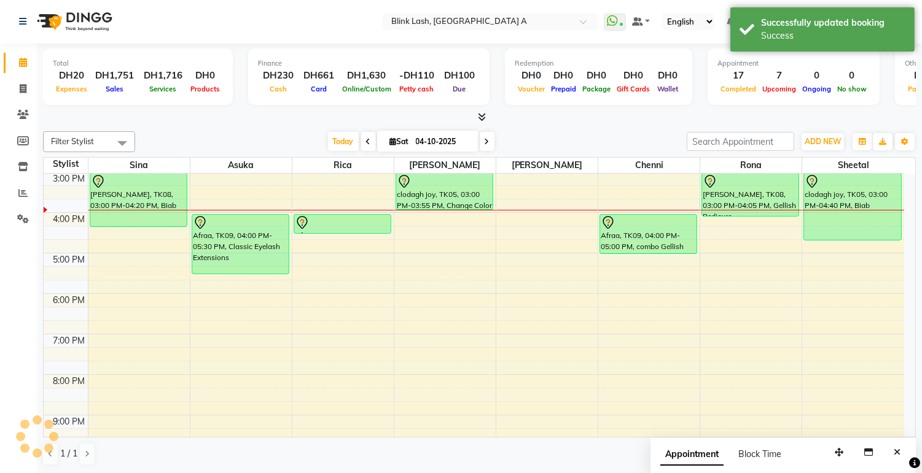
scroll to position [0, 0]
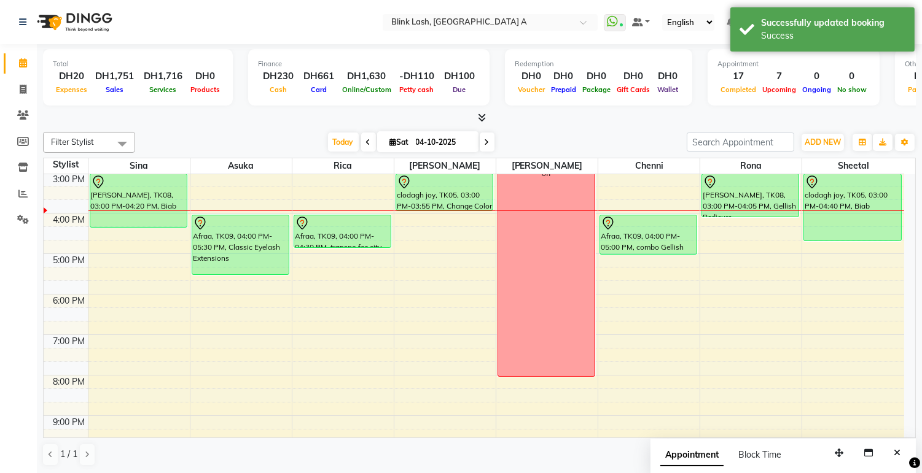
drag, startPoint x: 357, startPoint y: 231, endPoint x: 354, endPoint y: 247, distance: 16.2
click at [354, 247] on div "RACHEL LEBANESE, TK02, 10:35 AM-11:25 AM, TRANSPO FEE Roseann Keyes, TK07, 11:3…" at bounding box center [342, 233] width 101 height 607
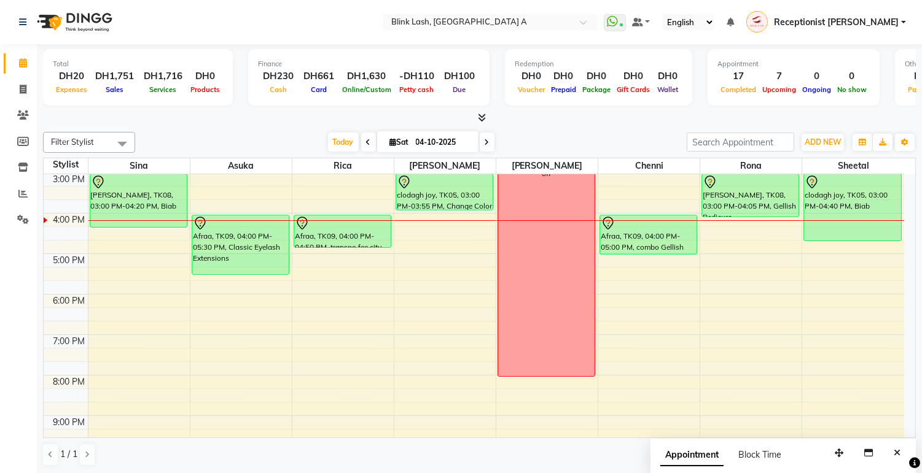
click at [480, 144] on span at bounding box center [487, 142] width 15 height 19
type input "05-10-2025"
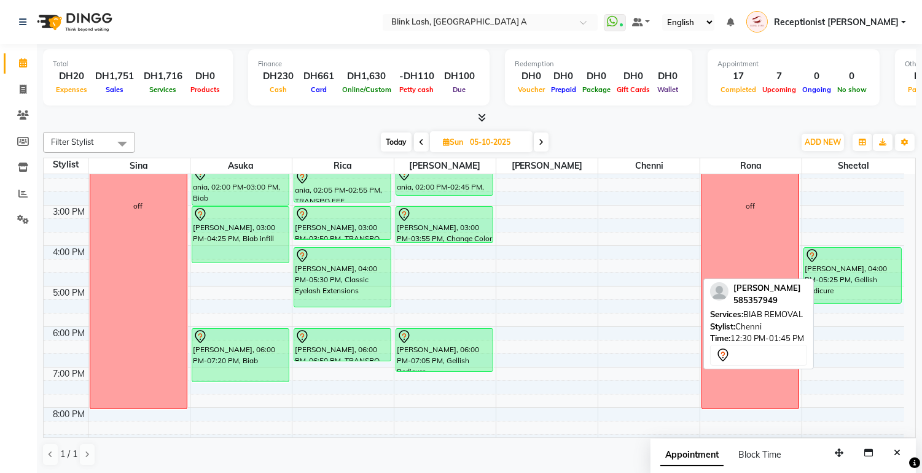
scroll to position [217, 0]
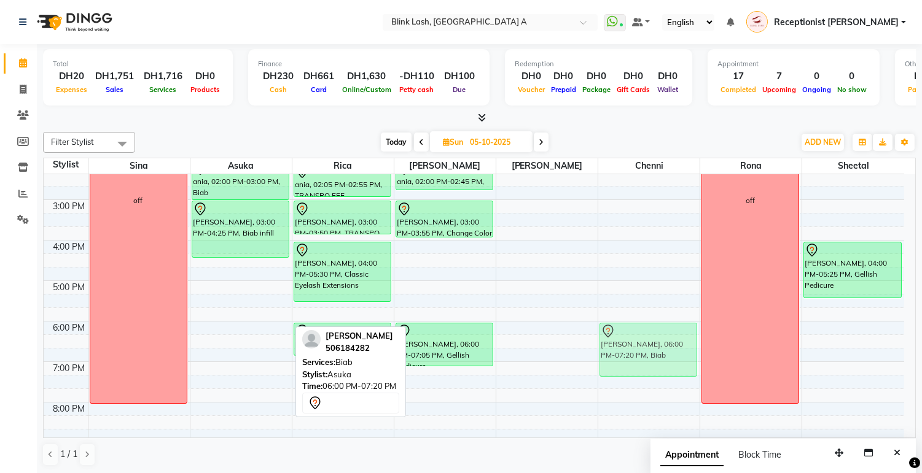
drag, startPoint x: 271, startPoint y: 355, endPoint x: 643, endPoint y: 360, distance: 371.5
click at [643, 360] on tr "off Michelle Schwarz, 11:00 AM-12:10 PM, PACKAGE 399 ania, 02:00 PM-03:00 PM, B…" at bounding box center [474, 260] width 860 height 607
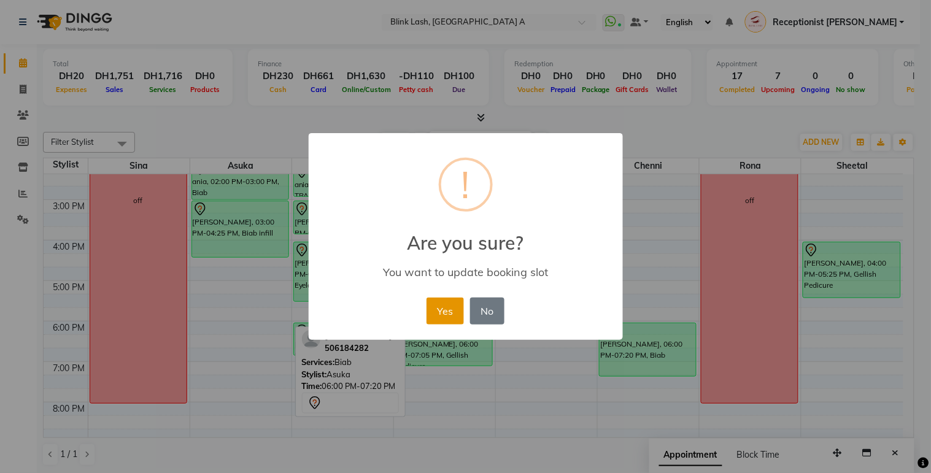
click at [446, 314] on button "Yes" at bounding box center [445, 311] width 37 height 27
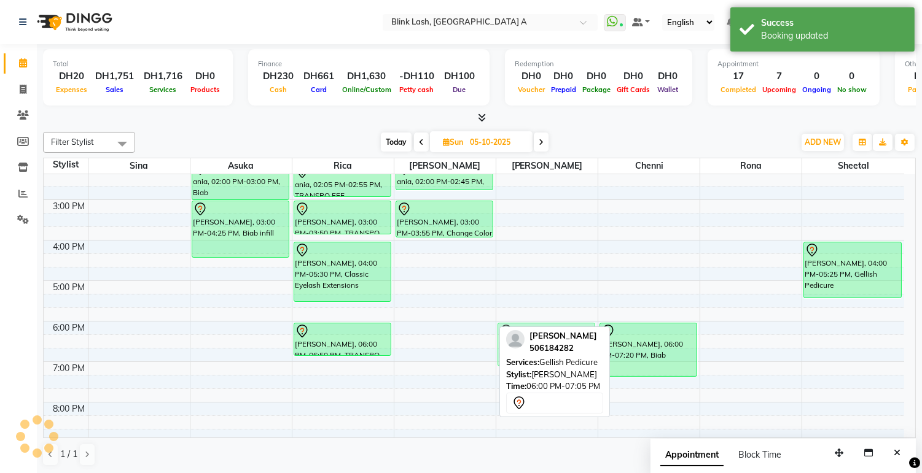
drag, startPoint x: 444, startPoint y: 353, endPoint x: 525, endPoint y: 352, distance: 81.0
click at [525, 352] on div "Filter Stylist Select All Asuka chenni INGRID jumana Rica Rona sheetal Sina Tod…" at bounding box center [479, 299] width 872 height 344
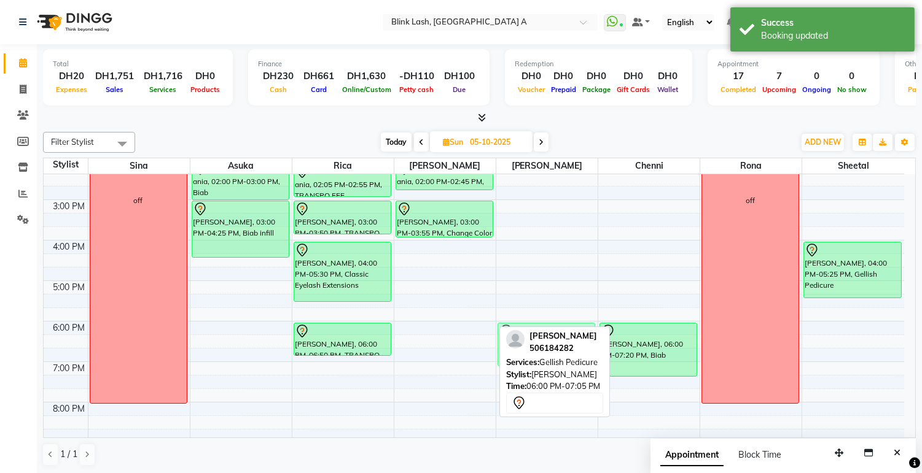
drag, startPoint x: 449, startPoint y: 341, endPoint x: 532, endPoint y: 342, distance: 82.9
click at [532, 342] on div "Filter Stylist Select All Asuka chenni INGRID jumana Rica Rona sheetal Sina Tod…" at bounding box center [479, 299] width 872 height 344
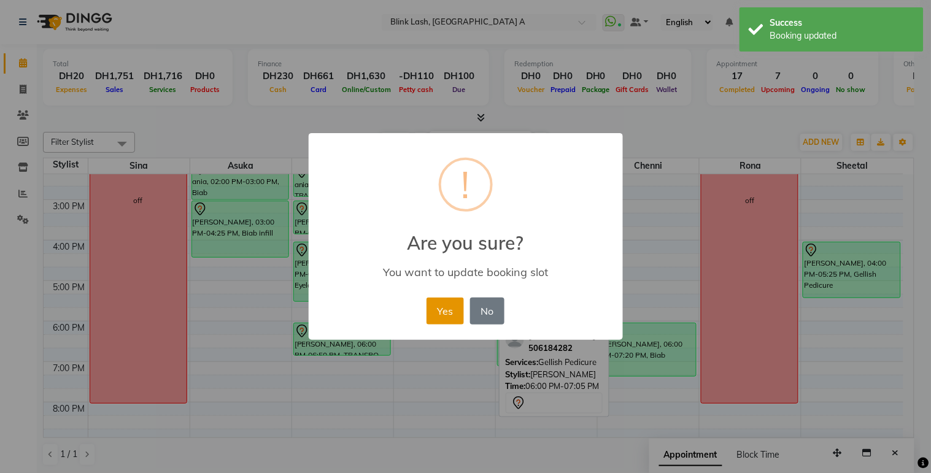
click at [446, 319] on button "Yes" at bounding box center [445, 311] width 37 height 27
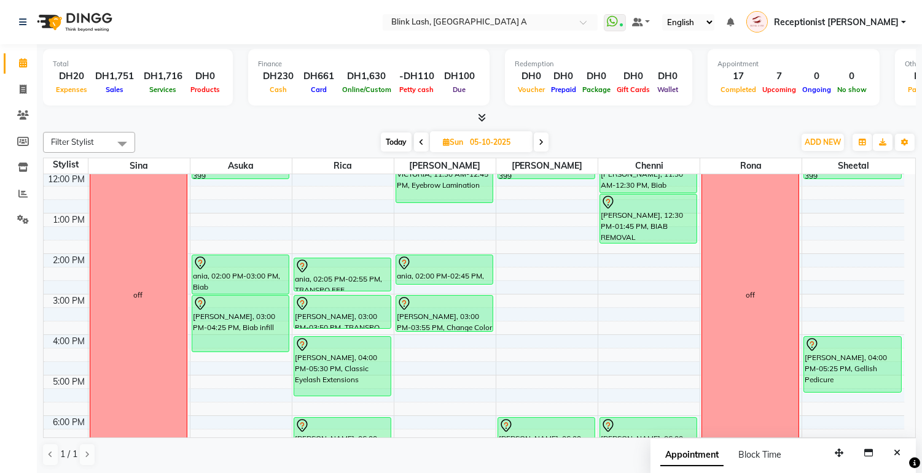
scroll to position [149, 0]
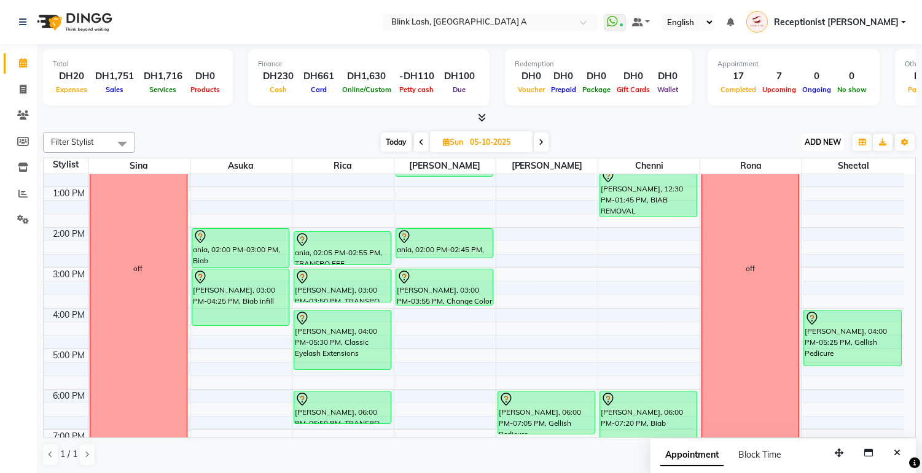
click at [828, 142] on span "ADD NEW" at bounding box center [822, 142] width 36 height 9
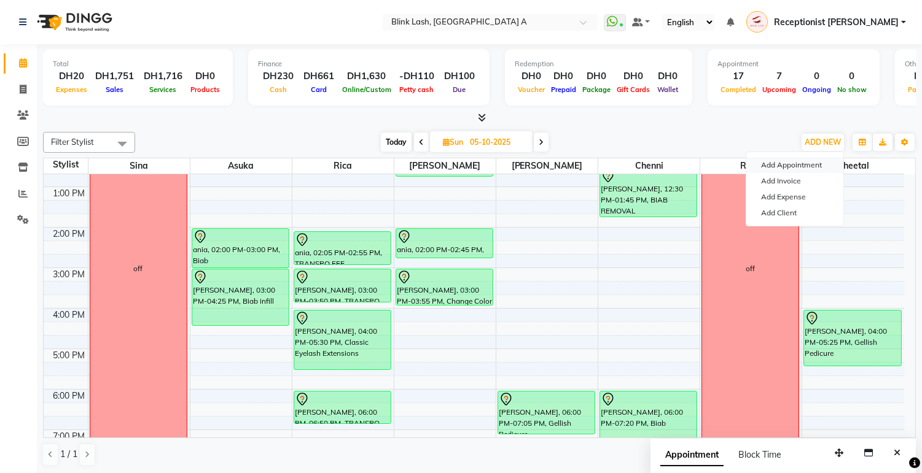
click at [818, 166] on button "Add Appointment" at bounding box center [794, 165] width 97 height 16
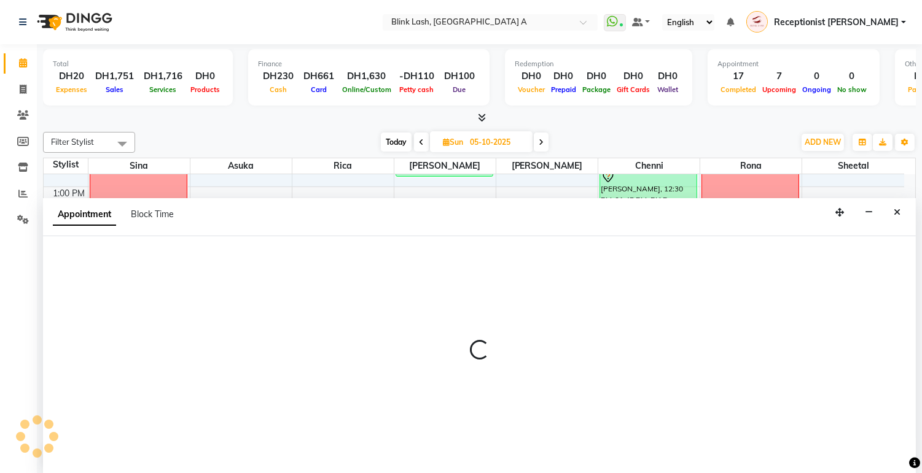
scroll to position [1, 0]
select select "600"
select select "tentative"
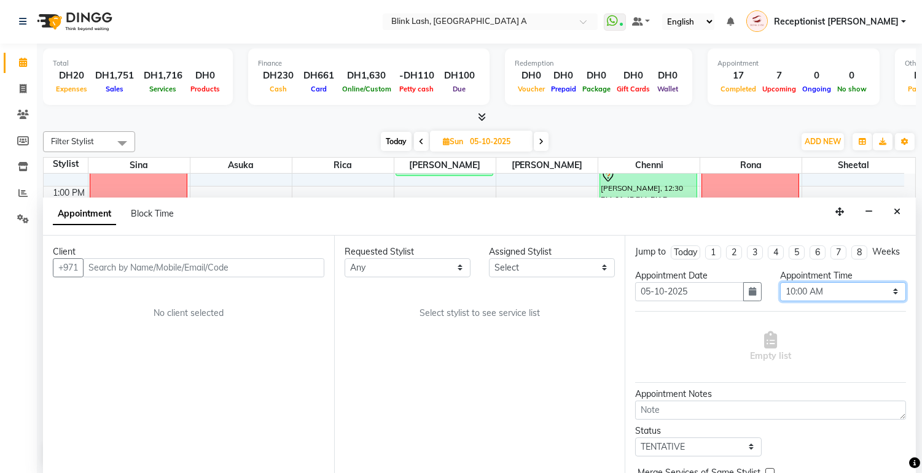
click at [878, 298] on select "Select 10:00 AM 10:05 AM 10:10 AM 10:15 AM 10:20 AM 10:25 AM 10:30 AM 10:35 AM …" at bounding box center [843, 291] width 126 height 19
select select "1020"
click at [780, 293] on select "Select 10:00 AM 10:05 AM 10:10 AM 10:15 AM 10:20 AM 10:25 AM 10:30 AM 10:35 AM …" at bounding box center [843, 291] width 126 height 19
click at [585, 256] on div "Assigned Stylist Select Asuka chenni INGRID jumana Rica Rona sheetal Sina" at bounding box center [552, 262] width 144 height 32
select select "42462"
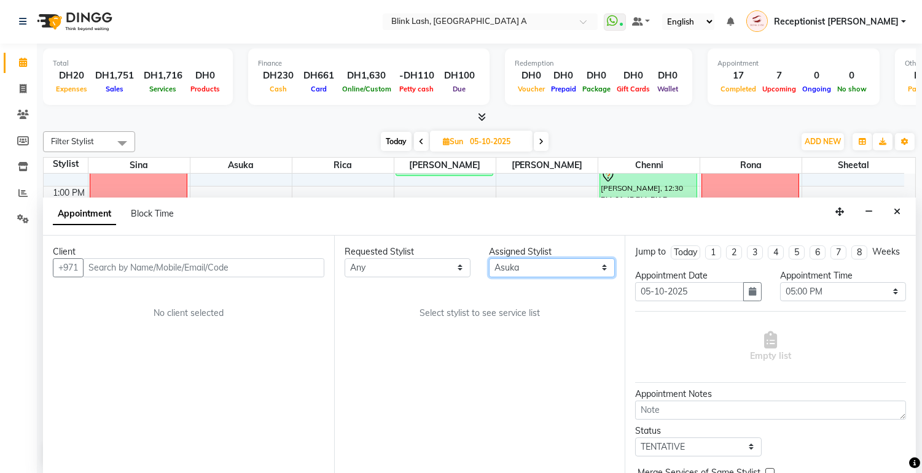
click at [489, 258] on select "Select [PERSON_NAME] [PERSON_NAME] Rica [PERSON_NAME]" at bounding box center [552, 267] width 126 height 19
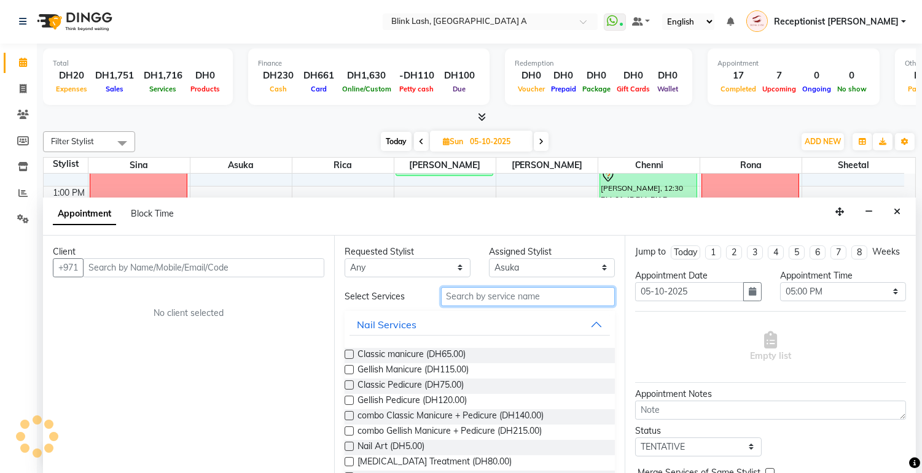
drag, startPoint x: 565, startPoint y: 301, endPoint x: 554, endPoint y: 299, distance: 10.7
click at [554, 299] on input "text" at bounding box center [528, 296] width 174 height 19
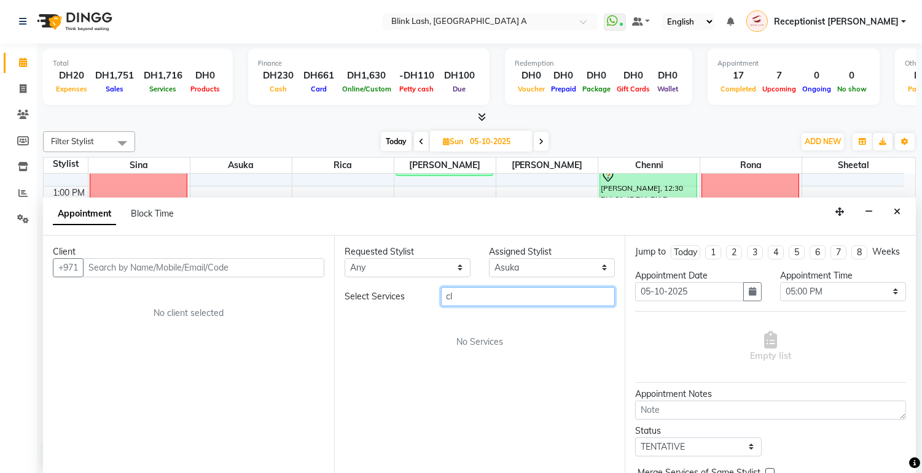
type input "c"
type input "n"
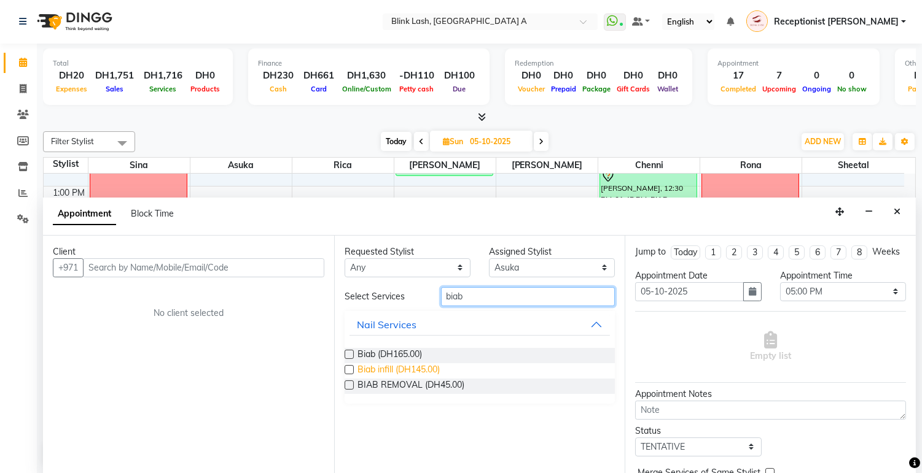
type input "biab"
click at [424, 371] on span "Biab infill (DH145.00)" at bounding box center [398, 370] width 82 height 15
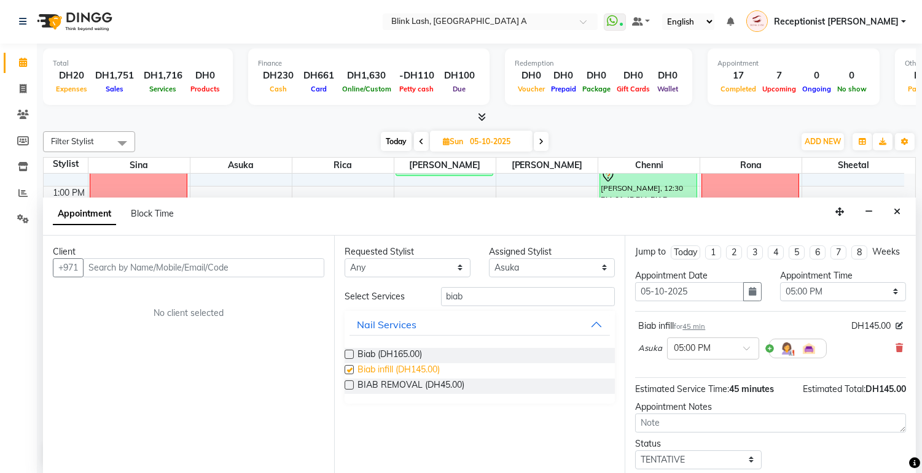
checkbox input "false"
click at [302, 278] on div "Client +971 No client selected" at bounding box center [188, 355] width 291 height 238
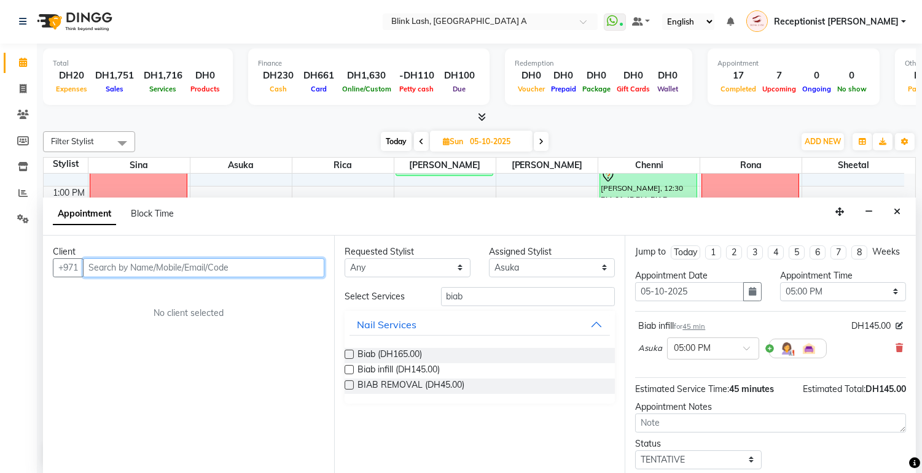
click at [303, 265] on input "text" at bounding box center [203, 267] width 241 height 19
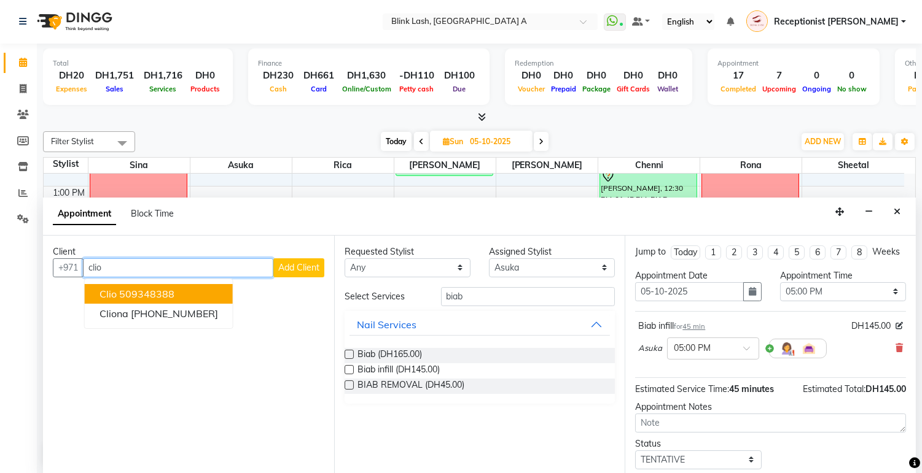
click at [187, 295] on button "clio 509348388" at bounding box center [159, 294] width 148 height 20
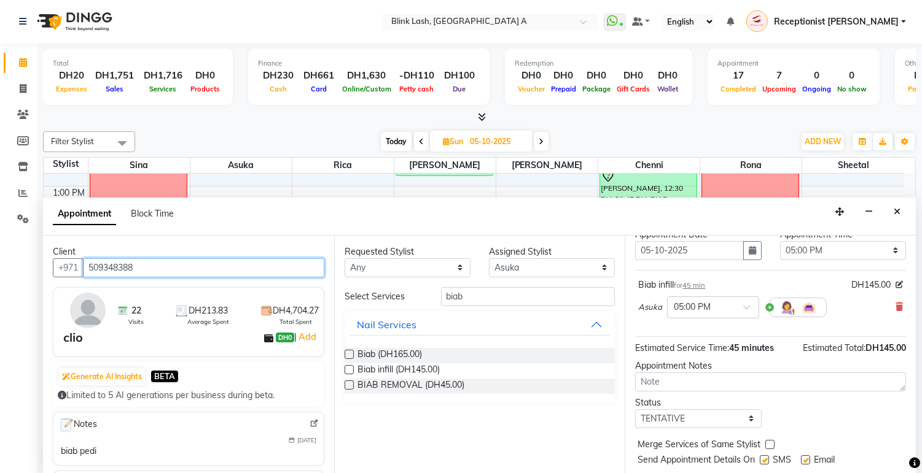
scroll to position [84, 0]
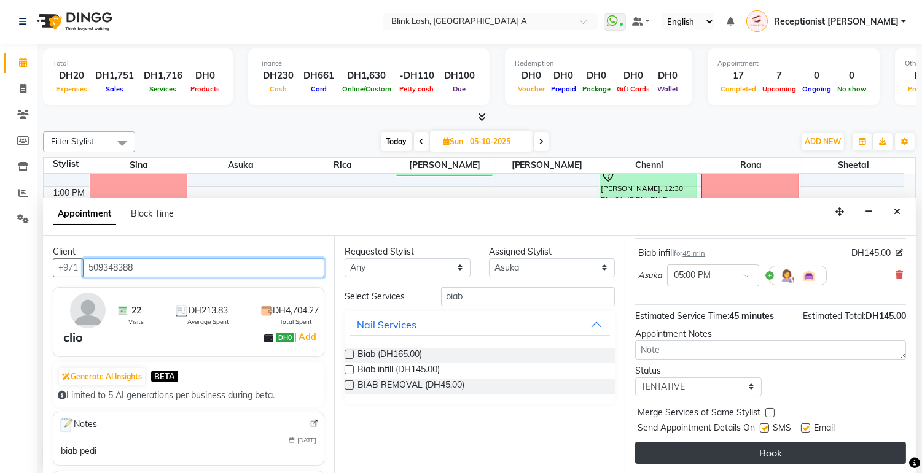
type input "509348388"
click at [785, 456] on button "Book" at bounding box center [770, 453] width 271 height 22
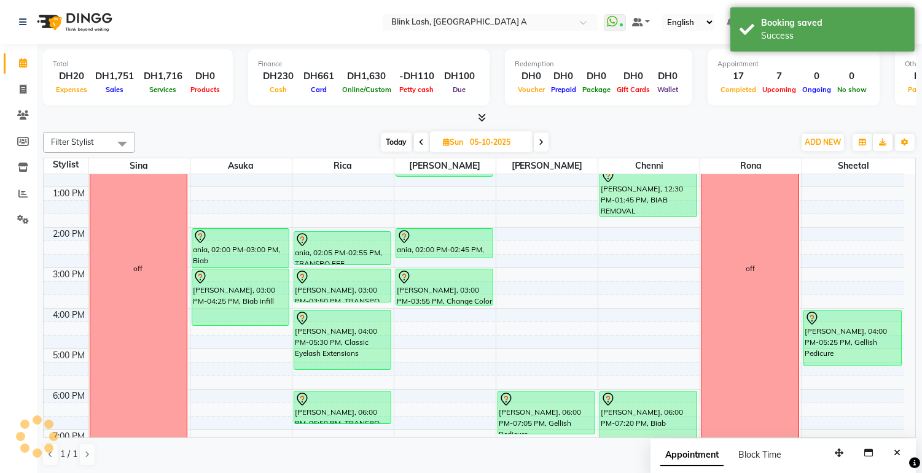
scroll to position [217, 0]
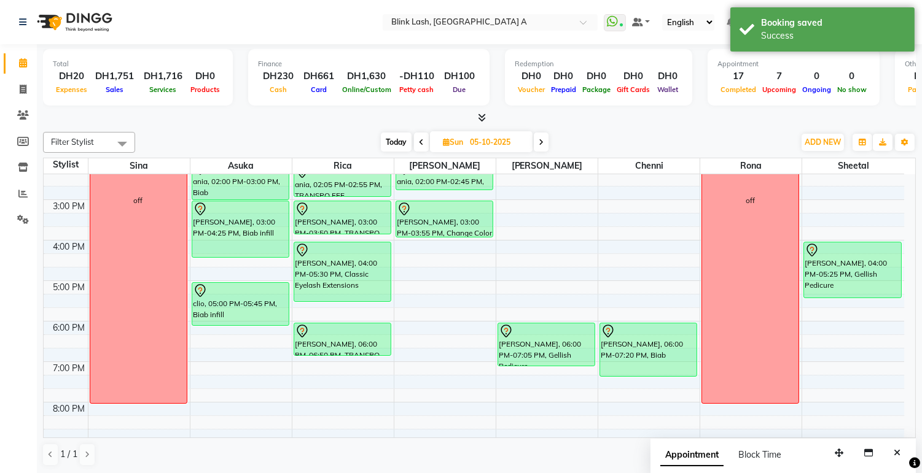
drag, startPoint x: 234, startPoint y: 310, endPoint x: 231, endPoint y: 328, distance: 18.7
click at [231, 328] on div "9:00 AM 10:00 AM 11:00 AM 12:00 PM 1:00 PM 2:00 PM 3:00 PM 4:00 PM 5:00 PM 6:00…" at bounding box center [474, 260] width 860 height 607
click at [408, 141] on span "Today" at bounding box center [396, 142] width 31 height 19
type input "04-10-2025"
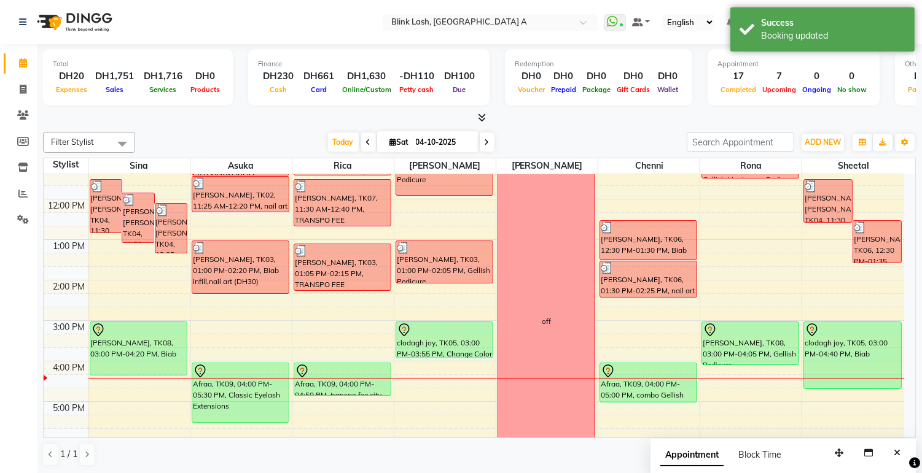
scroll to position [81, 0]
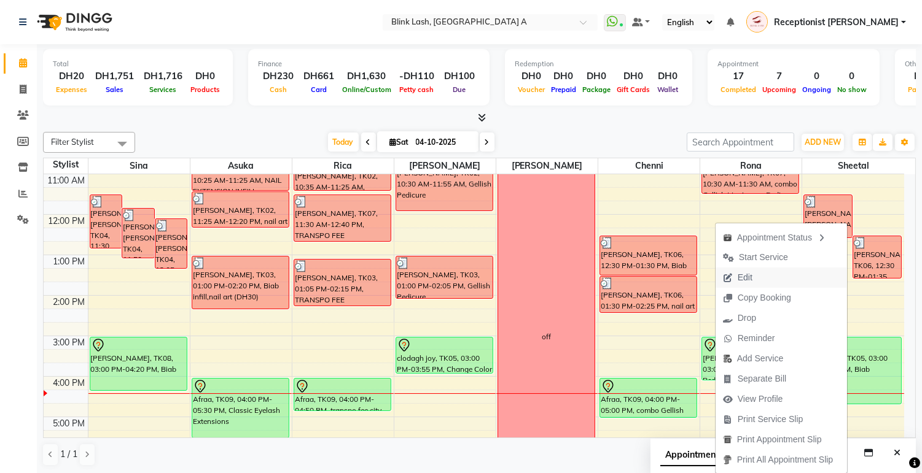
click at [737, 281] on span "Edit" at bounding box center [744, 277] width 15 height 13
select select "tentative"
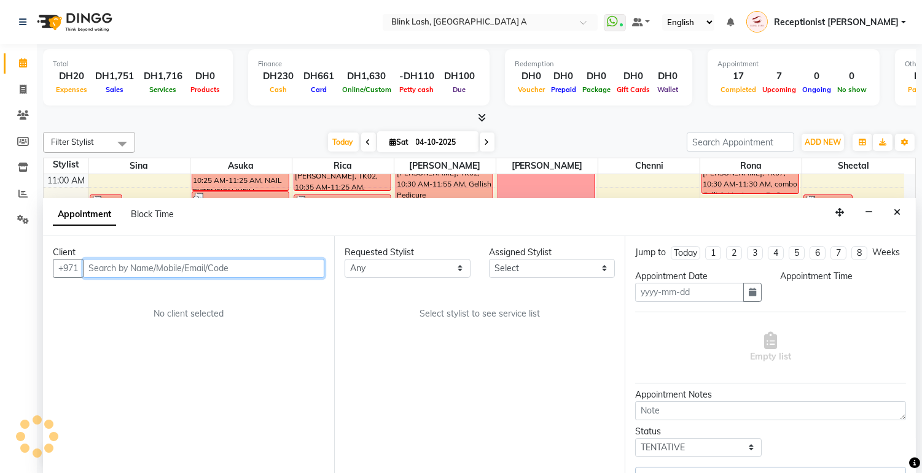
type input "04-10-2025"
select select "900"
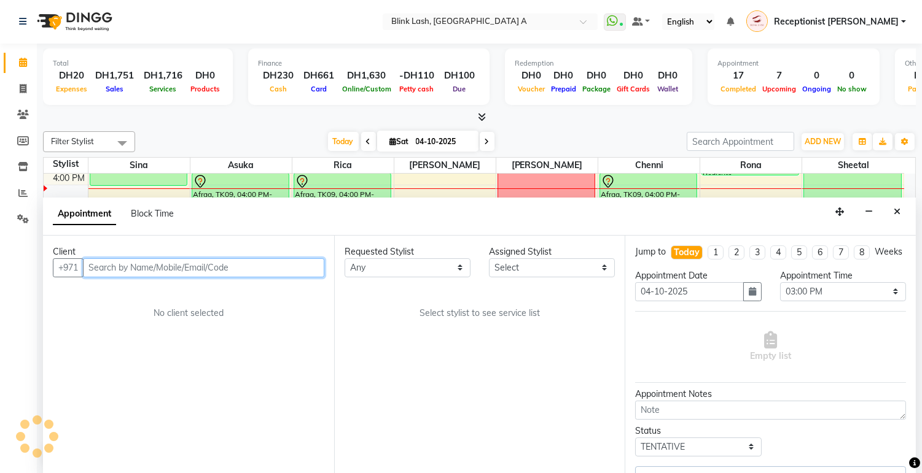
select select "93342"
select select "2892"
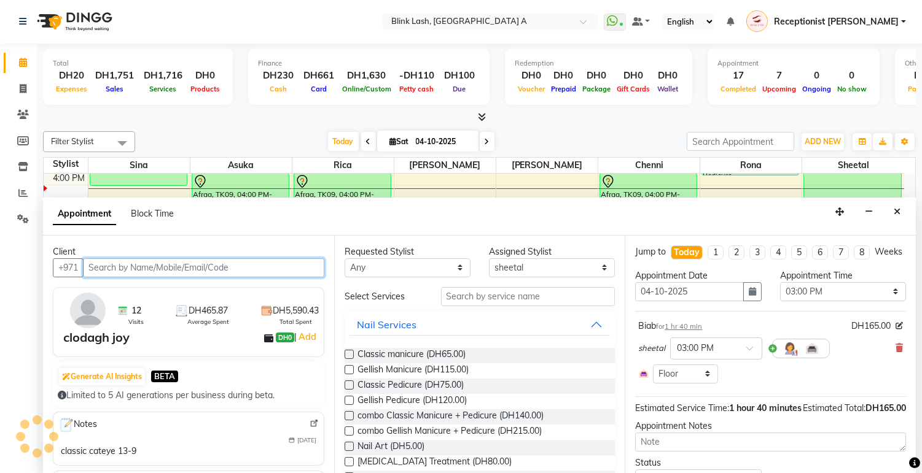
select select "2892"
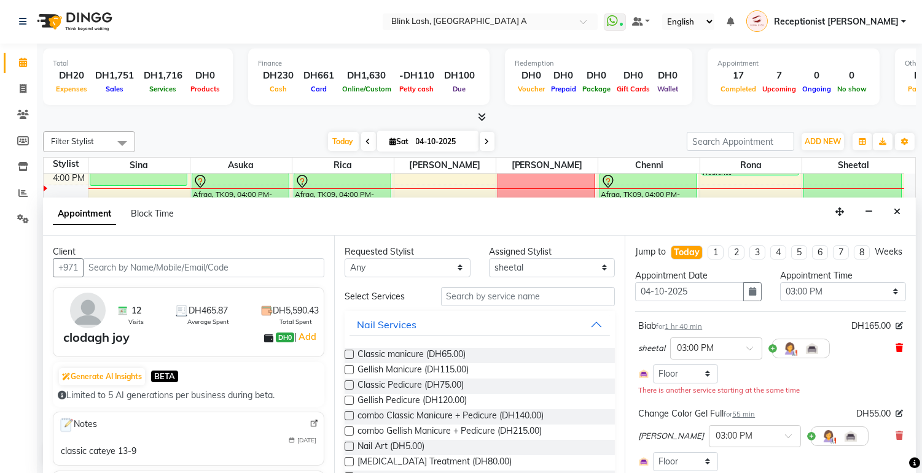
click at [895, 352] on icon at bounding box center [898, 348] width 7 height 9
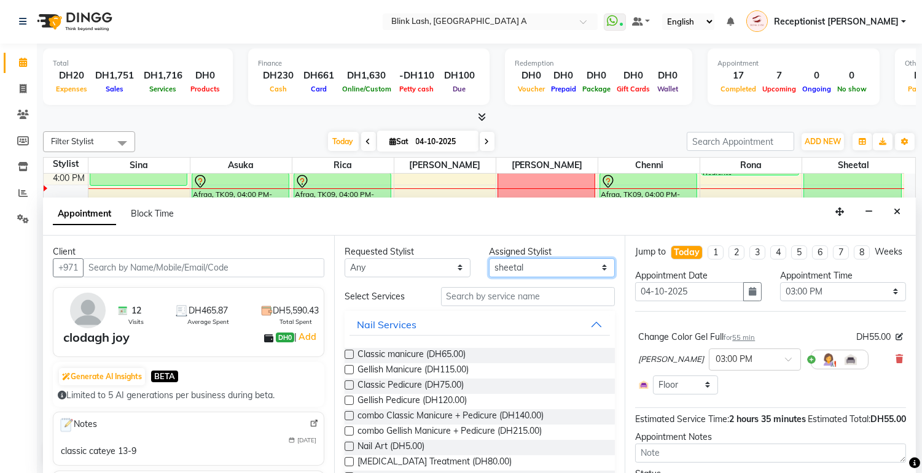
drag, startPoint x: 524, startPoint y: 266, endPoint x: 523, endPoint y: 273, distance: 6.3
click at [524, 266] on select "Select [PERSON_NAME] [PERSON_NAME] Rica [PERSON_NAME]" at bounding box center [552, 267] width 126 height 19
select select "42461"
click at [489, 258] on select "Select [PERSON_NAME] [PERSON_NAME] Rica [PERSON_NAME]" at bounding box center [552, 267] width 126 height 19
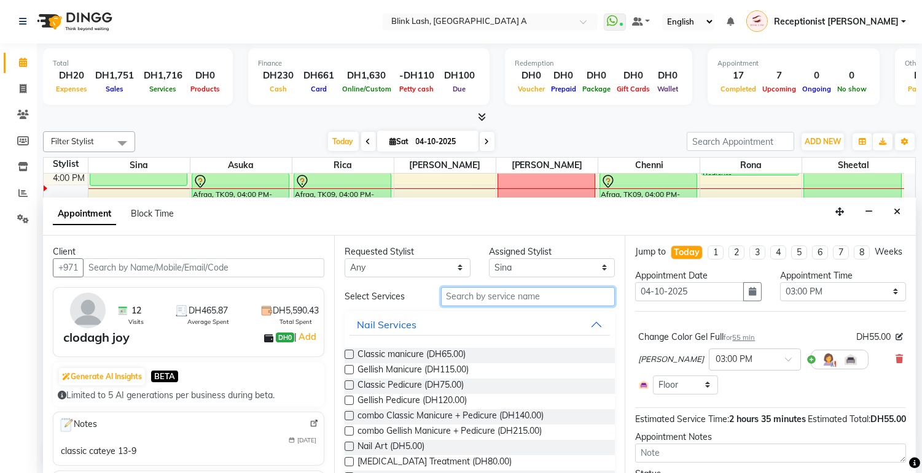
click at [476, 300] on input "text" at bounding box center [528, 296] width 174 height 19
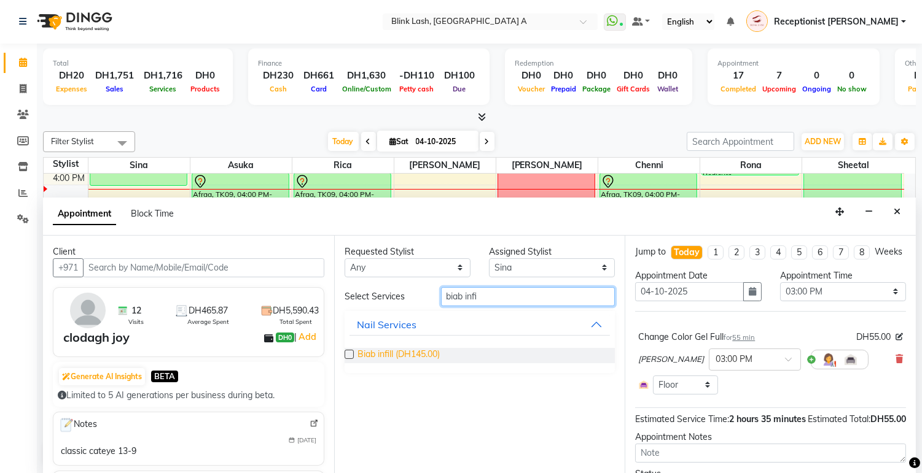
type input "biab infi"
click at [418, 354] on span "Biab infill (DH145.00)" at bounding box center [398, 355] width 82 height 15
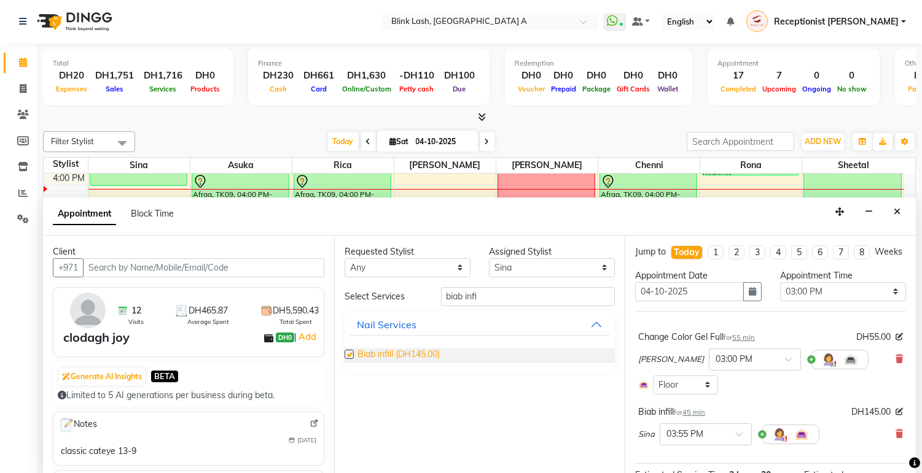
checkbox input "false"
click at [515, 303] on input "biab infi" at bounding box center [528, 296] width 174 height 19
type input "b"
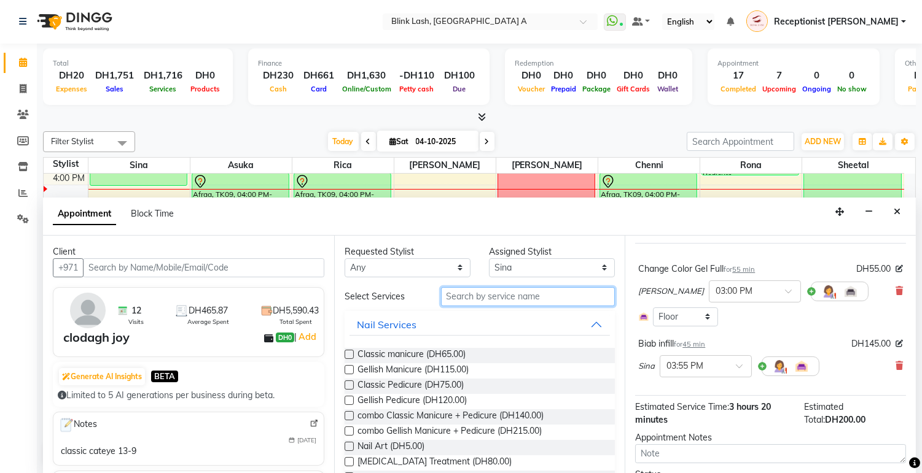
scroll to position [136, 0]
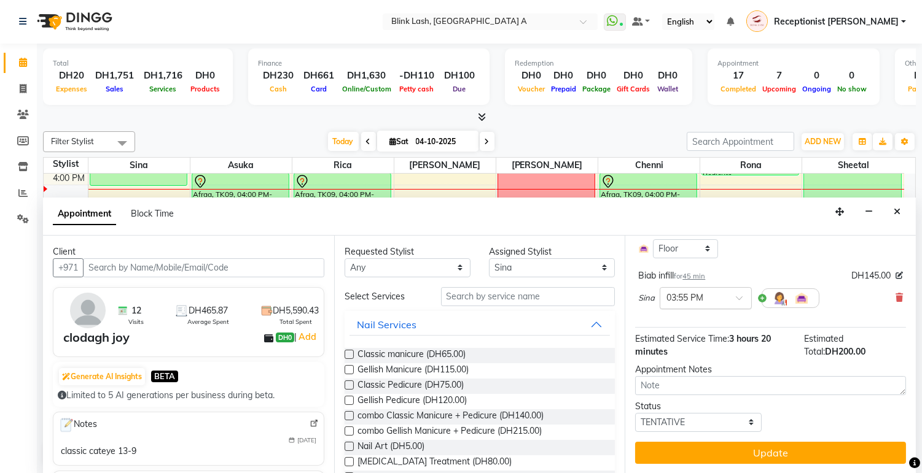
click at [734, 304] on div at bounding box center [705, 297] width 91 height 13
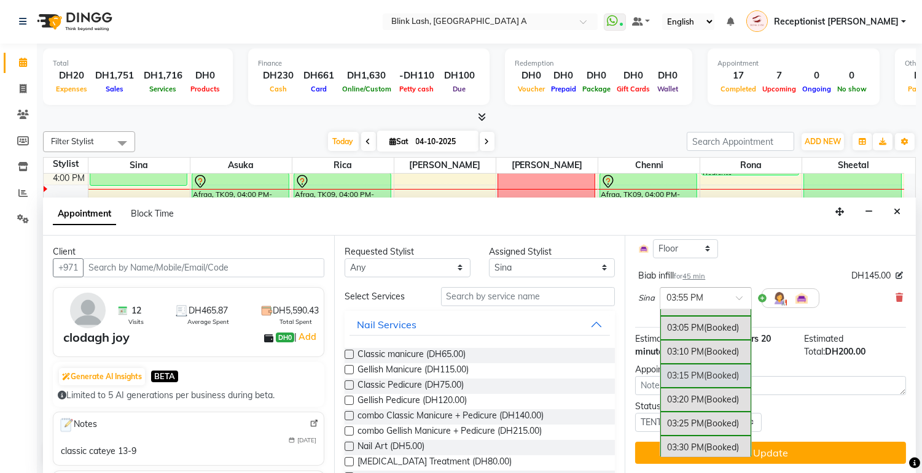
scroll to position [1383, 0]
click at [696, 338] on div "03:00 PM (Booked)" at bounding box center [705, 328] width 91 height 24
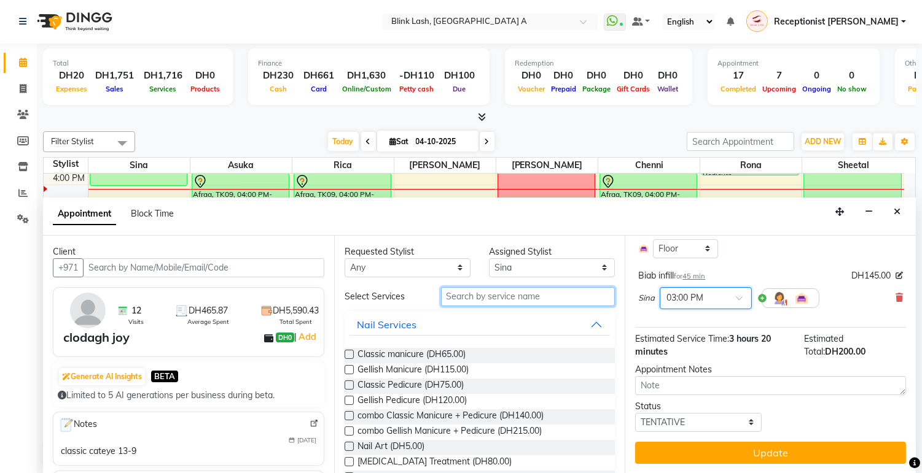
click at [534, 293] on input "text" at bounding box center [528, 296] width 174 height 19
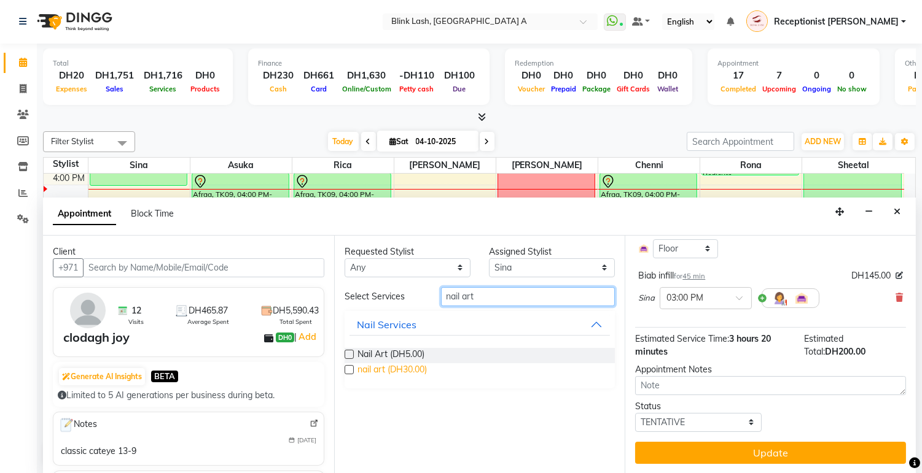
type input "nail art"
click at [388, 375] on span "nail art (DH30.00)" at bounding box center [391, 370] width 69 height 15
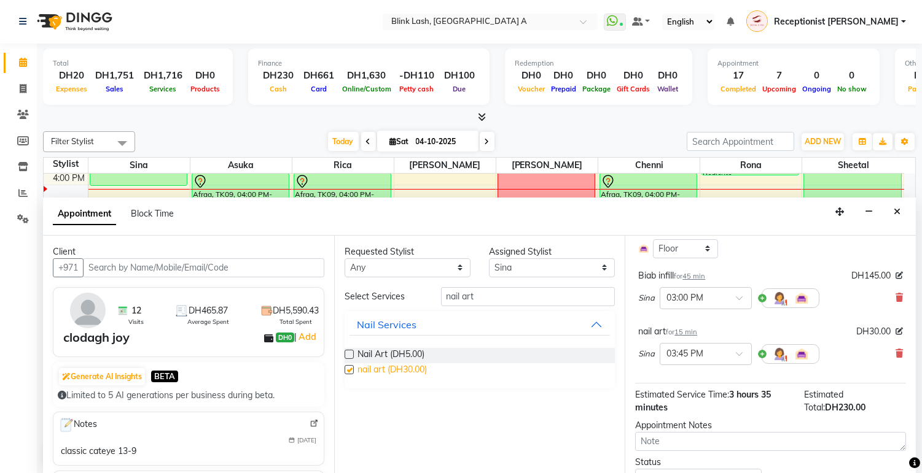
checkbox input "false"
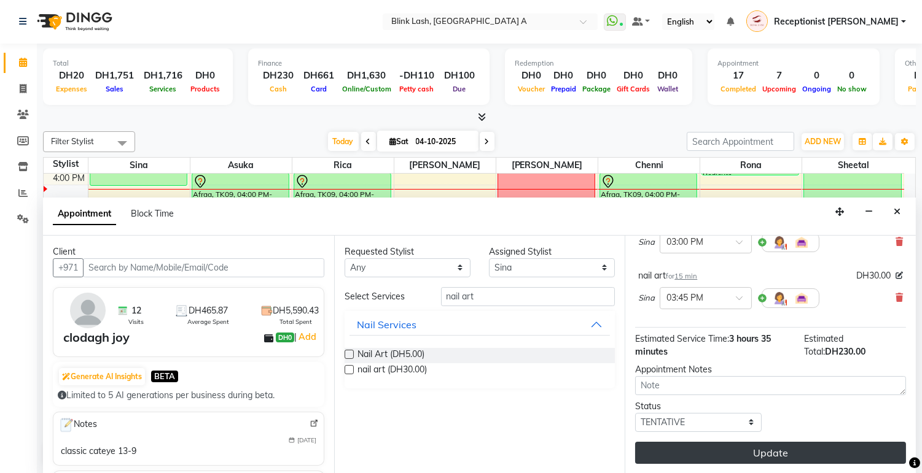
click at [797, 450] on button "Update" at bounding box center [770, 453] width 271 height 22
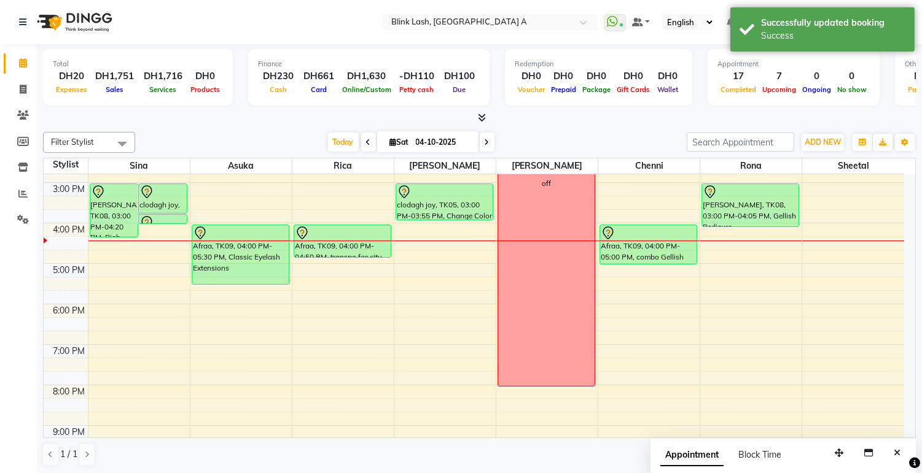
scroll to position [149, 0]
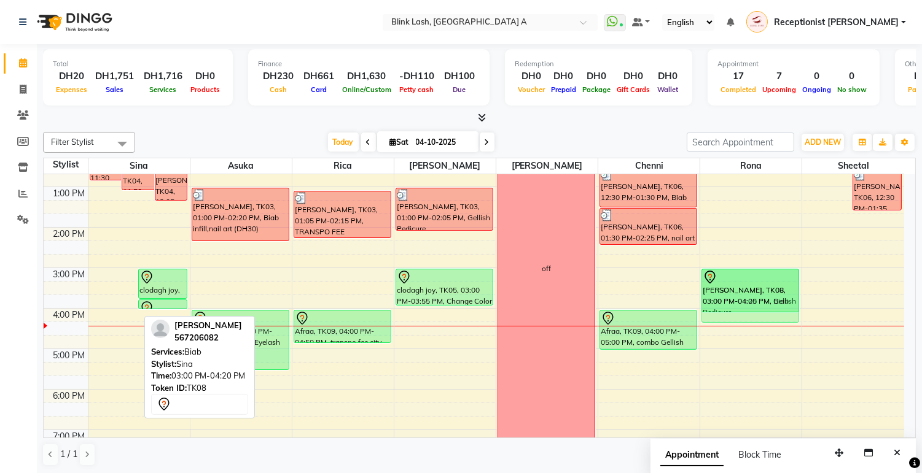
drag, startPoint x: 106, startPoint y: 292, endPoint x: 767, endPoint y: 298, distance: 661.3
click at [767, 298] on tr "Janke Helfrich, TK04, 11:30 AM-12:50 PM, Biab Janke Helfrich, TK04, 11:50 AM-01…" at bounding box center [474, 328] width 860 height 607
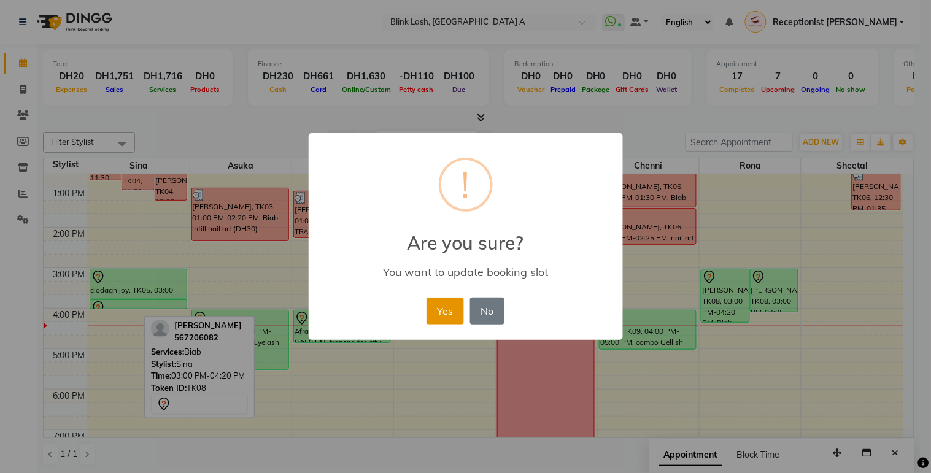
click at [444, 307] on button "Yes" at bounding box center [445, 311] width 37 height 27
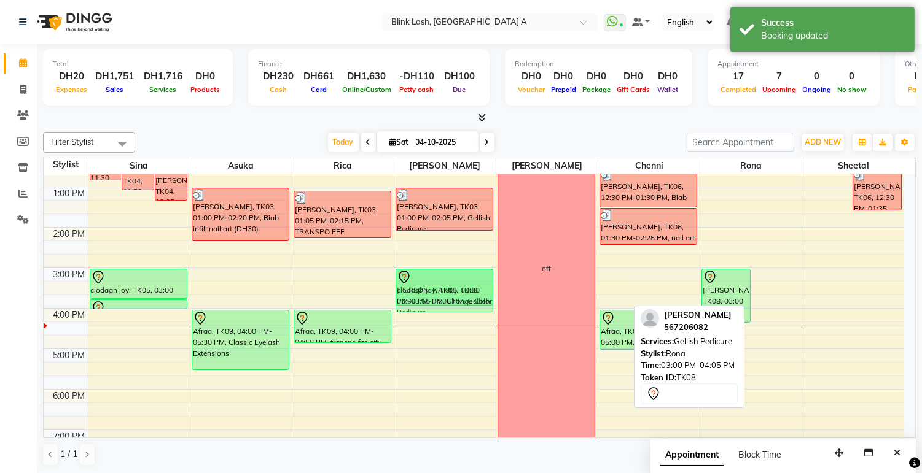
drag, startPoint x: 772, startPoint y: 292, endPoint x: 480, endPoint y: 289, distance: 292.9
click at [480, 289] on tr "Janke Helfrich, TK04, 11:30 AM-12:50 PM, Biab Janke Helfrich, TK04, 11:50 AM-01…" at bounding box center [474, 328] width 860 height 607
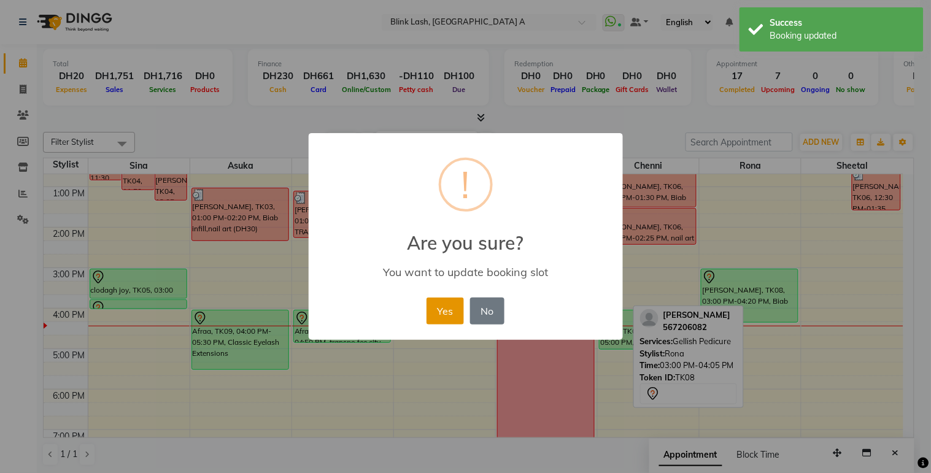
click at [446, 305] on button "Yes" at bounding box center [445, 311] width 37 height 27
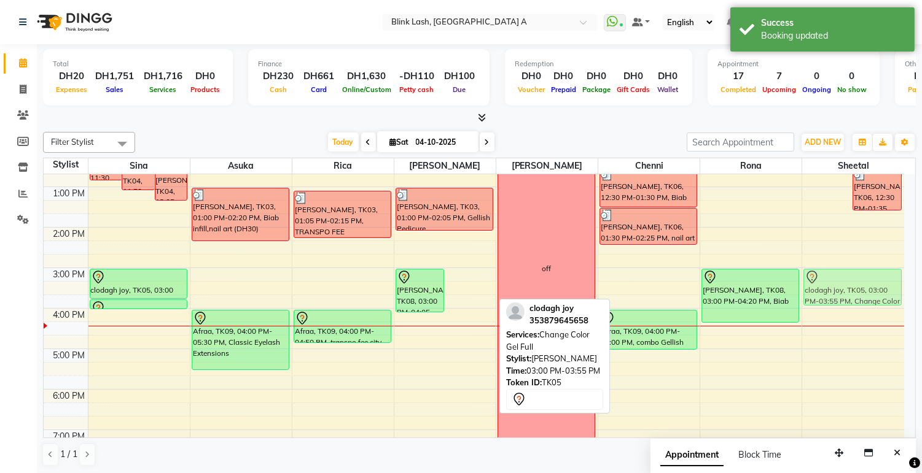
drag, startPoint x: 467, startPoint y: 290, endPoint x: 886, endPoint y: 295, distance: 418.8
click at [886, 295] on tr "Janke Helfrich, TK04, 11:30 AM-12:50 PM, Biab Janke Helfrich, TK04, 11:50 AM-01…" at bounding box center [474, 328] width 860 height 607
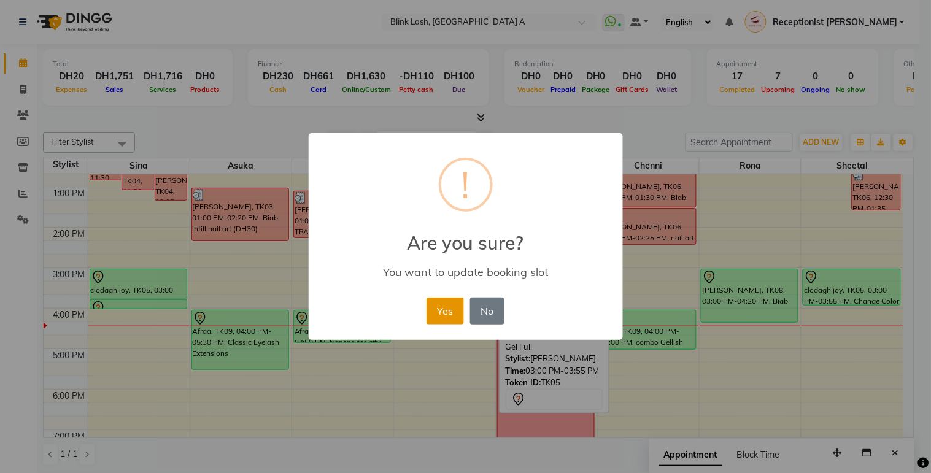
click at [460, 308] on button "Yes" at bounding box center [445, 311] width 37 height 27
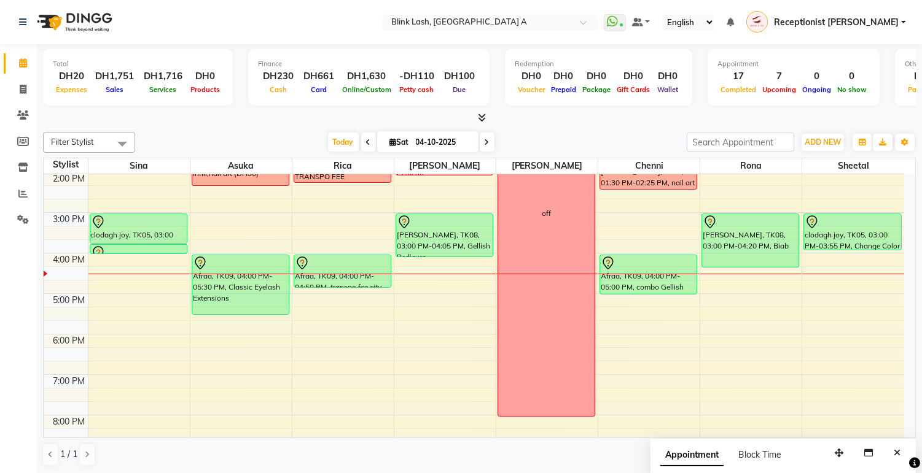
scroll to position [136, 0]
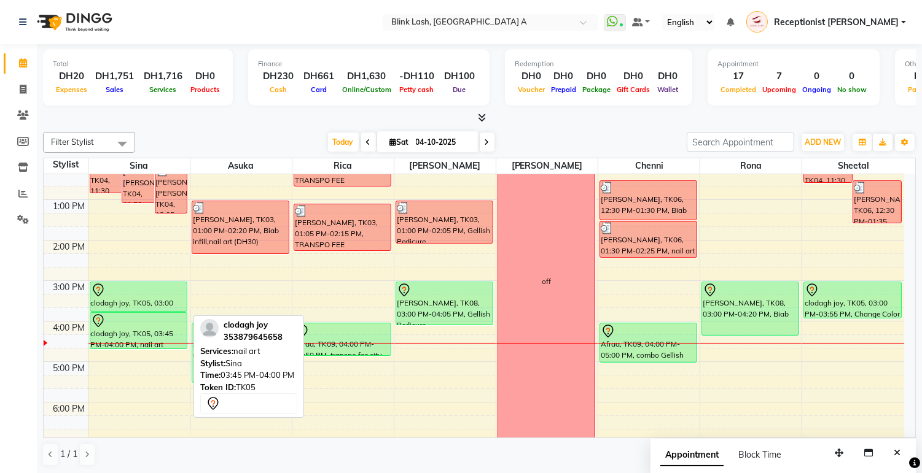
drag, startPoint x: 134, startPoint y: 320, endPoint x: 130, endPoint y: 340, distance: 20.1
click at [130, 340] on div "Janke Helfrich, TK04, 11:30 AM-12:50 PM, Biab Janke Helfrich, TK04, 11:50 AM-01…" at bounding box center [138, 341] width 101 height 607
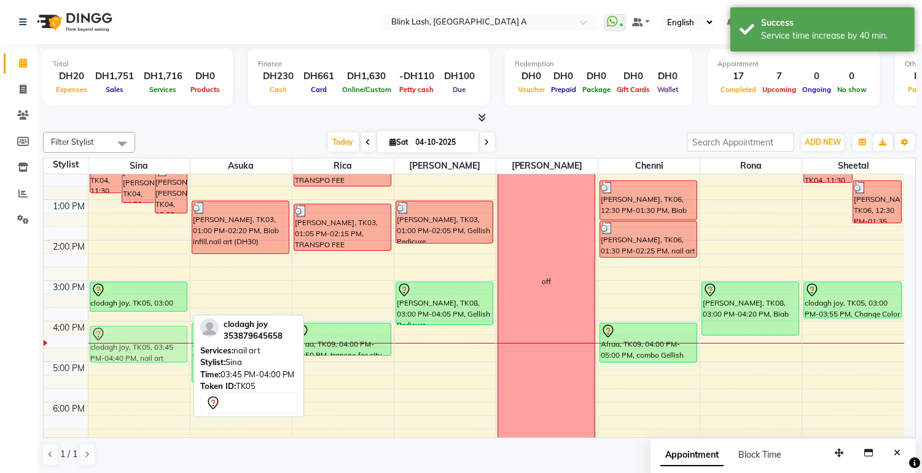
click at [133, 333] on div "Janke Helfrich, TK04, 11:30 AM-12:50 PM, Biab Janke Helfrich, TK04, 11:50 AM-01…" at bounding box center [138, 341] width 101 height 607
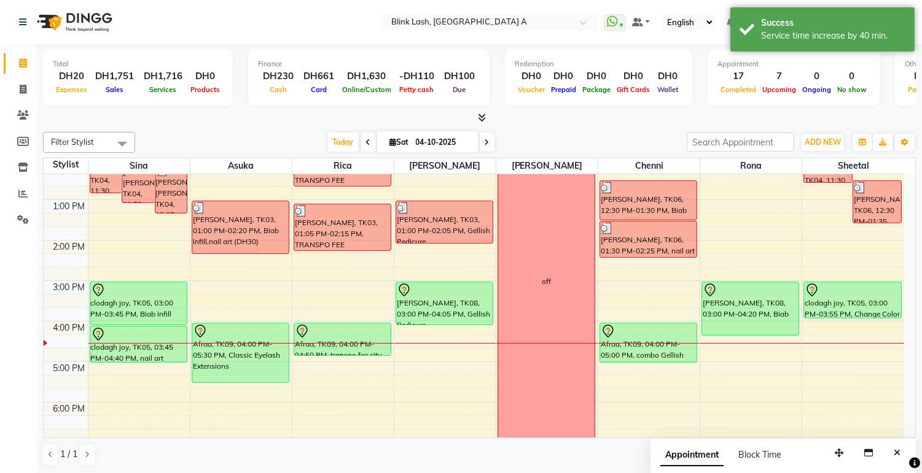
drag, startPoint x: 163, startPoint y: 310, endPoint x: 160, endPoint y: 330, distance: 19.8
click at [160, 38] on div "Janke Helfrich, TK04, 11:30 AM-12:50 PM, Biab Janke Helfrich, TK04, 11:50 AM-01…" at bounding box center [139, 38] width 98 height 0
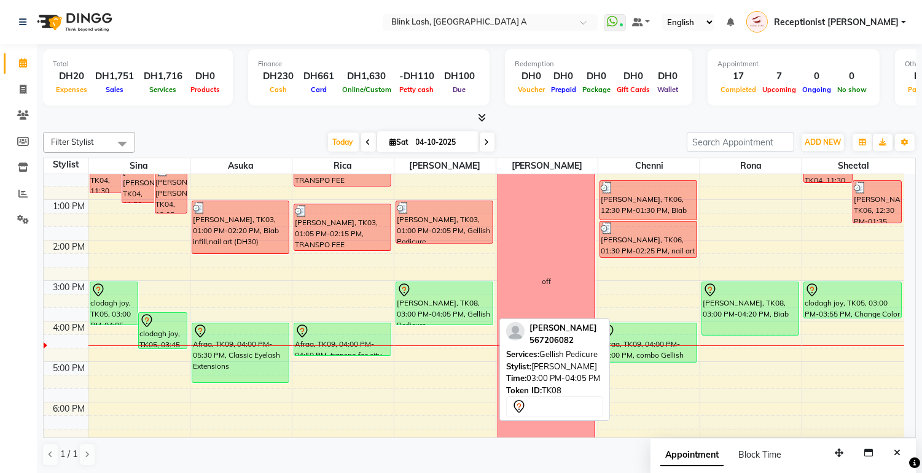
click at [455, 305] on div "[PERSON_NAME], TK08, 03:00 PM-04:05 PM, Gellish Pedicure" at bounding box center [444, 303] width 96 height 42
select select "7"
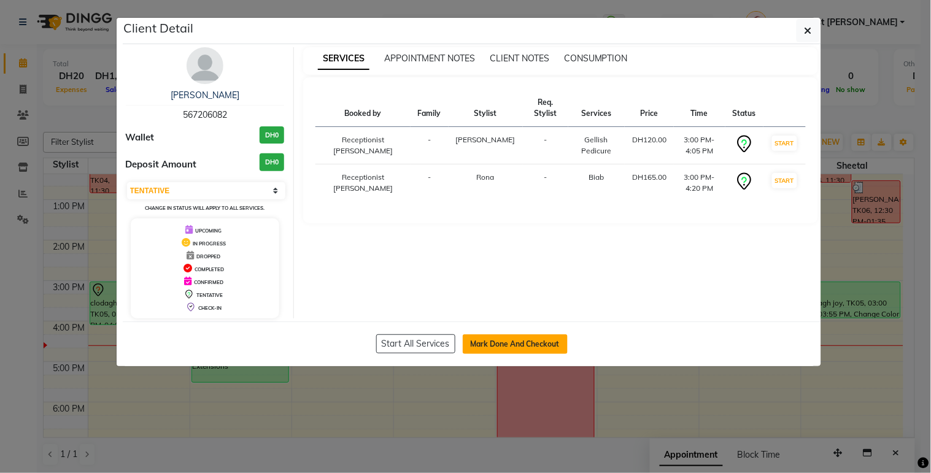
click at [538, 338] on button "Mark Done And Checkout" at bounding box center [515, 345] width 105 height 20
select select "service"
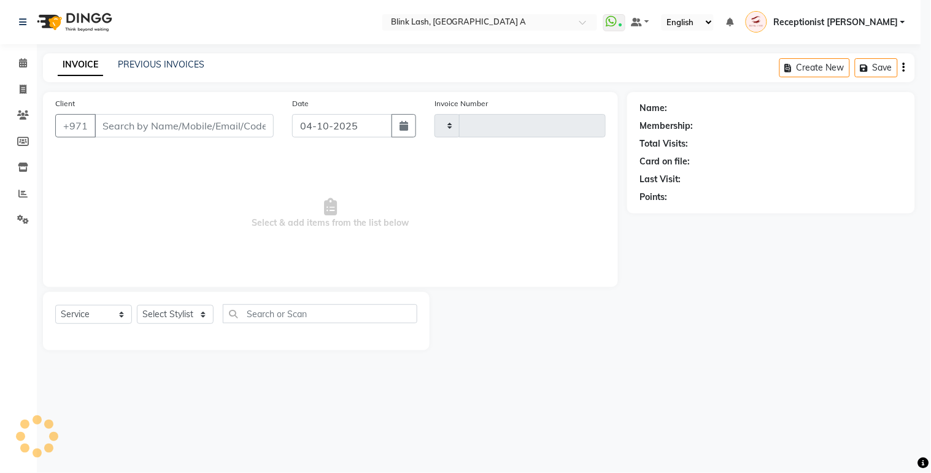
type input "1895"
select select "5970"
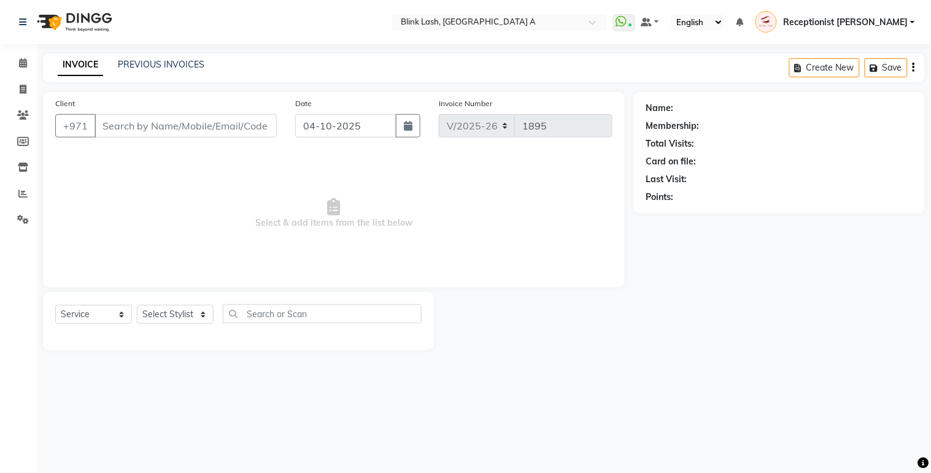
type input "567206082"
select select "46934"
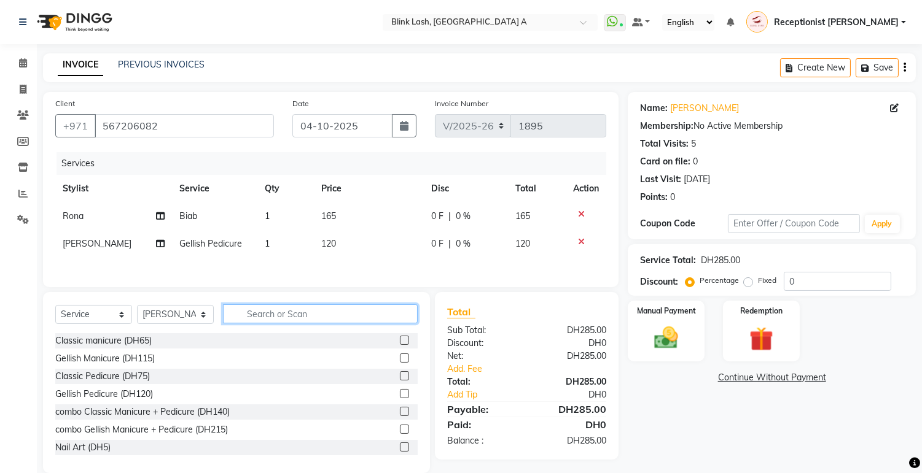
click at [342, 321] on input "text" at bounding box center [320, 314] width 195 height 19
type input "remo"
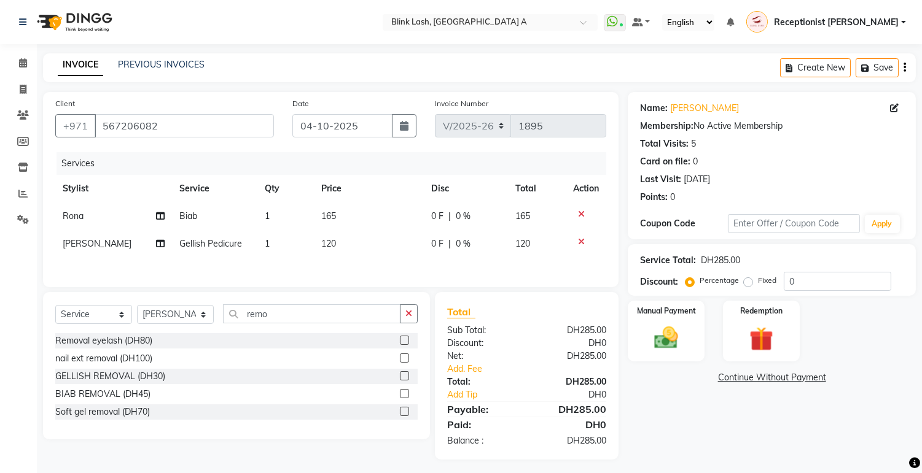
click at [406, 395] on label at bounding box center [404, 393] width 9 height 9
click at [406, 395] on input "checkbox" at bounding box center [404, 394] width 8 height 8
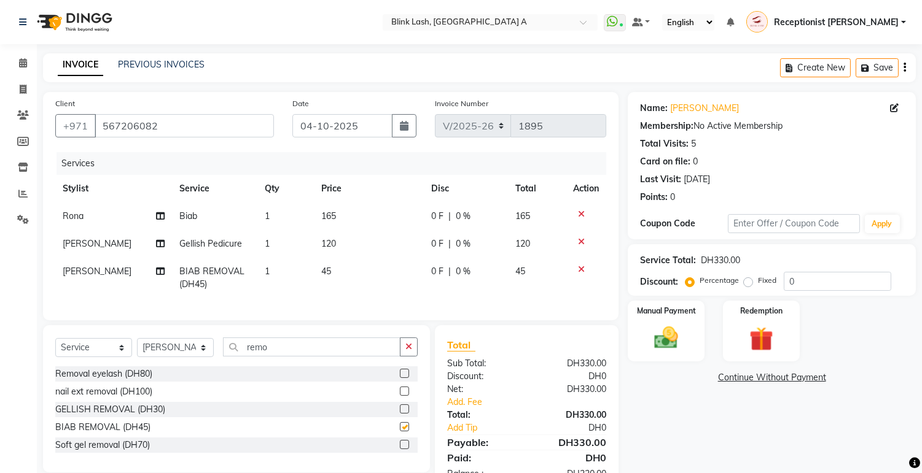
checkbox input "false"
click at [837, 287] on input "0" at bounding box center [836, 281] width 107 height 19
type input "10"
click at [852, 324] on div "Manual Payment Redemption" at bounding box center [771, 331] width 306 height 61
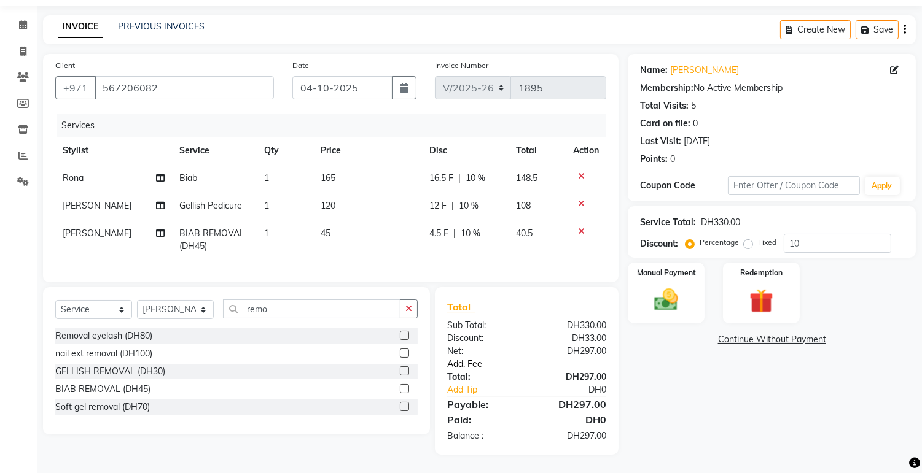
click at [467, 363] on link "Add. Fee" at bounding box center [526, 364] width 177 height 13
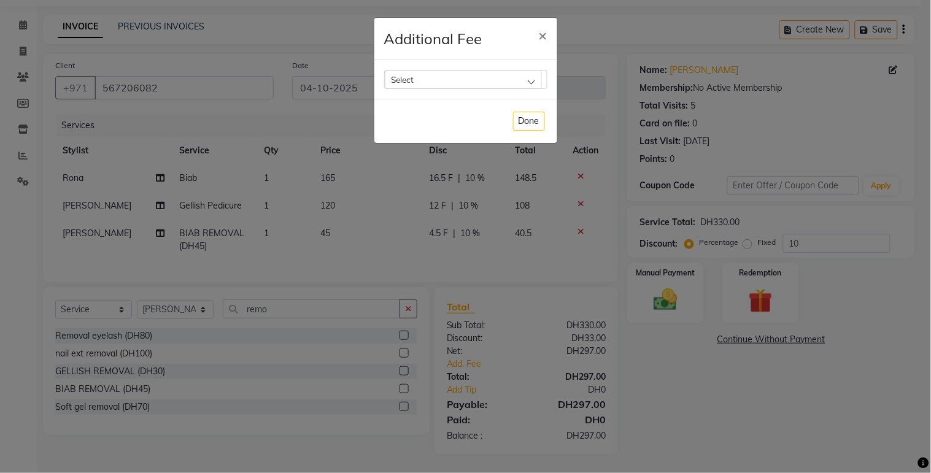
click at [529, 84] on div "Select" at bounding box center [463, 79] width 157 height 18
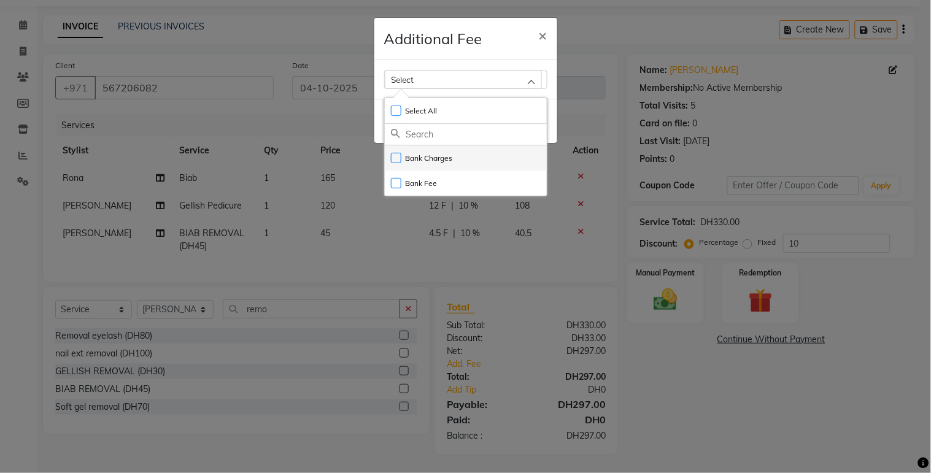
click at [449, 160] on label "Bank Charges" at bounding box center [422, 158] width 62 height 11
checkbox input "true"
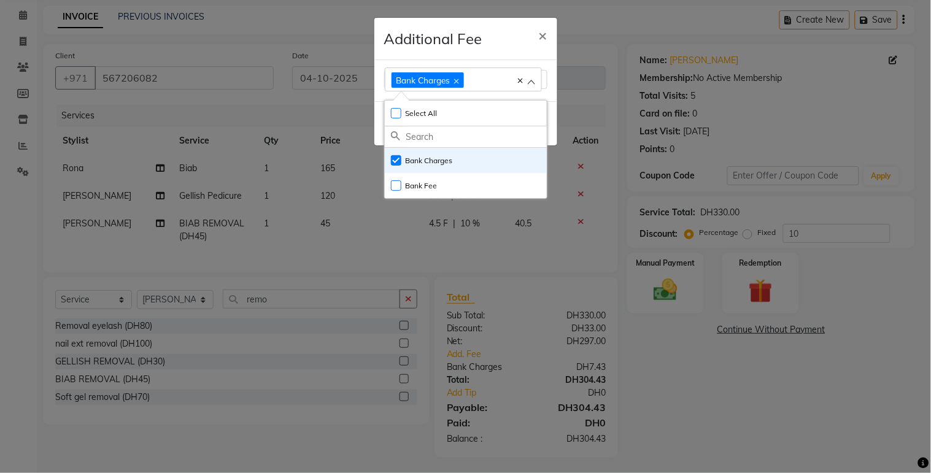
click at [653, 286] on ngb-modal-window "Additional Fee × Bank Charges Select All UnSelect All Bank Charges Bank Fee Done" at bounding box center [465, 236] width 931 height 473
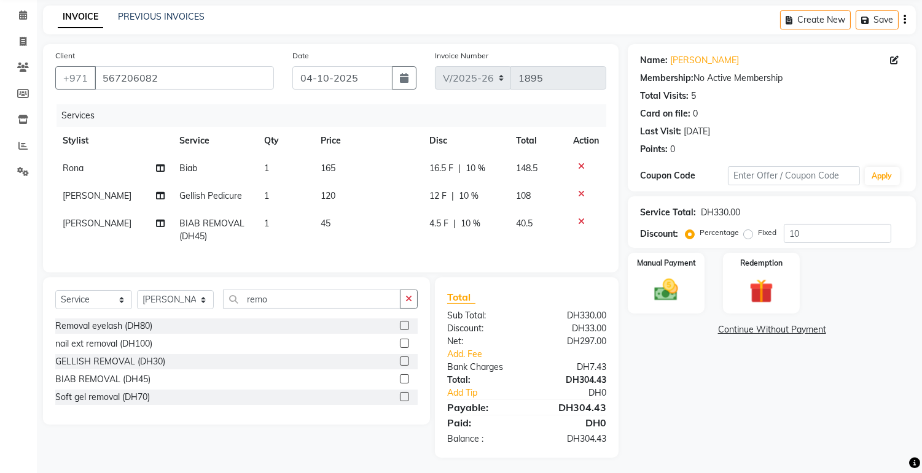
click at [653, 286] on img at bounding box center [666, 290] width 39 height 28
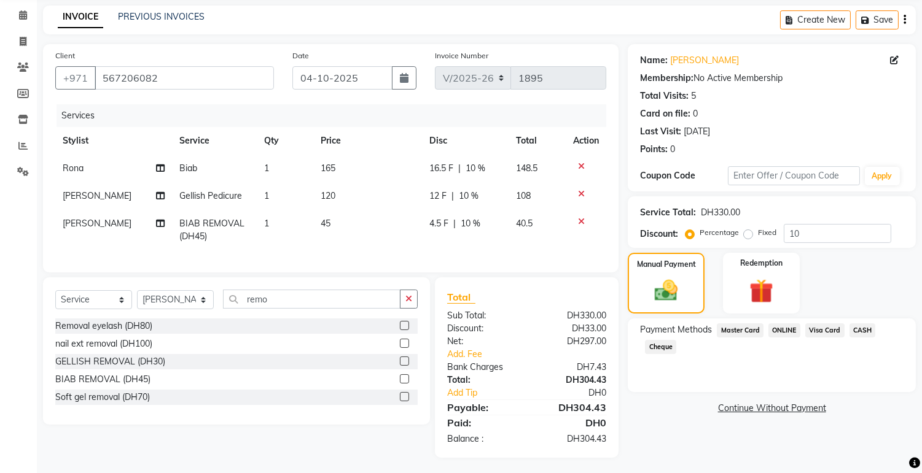
click at [820, 332] on span "Visa Card" at bounding box center [824, 331] width 39 height 14
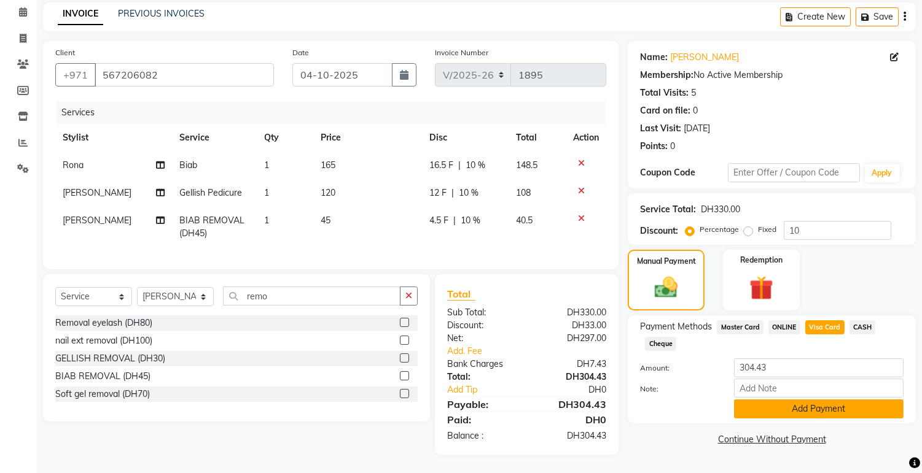
scroll to position [61, 0]
click at [883, 400] on button "Add Payment" at bounding box center [818, 409] width 169 height 19
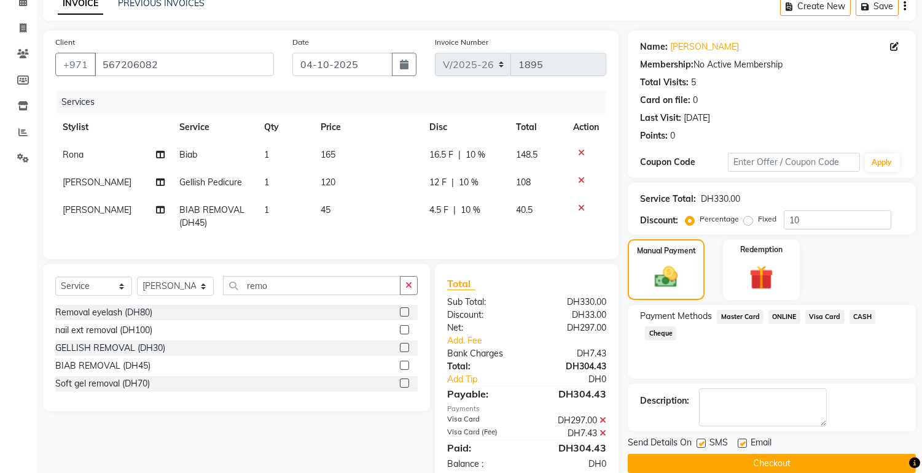
scroll to position [99, 0]
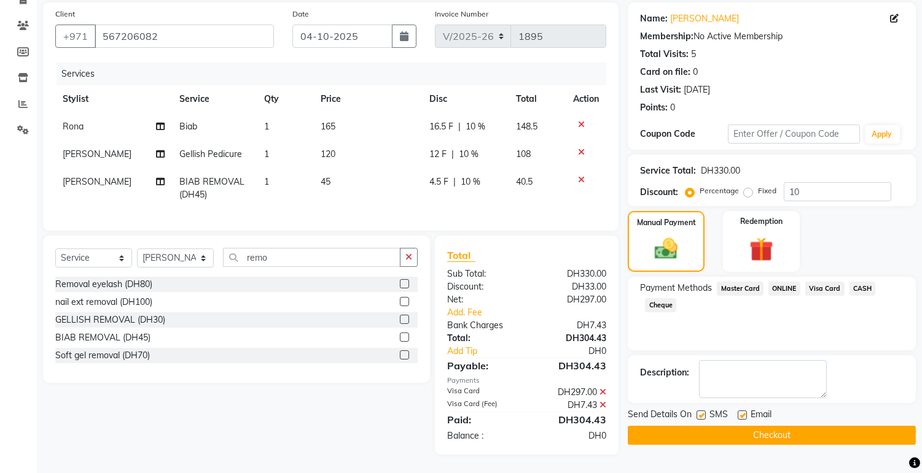
click at [833, 426] on button "Checkout" at bounding box center [771, 435] width 288 height 19
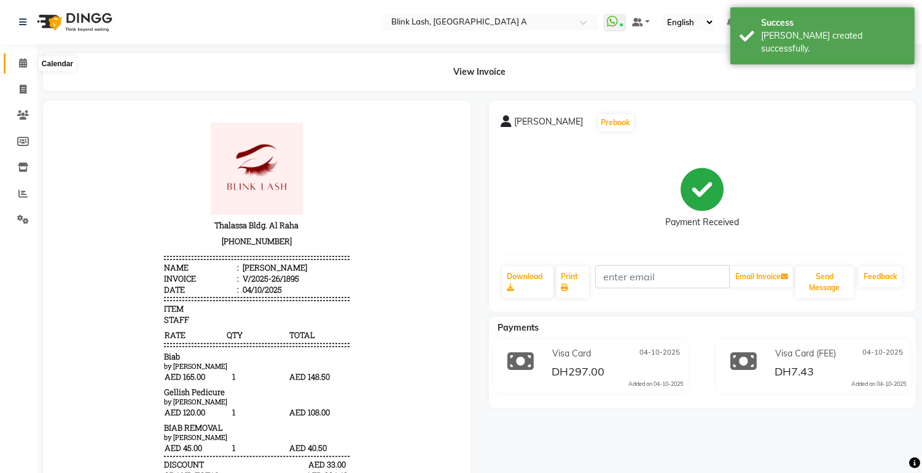
click at [31, 63] on span at bounding box center [22, 63] width 21 height 14
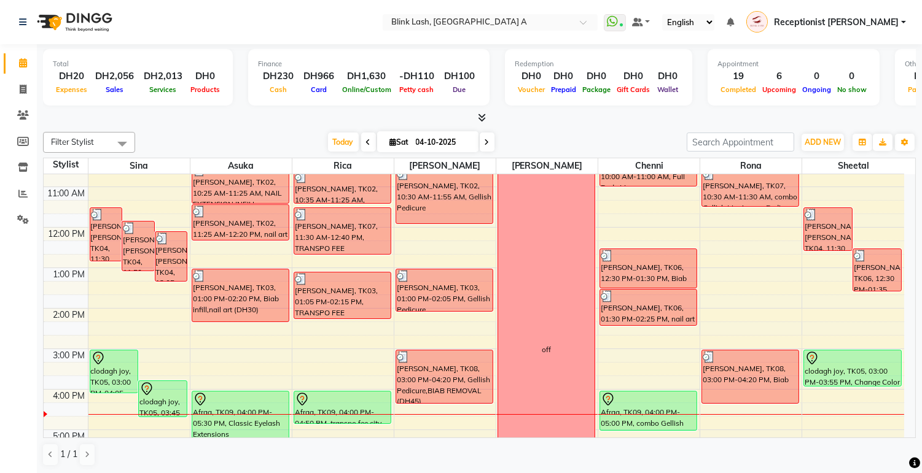
scroll to position [136, 0]
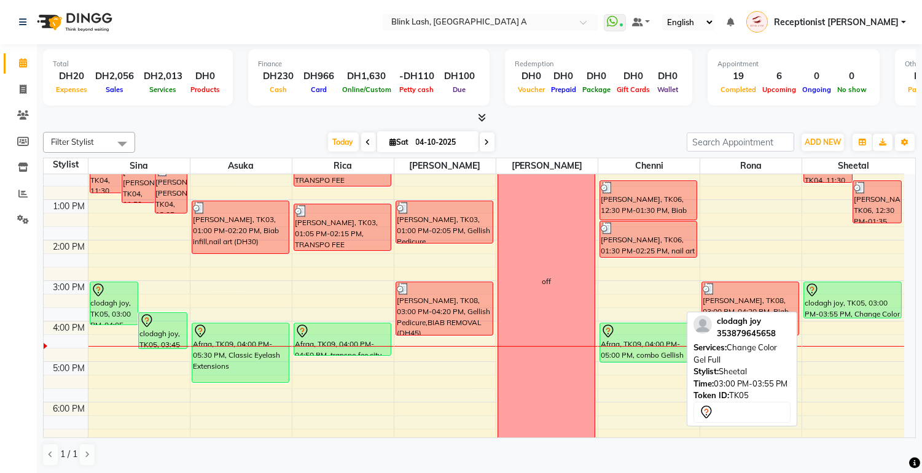
click at [866, 308] on div "clodagh joy, TK05, 03:00 PM-03:55 PM, Change Color Gel Full" at bounding box center [852, 300] width 96 height 36
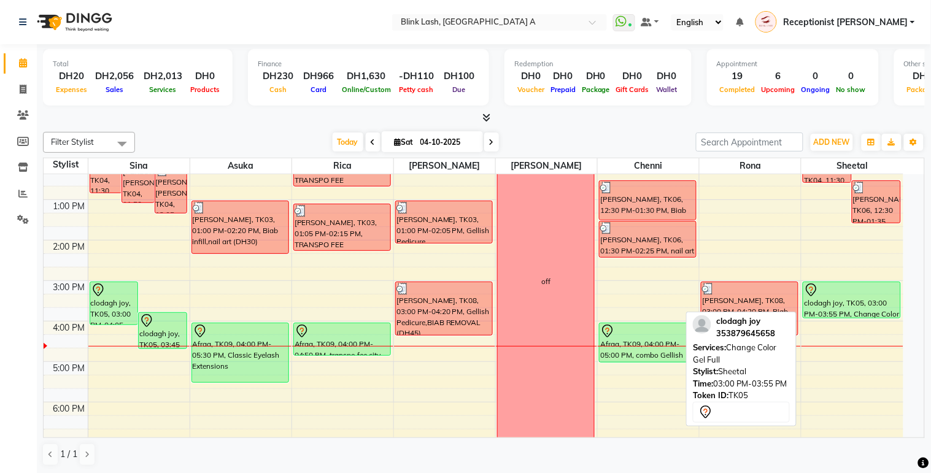
select select "7"
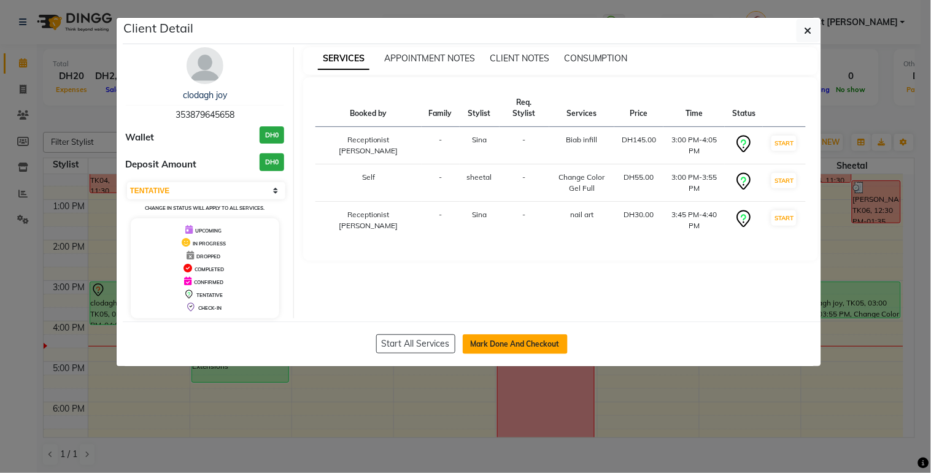
click at [545, 338] on button "Mark Done And Checkout" at bounding box center [515, 345] width 105 height 20
select select "service"
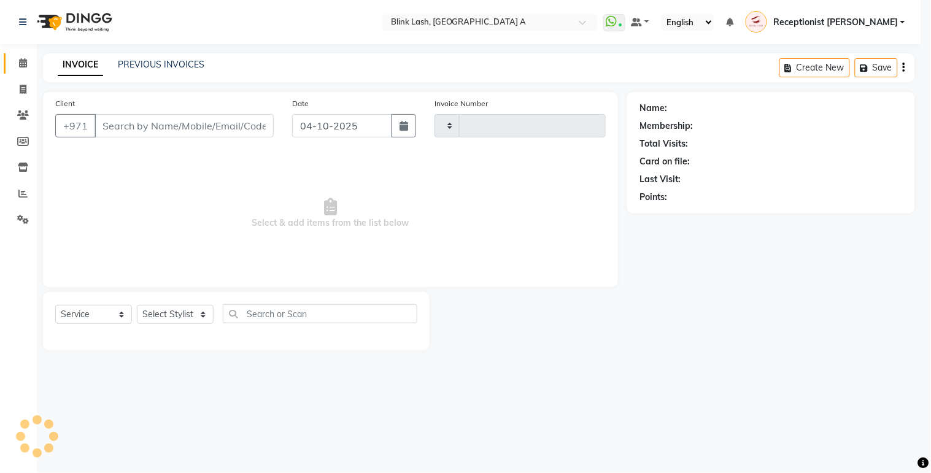
type input "1896"
select select "5970"
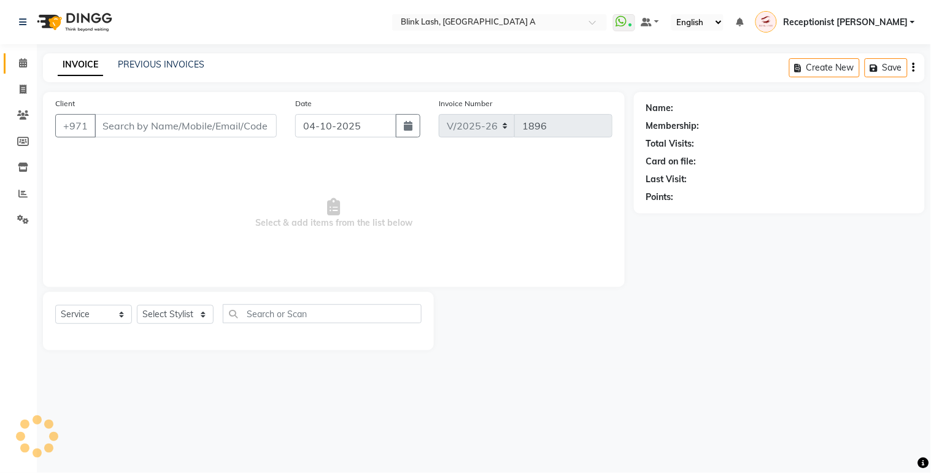
type input "353879645658"
select select "42461"
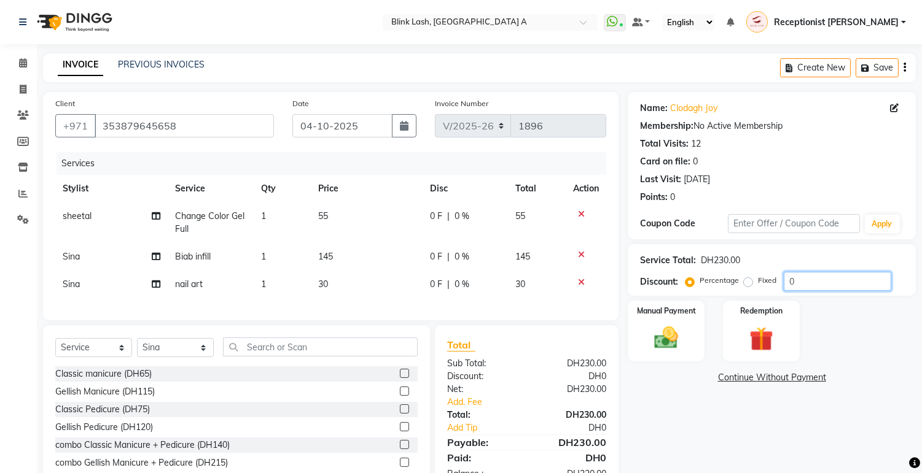
click at [813, 285] on input "0" at bounding box center [836, 281] width 107 height 19
type input "10"
click at [839, 327] on div "Manual Payment Redemption" at bounding box center [771, 331] width 306 height 61
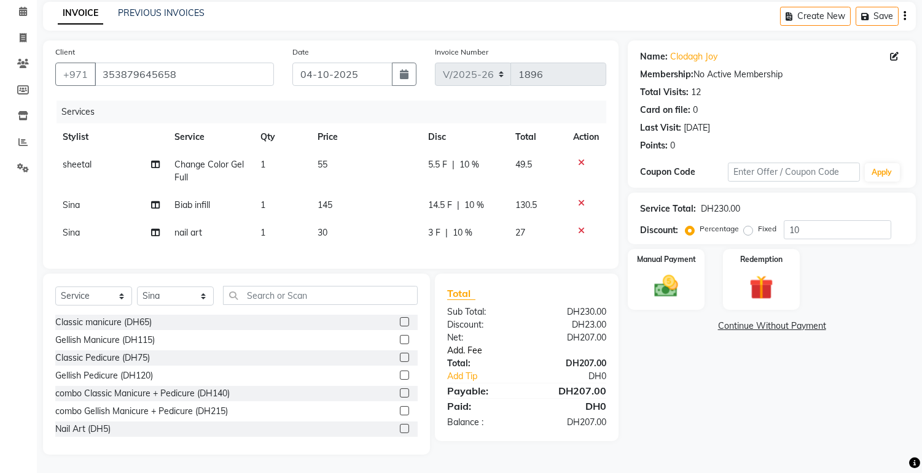
click at [457, 351] on link "Add. Fee" at bounding box center [526, 350] width 177 height 13
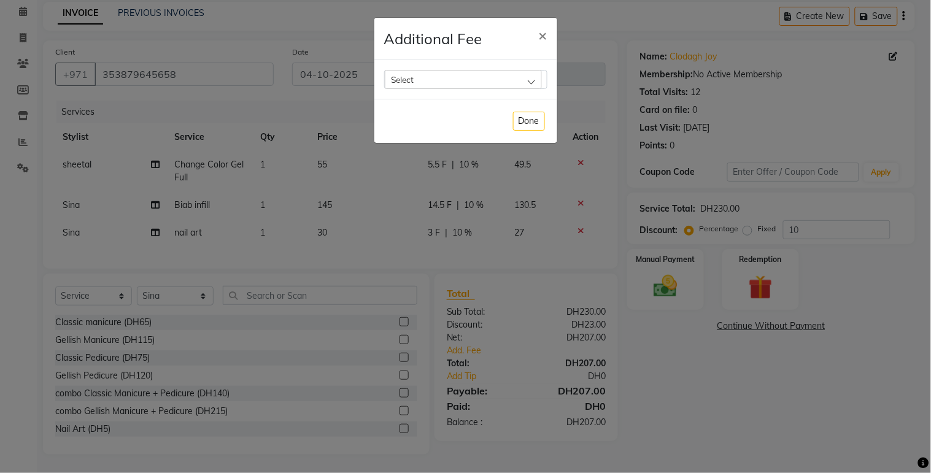
click at [518, 75] on div "Select" at bounding box center [463, 79] width 157 height 18
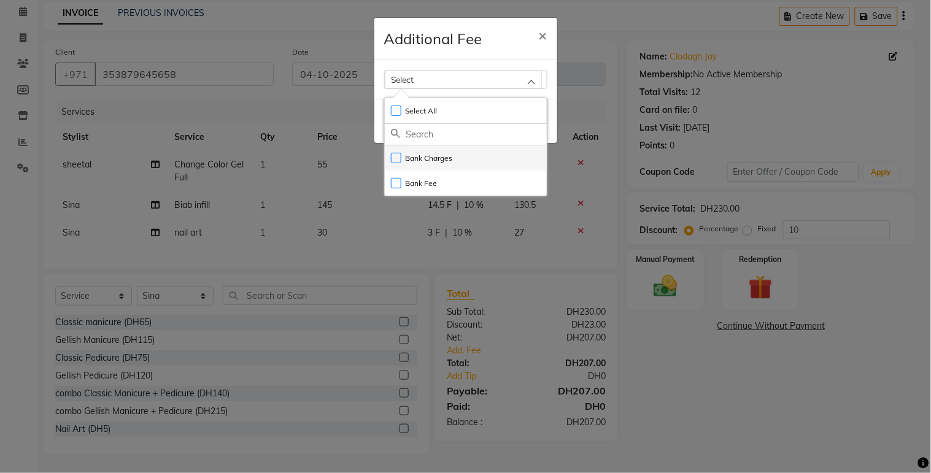
click at [394, 153] on label "Bank Charges" at bounding box center [422, 158] width 62 height 11
checkbox input "true"
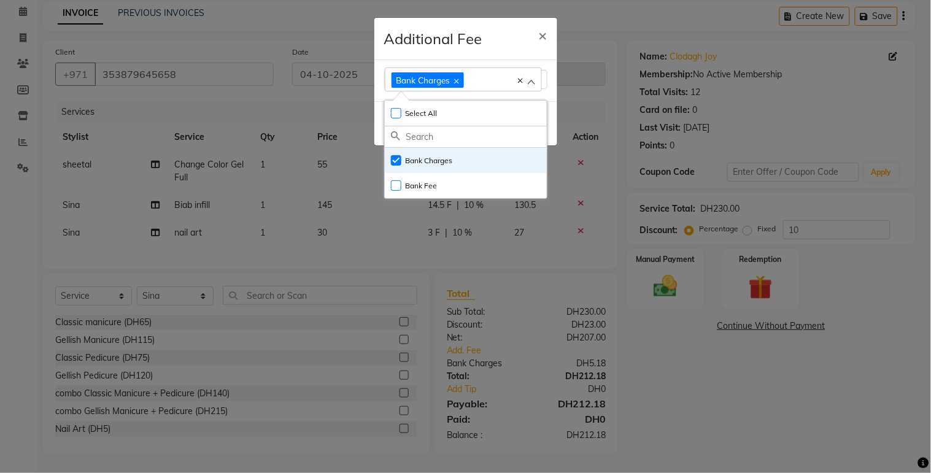
click at [666, 266] on ngb-modal-window "Additional Fee × Bank Charges Select All UnSelect All Bank Charges Bank Fee Done" at bounding box center [465, 236] width 931 height 473
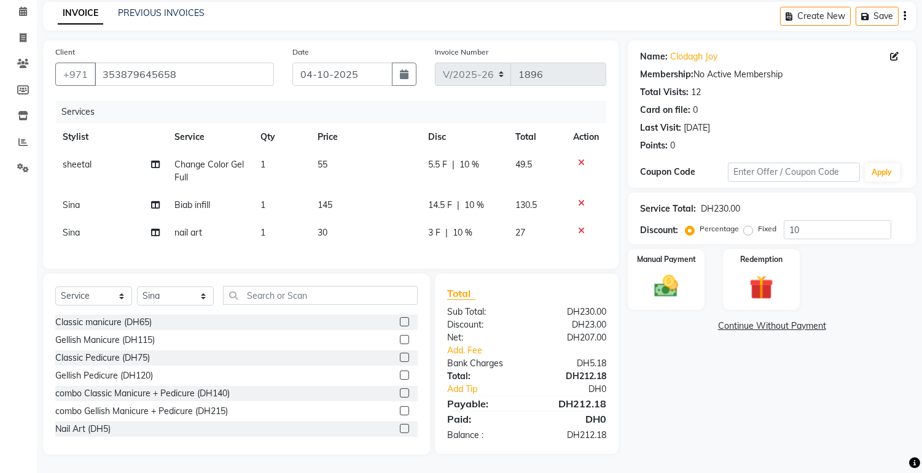
click at [666, 273] on img at bounding box center [666, 287] width 39 height 28
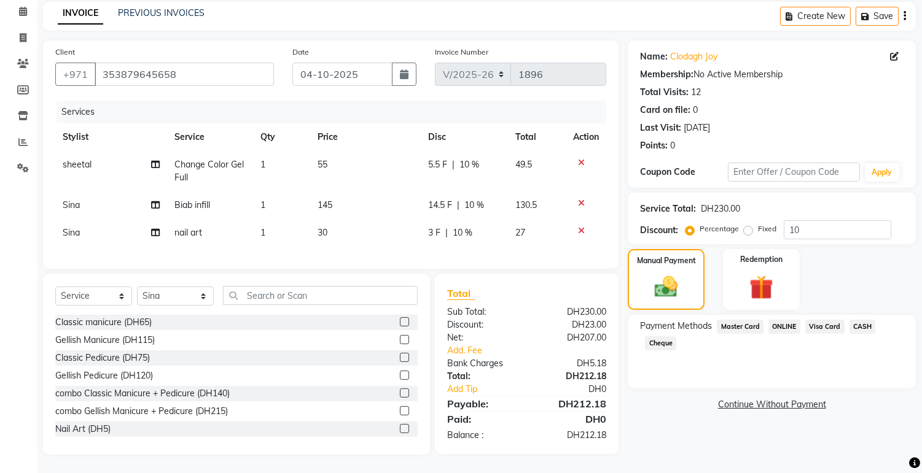
click at [821, 320] on span "Visa Card" at bounding box center [824, 327] width 39 height 14
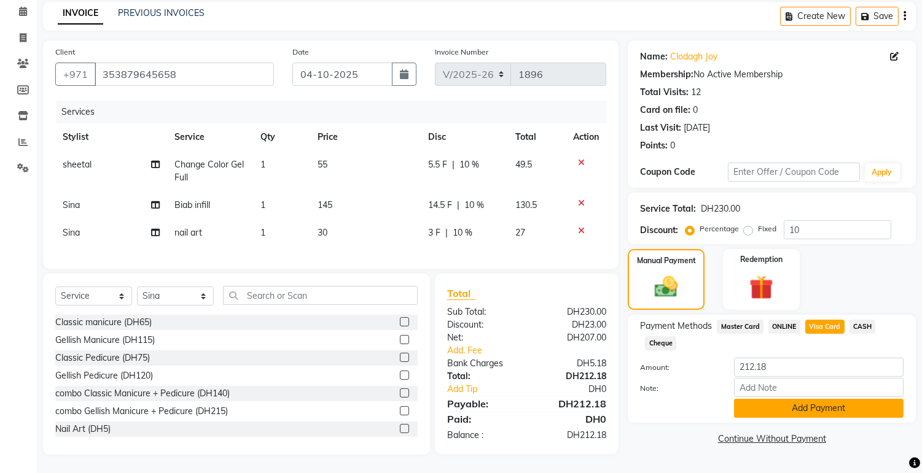
click at [824, 405] on button "Add Payment" at bounding box center [818, 408] width 169 height 19
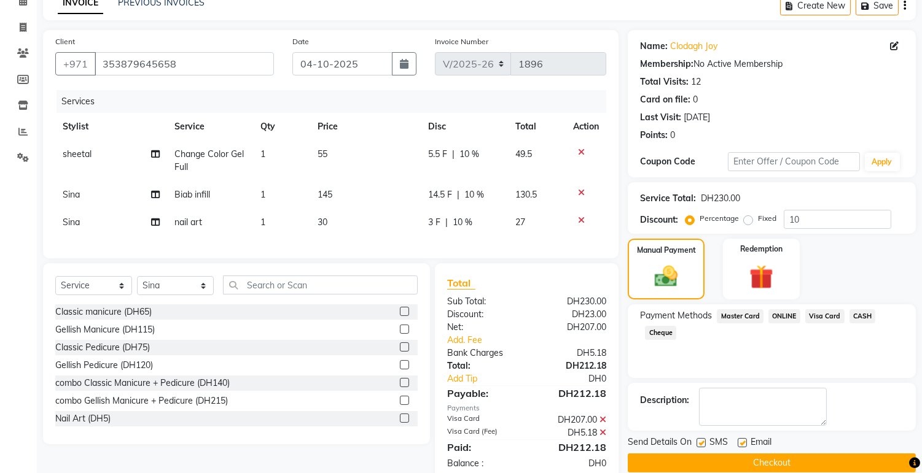
click at [835, 459] on button "Checkout" at bounding box center [771, 463] width 288 height 19
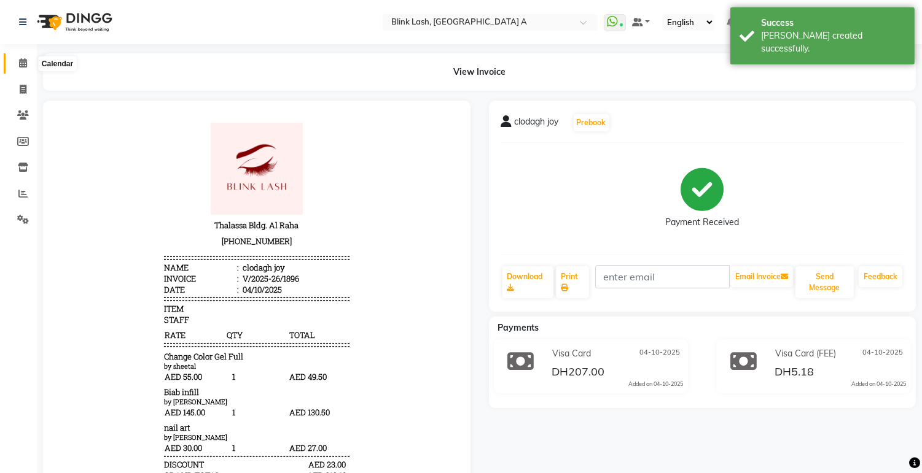
click at [27, 63] on span at bounding box center [22, 63] width 21 height 14
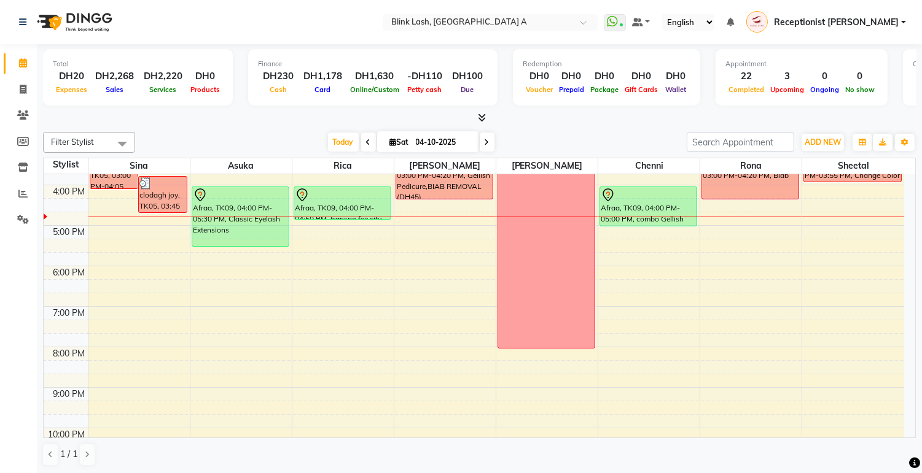
scroll to position [204, 0]
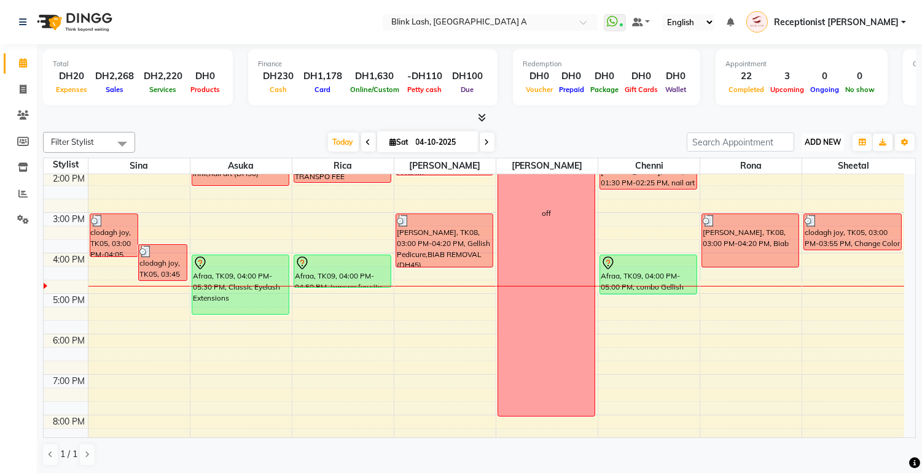
click at [815, 139] on span "ADD NEW" at bounding box center [822, 142] width 36 height 9
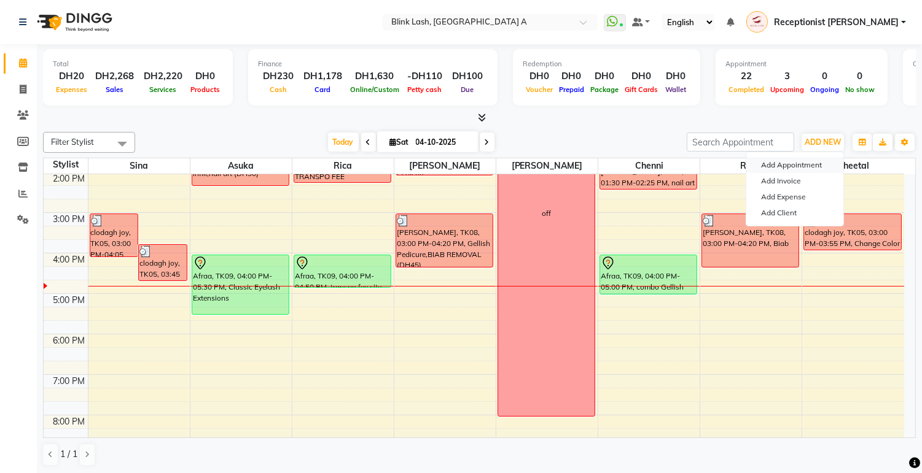
click at [795, 166] on button "Add Appointment" at bounding box center [794, 165] width 97 height 16
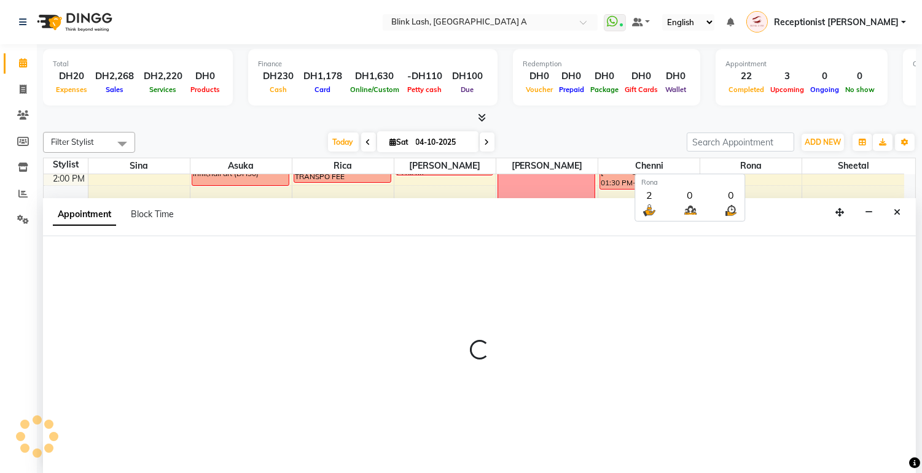
scroll to position [1, 0]
select select "600"
select select "tentative"
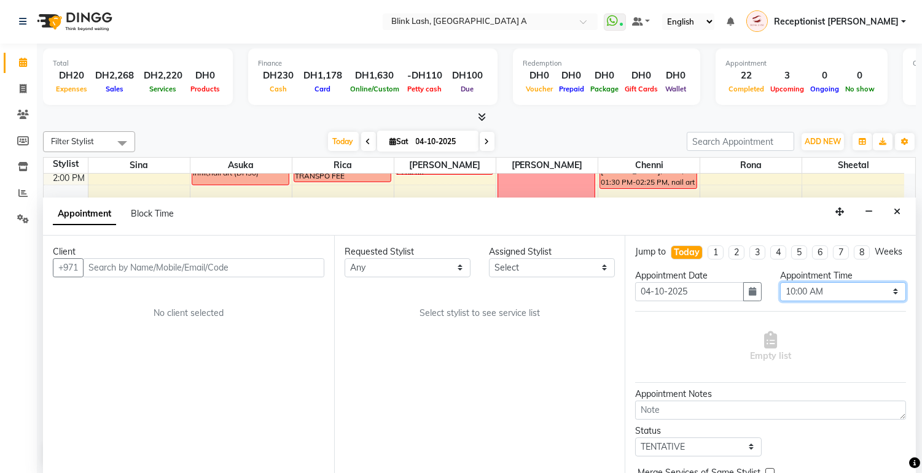
click at [876, 301] on select "Select 10:00 AM 10:05 AM 10:10 AM 10:15 AM 10:20 AM 10:25 AM 10:30 AM 10:35 AM …" at bounding box center [843, 291] width 126 height 19
select select "1065"
click at [780, 293] on select "Select 10:00 AM 10:05 AM 10:10 AM 10:15 AM 10:20 AM 10:25 AM 10:30 AM 10:35 AM …" at bounding box center [843, 291] width 126 height 19
click at [591, 267] on select "Select [PERSON_NAME] [PERSON_NAME] Rica [PERSON_NAME]" at bounding box center [552, 267] width 126 height 19
select select "89364"
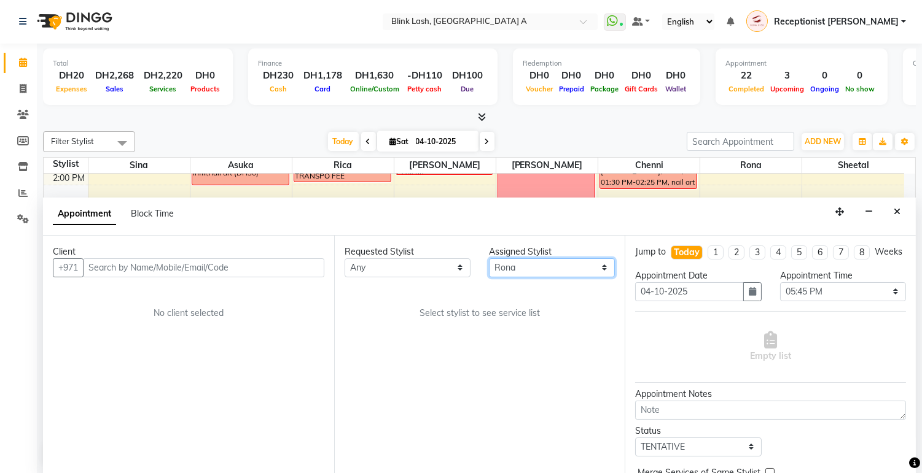
click at [489, 258] on select "Select [PERSON_NAME] [PERSON_NAME] Rica [PERSON_NAME]" at bounding box center [552, 267] width 126 height 19
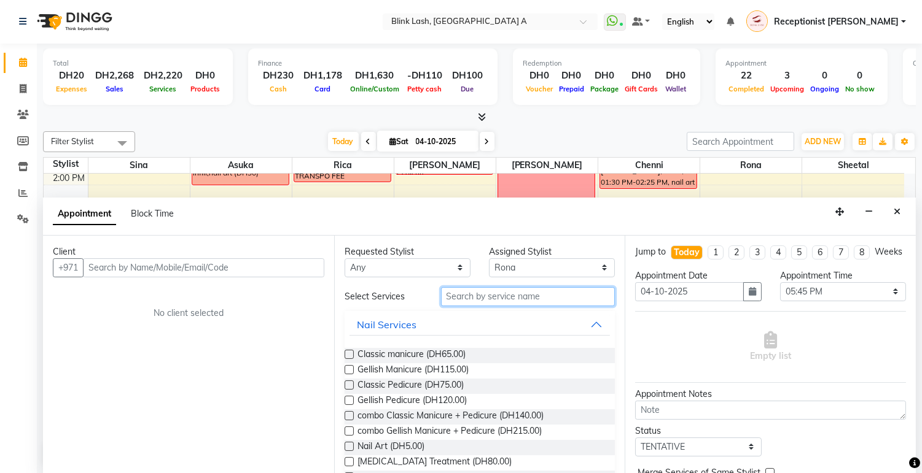
click at [538, 291] on input "text" at bounding box center [528, 296] width 174 height 19
click at [379, 431] on span "combo Gellish Manicure + Pedicure (DH215.00)" at bounding box center [449, 432] width 184 height 15
checkbox input "false"
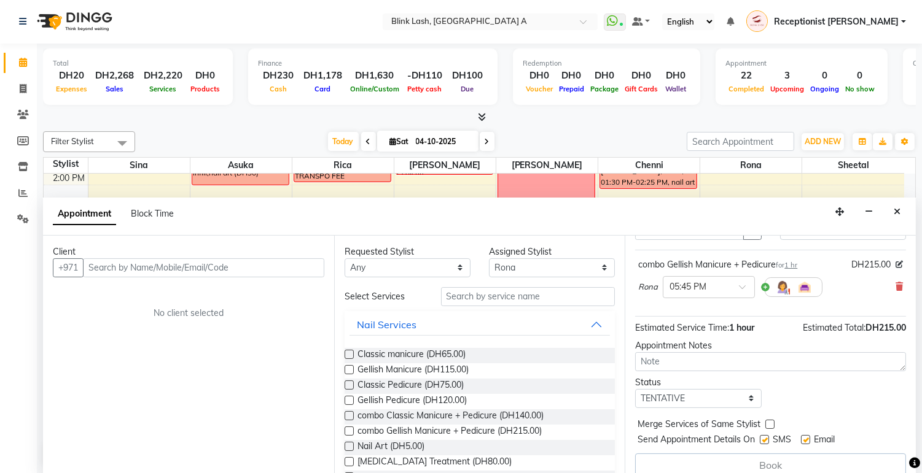
scroll to position [17, 0]
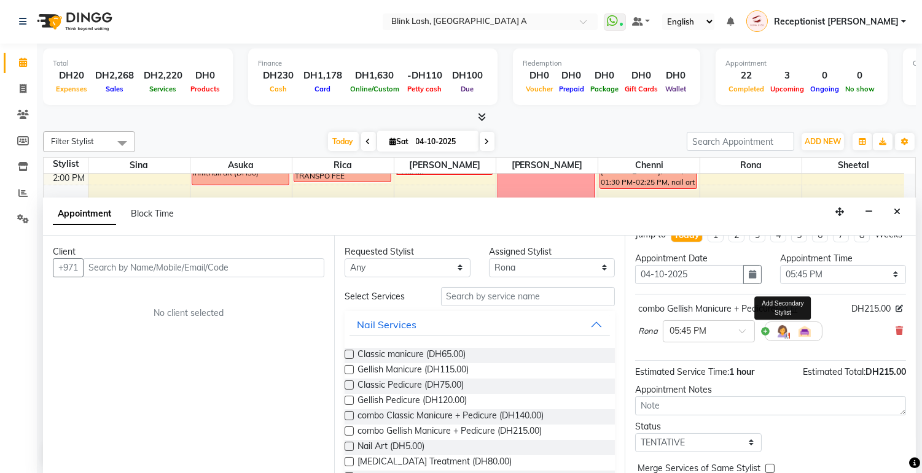
click at [783, 339] on img at bounding box center [782, 331] width 15 height 15
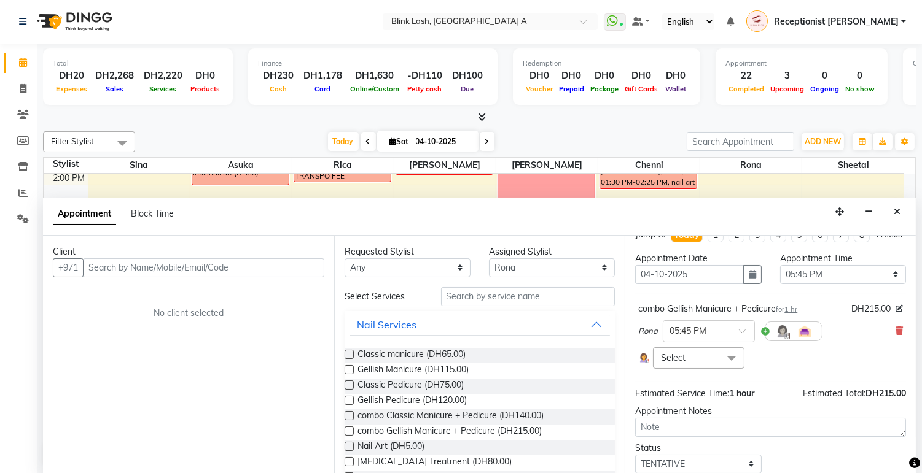
click at [725, 371] on span at bounding box center [731, 359] width 25 height 23
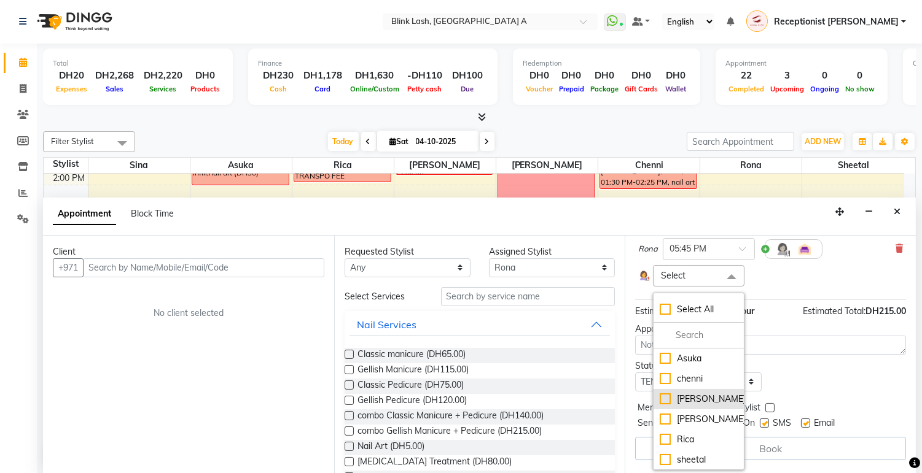
scroll to position [21, 0]
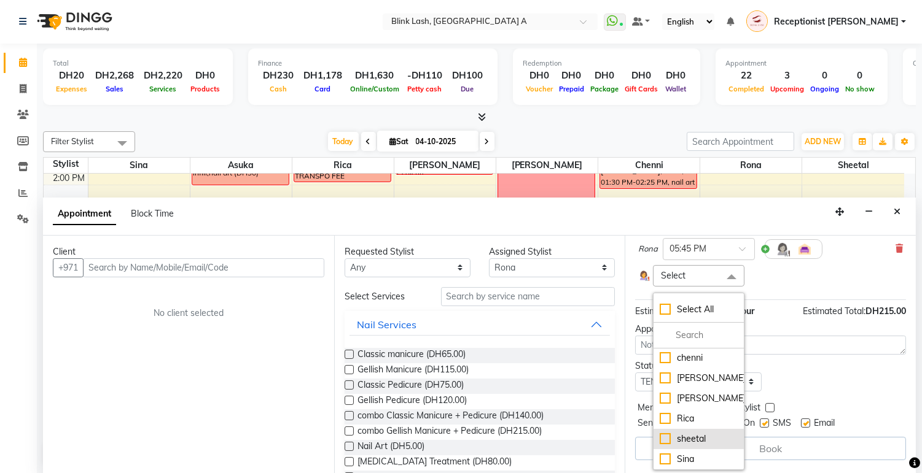
click at [693, 437] on div "sheetal" at bounding box center [697, 439] width 77 height 13
checkbox input "true"
click at [592, 255] on div "Assigned Stylist" at bounding box center [552, 252] width 126 height 13
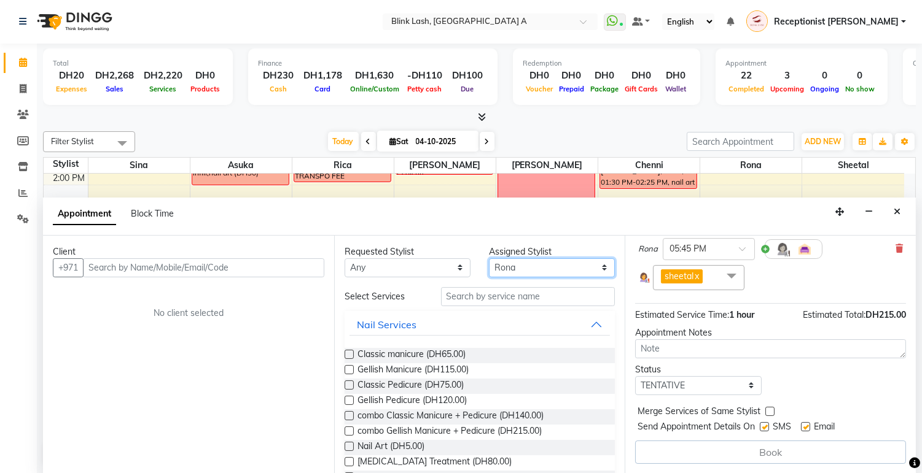
click at [588, 271] on select "Select [PERSON_NAME] [PERSON_NAME] Rica [PERSON_NAME]" at bounding box center [552, 267] width 126 height 19
select select "42461"
click at [489, 258] on select "Select [PERSON_NAME] [PERSON_NAME] Rica [PERSON_NAME]" at bounding box center [552, 267] width 126 height 19
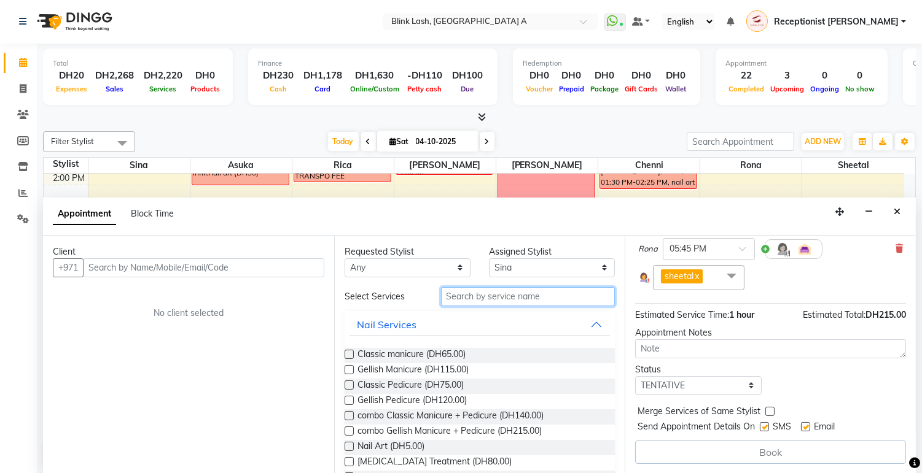
click at [518, 301] on input "text" at bounding box center [528, 296] width 174 height 19
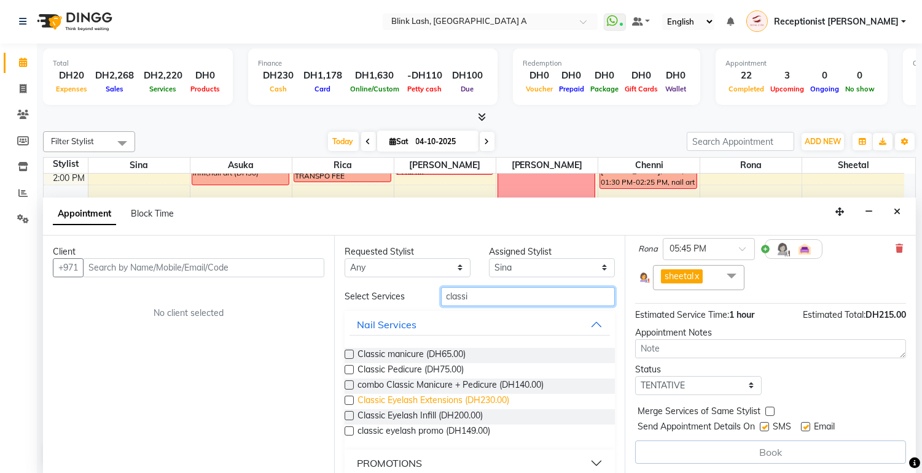
type input "classi"
click at [468, 400] on span "Classic Eyelash Extensions (DH230.00)" at bounding box center [433, 401] width 152 height 15
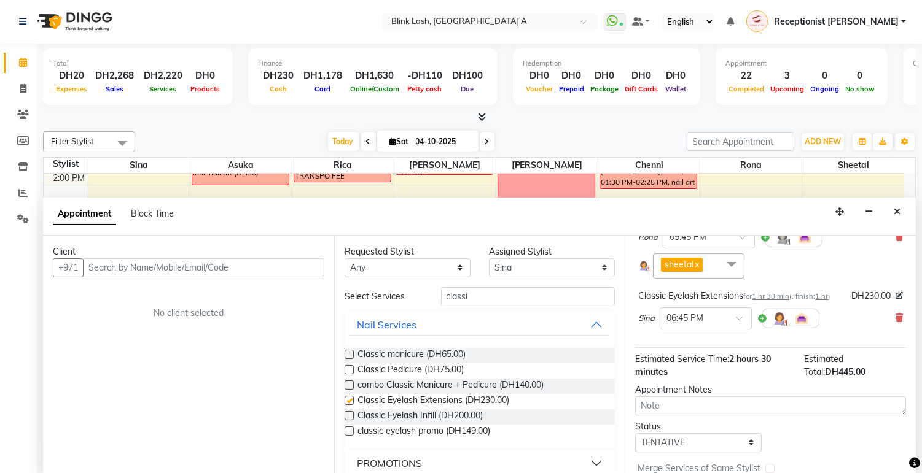
checkbox input "false"
click at [737, 328] on span at bounding box center [743, 322] width 15 height 13
click at [683, 349] on div "05:45 PM" at bounding box center [705, 338] width 91 height 23
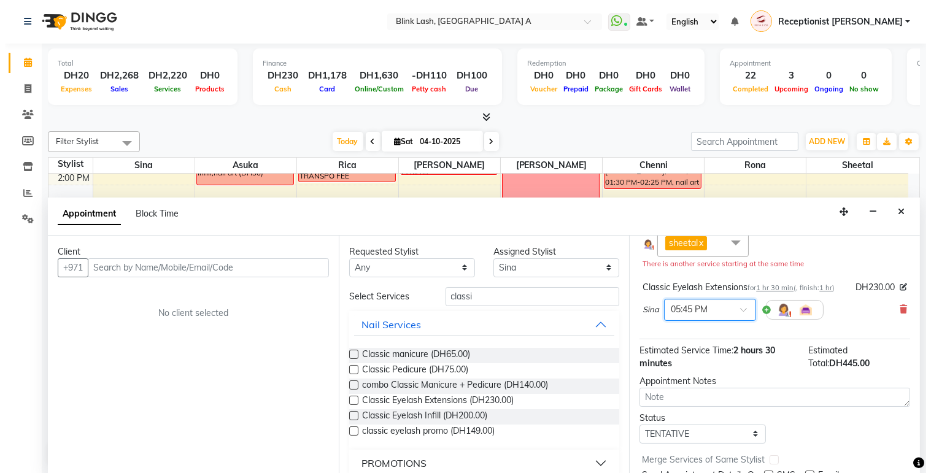
scroll to position [136, 0]
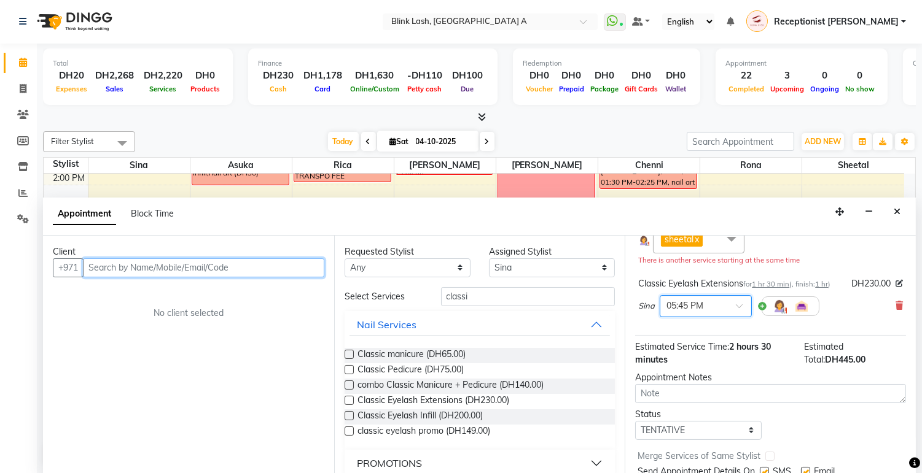
click at [192, 269] on input "text" at bounding box center [203, 267] width 241 height 19
type input "Sylvana"
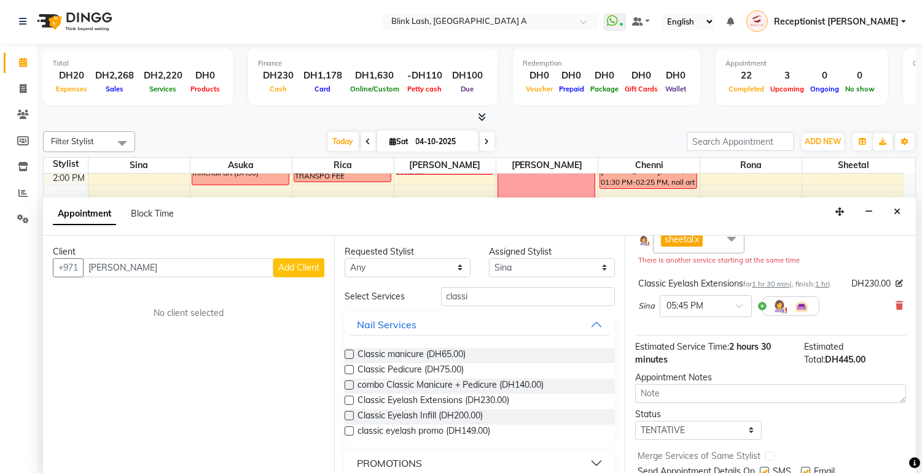
click at [303, 259] on button "Add Client" at bounding box center [298, 267] width 51 height 19
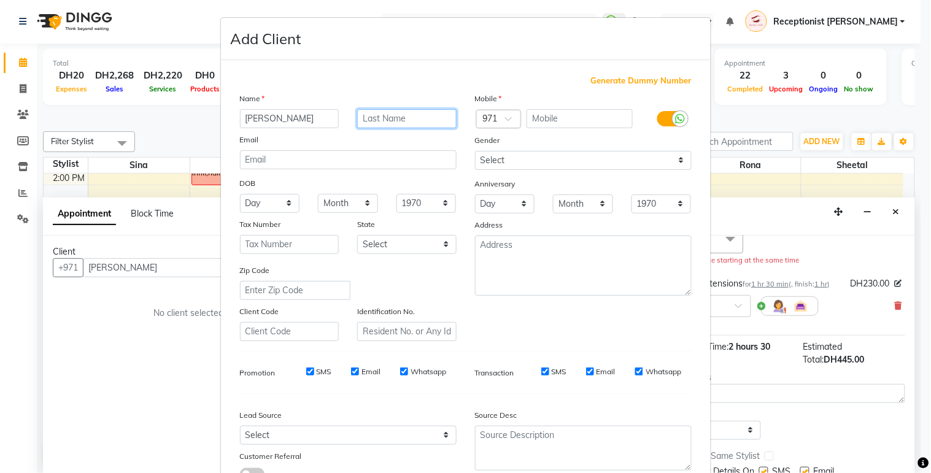
click at [390, 121] on input "text" at bounding box center [406, 118] width 99 height 19
type input "d"
type input "Dane"
click at [537, 114] on input "text" at bounding box center [580, 118] width 106 height 19
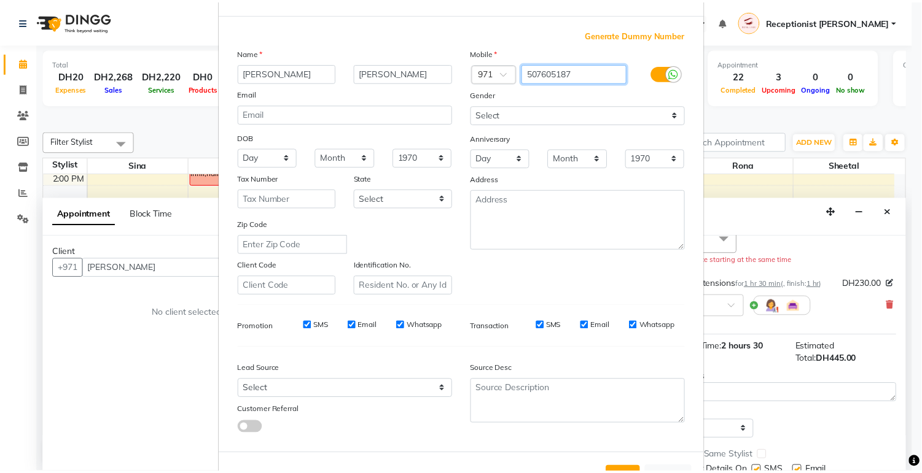
scroll to position [94, 0]
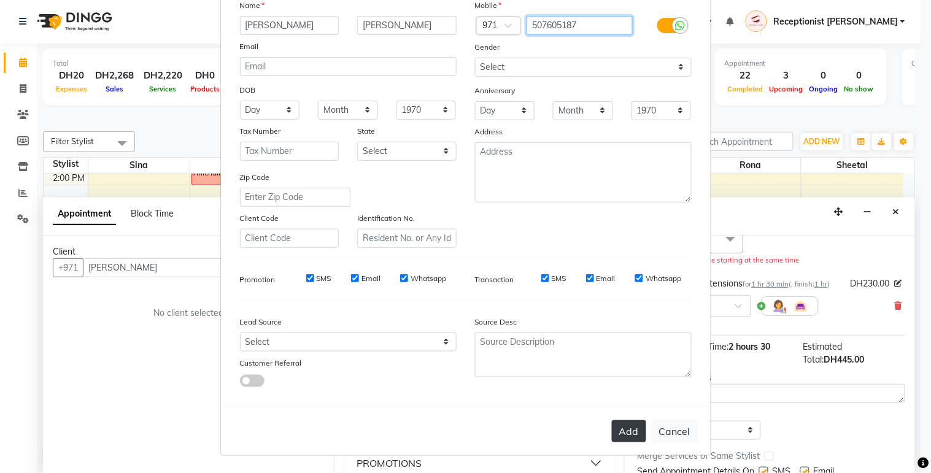
type input "507605187"
click at [627, 432] on button "Add" at bounding box center [629, 432] width 34 height 22
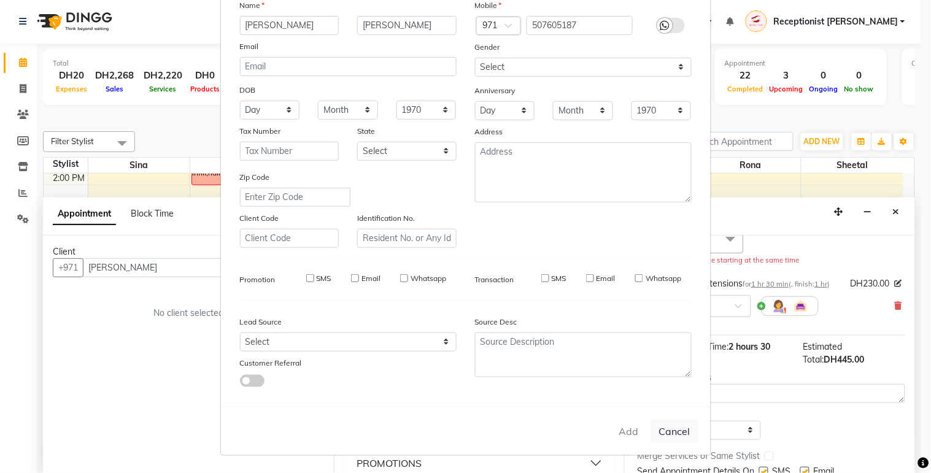
type input "507605187"
select select
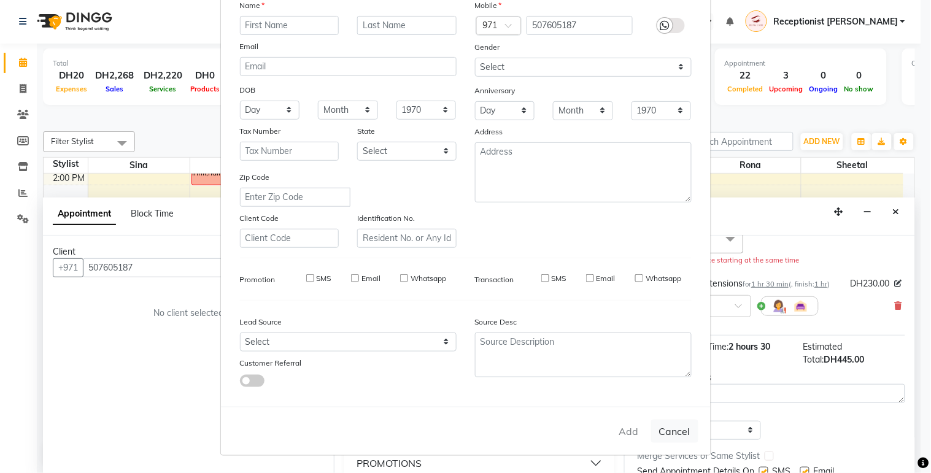
select select
checkbox input "false"
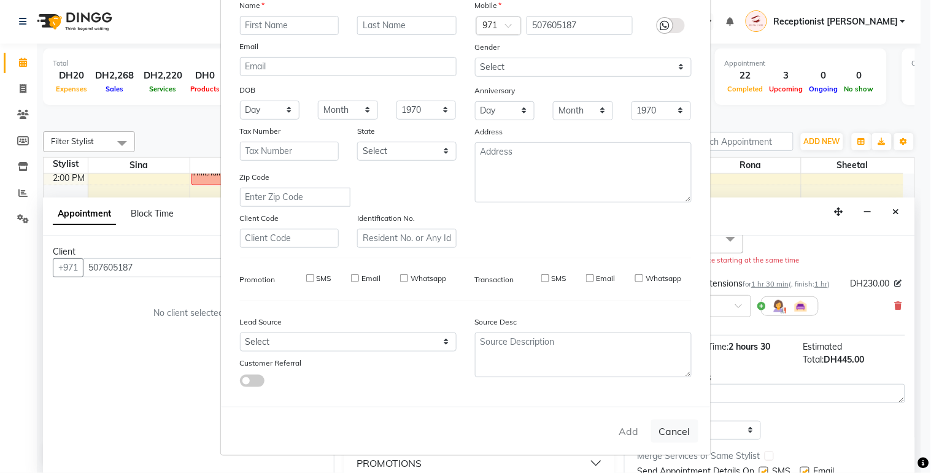
checkbox input "false"
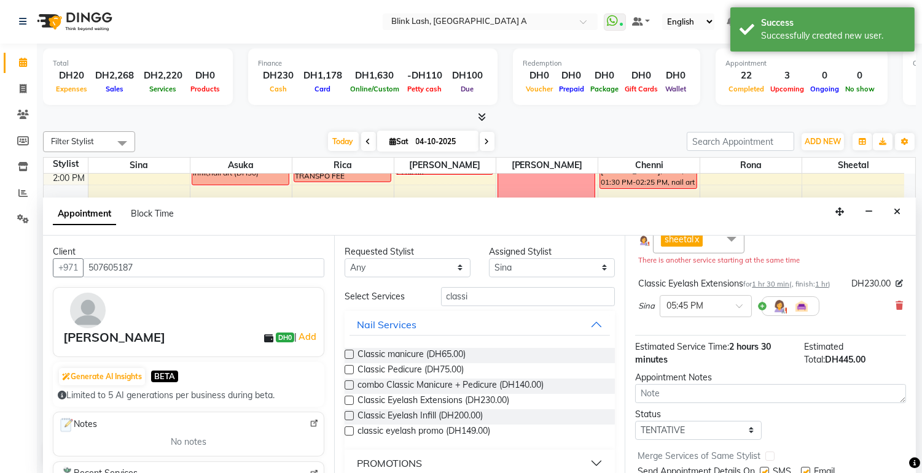
scroll to position [204, 0]
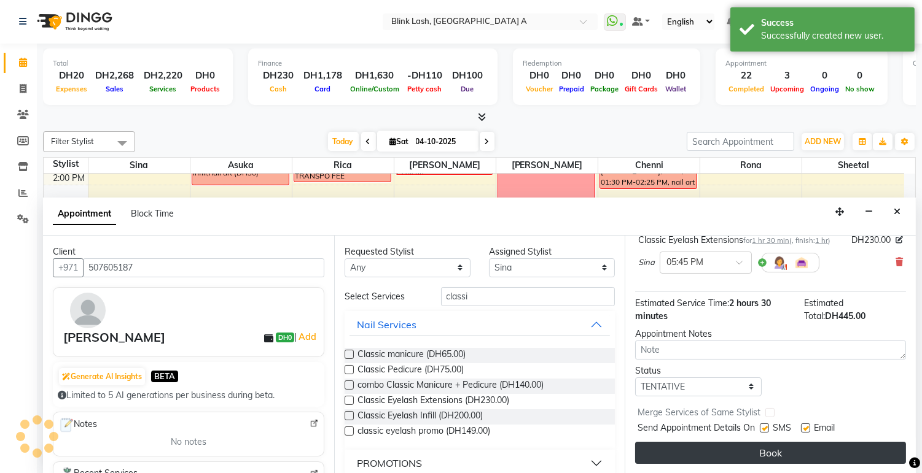
click at [858, 457] on button "Book" at bounding box center [770, 453] width 271 height 22
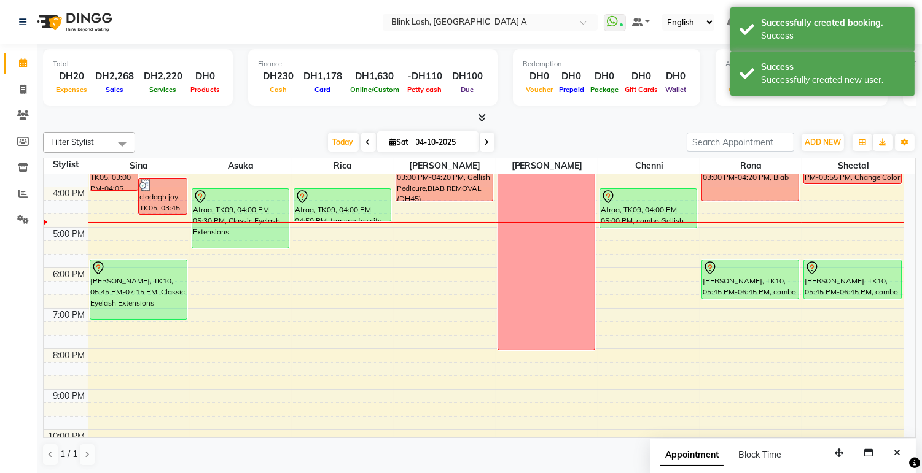
scroll to position [273, 0]
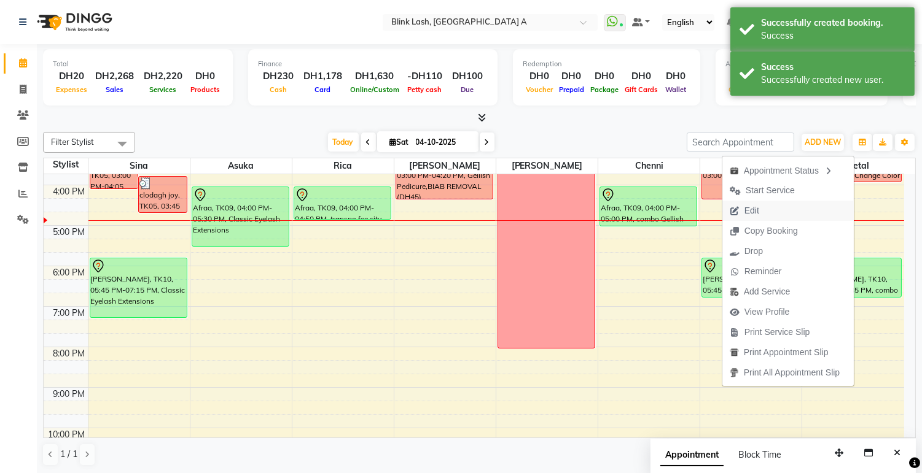
click at [750, 215] on span "Edit" at bounding box center [751, 210] width 15 height 13
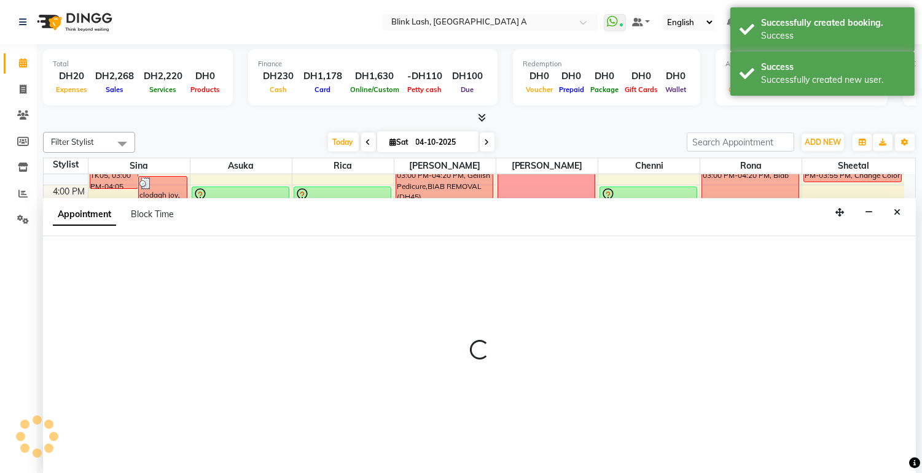
scroll to position [1, 0]
select select "tentative"
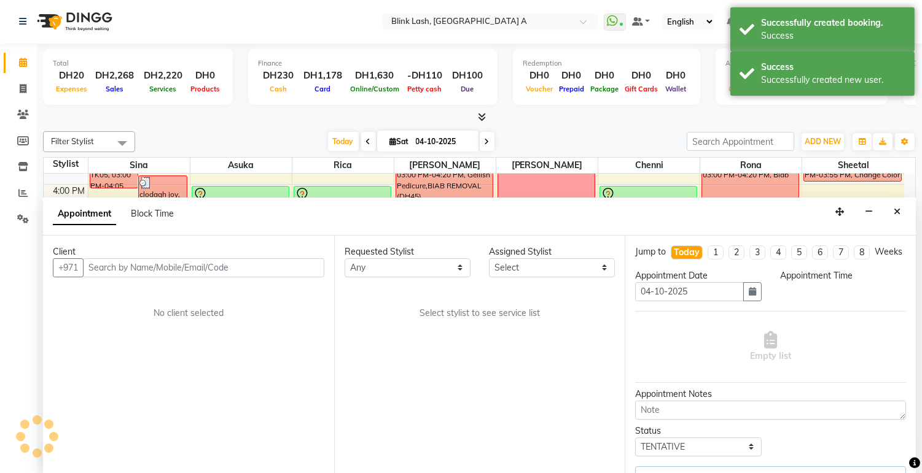
select select "1065"
select select "89364"
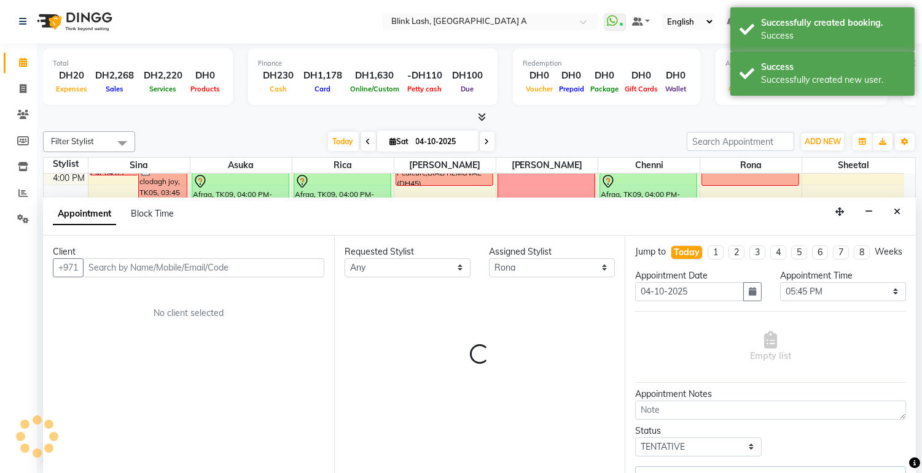
select select "2892"
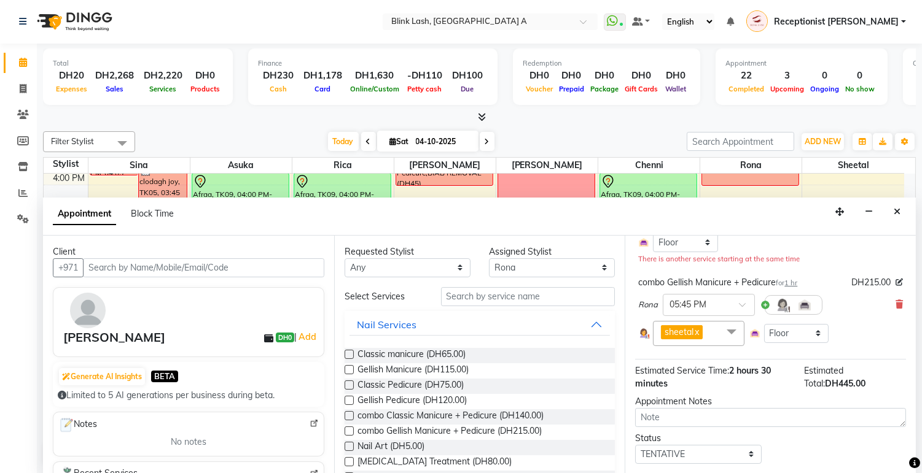
scroll to position [107, 0]
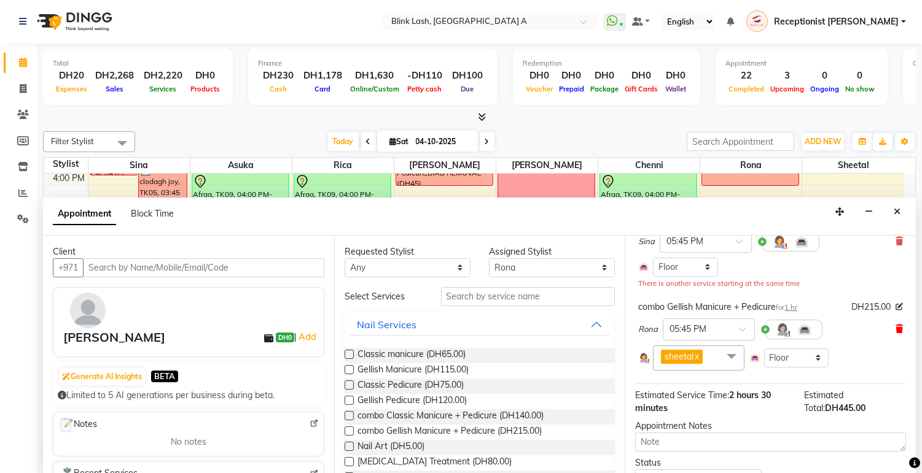
click at [895, 333] on icon at bounding box center [898, 329] width 7 height 9
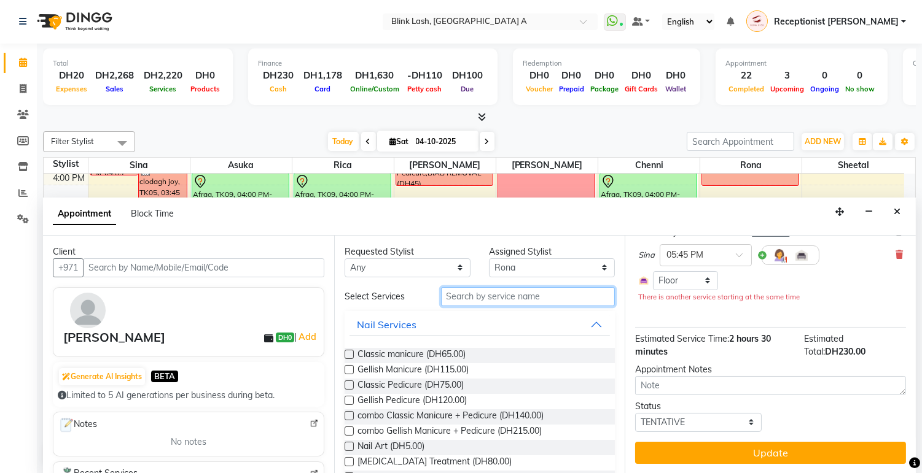
click at [522, 298] on input "text" at bounding box center [528, 296] width 174 height 19
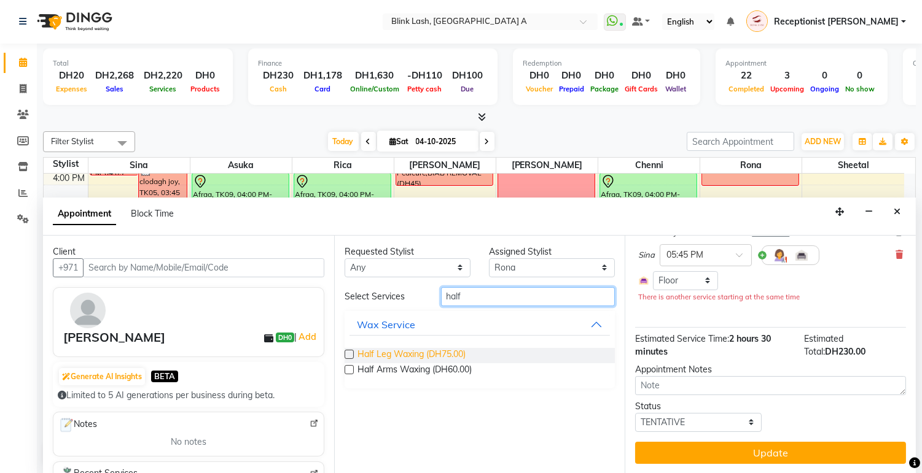
type input "half"
click at [426, 348] on span "Half Leg Waxing (DH75.00)" at bounding box center [411, 355] width 108 height 15
checkbox input "false"
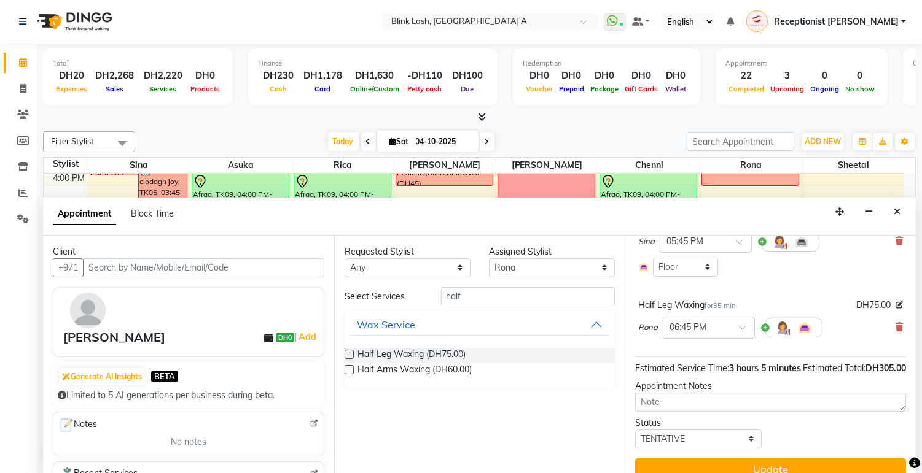
click at [561, 255] on div "Assigned Stylist" at bounding box center [552, 252] width 126 height 13
click at [558, 273] on select "Select [PERSON_NAME] [PERSON_NAME] Rica [PERSON_NAME]" at bounding box center [552, 267] width 126 height 19
select select "46934"
click at [489, 258] on select "Select [PERSON_NAME] [PERSON_NAME] Rica [PERSON_NAME]" at bounding box center [552, 267] width 126 height 19
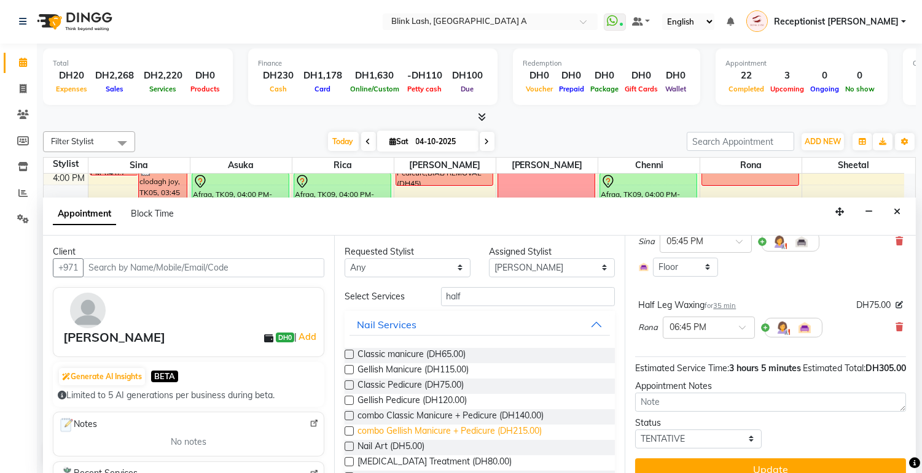
click at [526, 432] on span "combo Gellish Manicure + Pedicure (DH215.00)" at bounding box center [449, 432] width 184 height 15
checkbox input "false"
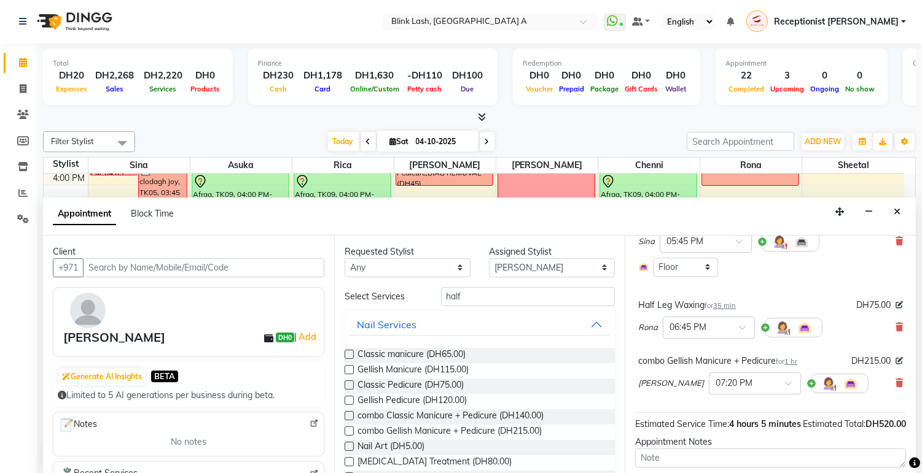
scroll to position [175, 0]
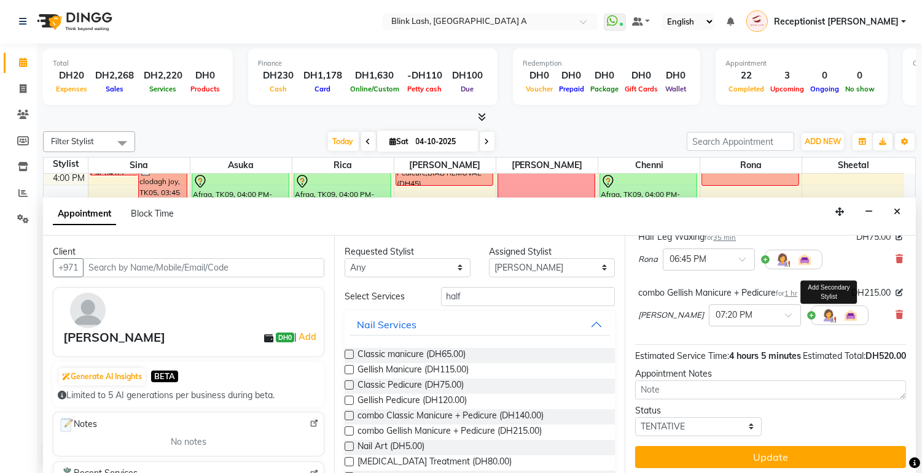
click at [821, 323] on img at bounding box center [828, 315] width 15 height 15
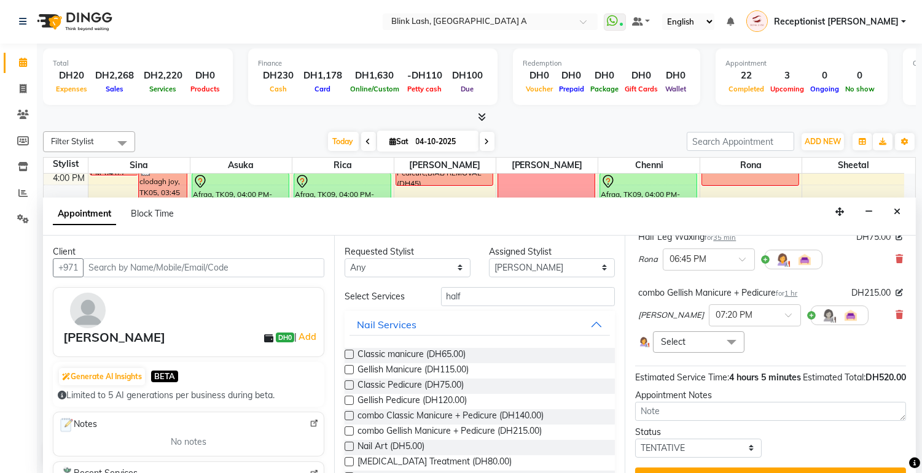
click at [729, 354] on span at bounding box center [731, 343] width 25 height 23
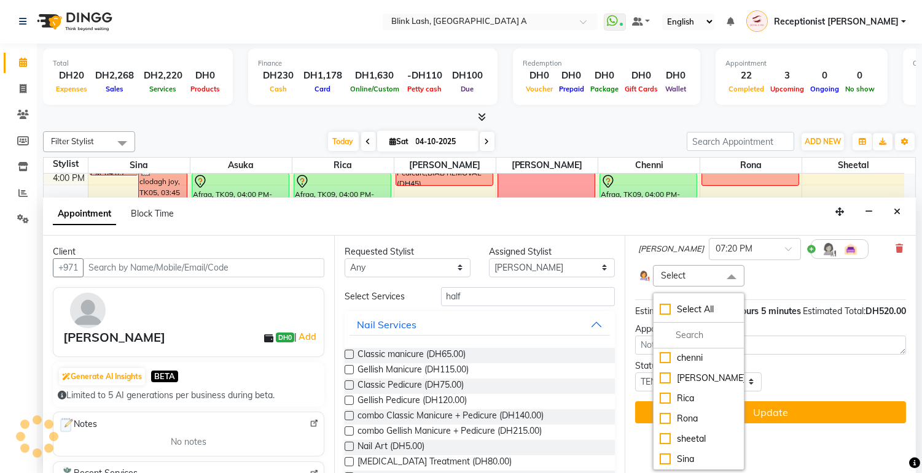
scroll to position [253, 0]
click at [683, 440] on div "sheetal" at bounding box center [697, 439] width 77 height 13
checkbox input "true"
click at [814, 274] on div "sheetal x Select All Asuka chenni jumana Rica Rona sheetal Sina" at bounding box center [770, 274] width 265 height 25
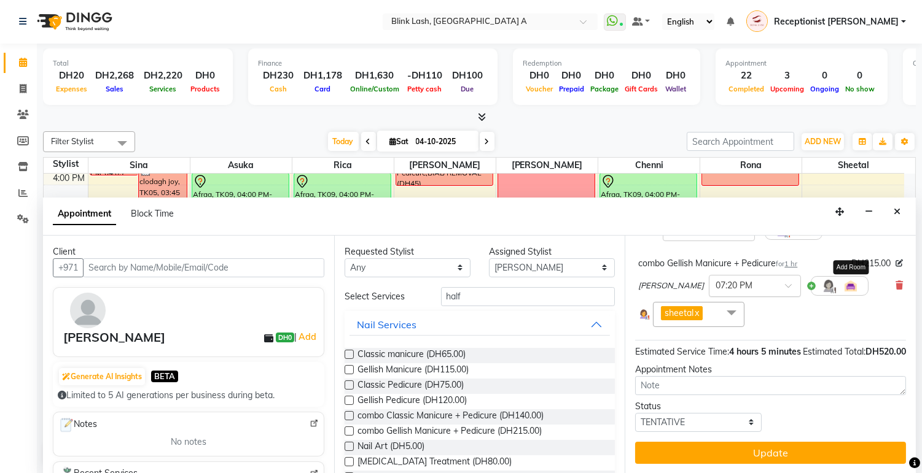
scroll to position [230, 0]
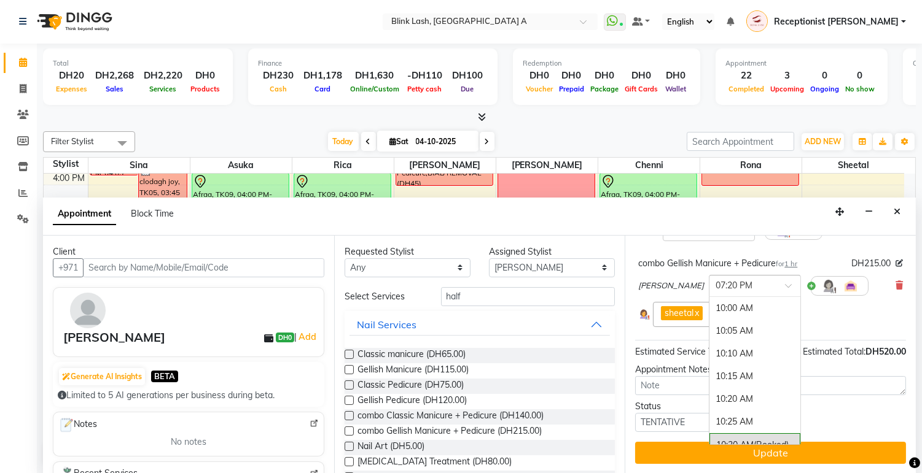
click at [737, 279] on div at bounding box center [754, 285] width 91 height 13
click at [709, 408] on div "05:45 PM" at bounding box center [754, 419] width 91 height 23
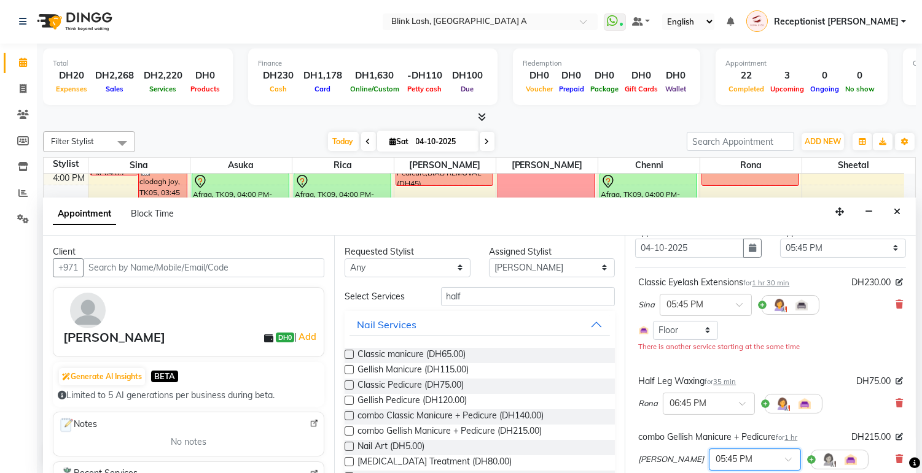
scroll to position [68, 0]
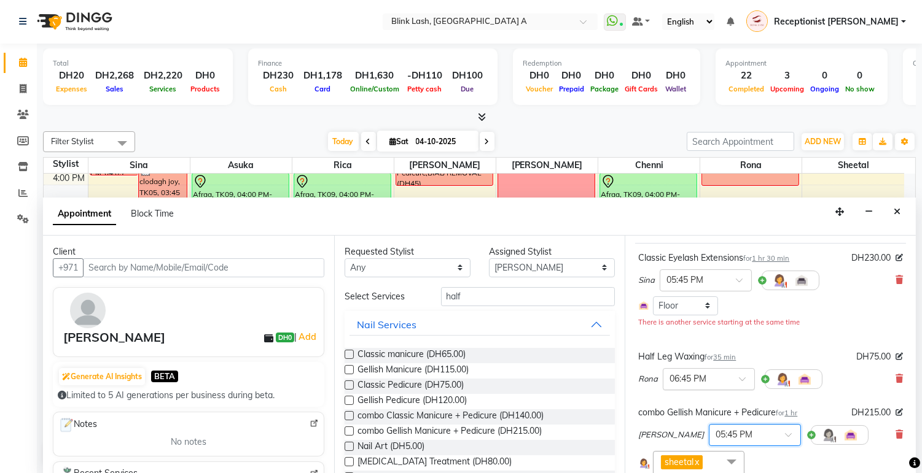
click at [737, 385] on div at bounding box center [708, 378] width 91 height 13
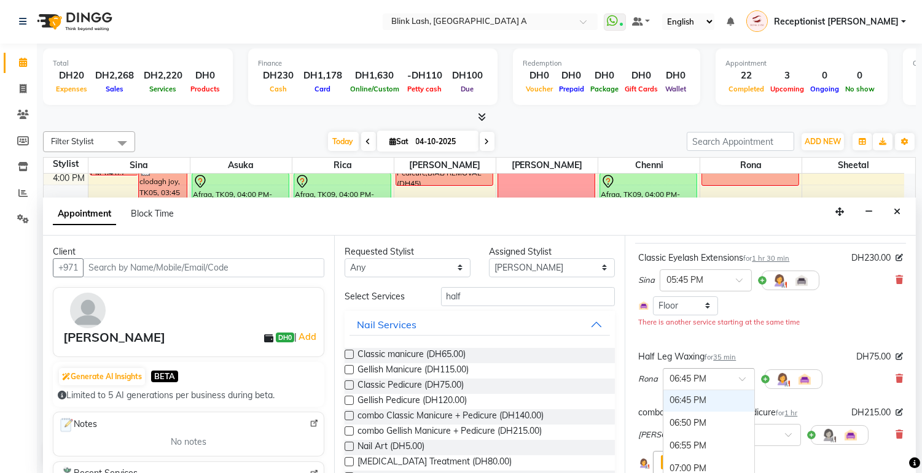
click at [633, 210] on div "Appointment Block Time" at bounding box center [479, 217] width 872 height 38
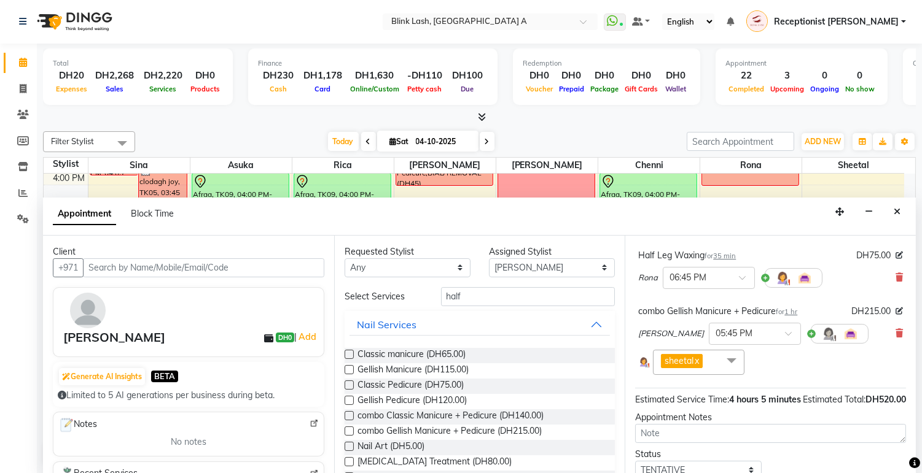
scroll to position [242, 0]
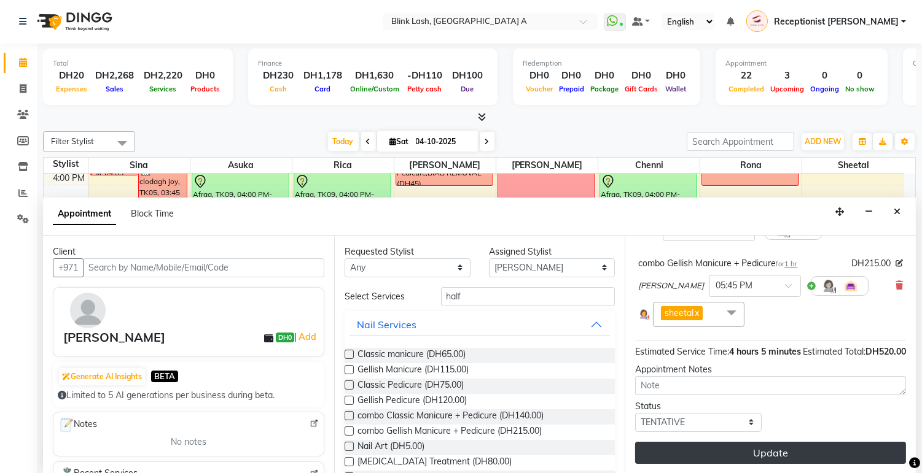
click at [772, 447] on button "Update" at bounding box center [770, 453] width 271 height 22
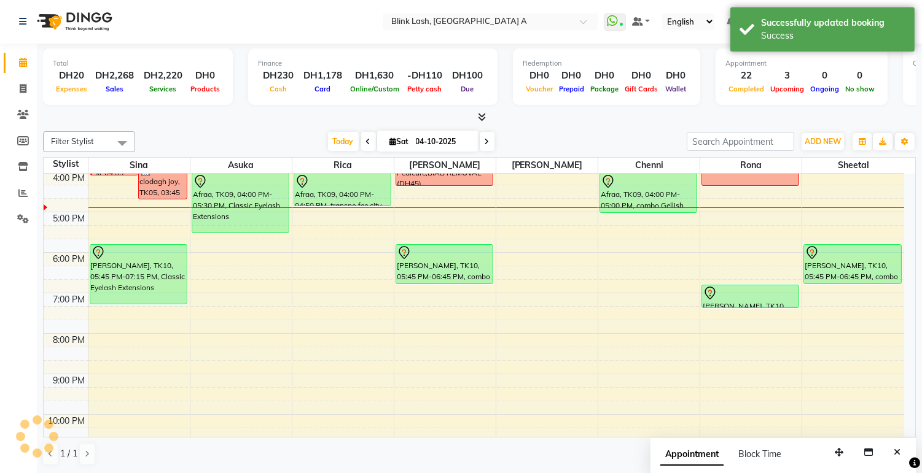
scroll to position [0, 0]
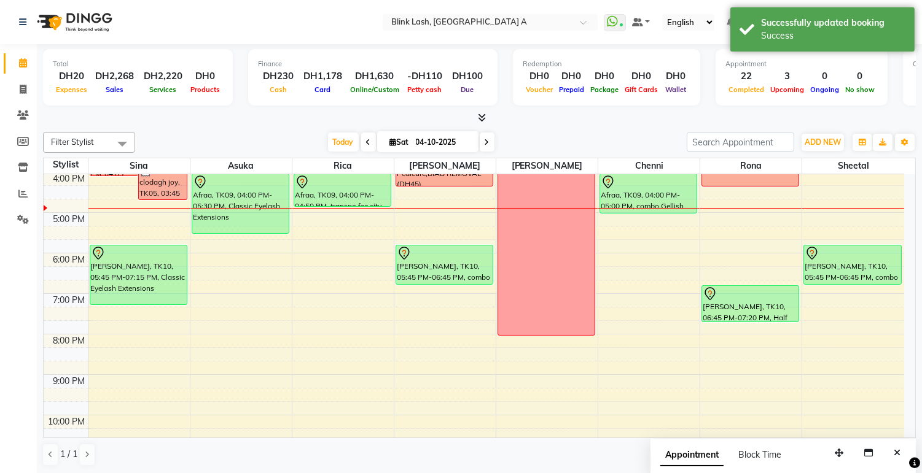
drag, startPoint x: 763, startPoint y: 309, endPoint x: 756, endPoint y: 333, distance: 24.9
click at [756, 333] on div "9:00 AM 10:00 AM 11:00 AM 12:00 PM 1:00 PM 2:00 PM 3:00 PM 4:00 PM 5:00 PM 6:00…" at bounding box center [474, 192] width 860 height 607
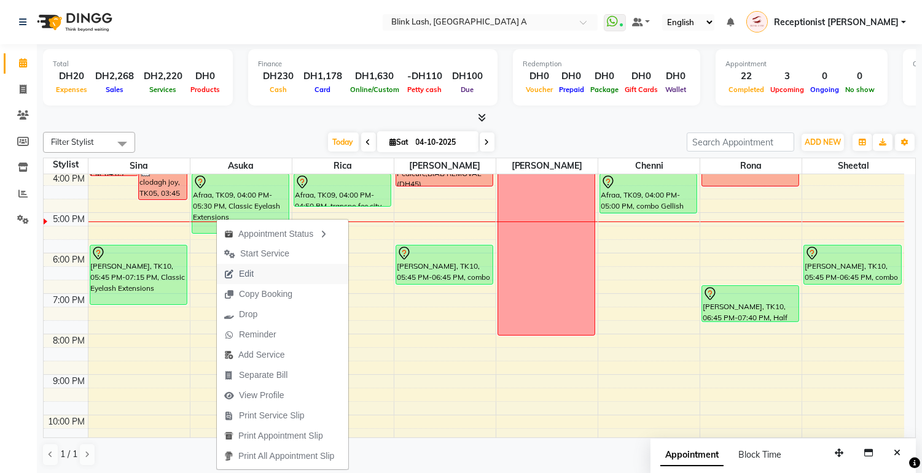
click at [241, 278] on span "Edit" at bounding box center [246, 274] width 15 height 13
select select "tentative"
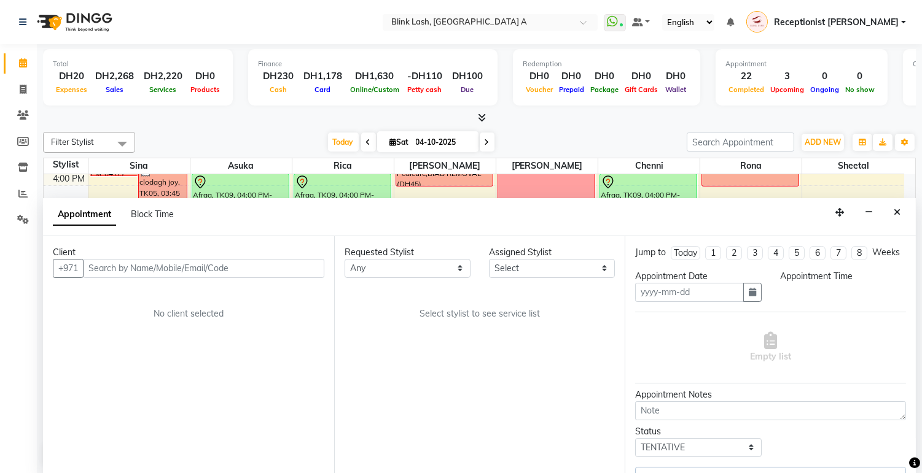
scroll to position [1, 0]
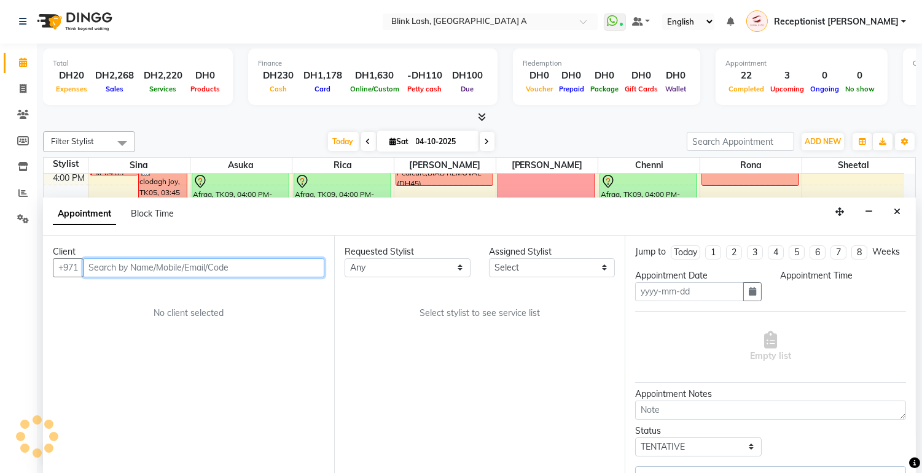
type input "04-10-2025"
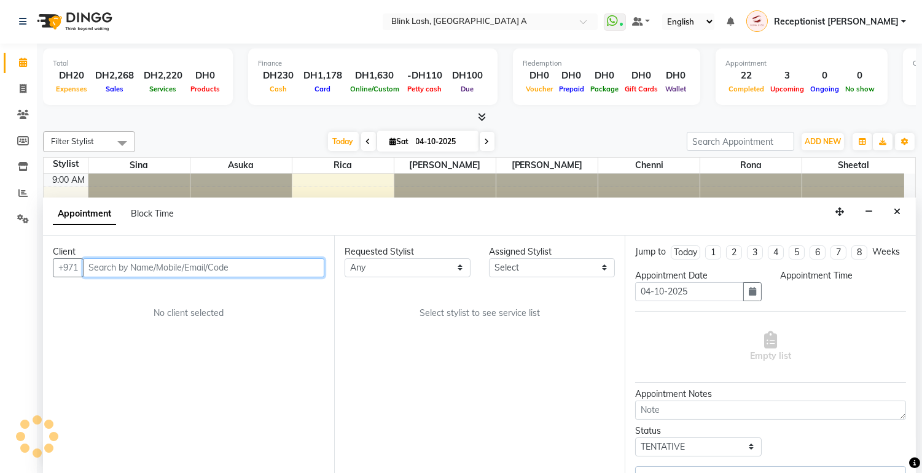
select select "57849"
select select "960"
select select "2892"
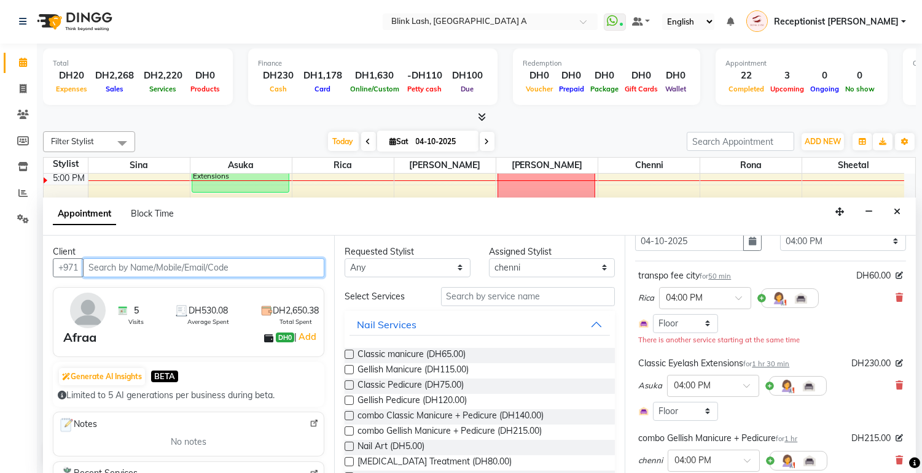
scroll to position [136, 0]
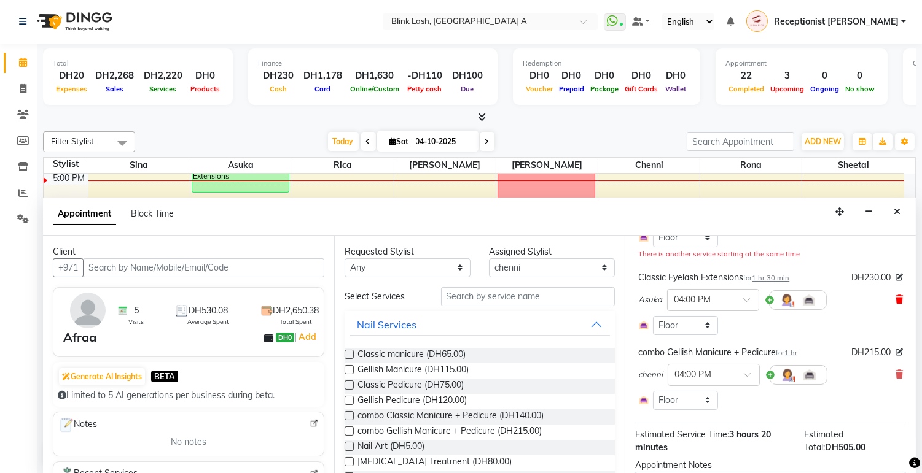
click at [895, 306] on span at bounding box center [898, 299] width 7 height 13
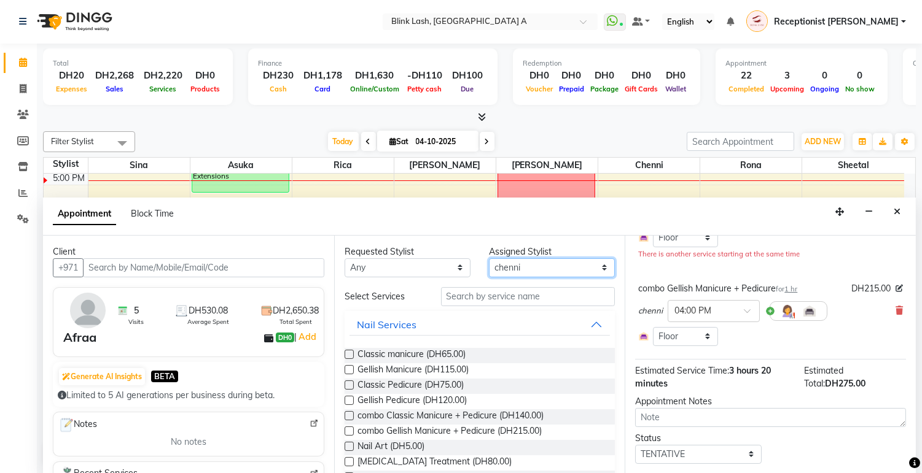
click at [548, 273] on select "Select [PERSON_NAME] [PERSON_NAME] Rica [PERSON_NAME]" at bounding box center [552, 267] width 126 height 19
select select "42462"
click at [489, 258] on select "Select [PERSON_NAME] [PERSON_NAME] Rica [PERSON_NAME]" at bounding box center [552, 267] width 126 height 19
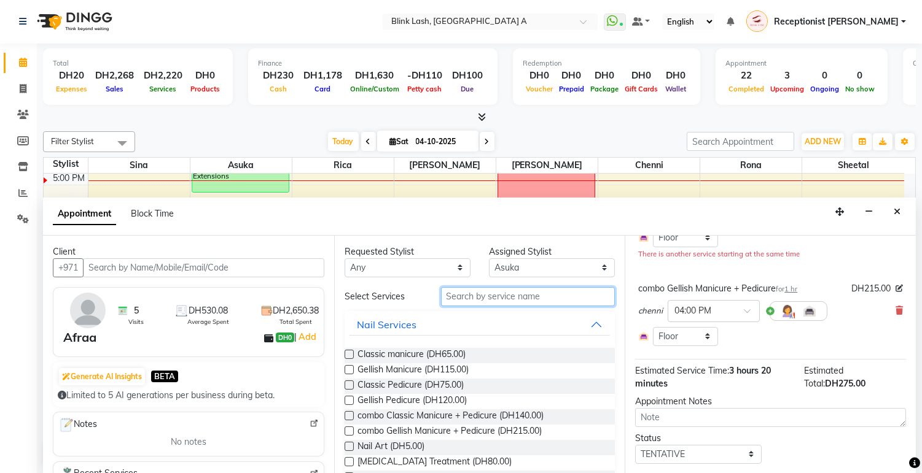
drag, startPoint x: 535, startPoint y: 303, endPoint x: 515, endPoint y: 295, distance: 21.8
click at [515, 295] on input "text" at bounding box center [528, 296] width 174 height 19
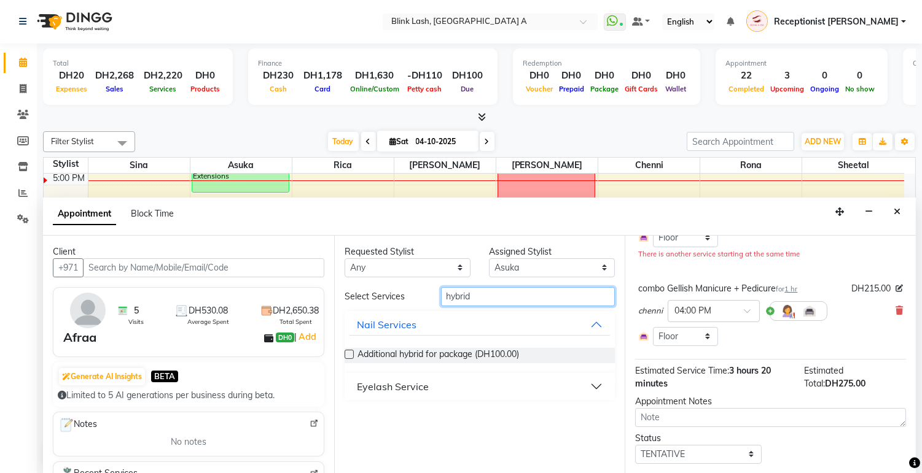
type input "hybrid"
click at [424, 386] on div "Eyelash Service" at bounding box center [393, 386] width 72 height 15
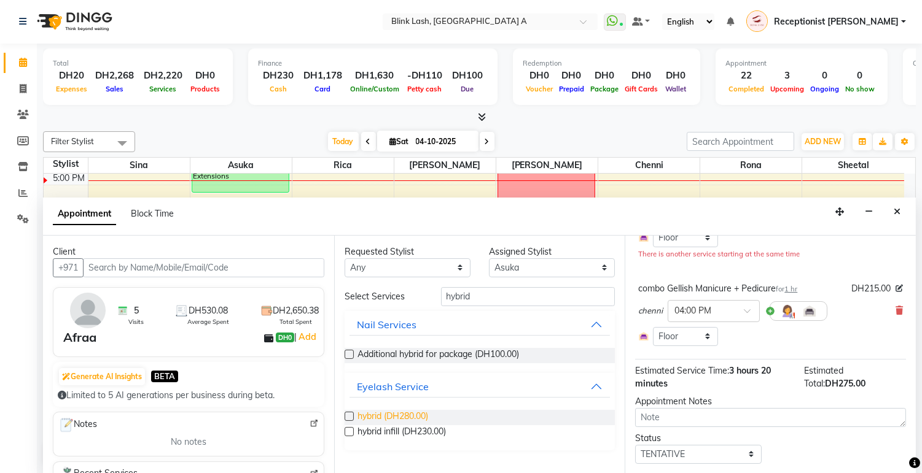
click at [422, 410] on span "hybrid (DH280.00)" at bounding box center [392, 417] width 71 height 15
checkbox input "false"
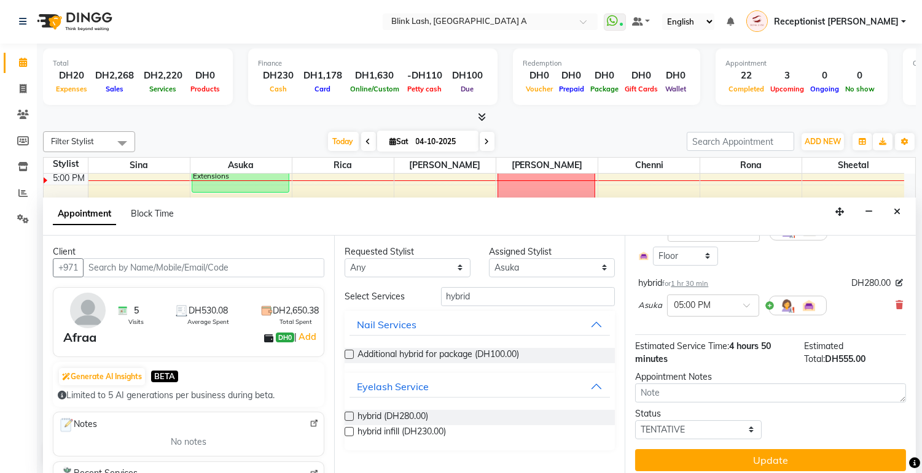
scroll to position [204, 0]
click at [731, 311] on div at bounding box center [712, 304] width 91 height 13
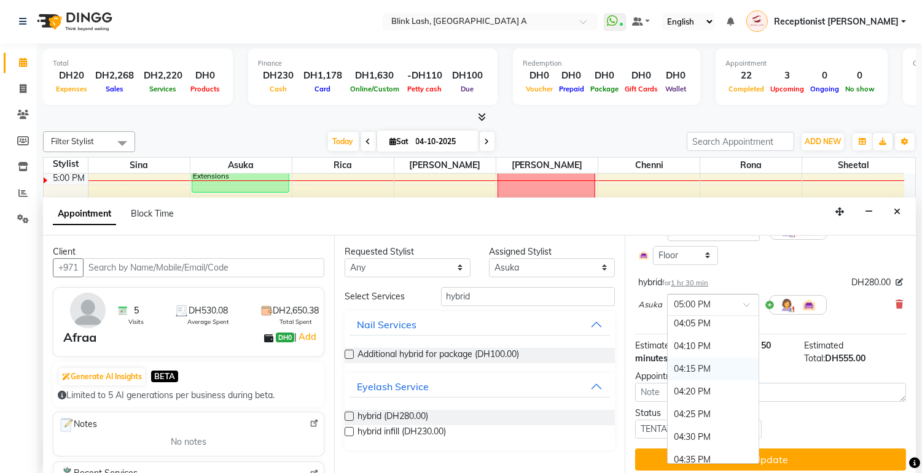
scroll to position [1686, 0]
click at [670, 336] on div "04:00 PM" at bounding box center [712, 325] width 91 height 23
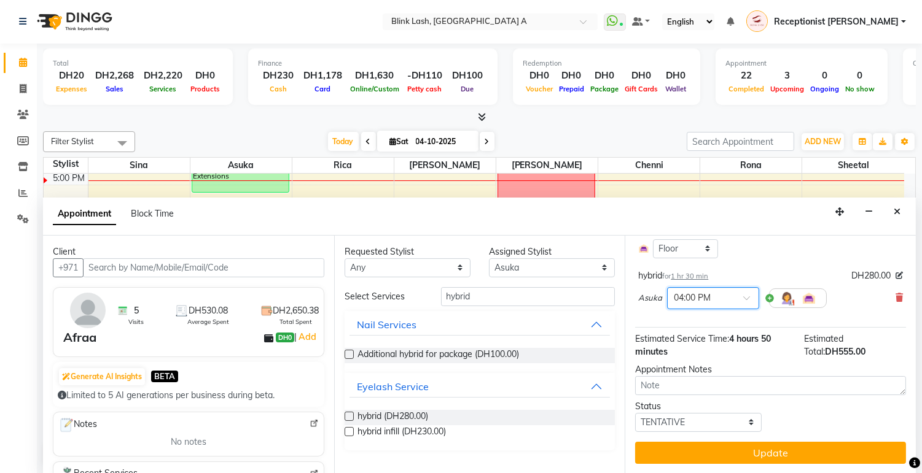
scroll to position [236, 0]
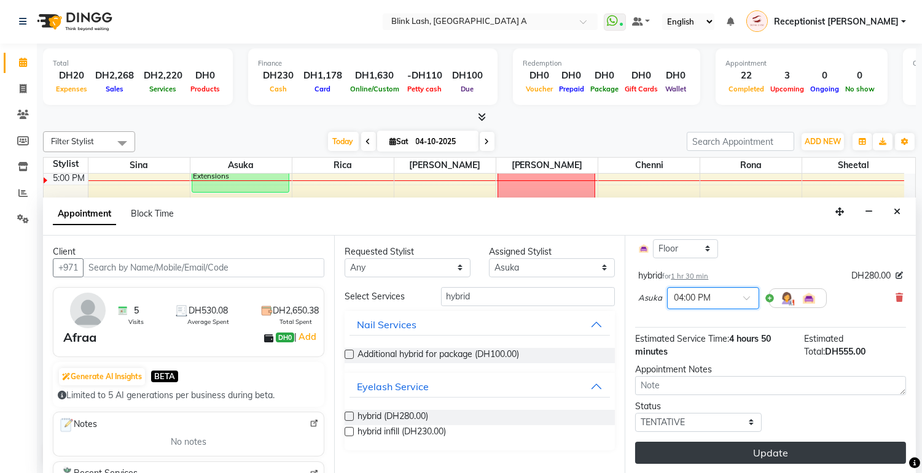
click at [763, 452] on button "Update" at bounding box center [770, 453] width 271 height 22
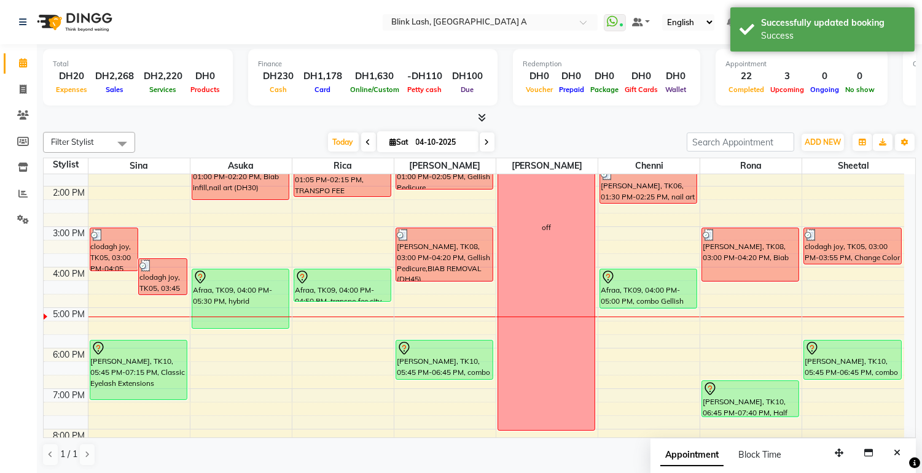
scroll to position [189, 0]
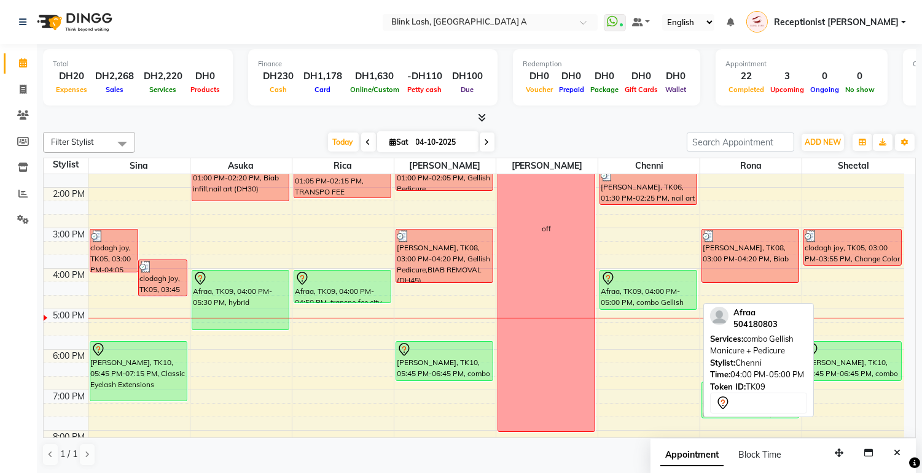
click at [634, 295] on div "Afraa, TK09, 04:00 PM-05:00 PM, combo Gellish Manicure + Pedicure" at bounding box center [648, 290] width 96 height 39
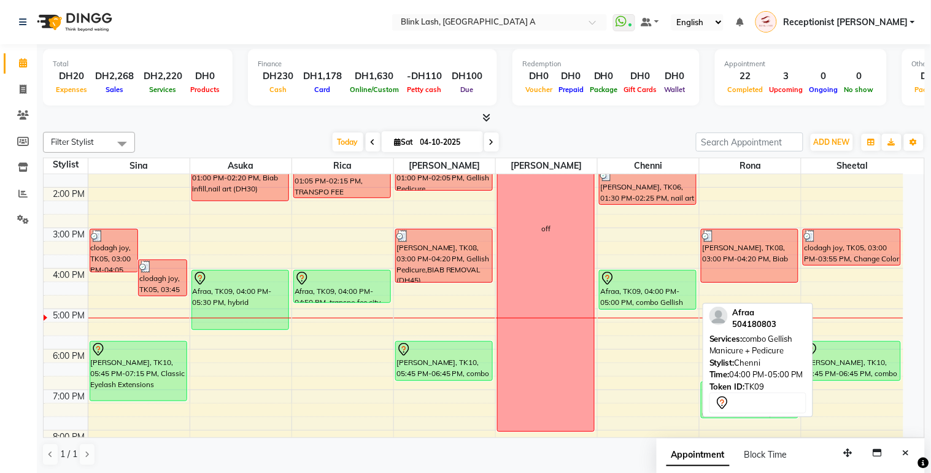
select select "7"
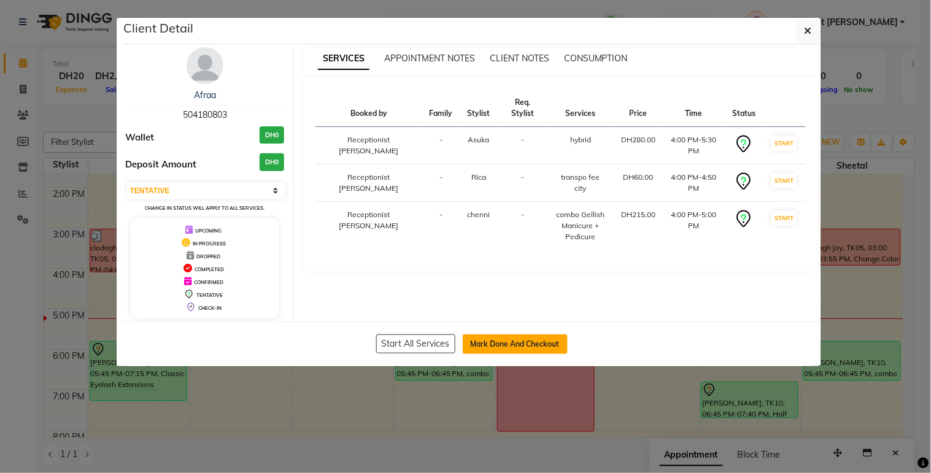
click at [559, 341] on button "Mark Done And Checkout" at bounding box center [515, 345] width 105 height 20
select select "service"
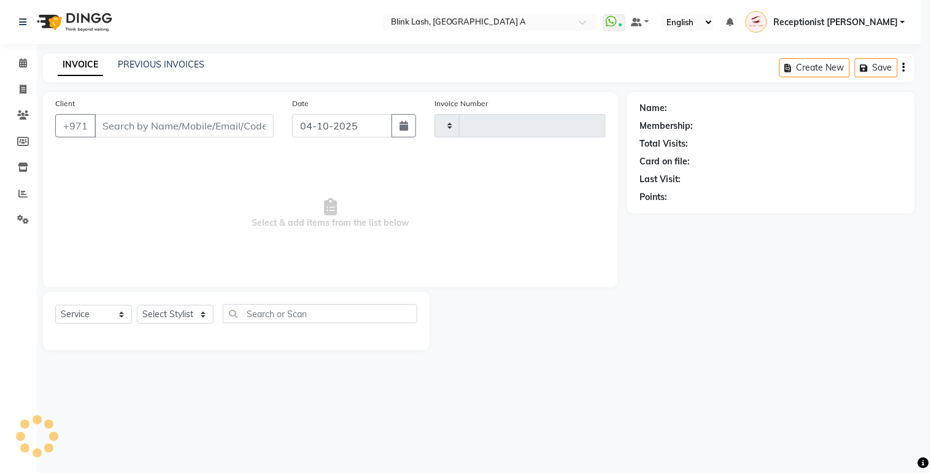
type input "1897"
select select "5970"
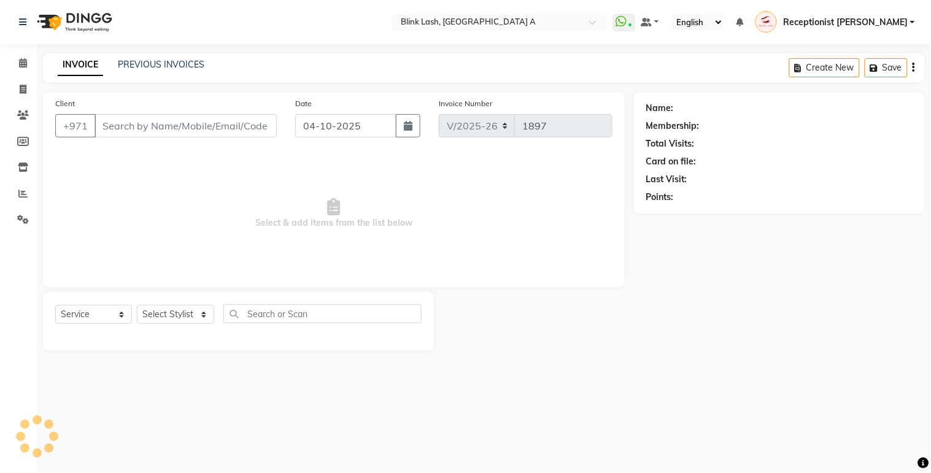
type input "504180803"
select select "42462"
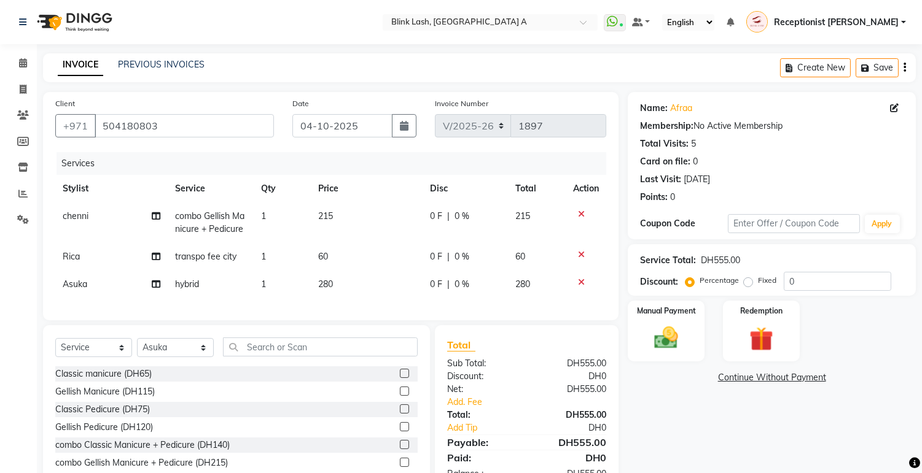
click at [758, 376] on link "Continue Without Payment" at bounding box center [771, 377] width 283 height 13
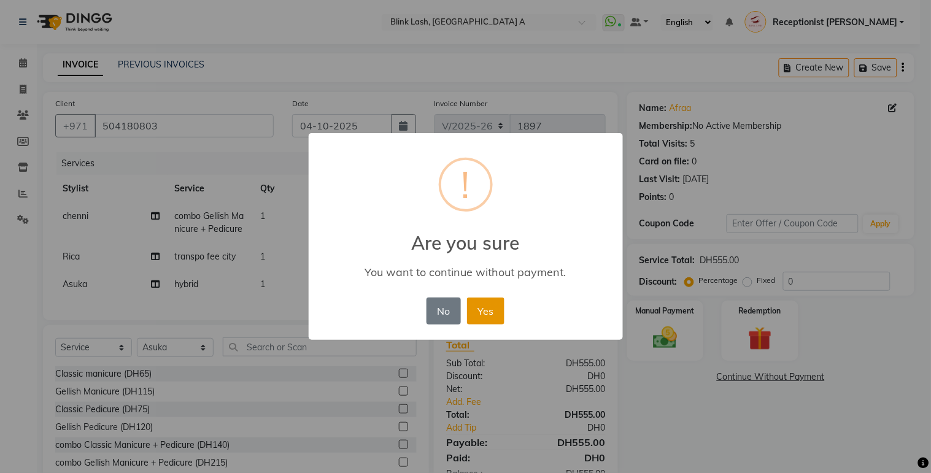
click at [489, 311] on button "Yes" at bounding box center [485, 311] width 37 height 27
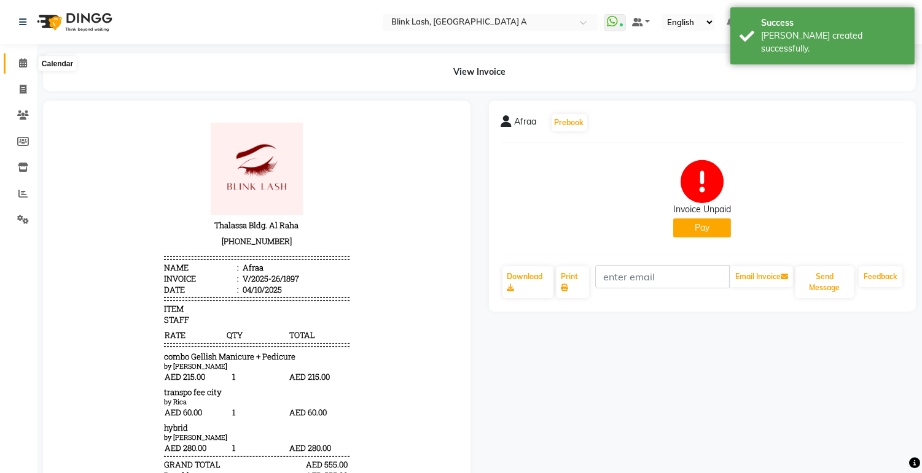
click at [23, 65] on icon at bounding box center [23, 62] width 8 height 9
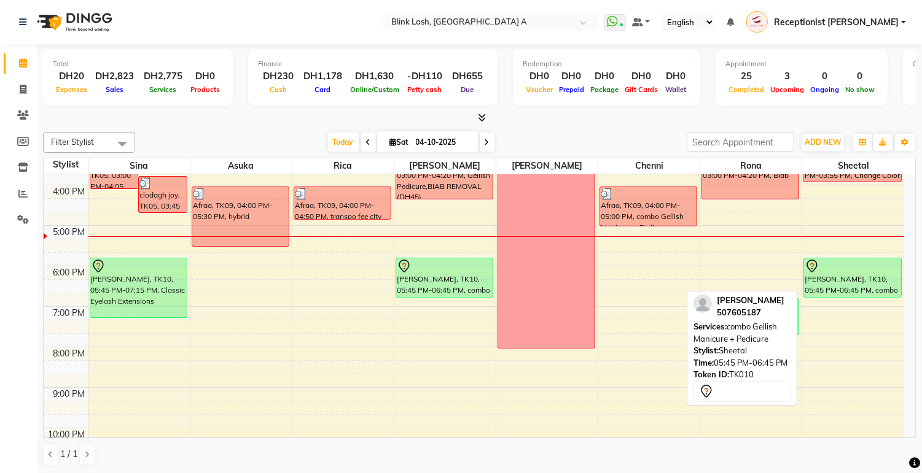
scroll to position [204, 0]
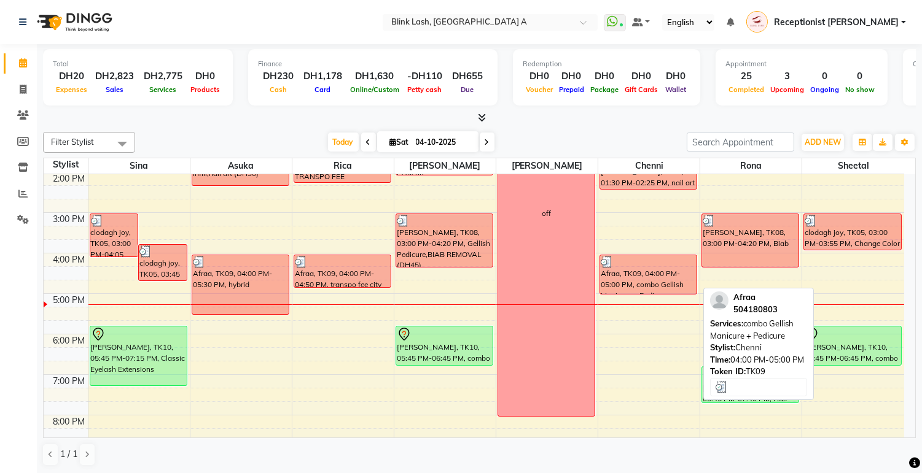
click at [672, 271] on div "Afraa, TK09, 04:00 PM-05:00 PM, combo Gellish Manicure + Pedicure" at bounding box center [648, 274] width 96 height 39
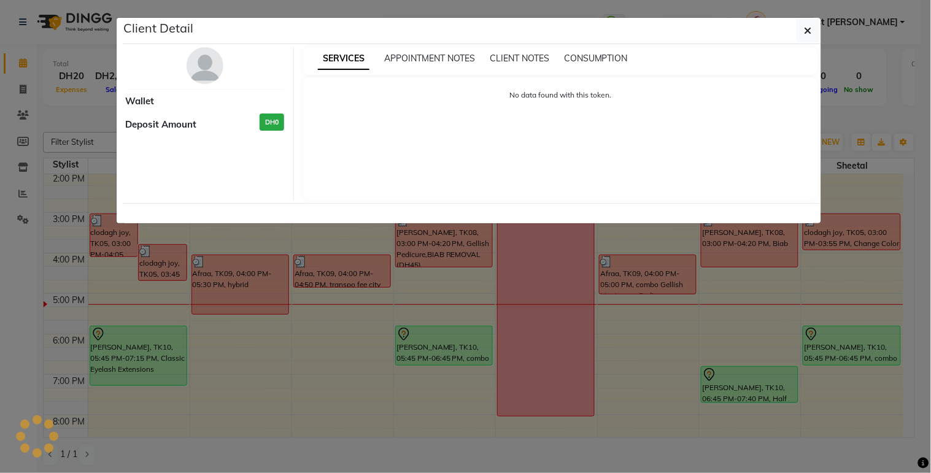
select select "3"
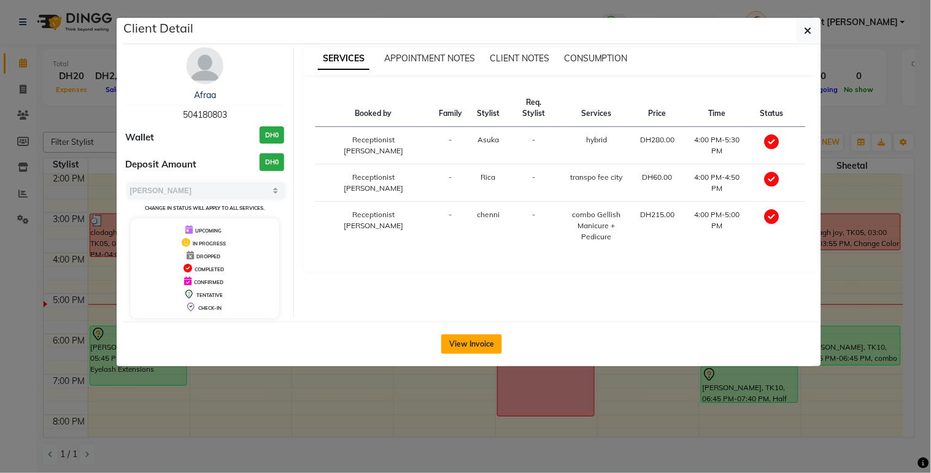
click at [476, 339] on button "View Invoice" at bounding box center [471, 345] width 61 height 20
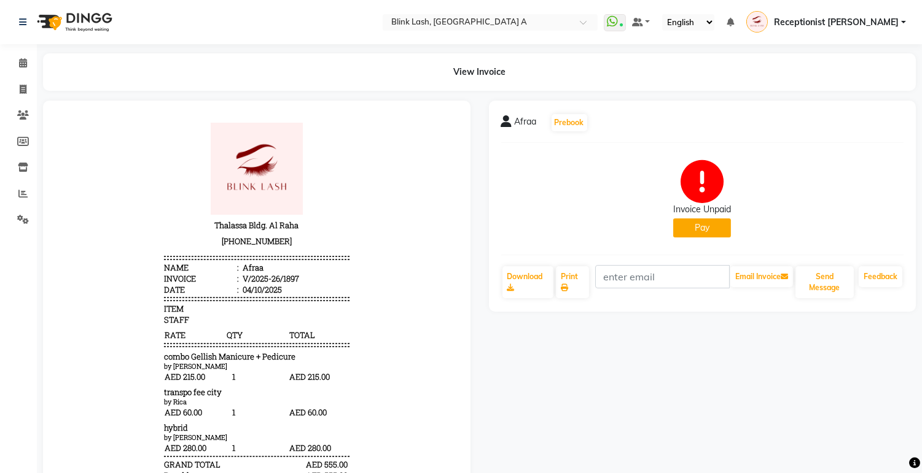
click at [691, 229] on button "Pay" at bounding box center [702, 228] width 58 height 19
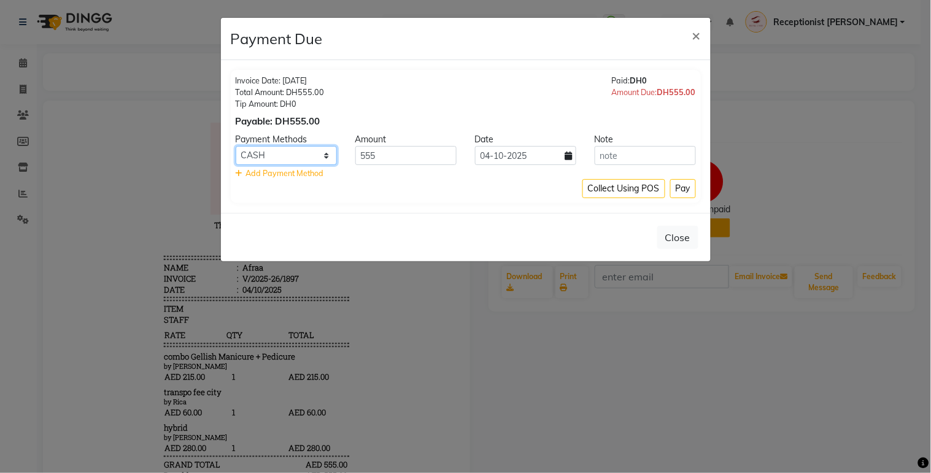
click at [321, 157] on select "Master Card ONLINE Visa Card CASH Cheque" at bounding box center [286, 155] width 101 height 19
select select "19"
click at [236, 146] on select "Master Card ONLINE Visa Card CASH Cheque" at bounding box center [286, 155] width 101 height 19
click at [683, 195] on button "Pay" at bounding box center [683, 188] width 26 height 19
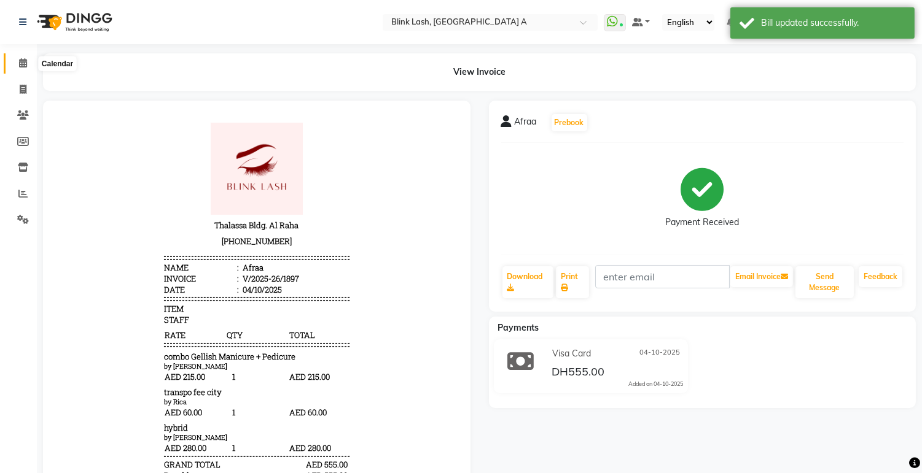
click at [16, 56] on span at bounding box center [22, 63] width 21 height 14
